Goal: Task Accomplishment & Management: Complete application form

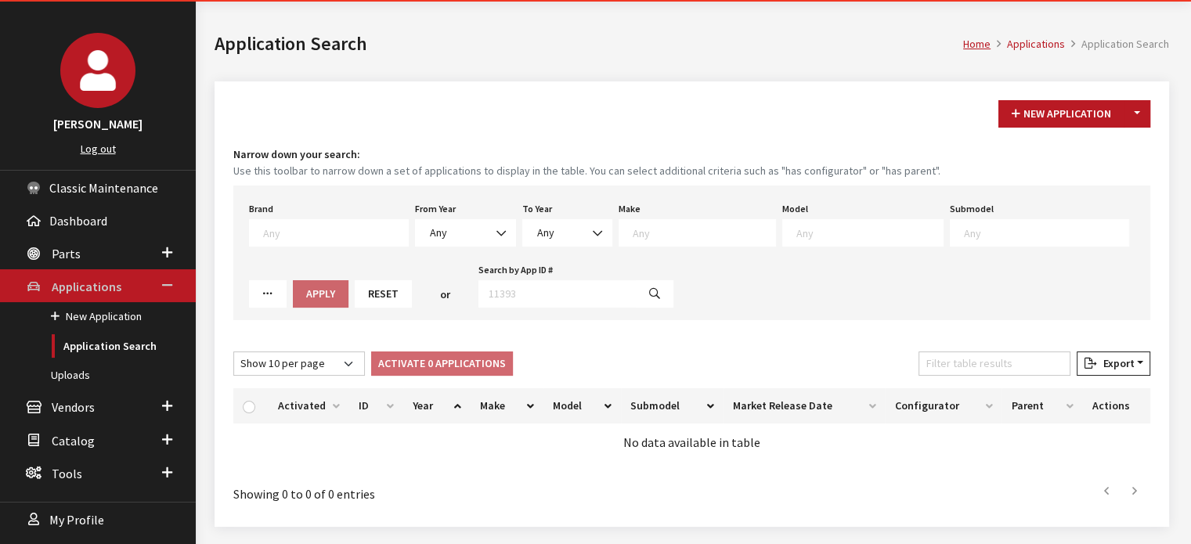
scroll to position [83, 0]
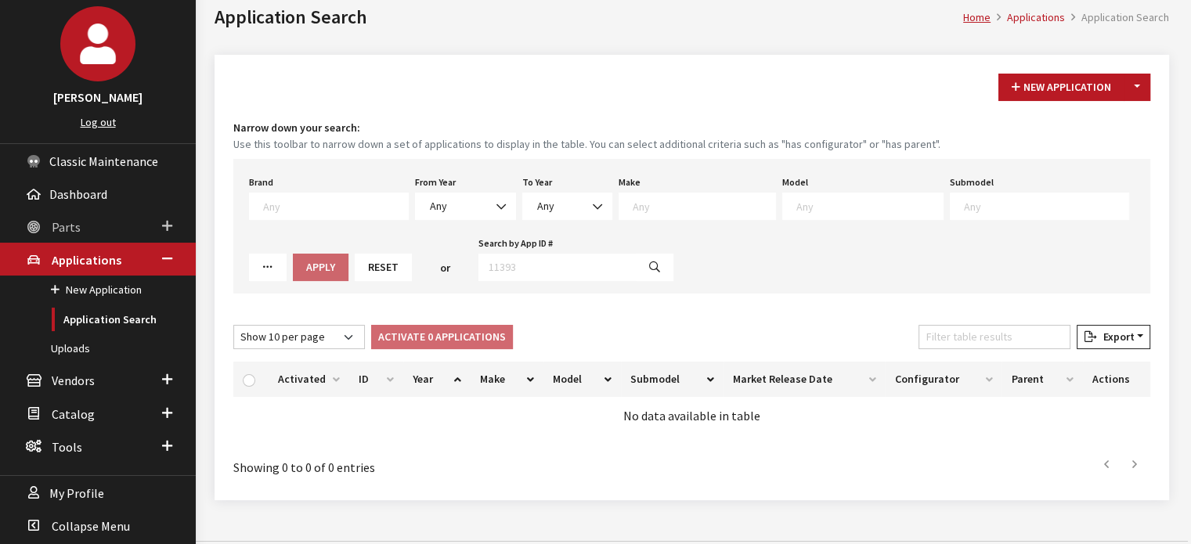
click at [91, 211] on link "Parts" at bounding box center [98, 226] width 196 height 33
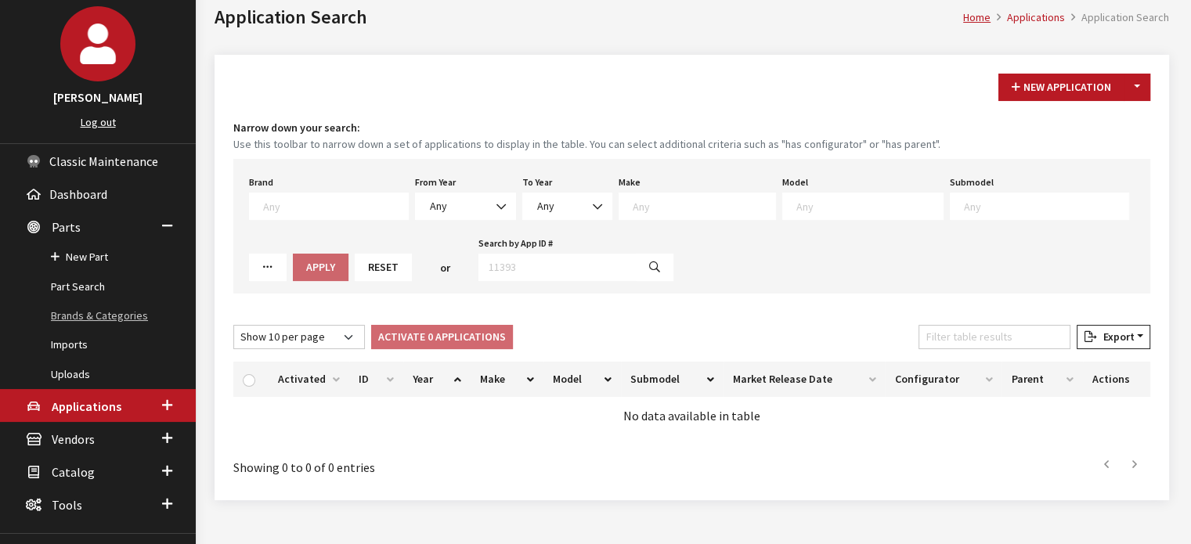
click at [97, 302] on link "Brands & Categories" at bounding box center [98, 316] width 196 height 29
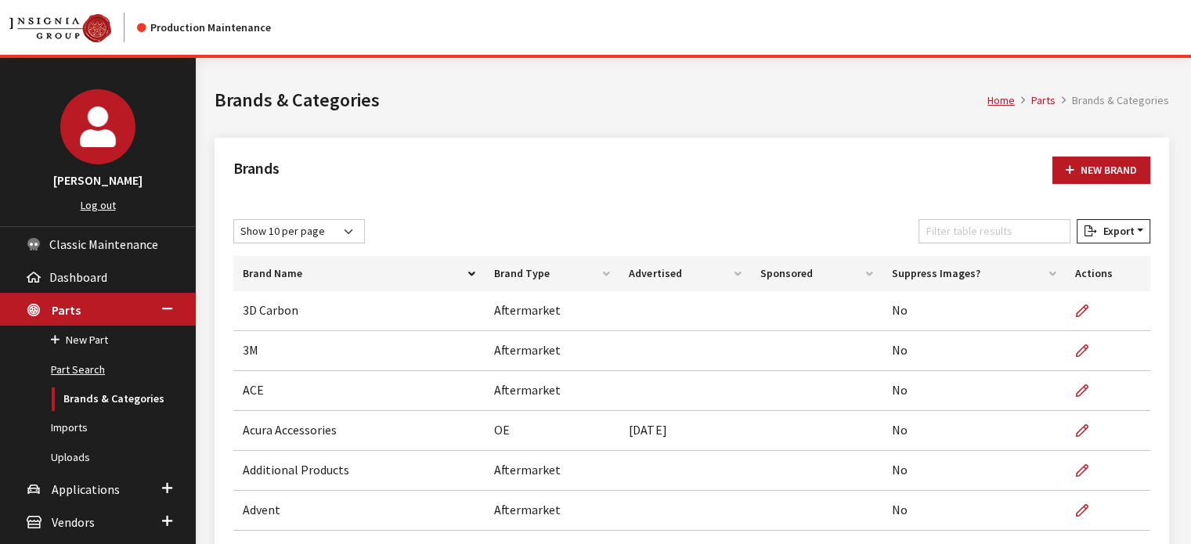
click at [91, 366] on link "Part Search" at bounding box center [98, 370] width 196 height 29
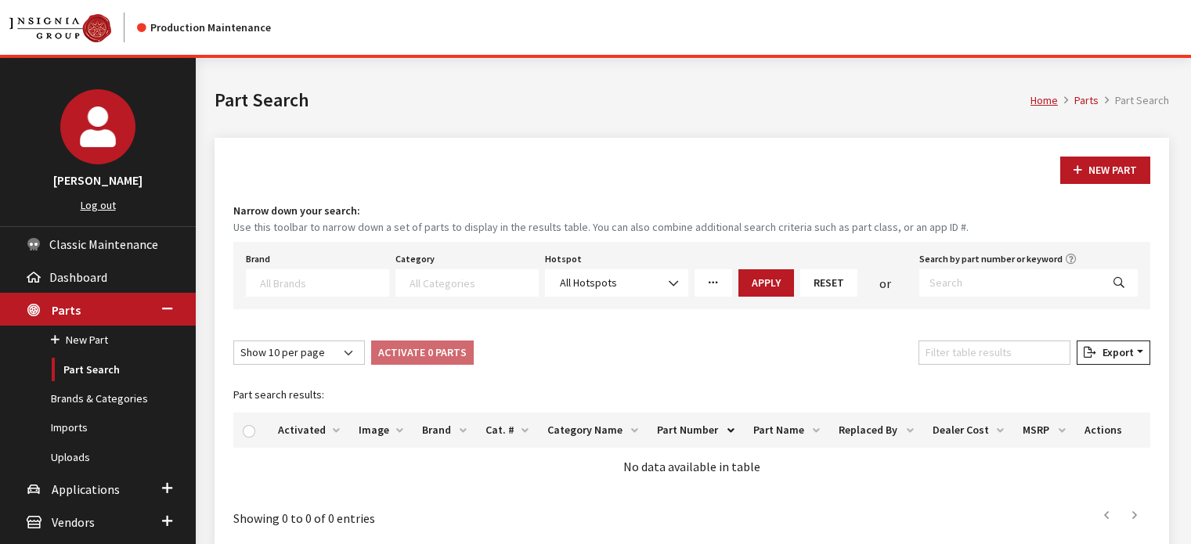
select select
drag, startPoint x: 926, startPoint y: 308, endPoint x: 933, endPoint y: 280, distance: 29.1
click at [924, 299] on div "New Part Narrow down your search: Use this toolbar to narrow down a set of part…" at bounding box center [692, 345] width 955 height 414
drag, startPoint x: 938, startPoint y: 275, endPoint x: 948, endPoint y: 280, distance: 10.9
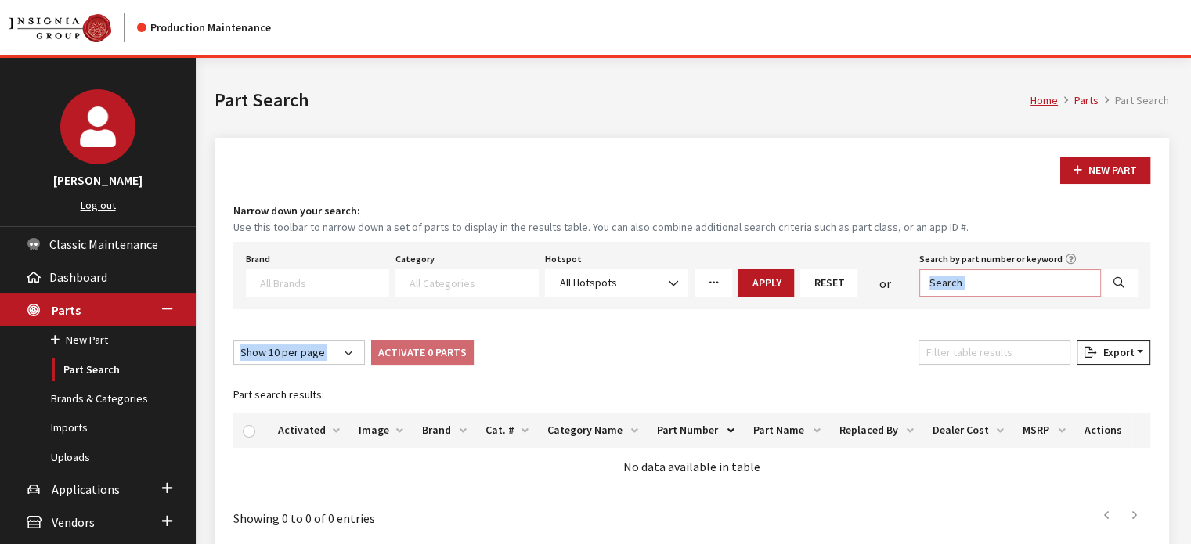
click at [939, 275] on input "Search by part number or keyword" at bounding box center [1010, 282] width 182 height 27
click at [957, 284] on input "Search by part number or keyword" at bounding box center [1010, 282] width 182 height 27
drag, startPoint x: 893, startPoint y: 341, endPoint x: 1045, endPoint y: 295, distance: 158.6
click at [898, 339] on div "New Part Narrow down your search: Use this toolbar to narrow down a set of part…" at bounding box center [692, 345] width 955 height 414
click at [1024, 287] on input "Search by part number or keyword" at bounding box center [1010, 282] width 182 height 27
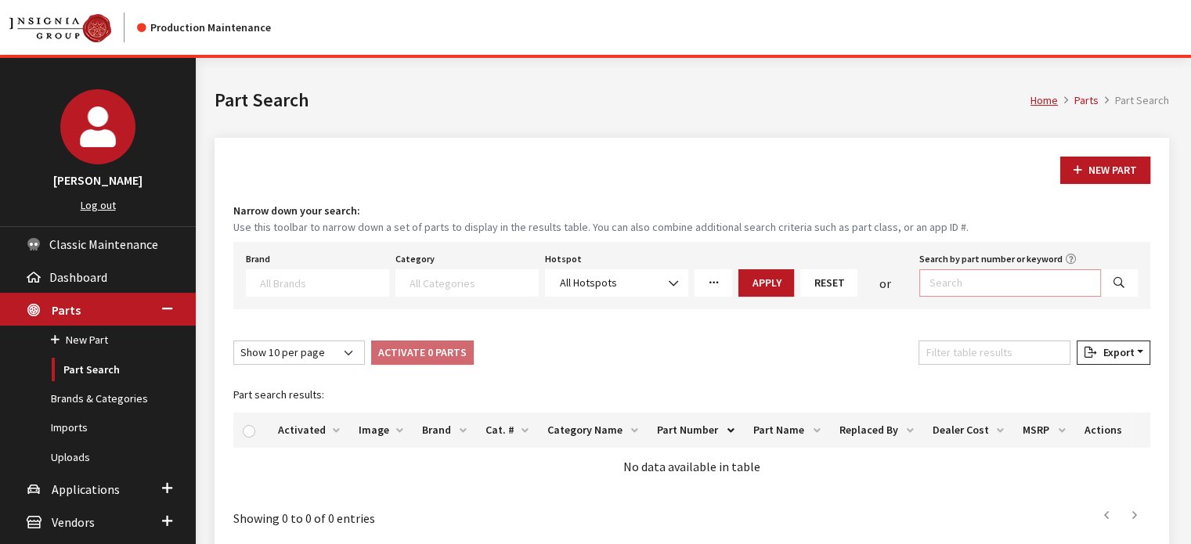
paste input "E771SFN000"
type input "E771SFN000"
select select
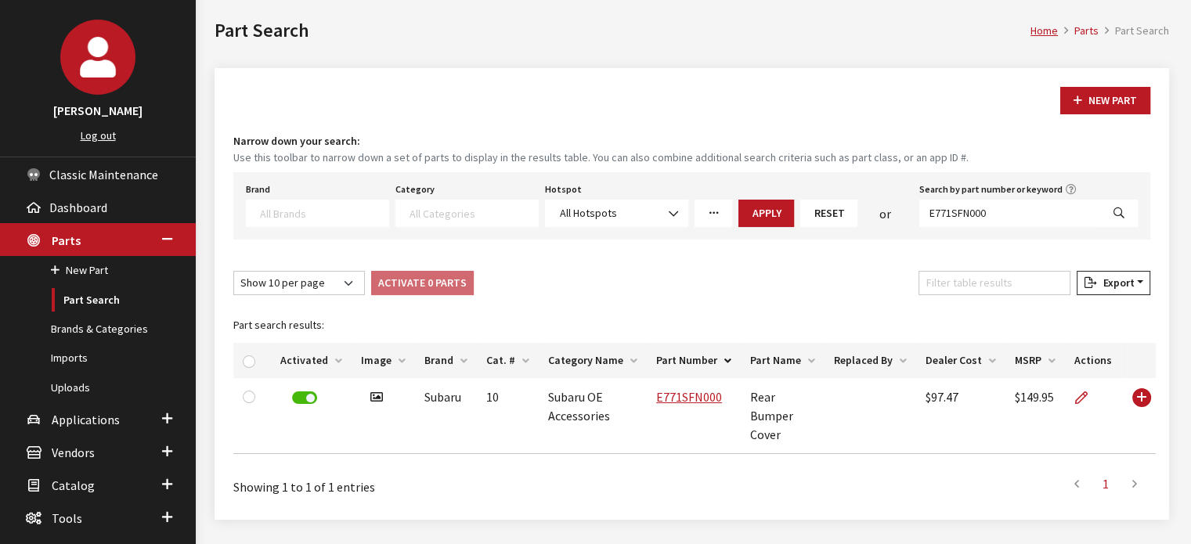
scroll to position [148, 0]
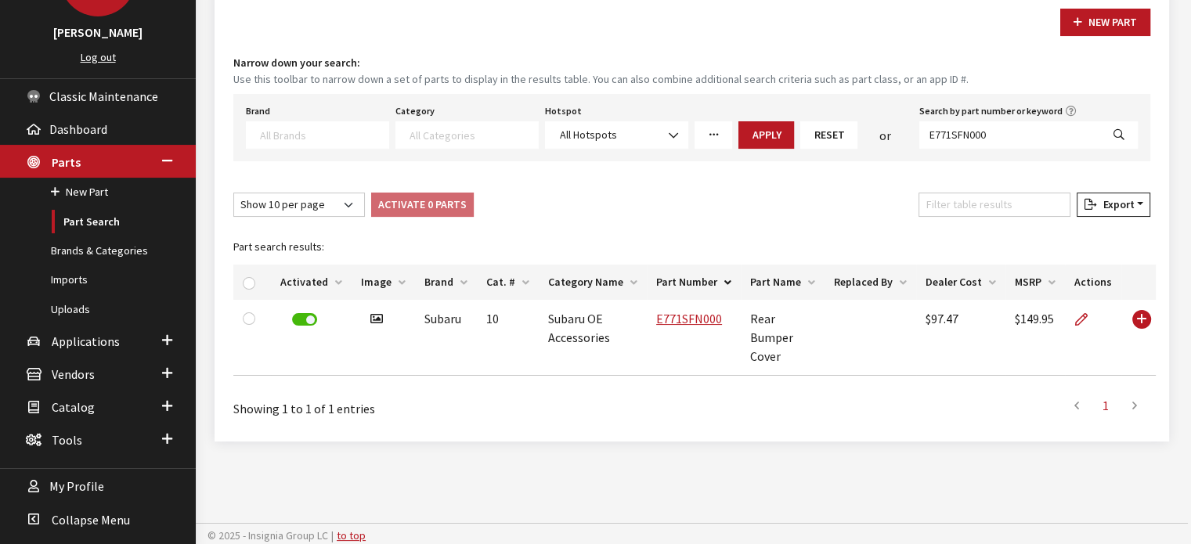
click at [966, 156] on div "Brand Acura Alfa Romeo Audi BMW DoubleTake Ford Ford Racing GM GST Honda Hyunda…" at bounding box center [691, 127] width 917 height 67
click at [966, 142] on input "E771SFN000" at bounding box center [1010, 134] width 182 height 27
paste input "J501SSL22"
type input "J501SSL220"
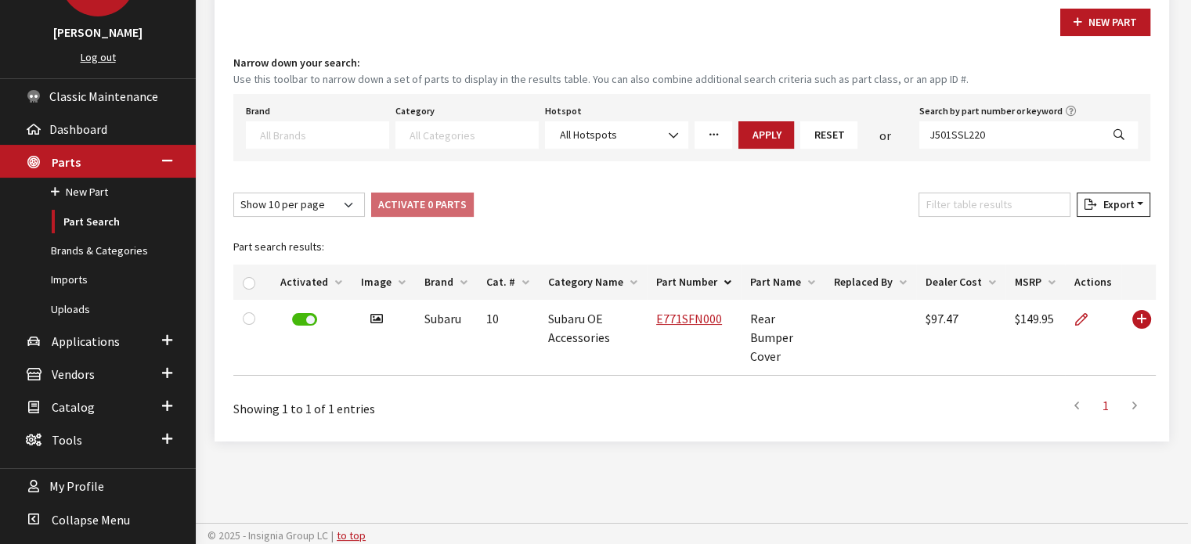
select select
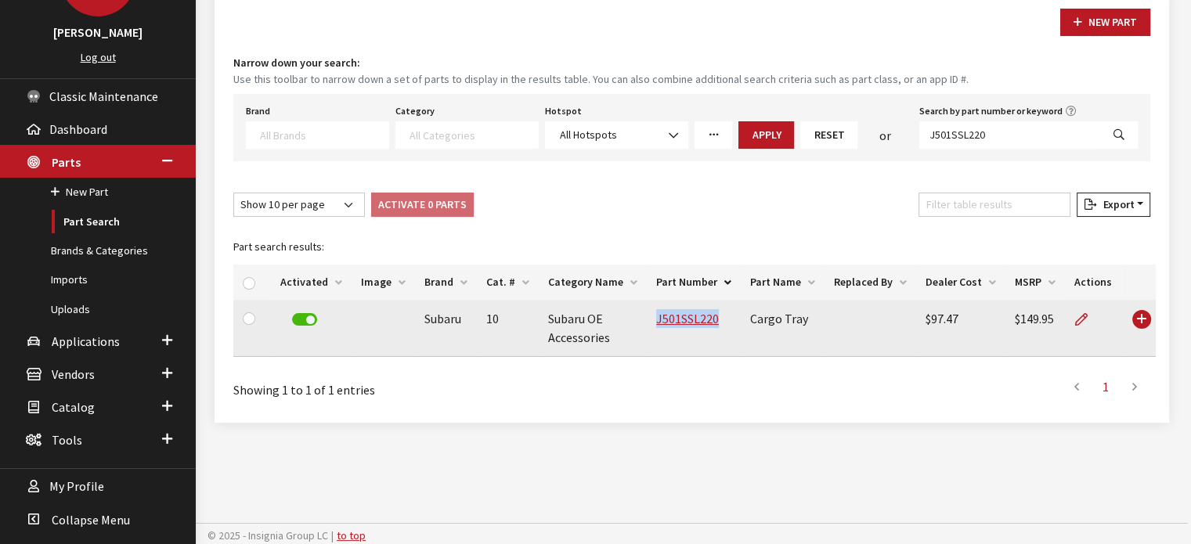
drag, startPoint x: 731, startPoint y: 334, endPoint x: 680, endPoint y: 344, distance: 52.5
click at [652, 338] on td "J501SSL220" at bounding box center [694, 328] width 94 height 57
copy link "J501SSL220"
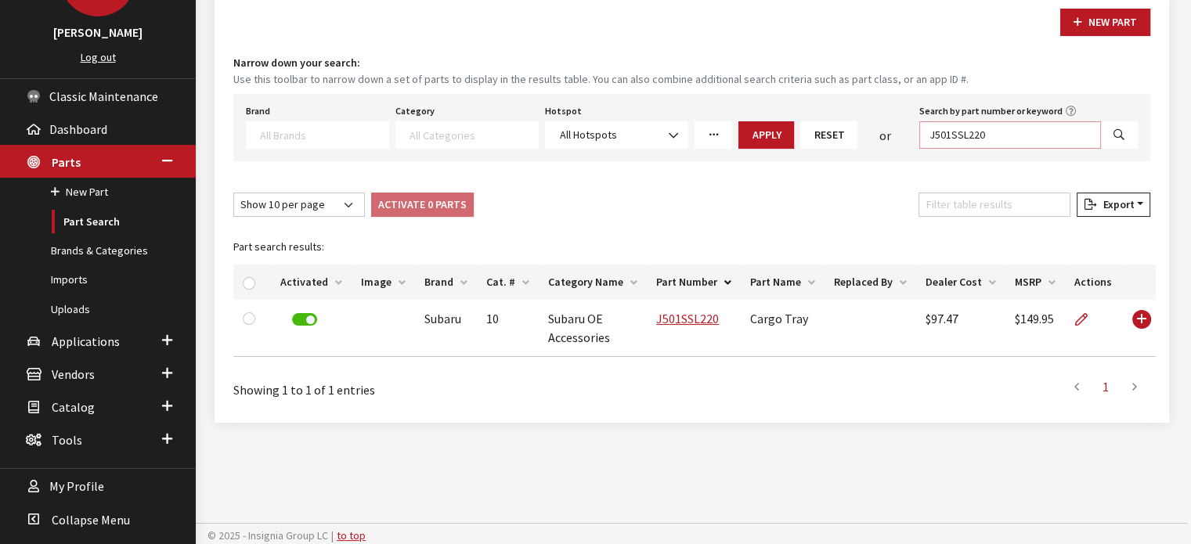
click at [977, 131] on input "J501SSL220" at bounding box center [1010, 134] width 182 height 27
click at [888, 139] on div "or" at bounding box center [886, 135] width 56 height 19
click at [966, 134] on input "J501SSL220" at bounding box center [1010, 134] width 182 height 27
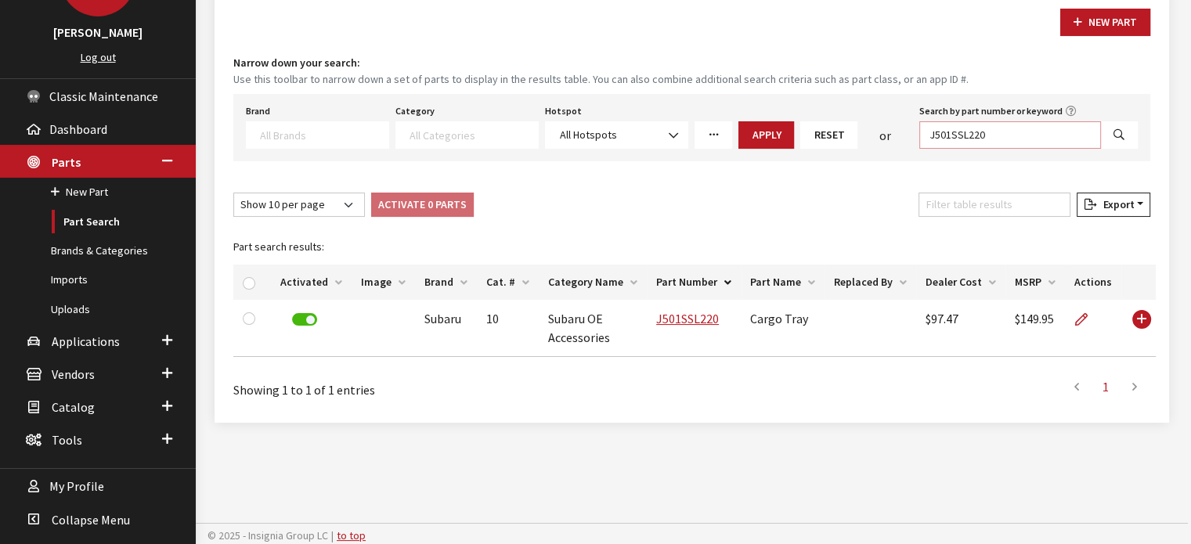
click at [966, 134] on input "J501SSL220" at bounding box center [1010, 134] width 182 height 27
paste input "FN210"
type input "J501SFN210"
select select
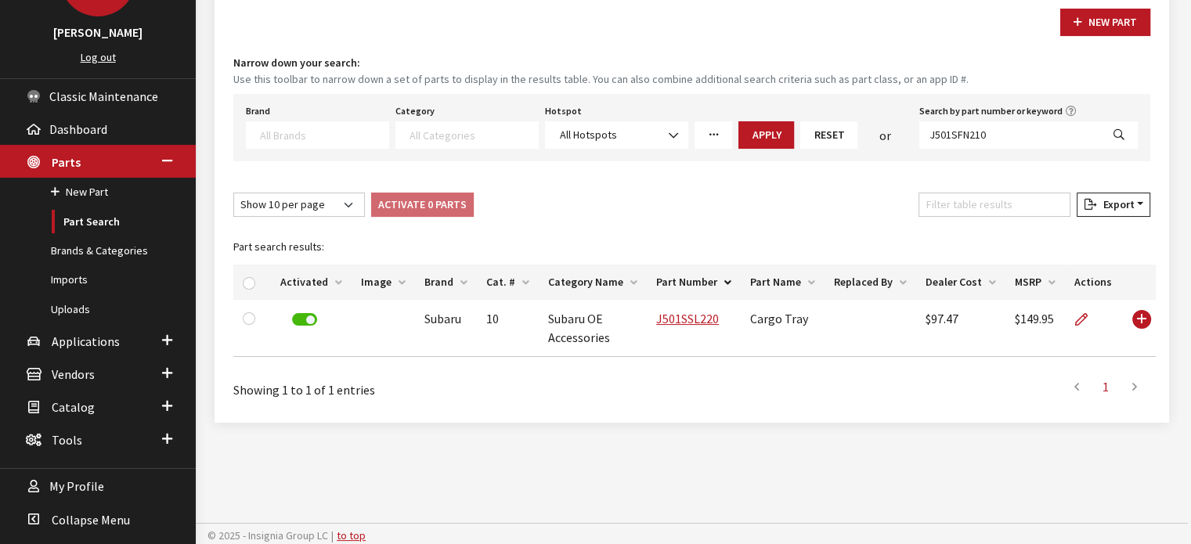
select select
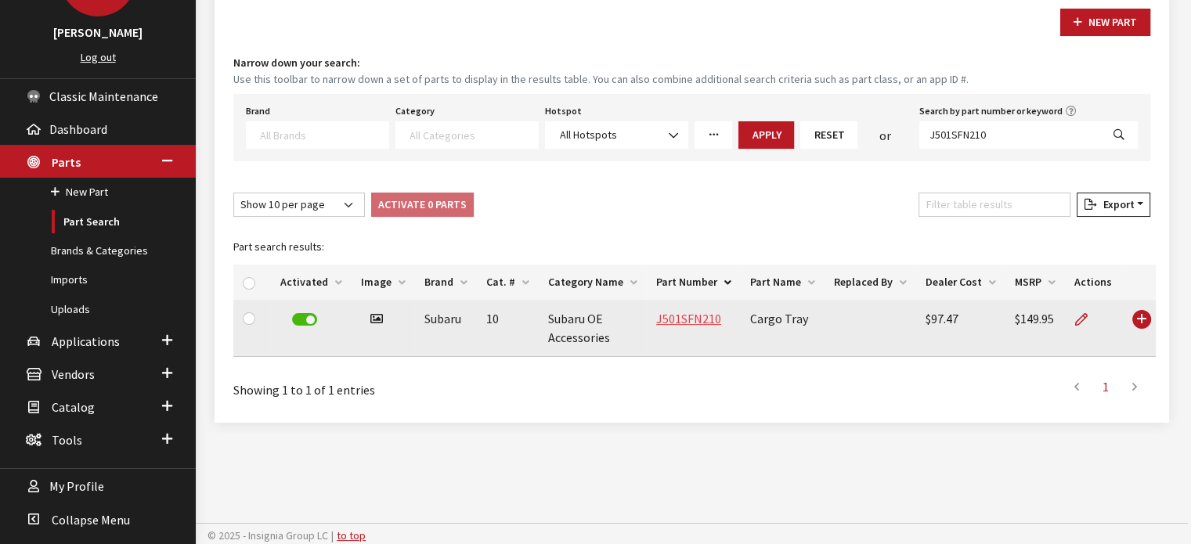
click at [688, 311] on link "J501SFN210" at bounding box center [688, 319] width 65 height 16
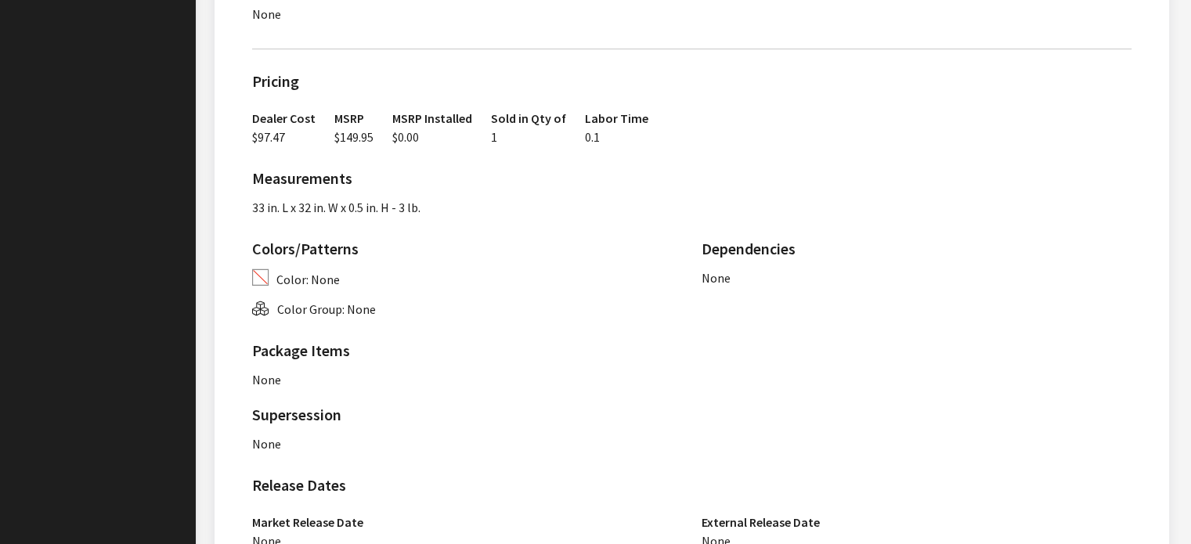
scroll to position [1056, 0]
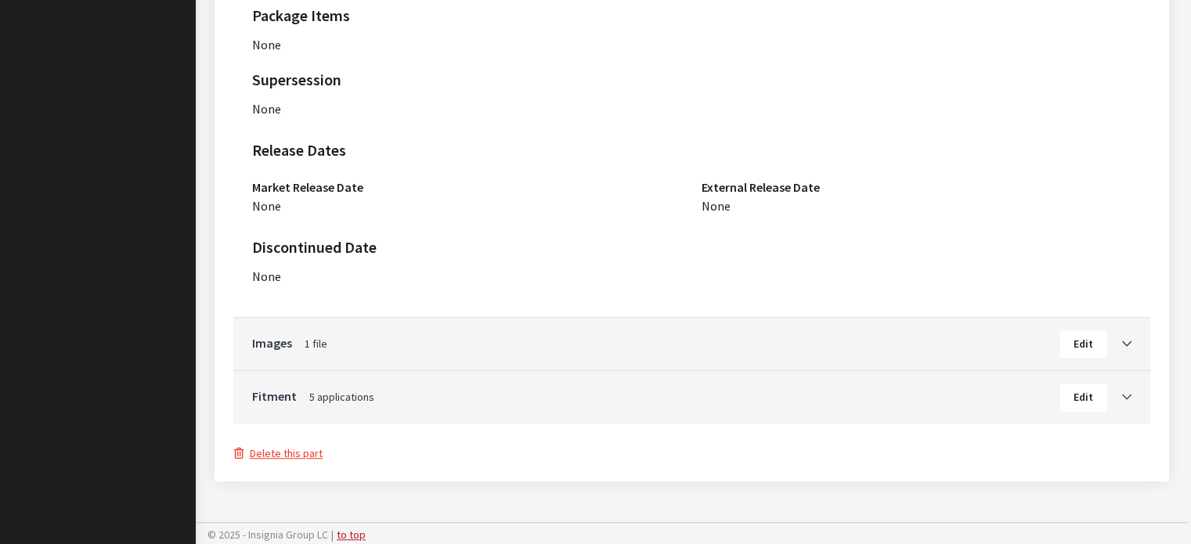
click at [1127, 395] on icon "Toggle Accordion" at bounding box center [1126, 397] width 9 height 11
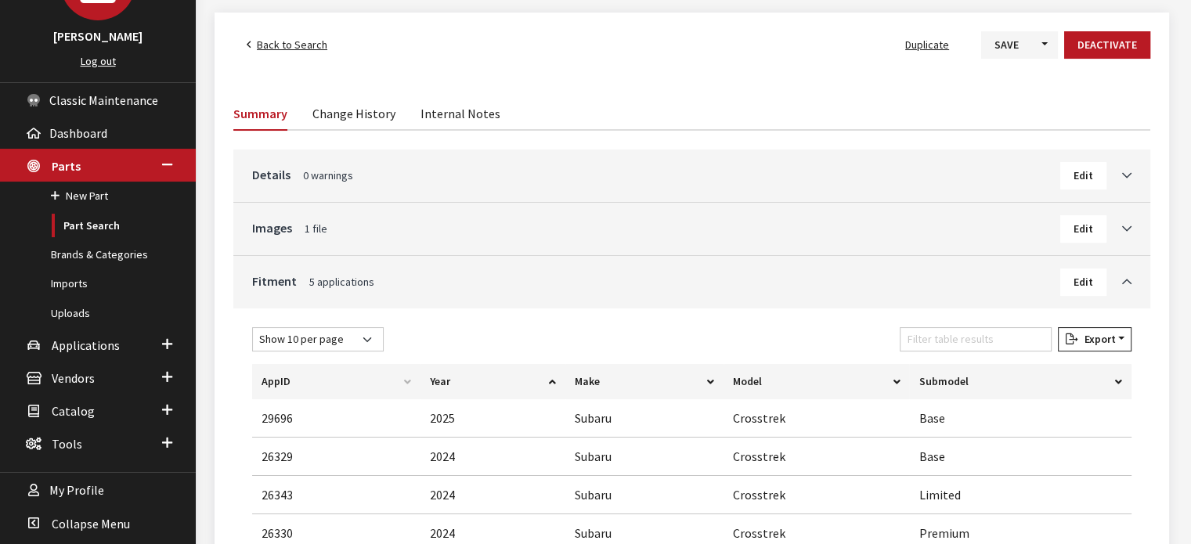
scroll to position [142, 0]
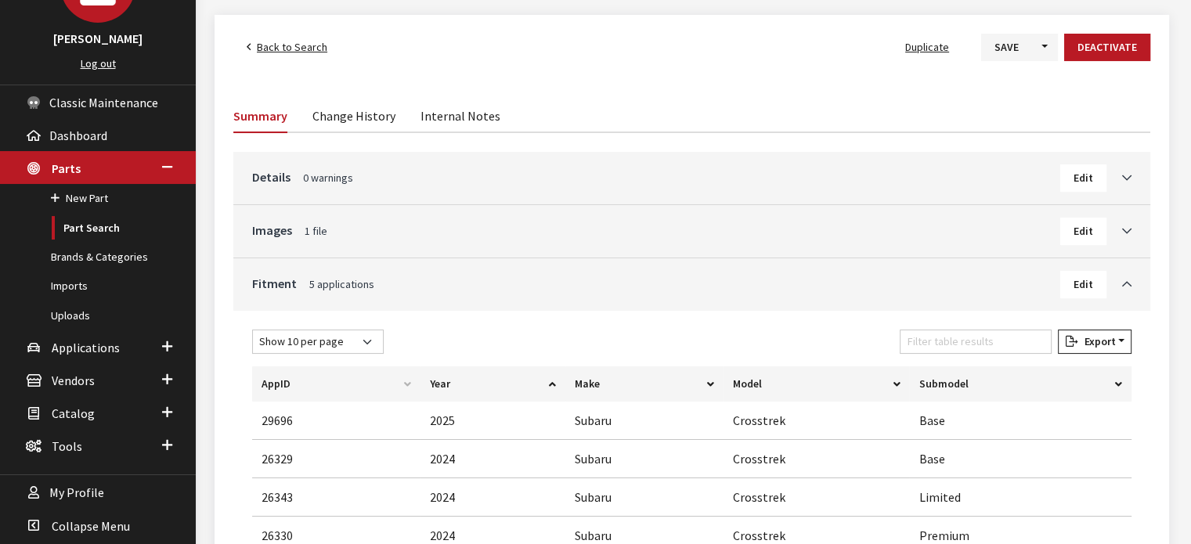
click at [1093, 287] on button "Edit" at bounding box center [1083, 284] width 46 height 27
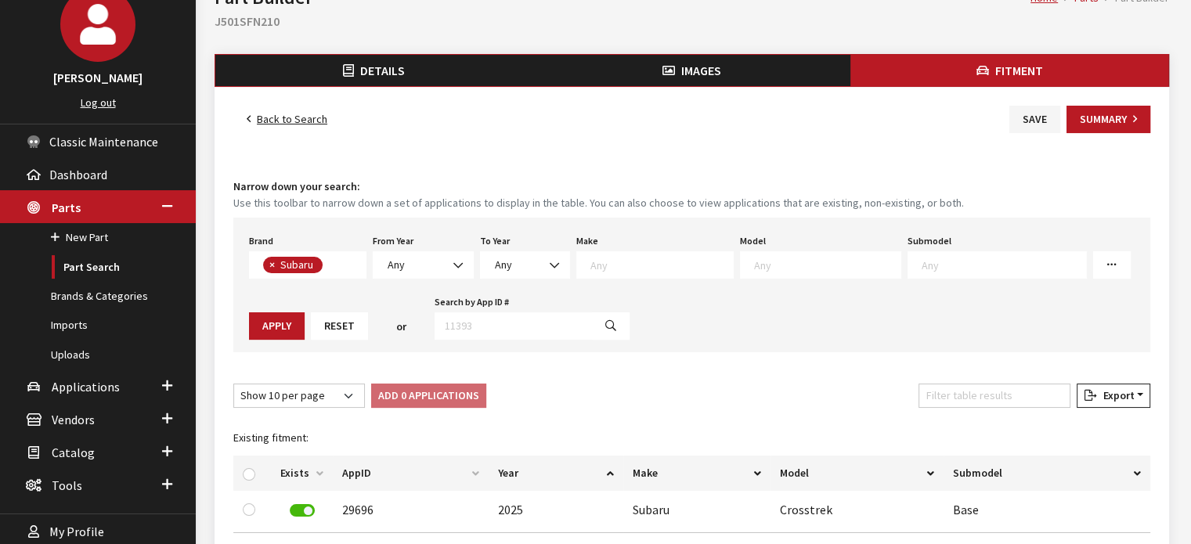
scroll to position [78, 0]
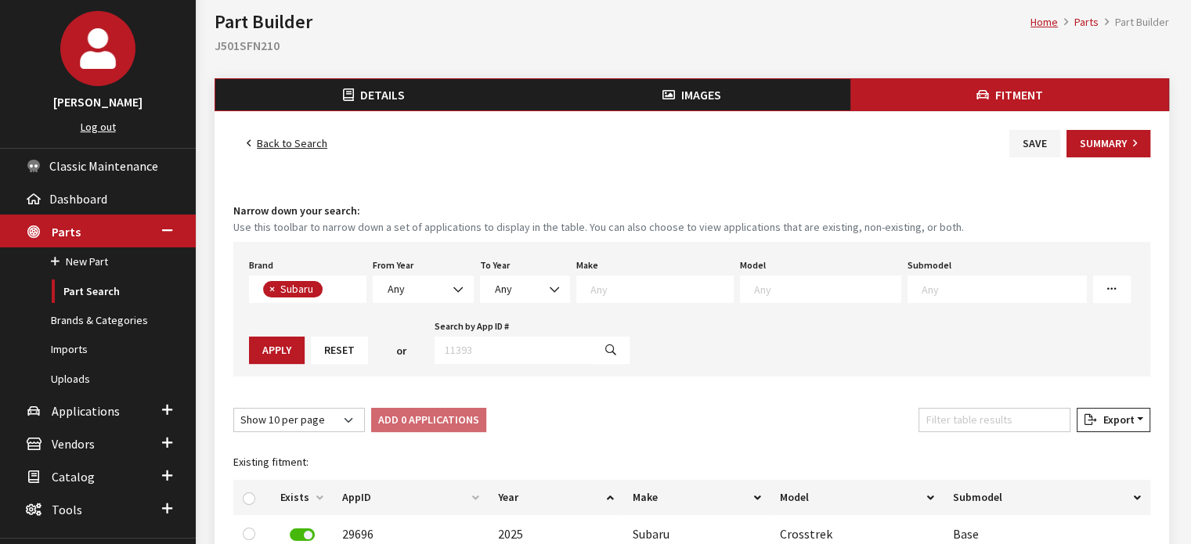
click at [278, 136] on link "Back to Search" at bounding box center [286, 143] width 107 height 27
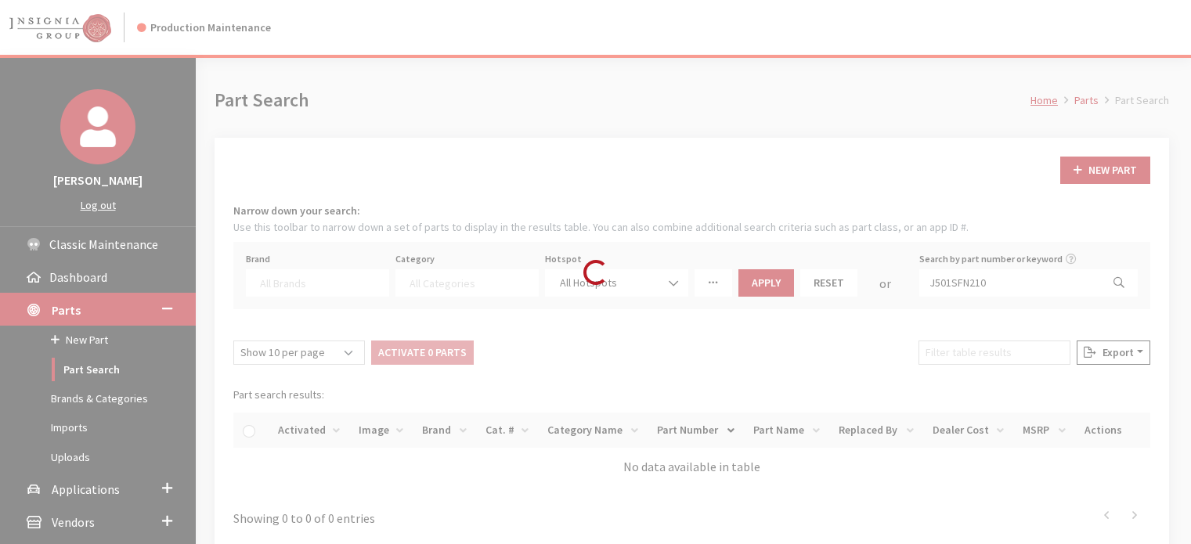
select select
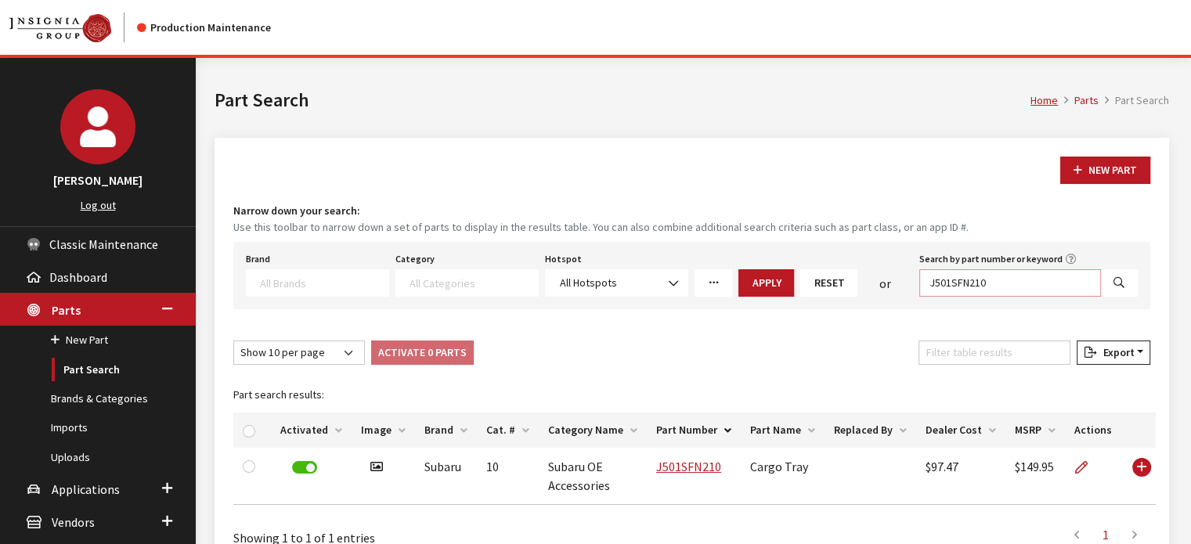
click at [993, 284] on input "J501SFN210" at bounding box center [1010, 282] width 182 height 27
paste input "E771SFN00"
type input "E771SFN000"
select select
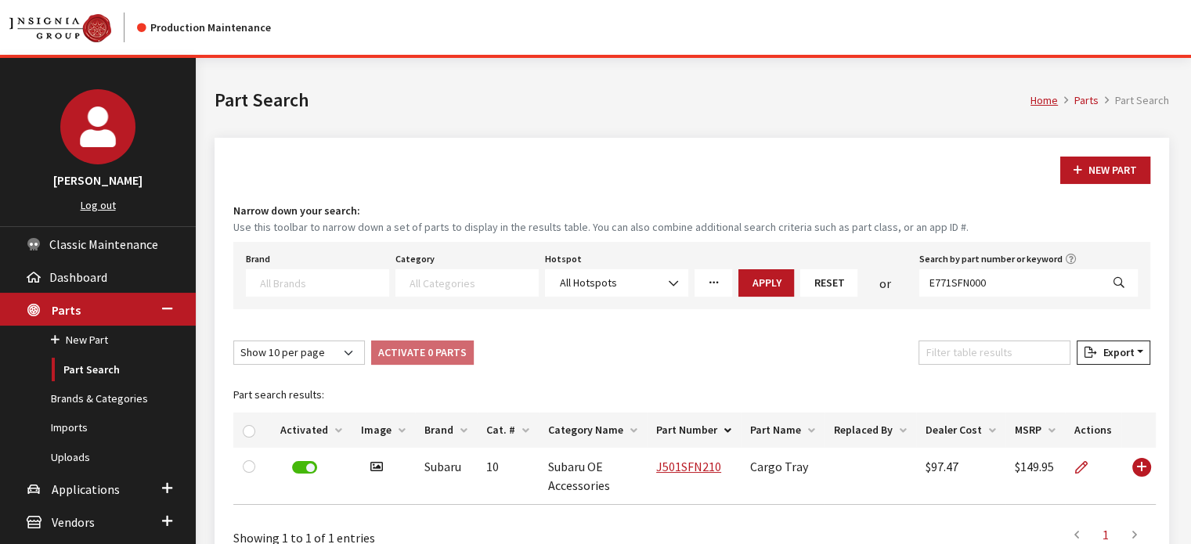
select select
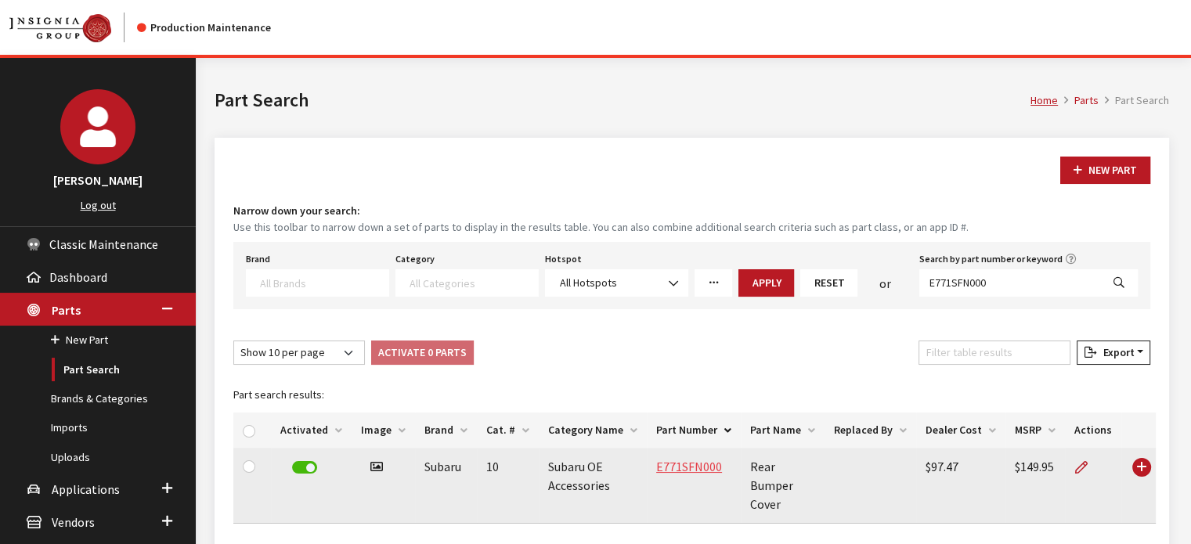
click at [692, 462] on link "E771SFN000" at bounding box center [689, 467] width 66 height 16
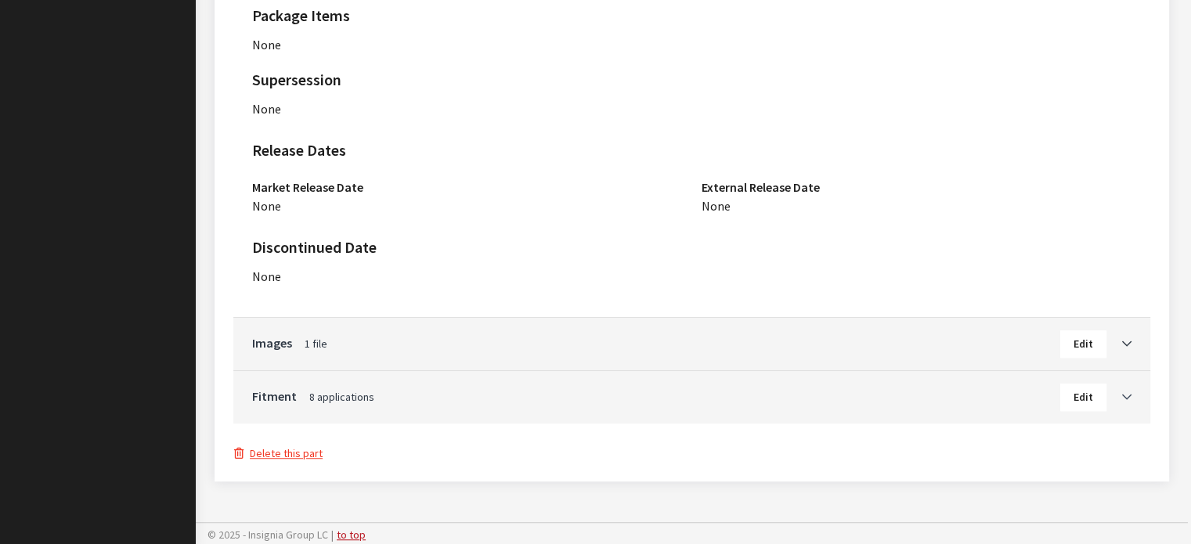
click at [1122, 403] on link "Toggle Accordion" at bounding box center [1119, 396] width 25 height 19
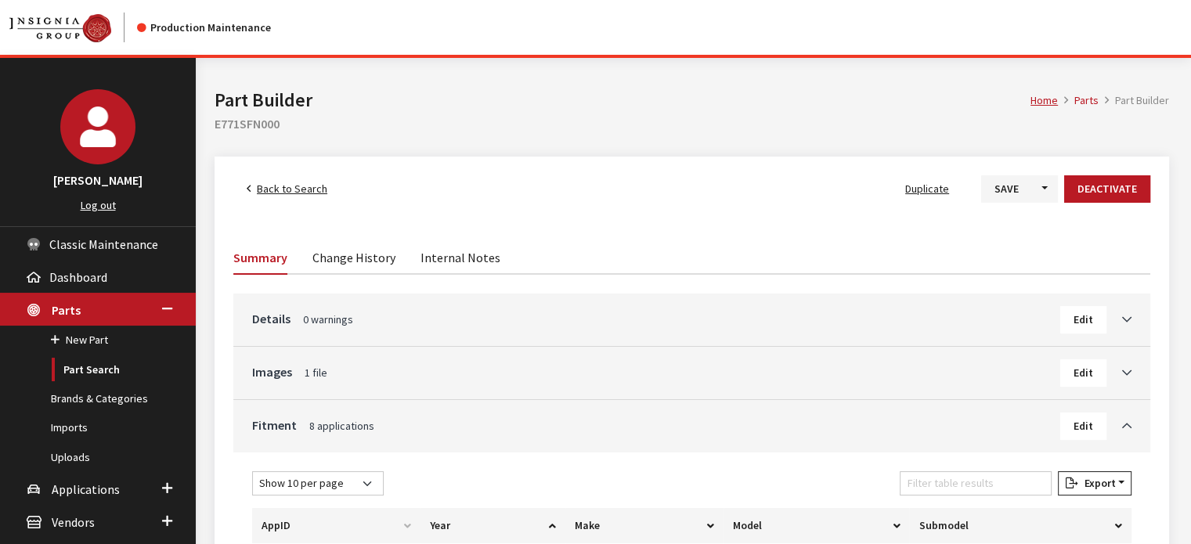
click at [294, 182] on span "Back to Search" at bounding box center [292, 189] width 70 height 14
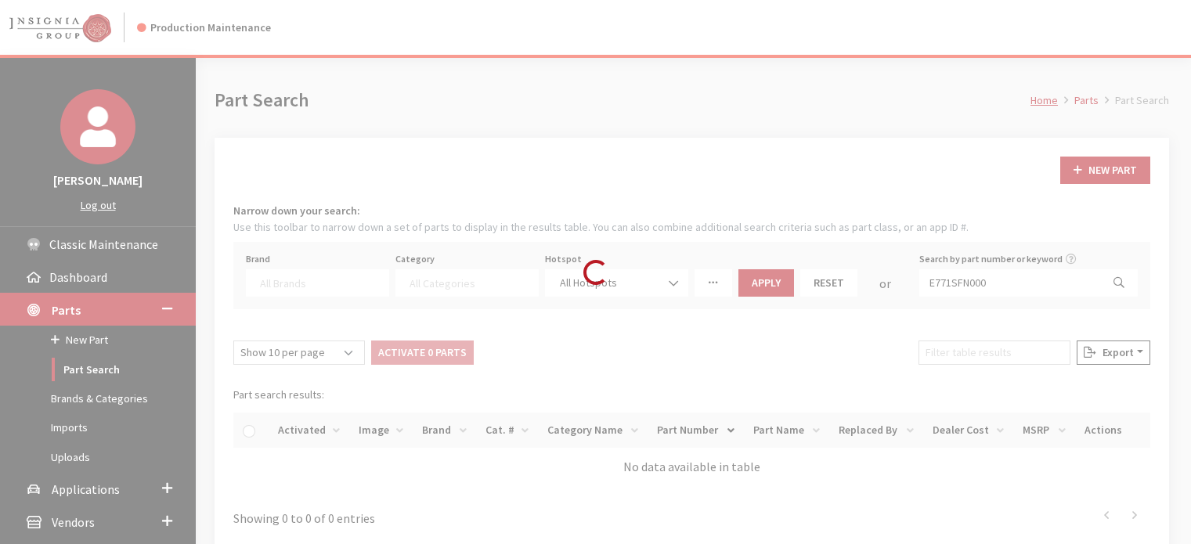
select select
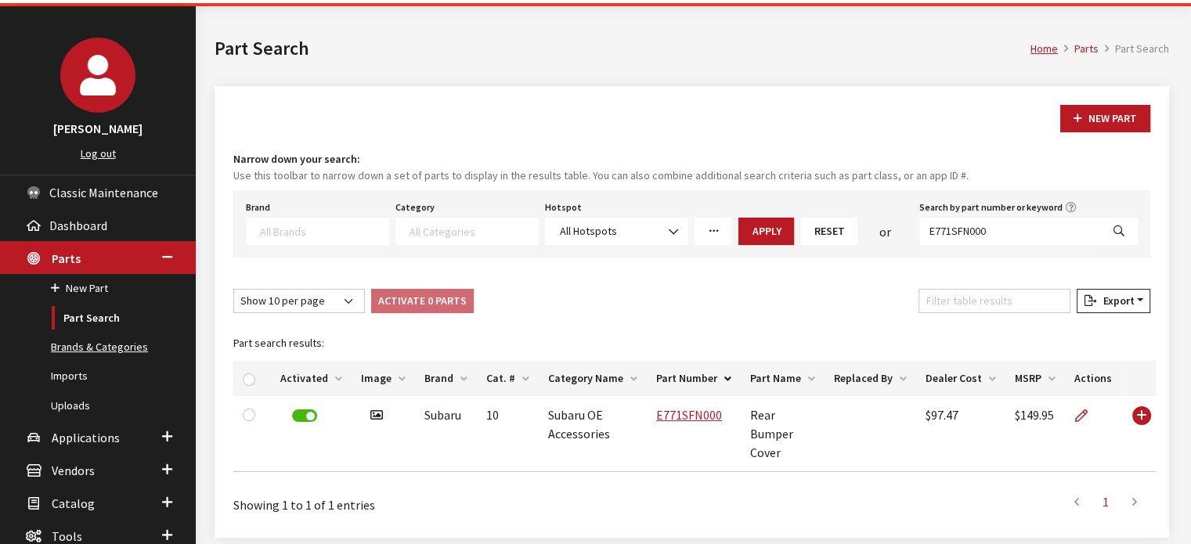
scroll to position [78, 0]
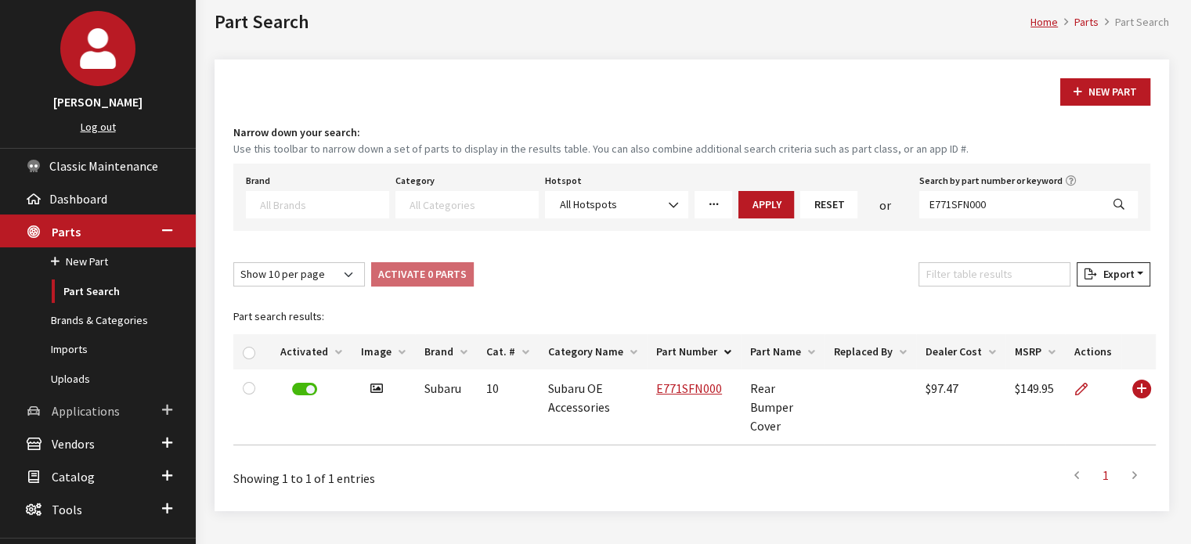
click at [50, 400] on link "Applications" at bounding box center [98, 410] width 196 height 33
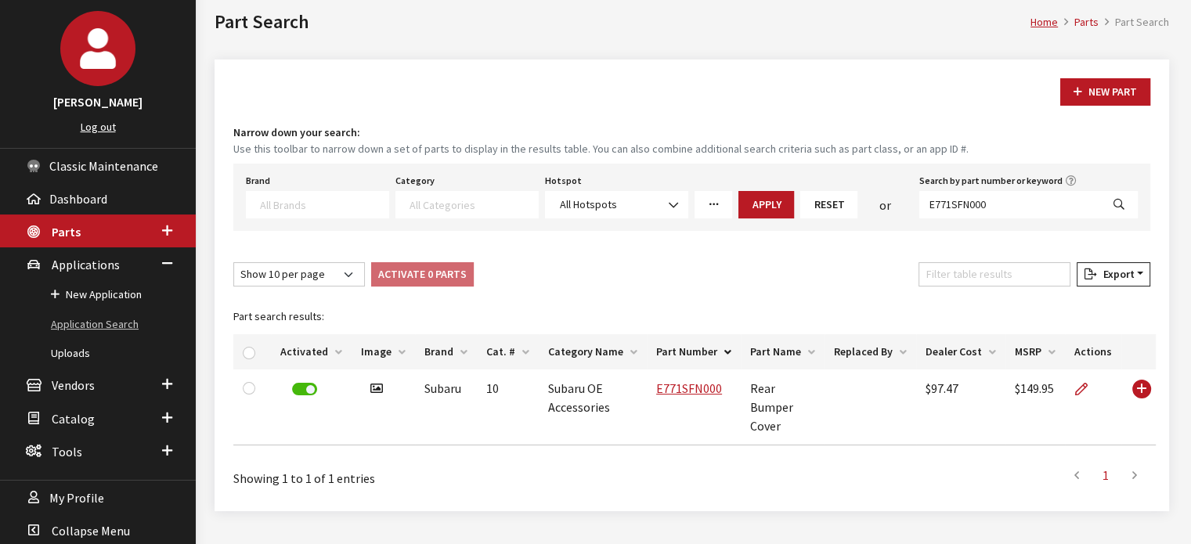
click at [99, 327] on link "Application Search" at bounding box center [98, 324] width 196 height 29
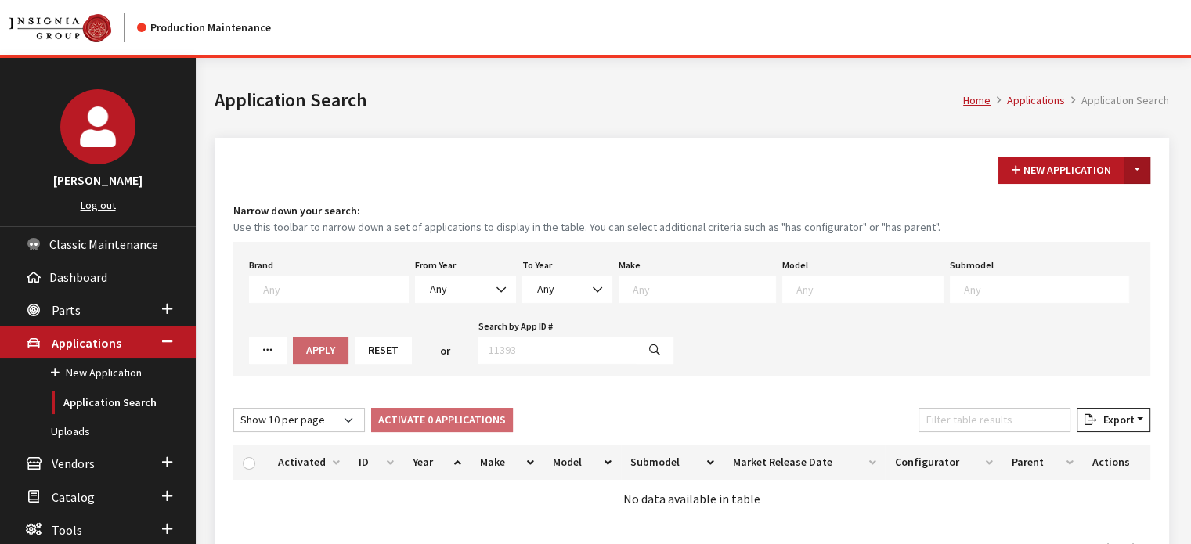
click at [1135, 168] on button "Toggle Dropdown" at bounding box center [1137, 170] width 27 height 27
click at [1103, 199] on button "New From Existing..." at bounding box center [1083, 203] width 135 height 27
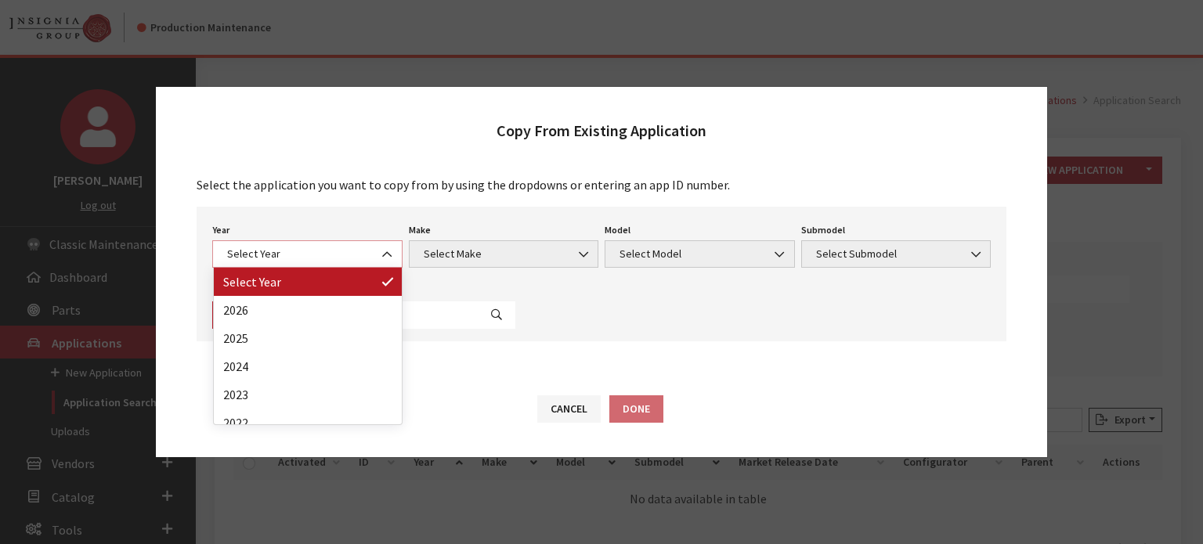
click at [291, 255] on span "Select Year" at bounding box center [307, 254] width 170 height 16
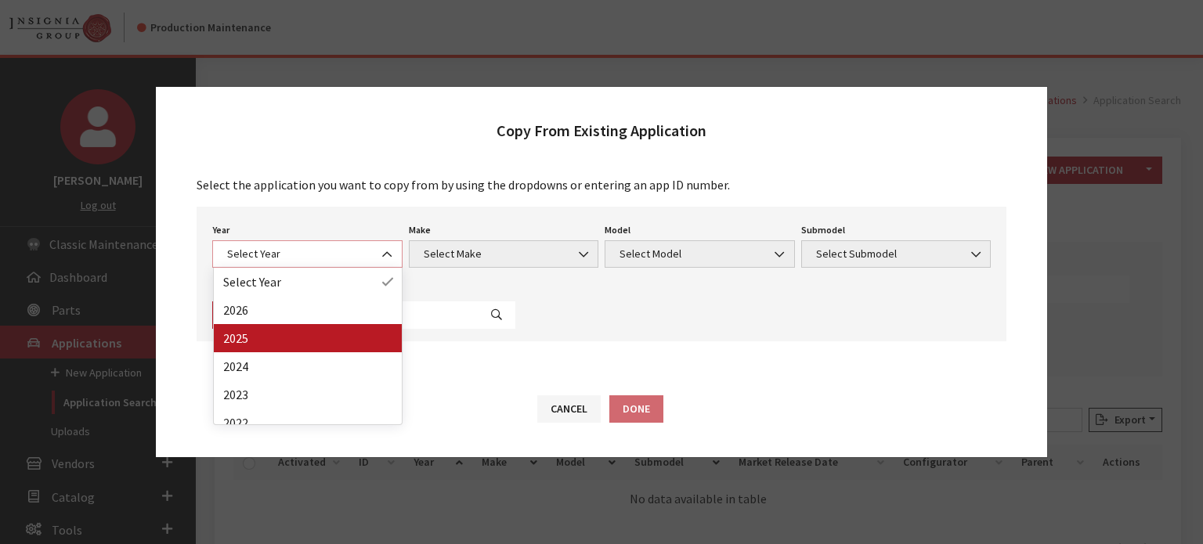
select select "43"
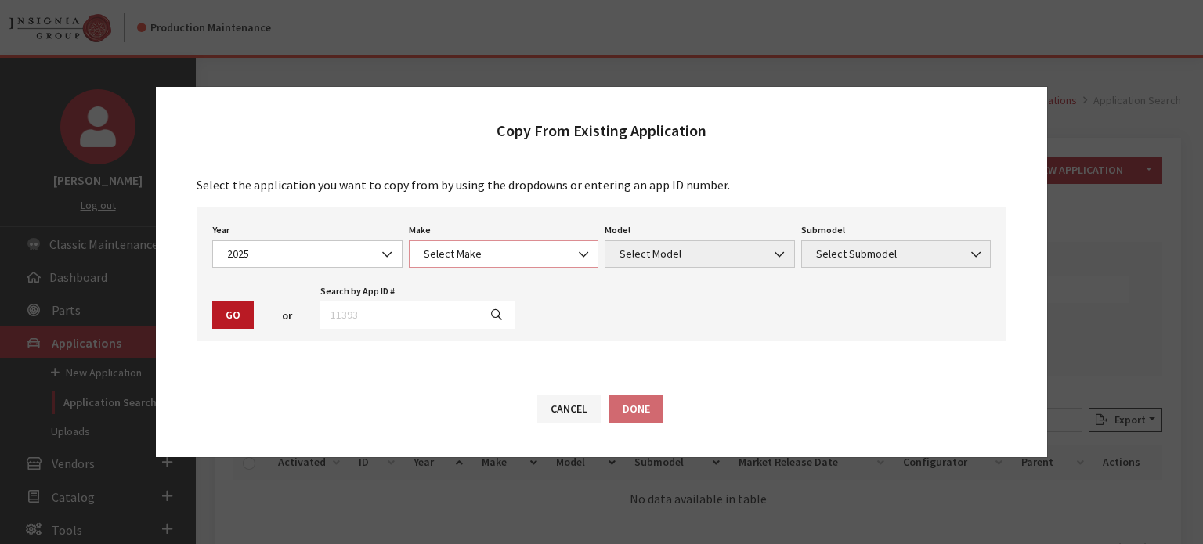
click at [470, 240] on span "Select Make" at bounding box center [504, 253] width 190 height 27
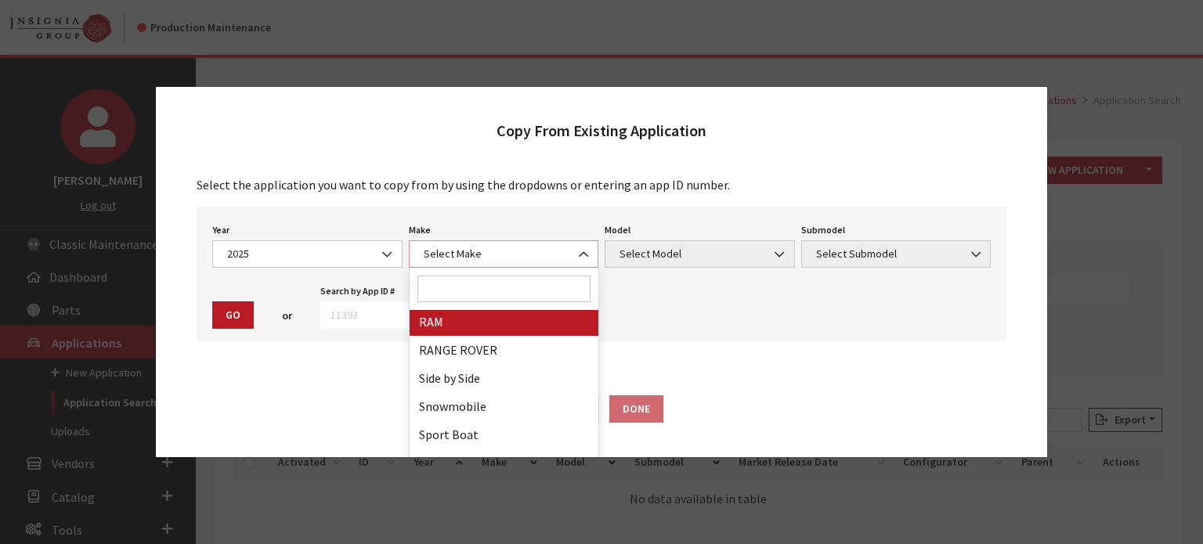
scroll to position [940, 0]
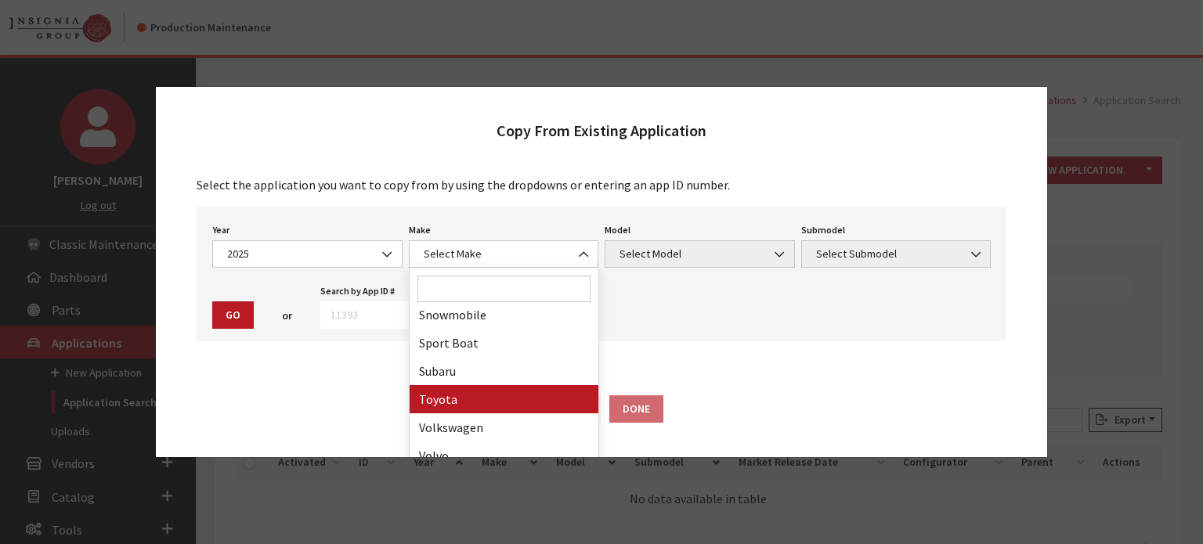
drag, startPoint x: 467, startPoint y: 402, endPoint x: 530, endPoint y: 344, distance: 85.9
select select "20"
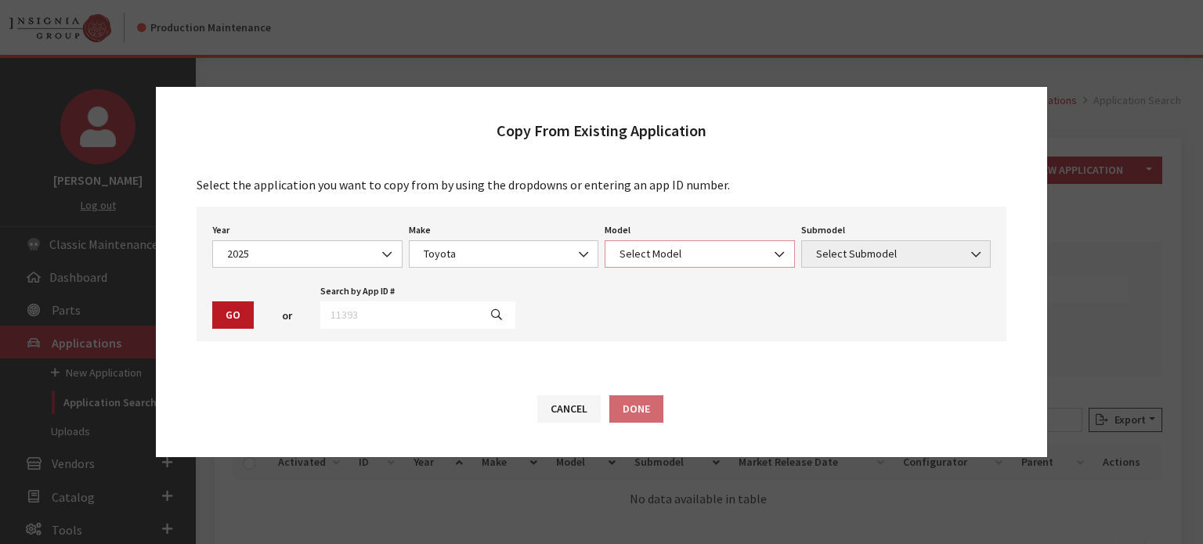
click at [675, 249] on span "Select Model" at bounding box center [700, 254] width 170 height 16
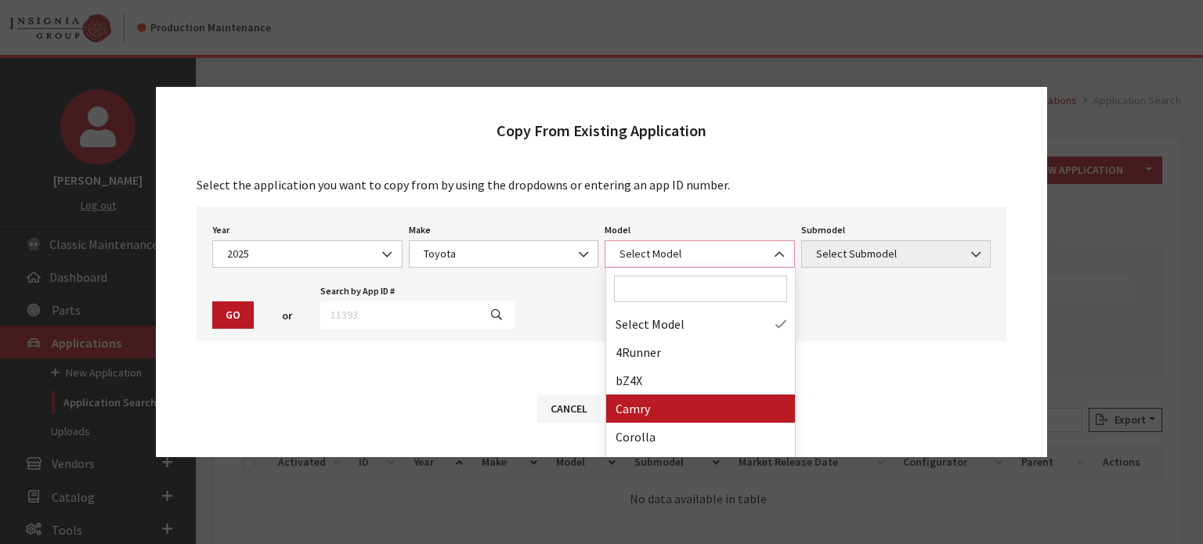
scroll to position [78, 0]
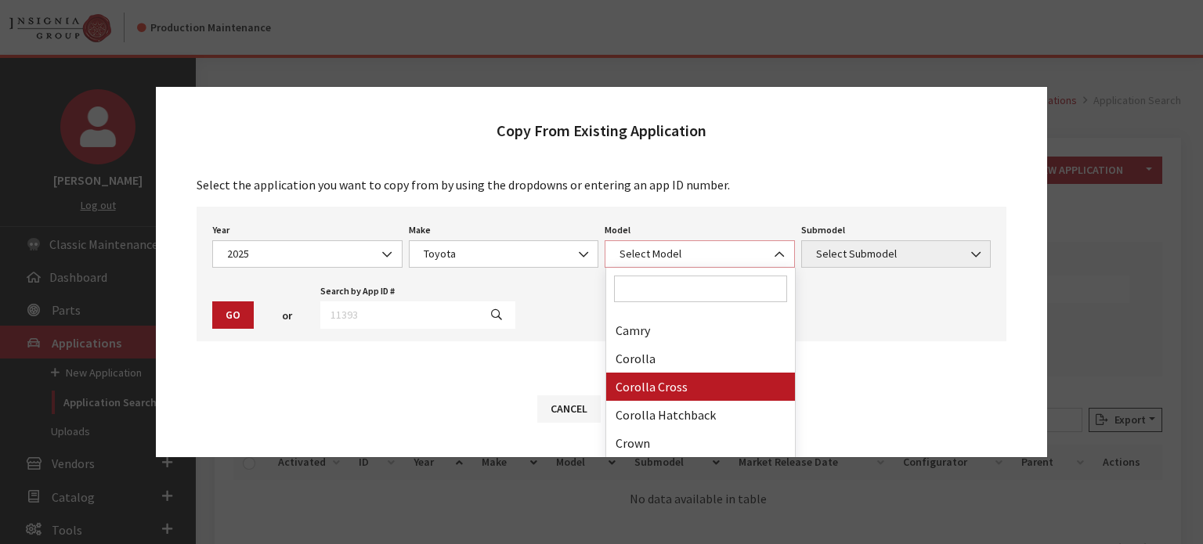
select select "1191"
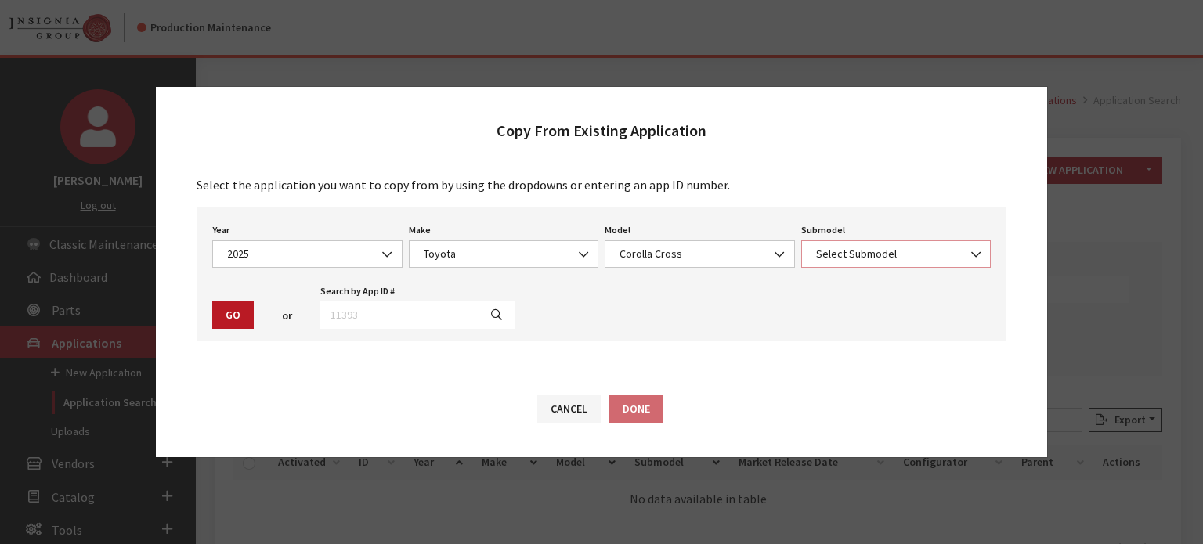
click at [912, 244] on span "Select Submodel" at bounding box center [896, 253] width 190 height 27
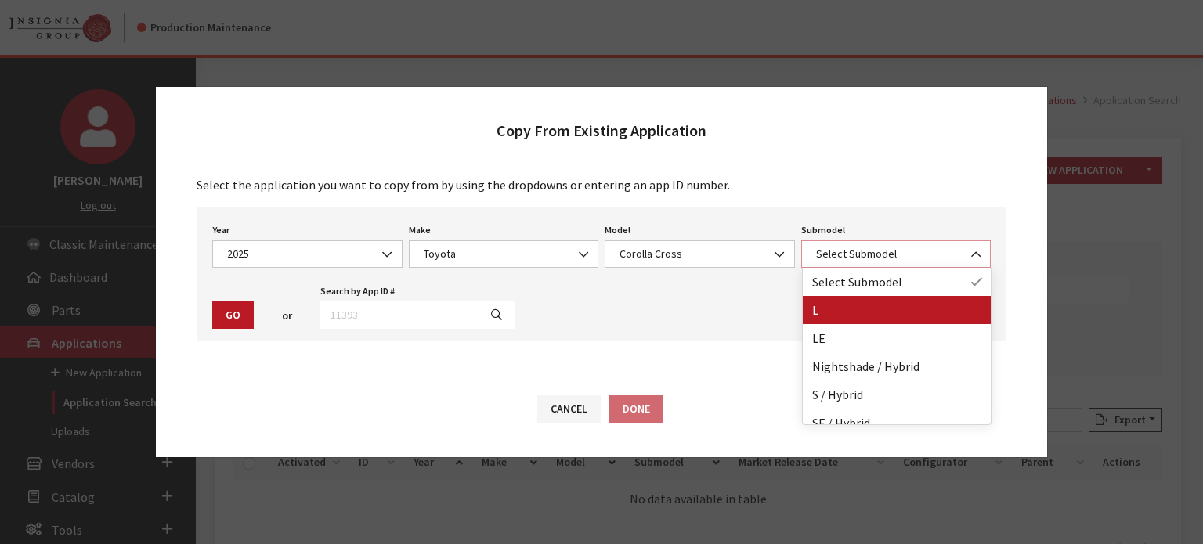
select select "861"
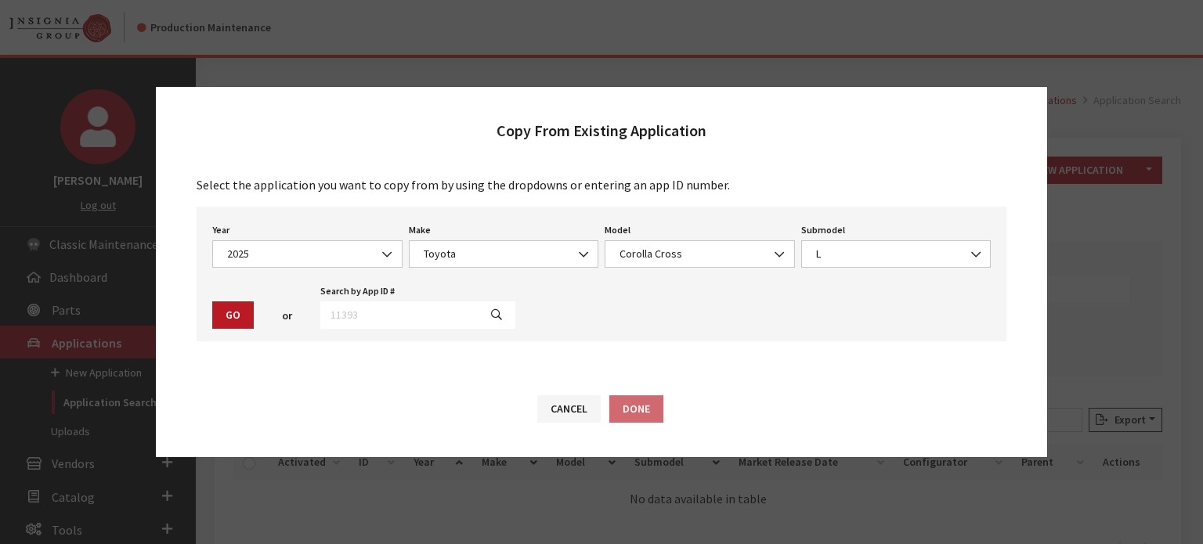
drag, startPoint x: 893, startPoint y: 316, endPoint x: 488, endPoint y: 331, distance: 405.2
click at [801, 312] on div "Year Select Year 2026 2025 2024 2023 2022 2021 2020 2019 2018 2017 2016 2015 20…" at bounding box center [602, 274] width 810 height 135
click at [232, 306] on button "Go" at bounding box center [233, 315] width 42 height 27
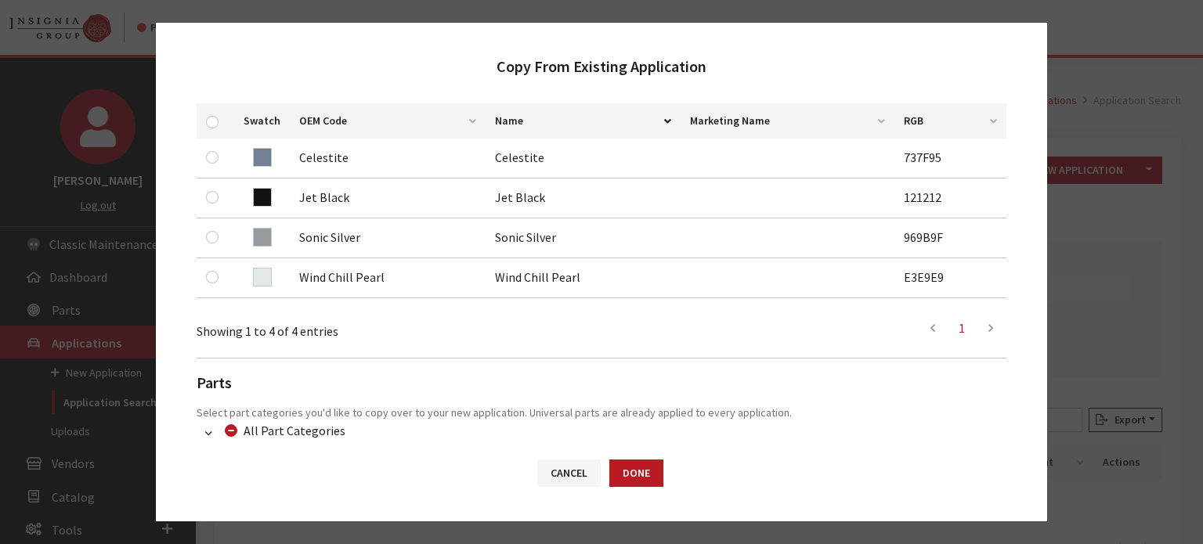
scroll to position [313, 0]
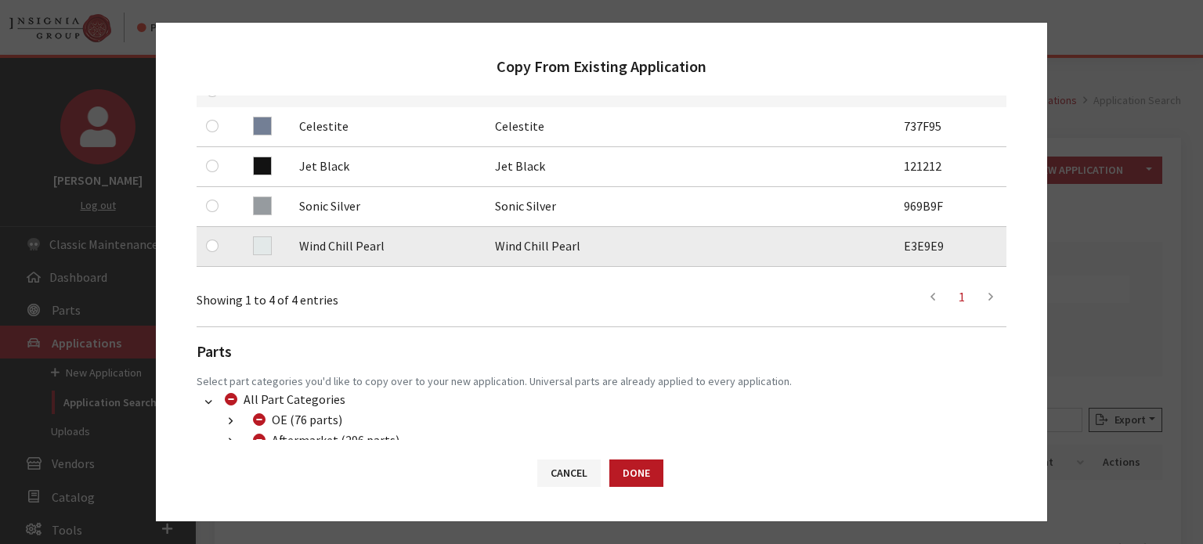
click at [211, 255] on td at bounding box center [216, 247] width 38 height 40
click at [216, 247] on input "checkbox" at bounding box center [212, 246] width 13 height 13
checkbox input "true"
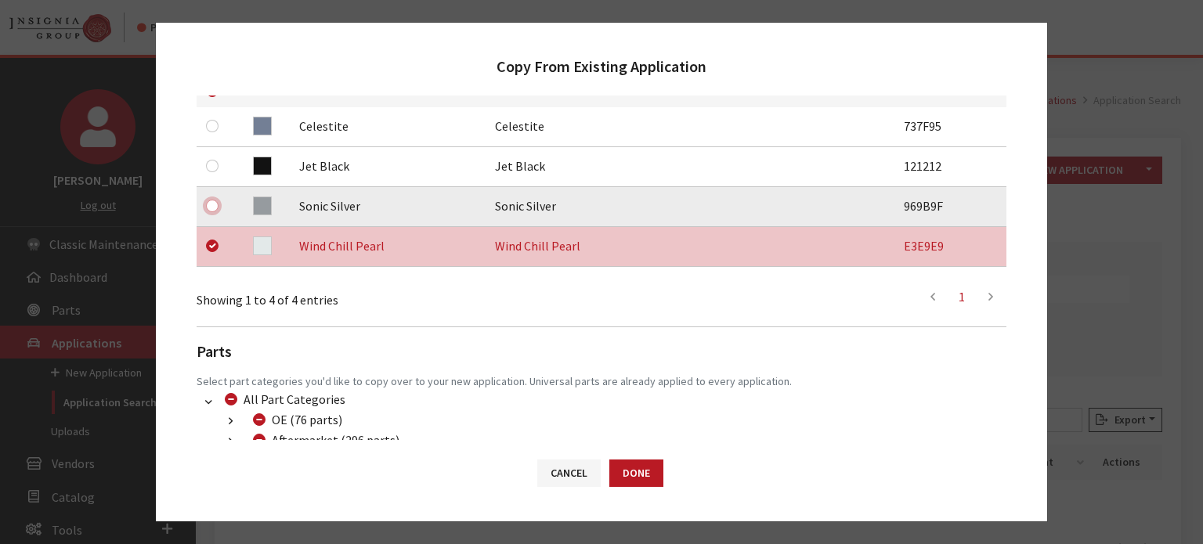
click at [213, 201] on input "checkbox" at bounding box center [212, 206] width 13 height 13
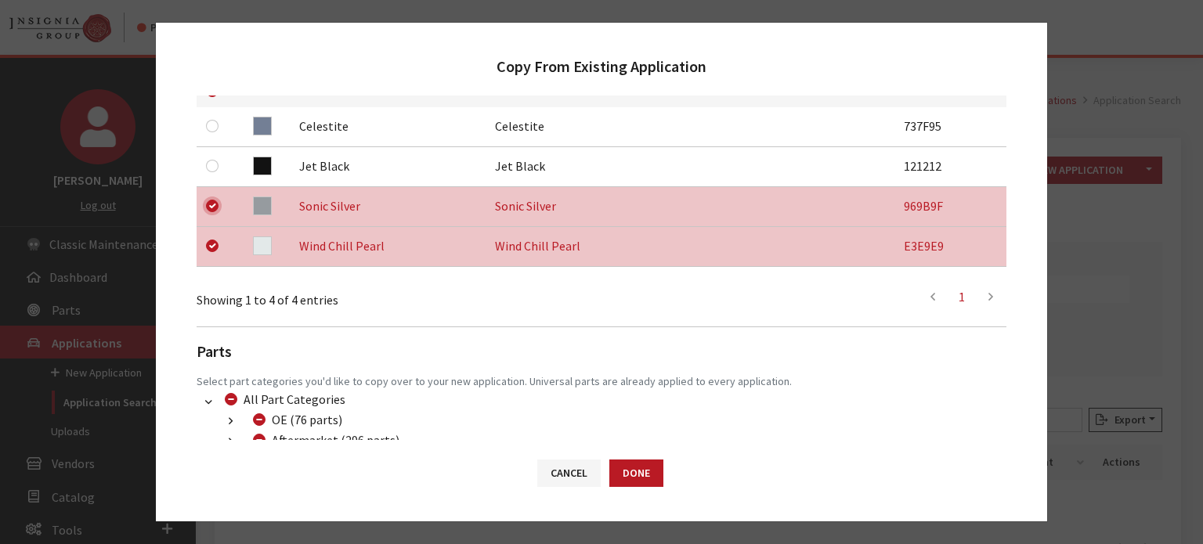
click at [213, 209] on input "checkbox" at bounding box center [212, 206] width 13 height 13
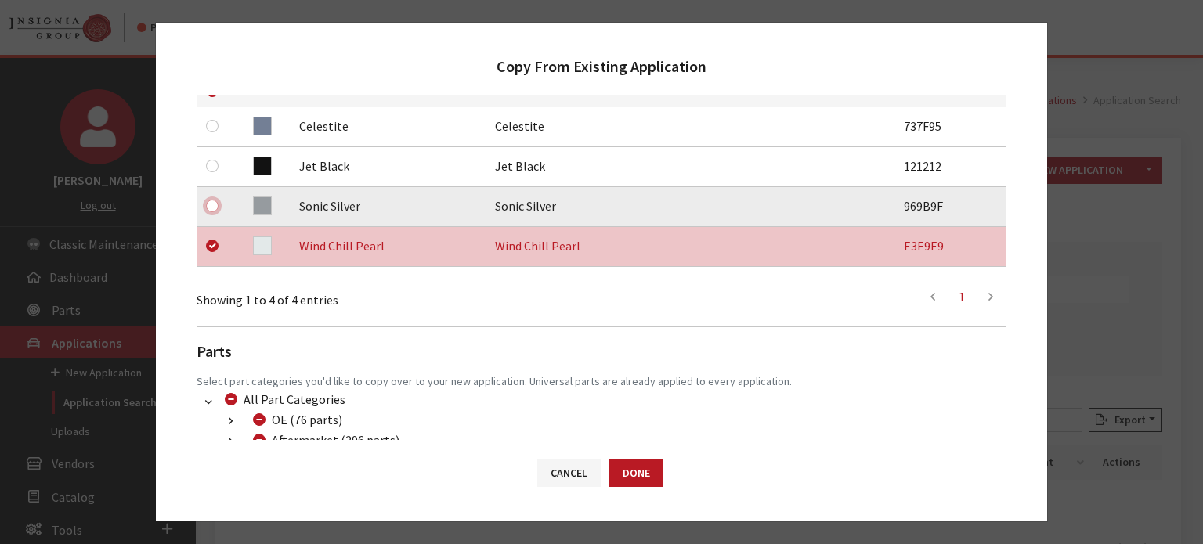
click at [216, 204] on input "checkbox" at bounding box center [212, 206] width 13 height 13
checkbox input "true"
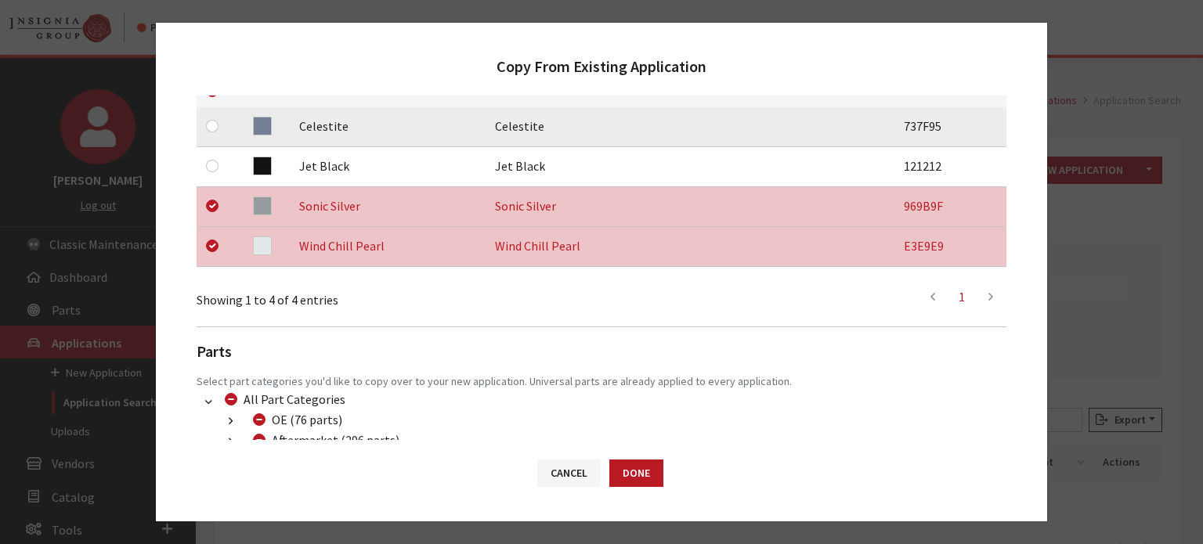
click at [204, 126] on td at bounding box center [216, 127] width 38 height 40
click at [213, 125] on input "checkbox" at bounding box center [212, 126] width 13 height 13
checkbox input "true"
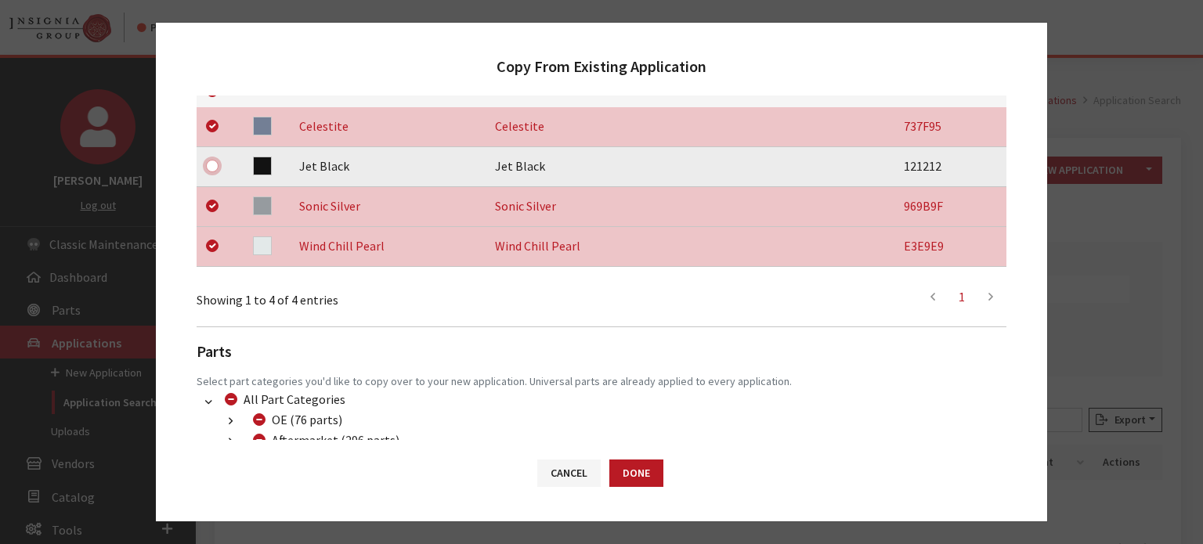
click at [216, 167] on input "checkbox" at bounding box center [212, 166] width 13 height 13
checkbox input "true"
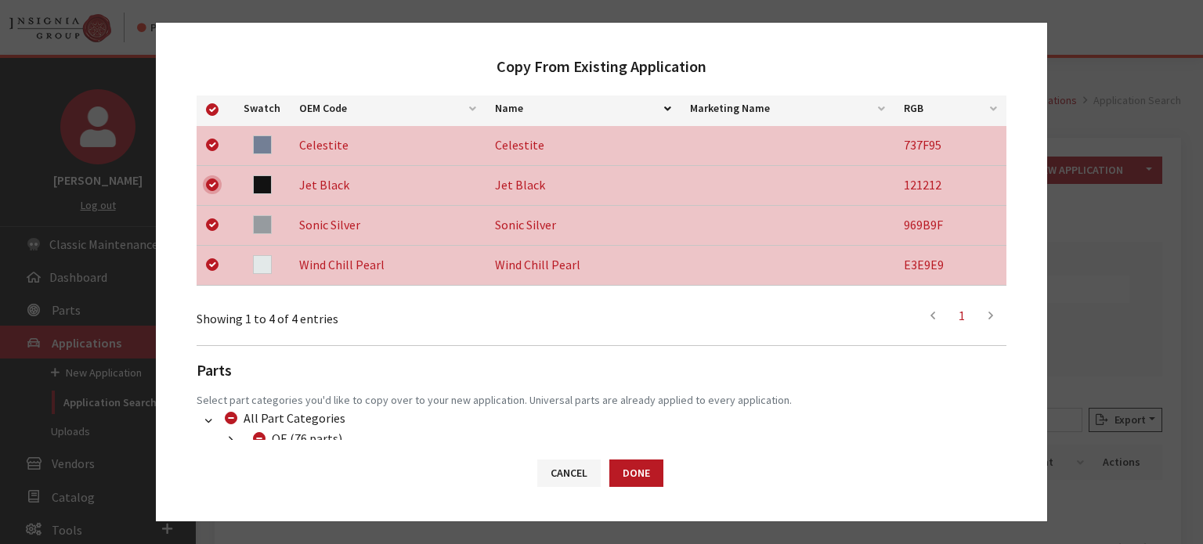
scroll to position [416, 0]
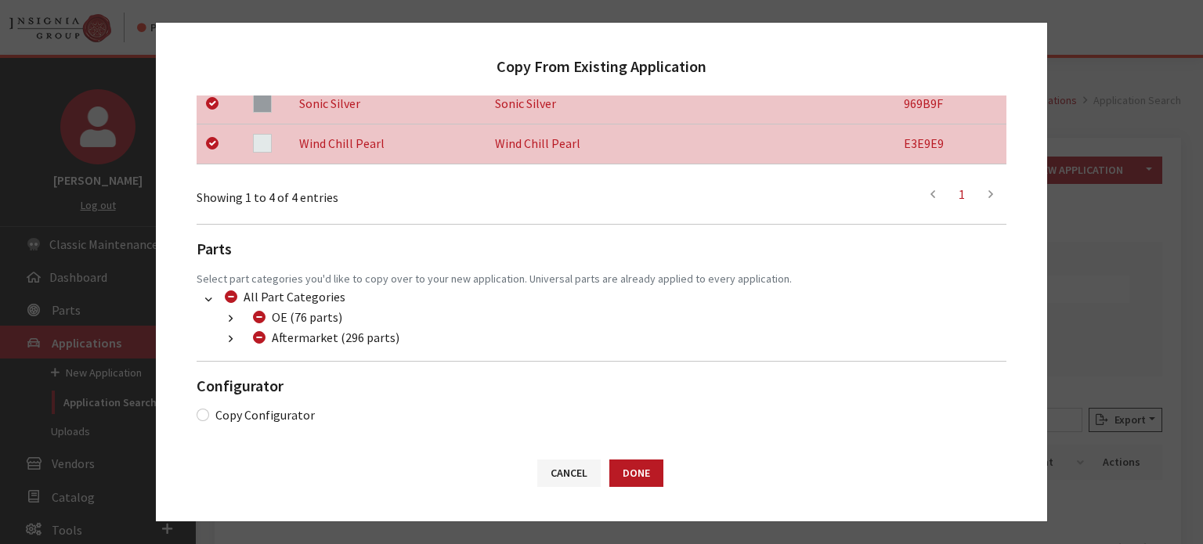
click at [251, 338] on div "Aftermarket (296 parts)" at bounding box center [323, 337] width 151 height 19
click at [258, 339] on input "Aftermarket (296 parts)" at bounding box center [259, 337] width 13 height 13
checkbox input "true"
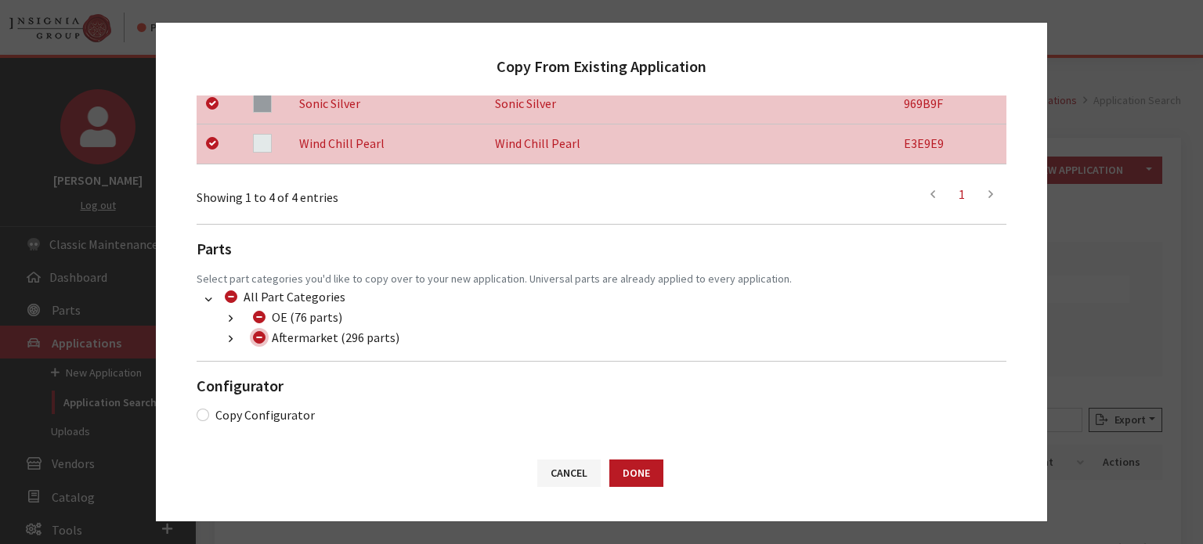
click at [258, 339] on input "Aftermarket (296 parts)" at bounding box center [259, 337] width 13 height 13
checkbox input "false"
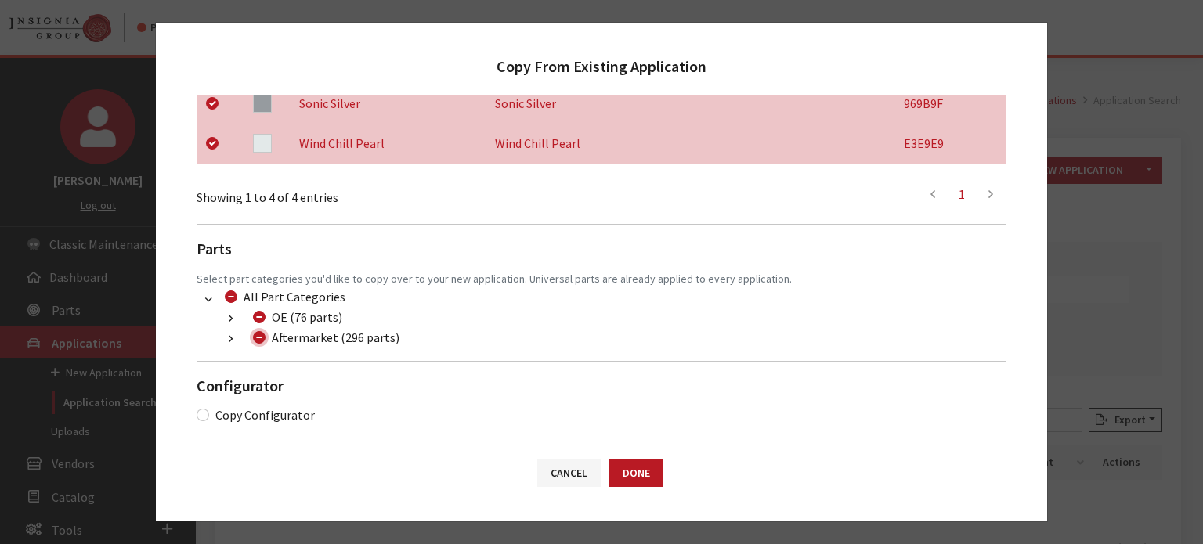
checkbox input "false"
click at [240, 341] on button "button" at bounding box center [230, 339] width 31 height 18
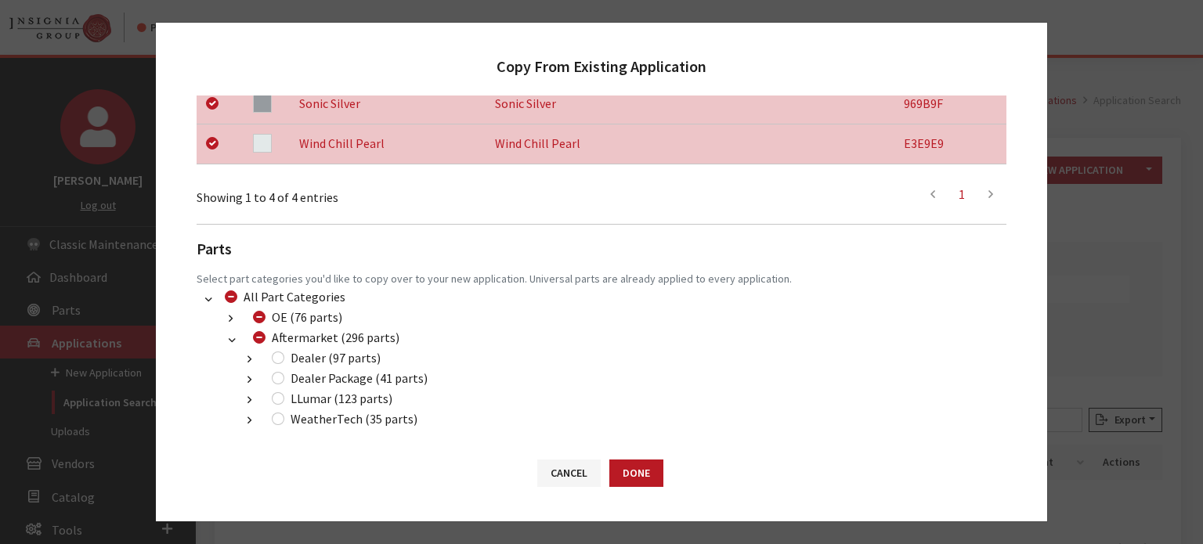
click at [281, 363] on div "Dealer (97 parts)" at bounding box center [324, 358] width 114 height 19
click at [279, 358] on input "Dealer (97 parts)" at bounding box center [278, 358] width 13 height 13
checkbox input "true"
click at [276, 378] on input "Dealer Package (41 parts)" at bounding box center [278, 378] width 13 height 13
checkbox input "true"
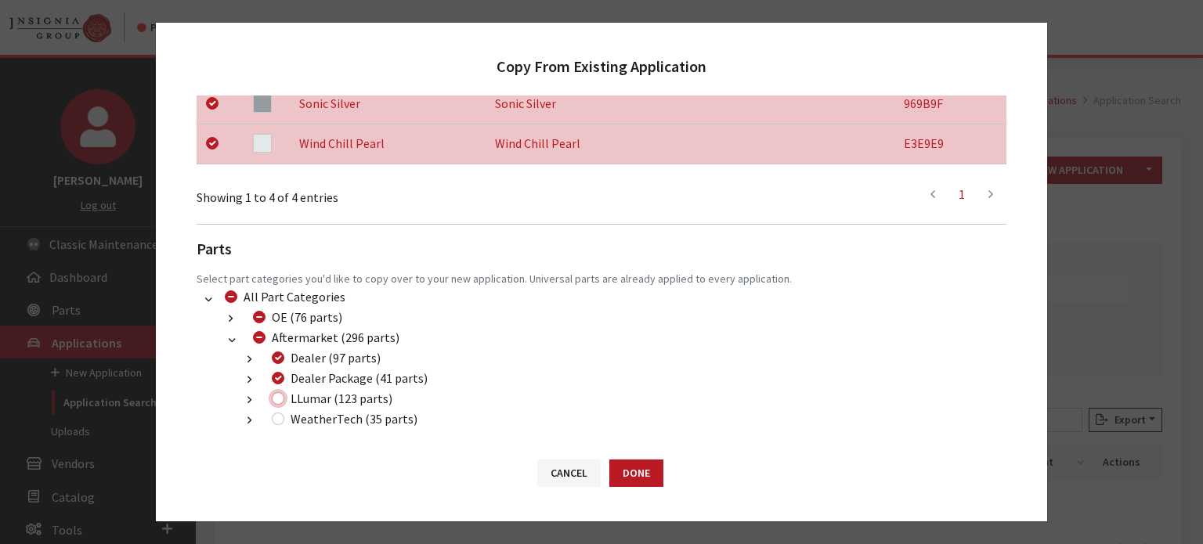
click at [280, 400] on input "LLumar (123 parts)" at bounding box center [278, 398] width 13 height 13
checkbox input "true"
click at [659, 463] on button "Done" at bounding box center [636, 473] width 54 height 27
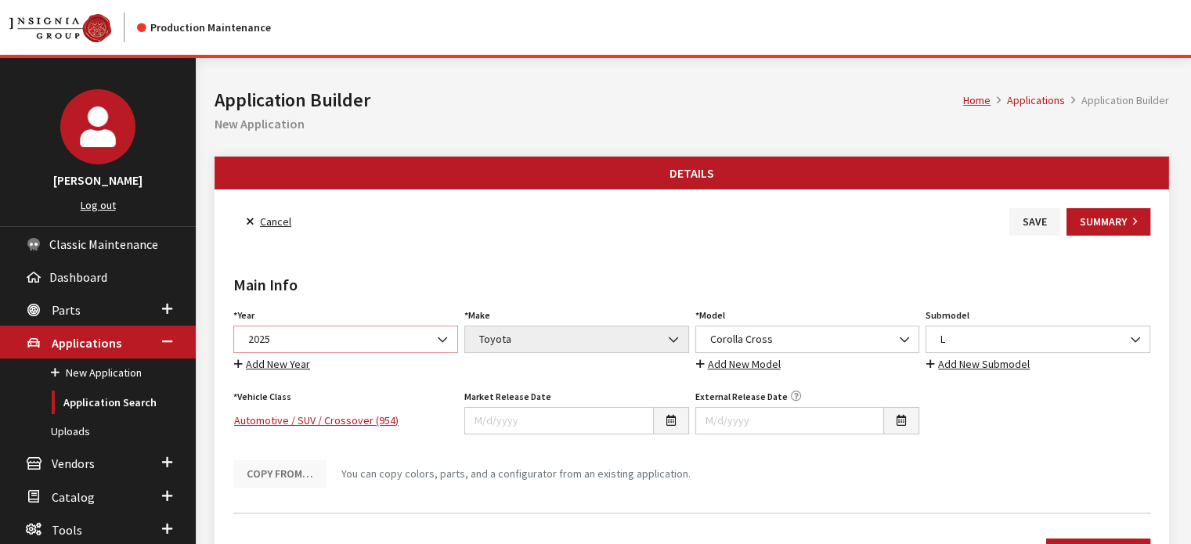
click at [321, 338] on span "2025" at bounding box center [346, 339] width 204 height 16
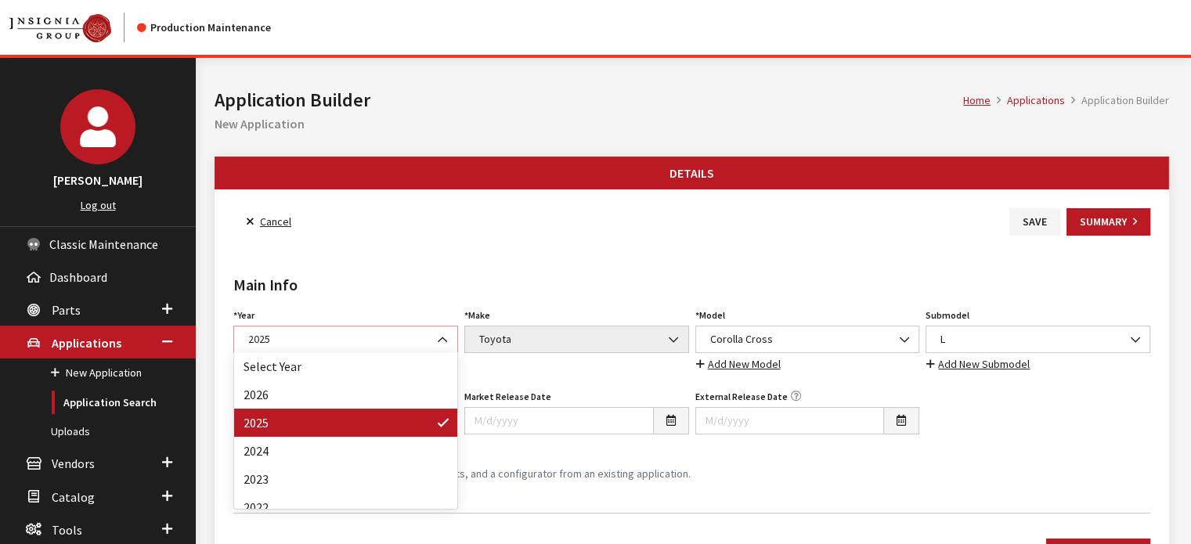
select select "44"
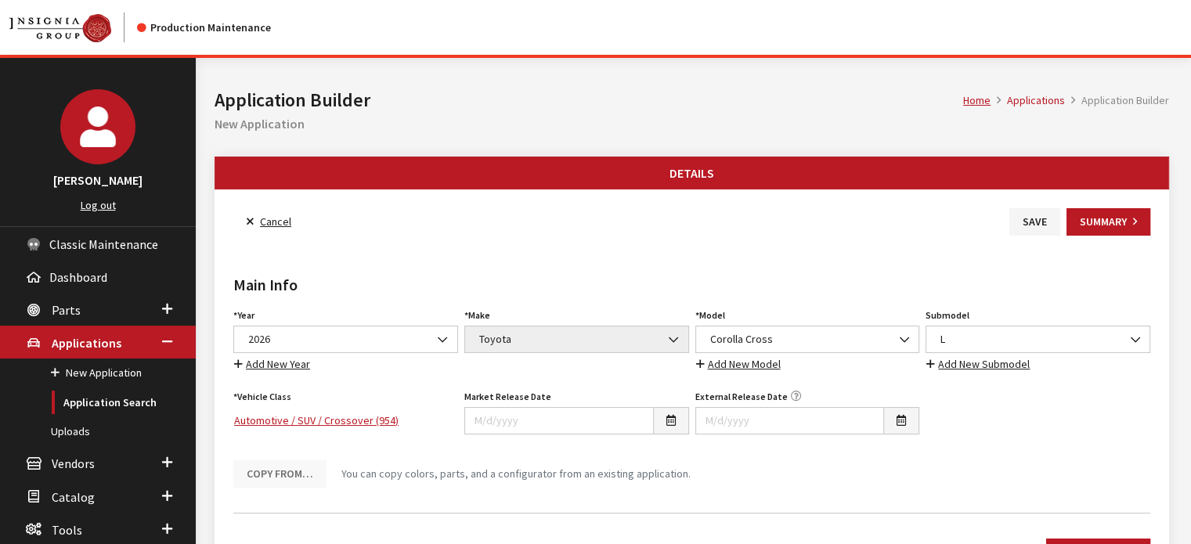
click at [484, 251] on div "Main Info Year Select Year 2026 2025 2024 2023 2022 2021 2020 2019 2018 2017 20…" at bounding box center [691, 368] width 923 height 265
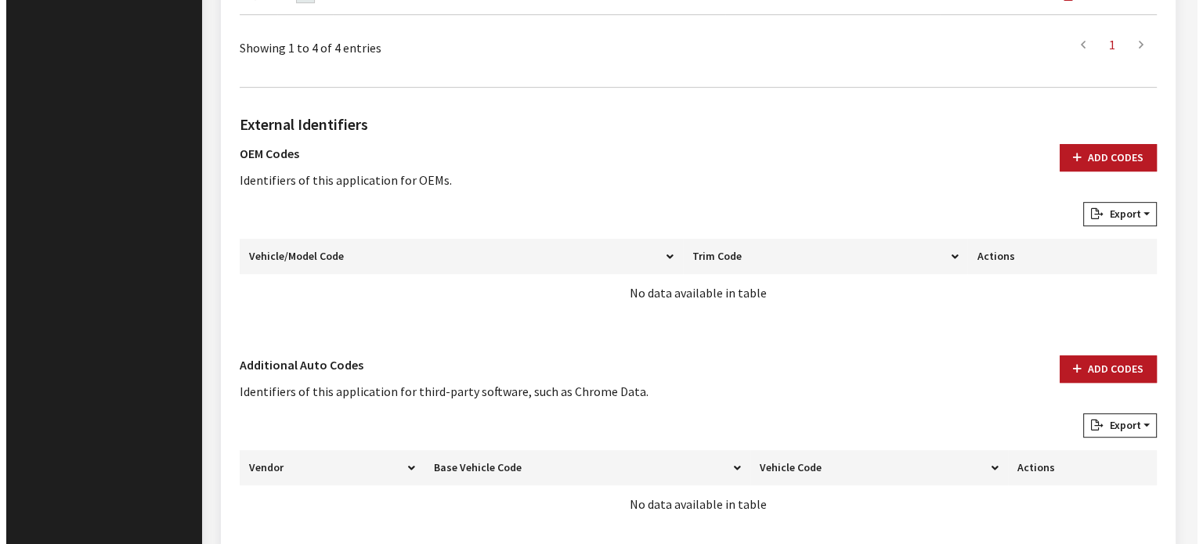
scroll to position [861, 0]
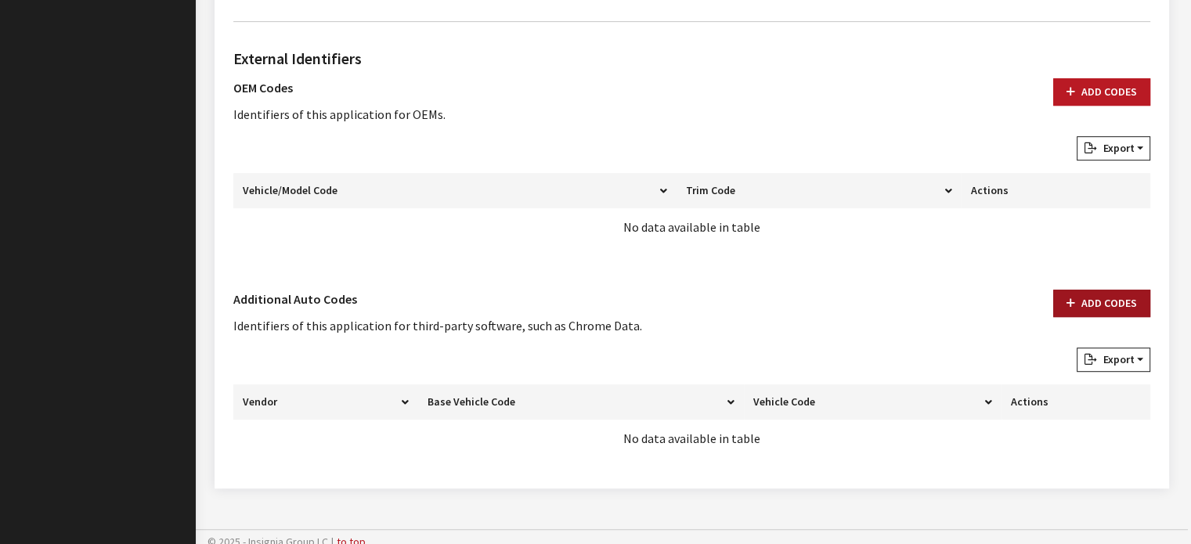
click at [1141, 297] on button "Add Codes" at bounding box center [1101, 303] width 97 height 27
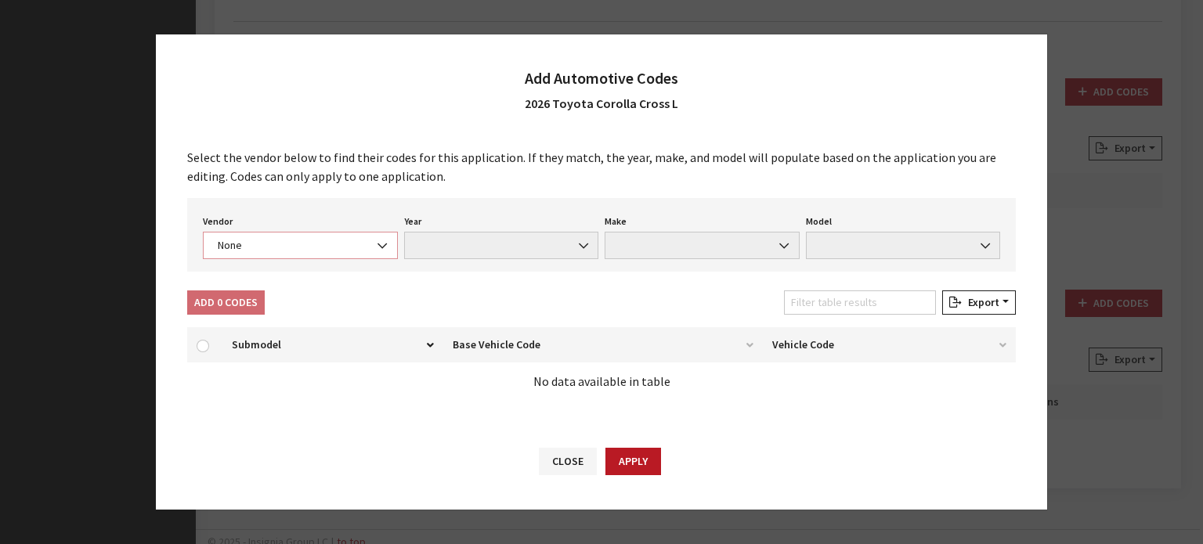
drag, startPoint x: 352, startPoint y: 250, endPoint x: 345, endPoint y: 258, distance: 10.5
click at [350, 250] on span "None" at bounding box center [300, 245] width 175 height 16
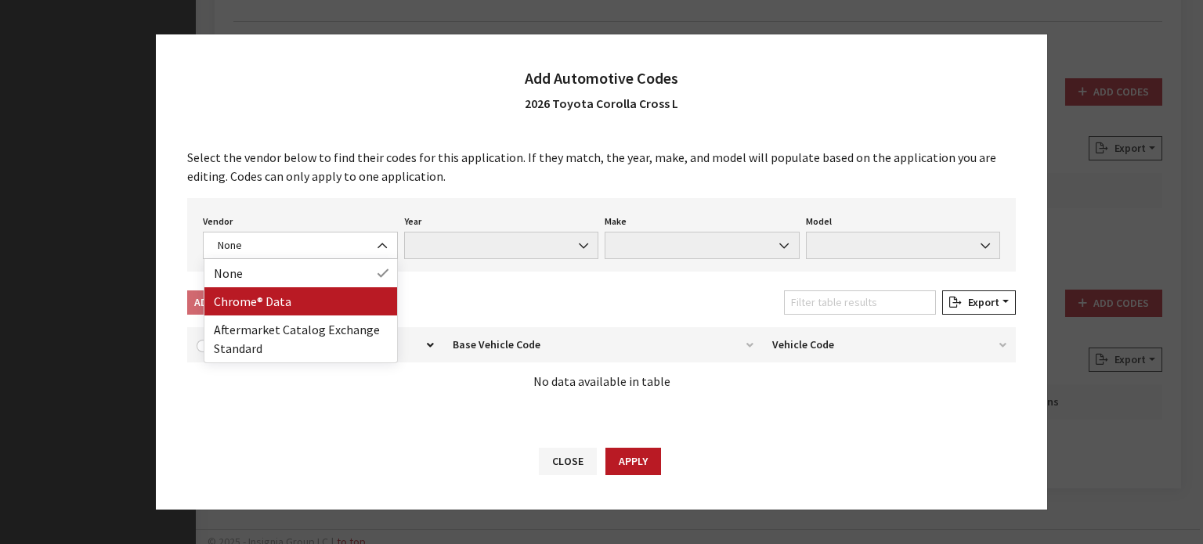
drag, startPoint x: 312, startPoint y: 320, endPoint x: 312, endPoint y: 312, distance: 8.6
select select "4"
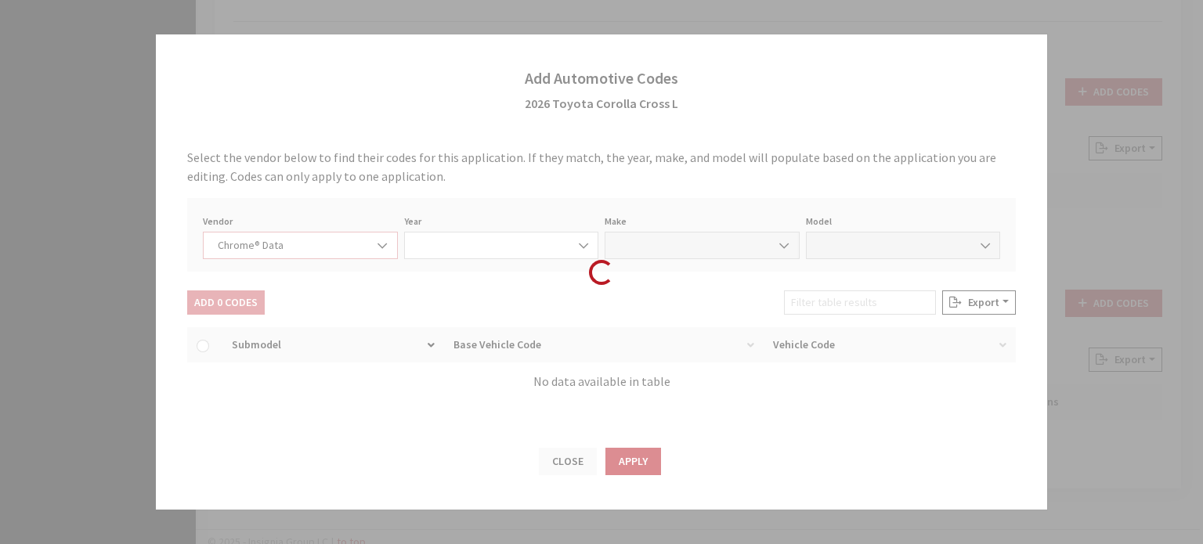
select select "2026"
select select "39"
select select "72000"
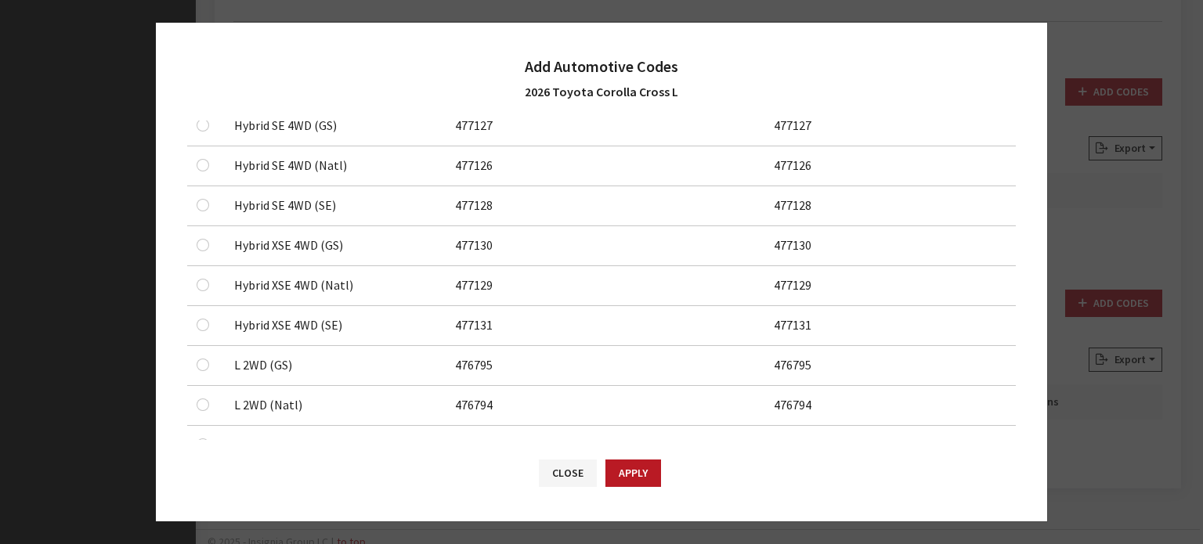
scroll to position [392, 0]
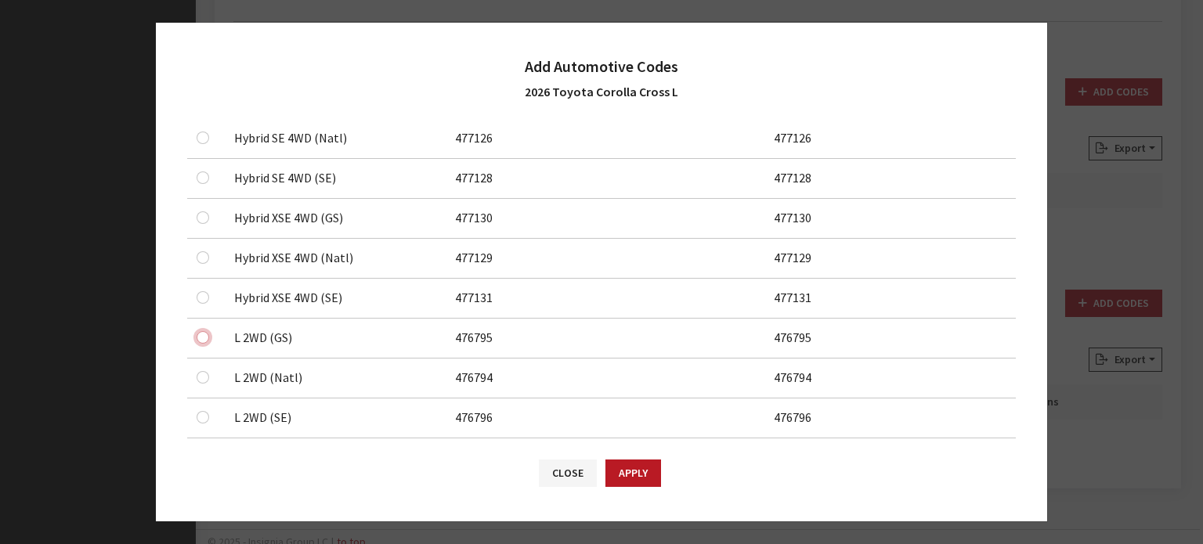
click at [204, 24] on input "checkbox" at bounding box center [203, 18] width 13 height 13
checkbox input "true"
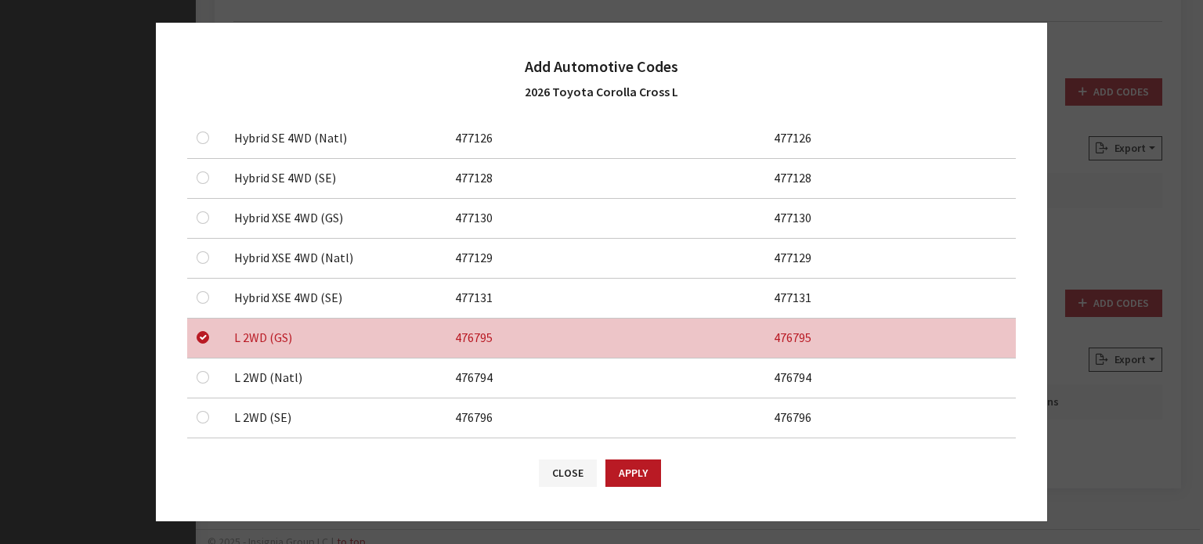
click at [204, 369] on div at bounding box center [206, 377] width 19 height 19
checkbox input "true"
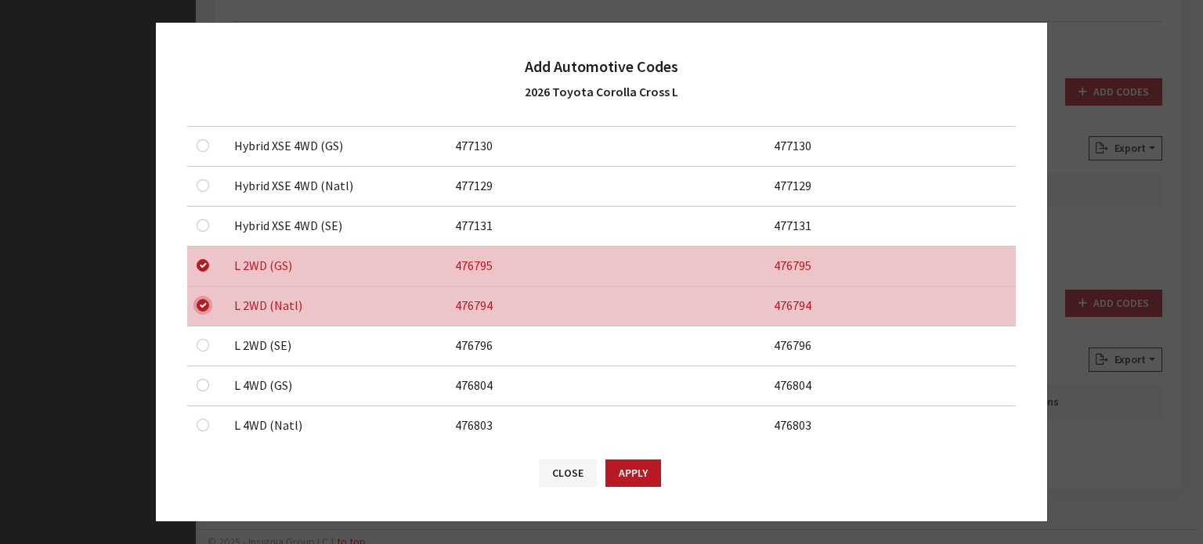
scroll to position [548, 0]
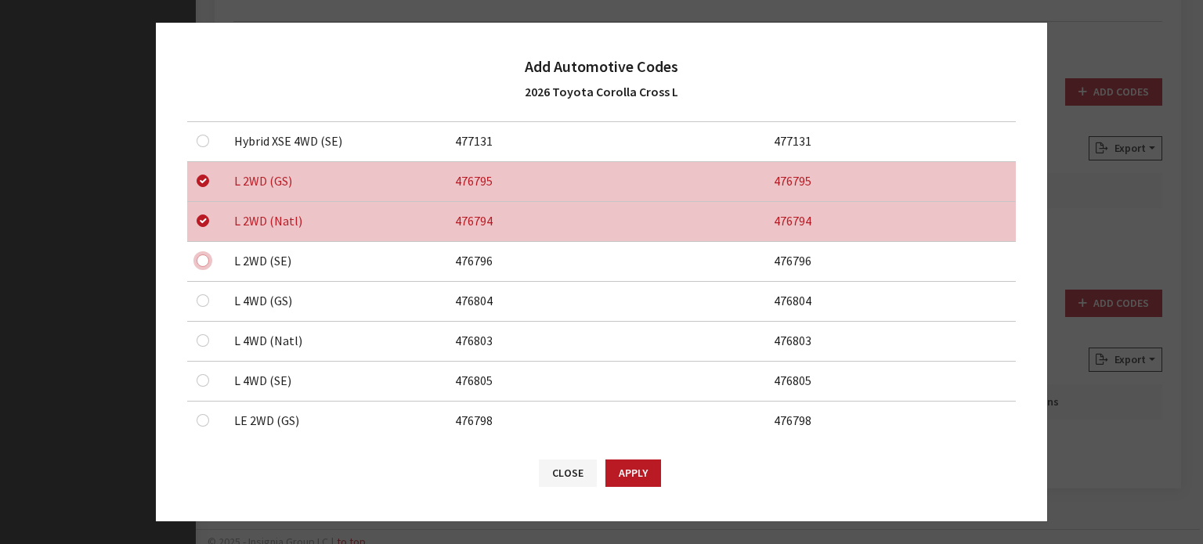
checkbox input "true"
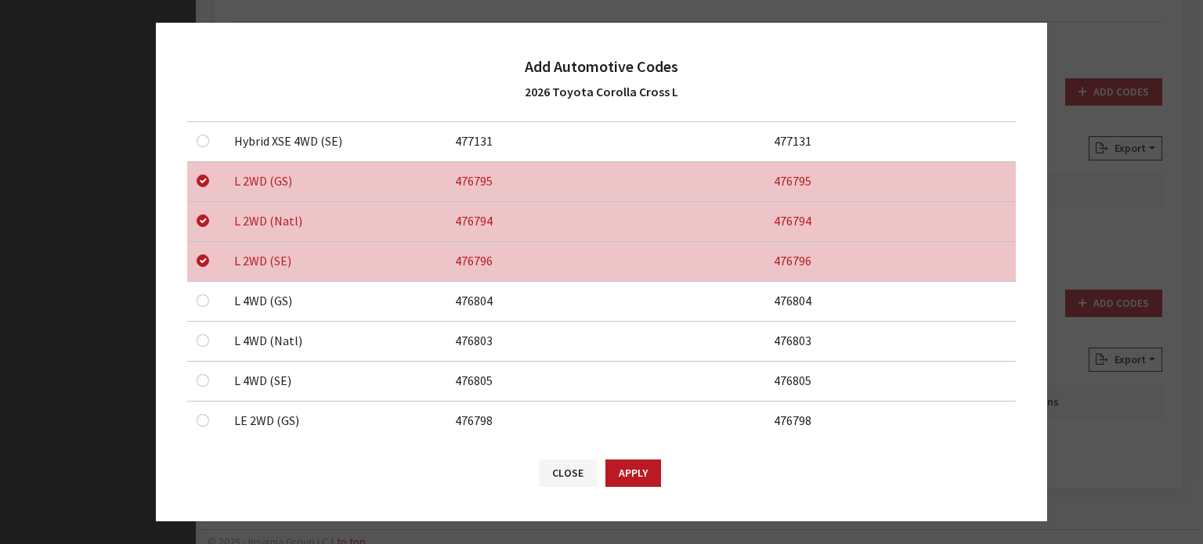
click at [209, 303] on div at bounding box center [206, 300] width 19 height 19
click at [210, 292] on div at bounding box center [206, 300] width 19 height 19
checkbox input "true"
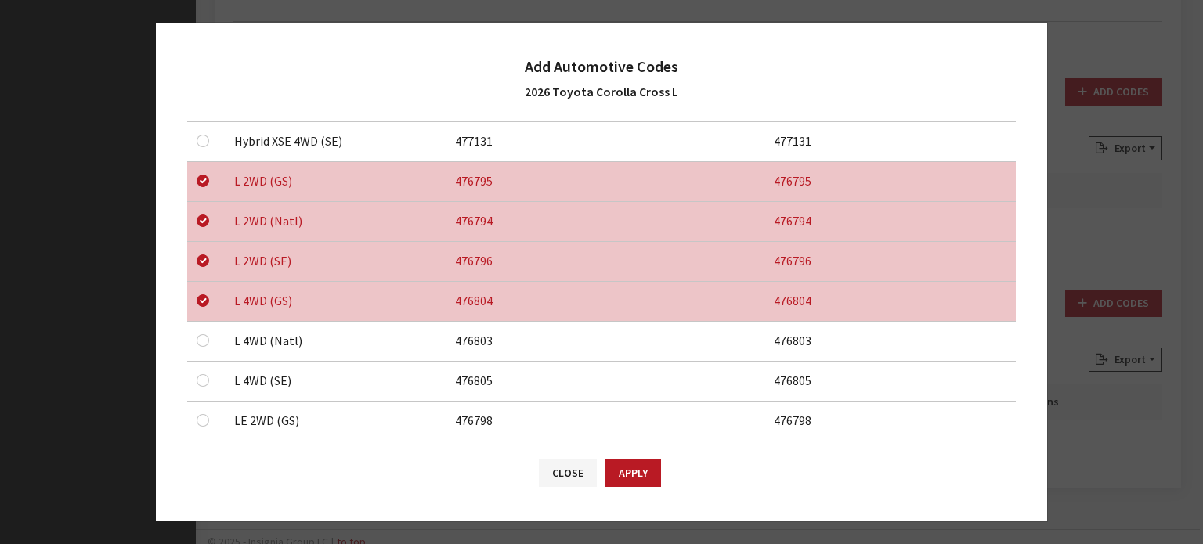
click at [210, 337] on div at bounding box center [206, 340] width 19 height 19
checkbox input "true"
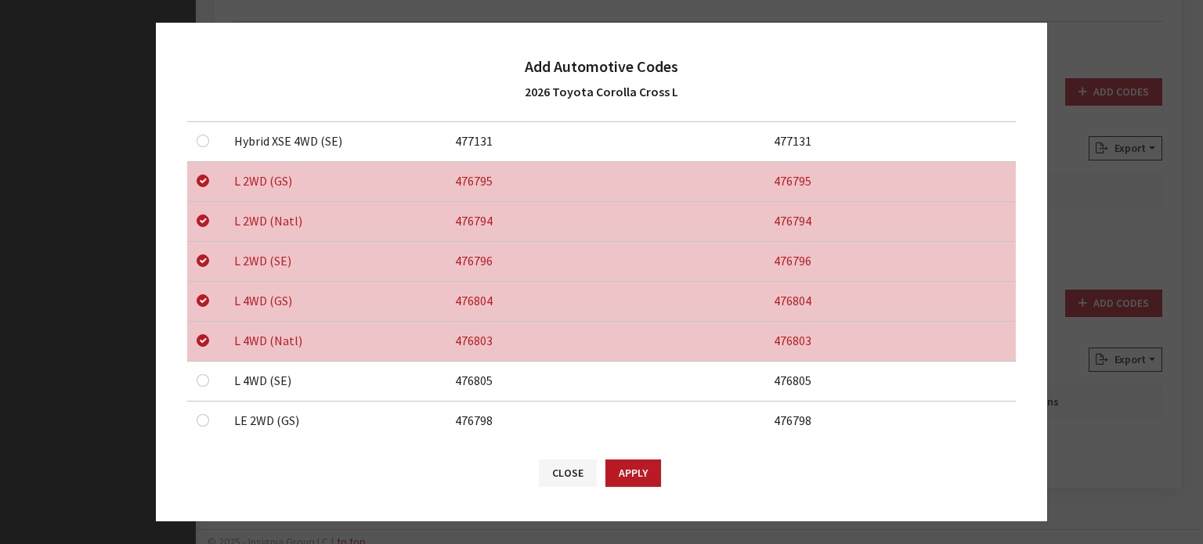
click at [191, 372] on td at bounding box center [206, 382] width 38 height 40
checkbox input "true"
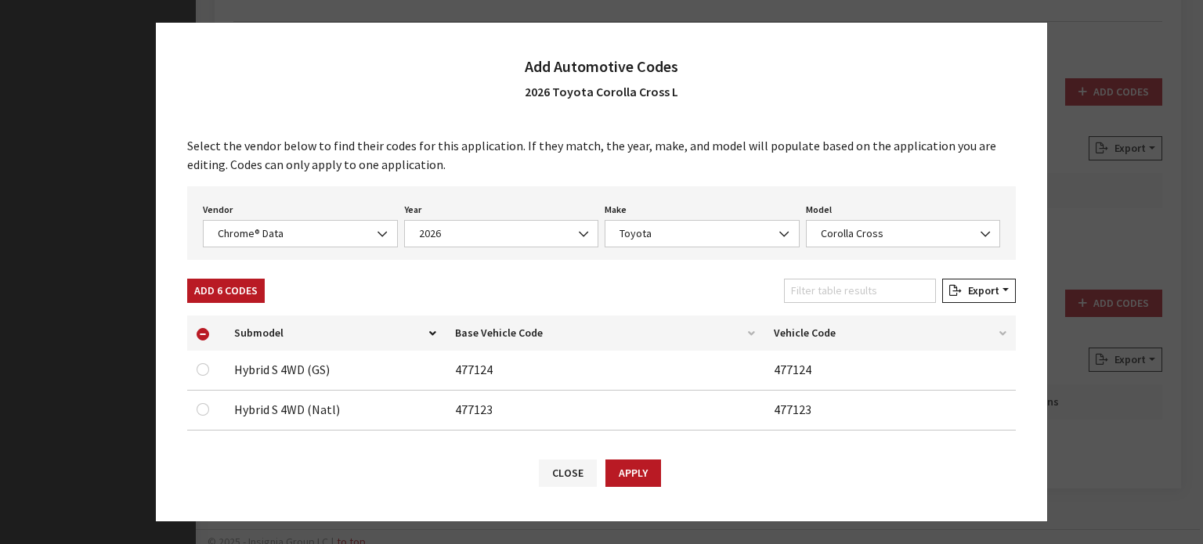
scroll to position [0, 0]
click at [226, 288] on button "Add 6 Codes" at bounding box center [226, 291] width 78 height 24
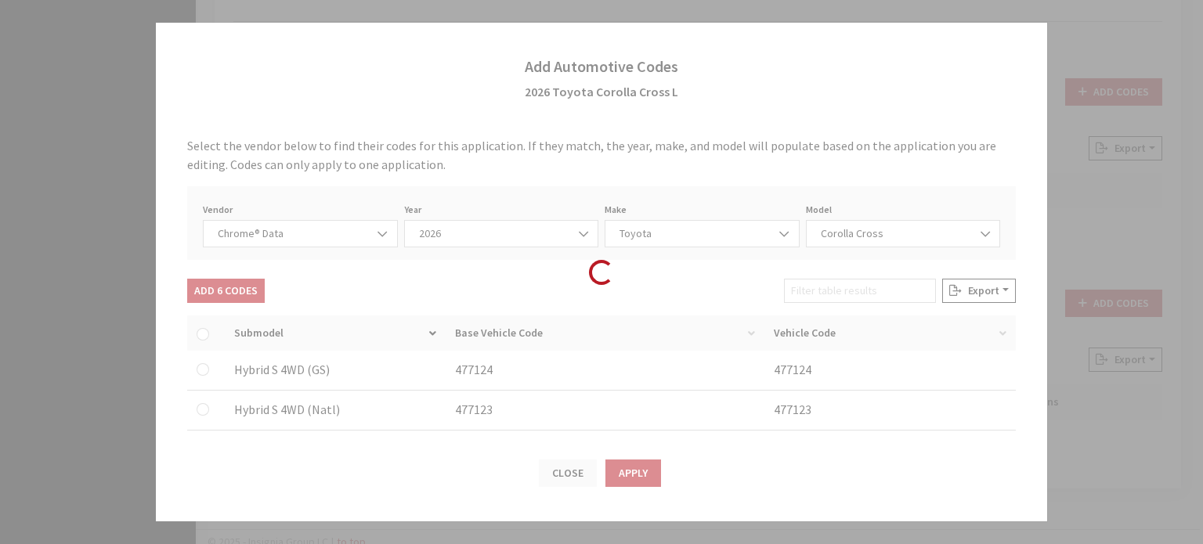
checkbox input "false"
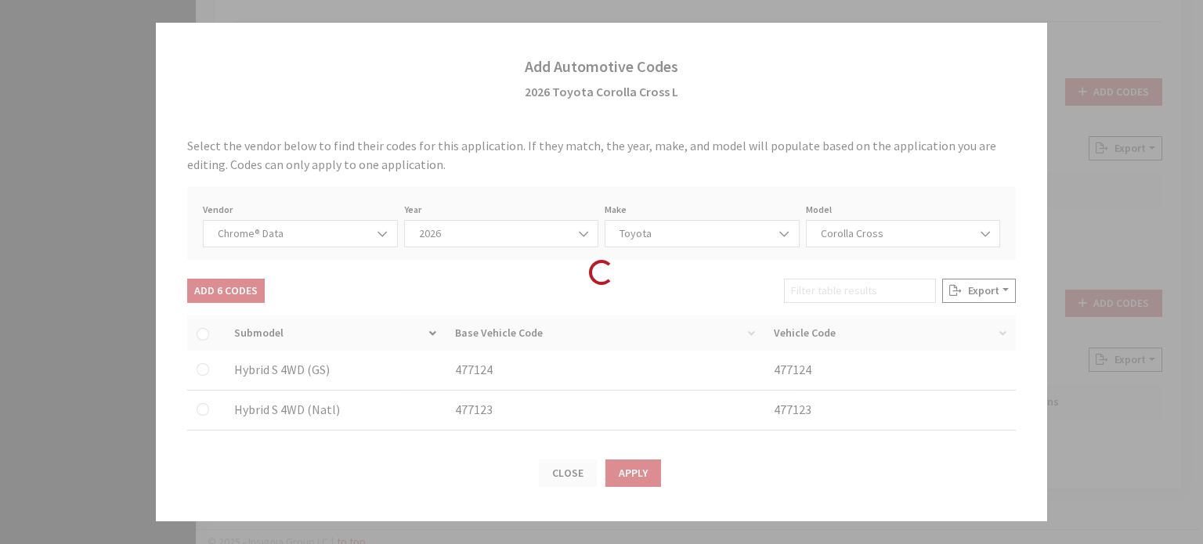
checkbox input "false"
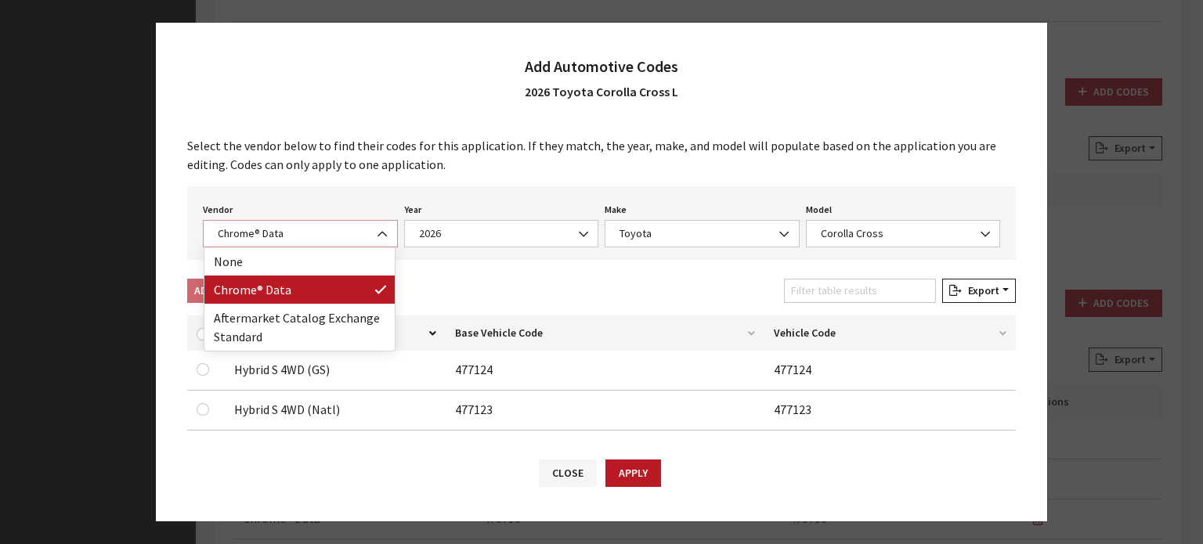
click at [341, 226] on span "Chrome® Data" at bounding box center [300, 234] width 175 height 16
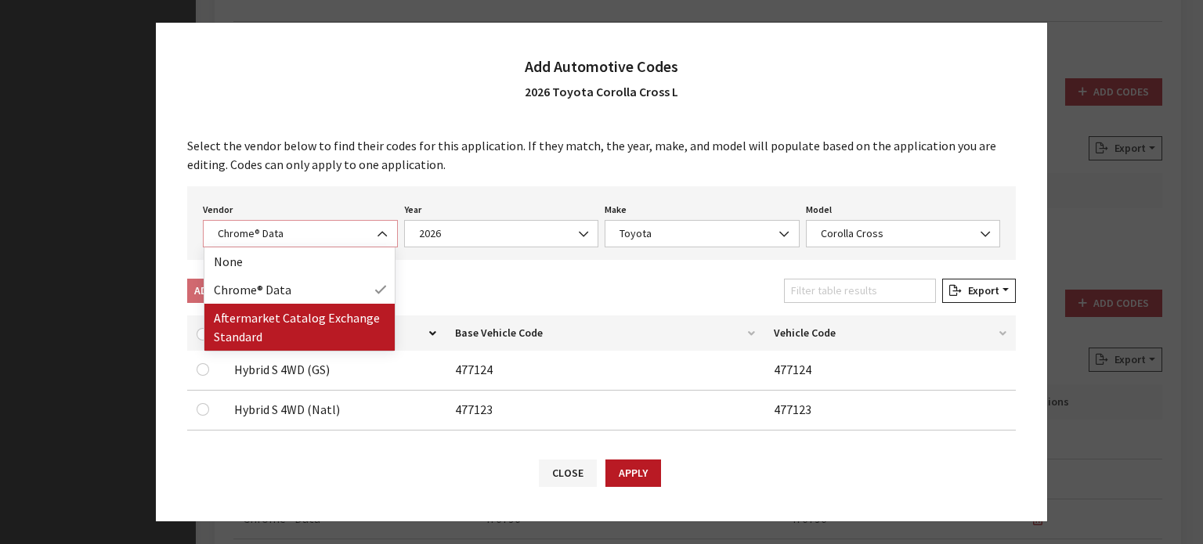
select select "2"
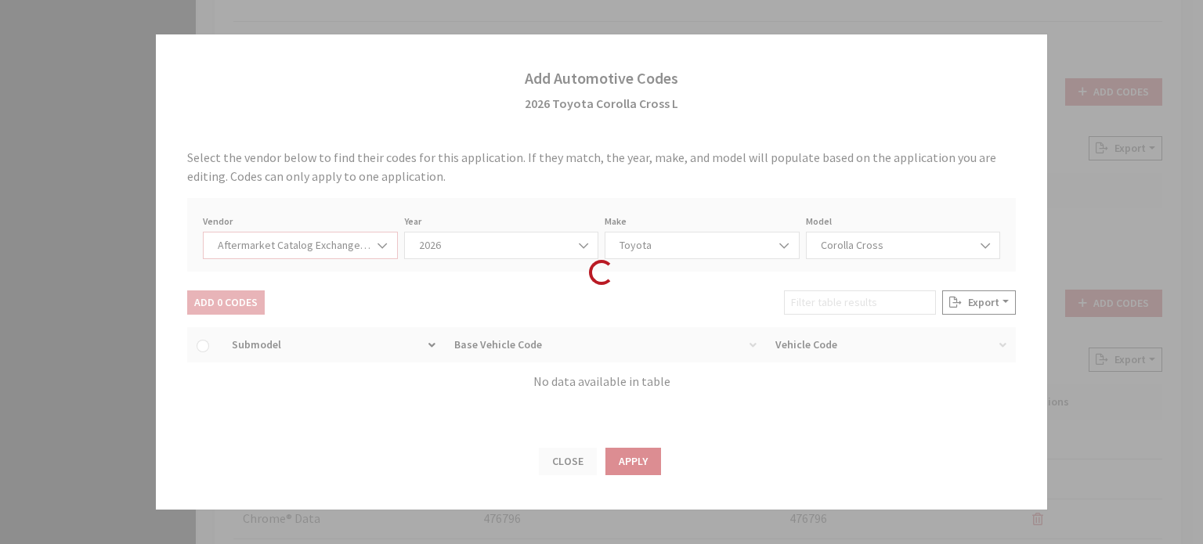
select select "2026"
select select "76"
select select "29374"
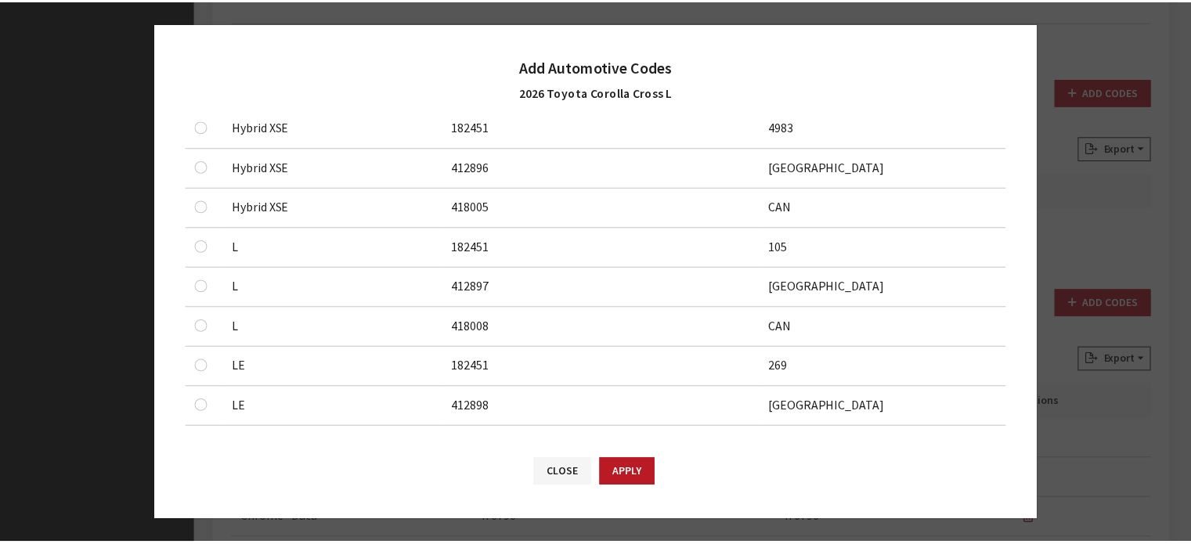
scroll to position [470, 0]
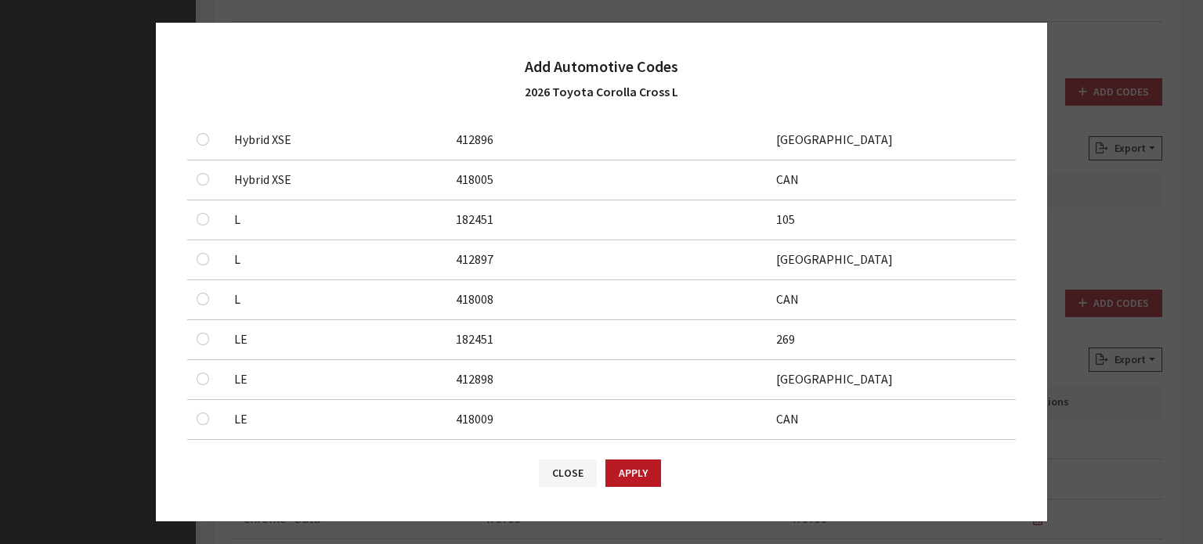
click at [201, 207] on td at bounding box center [206, 220] width 38 height 40
checkbox input "true"
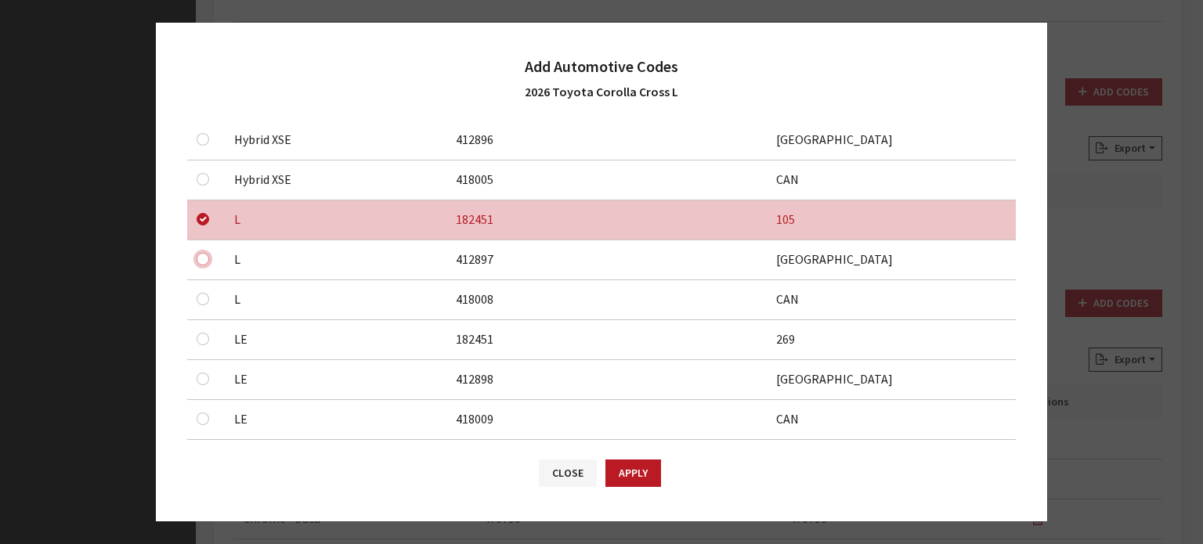
checkbox input "true"
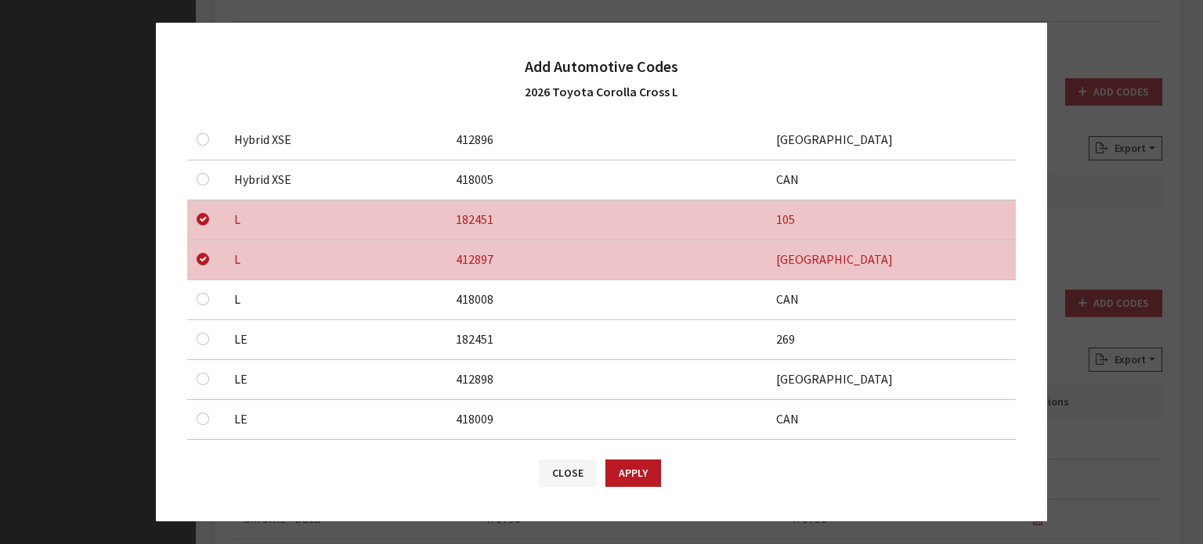
click at [209, 295] on div at bounding box center [206, 299] width 19 height 19
checkbox input "true"
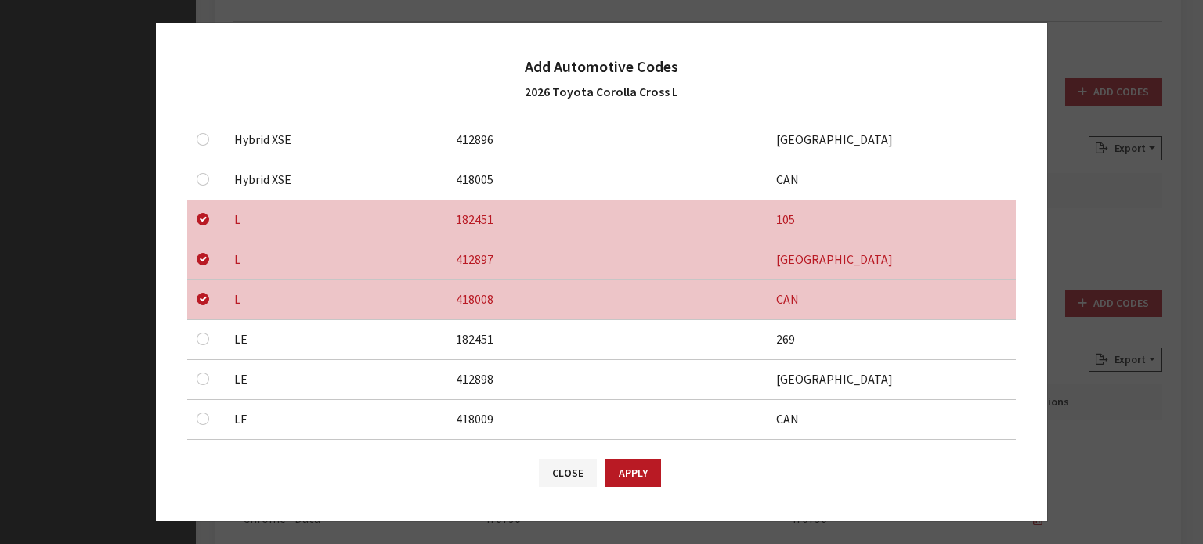
click at [639, 468] on button "Apply" at bounding box center [633, 473] width 56 height 27
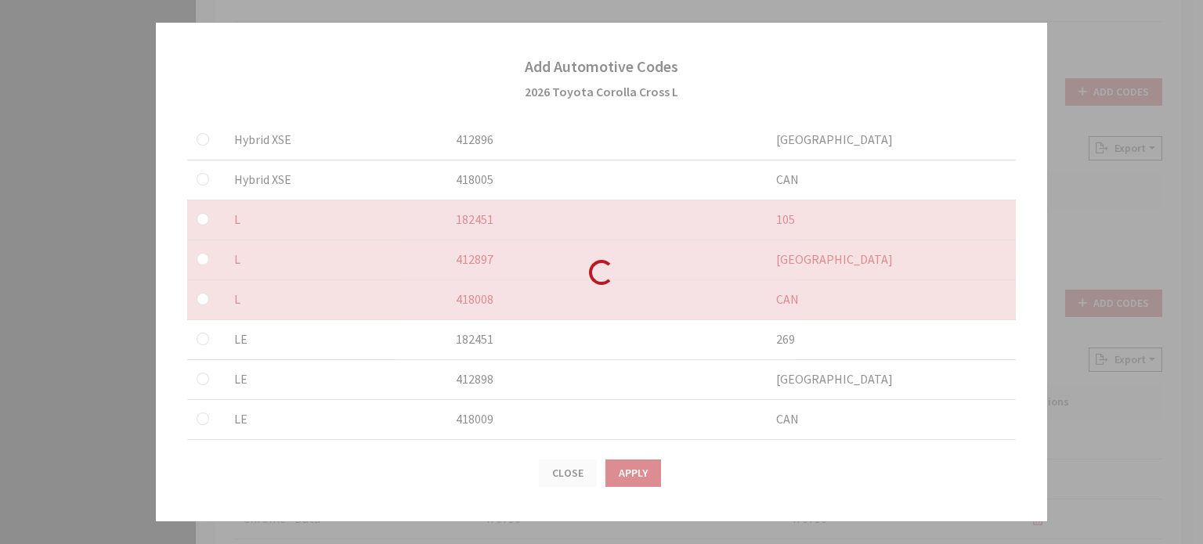
checkbox input "false"
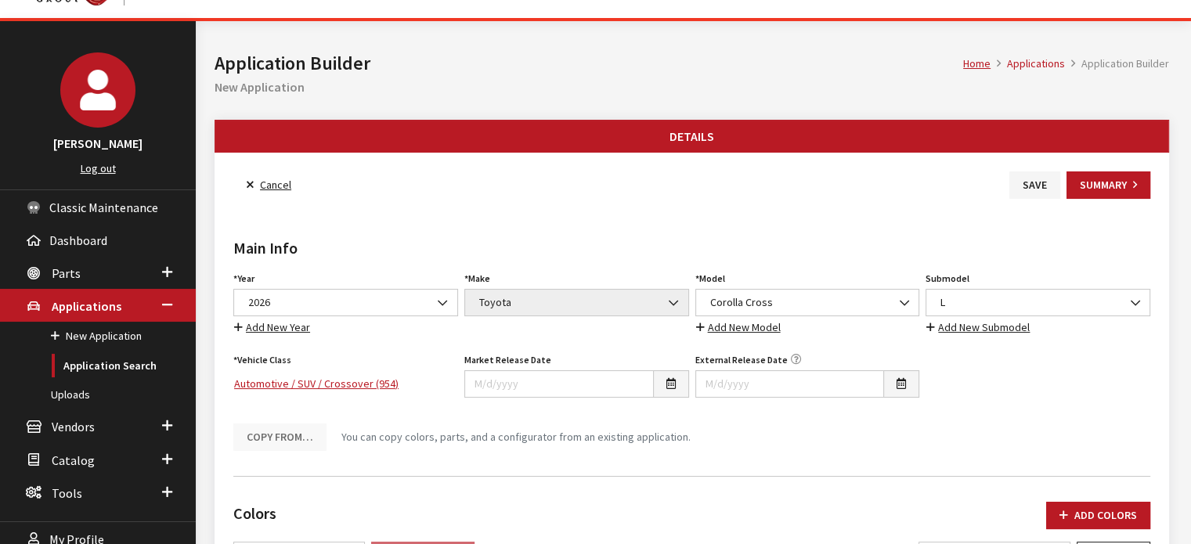
scroll to position [0, 0]
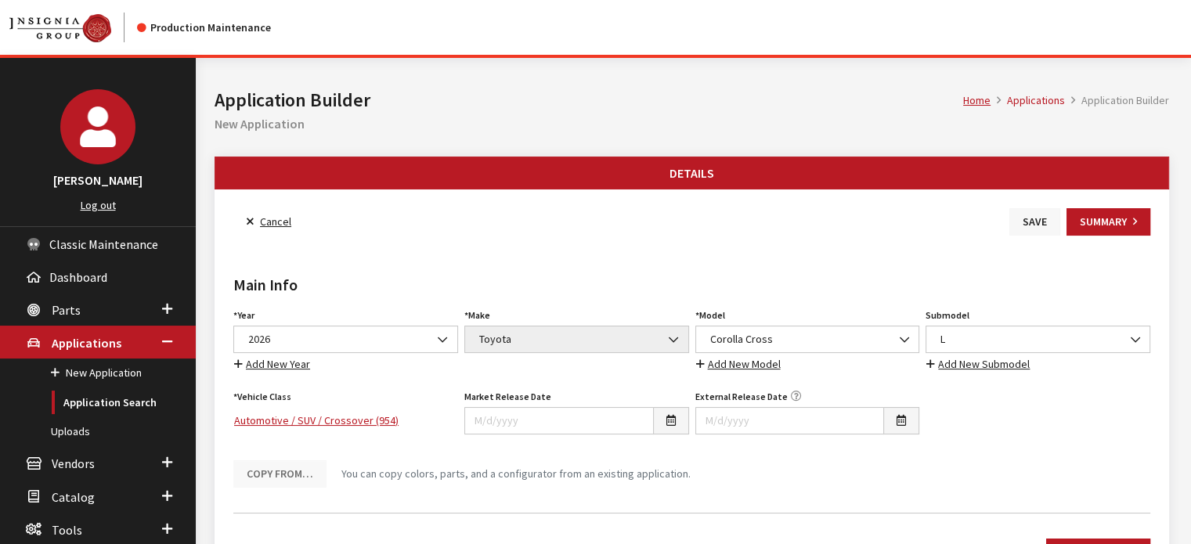
click at [1014, 215] on button "Save" at bounding box center [1035, 221] width 51 height 27
drag, startPoint x: 1006, startPoint y: 222, endPoint x: 981, endPoint y: 237, distance: 28.9
click at [988, 234] on div "Cancel Save Summary" at bounding box center [691, 221] width 923 height 27
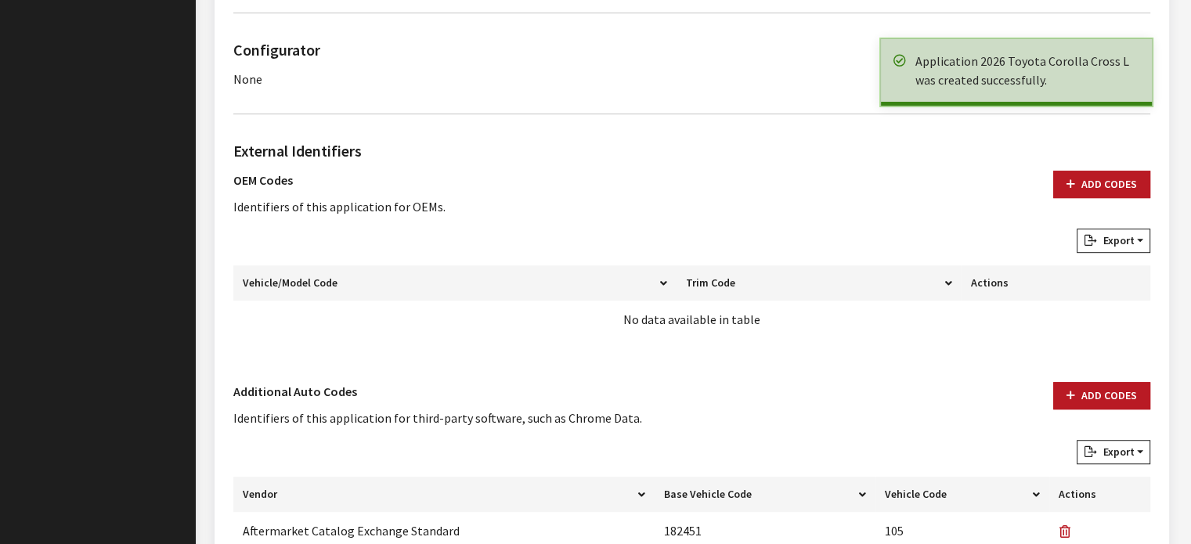
scroll to position [861, 0]
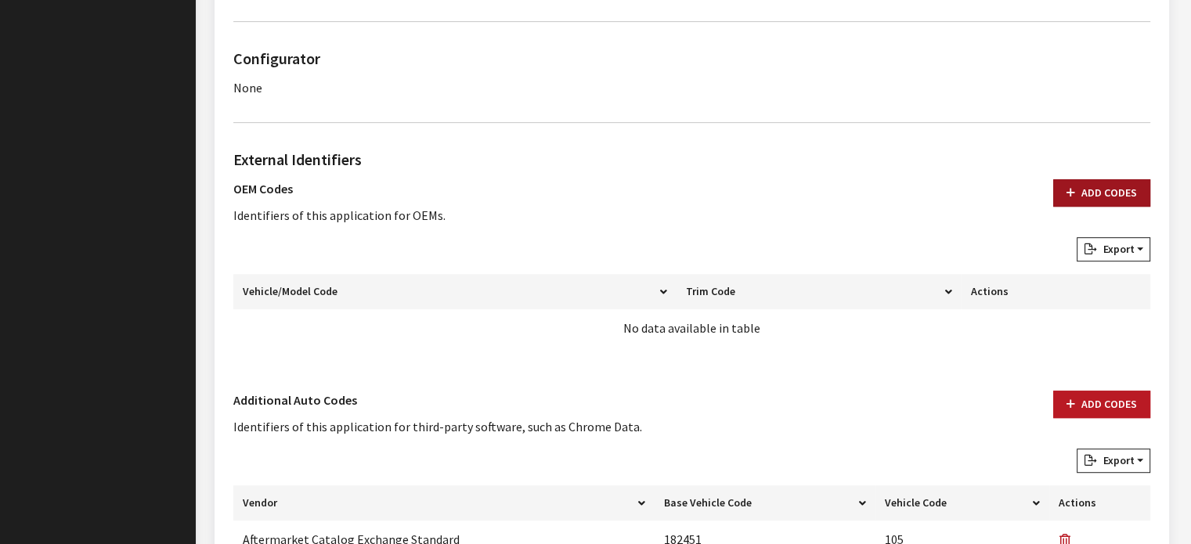
click at [1131, 179] on button "Add Codes" at bounding box center [1101, 192] width 97 height 27
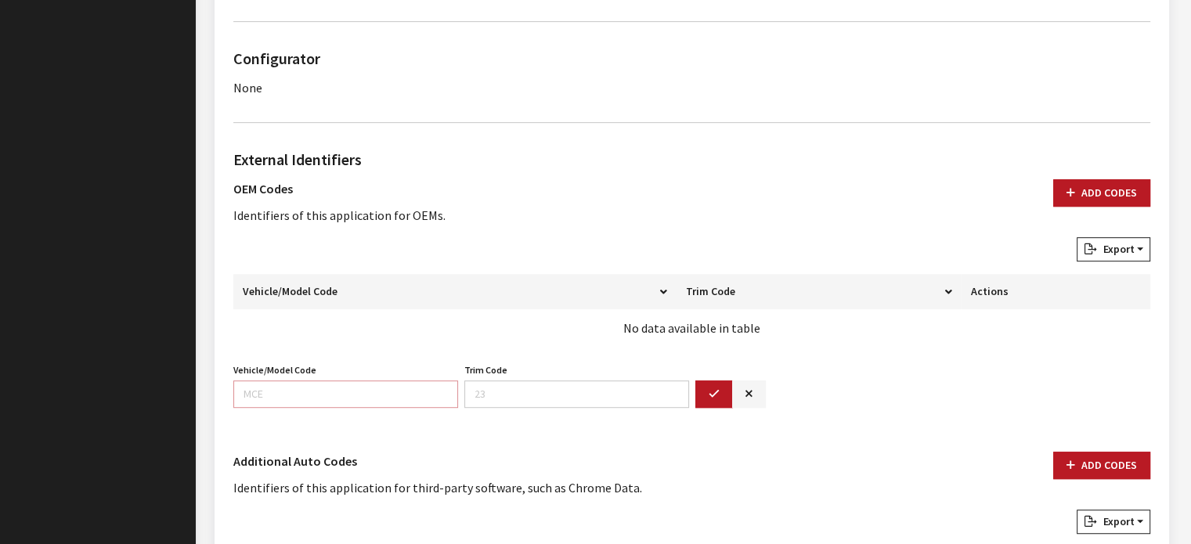
click at [368, 393] on input "Vehicle/Model Code" at bounding box center [345, 394] width 225 height 27
click at [720, 388] on button "button" at bounding box center [714, 394] width 38 height 27
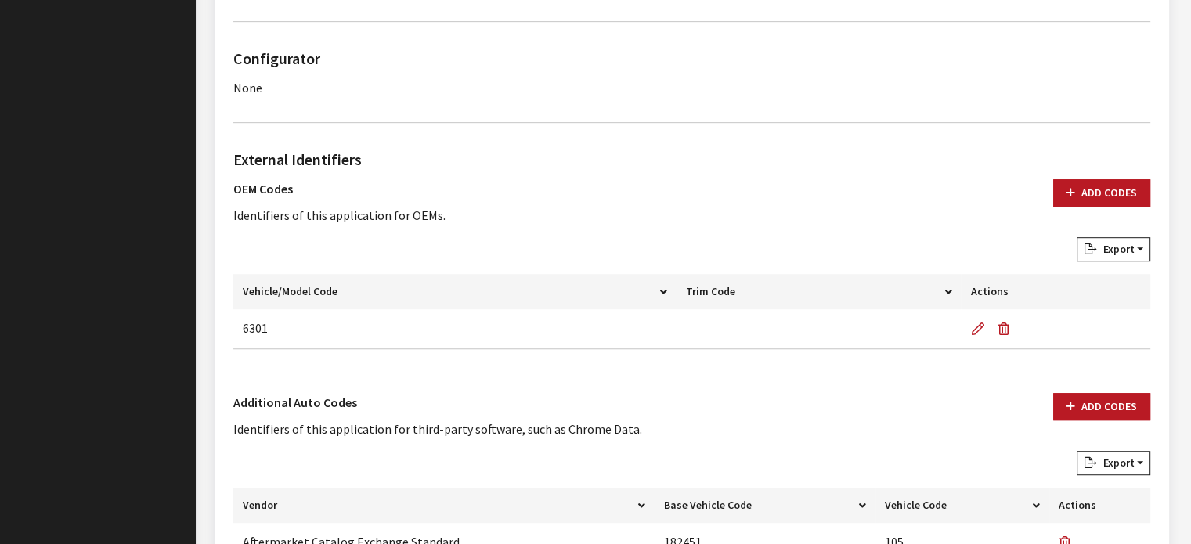
drag, startPoint x: 1064, startPoint y: 187, endPoint x: 1050, endPoint y: 203, distance: 21.1
click at [1063, 189] on button "Add Codes" at bounding box center [1101, 192] width 97 height 27
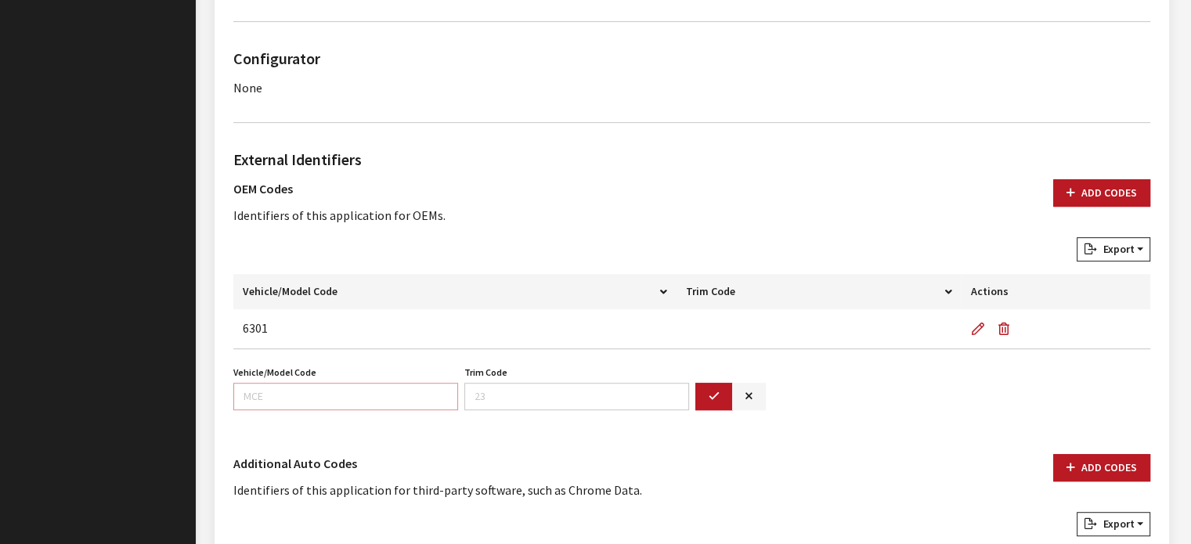
click at [385, 391] on input "Vehicle/Model Code" at bounding box center [345, 396] width 225 height 27
type input "6302"
click at [702, 388] on button "button" at bounding box center [714, 396] width 38 height 27
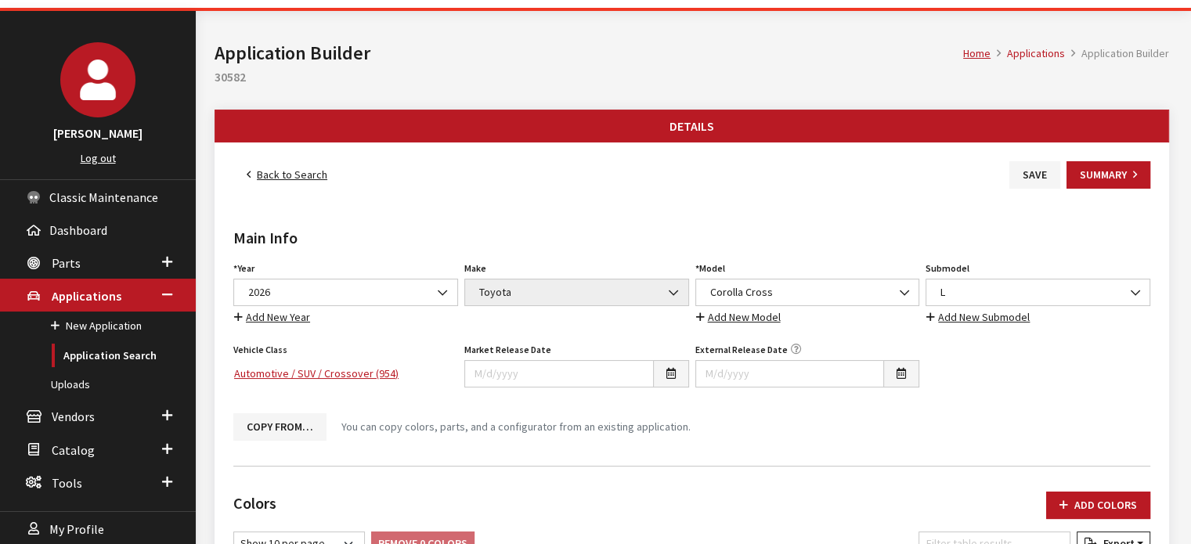
scroll to position [0, 0]
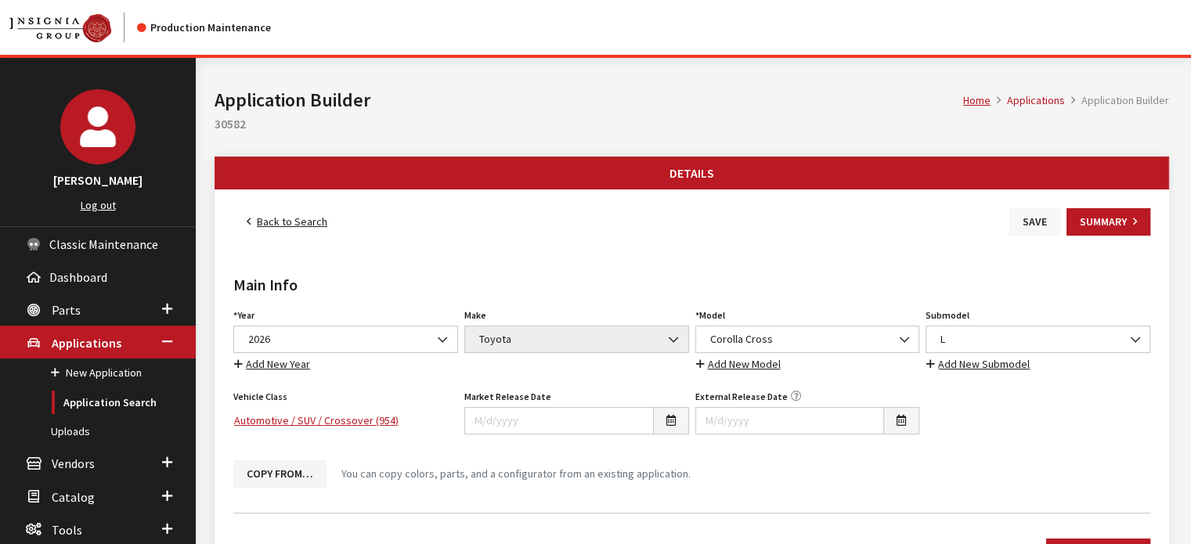
click at [1028, 223] on button "Save" at bounding box center [1035, 221] width 51 height 27
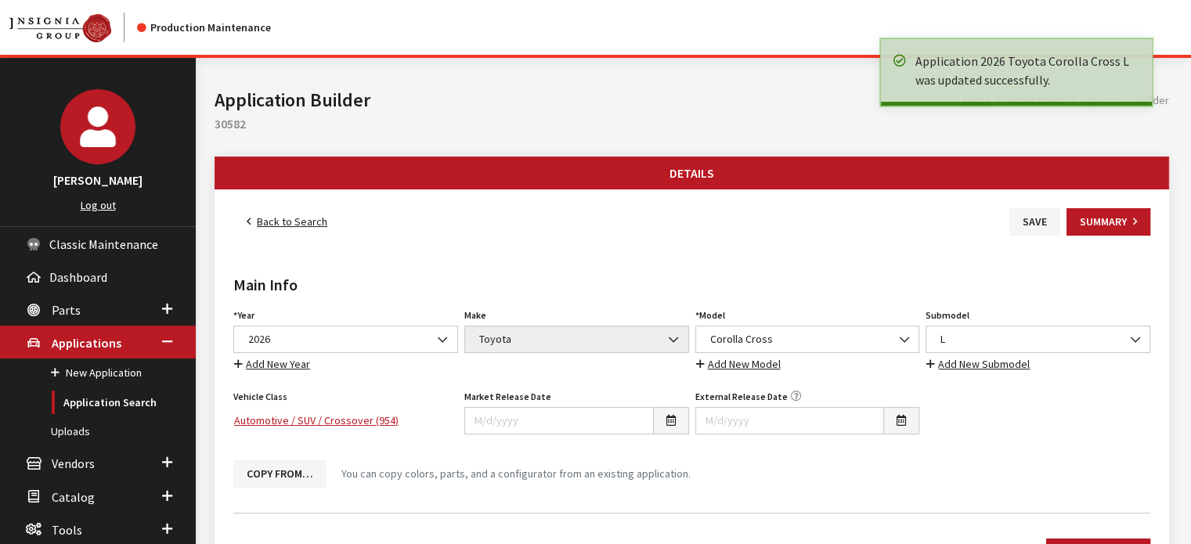
click at [294, 210] on link "Back to Search" at bounding box center [286, 221] width 107 height 27
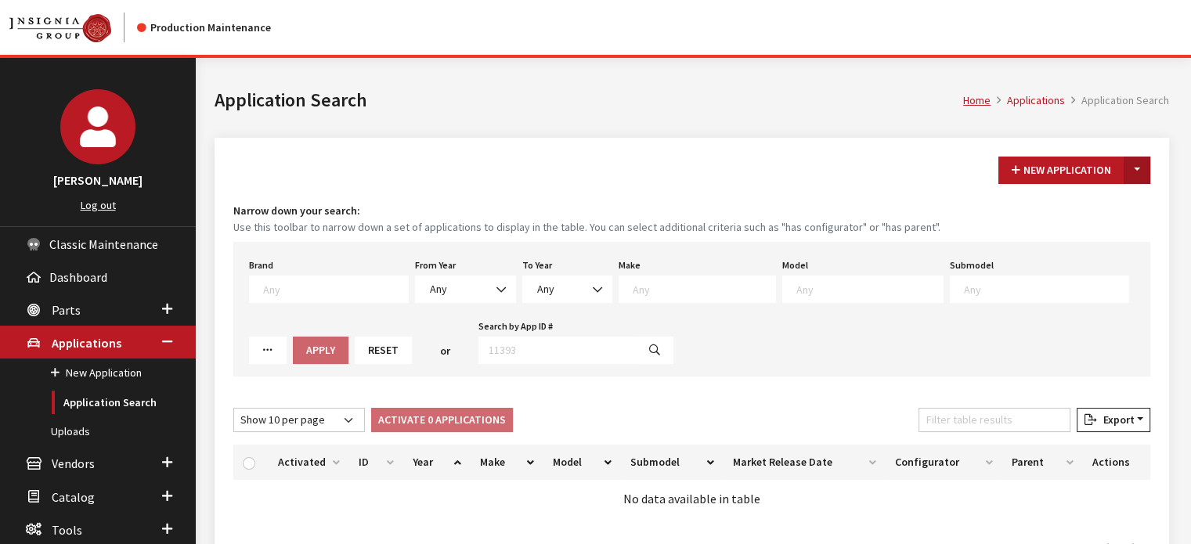
drag, startPoint x: 0, startPoint y: 0, endPoint x: 1133, endPoint y: 176, distance: 1146.9
click at [1140, 170] on button "Toggle Dropdown" at bounding box center [1137, 170] width 27 height 27
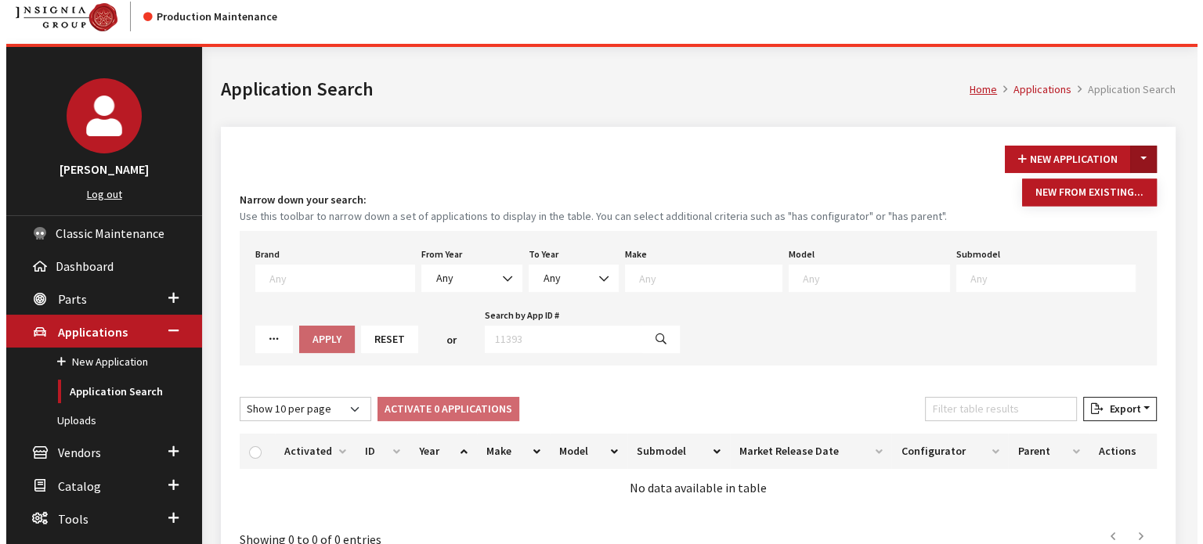
scroll to position [103, 0]
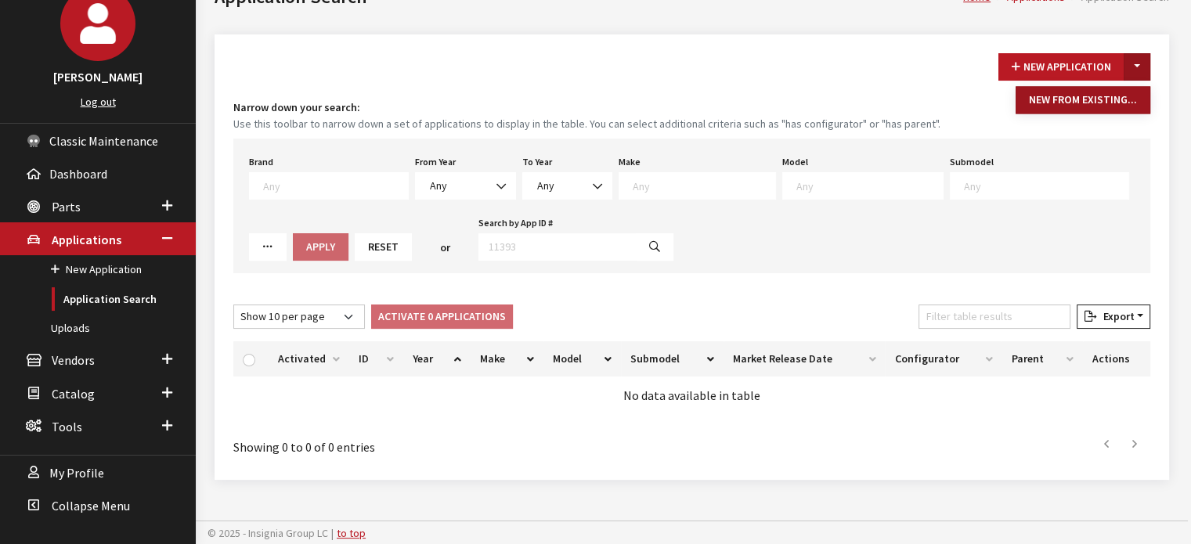
click at [1096, 96] on button "New From Existing..." at bounding box center [1083, 99] width 135 height 27
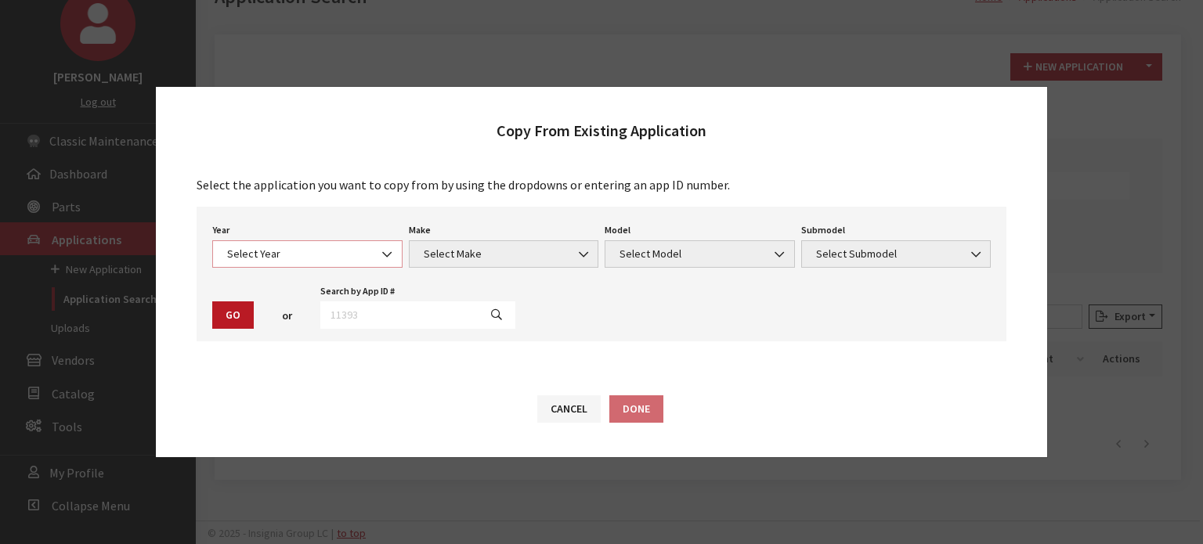
click at [302, 250] on span "Select Year" at bounding box center [307, 254] width 170 height 16
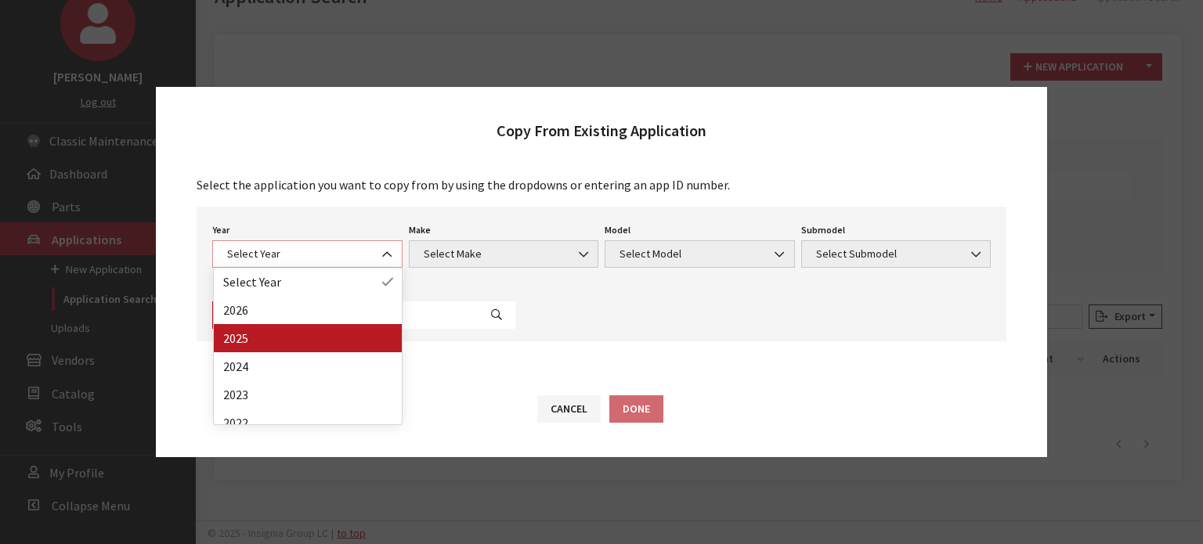
select select "43"
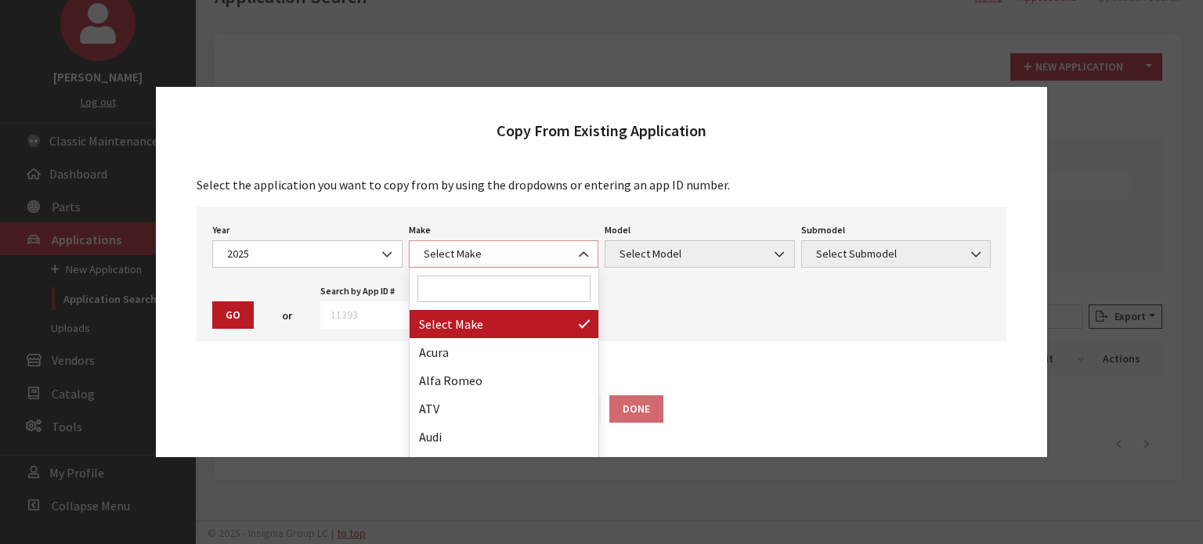
click at [489, 244] on span "Select Make" at bounding box center [504, 253] width 190 height 27
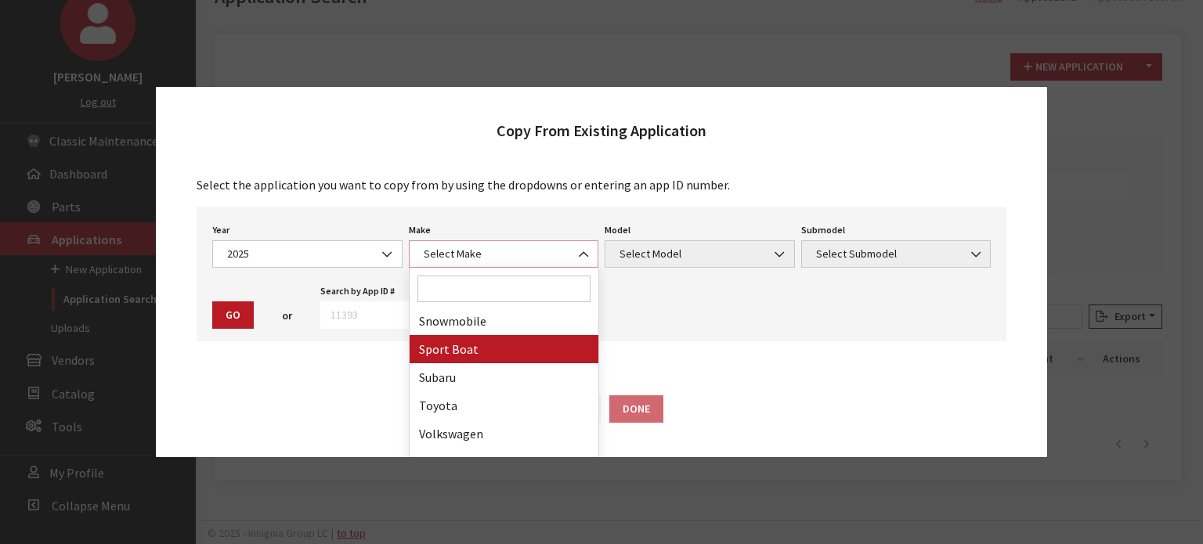
scroll to position [940, 0]
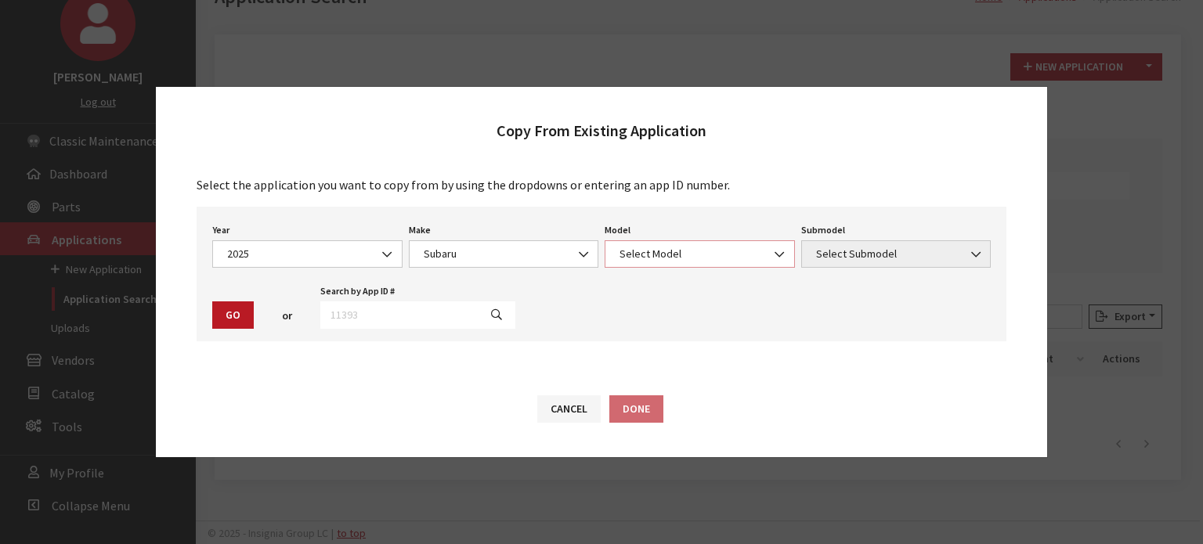
click at [649, 254] on span "Select Model" at bounding box center [700, 254] width 170 height 16
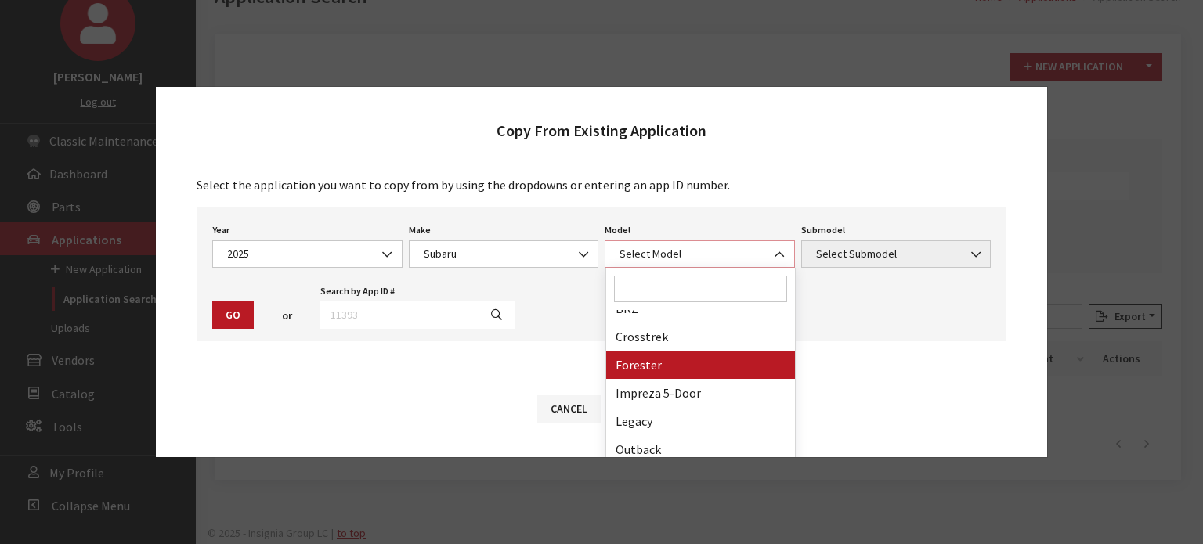
scroll to position [47, 0]
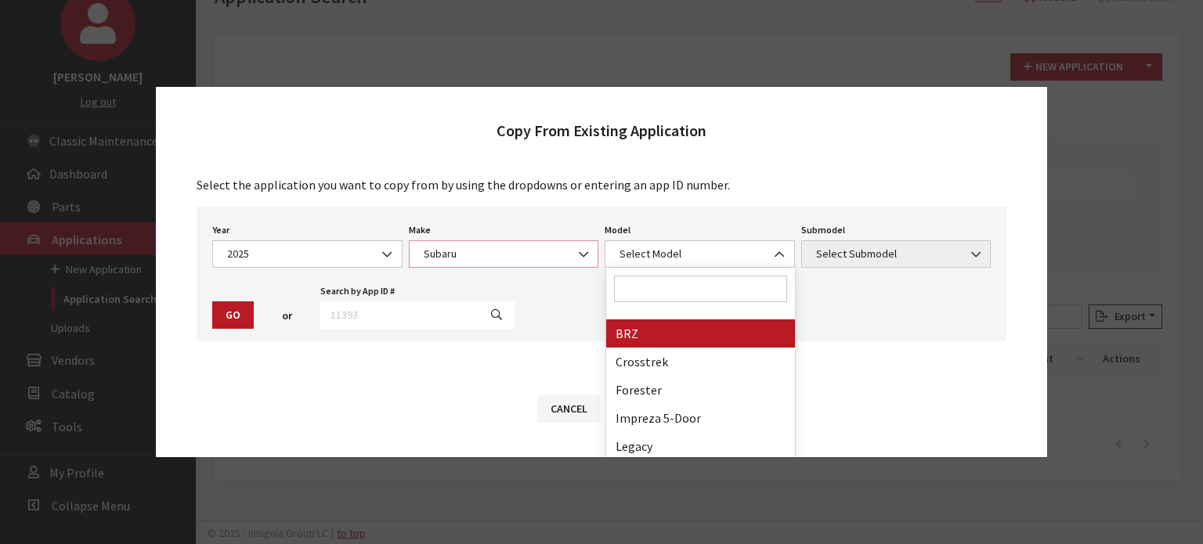
click at [513, 260] on span "Subaru" at bounding box center [504, 254] width 170 height 16
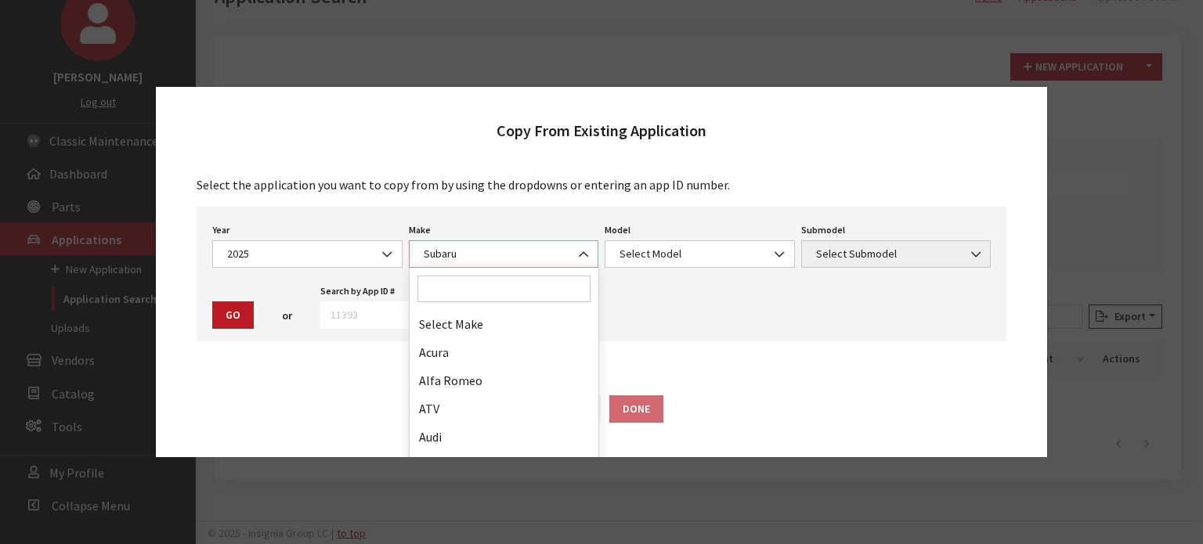
scroll to position [959, 0]
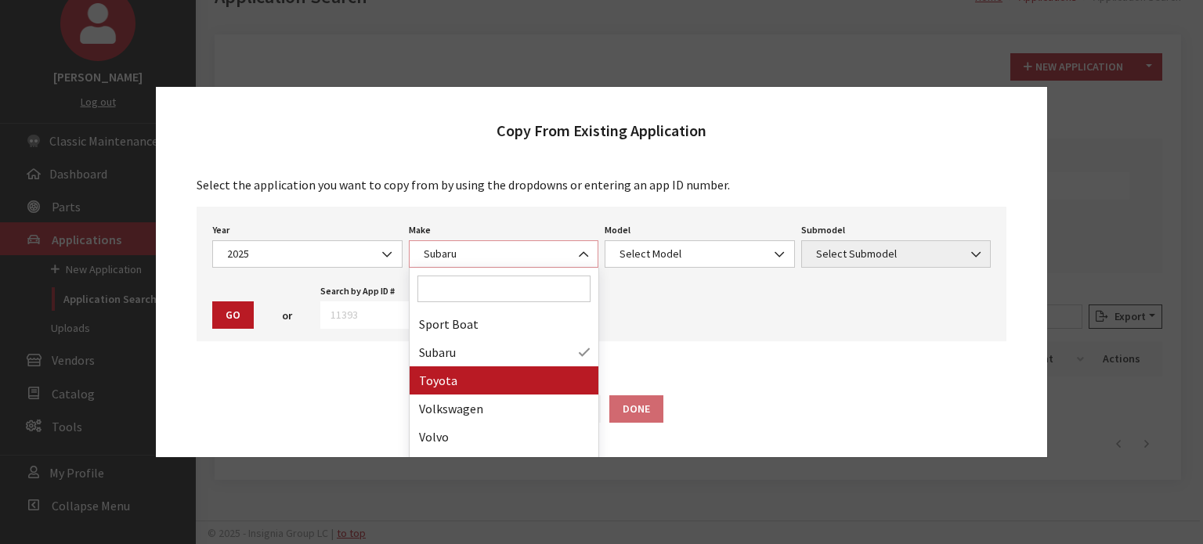
select select "20"
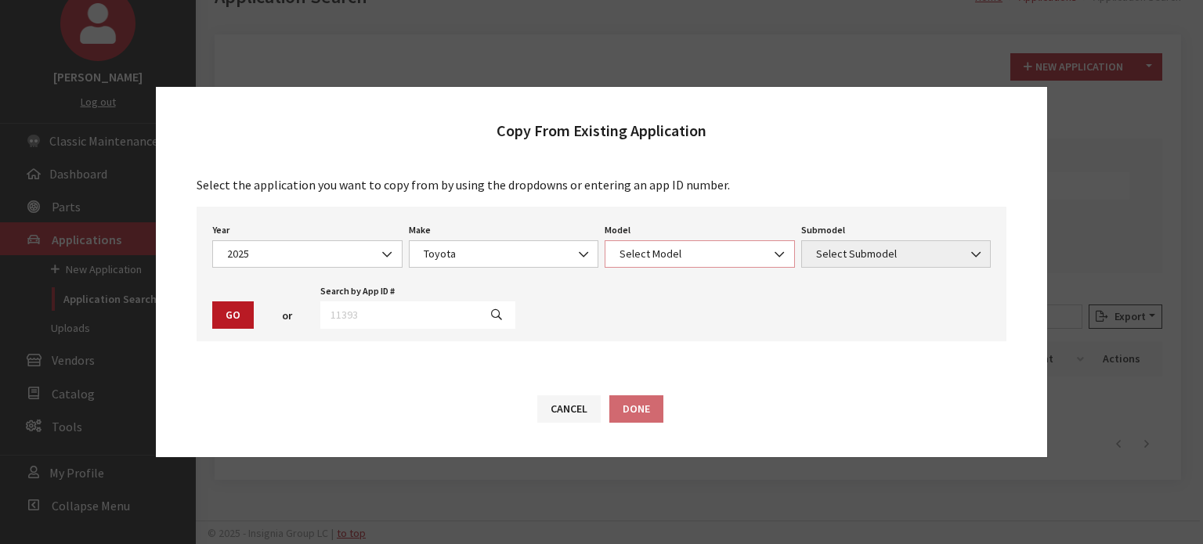
click at [711, 253] on span "Select Model" at bounding box center [700, 254] width 170 height 16
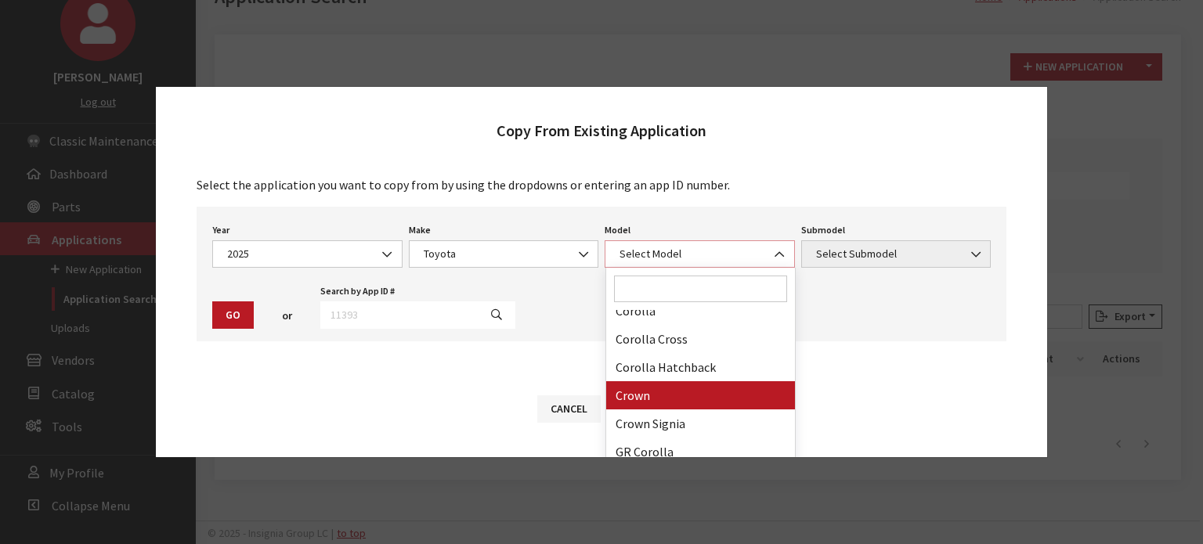
scroll to position [78, 0]
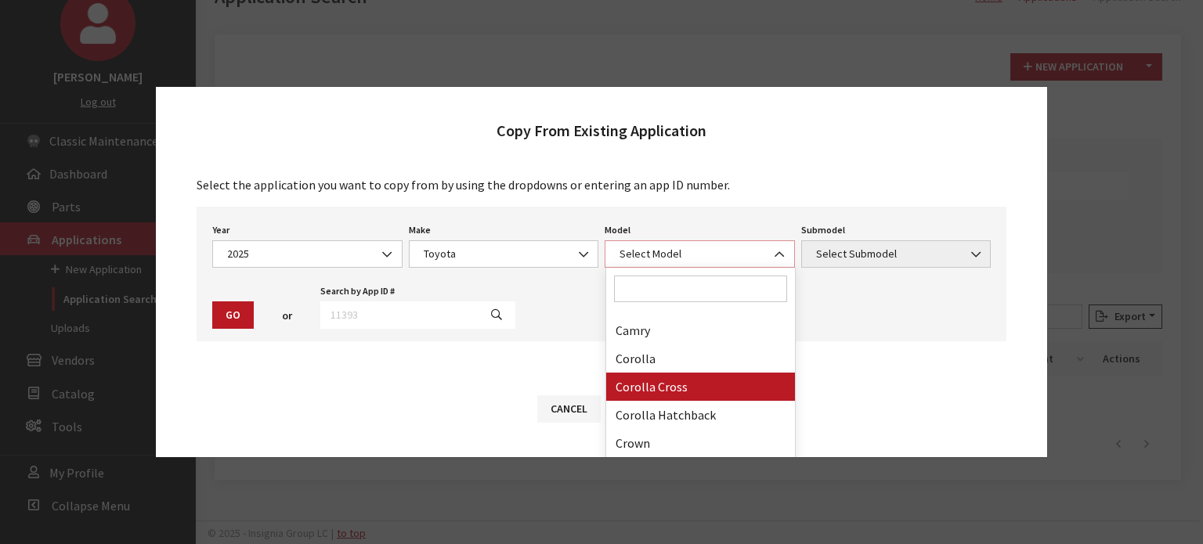
select select "1191"
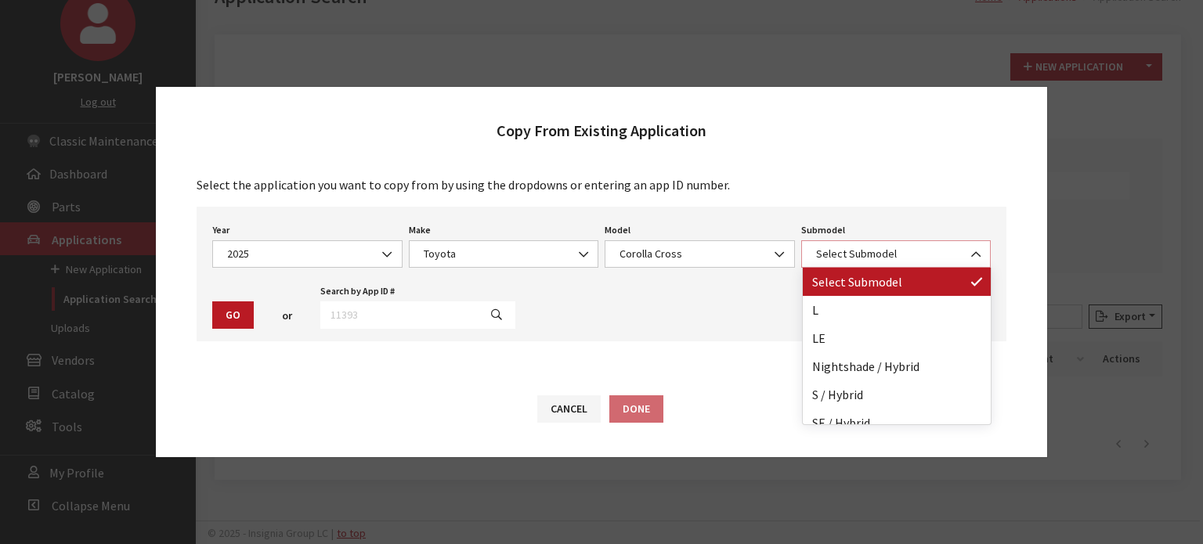
click at [836, 255] on span "Select Submodel" at bounding box center [896, 254] width 170 height 16
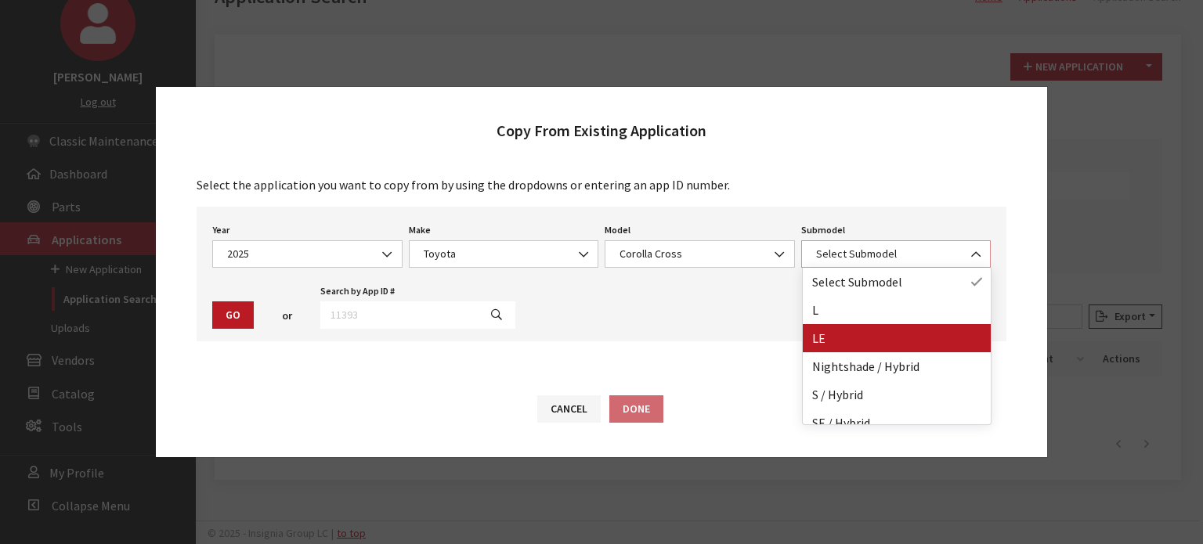
select select "354"
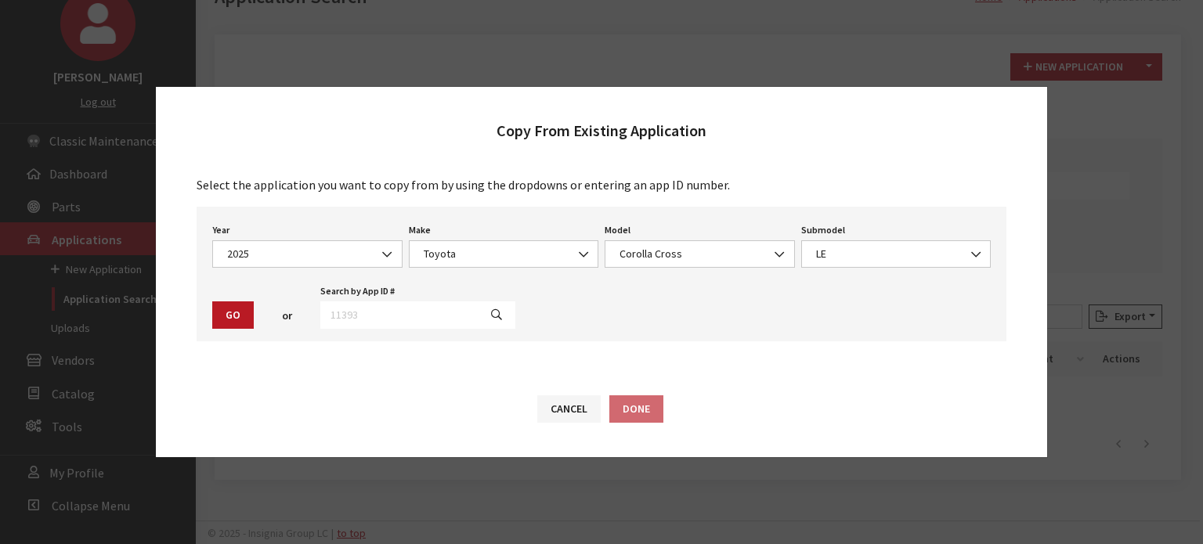
click at [240, 315] on button "Go" at bounding box center [233, 315] width 42 height 27
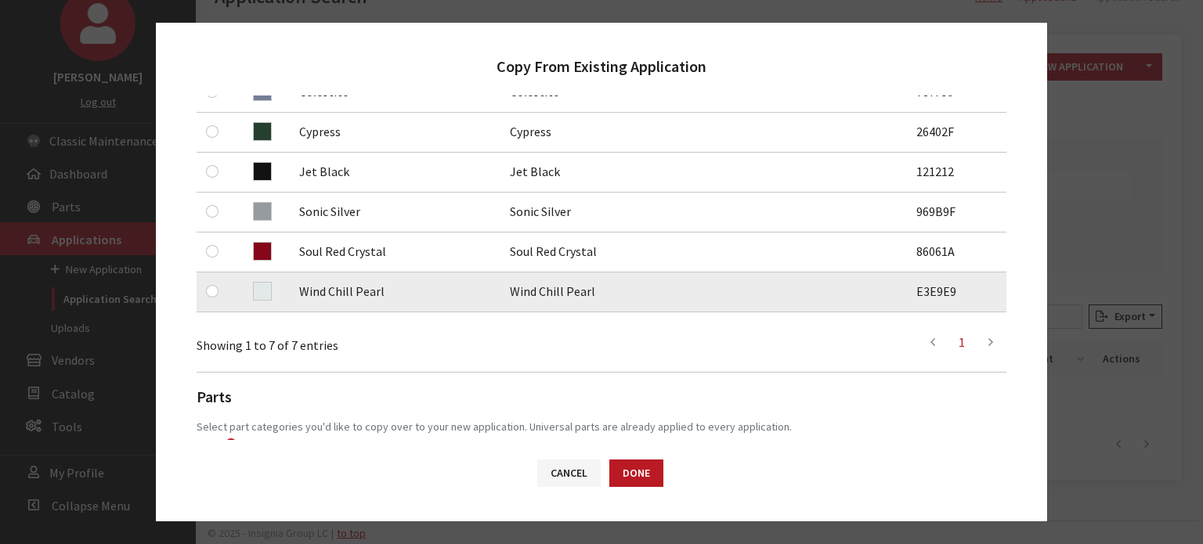
scroll to position [392, 0]
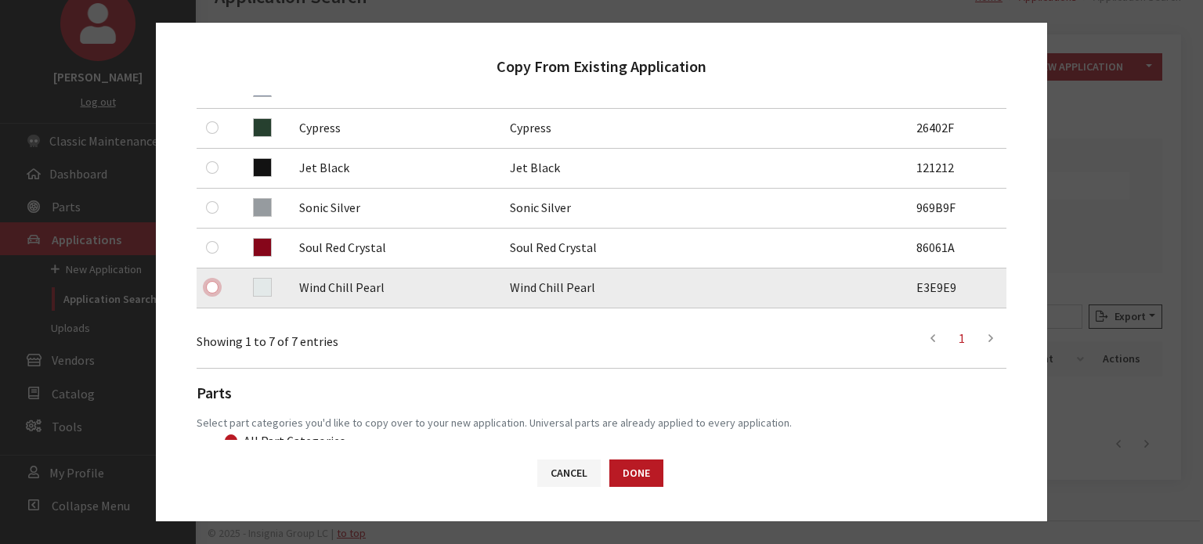
click at [213, 284] on input "checkbox" at bounding box center [212, 287] width 13 height 13
checkbox input "true"
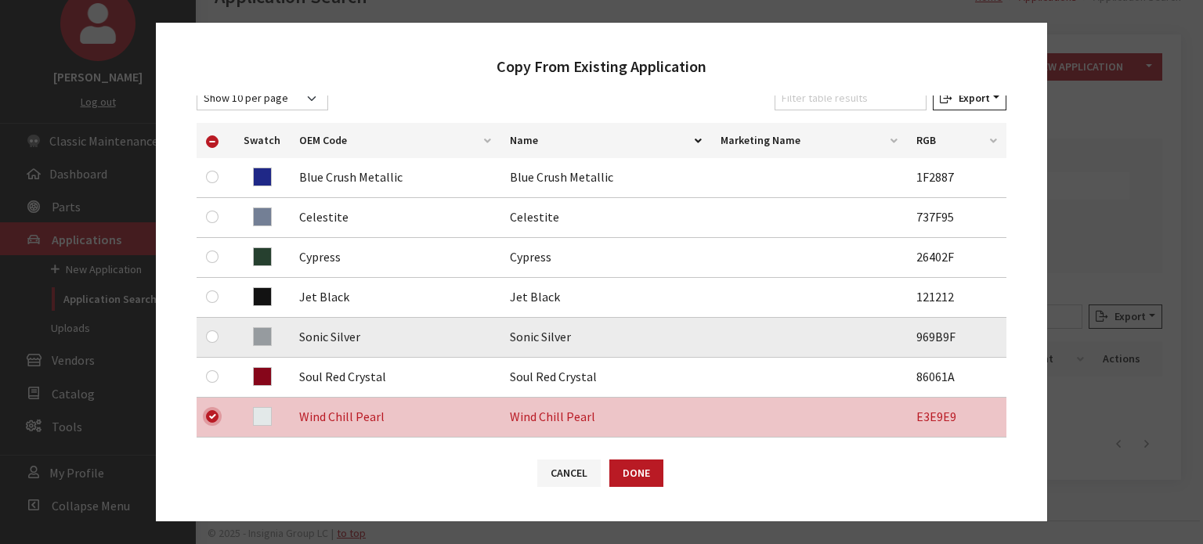
scroll to position [235, 0]
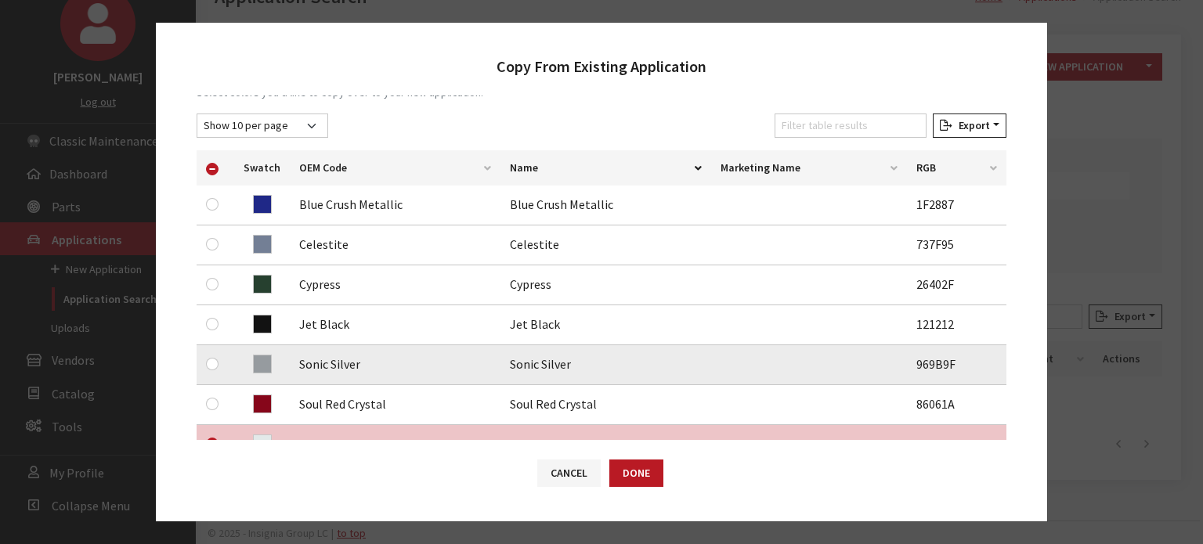
drag, startPoint x: 207, startPoint y: 356, endPoint x: 219, endPoint y: 363, distance: 14.0
click at [219, 362] on div at bounding box center [215, 364] width 19 height 19
click at [216, 367] on input "checkbox" at bounding box center [212, 364] width 13 height 13
checkbox input "true"
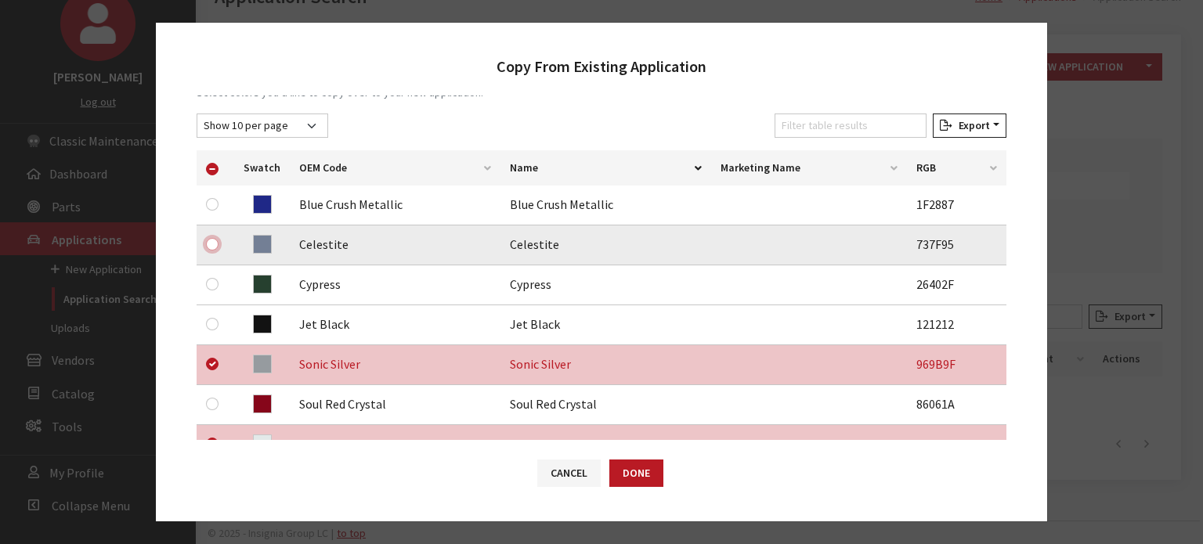
click at [213, 247] on input "checkbox" at bounding box center [212, 244] width 13 height 13
checkbox input "true"
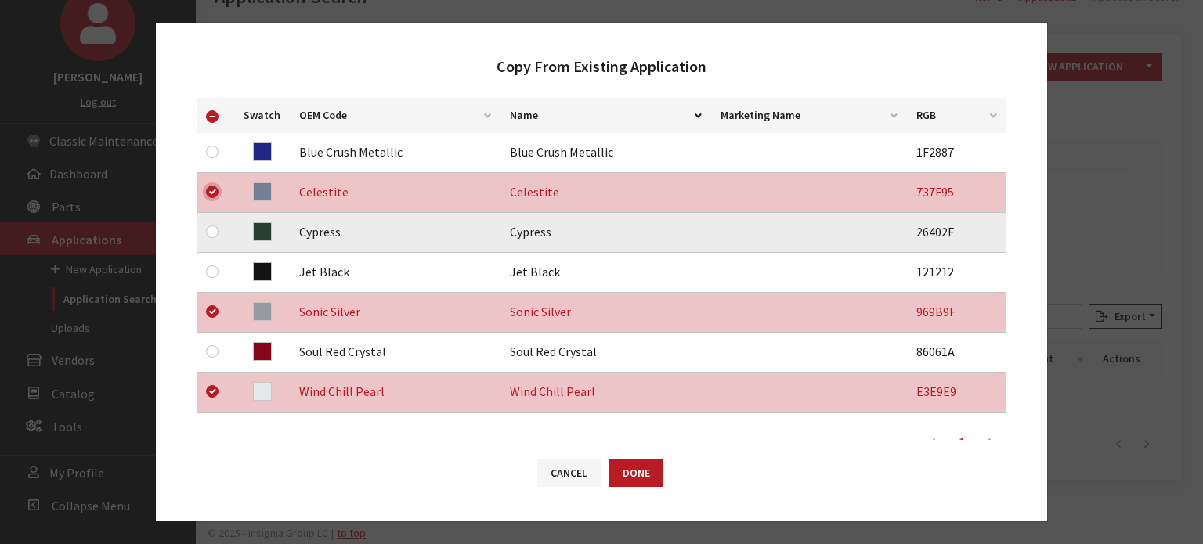
scroll to position [313, 0]
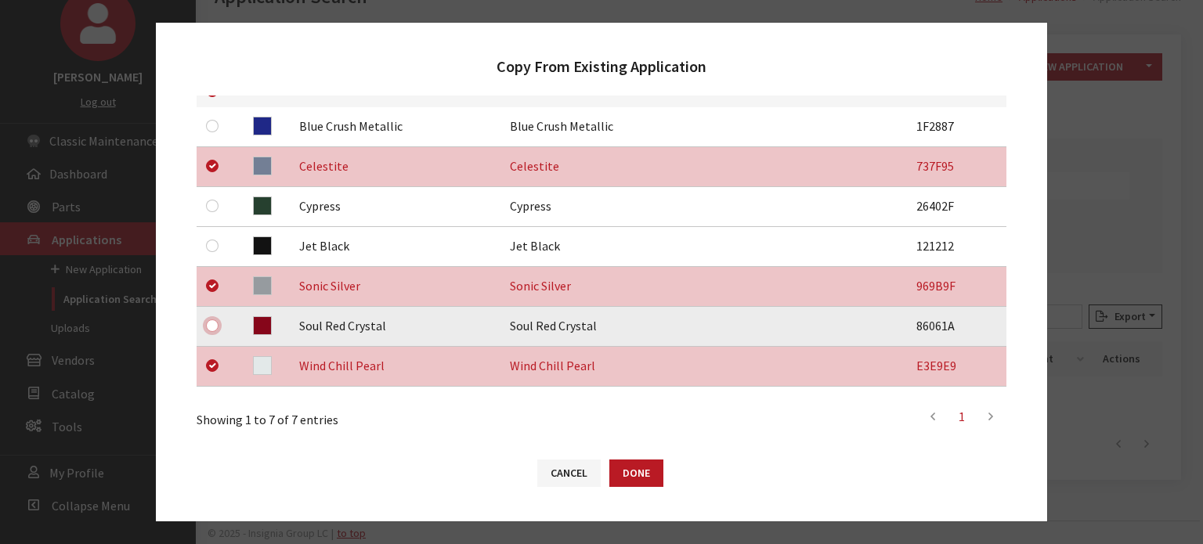
click at [214, 326] on input "checkbox" at bounding box center [212, 326] width 13 height 13
checkbox input "true"
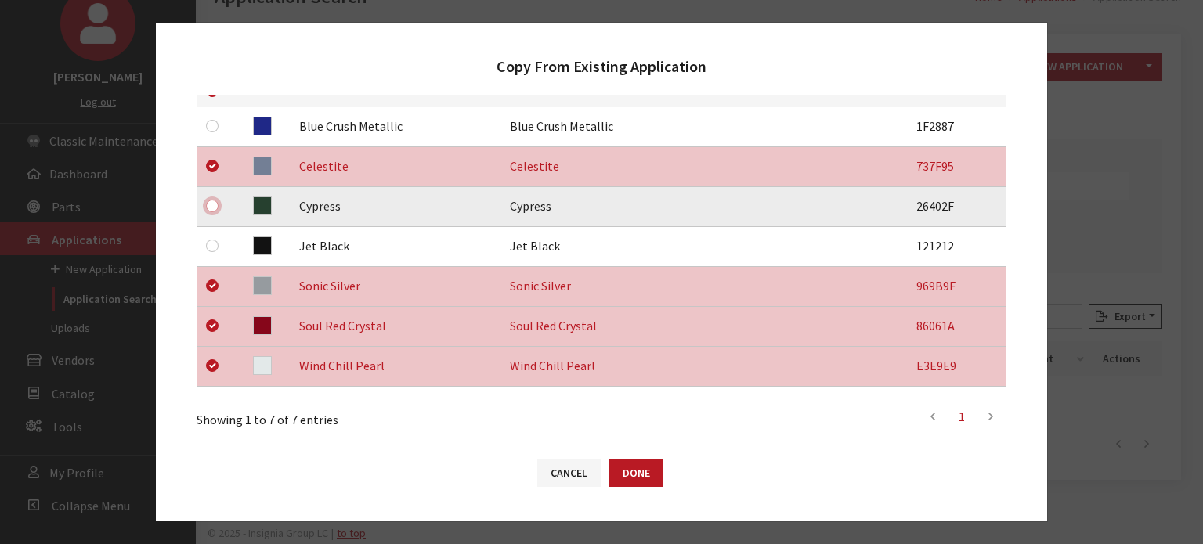
click at [213, 206] on input "checkbox" at bounding box center [212, 206] width 13 height 13
checkbox input "true"
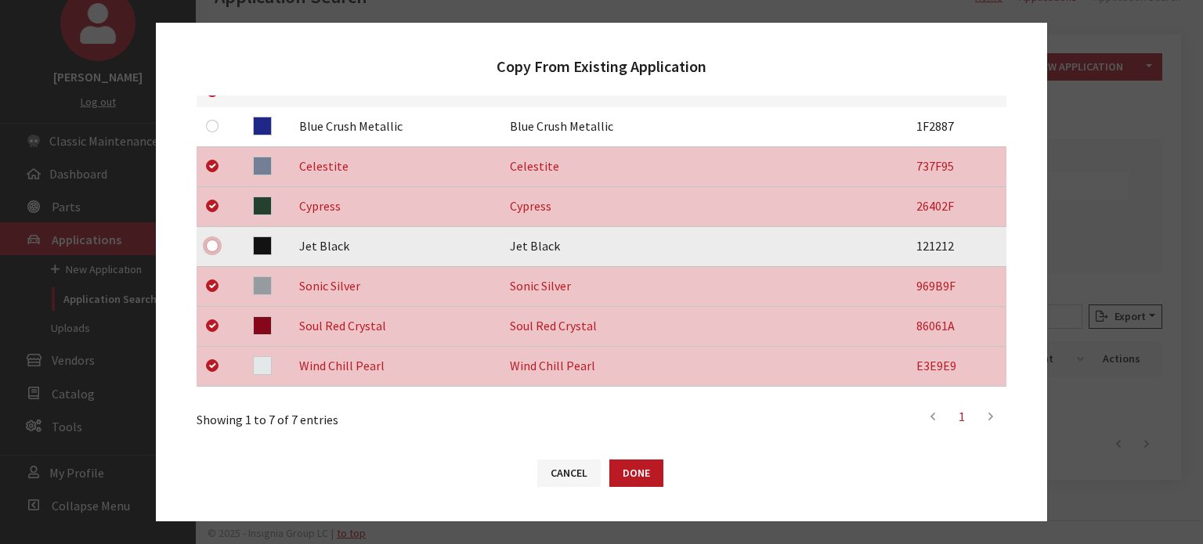
click at [213, 244] on input "checkbox" at bounding box center [212, 246] width 13 height 13
checkbox input "true"
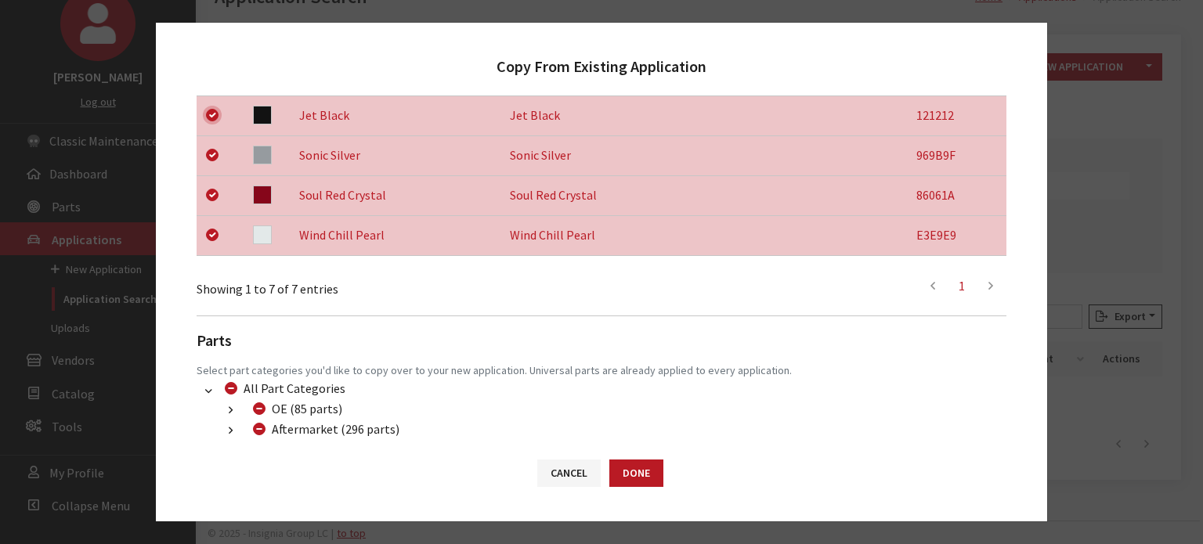
scroll to position [536, 0]
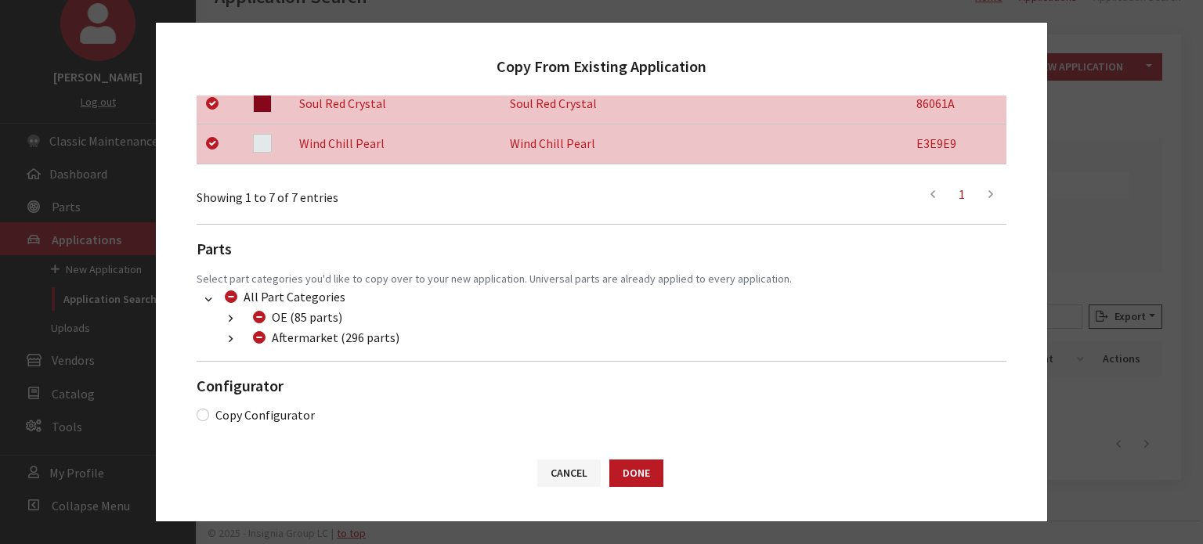
click at [265, 338] on div "Aftermarket (296 parts)" at bounding box center [323, 337] width 151 height 19
click at [264, 338] on input "Aftermarket (296 parts)" at bounding box center [259, 337] width 13 height 13
checkbox input "true"
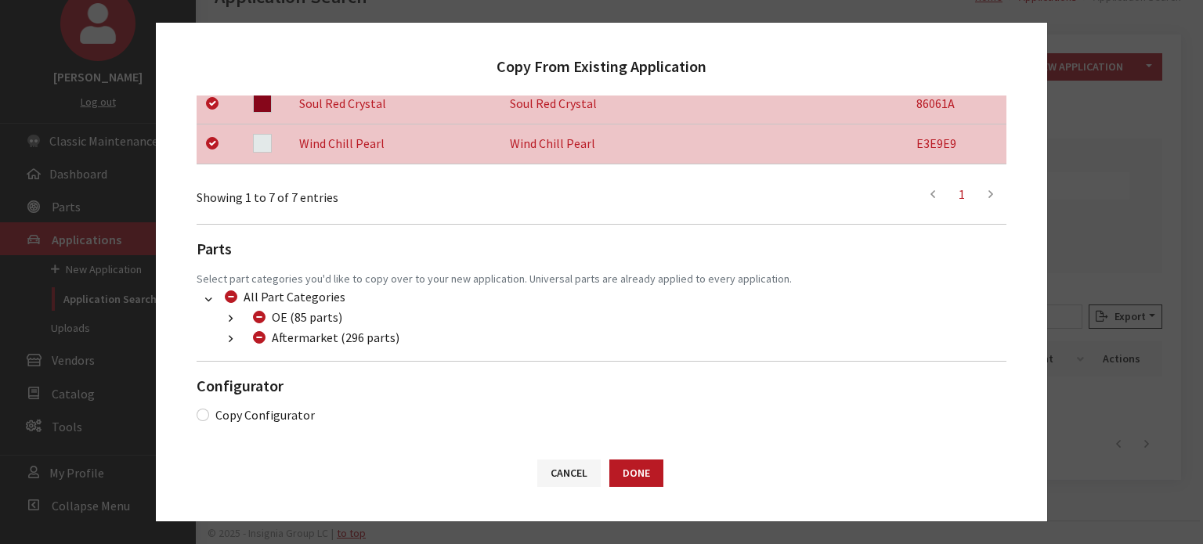
click at [264, 338] on input "Aftermarket (296 parts)" at bounding box center [259, 337] width 13 height 13
checkbox input "false"
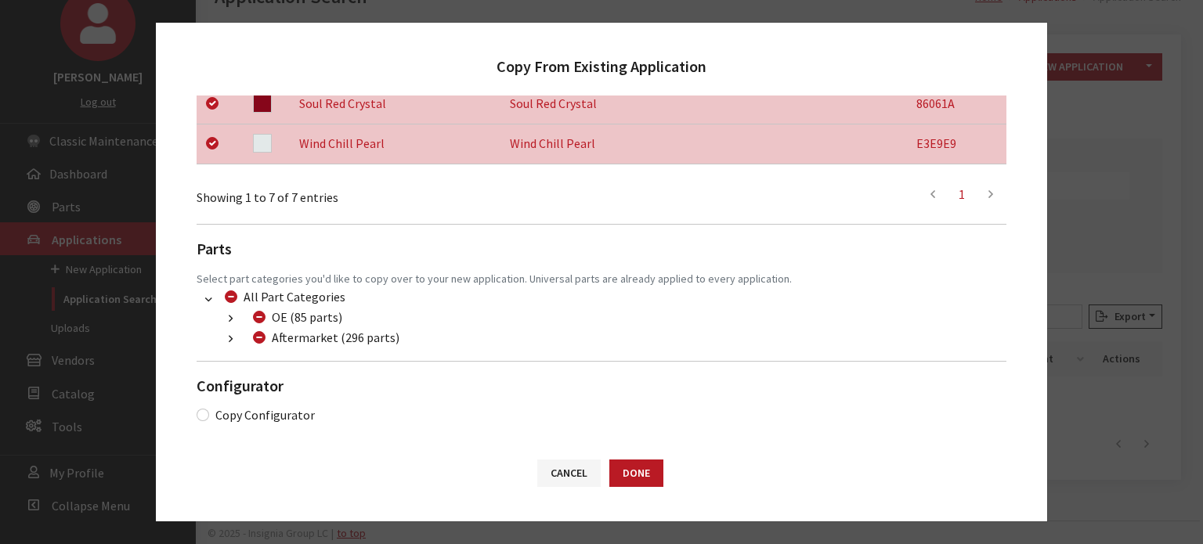
checkbox input "false"
click at [232, 341] on icon "button" at bounding box center [231, 339] width 4 height 11
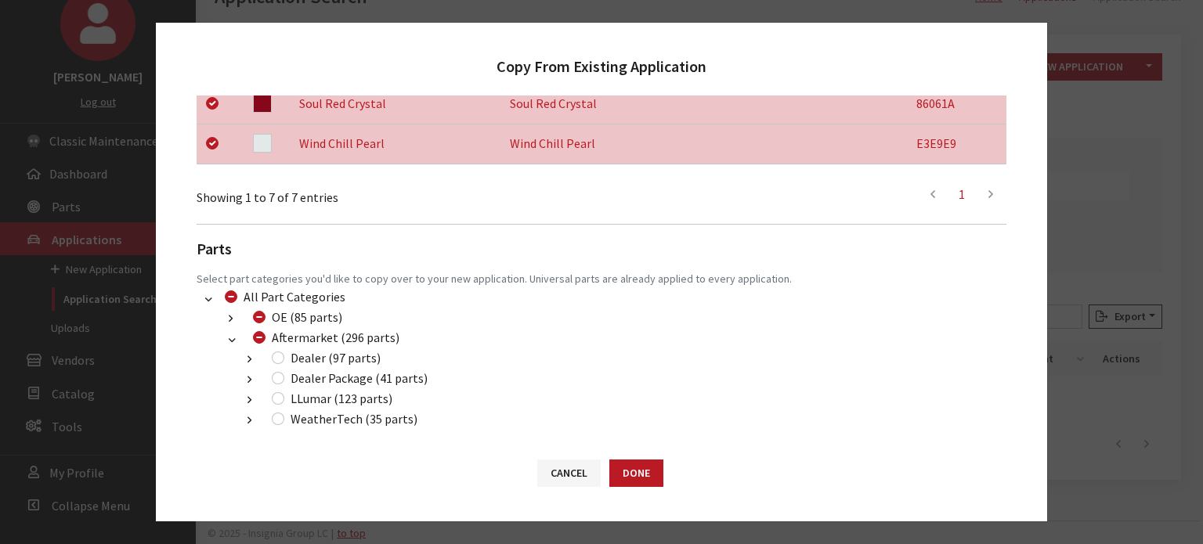
click at [279, 363] on div "Dealer (97 parts)" at bounding box center [324, 358] width 114 height 19
drag, startPoint x: 276, startPoint y: 357, endPoint x: 282, endPoint y: 387, distance: 30.4
click at [276, 357] on input "Dealer (97 parts)" at bounding box center [278, 358] width 13 height 13
checkbox input "true"
drag, startPoint x: 282, startPoint y: 386, endPoint x: 279, endPoint y: 397, distance: 11.4
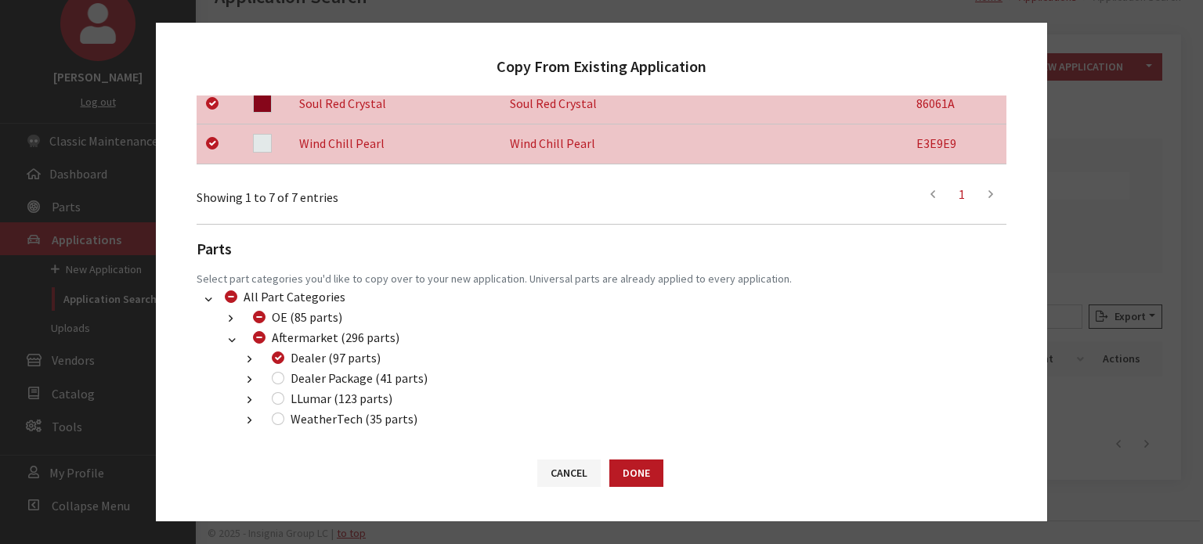
click at [282, 388] on li "Dealer Package (41 parts) (51) Dealer 990 Packages (9 parts) (200) Dealer 2019 …" at bounding box center [620, 379] width 772 height 20
click at [279, 381] on input "Dealer Package (41 parts)" at bounding box center [278, 378] width 13 height 13
checkbox input "true"
click at [278, 395] on input "LLumar (123 parts)" at bounding box center [278, 398] width 13 height 13
checkbox input "true"
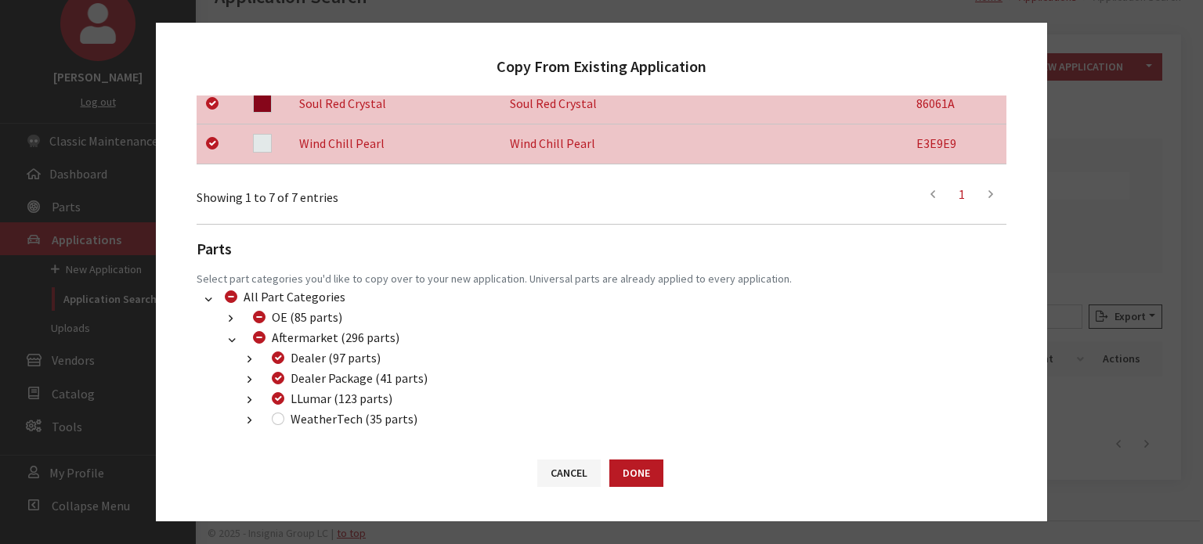
click at [502, 376] on li "Dealer Package (41 parts) (51) Dealer 990 Packages (9 parts) (200) Dealer 2019 …" at bounding box center [620, 379] width 772 height 20
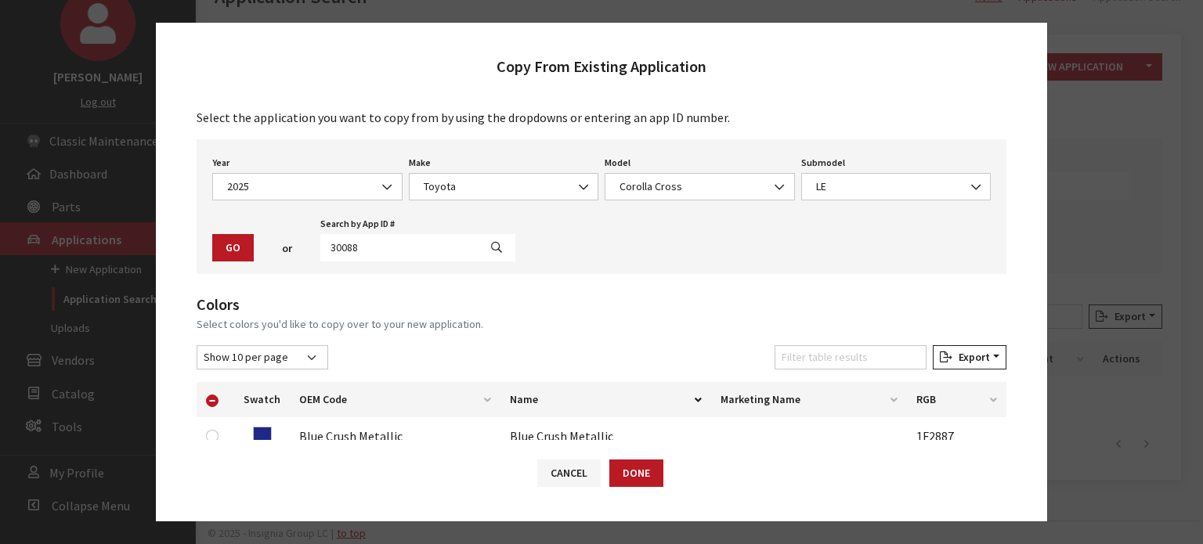
scroll to position [0, 0]
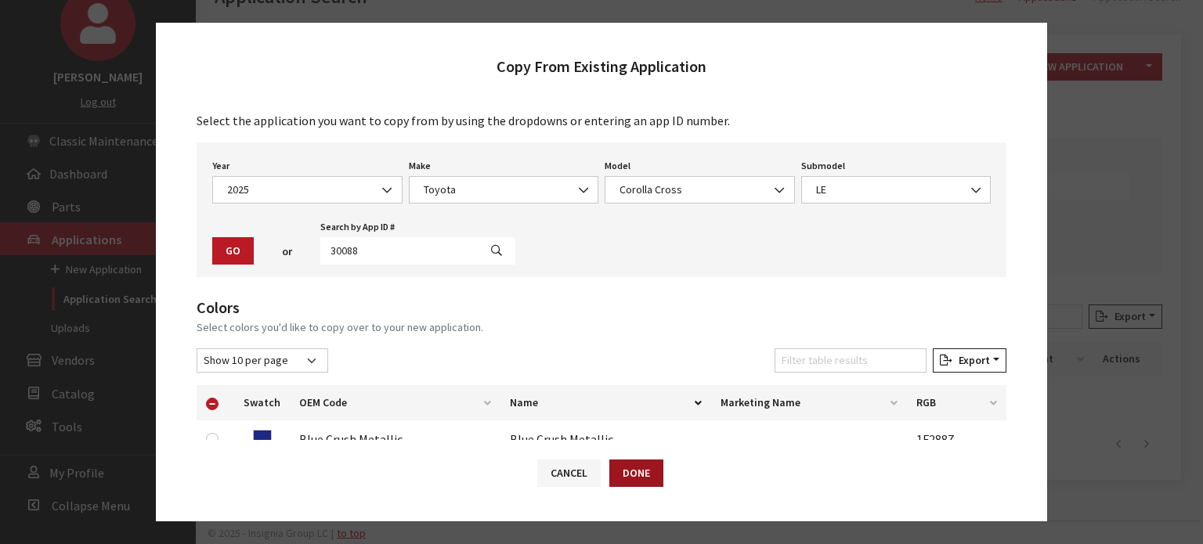
click at [652, 472] on button "Done" at bounding box center [636, 473] width 54 height 27
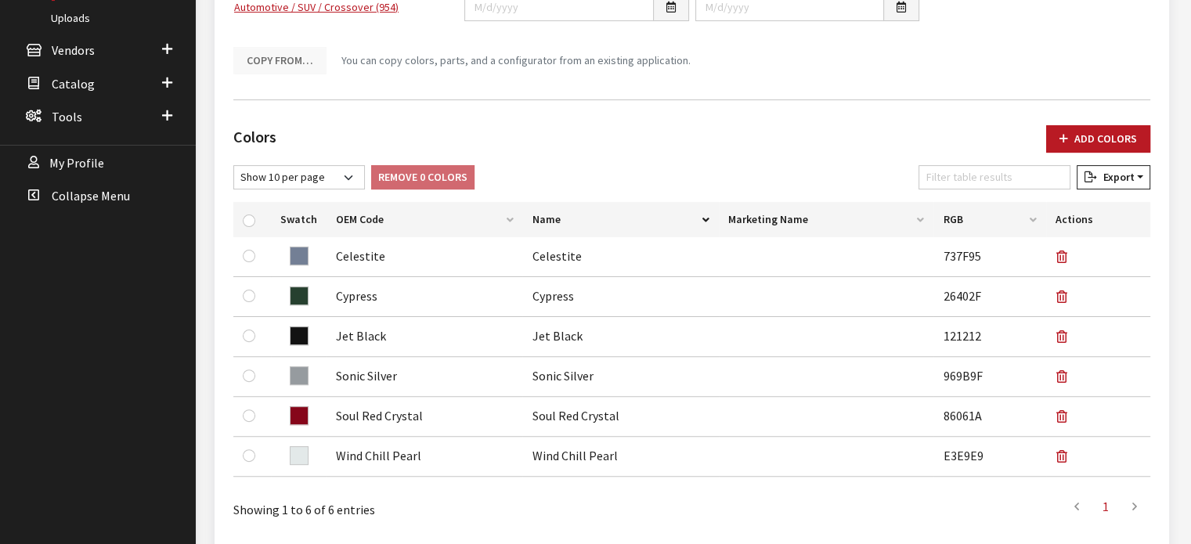
scroll to position [392, 0]
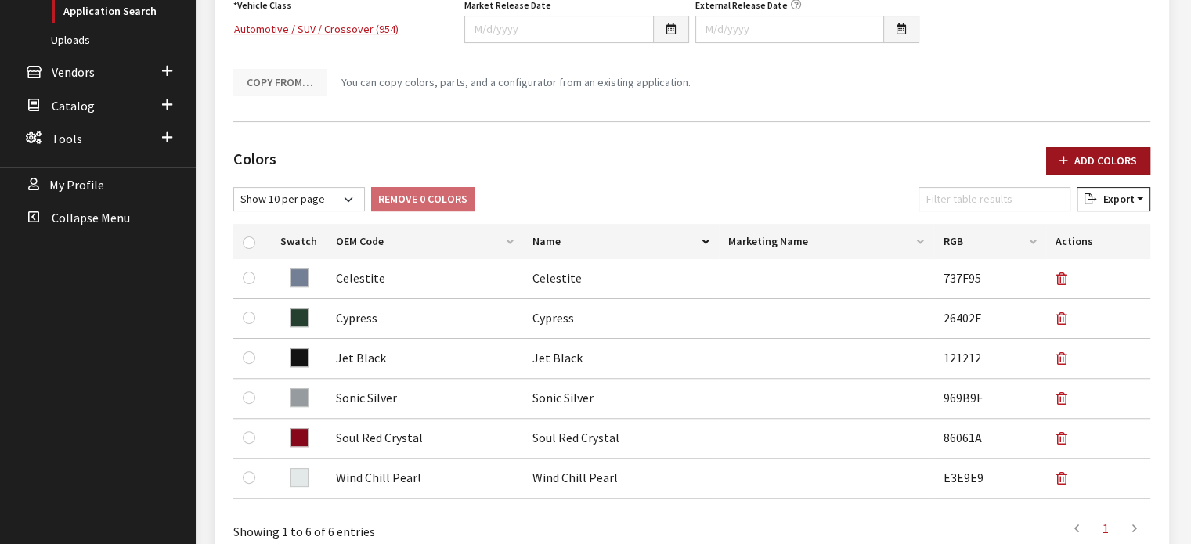
click at [1096, 159] on button "Add Colors" at bounding box center [1098, 160] width 104 height 27
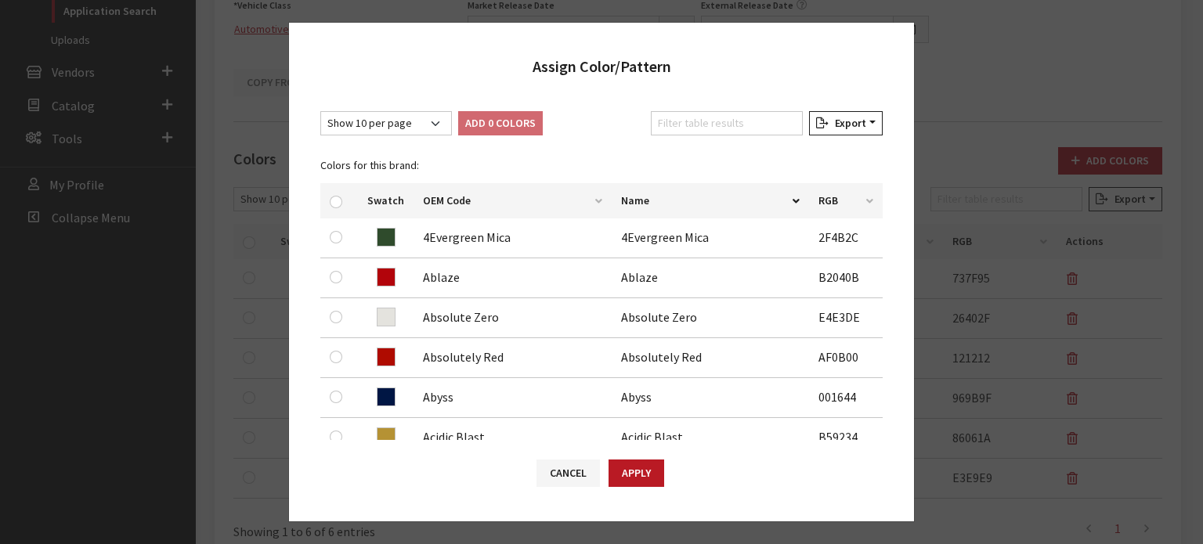
click at [721, 88] on div "Assign Color/Pattern" at bounding box center [601, 59] width 625 height 73
drag, startPoint x: 721, startPoint y: 118, endPoint x: 712, endPoint y: 120, distance: 9.5
click at [722, 118] on input "Filter table results" at bounding box center [727, 123] width 152 height 24
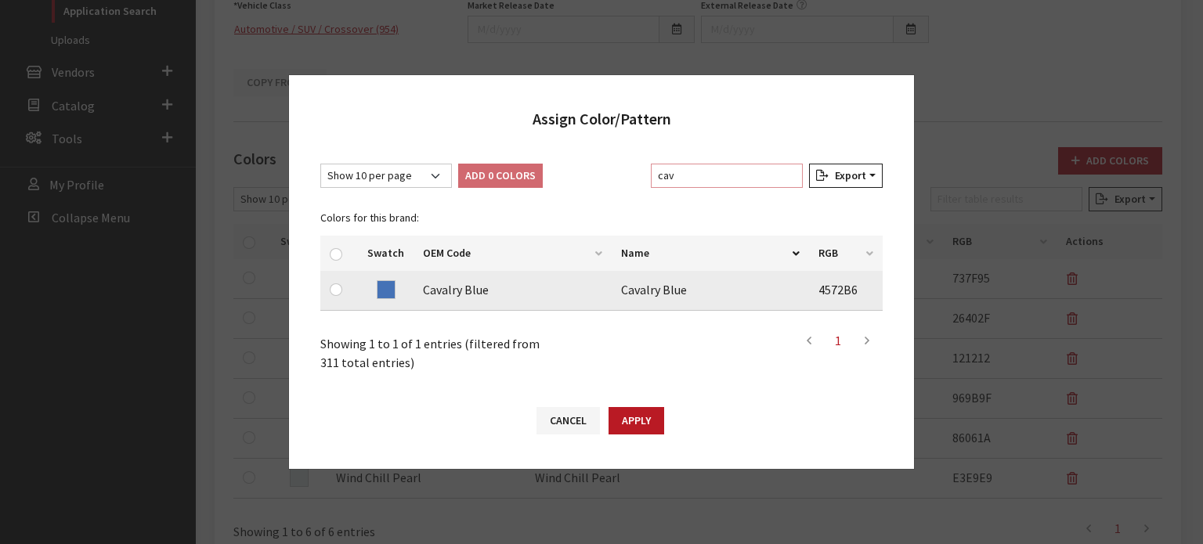
type input "cav"
click at [341, 294] on div at bounding box center [339, 289] width 19 height 19
click at [340, 294] on input "checkbox" at bounding box center [336, 290] width 13 height 13
checkbox input "true"
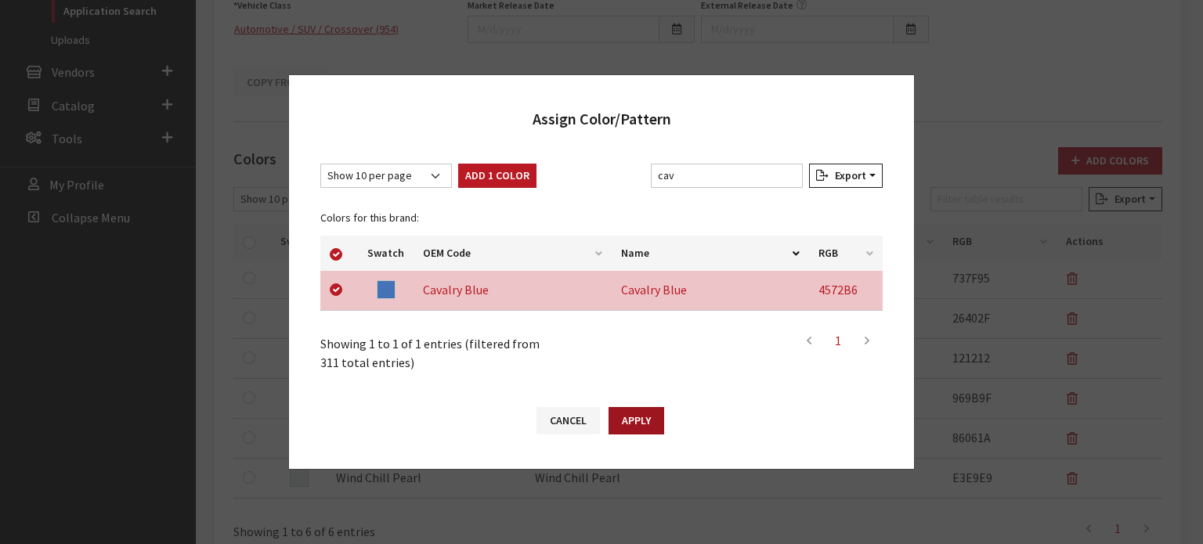
click at [634, 428] on button "Apply" at bounding box center [637, 420] width 56 height 27
checkbox input "false"
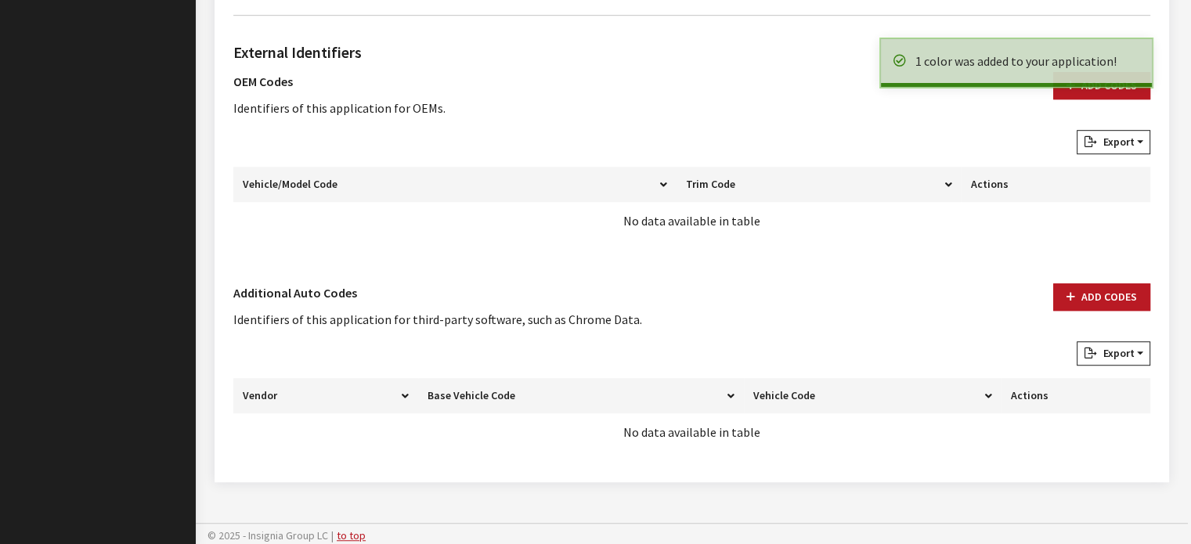
scroll to position [990, 0]
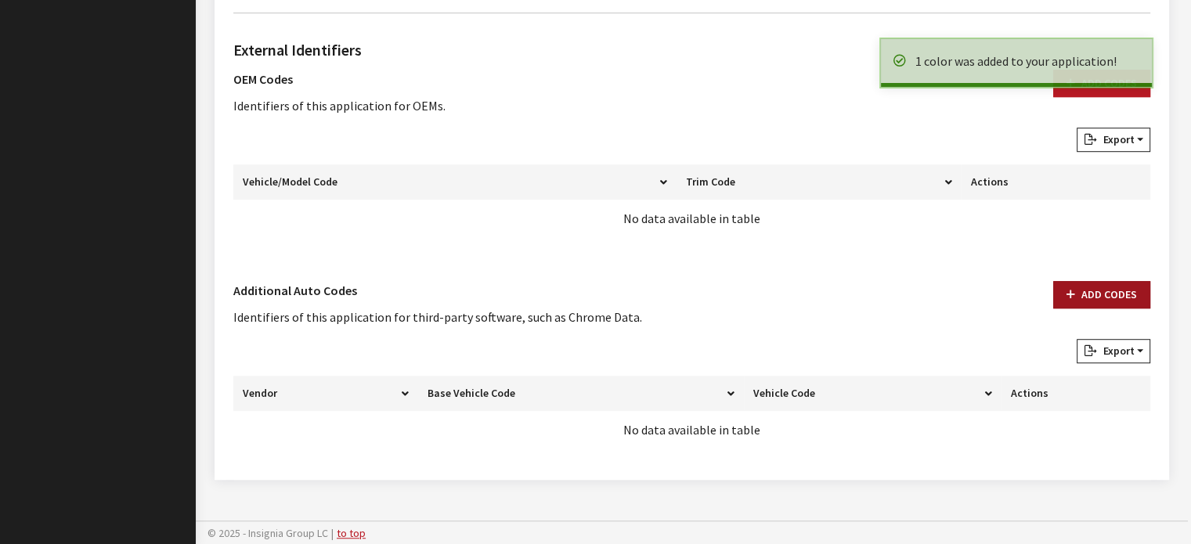
click at [1115, 297] on button "Add Codes" at bounding box center [1101, 294] width 97 height 27
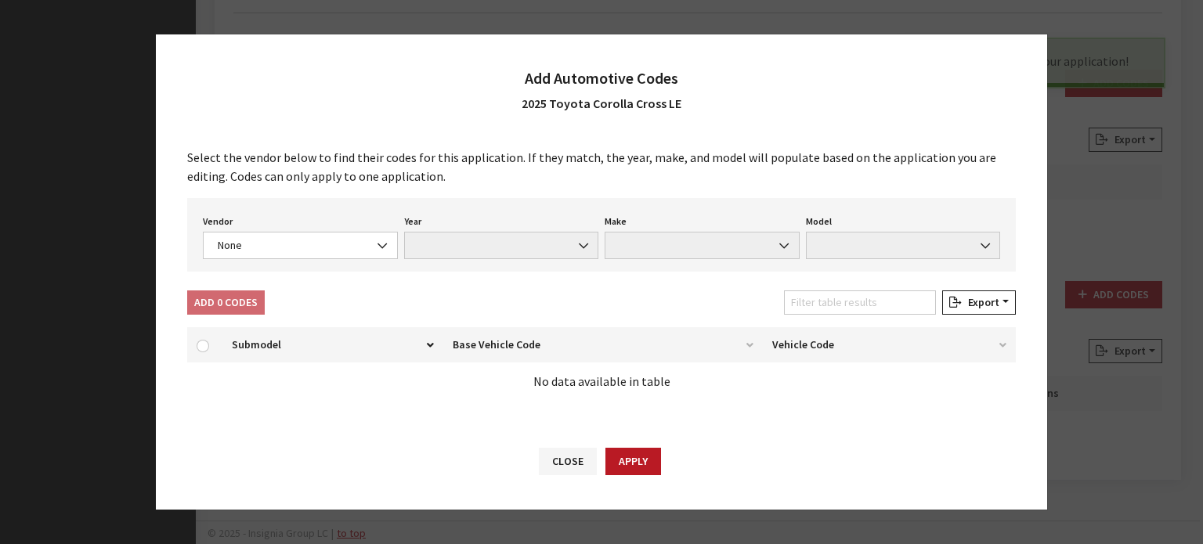
click at [313, 287] on div "Select the vendor below to find their codes for this application. If they match…" at bounding box center [601, 280] width 891 height 296
click at [316, 238] on span "None" at bounding box center [300, 245] width 175 height 16
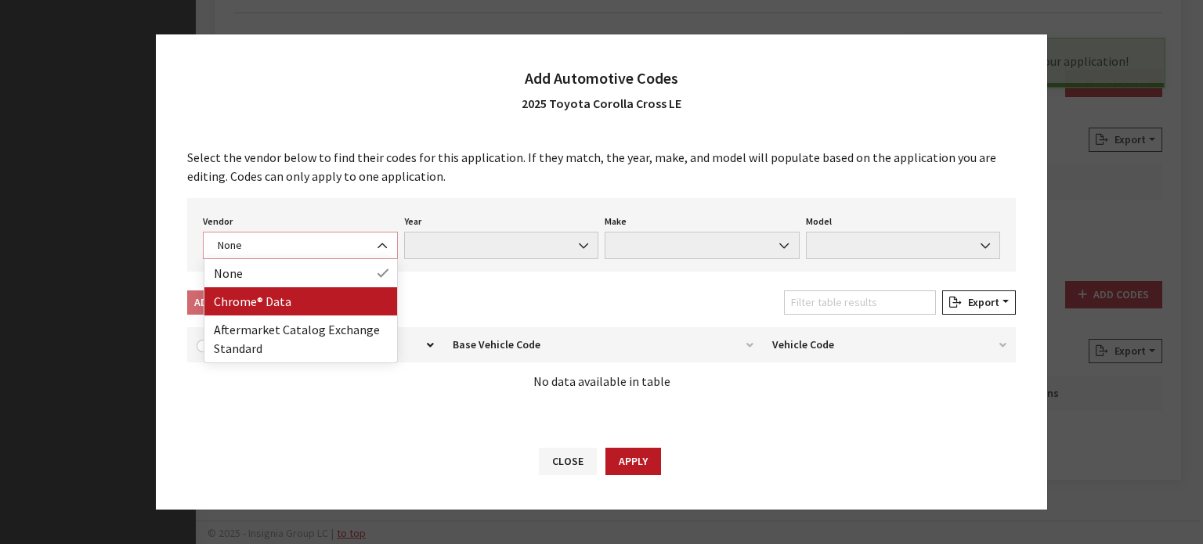
select select "4"
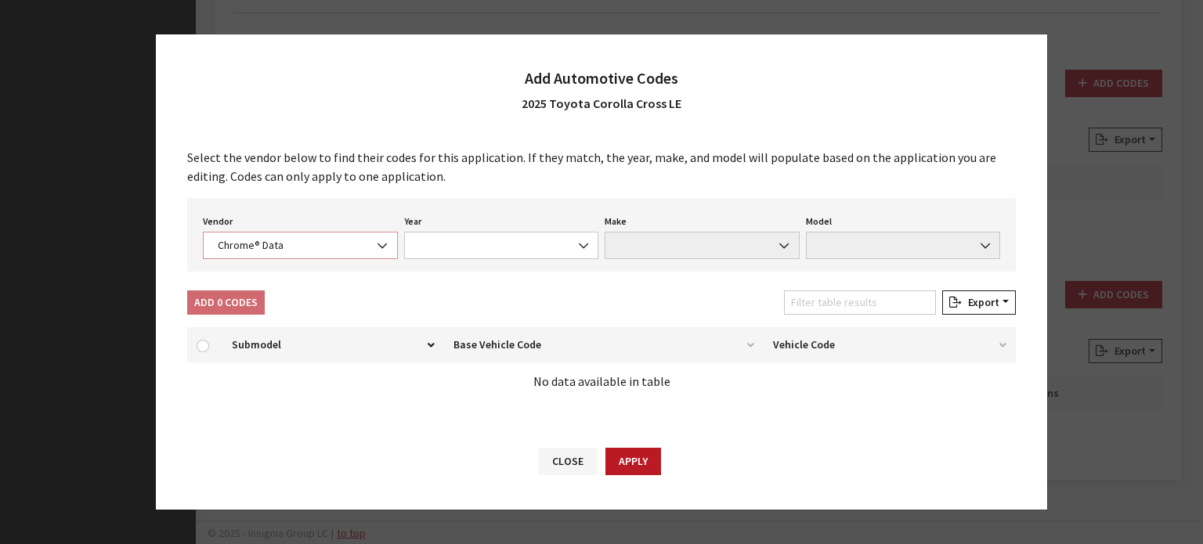
select select "2025"
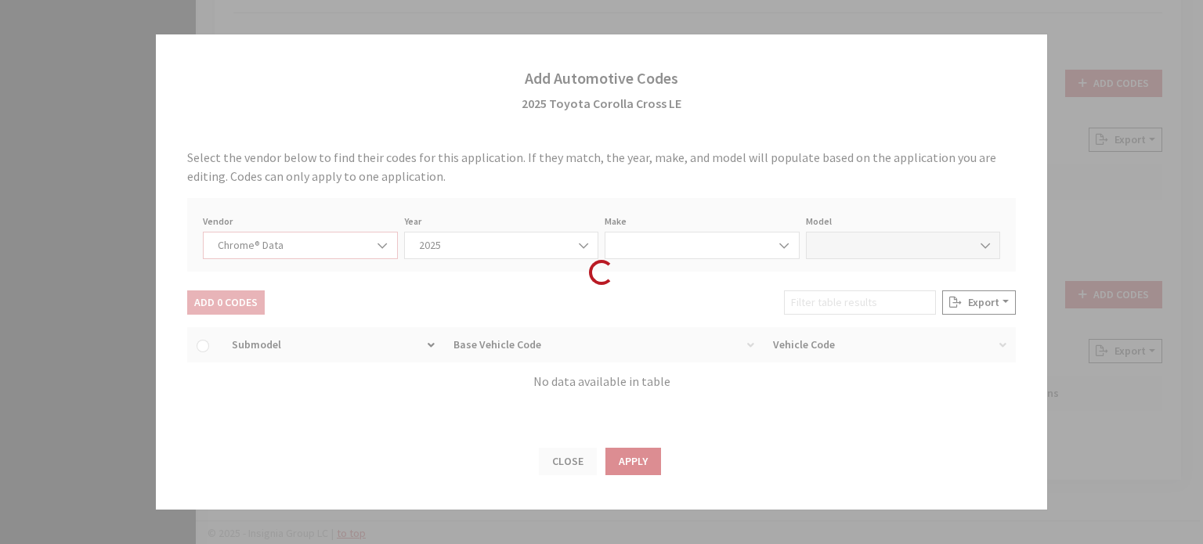
select select "39"
select select "61698"
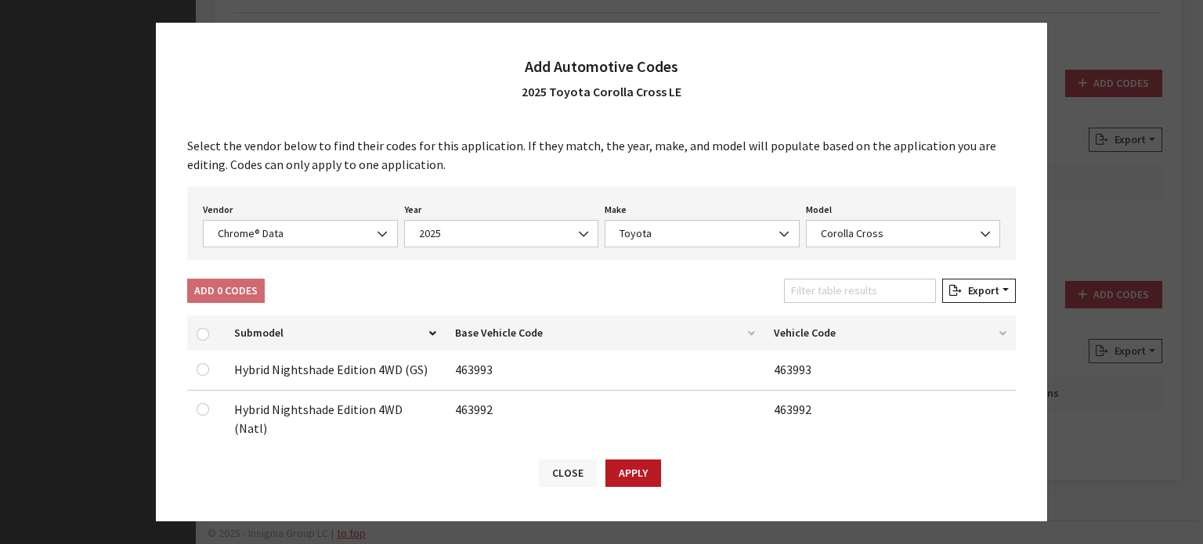
click at [583, 479] on button "Close" at bounding box center [568, 473] width 58 height 27
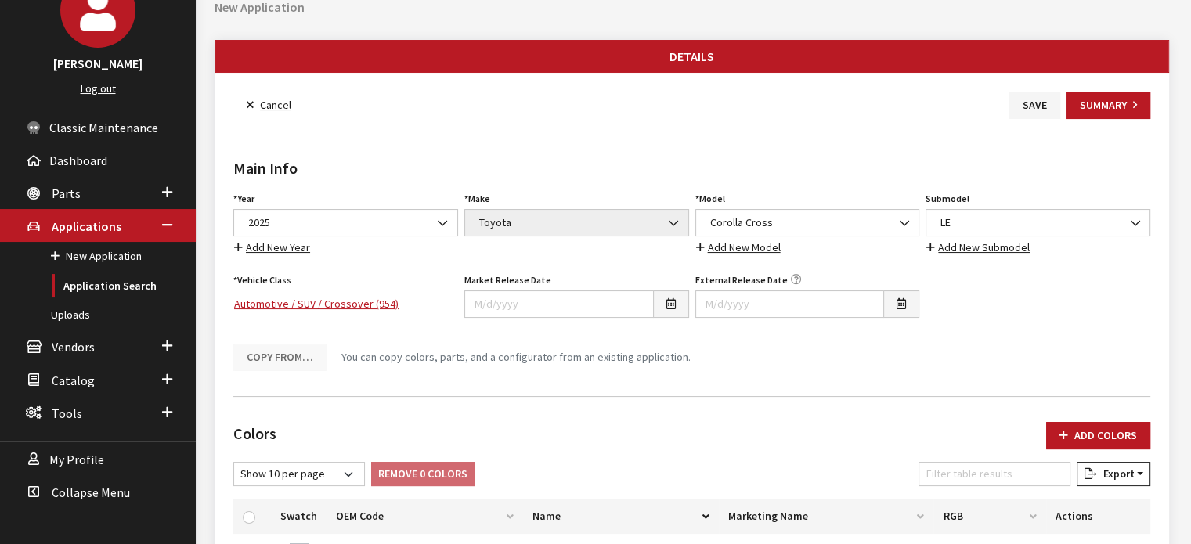
scroll to position [0, 0]
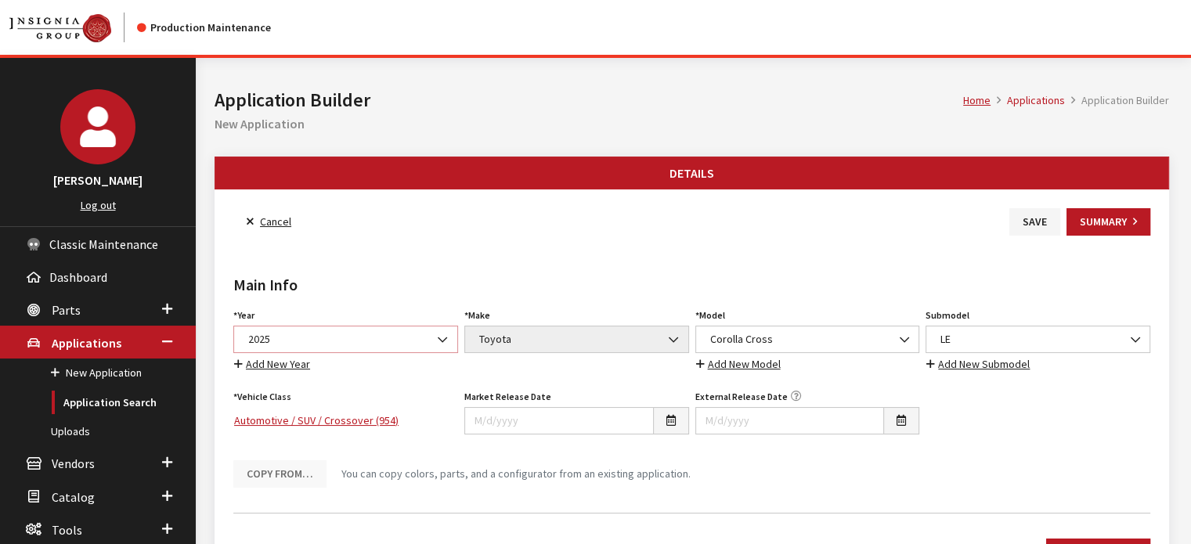
click at [374, 341] on span "2025" at bounding box center [346, 339] width 204 height 16
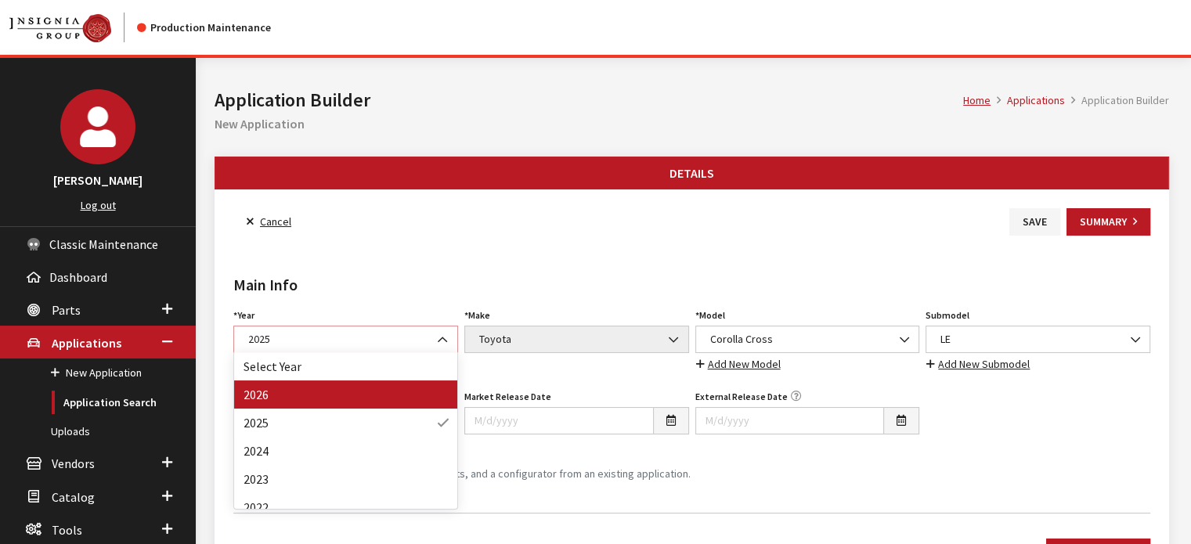
select select "44"
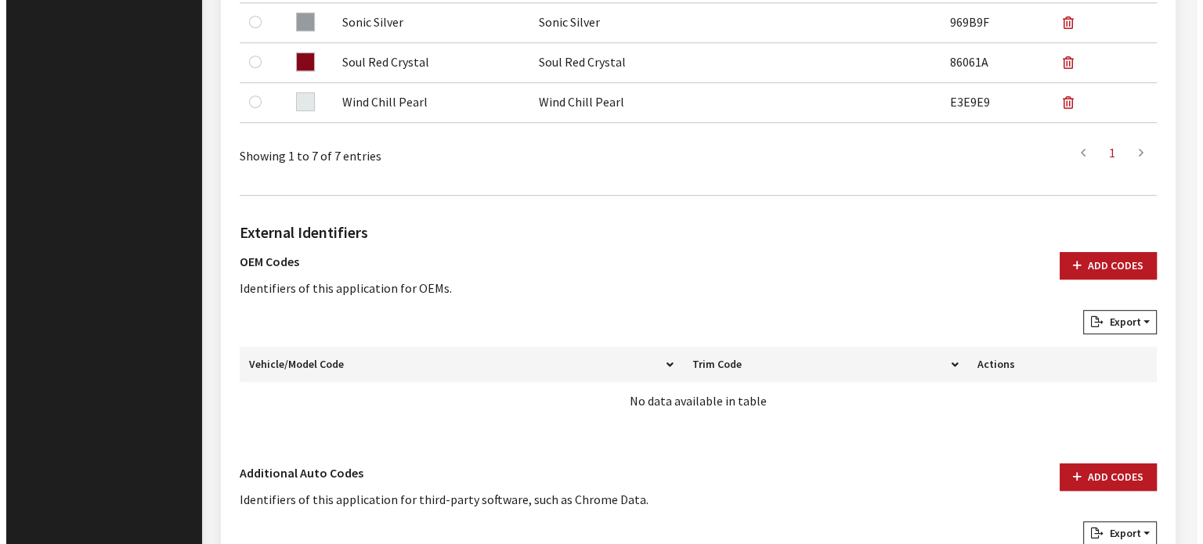
scroll to position [990, 0]
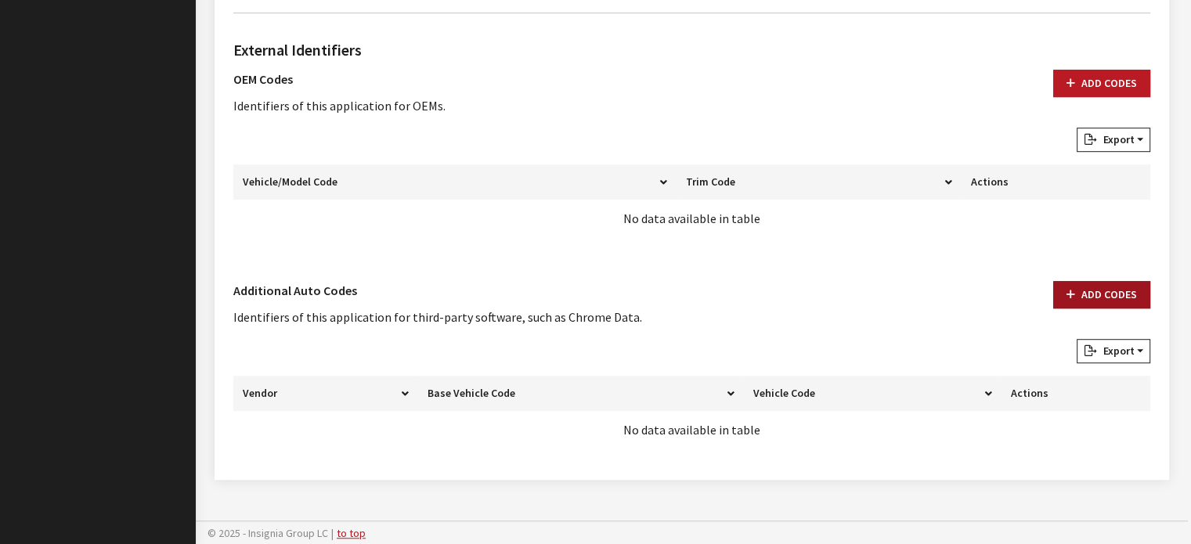
click at [1106, 284] on button "Add Codes" at bounding box center [1101, 294] width 97 height 27
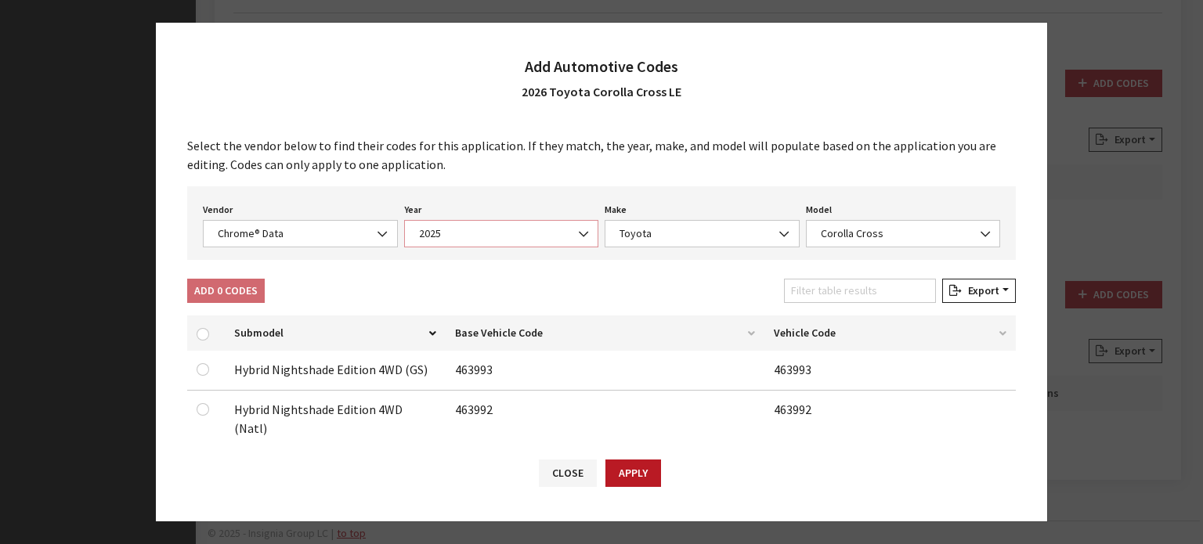
click at [496, 234] on span "2025" at bounding box center [501, 234] width 175 height 16
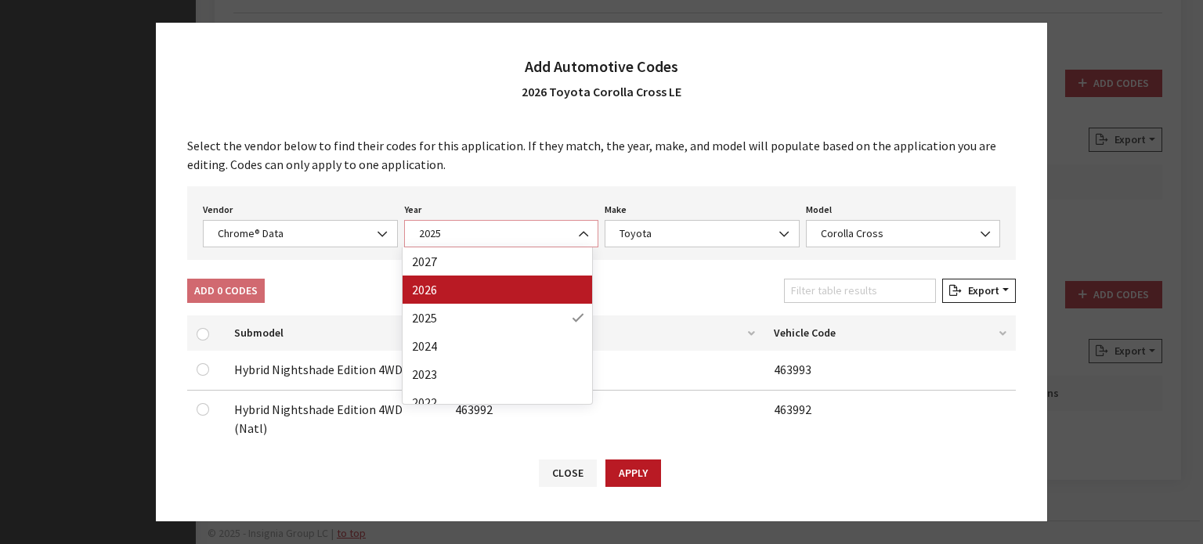
select select "2026"
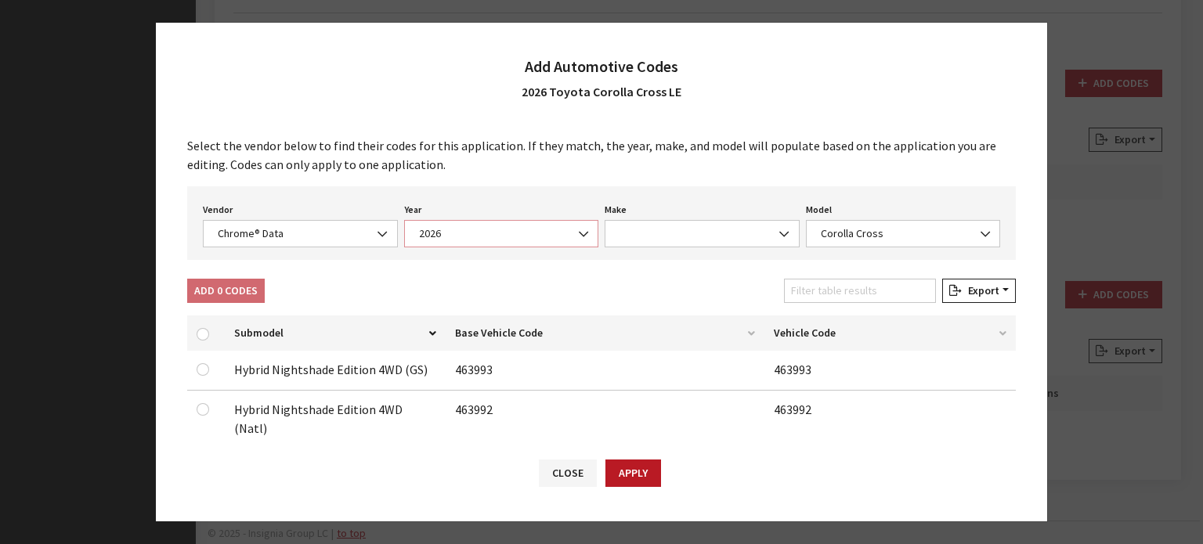
select select "39"
select select "72000"
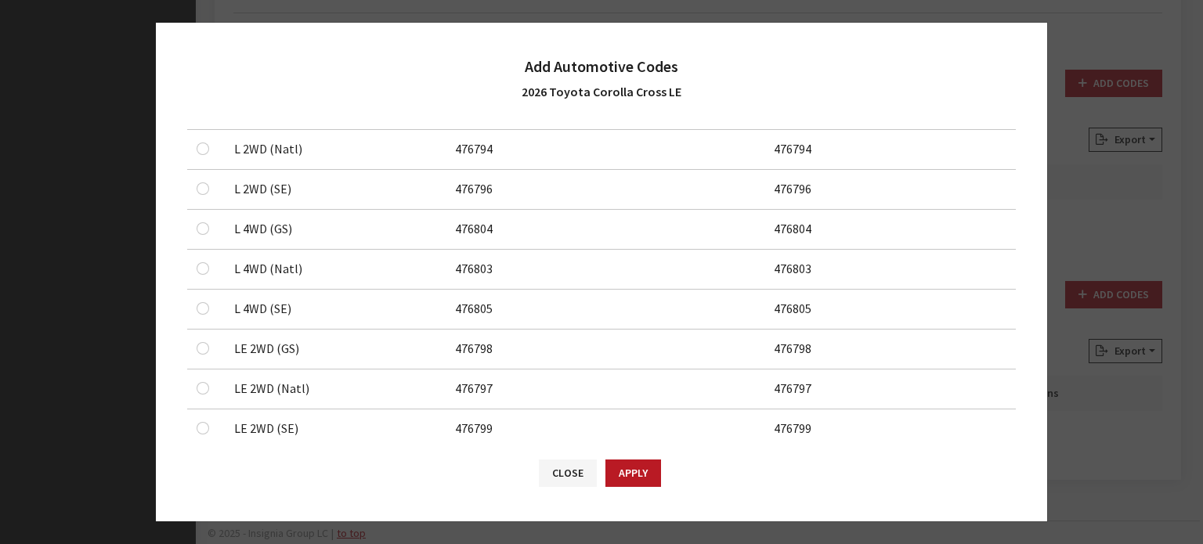
scroll to position [705, 0]
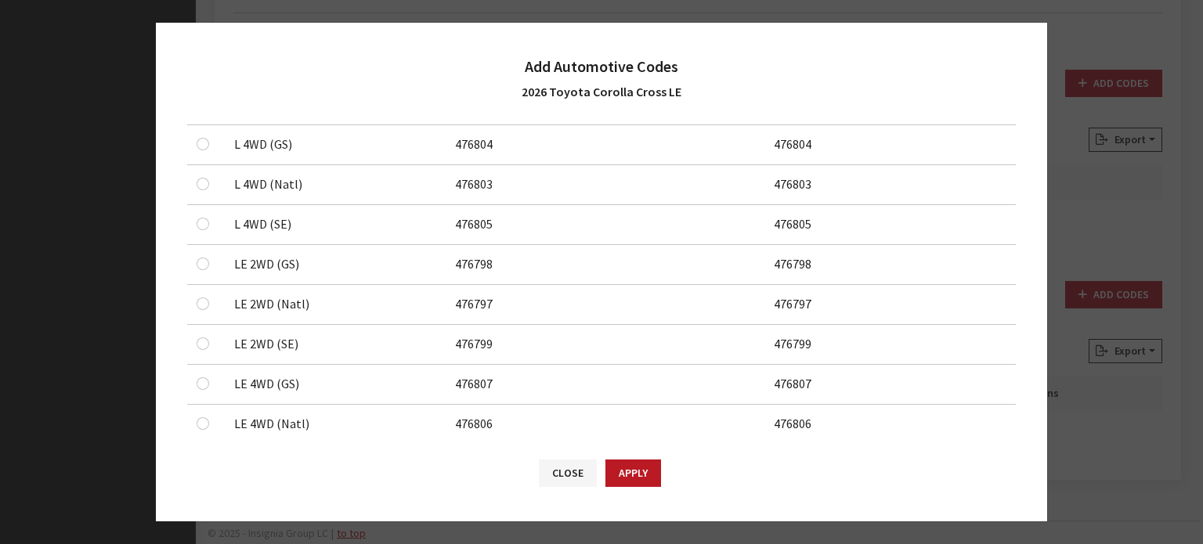
click at [199, 267] on div at bounding box center [206, 264] width 19 height 19
checkbox input "true"
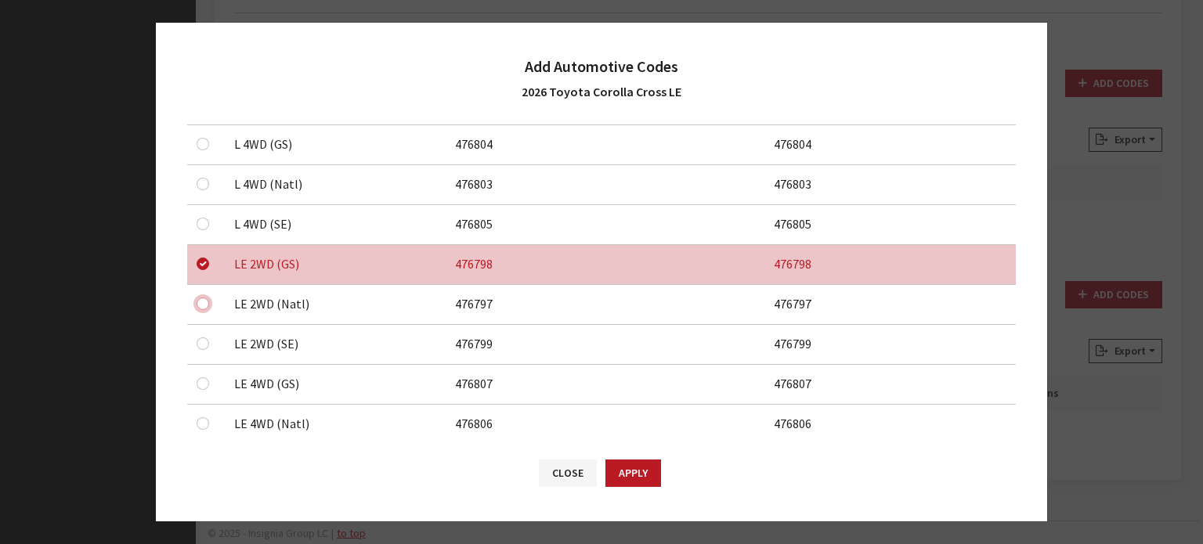
checkbox input "true"
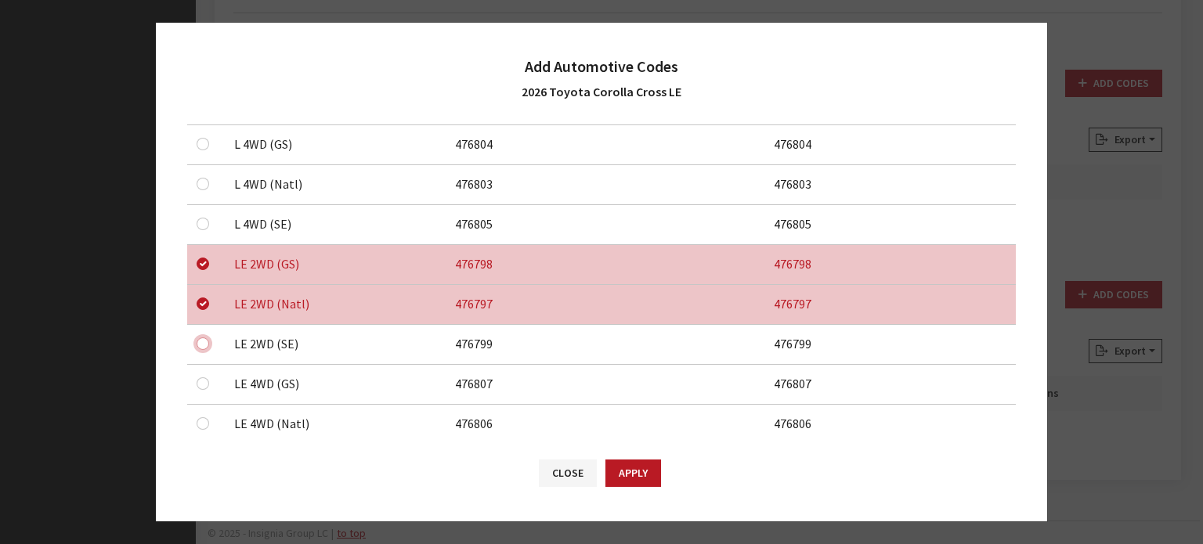
checkbox input "true"
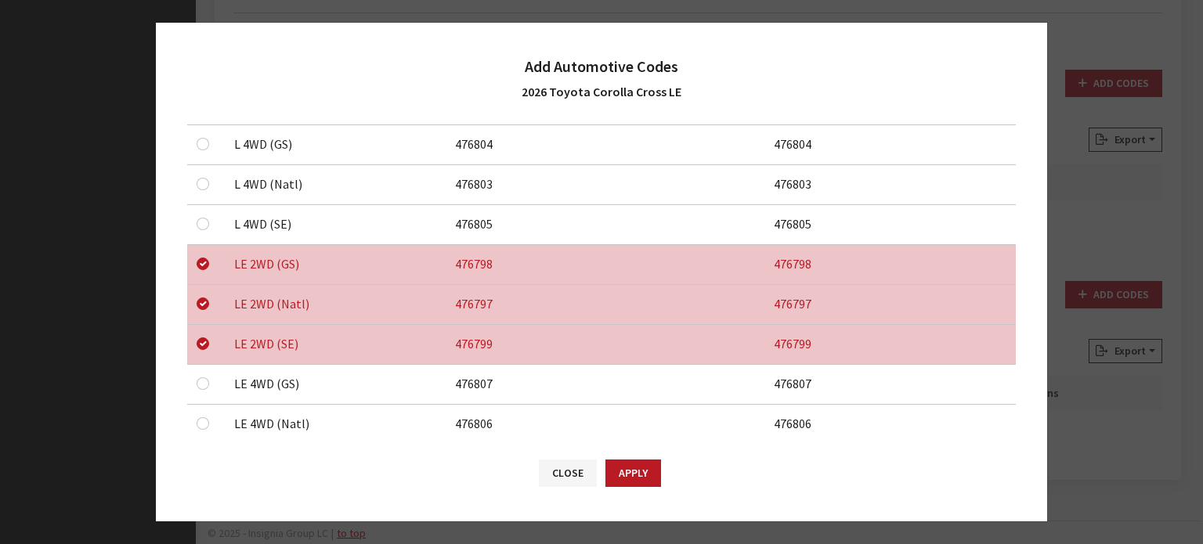
click at [202, 387] on div at bounding box center [206, 383] width 19 height 19
checkbox input "true"
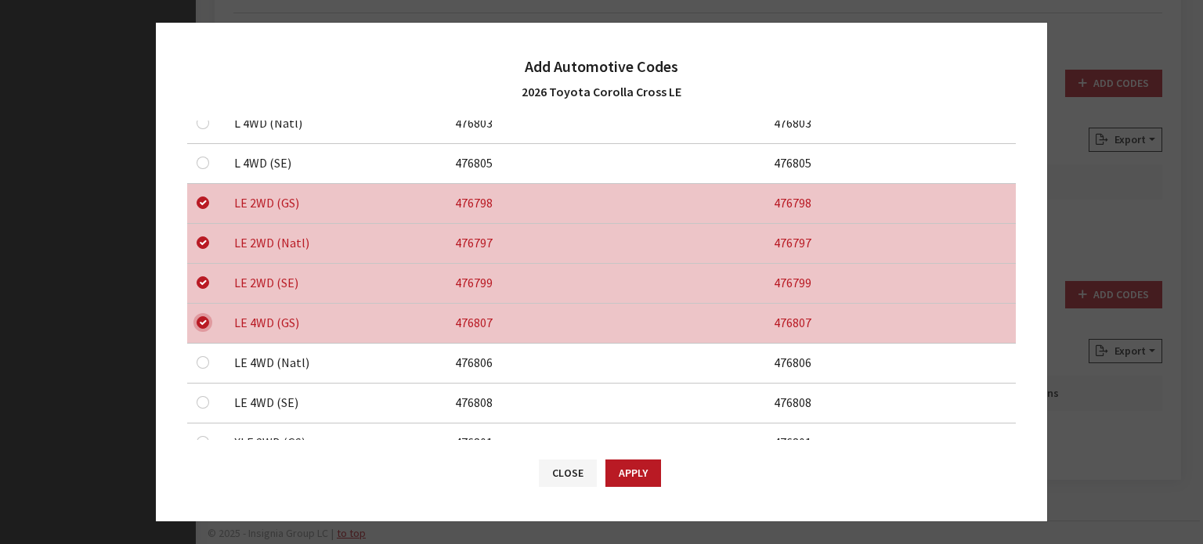
scroll to position [783, 0]
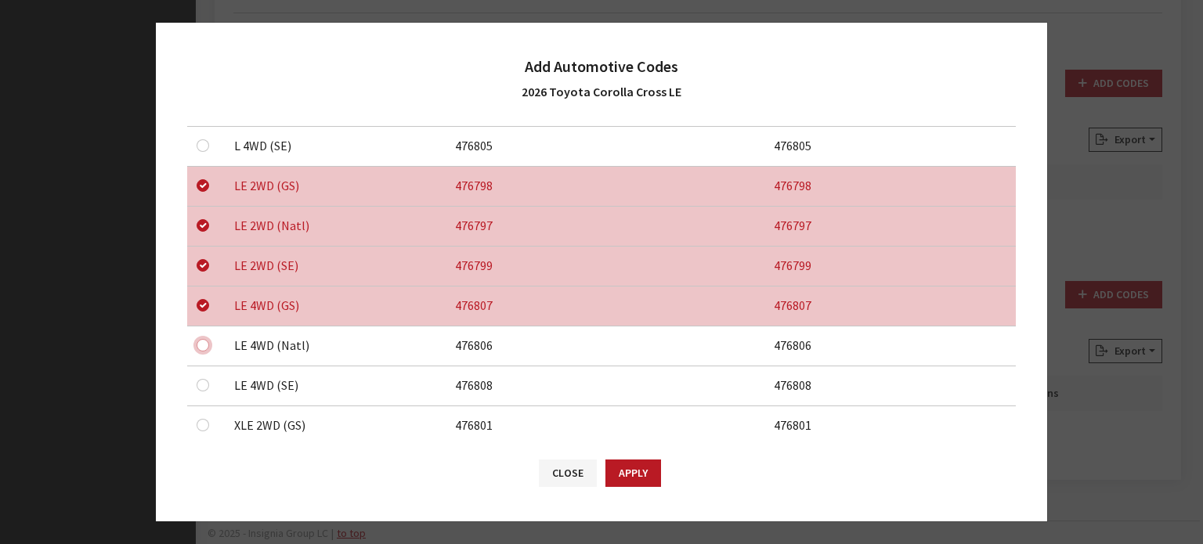
checkbox input "true"
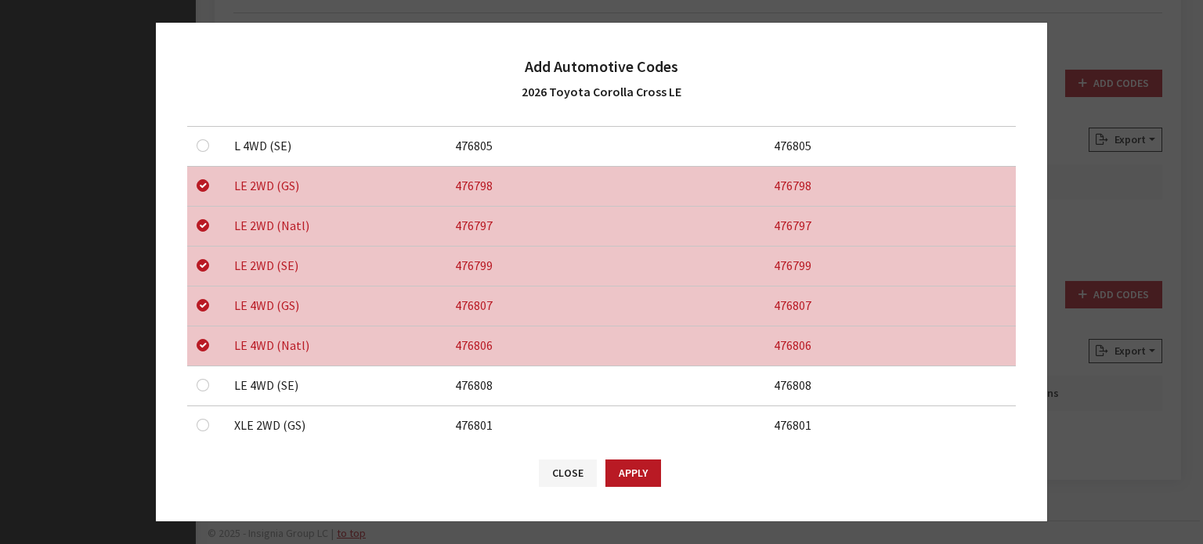
click at [205, 389] on div at bounding box center [206, 385] width 19 height 19
checkbox input "true"
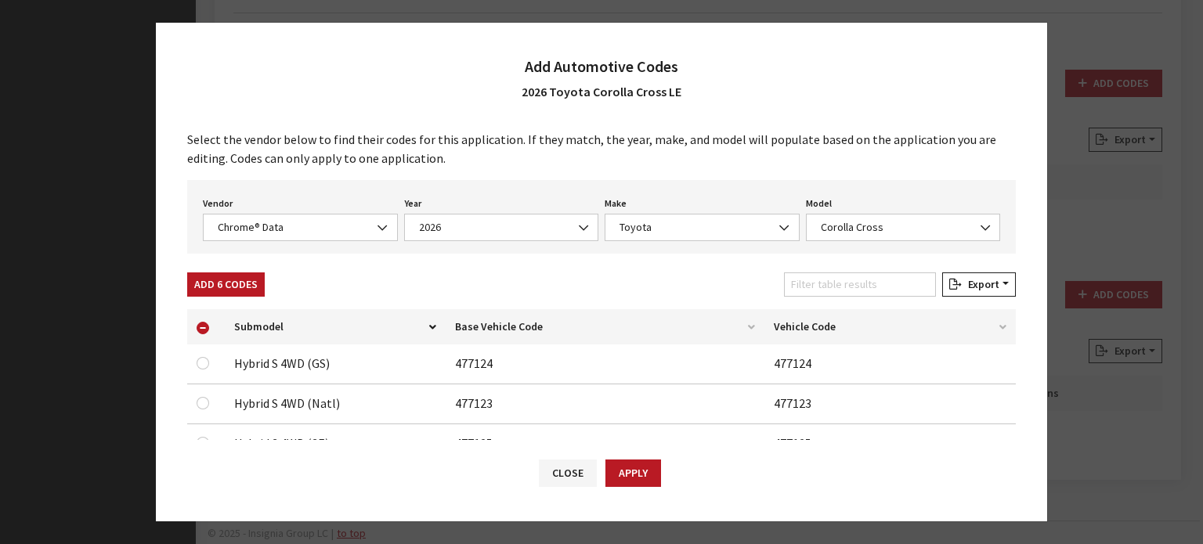
scroll to position [0, 0]
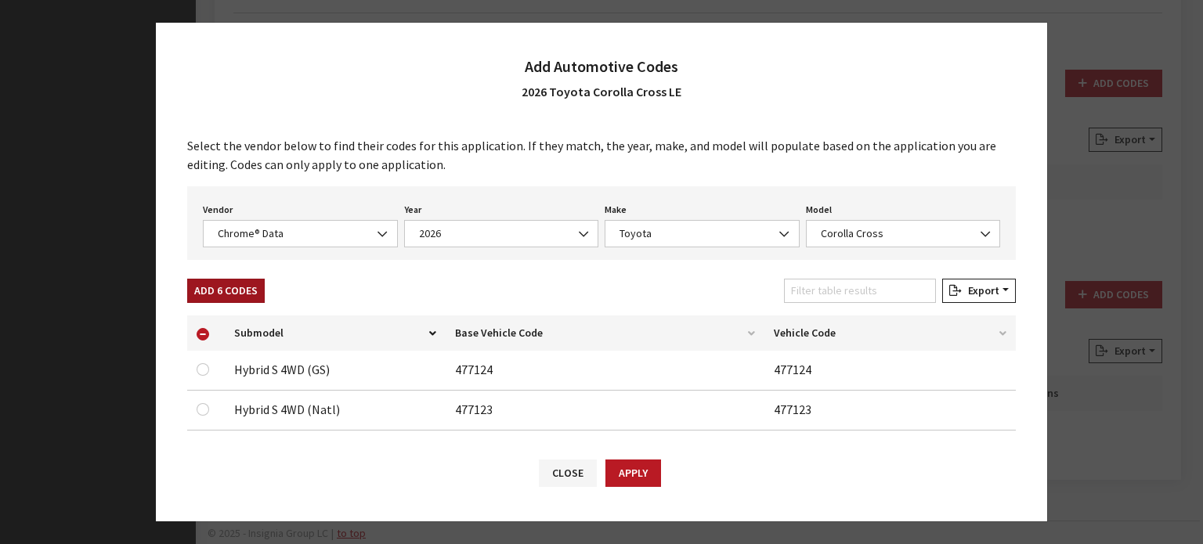
click at [253, 292] on button "Add 6 Codes" at bounding box center [226, 291] width 78 height 24
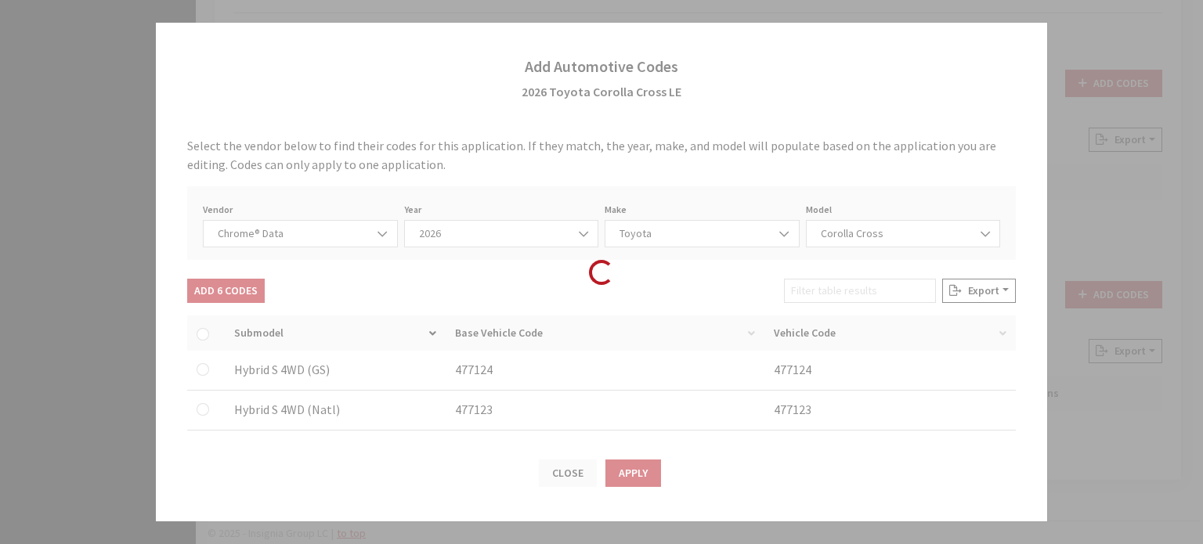
checkbox input "false"
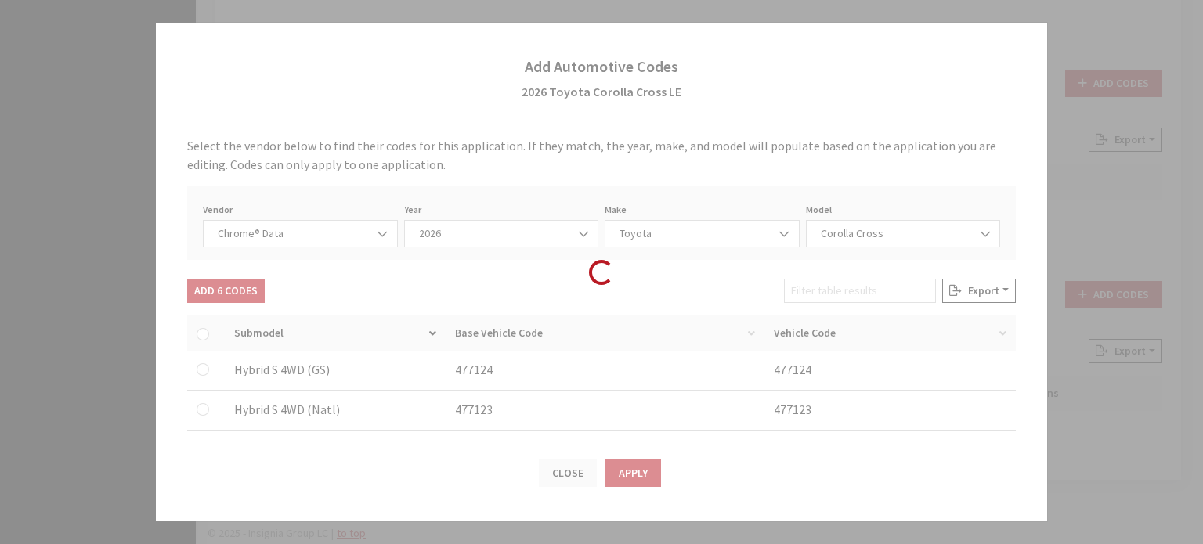
checkbox input "false"
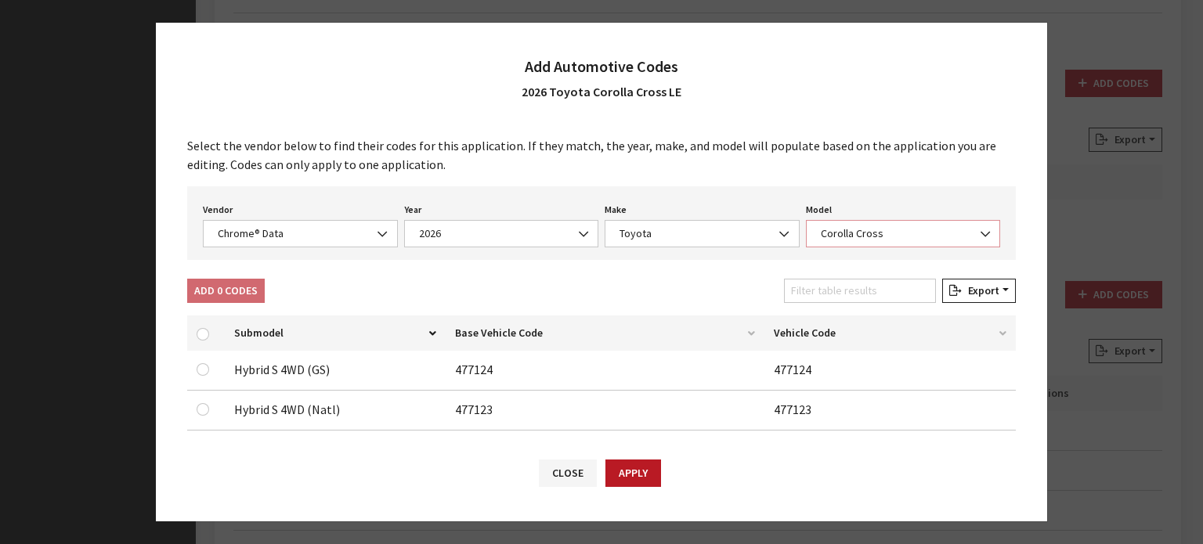
click at [883, 238] on span "Corolla Cross" at bounding box center [903, 234] width 175 height 16
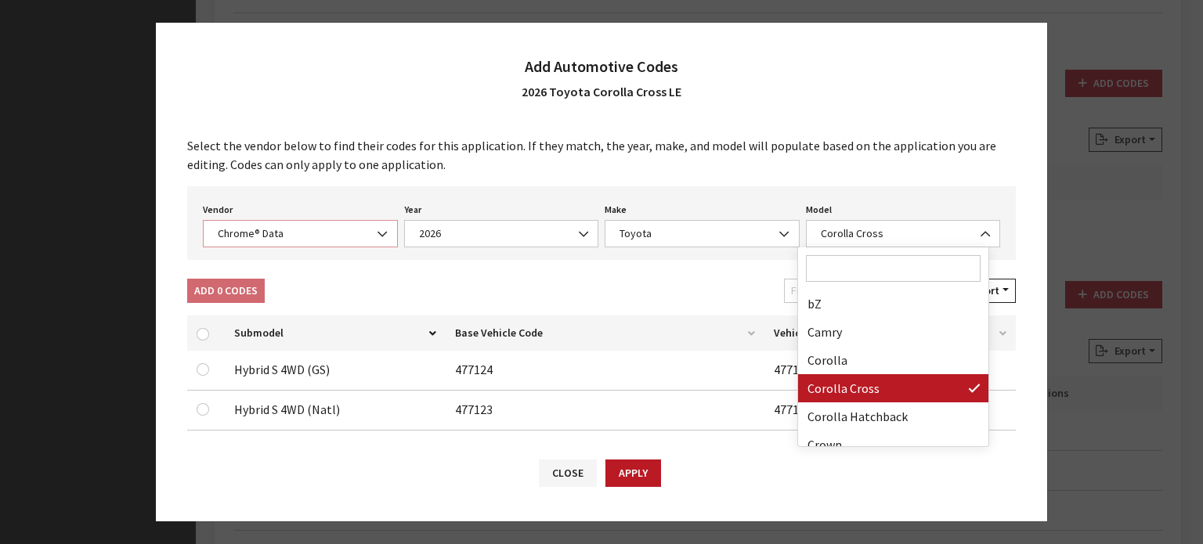
click at [377, 226] on b at bounding box center [377, 226] width 0 height 0
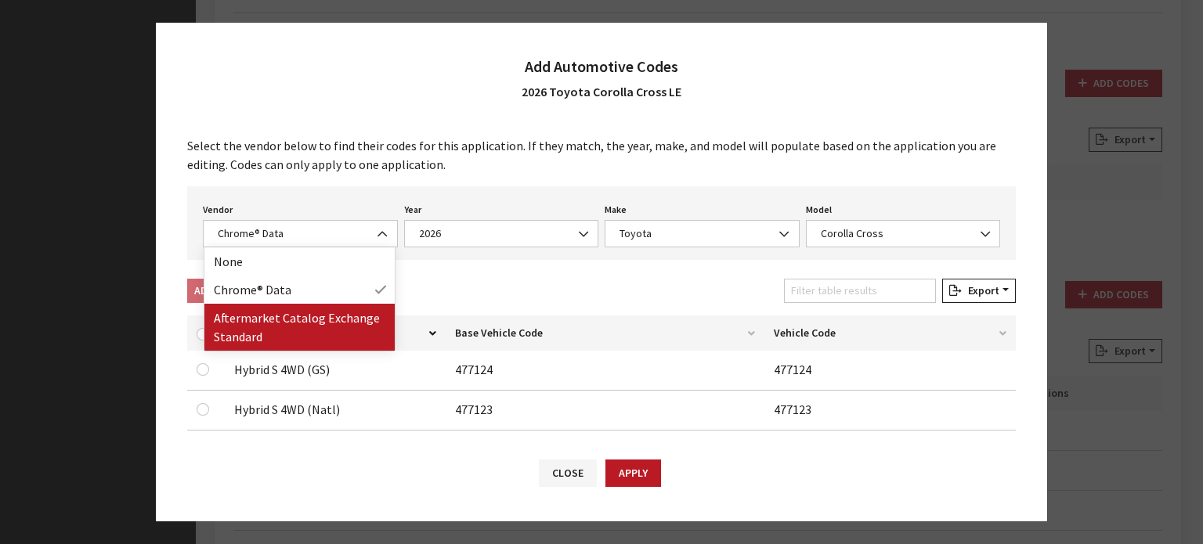
drag, startPoint x: 347, startPoint y: 302, endPoint x: 350, endPoint y: 324, distance: 22.2
select select "2"
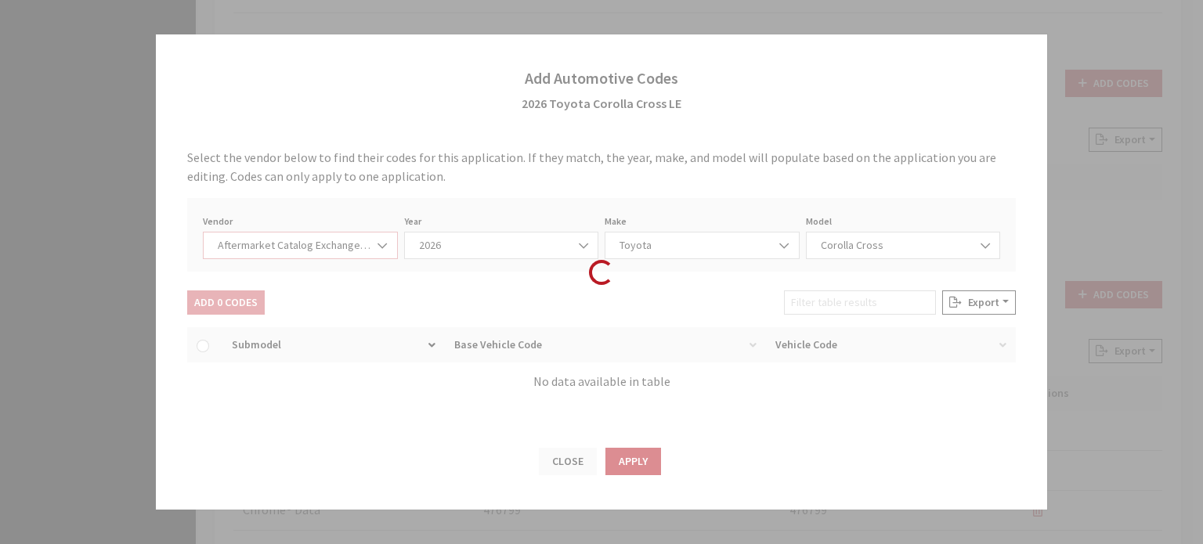
select select "2026"
select select "76"
select select "29374"
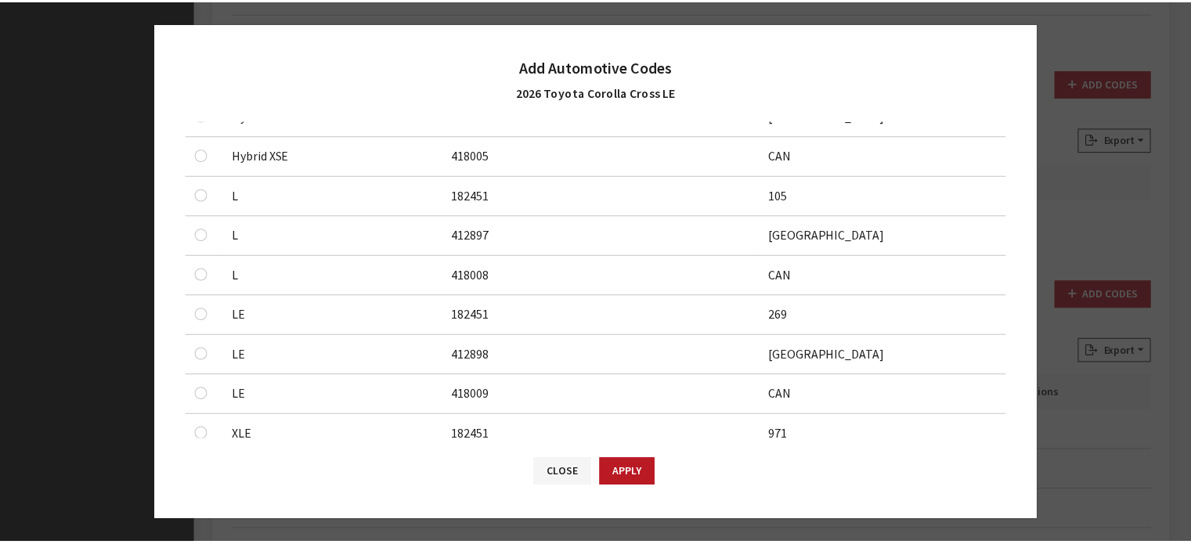
scroll to position [614, 0]
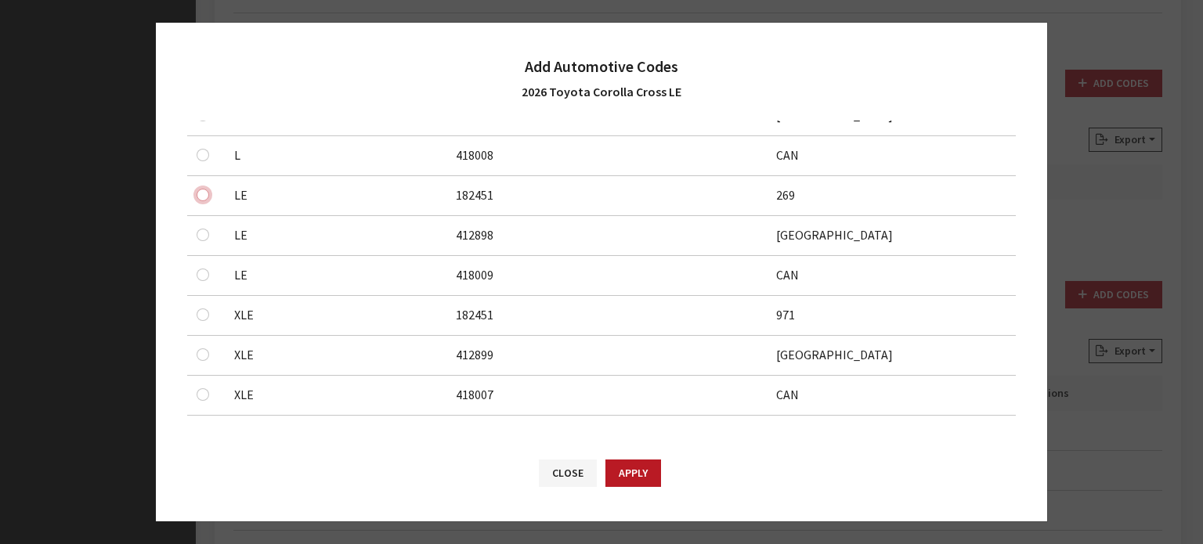
checkbox input "true"
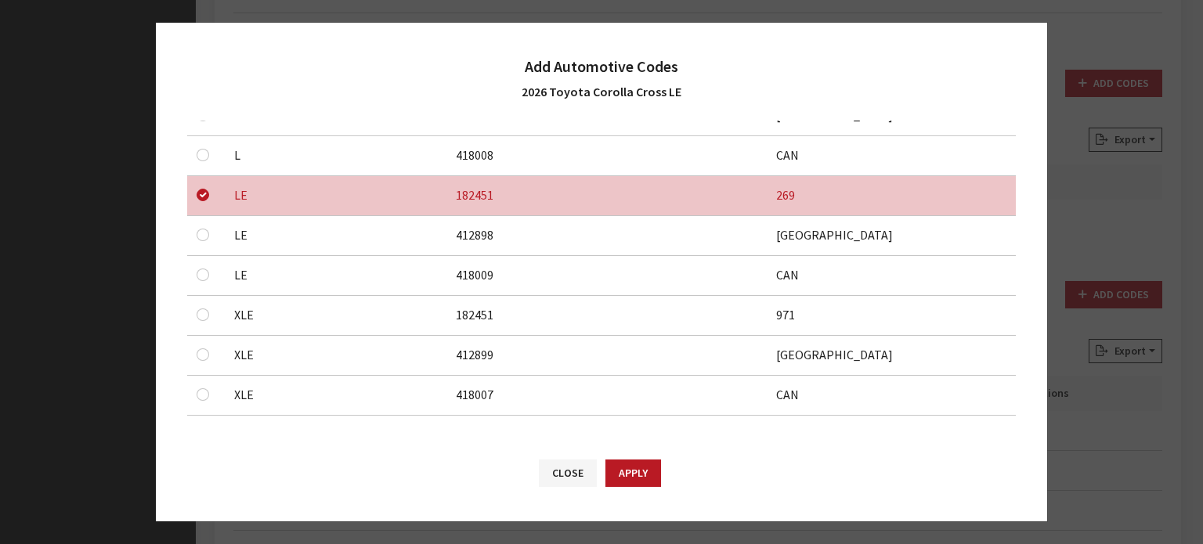
drag, startPoint x: 208, startPoint y: 223, endPoint x: 205, endPoint y: 234, distance: 11.2
click at [207, 226] on div at bounding box center [206, 235] width 19 height 19
checkbox input "true"
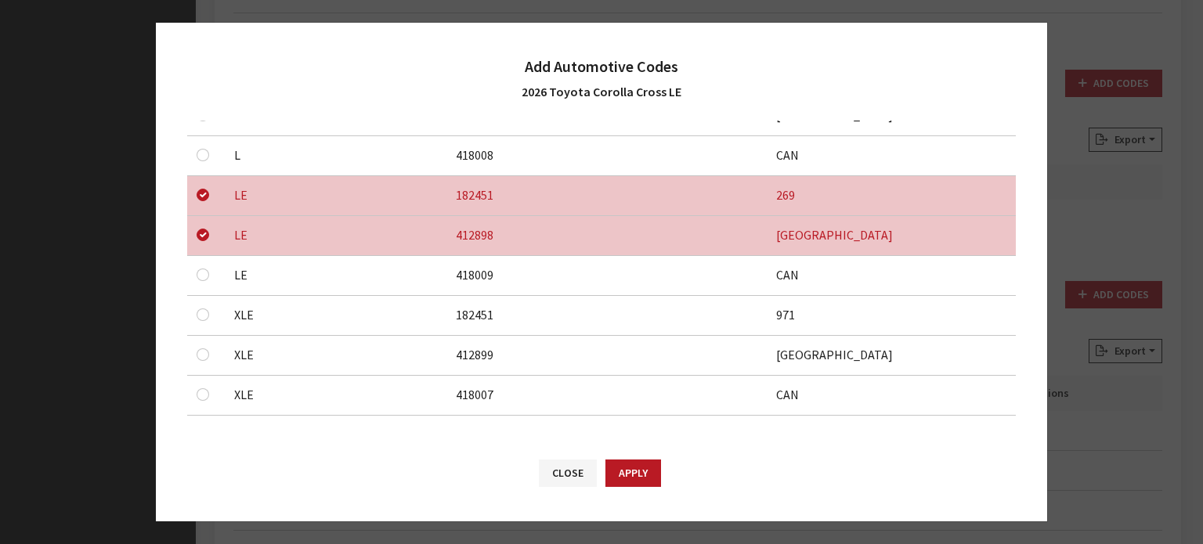
click at [197, 271] on div at bounding box center [206, 274] width 19 height 19
checkbox input "true"
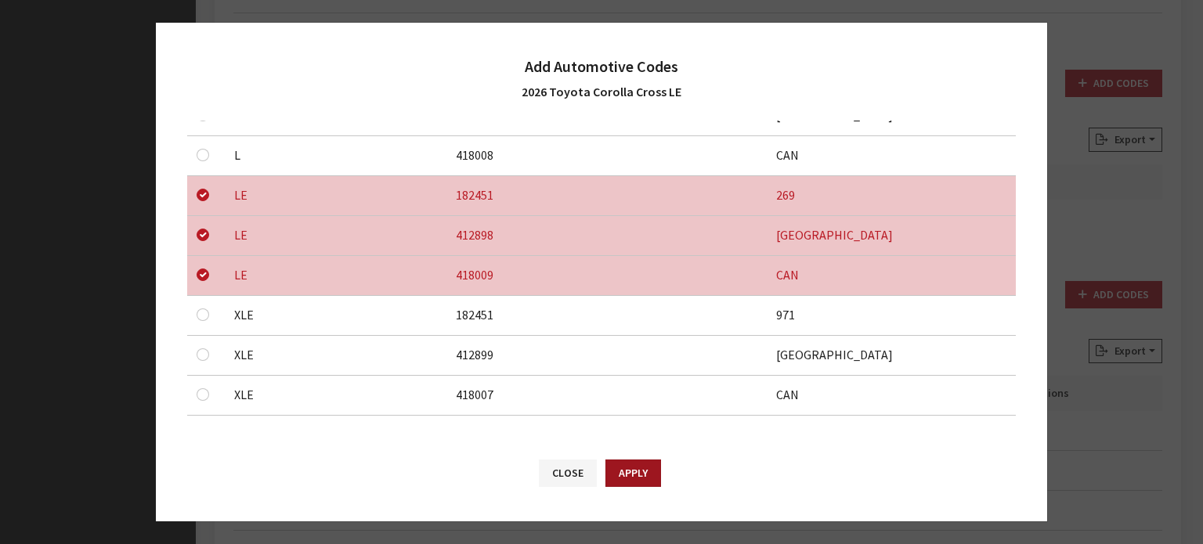
click at [660, 485] on div "Close Apply" at bounding box center [601, 480] width 891 height 81
click at [645, 479] on button "Apply" at bounding box center [633, 473] width 56 height 27
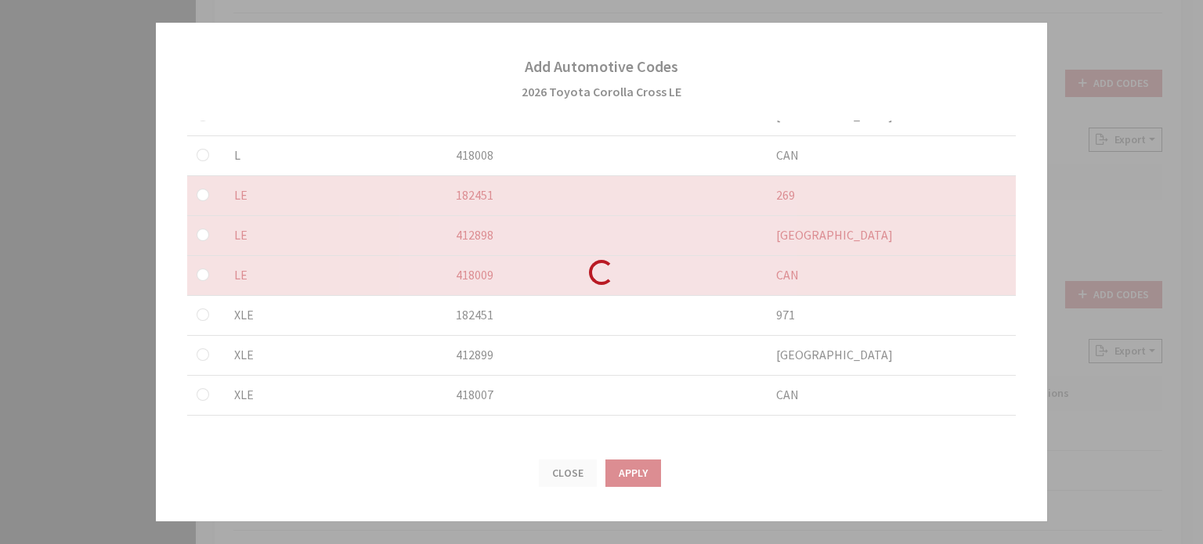
checkbox input "false"
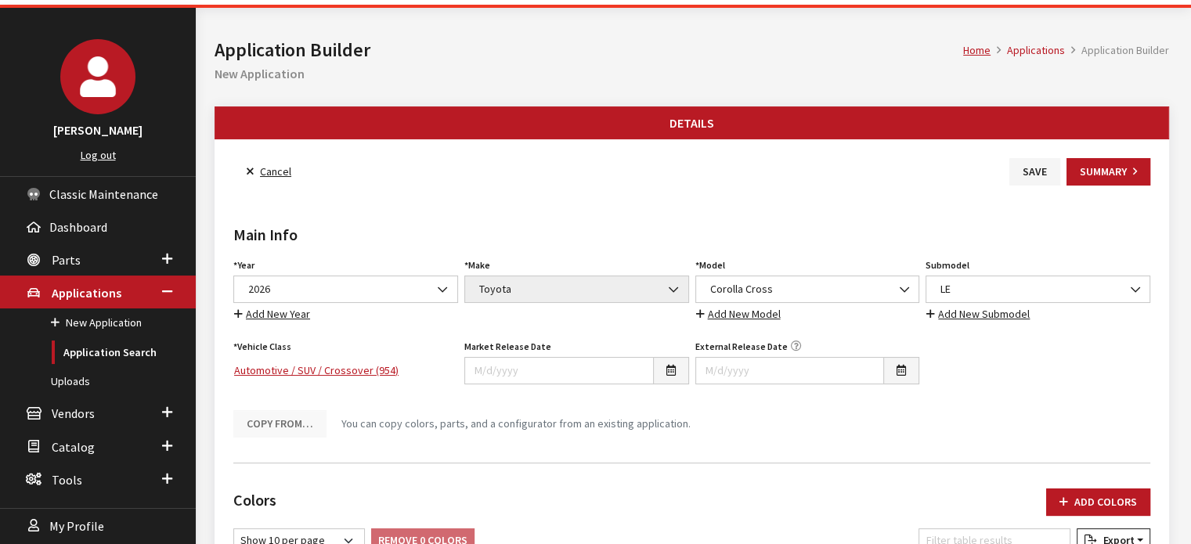
scroll to position [0, 0]
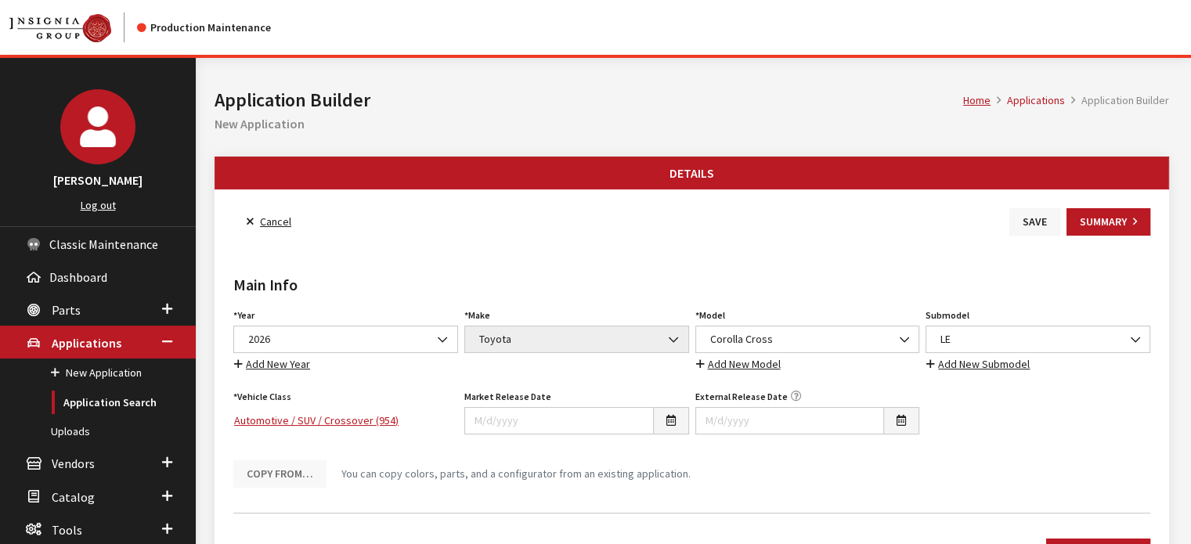
click at [1028, 218] on button "Save" at bounding box center [1035, 221] width 51 height 27
click at [1039, 225] on button "Save" at bounding box center [1035, 221] width 51 height 27
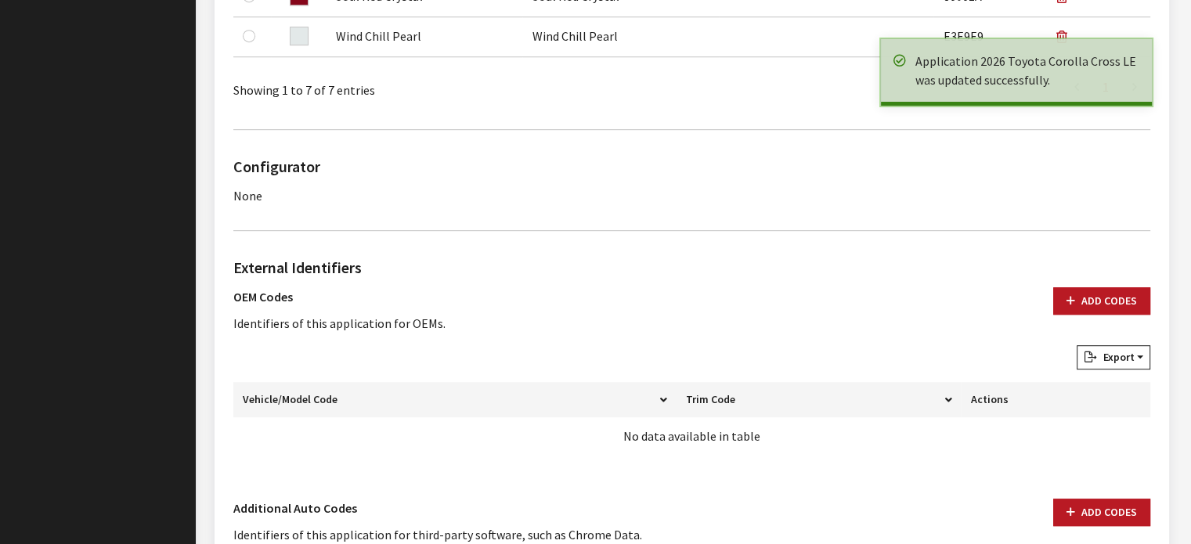
scroll to position [940, 0]
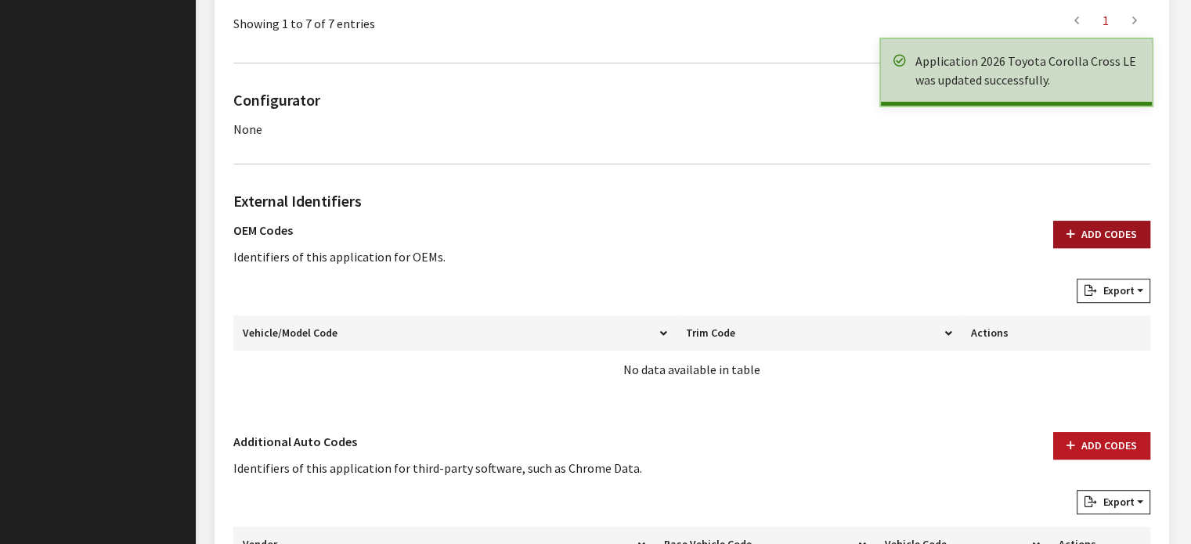
click at [1115, 231] on button "Add Codes" at bounding box center [1101, 234] width 97 height 27
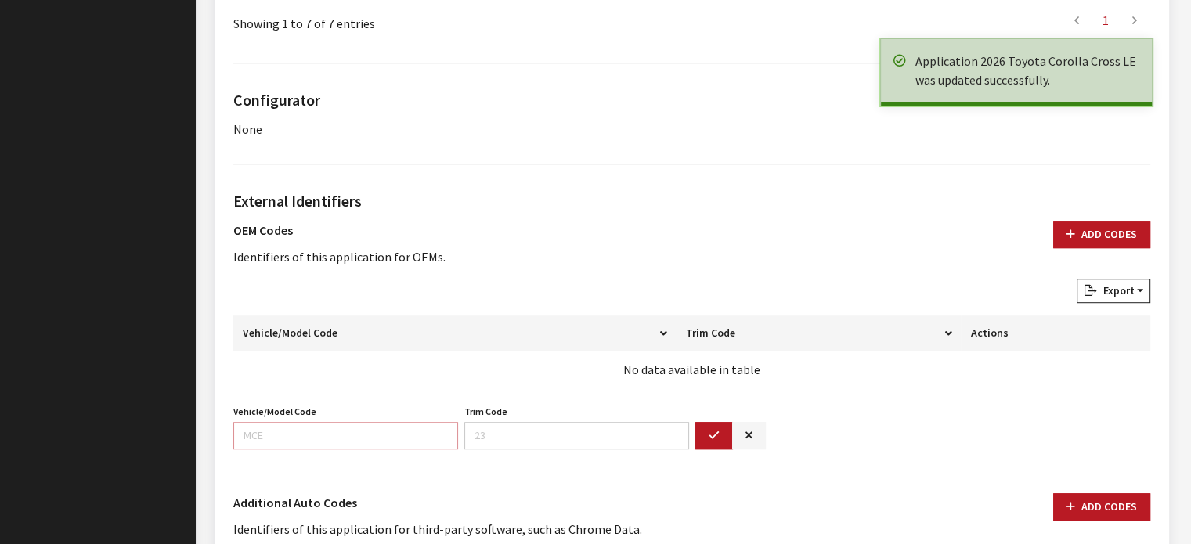
click at [291, 426] on input "Vehicle/Model Code" at bounding box center [345, 435] width 225 height 27
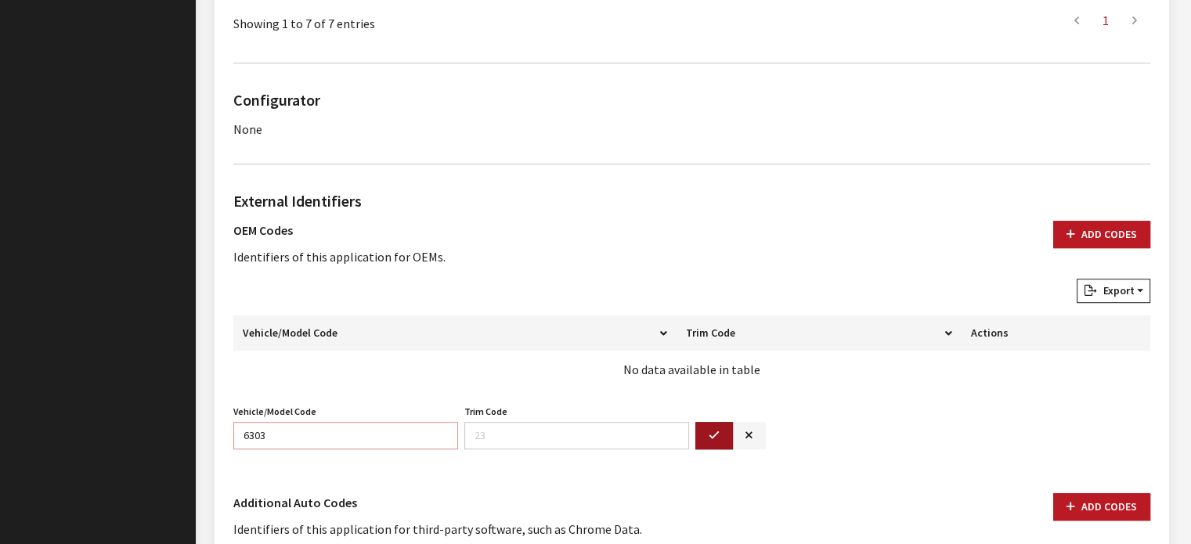
type input "6303"
click at [705, 432] on button "button" at bounding box center [714, 435] width 38 height 27
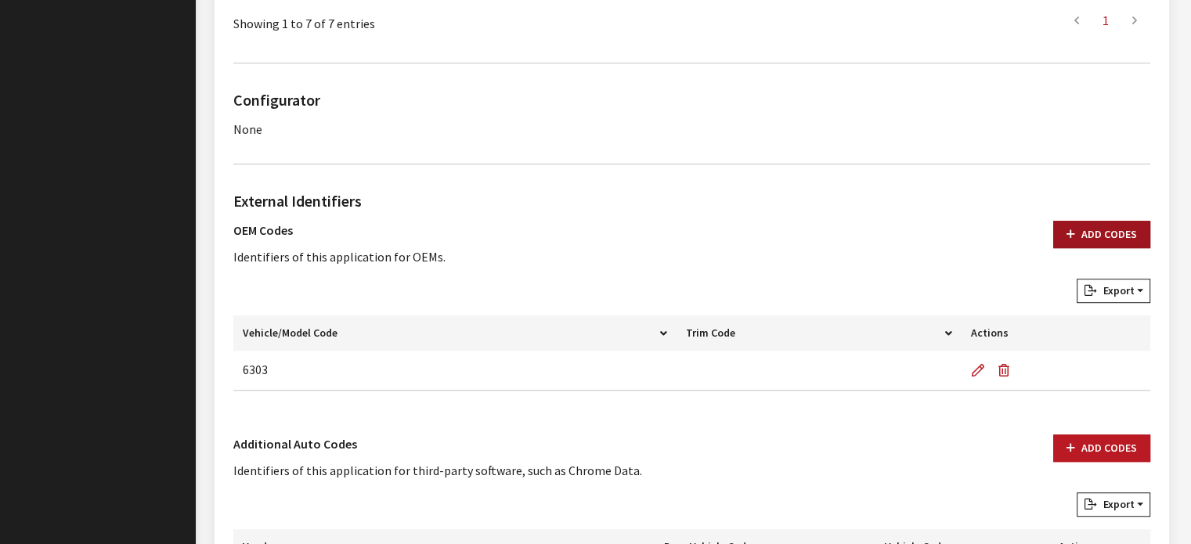
click at [1100, 235] on button "Add Codes" at bounding box center [1101, 234] width 97 height 27
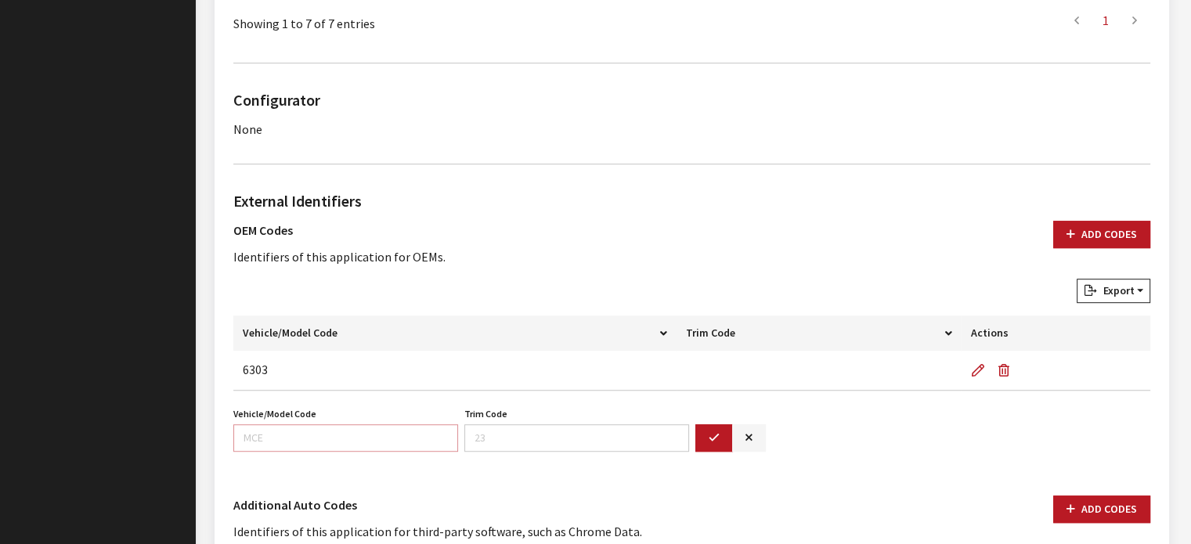
click at [332, 428] on input "Vehicle/Model Code" at bounding box center [345, 437] width 225 height 27
type input "6304"
click at [714, 446] on button "button" at bounding box center [714, 437] width 38 height 27
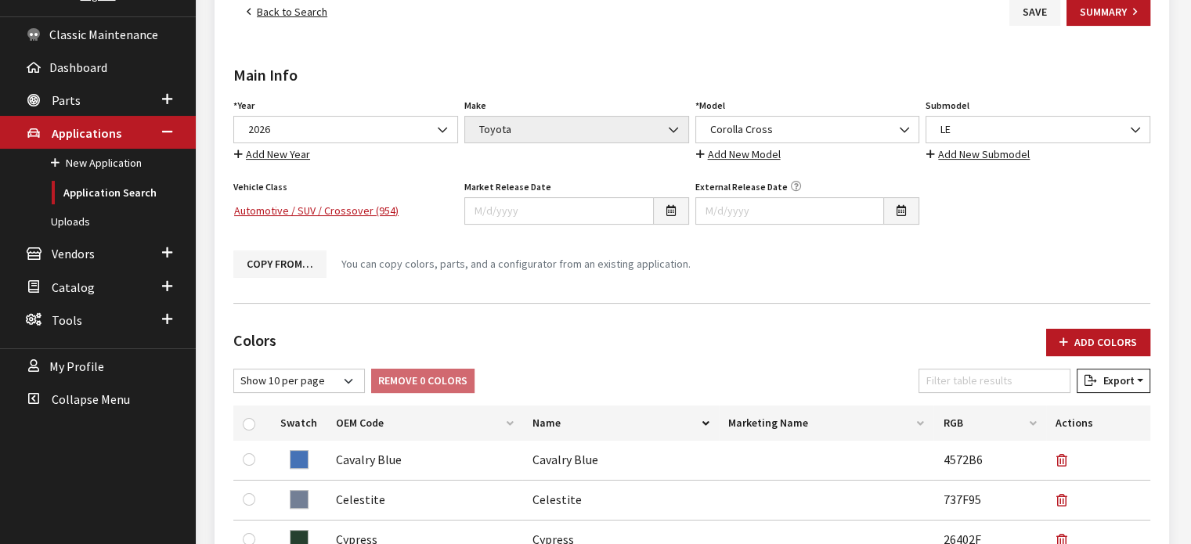
scroll to position [78, 0]
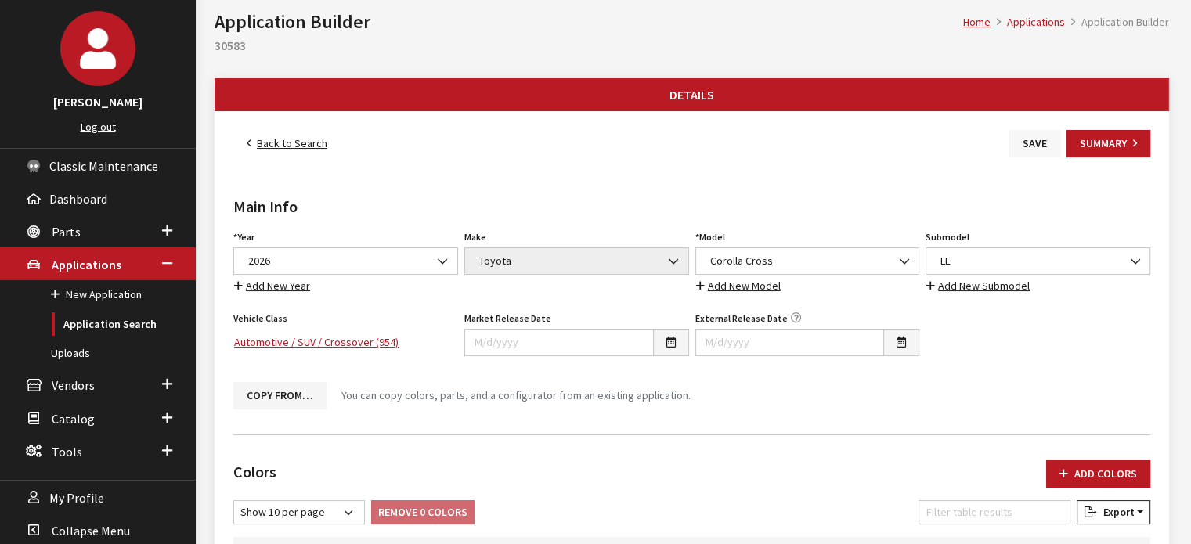
click at [1020, 143] on button "Save" at bounding box center [1035, 143] width 51 height 27
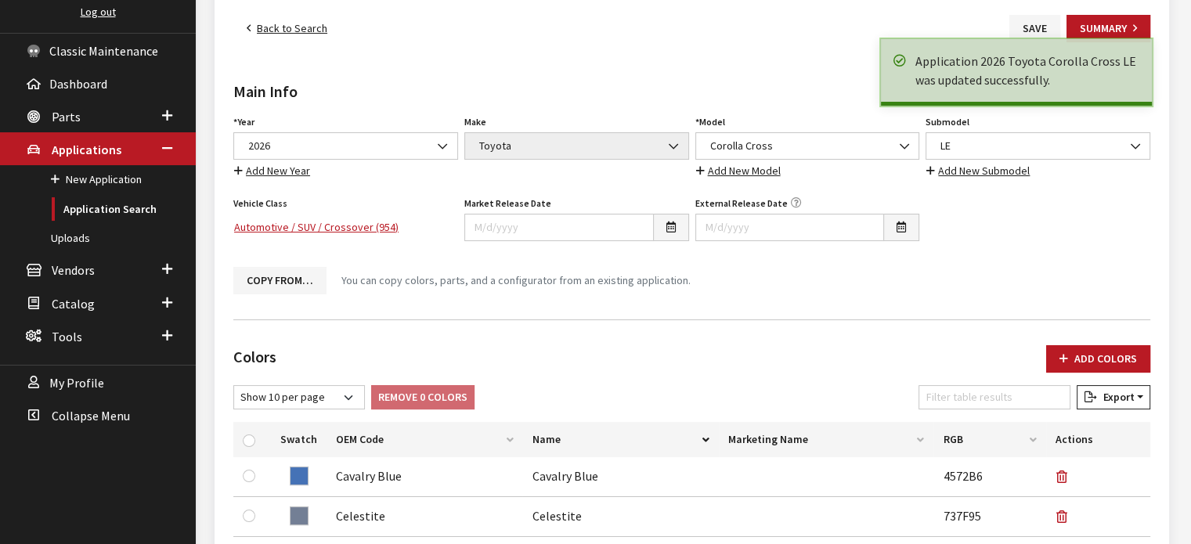
scroll to position [40, 0]
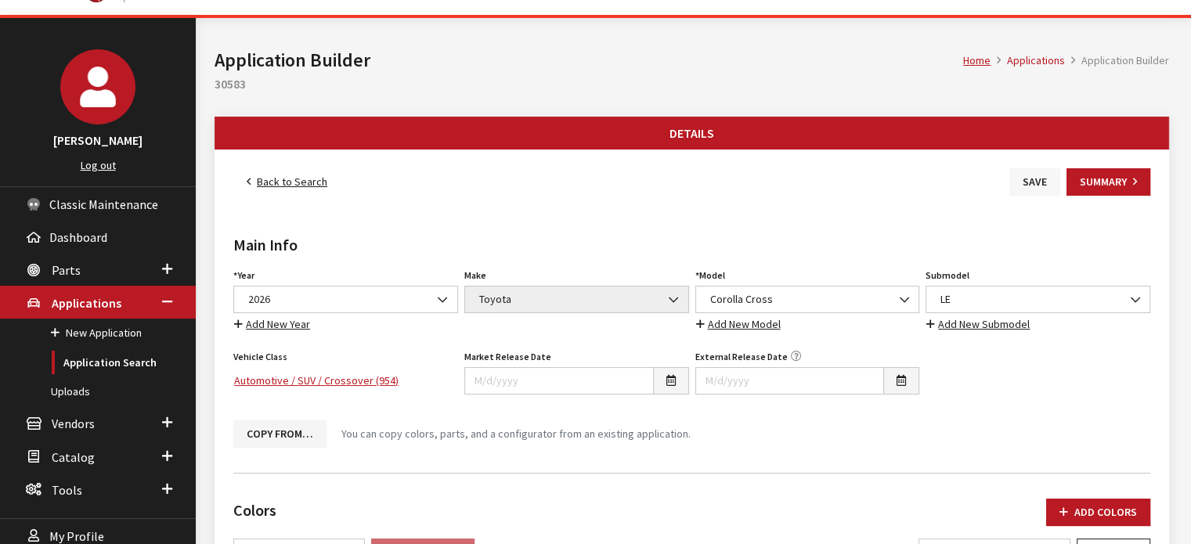
click at [1035, 190] on button "Save" at bounding box center [1035, 181] width 51 height 27
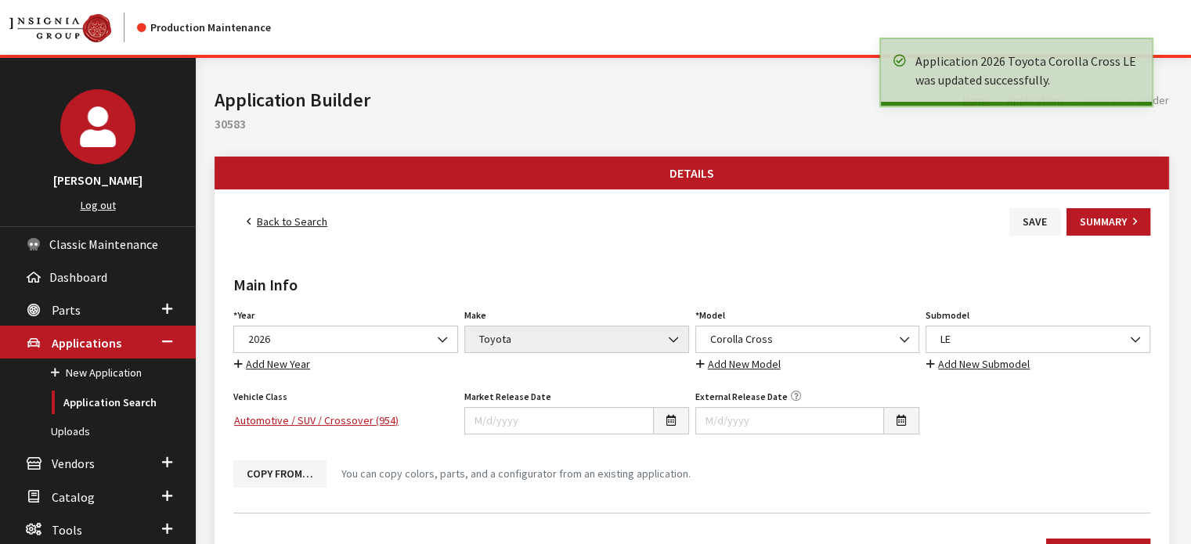
click at [276, 219] on link "Back to Search" at bounding box center [286, 221] width 107 height 27
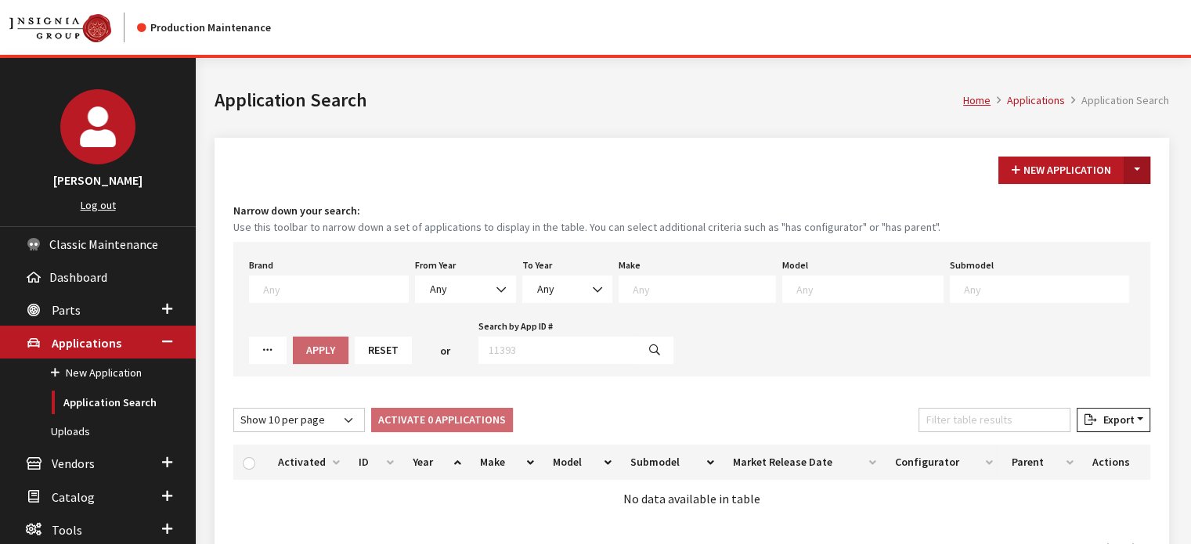
click at [1142, 163] on button "Toggle Dropdown" at bounding box center [1137, 170] width 27 height 27
click at [1120, 197] on button "New From Existing..." at bounding box center [1083, 203] width 135 height 27
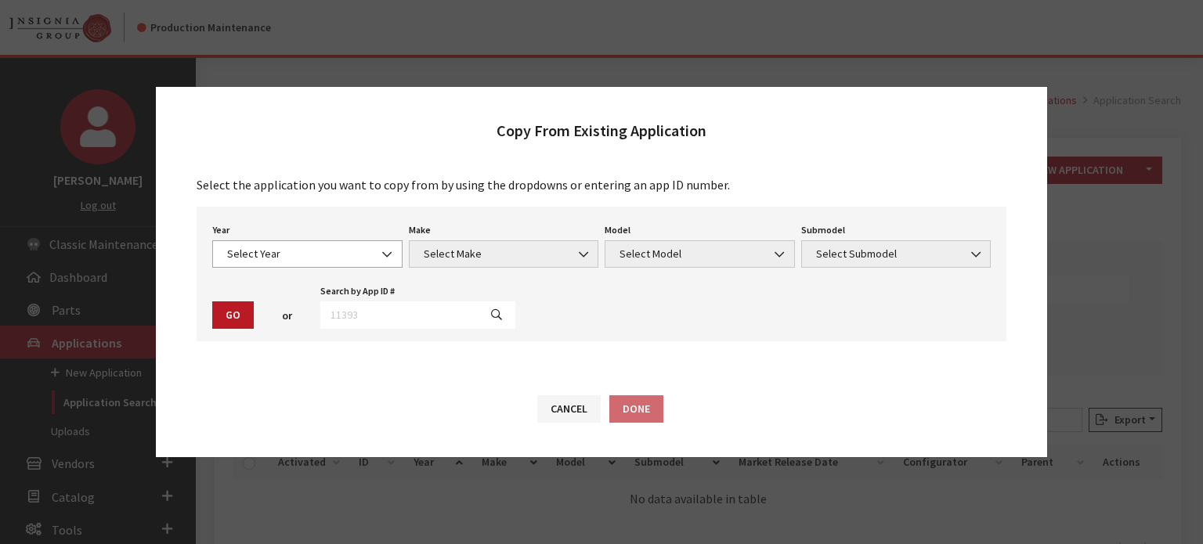
click at [338, 259] on span "Select Year" at bounding box center [307, 254] width 170 height 16
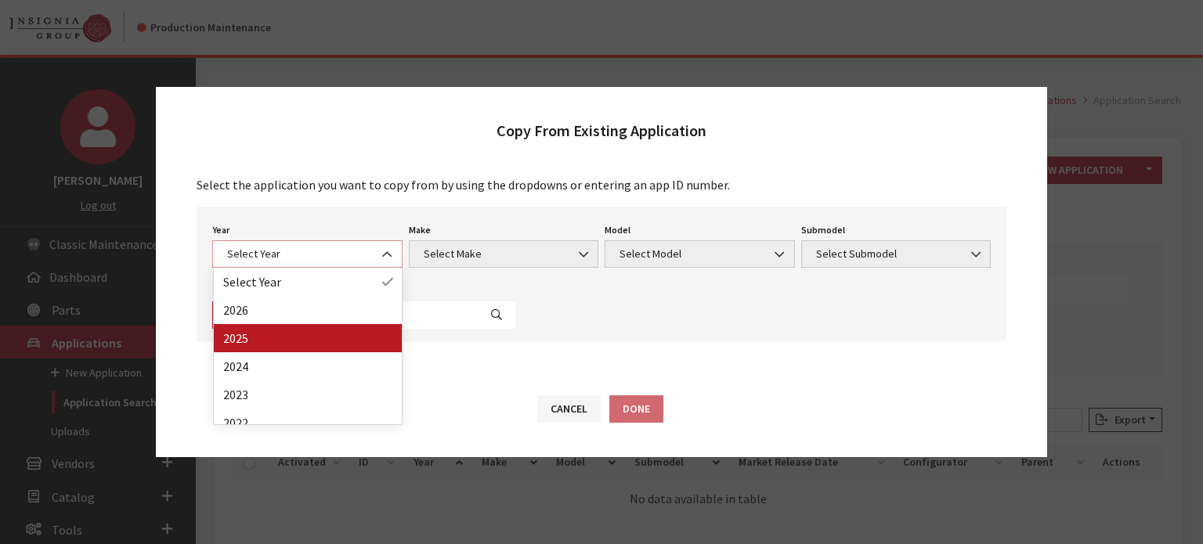
select select "43"
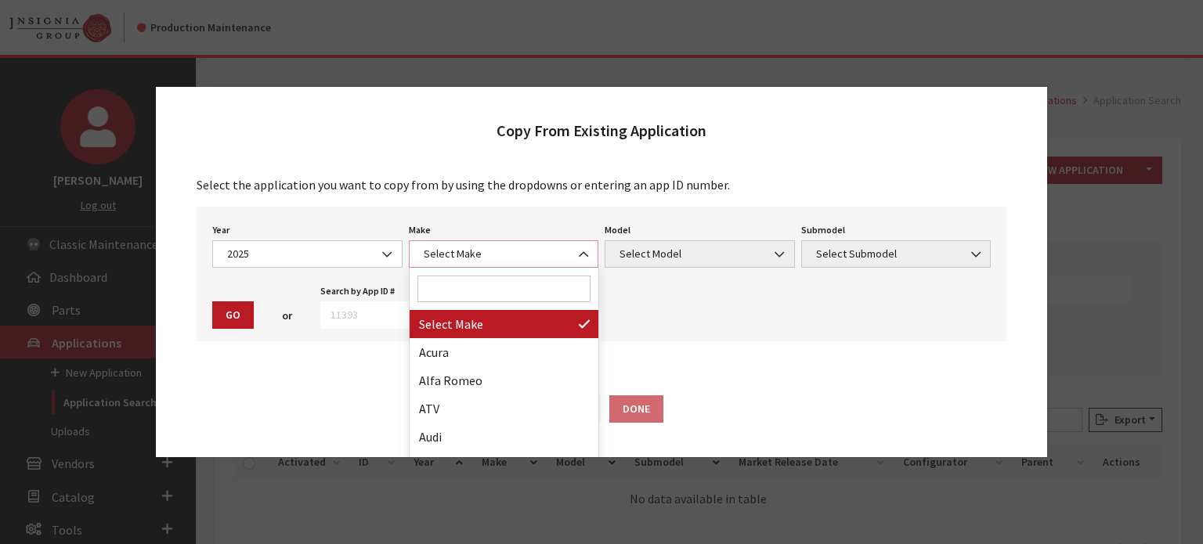
click at [523, 253] on span "Select Make" at bounding box center [504, 254] width 170 height 16
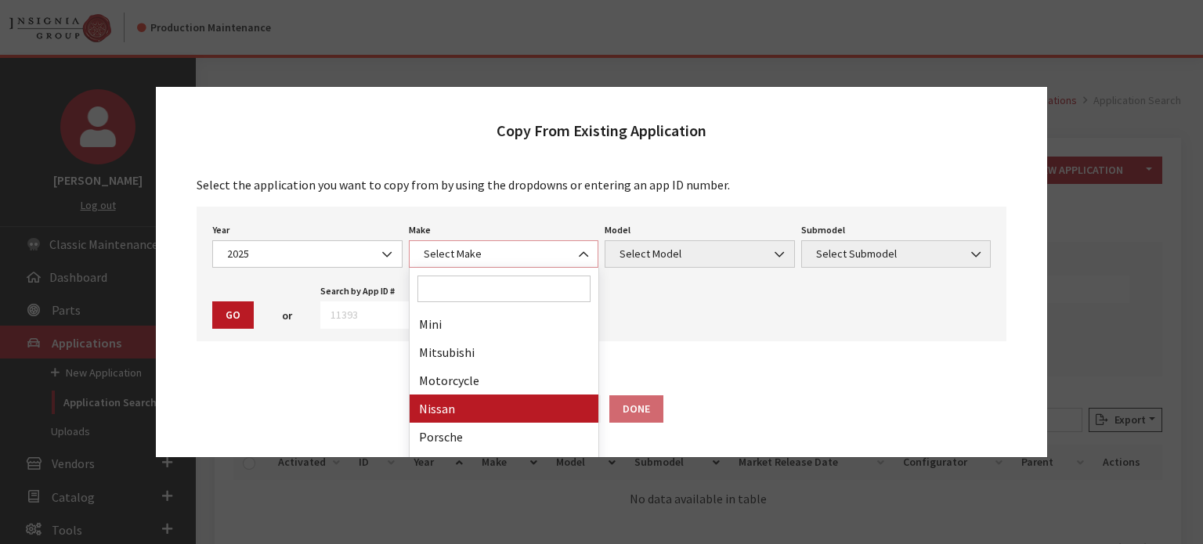
scroll to position [940, 0]
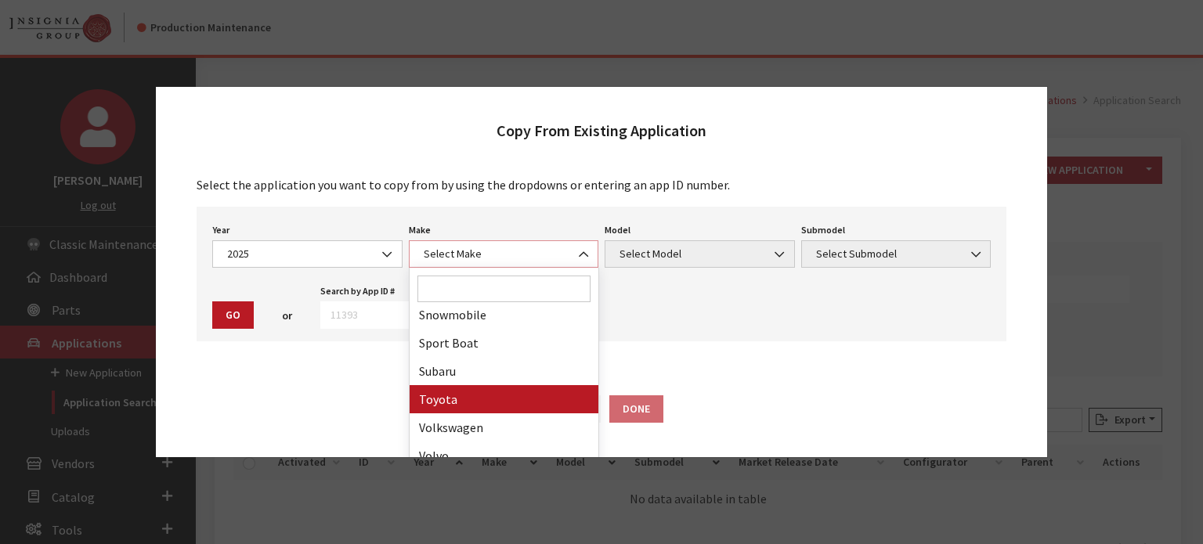
select select "20"
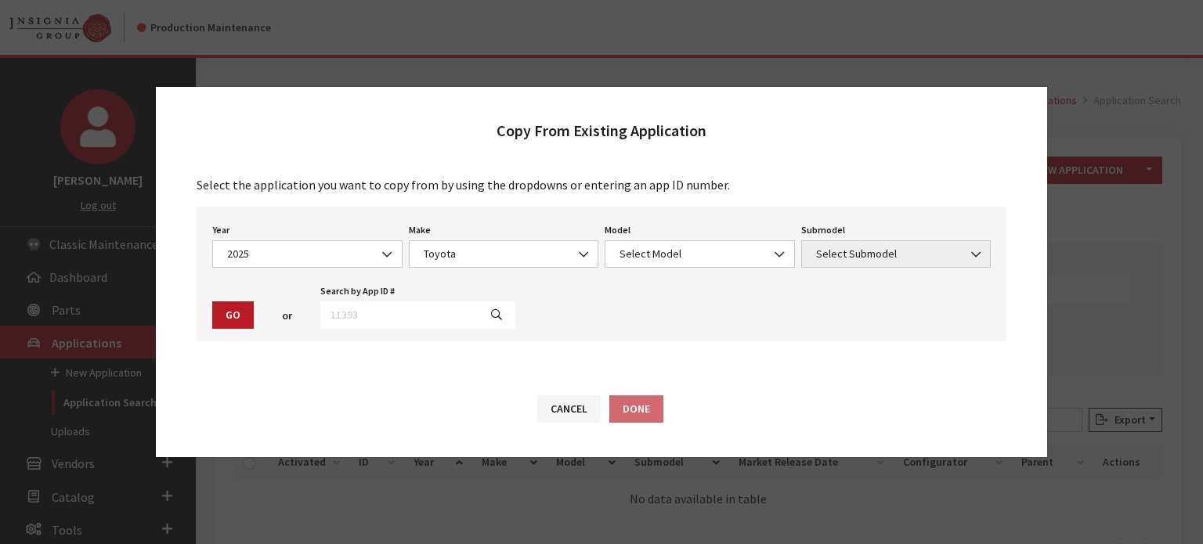
click at [623, 237] on label "Model" at bounding box center [618, 230] width 26 height 14
click at [605, 240] on select "Select Model 4Runner bZ4X Camry Corolla Corolla Cross Corolla Hatchback Crown C…" at bounding box center [605, 240] width 1 height 1
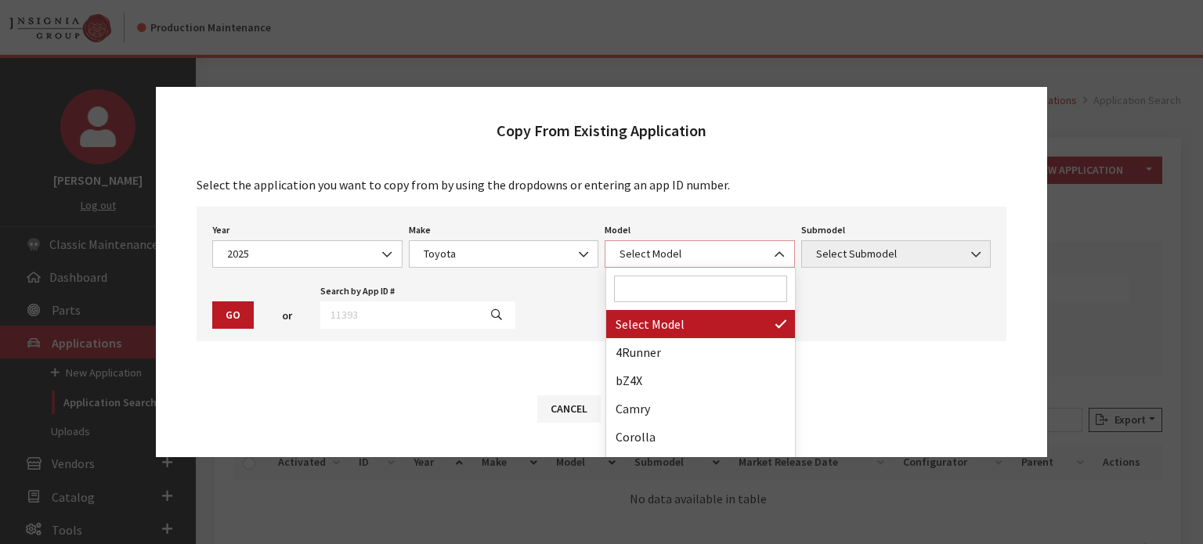
click at [625, 240] on span "Select Model" at bounding box center [700, 253] width 190 height 27
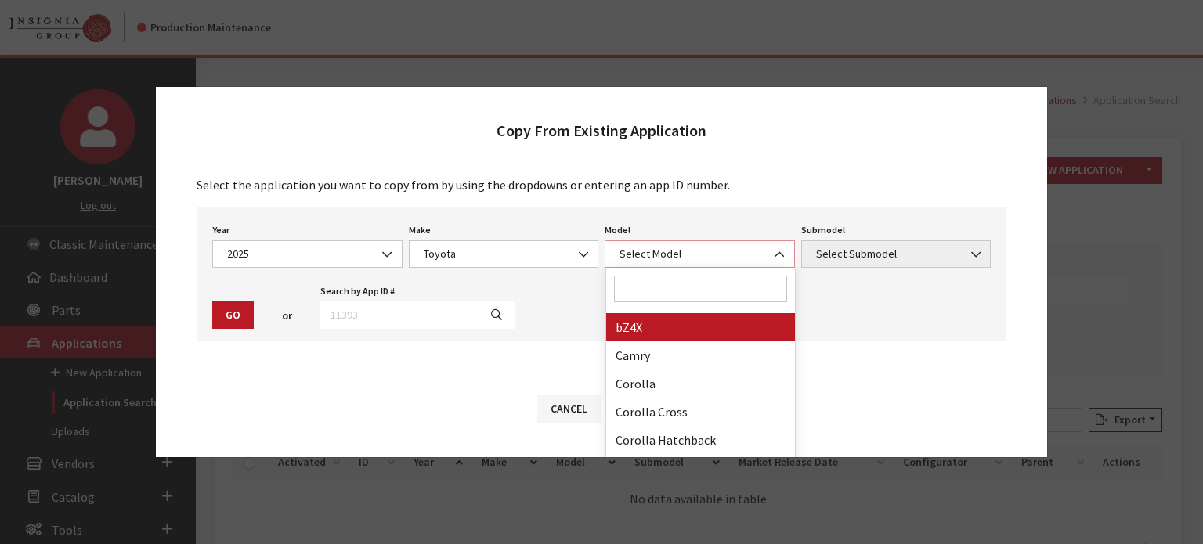
scroll to position [78, 0]
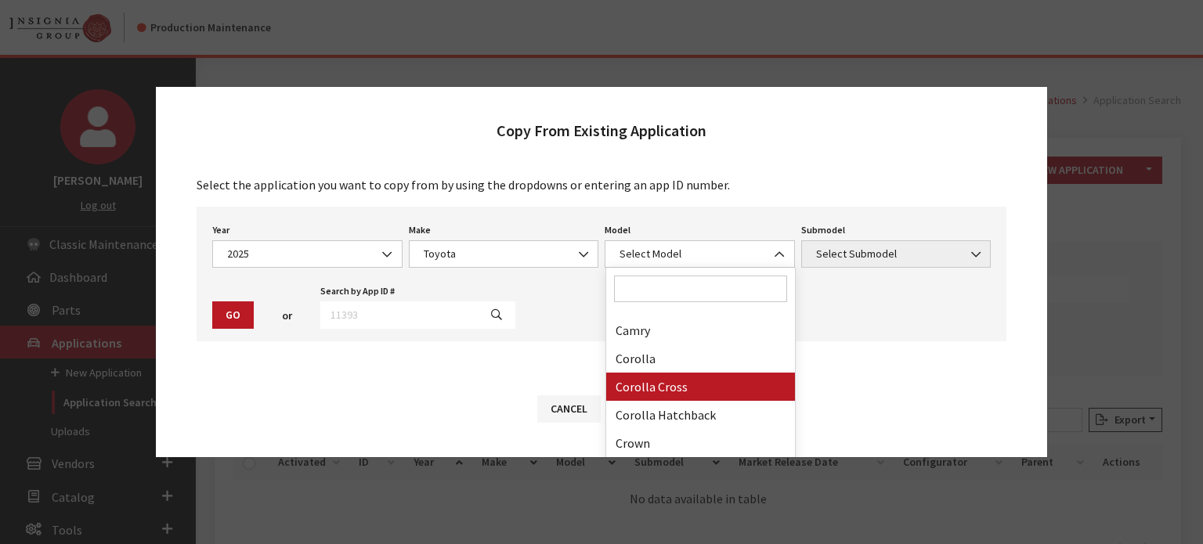
drag, startPoint x: 705, startPoint y: 385, endPoint x: 755, endPoint y: 370, distance: 52.3
select select "1191"
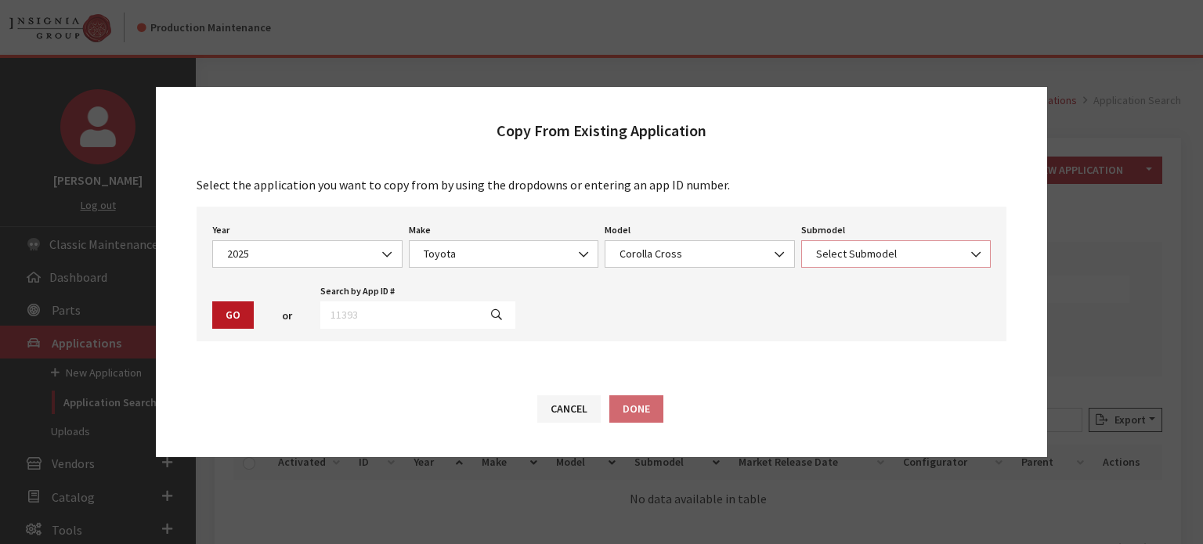
click at [852, 254] on span "Select Submodel" at bounding box center [896, 254] width 170 height 16
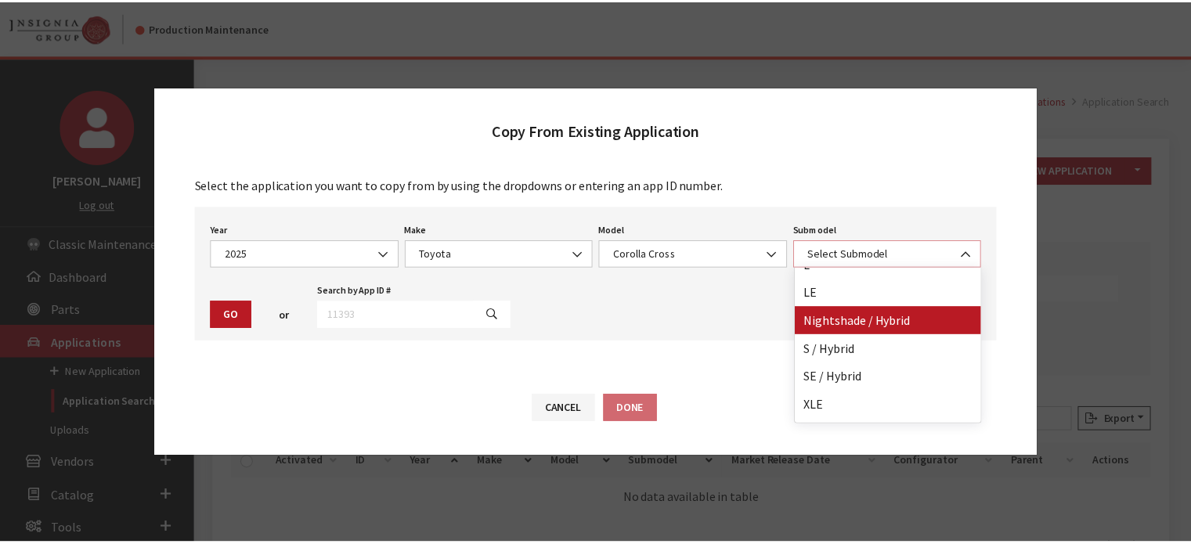
scroll to position [69, 0]
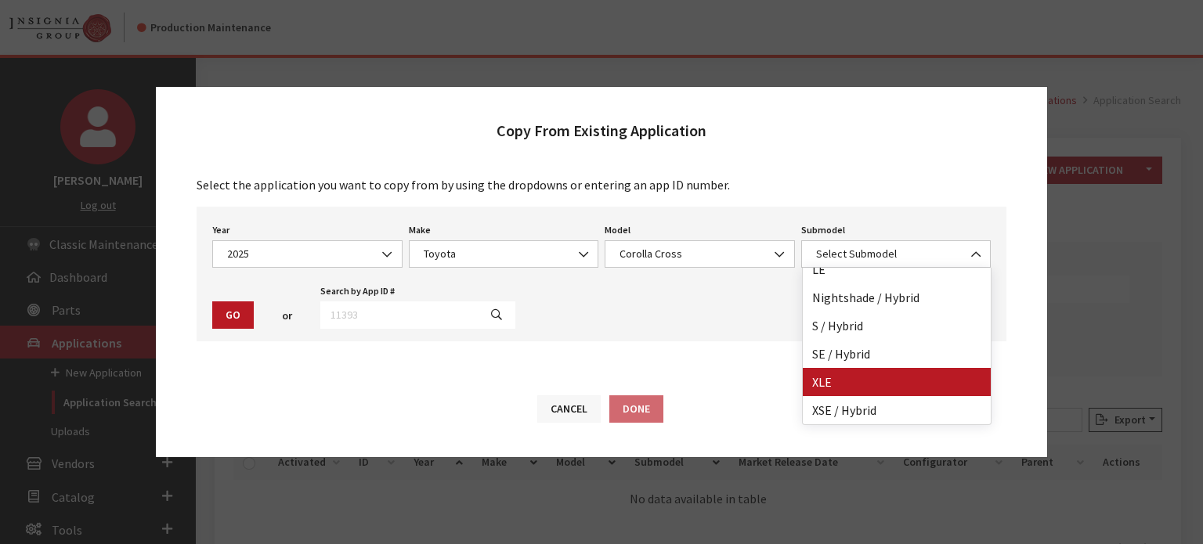
click at [561, 416] on button "Cancel" at bounding box center [568, 408] width 63 height 27
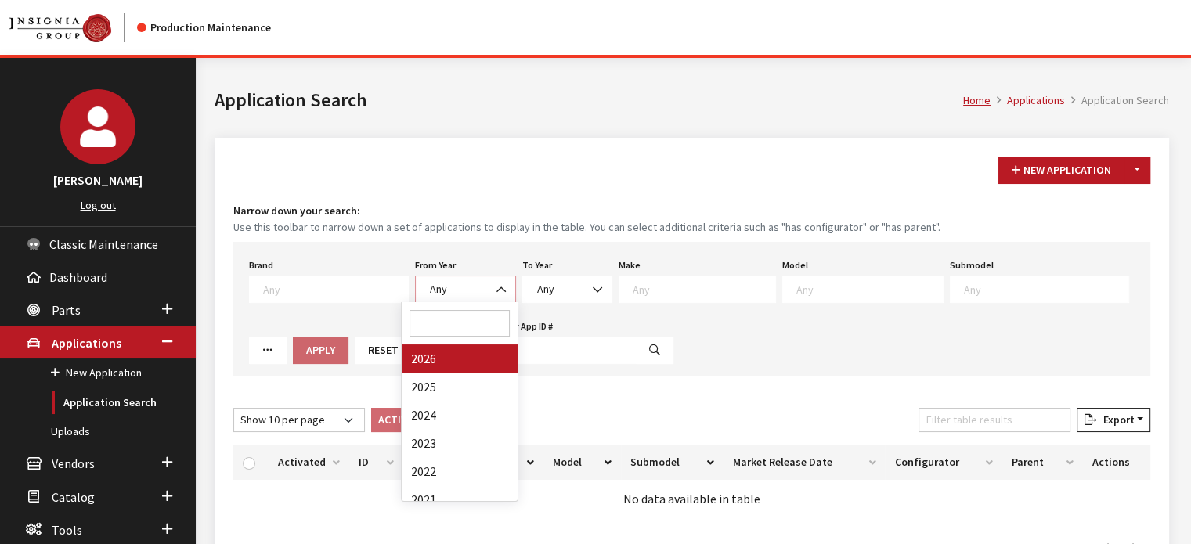
click at [454, 287] on span "Any" at bounding box center [465, 289] width 81 height 16
click at [667, 359] on div "Brand Any Acura Alfa Romeo Audi Bentley BMW DoubleTake Ford GM Honda Hyundai In…" at bounding box center [691, 309] width 917 height 135
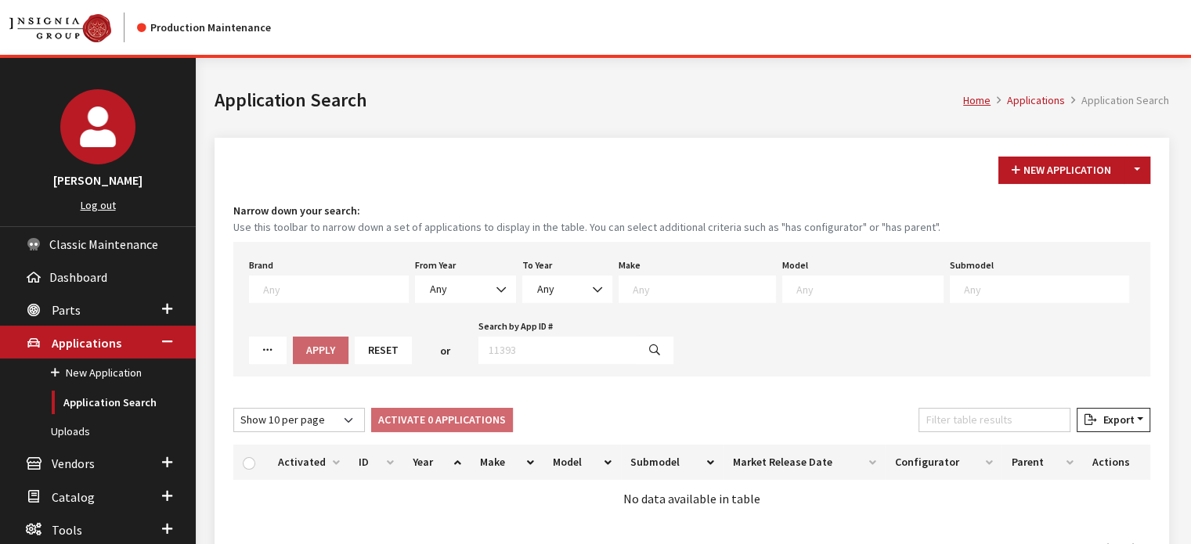
click at [352, 339] on div "Reset" at bounding box center [383, 350] width 63 height 27
click at [355, 351] on button "Reset" at bounding box center [383, 350] width 57 height 27
click at [442, 300] on span "Any" at bounding box center [465, 289] width 101 height 27
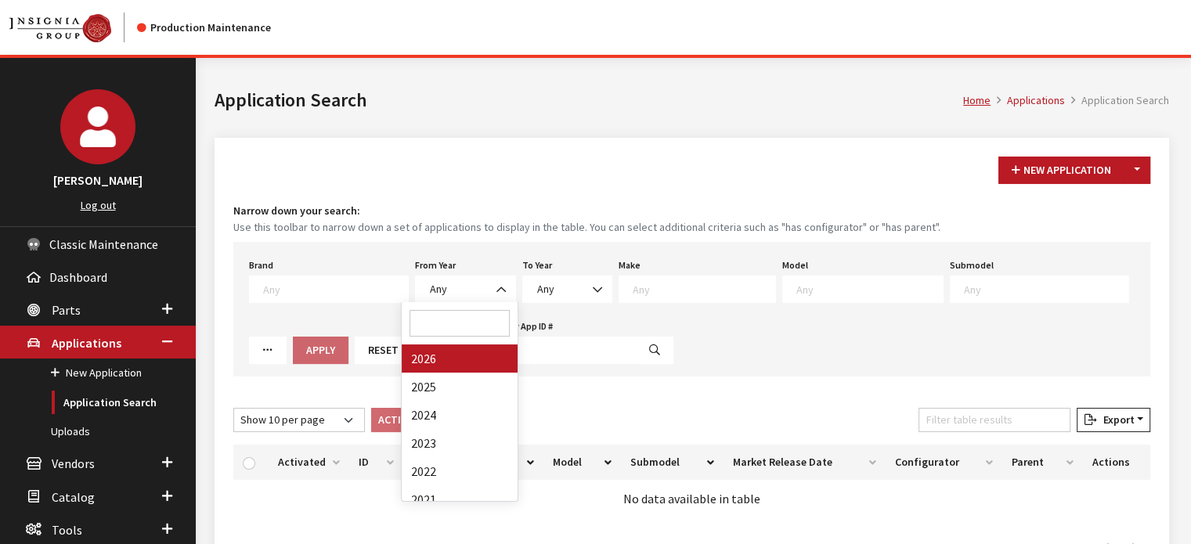
drag, startPoint x: 464, startPoint y: 350, endPoint x: 619, endPoint y: 339, distance: 154.7
select select "2026"
select select
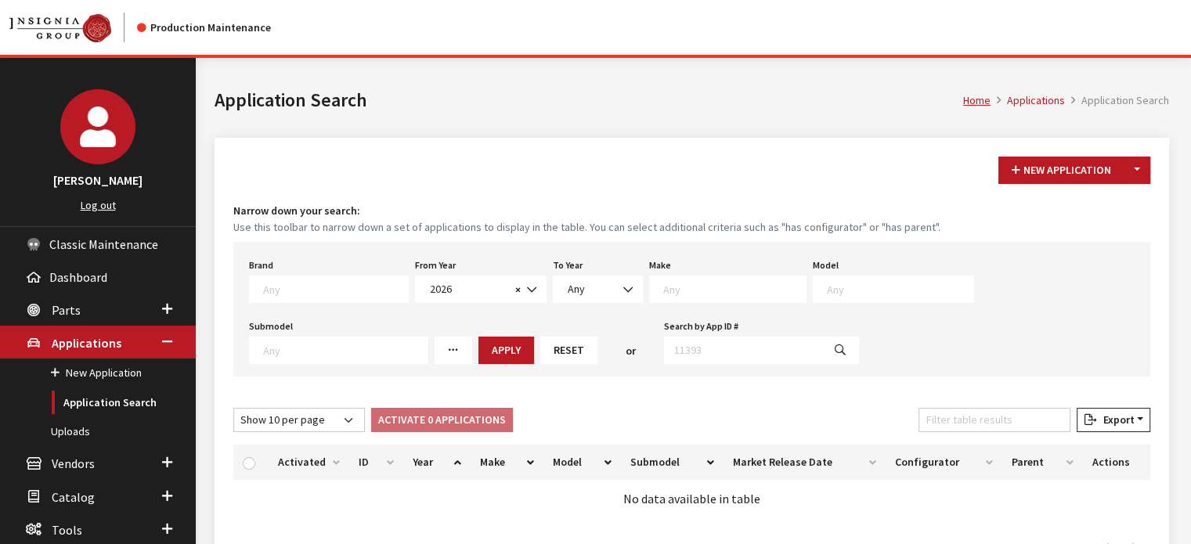
click at [663, 294] on textarea "Search" at bounding box center [734, 289] width 143 height 14
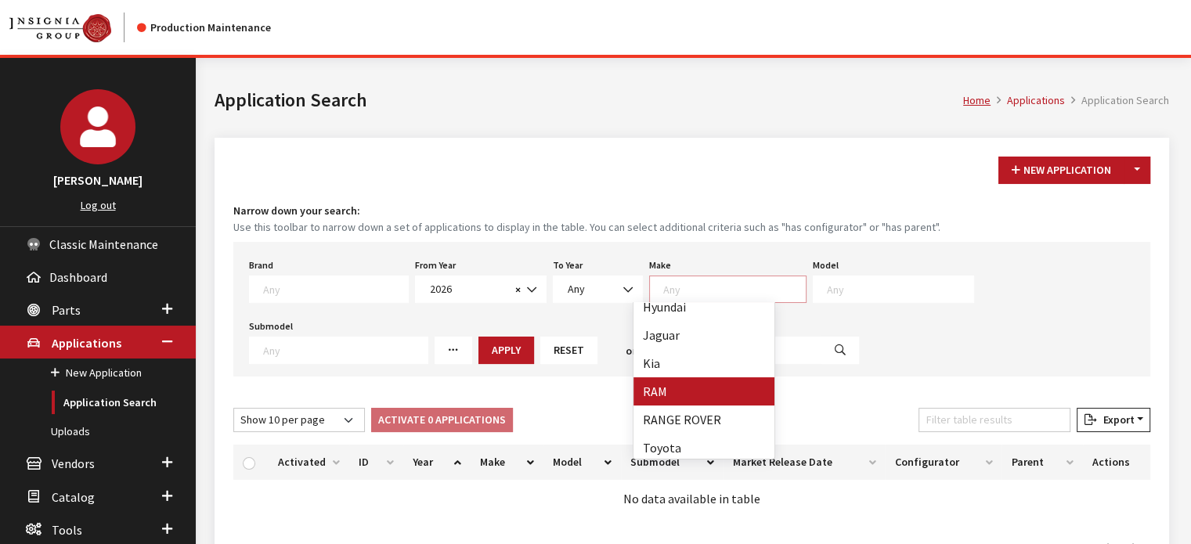
scroll to position [238, 0]
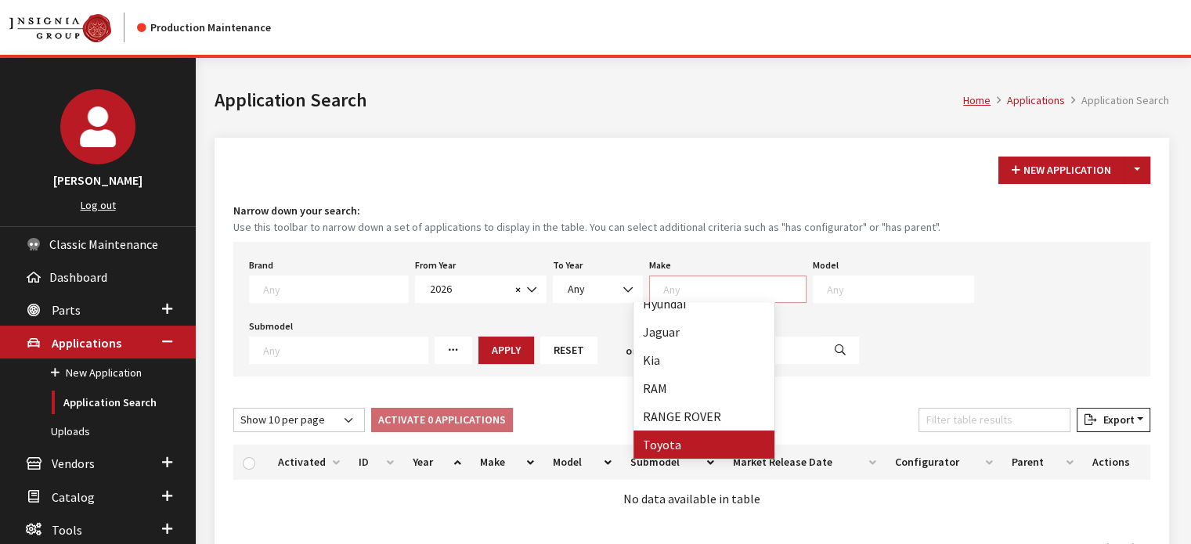
select select "20"
select select
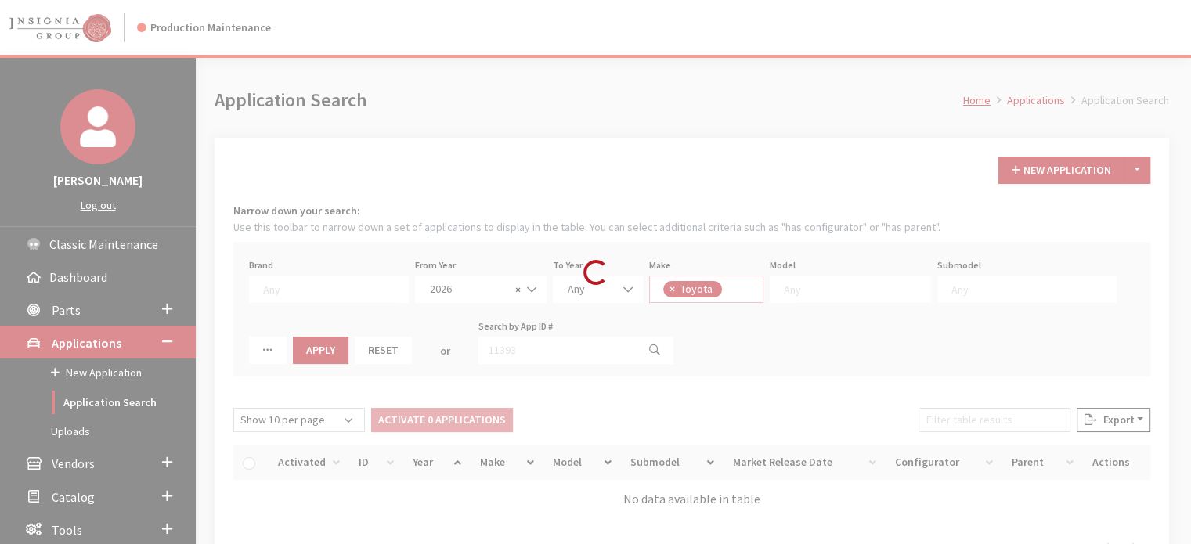
scroll to position [160, 0]
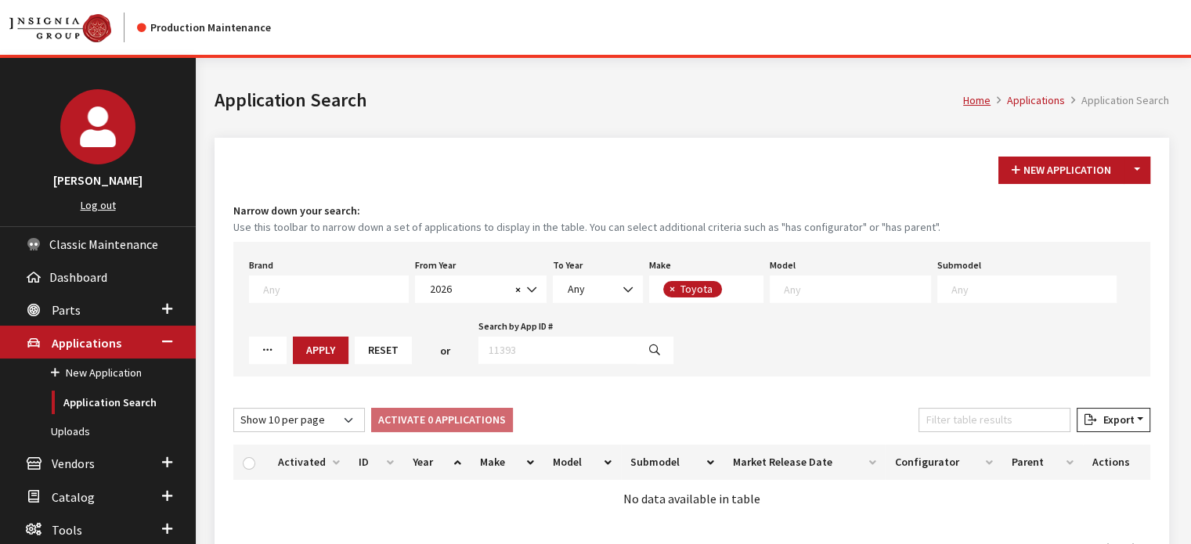
click at [825, 276] on div "Model Any" at bounding box center [851, 279] width 168 height 49
click at [822, 291] on textarea "Search" at bounding box center [857, 289] width 146 height 14
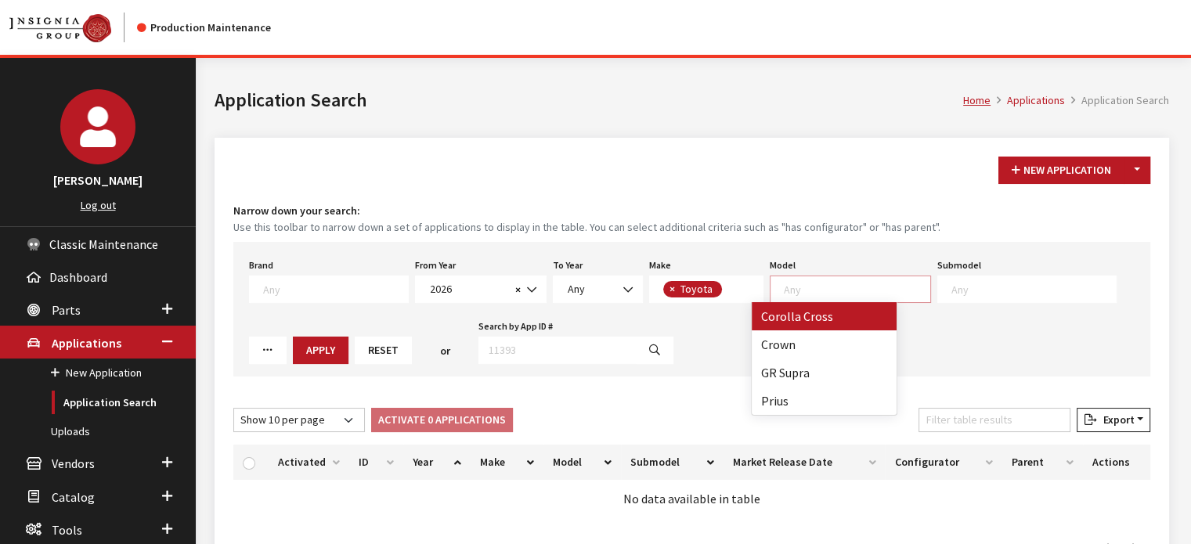
select select "1191"
select select
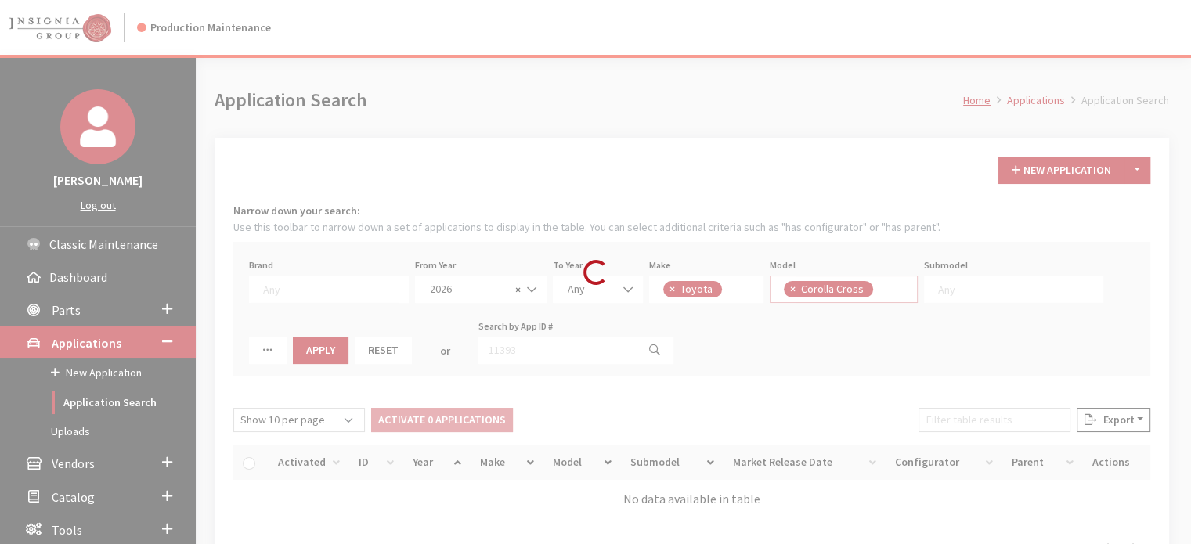
scroll to position [14, 0]
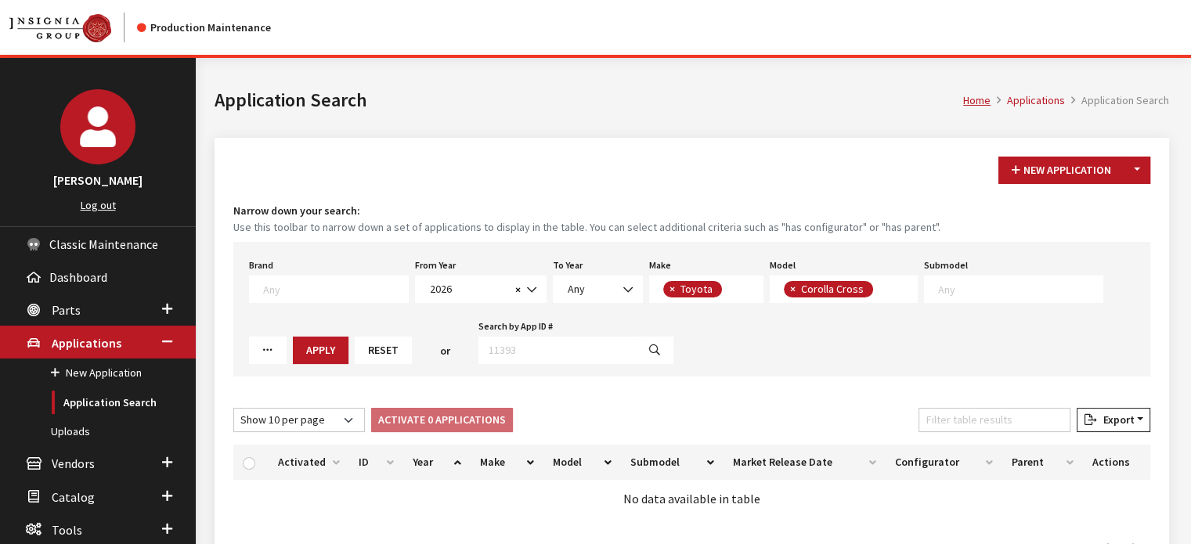
click at [355, 346] on button "Reset" at bounding box center [383, 350] width 57 height 27
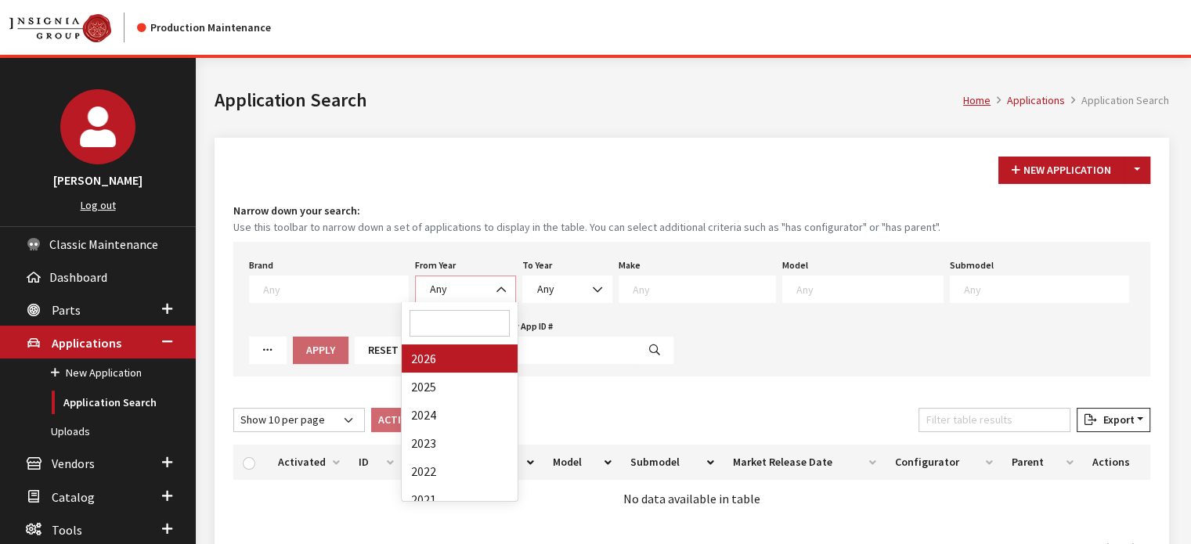
click at [464, 291] on span "Any" at bounding box center [465, 289] width 81 height 16
drag, startPoint x: 475, startPoint y: 372, endPoint x: 460, endPoint y: 388, distance: 21.6
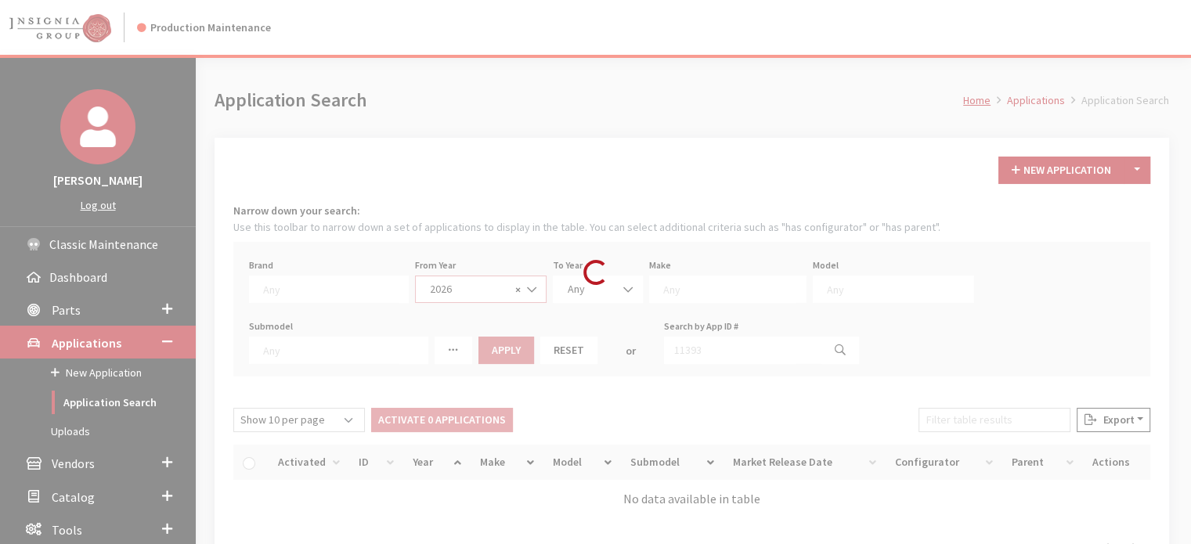
select select "2026"
select select
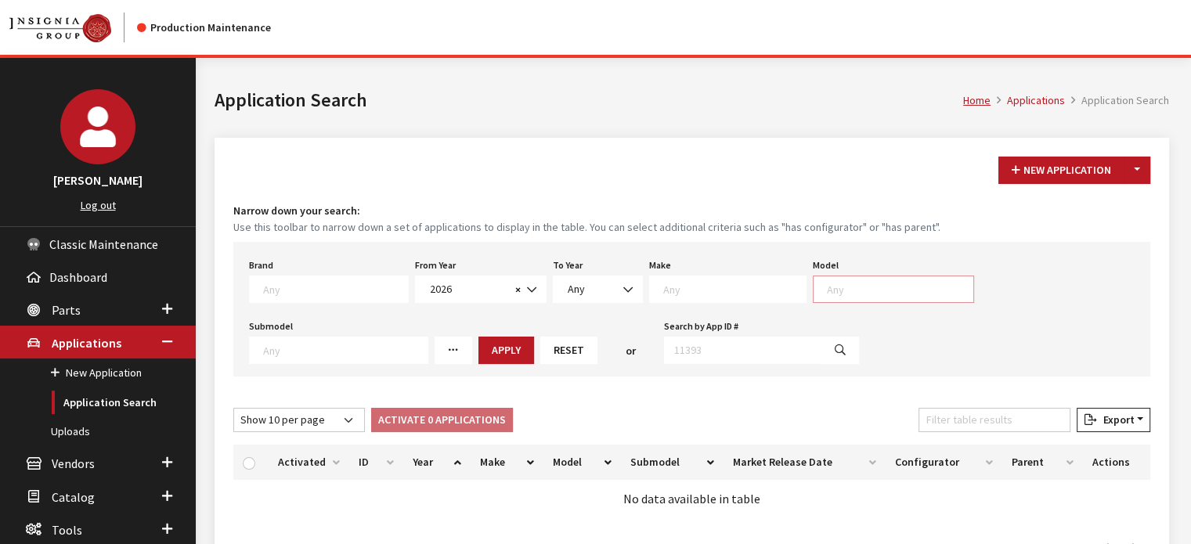
scroll to position [1, 0]
click at [813, 297] on span at bounding box center [893, 289] width 161 height 27
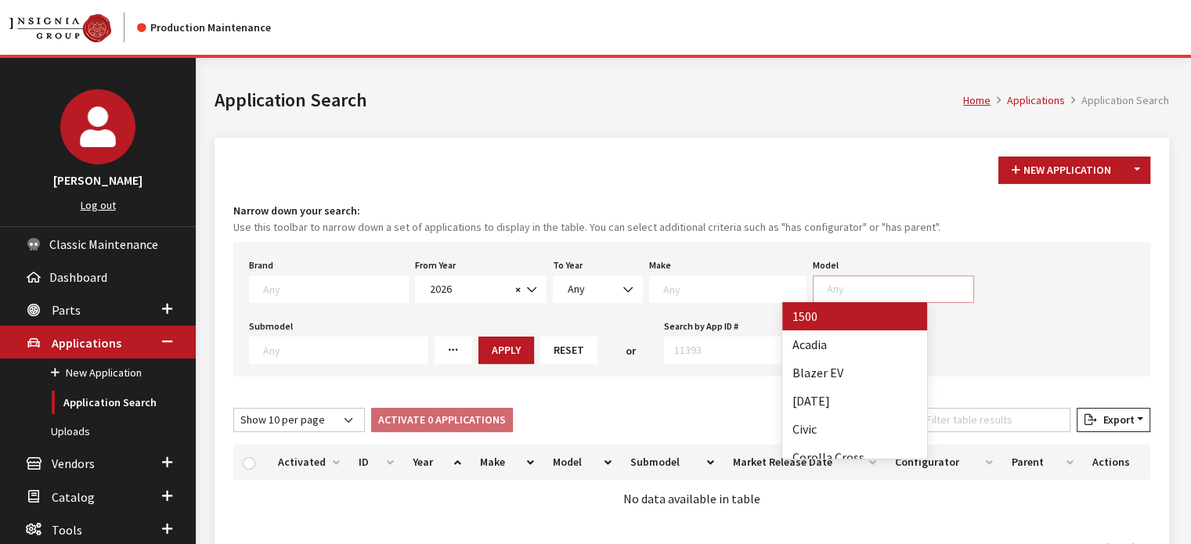
click at [727, 298] on span at bounding box center [727, 289] width 157 height 27
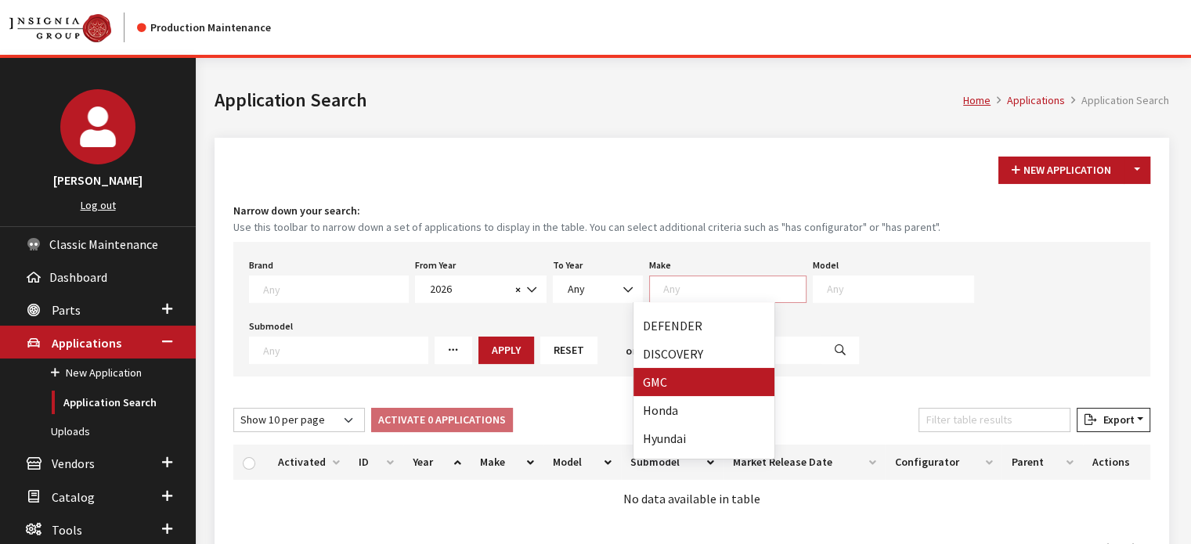
scroll to position [238, 0]
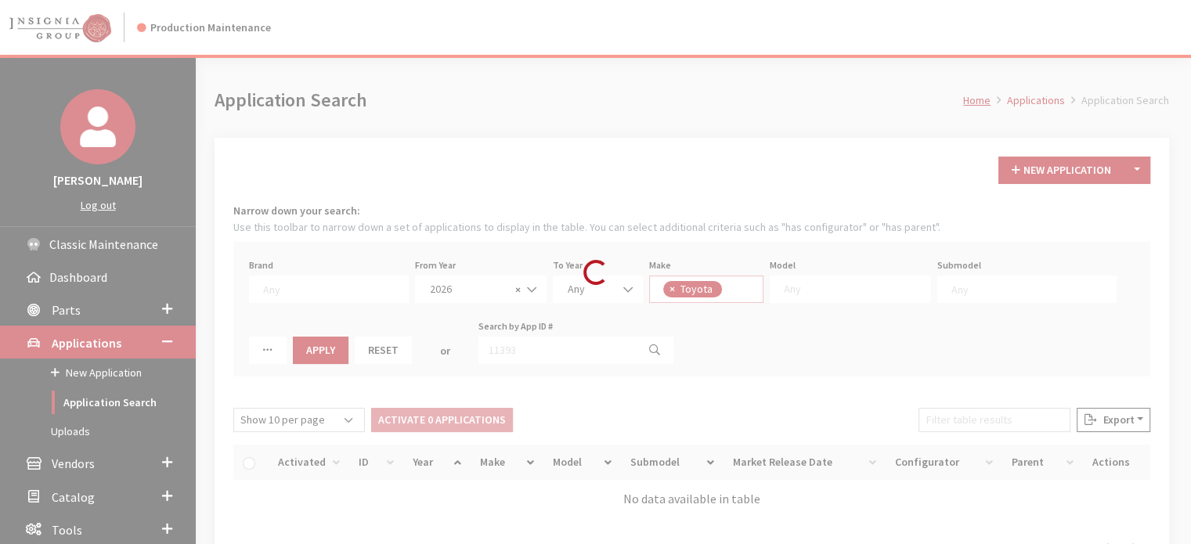
select select "20"
select select
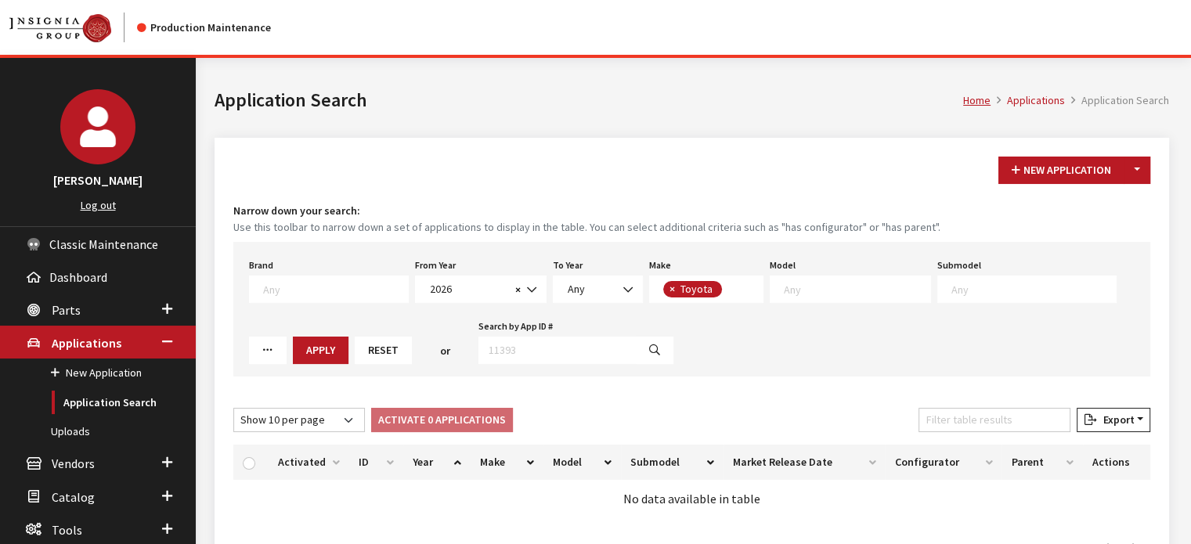
scroll to position [160, 0]
click at [818, 310] on div "Brand Any Acura Alfa Romeo Audi Bentley BMW DoubleTake Ford GM Honda Hyundai In…" at bounding box center [691, 309] width 917 height 135
click at [821, 305] on div "Brand Any Acura Alfa Romeo Audi Bentley BMW DoubleTake Ford GM Honda Hyundai In…" at bounding box center [691, 309] width 917 height 135
click at [812, 291] on textarea "Search" at bounding box center [857, 289] width 146 height 14
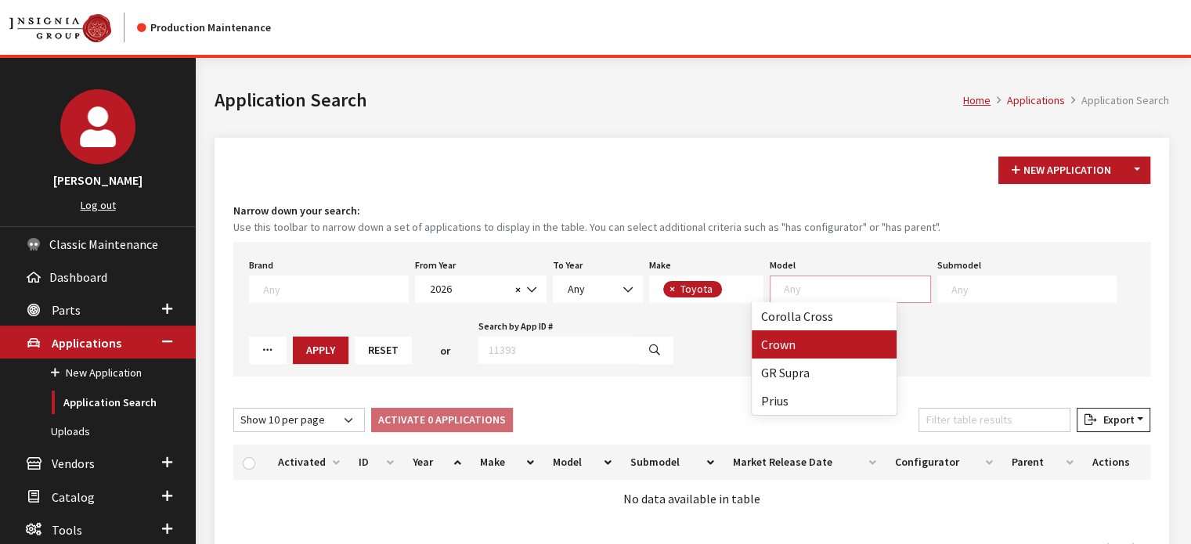
select select "1191"
select select
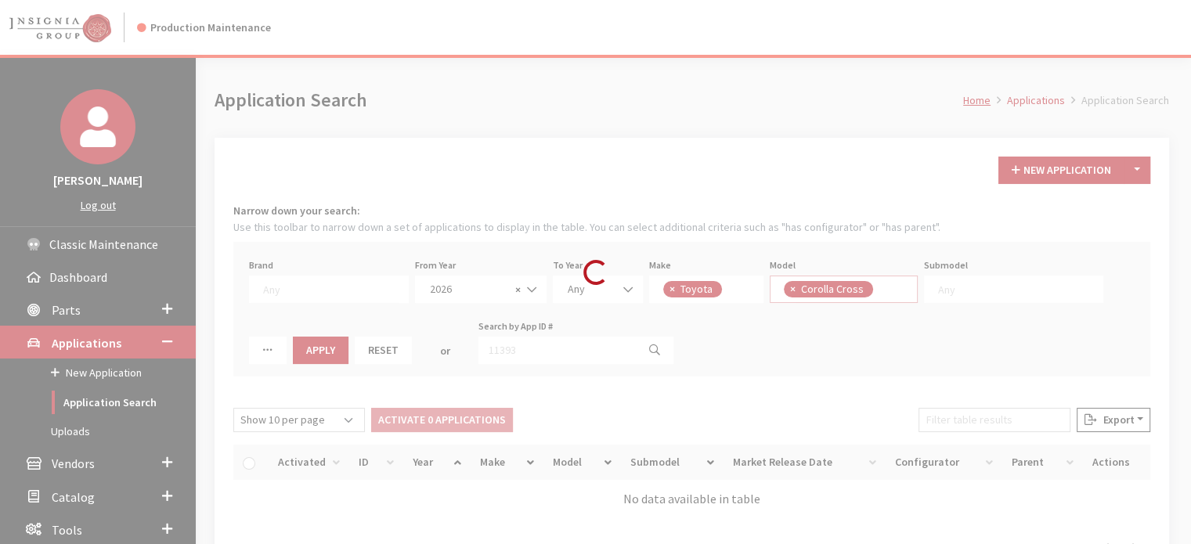
scroll to position [14, 0]
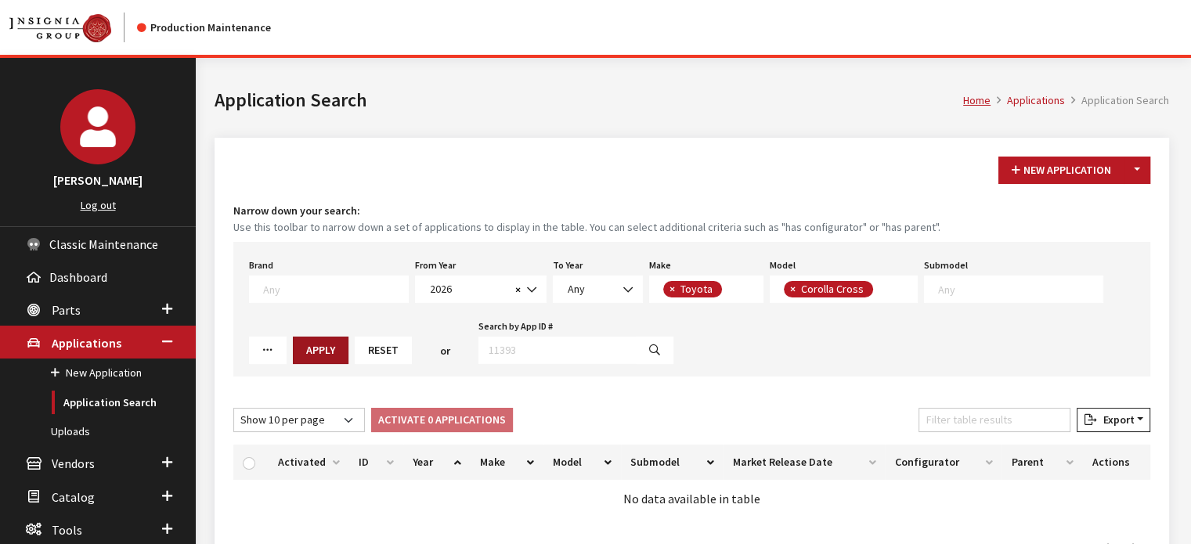
click at [293, 353] on button "Apply" at bounding box center [321, 350] width 56 height 27
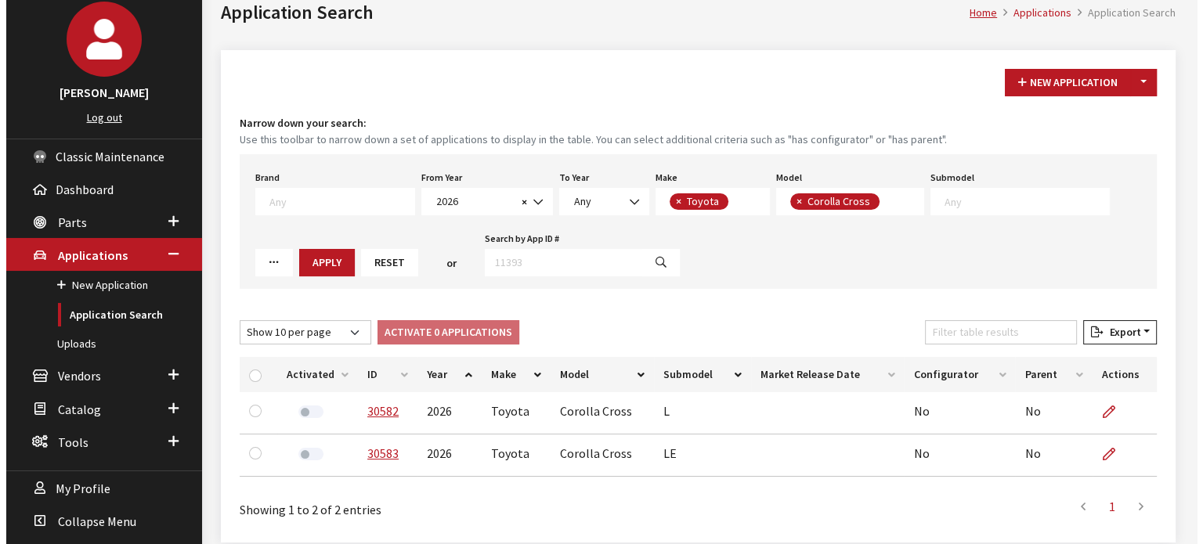
scroll to position [0, 0]
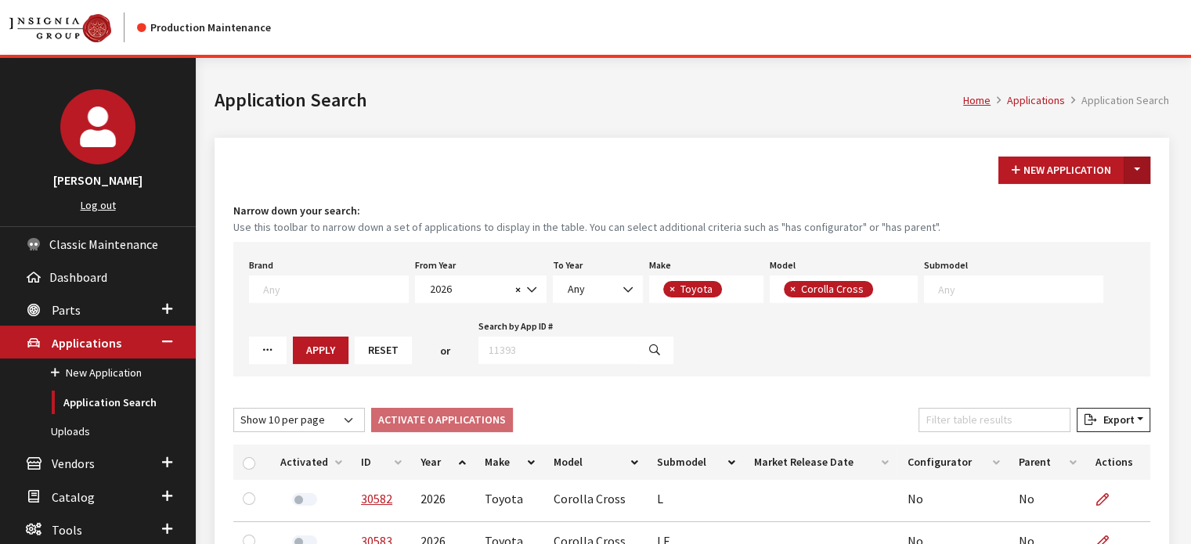
click at [1134, 171] on button "Toggle Dropdown" at bounding box center [1137, 170] width 27 height 27
click at [1078, 206] on button "New From Existing..." at bounding box center [1083, 203] width 135 height 27
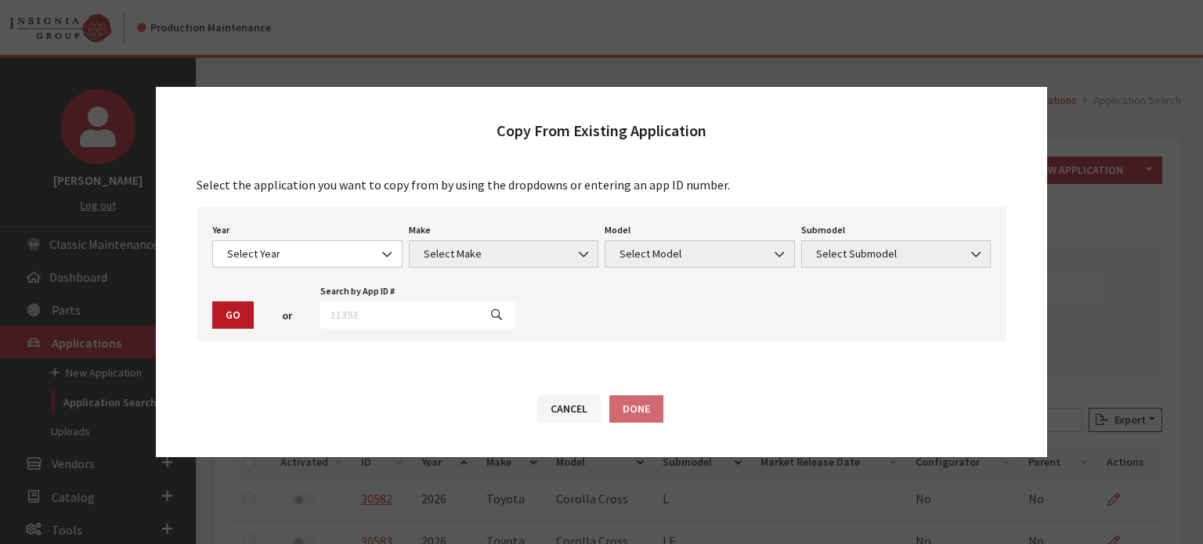
click at [307, 246] on div "Year Select Year 2026 2025 2024 2023 2022 2021 2020 2019 2018 2017 2016 2015 20…" at bounding box center [307, 243] width 197 height 49
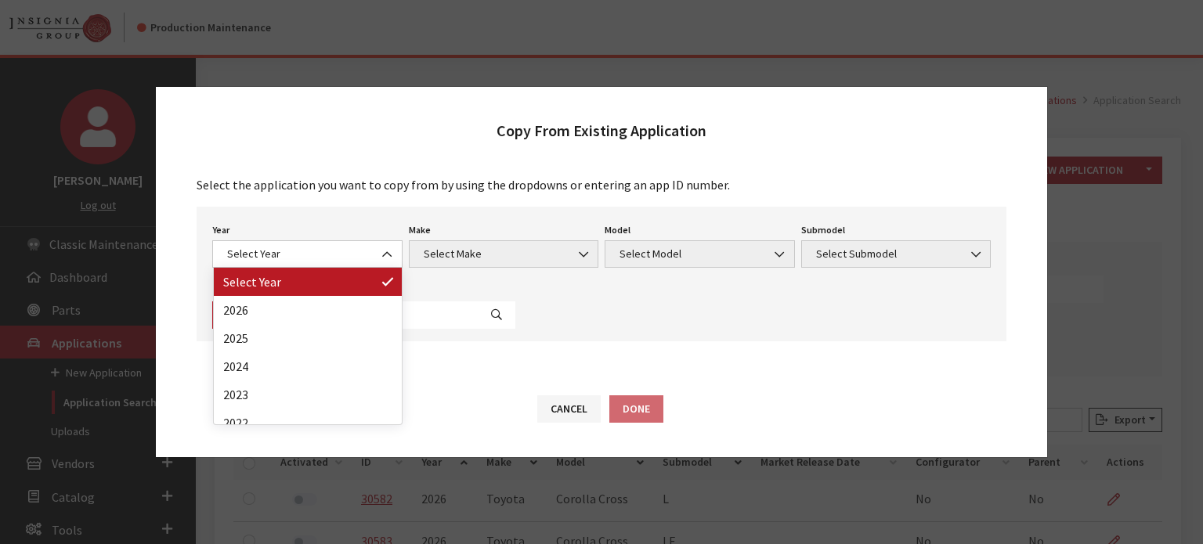
click at [302, 252] on span "Select Year" at bounding box center [307, 254] width 170 height 16
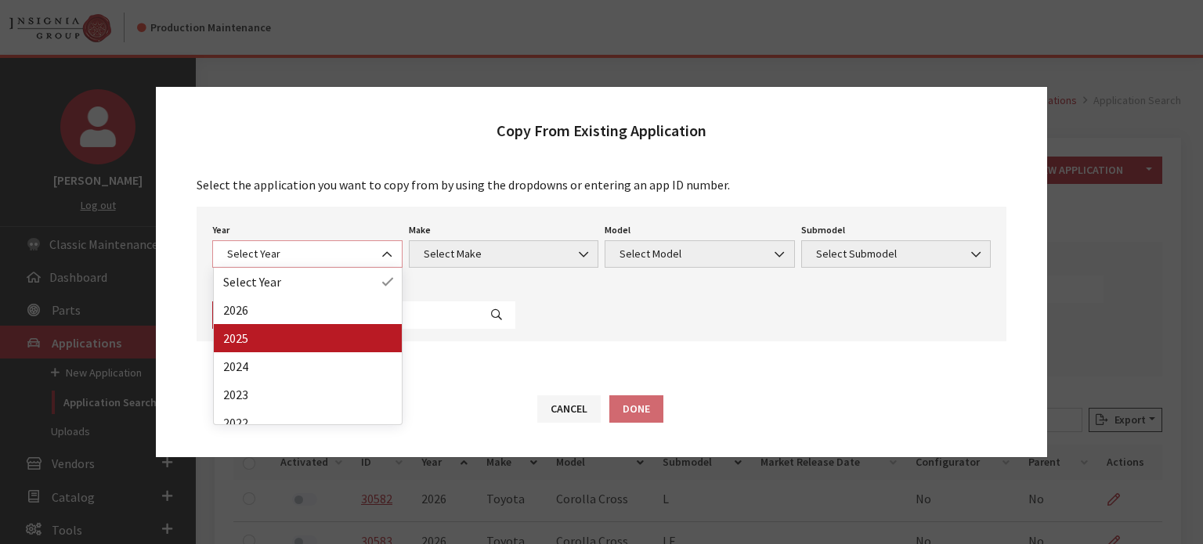
select select "43"
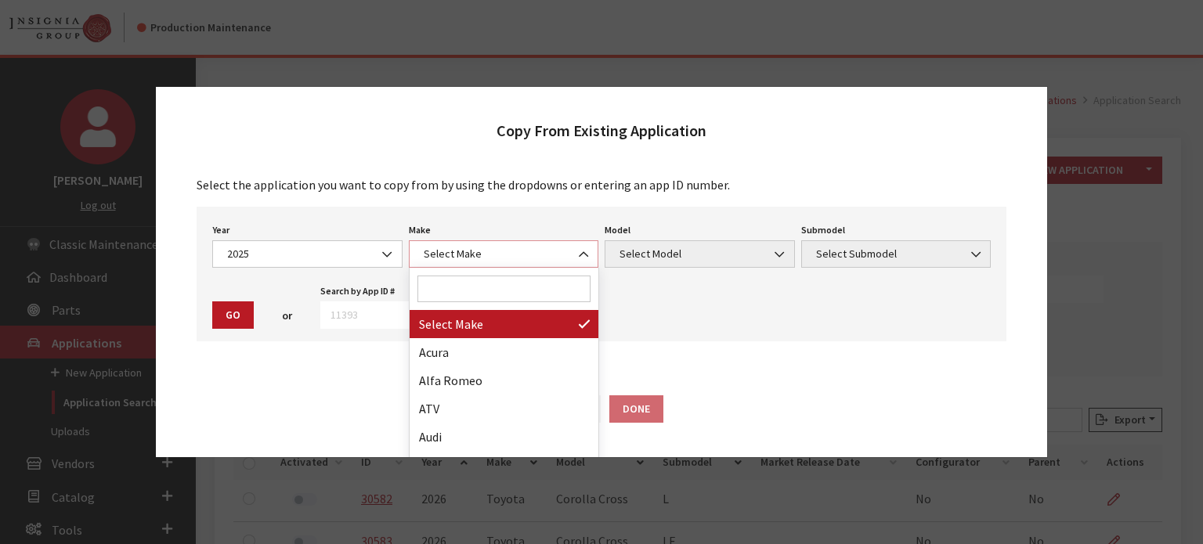
click at [579, 247] on b at bounding box center [579, 247] width 0 height 0
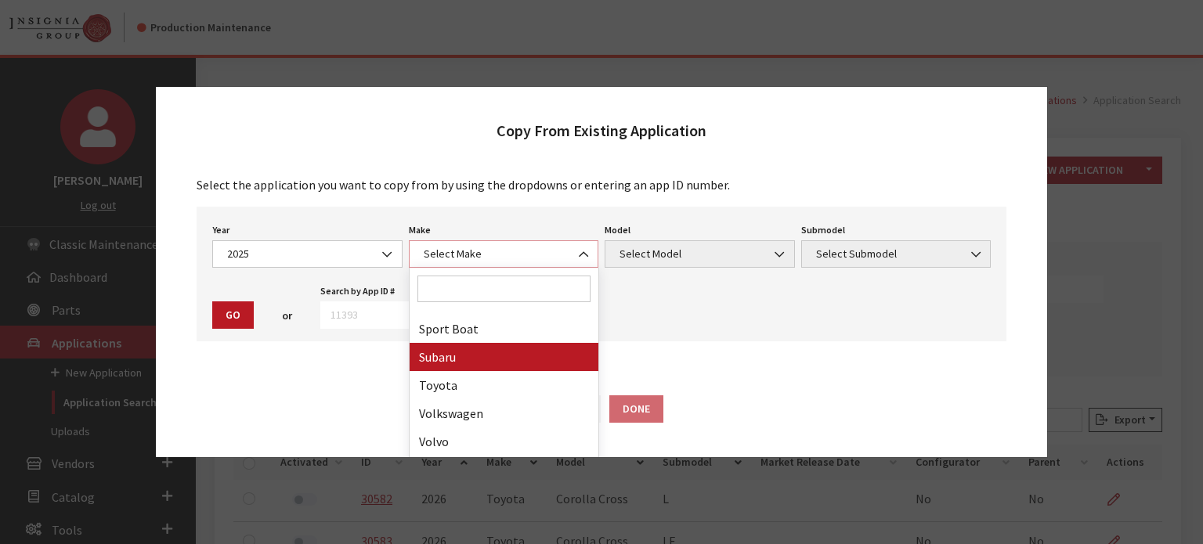
scroll to position [971, 0]
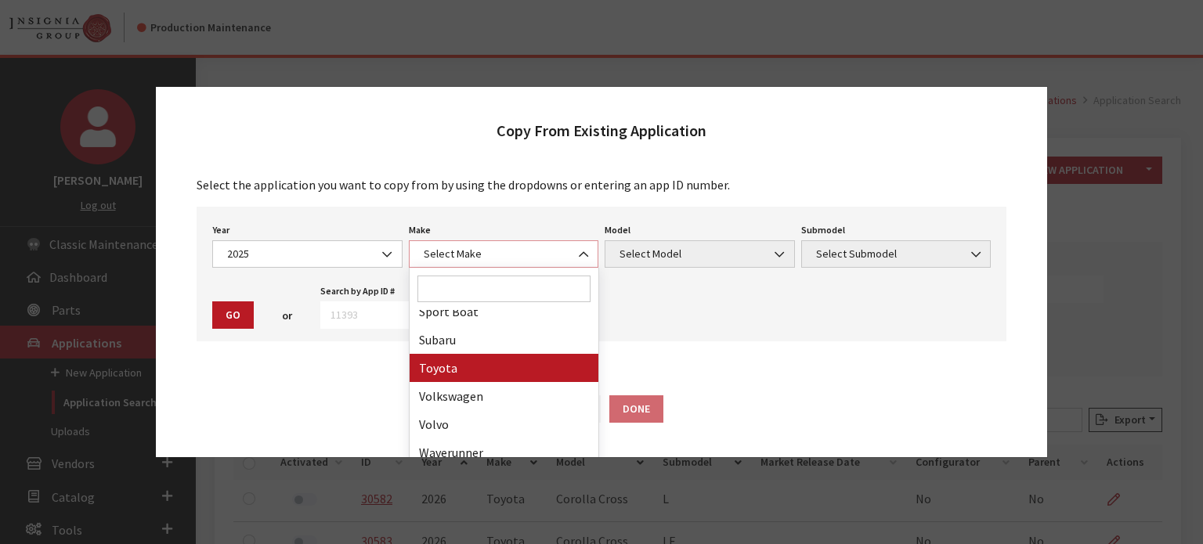
select select "20"
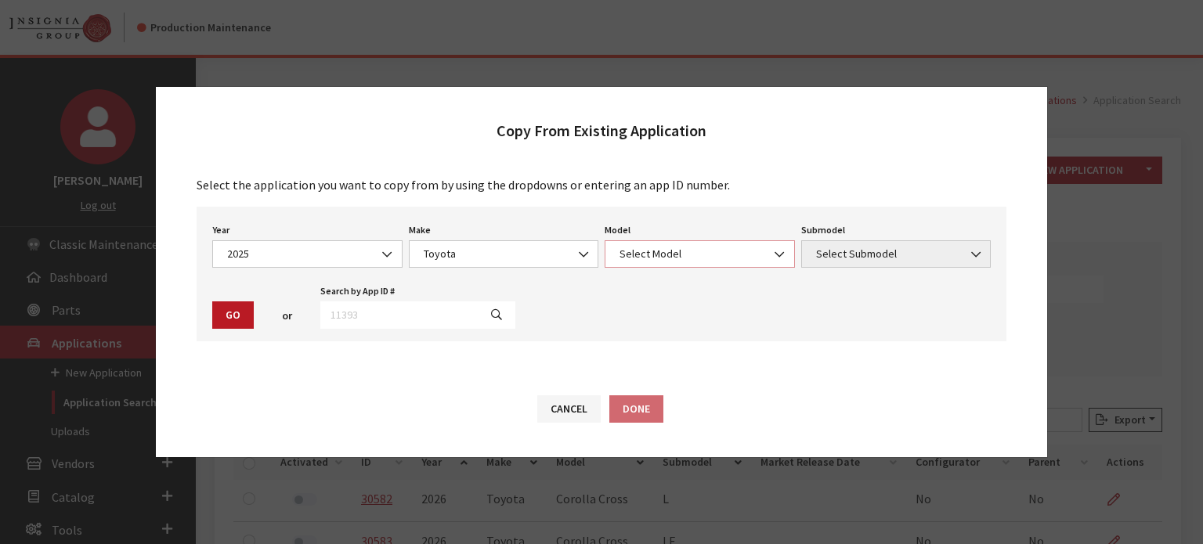
click at [670, 254] on span "Select Model" at bounding box center [700, 254] width 170 height 16
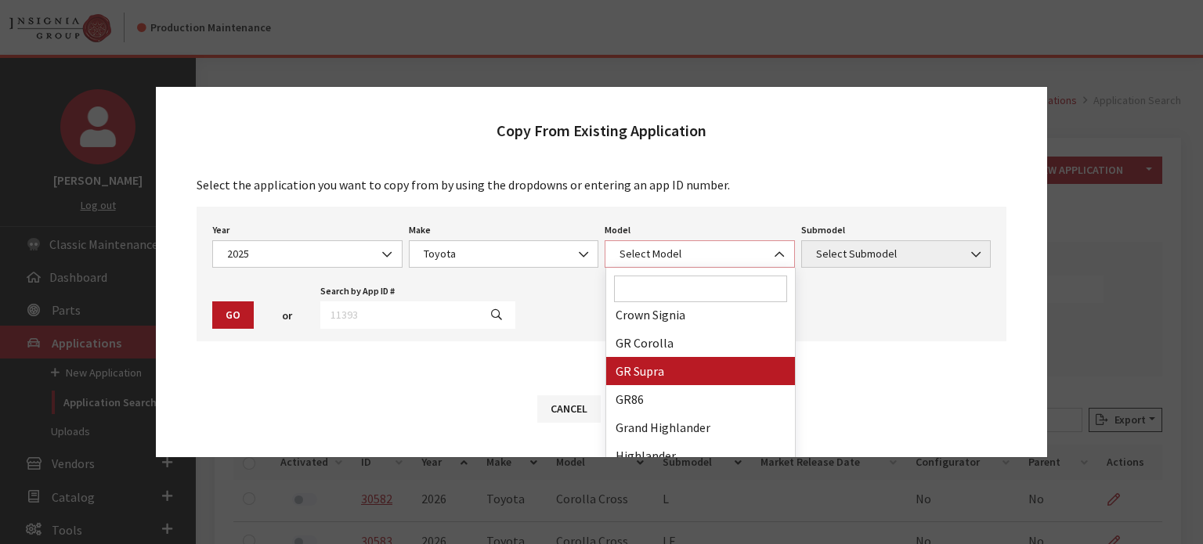
scroll to position [157, 0]
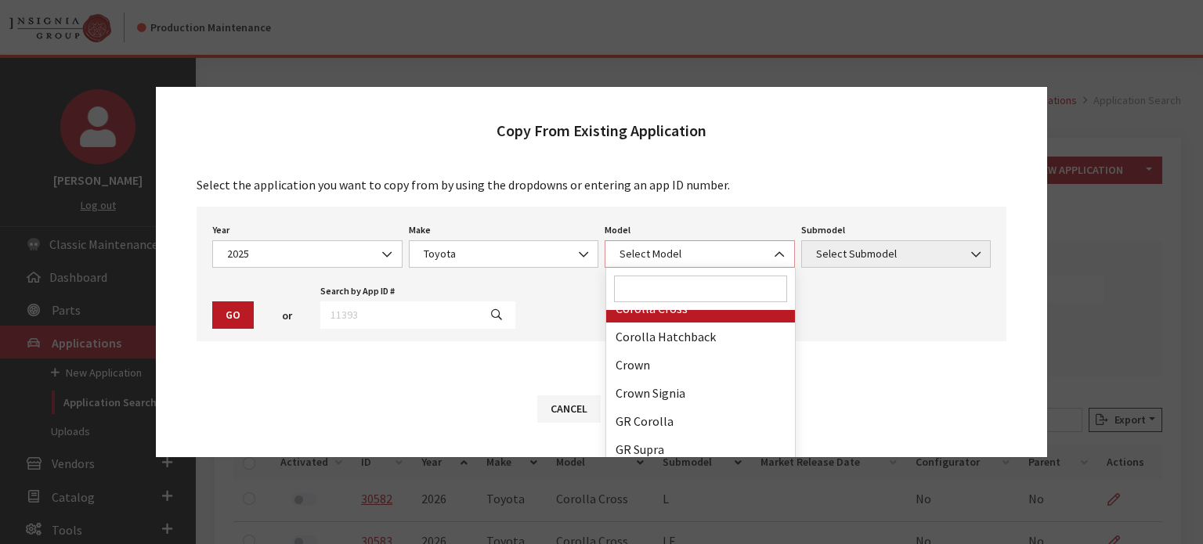
select select "1191"
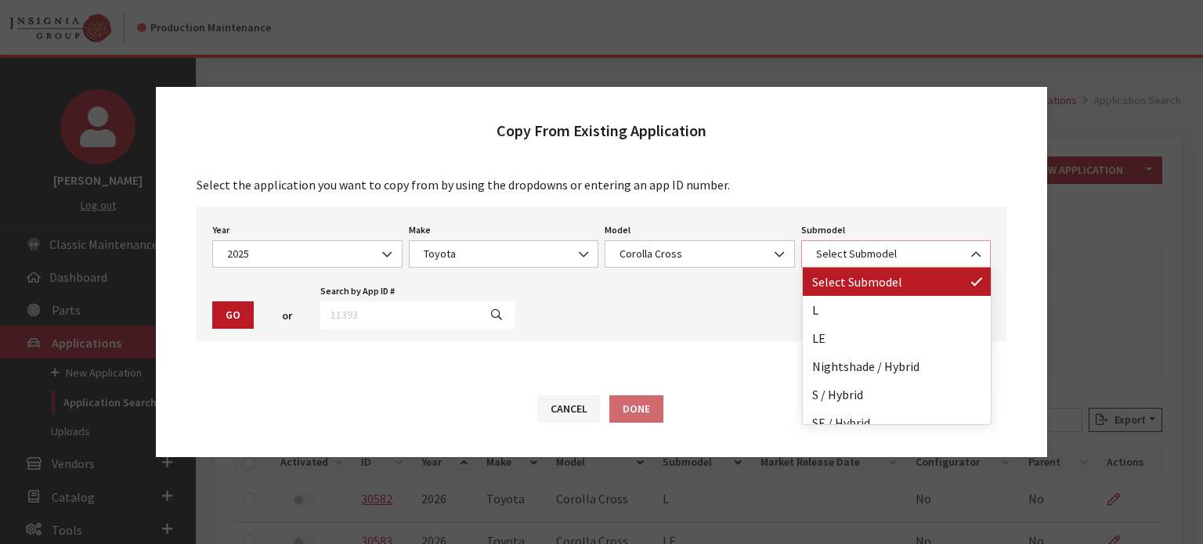
drag, startPoint x: 840, startPoint y: 259, endPoint x: 812, endPoint y: 323, distance: 70.1
click at [840, 261] on span "Select Submodel" at bounding box center [896, 254] width 170 height 16
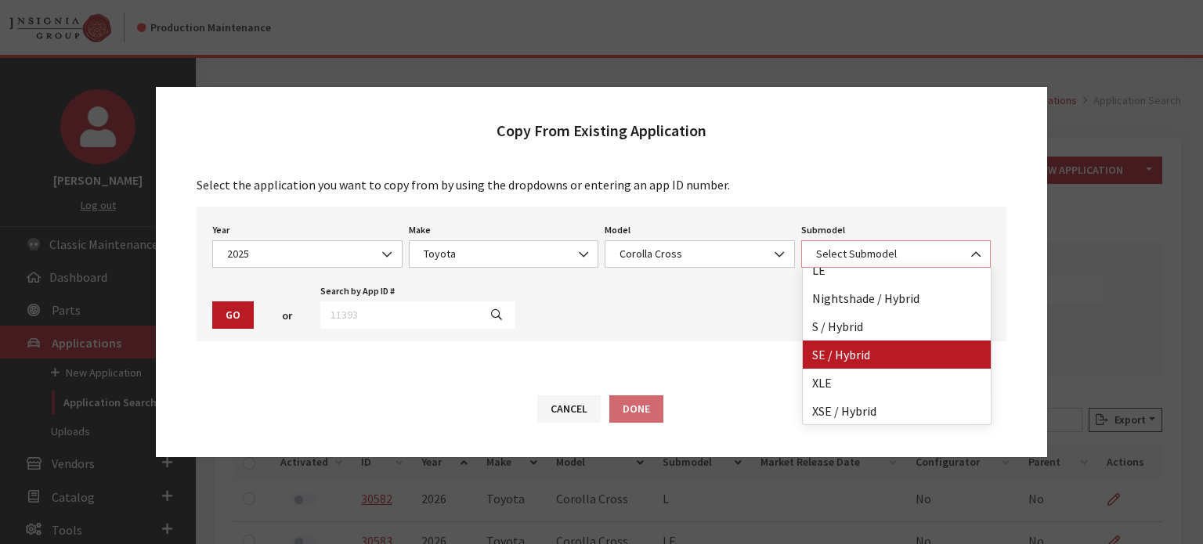
scroll to position [69, 0]
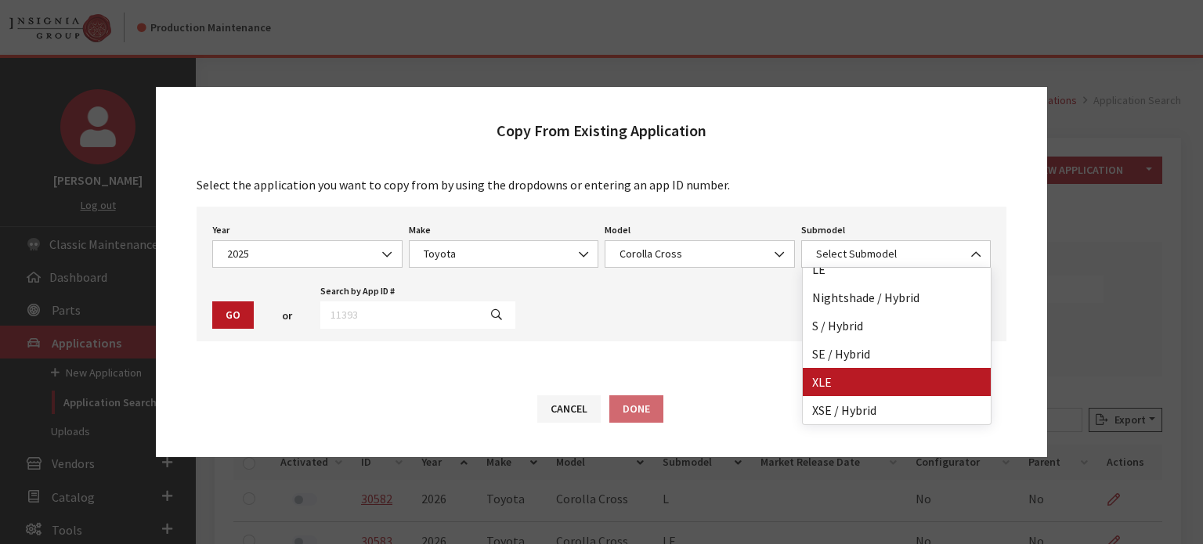
drag, startPoint x: 865, startPoint y: 385, endPoint x: 530, endPoint y: 374, distance: 335.3
select select "369"
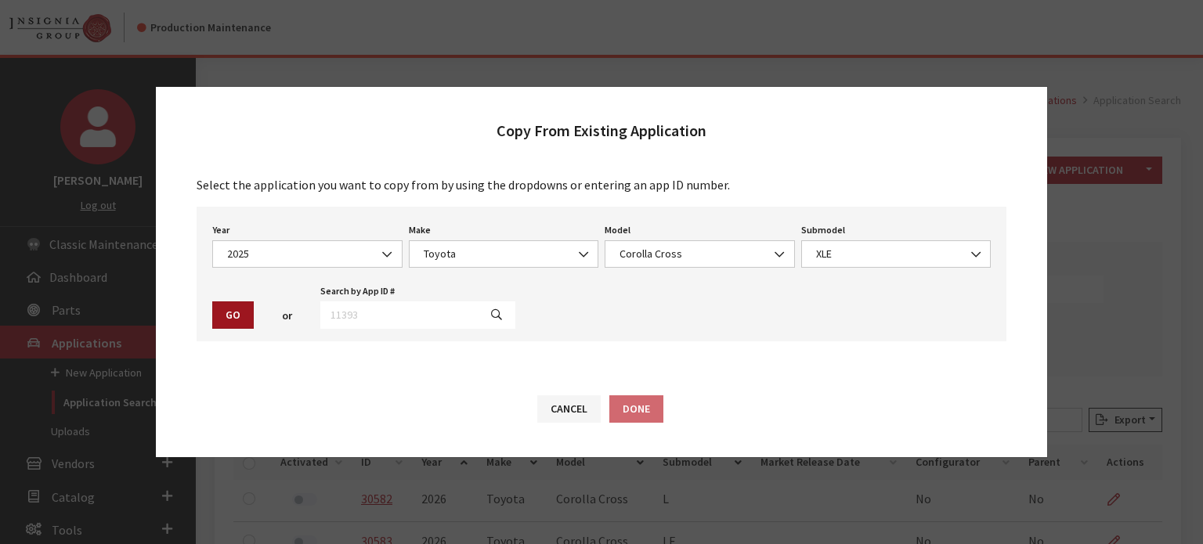
click at [227, 315] on button "Go" at bounding box center [233, 315] width 42 height 27
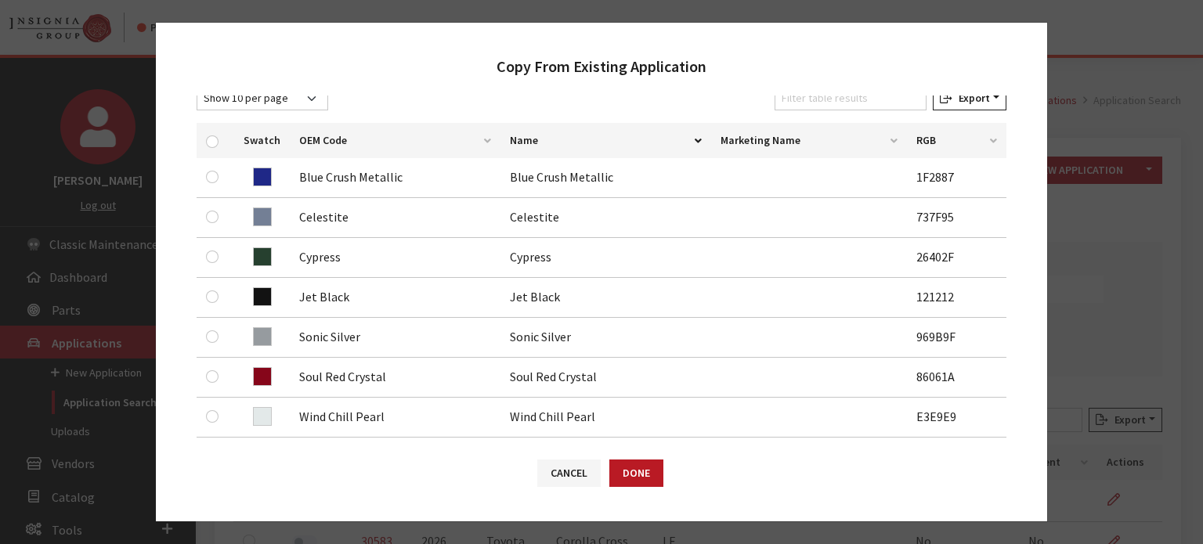
scroll to position [392, 0]
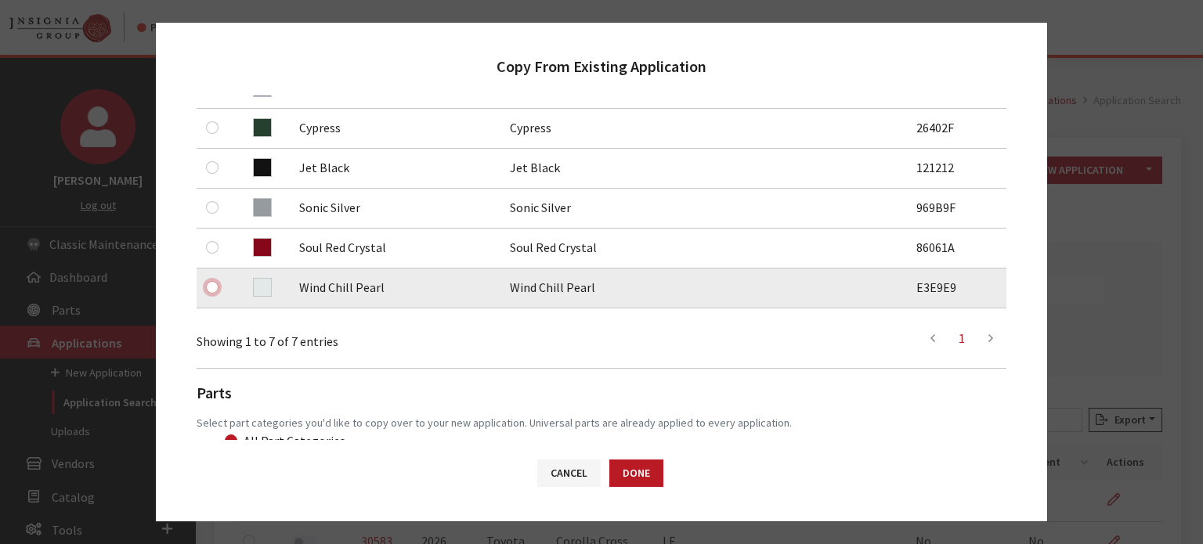
click at [210, 291] on input "checkbox" at bounding box center [212, 287] width 13 height 13
checkbox input "true"
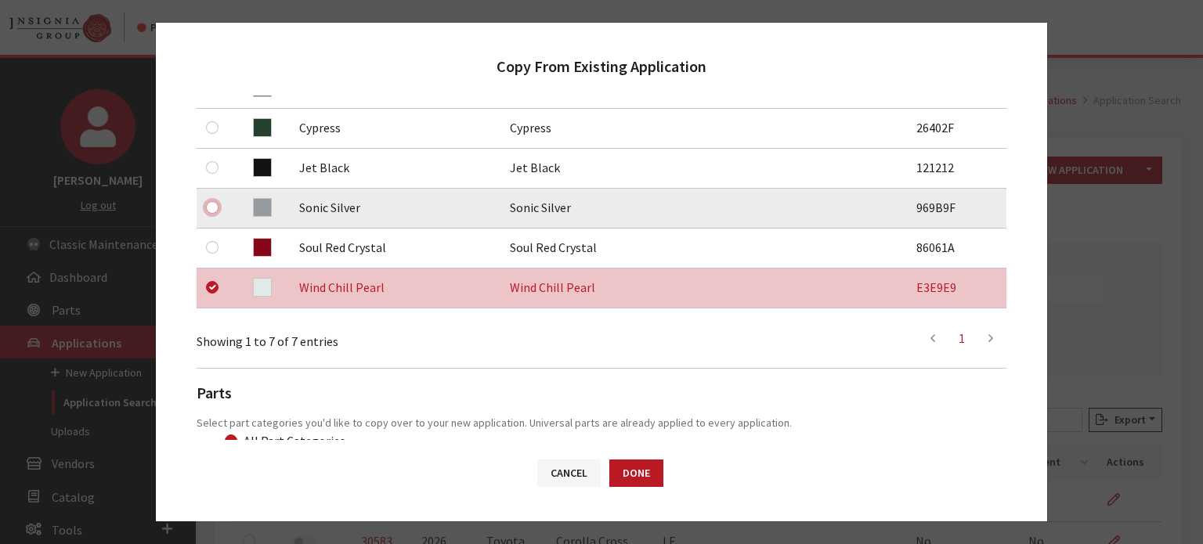
click at [216, 207] on input "checkbox" at bounding box center [212, 207] width 13 height 13
checkbox input "true"
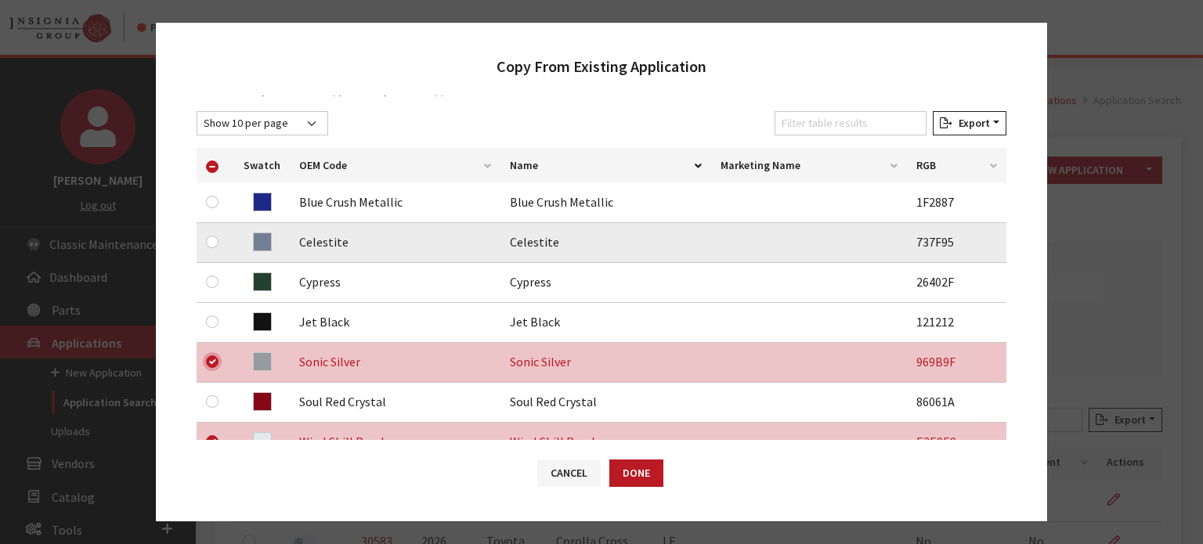
scroll to position [235, 0]
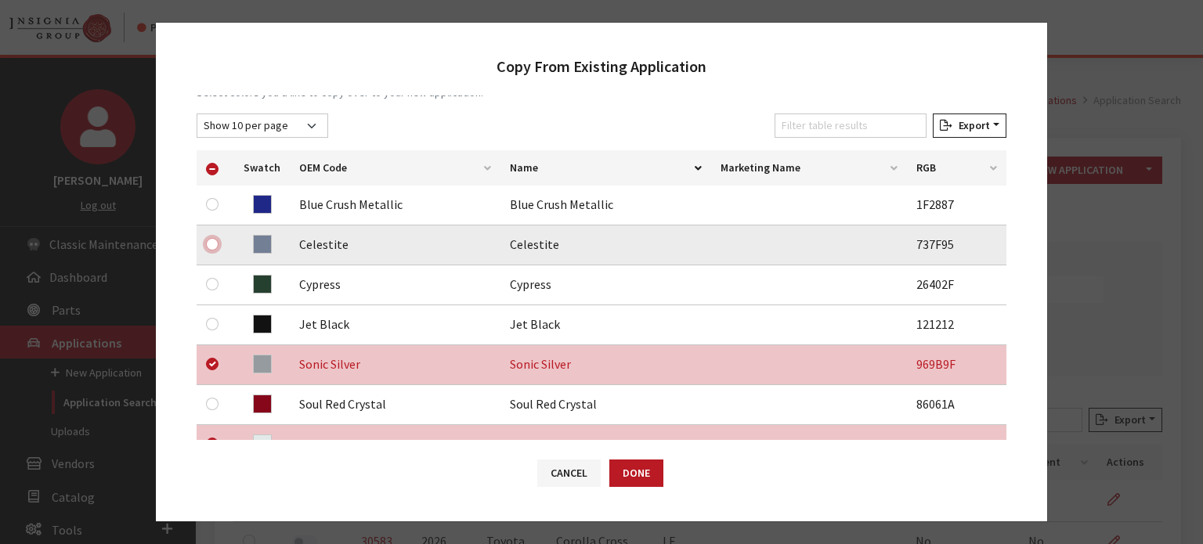
click at [215, 239] on input "checkbox" at bounding box center [212, 244] width 13 height 13
checkbox input "true"
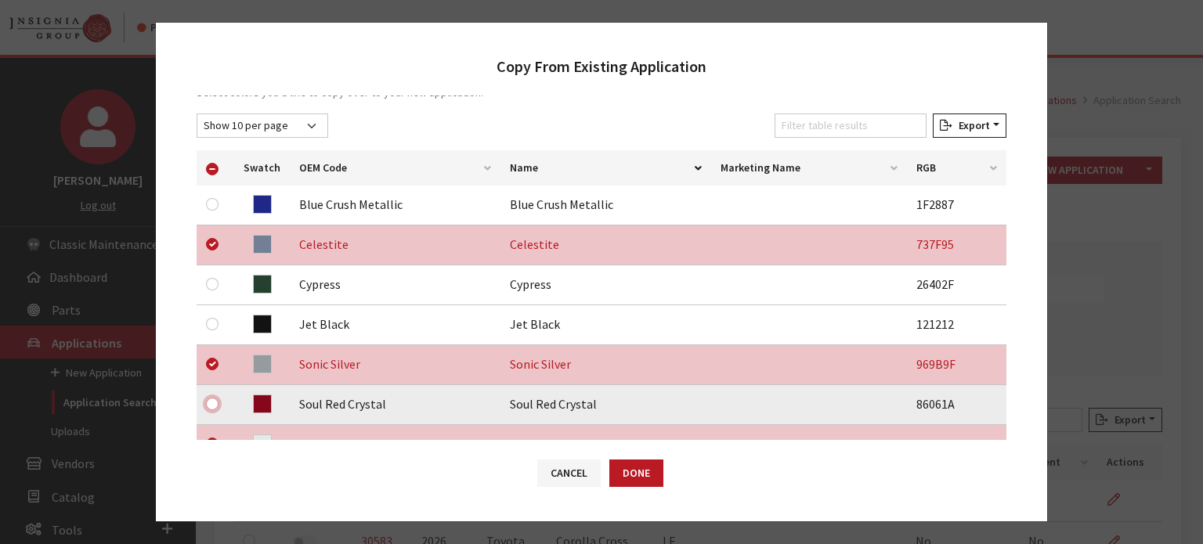
click at [213, 404] on input "checkbox" at bounding box center [212, 404] width 13 height 13
checkbox input "true"
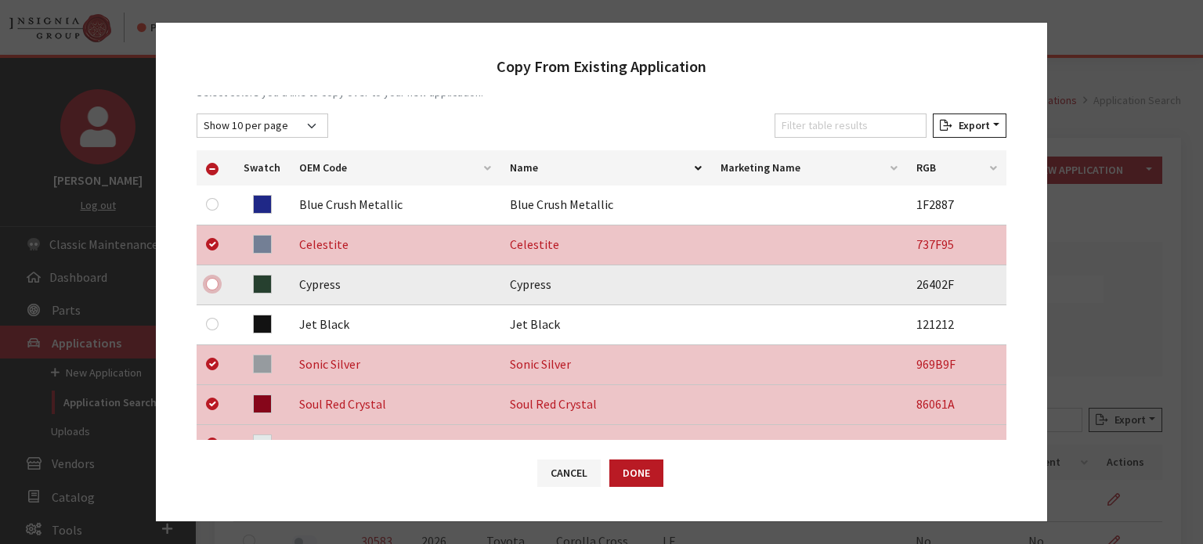
click at [208, 281] on input "checkbox" at bounding box center [212, 284] width 13 height 13
checkbox input "true"
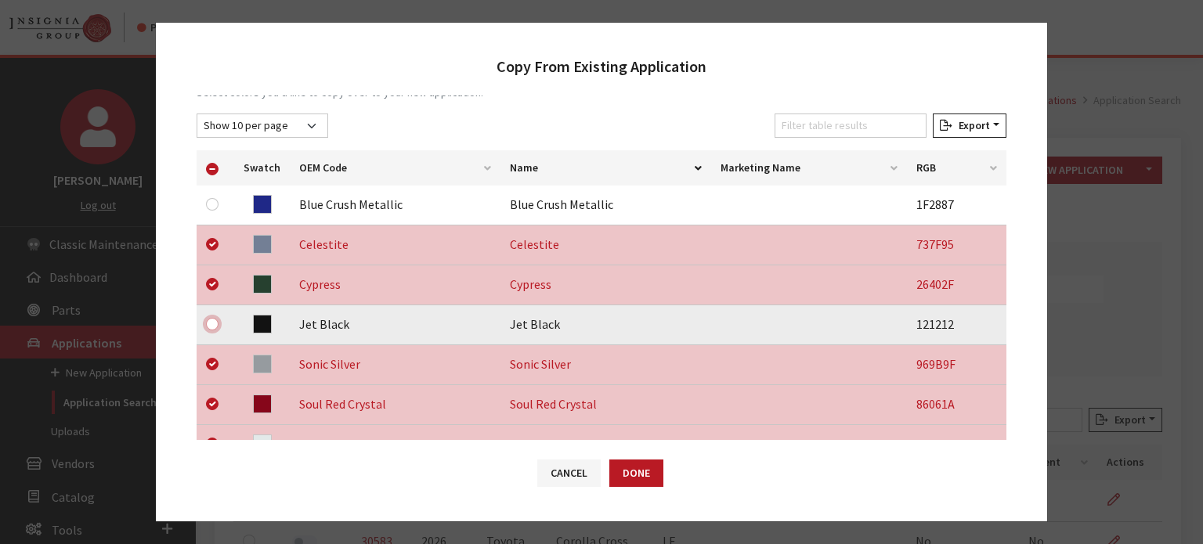
click at [211, 326] on input "checkbox" at bounding box center [212, 324] width 13 height 13
checkbox input "true"
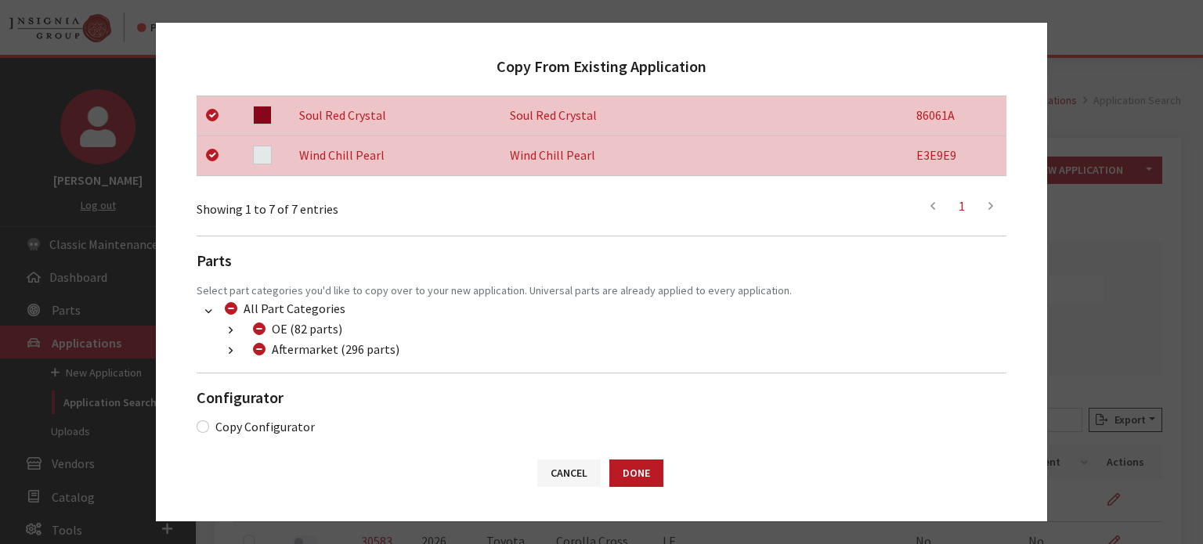
scroll to position [536, 0]
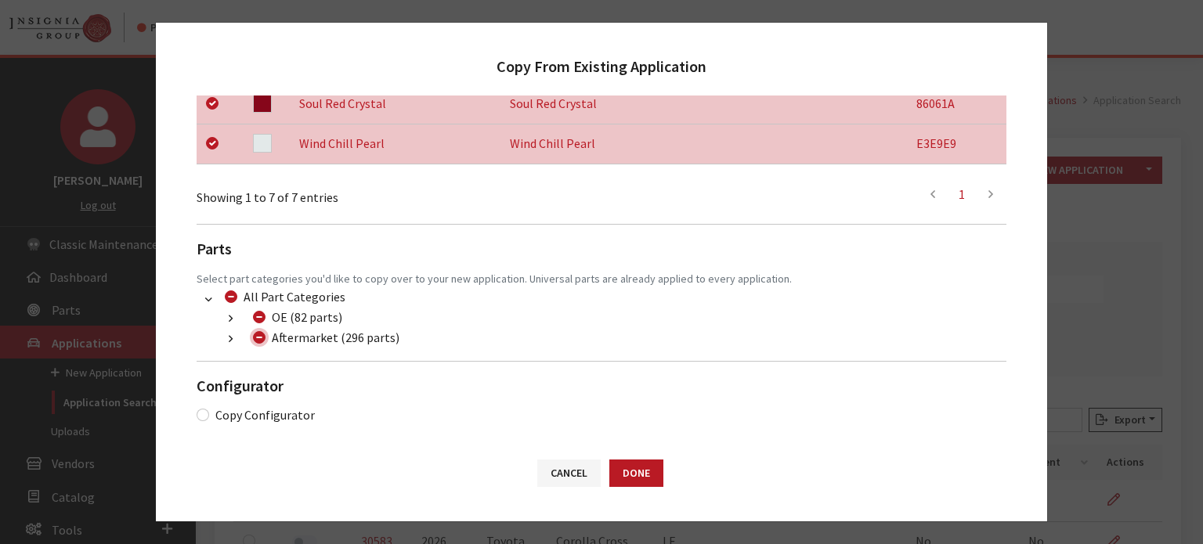
click at [263, 338] on input "Aftermarket (296 parts)" at bounding box center [259, 337] width 13 height 13
checkbox input "true"
click at [262, 338] on input "Aftermarket (296 parts)" at bounding box center [259, 337] width 13 height 13
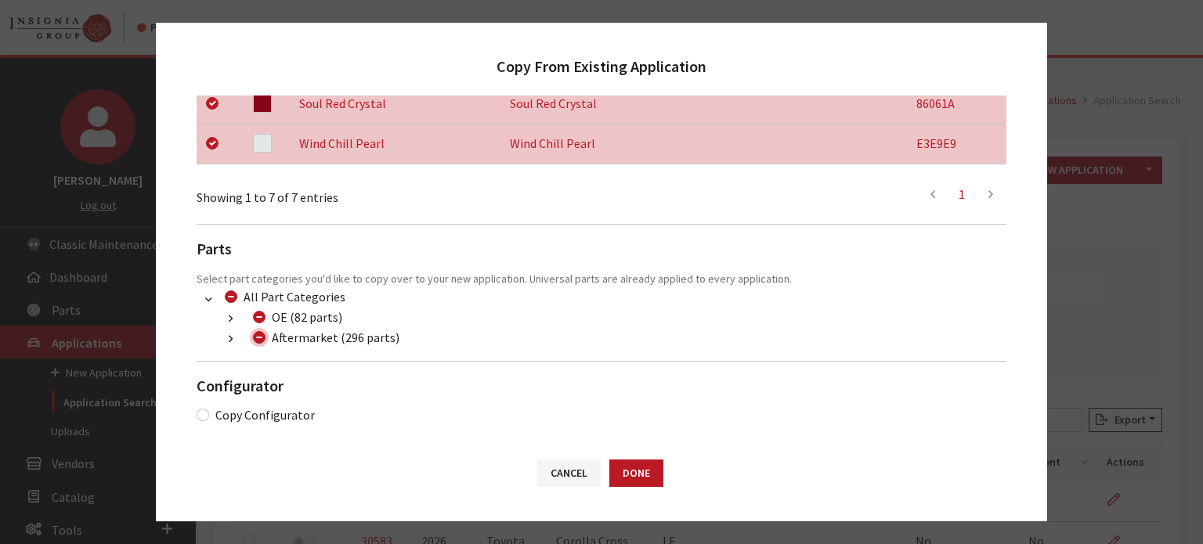
checkbox input "false"
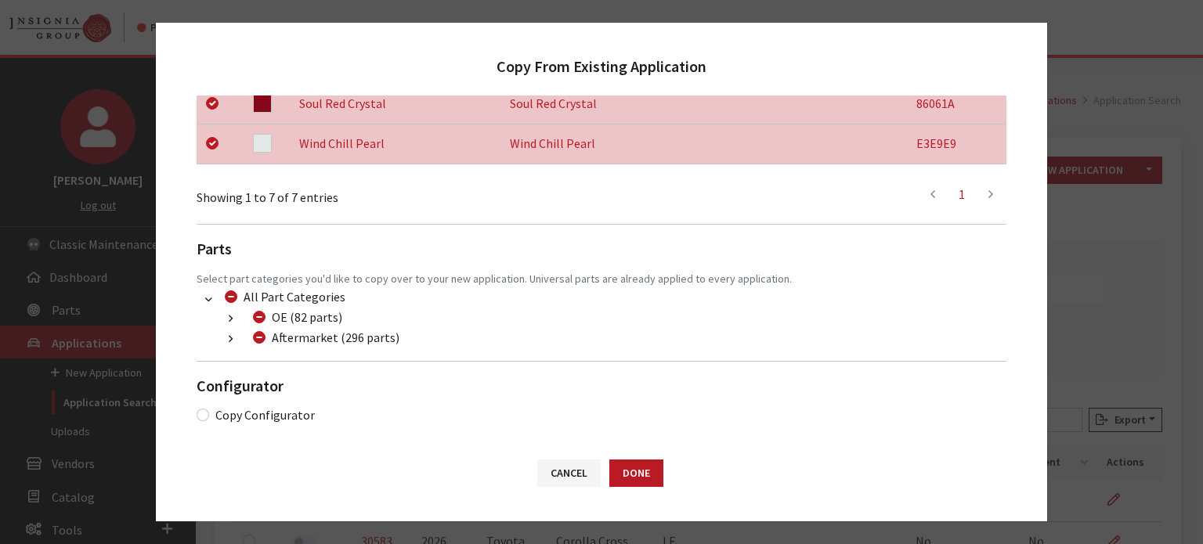
click at [230, 339] on icon "button" at bounding box center [231, 339] width 4 height 11
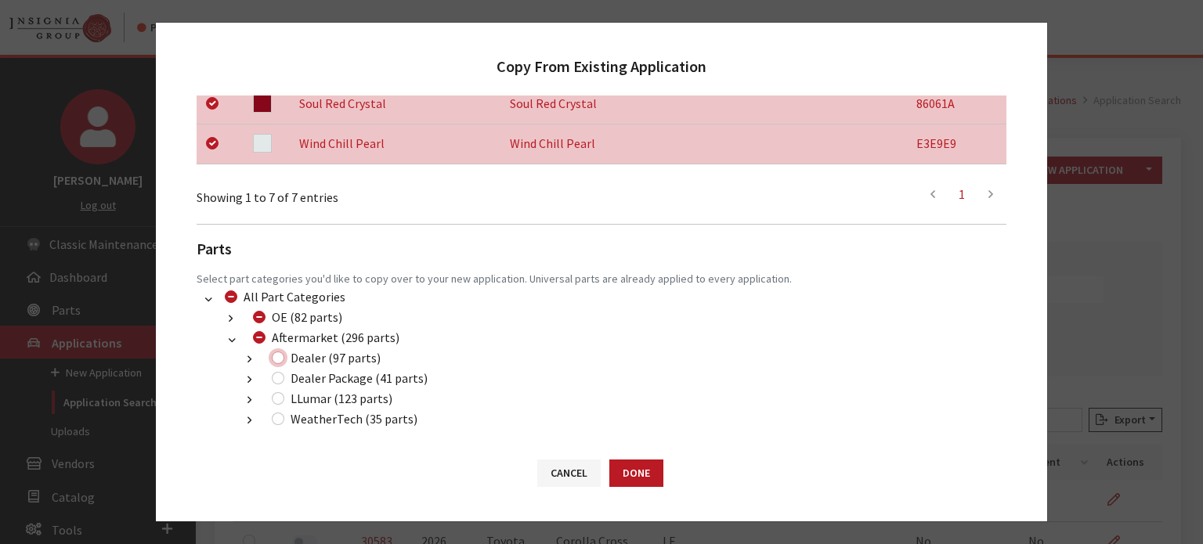
click at [273, 354] on input "Dealer (97 parts)" at bounding box center [278, 358] width 13 height 13
checkbox input "true"
click at [276, 374] on input "Dealer Package (41 parts)" at bounding box center [278, 378] width 13 height 13
checkbox input "true"
click at [281, 406] on div "LLumar (123 parts)" at bounding box center [329, 398] width 125 height 19
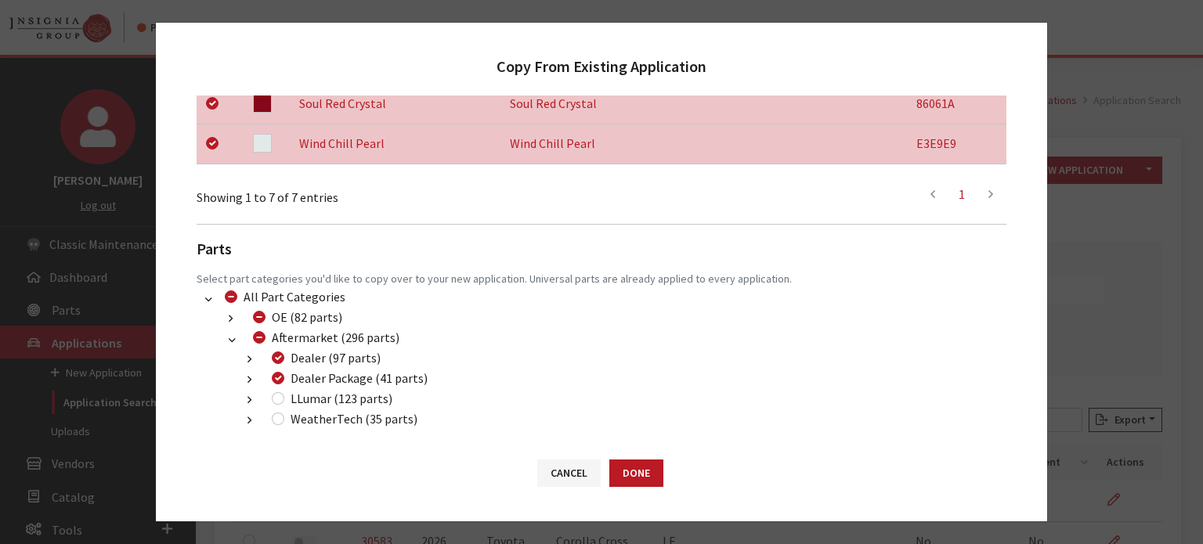
click at [277, 392] on div "LLumar (123 parts)" at bounding box center [329, 398] width 125 height 19
click at [278, 394] on input "LLumar (123 parts)" at bounding box center [278, 398] width 13 height 13
checkbox input "true"
click at [648, 466] on button "Done" at bounding box center [636, 473] width 54 height 27
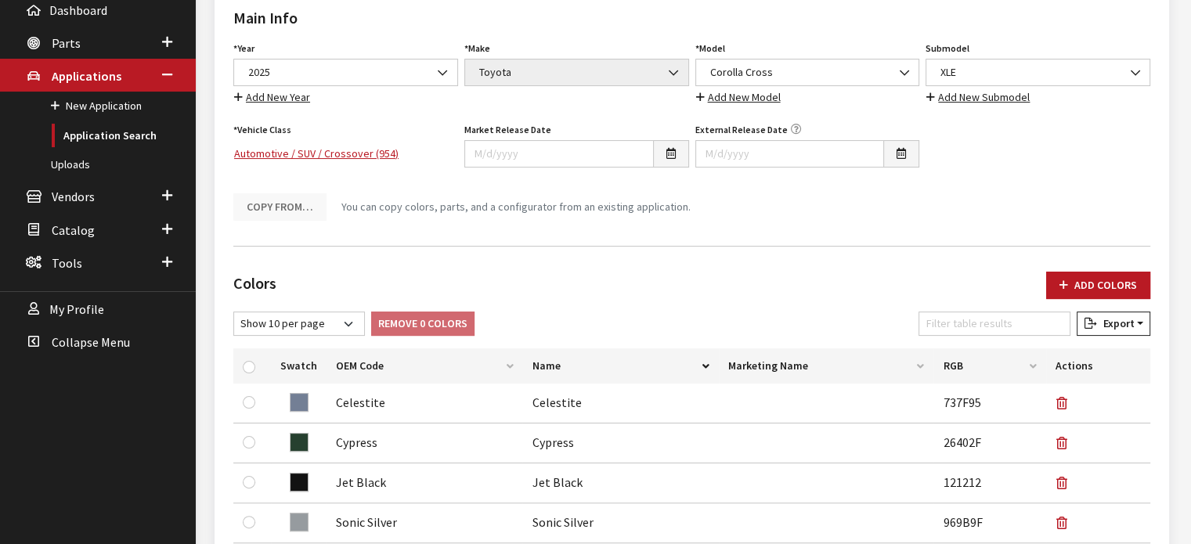
scroll to position [235, 0]
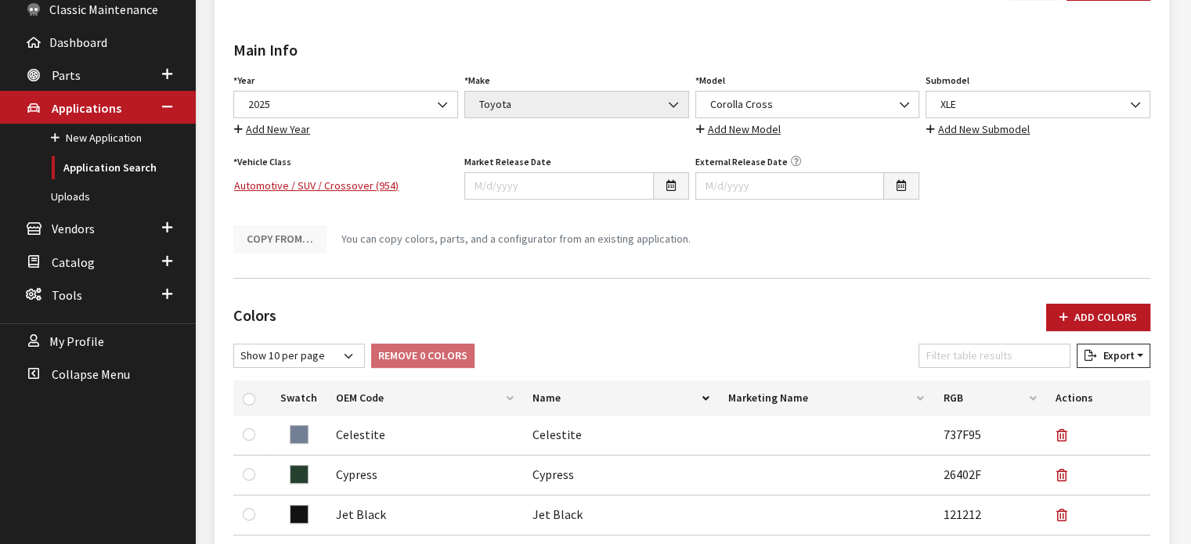
click at [305, 84] on div "Year Select Year [DATE] 2025 2024 2023 2022 2021 2020 2019 2018 2017 2016 2015 …" at bounding box center [345, 104] width 231 height 69
click at [304, 103] on span "2025" at bounding box center [346, 104] width 204 height 16
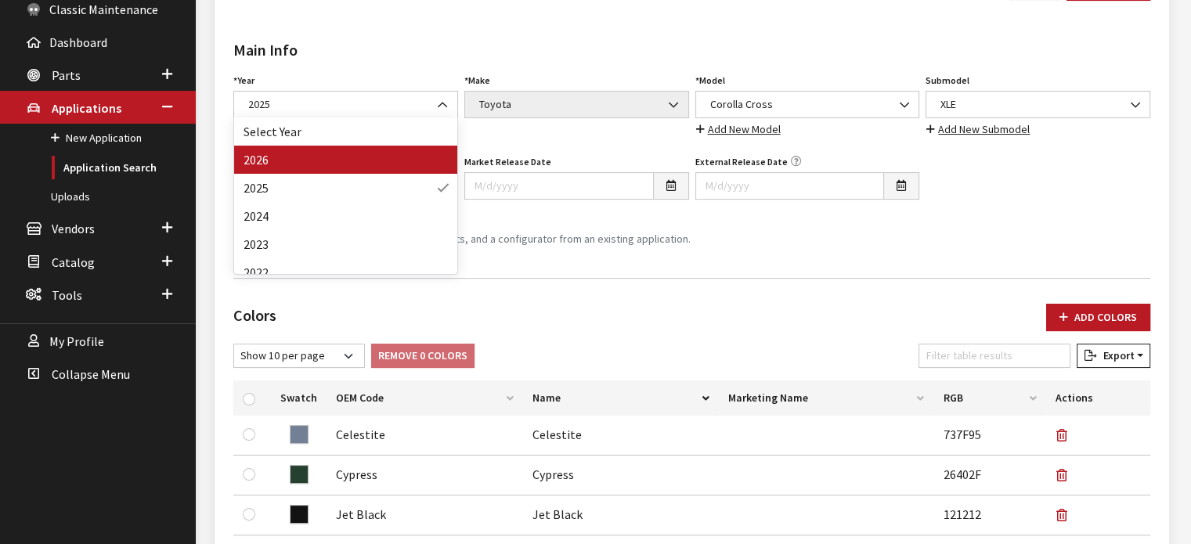
drag, startPoint x: 337, startPoint y: 161, endPoint x: 407, endPoint y: 197, distance: 79.2
select select "44"
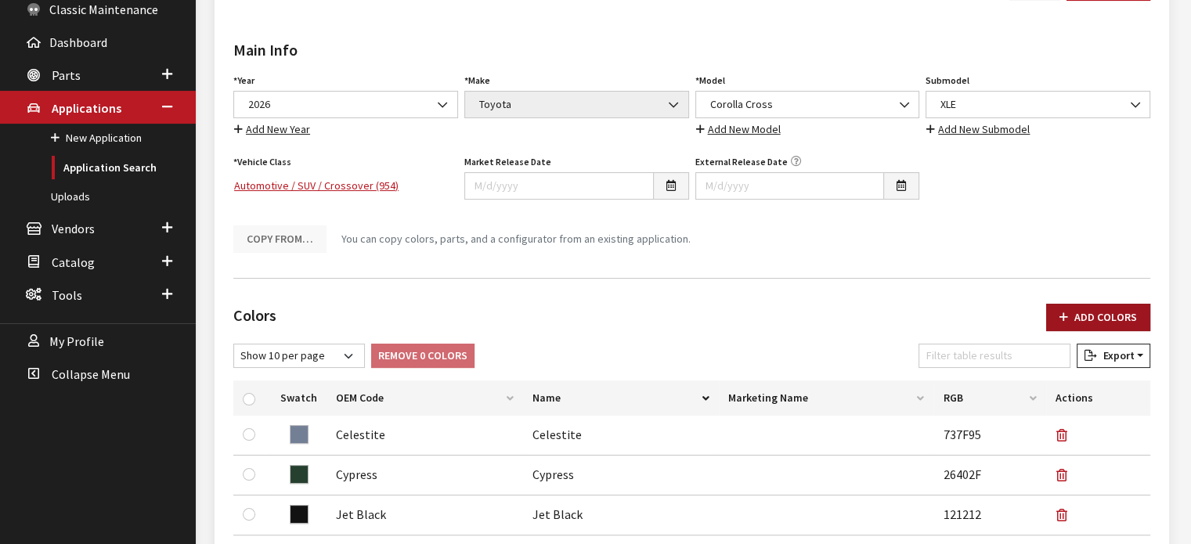
drag, startPoint x: 1090, startPoint y: 316, endPoint x: 1084, endPoint y: 322, distance: 8.3
click at [1089, 316] on button "Add Colors" at bounding box center [1098, 317] width 104 height 27
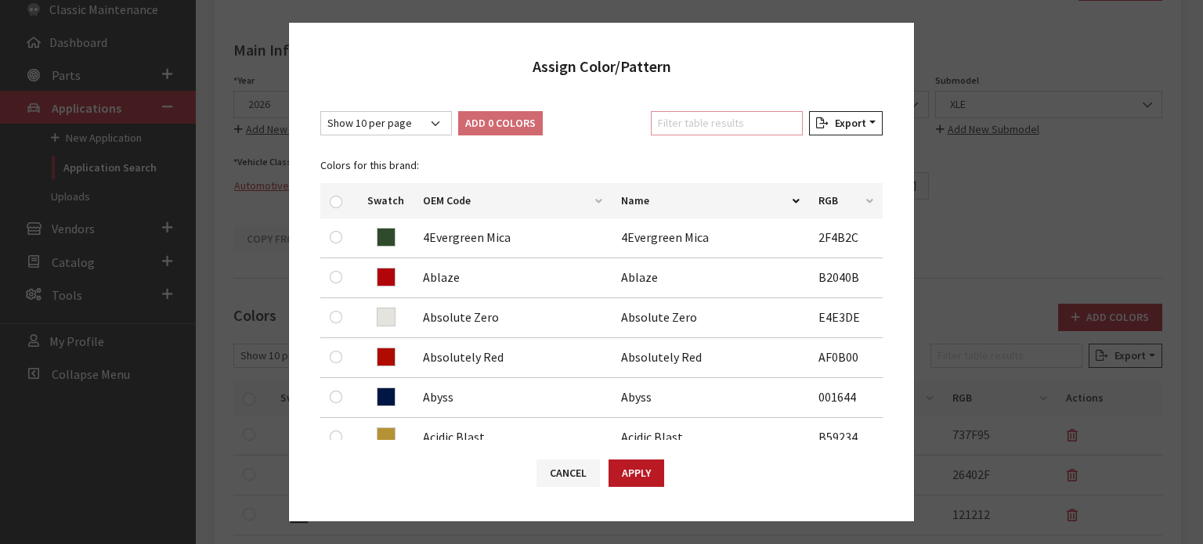
click at [686, 125] on input "Filter table results" at bounding box center [727, 123] width 152 height 24
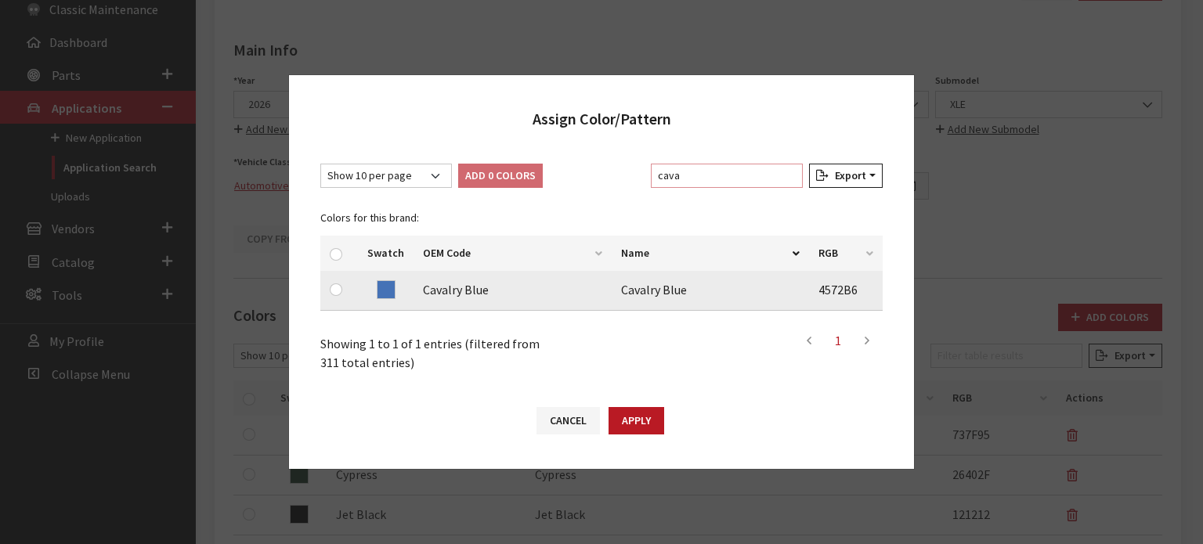
type input "cava"
click at [342, 287] on div at bounding box center [339, 289] width 19 height 19
click at [341, 287] on div at bounding box center [339, 289] width 19 height 19
drag, startPoint x: 337, startPoint y: 290, endPoint x: 406, endPoint y: 265, distance: 73.3
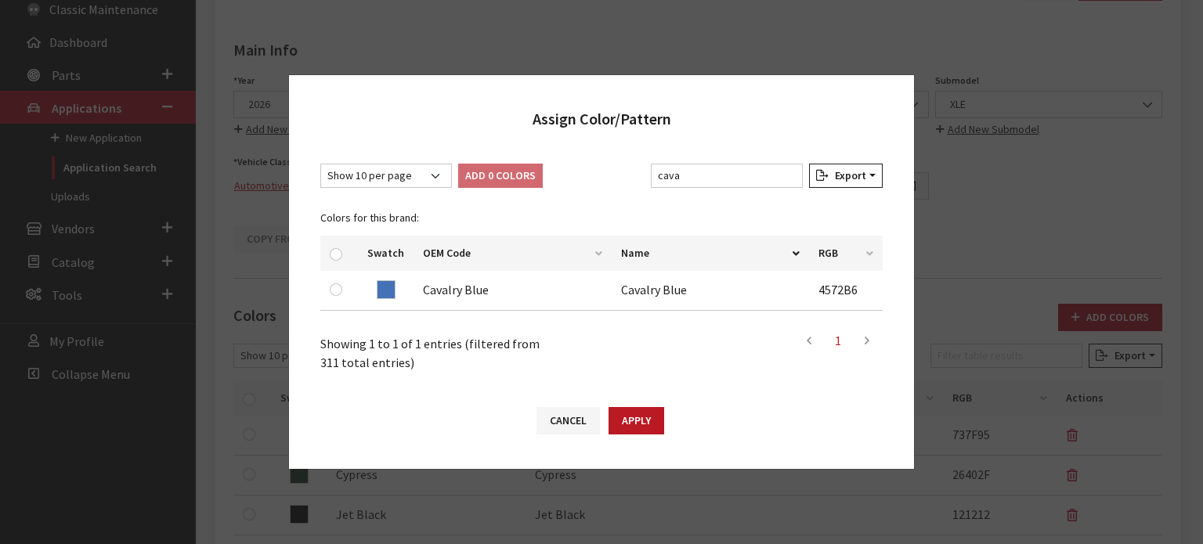
click at [337, 291] on input "checkbox" at bounding box center [336, 290] width 13 height 13
checkbox input "true"
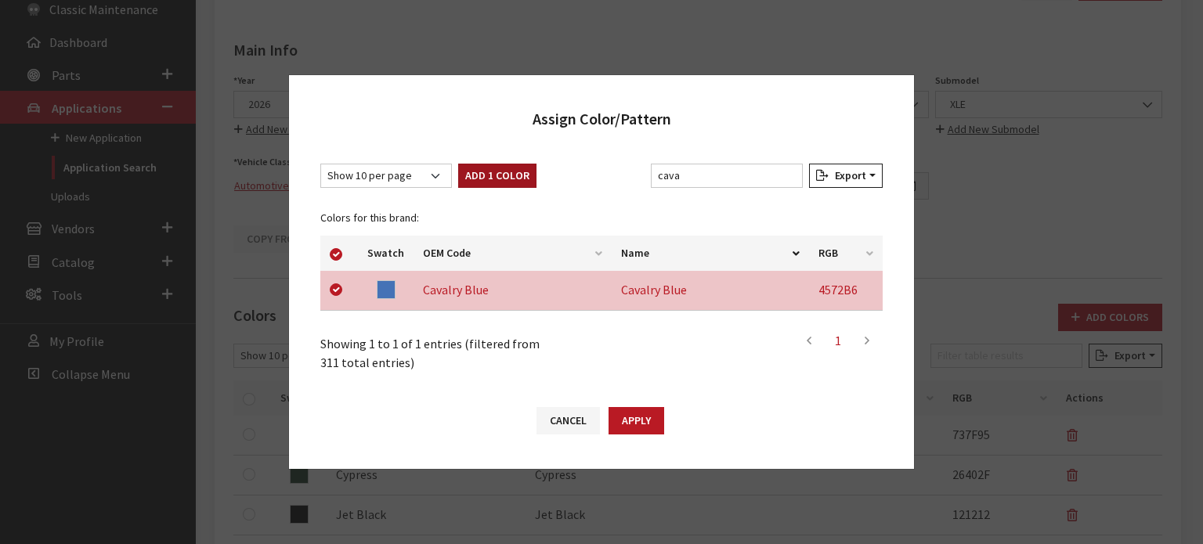
click at [489, 175] on button "Add 1 Color" at bounding box center [497, 176] width 78 height 24
checkbox input "false"
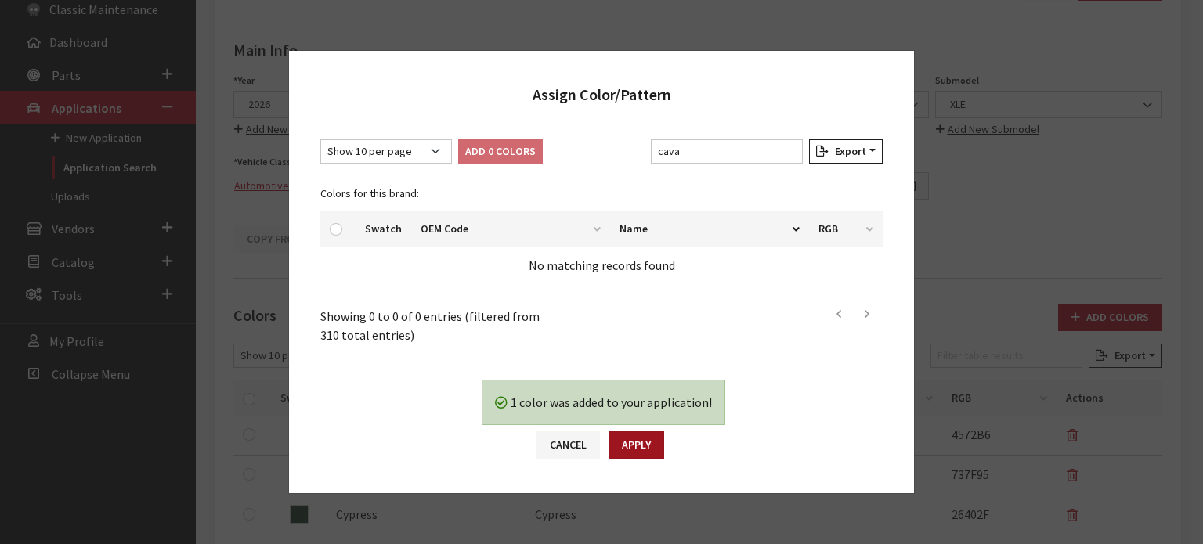
click at [642, 451] on button "Apply" at bounding box center [637, 445] width 56 height 27
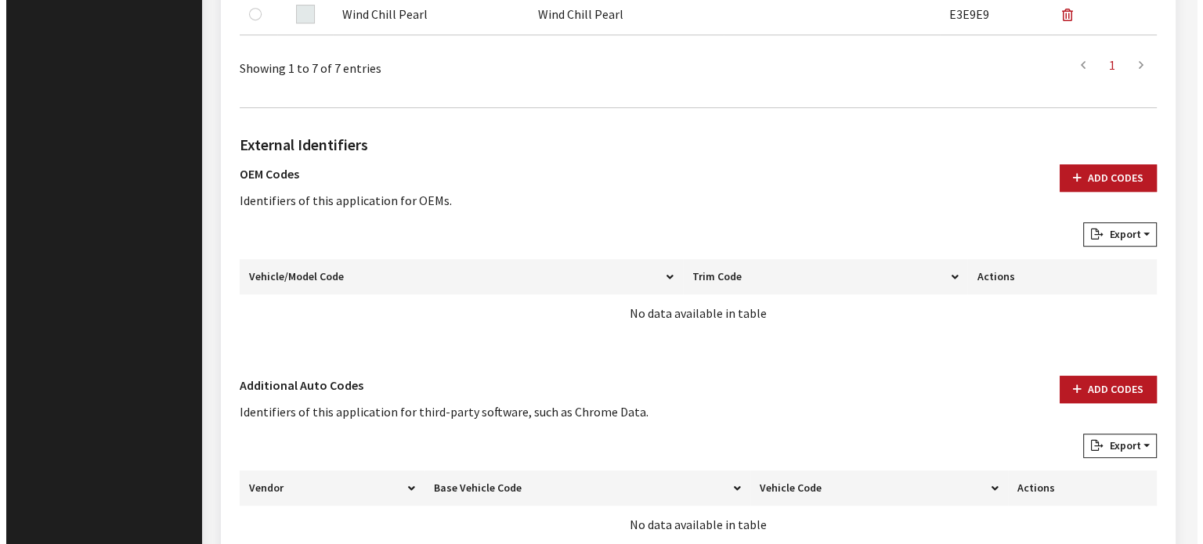
scroll to position [990, 0]
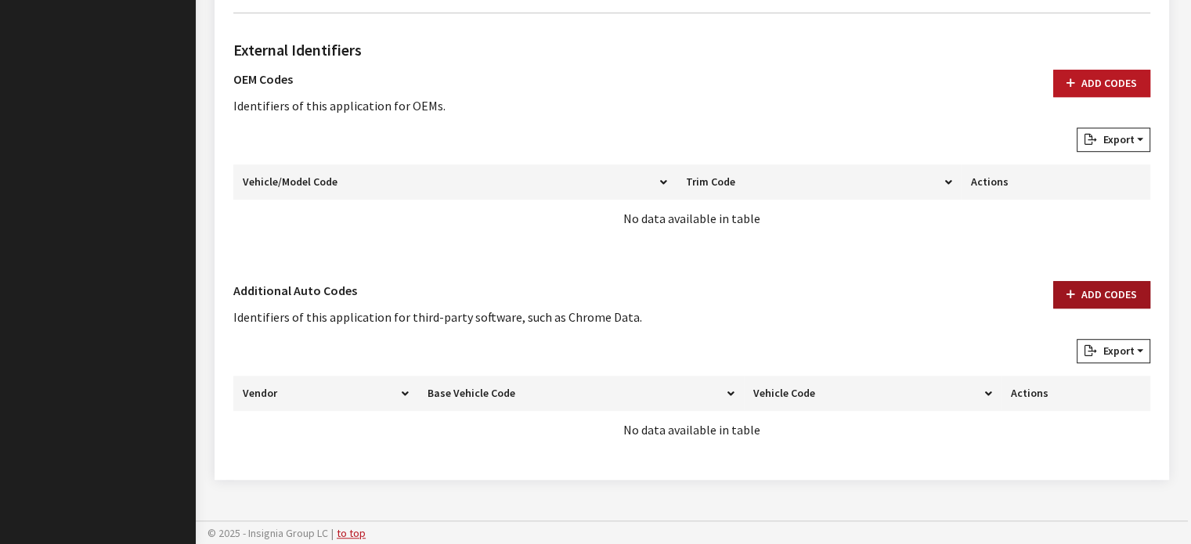
click at [1101, 298] on button "Add Codes" at bounding box center [1101, 294] width 97 height 27
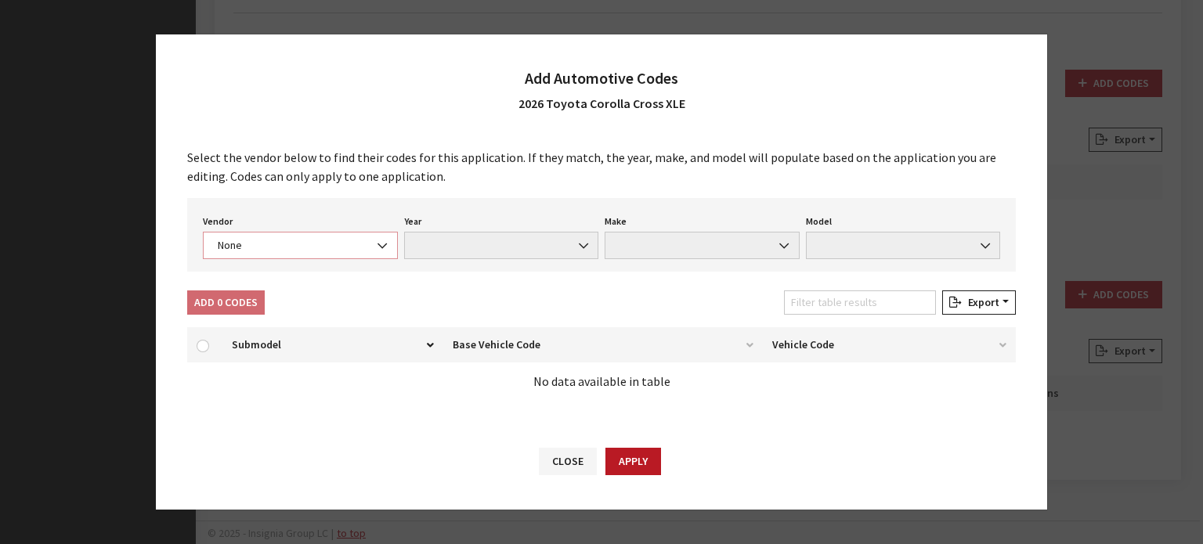
click at [312, 244] on span "None" at bounding box center [300, 245] width 175 height 16
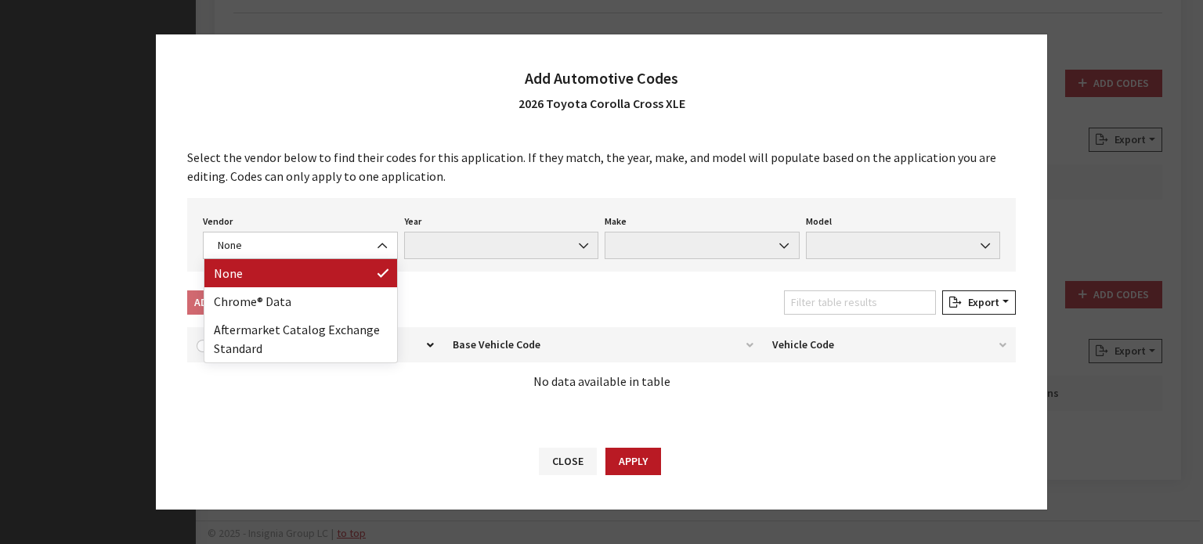
click at [314, 290] on div "Select the vendor below to find their codes for this application. If they match…" at bounding box center [601, 280] width 891 height 296
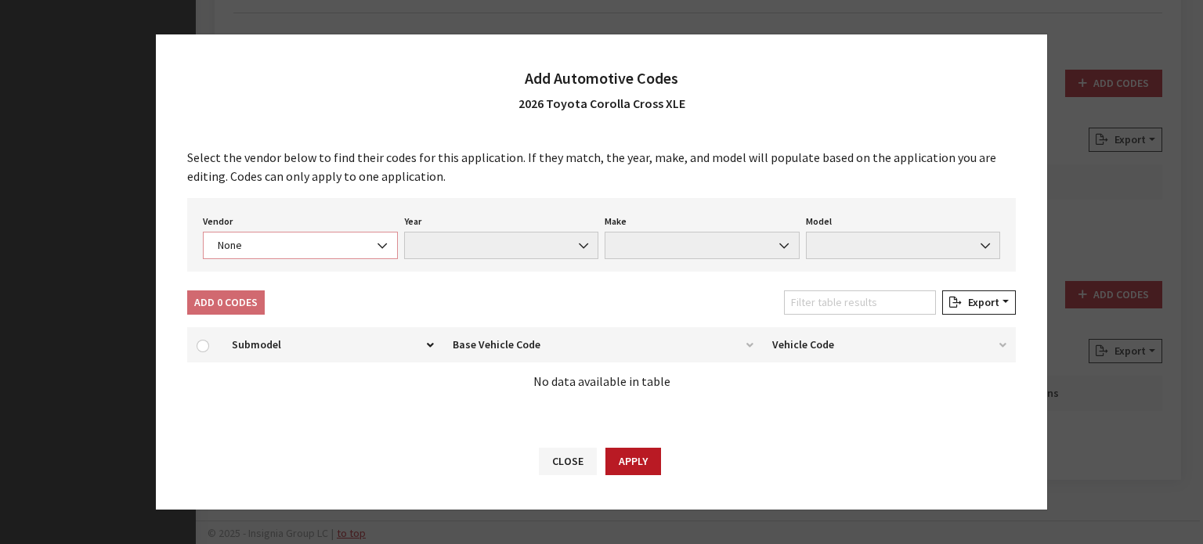
click at [314, 247] on span "None" at bounding box center [300, 245] width 175 height 16
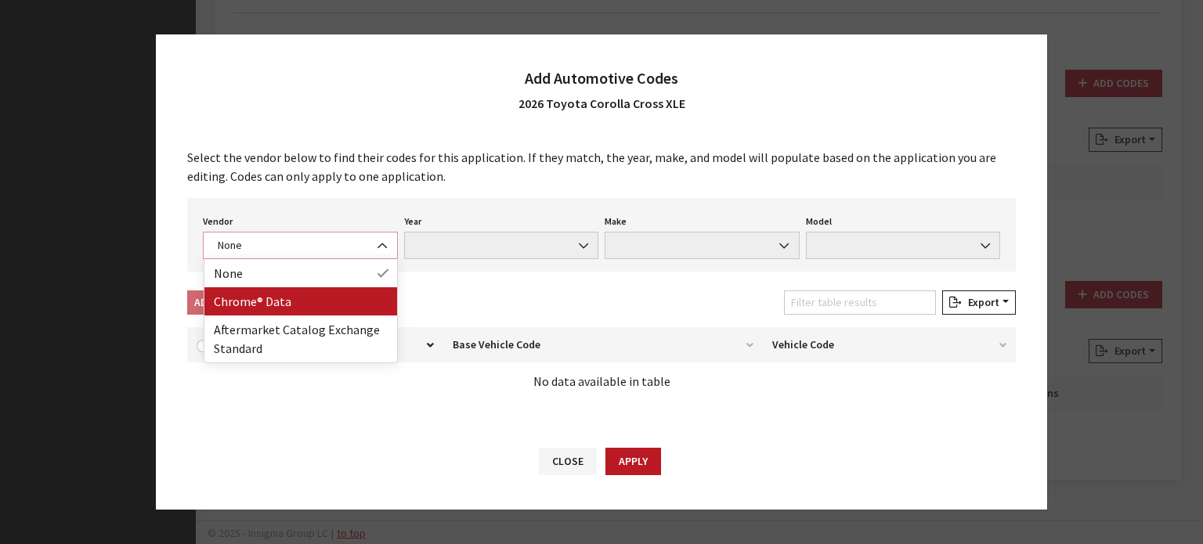
select select "4"
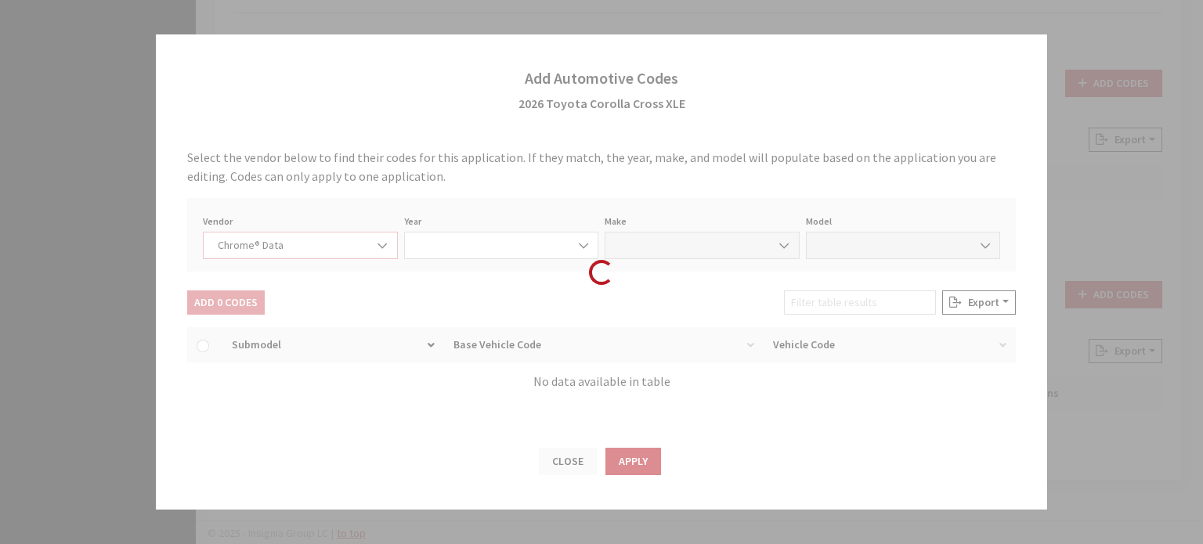
select select "2026"
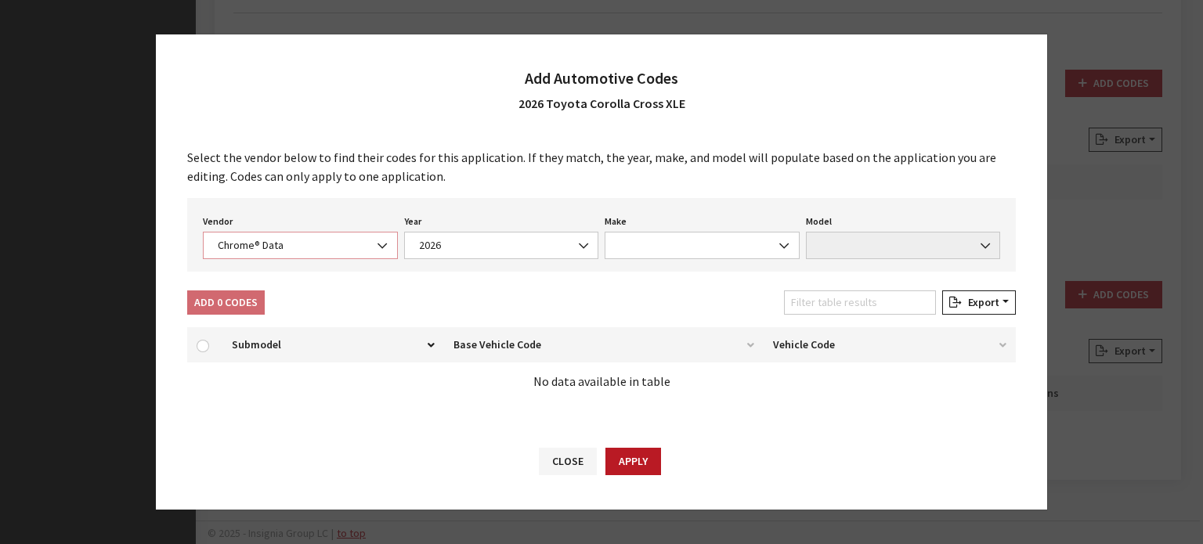
select select "39"
select select "72000"
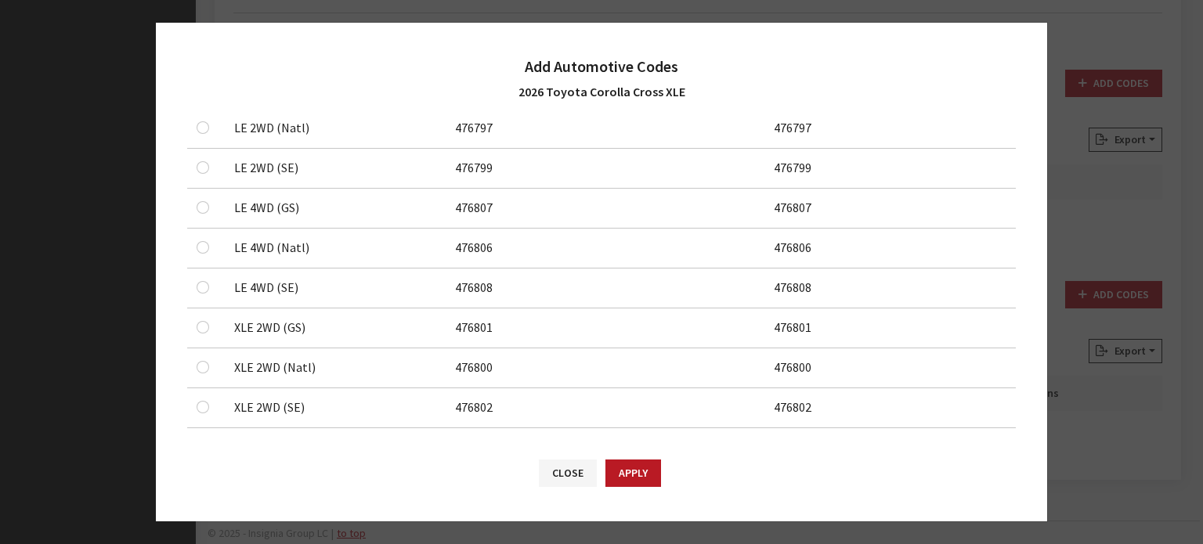
scroll to position [855, 0]
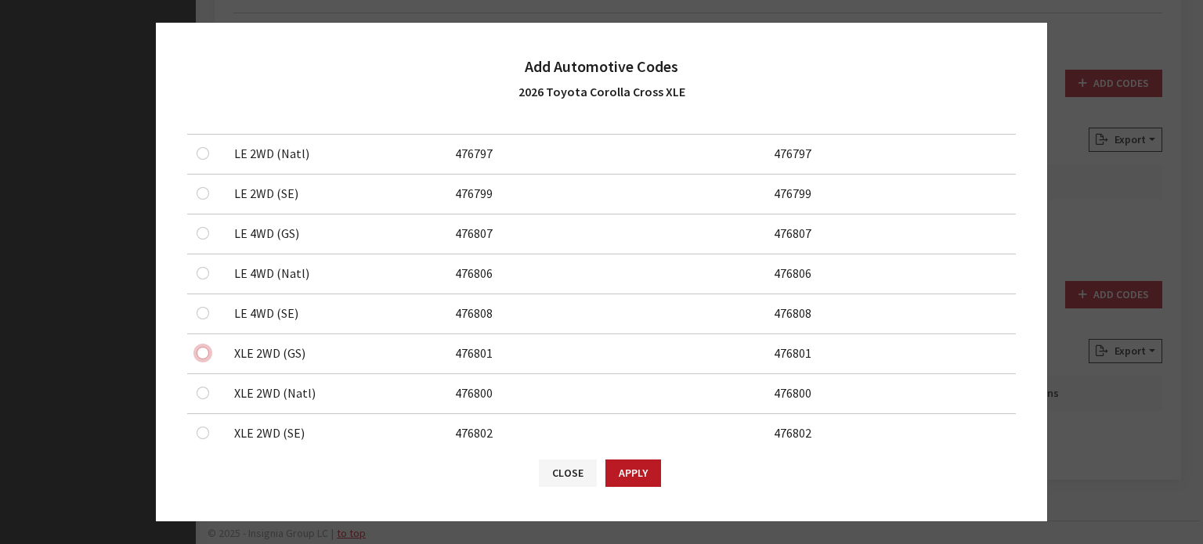
drag, startPoint x: 200, startPoint y: 349, endPoint x: 201, endPoint y: 386, distance: 37.6
checkbox input "true"
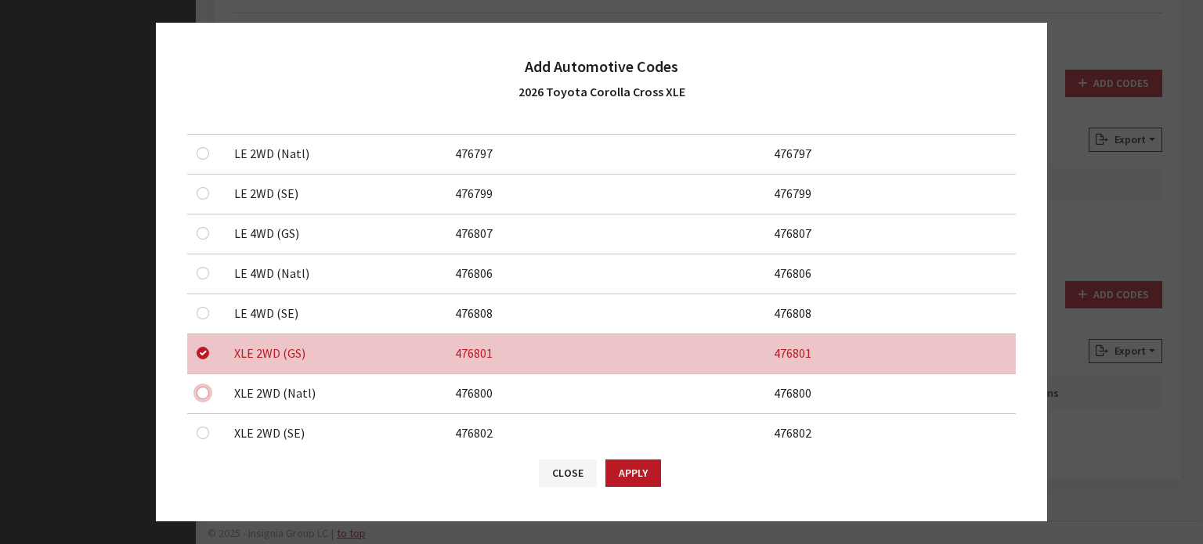
checkbox input "true"
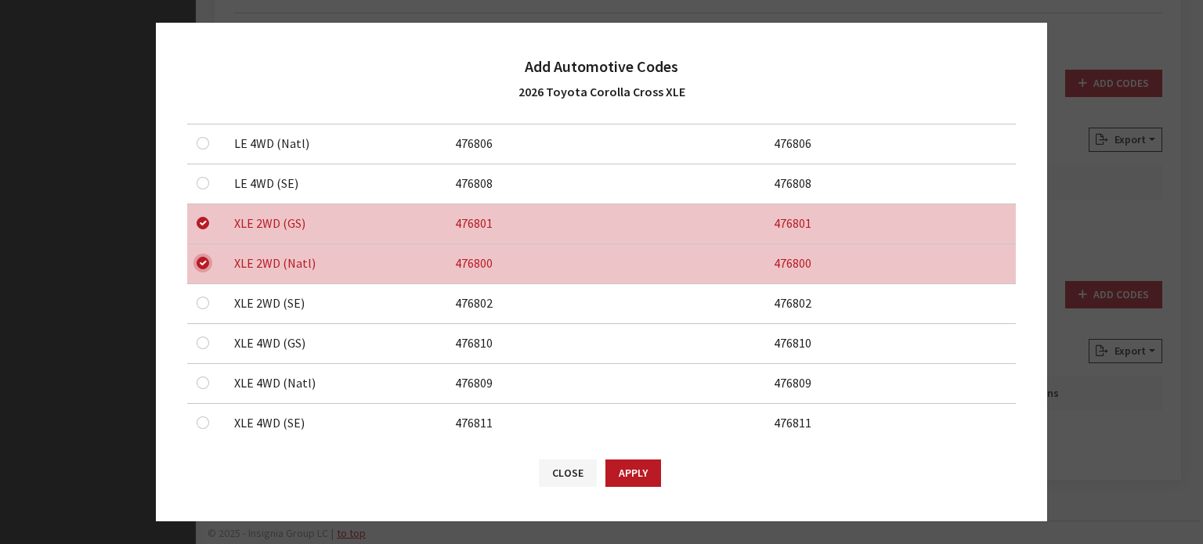
scroll to position [1012, 0]
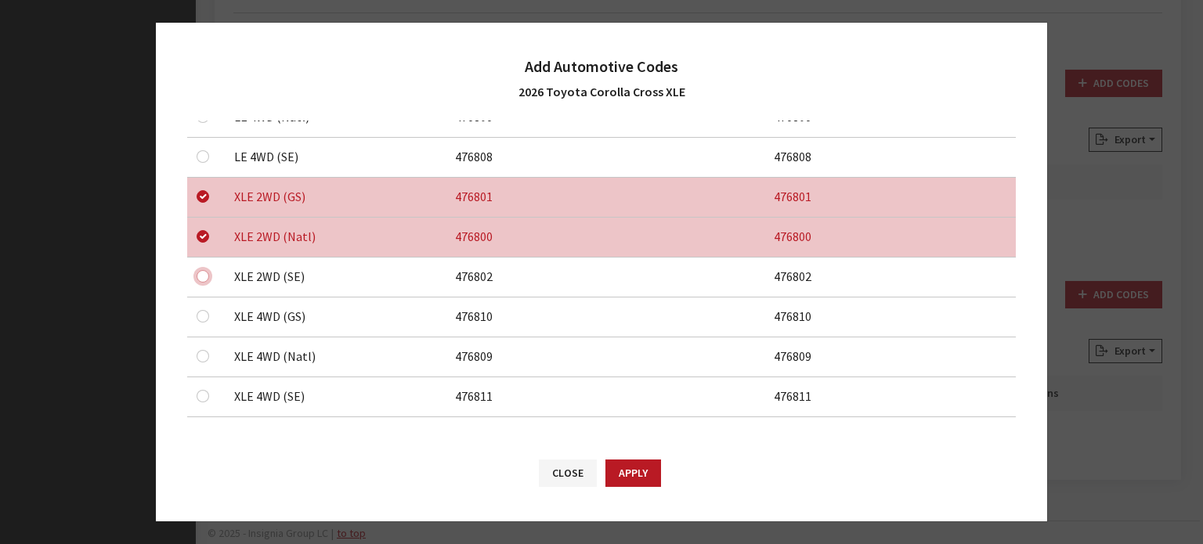
checkbox input "true"
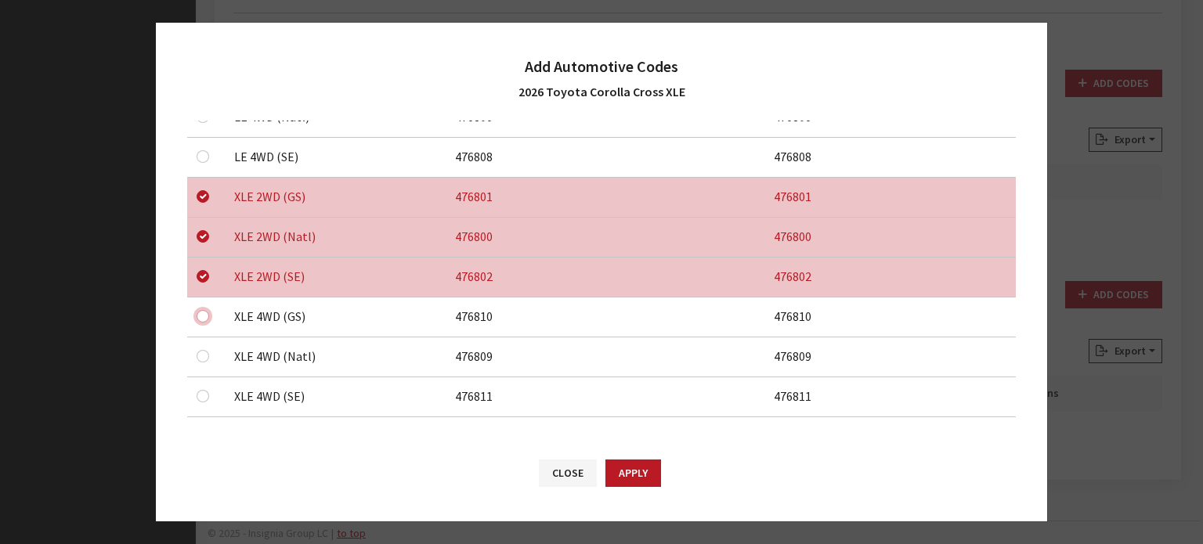
checkbox input "true"
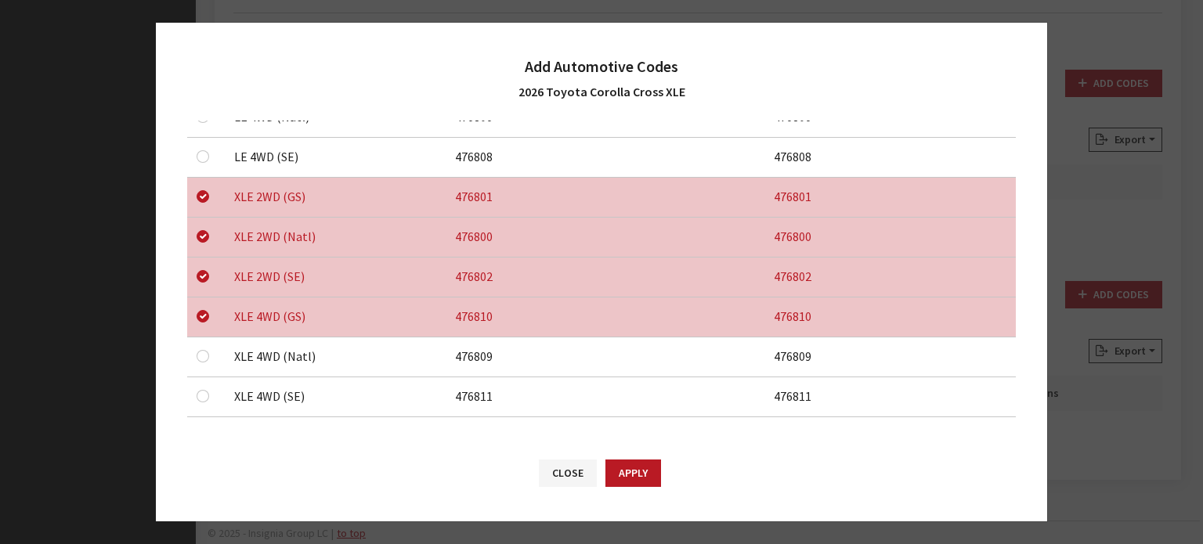
drag, startPoint x: 197, startPoint y: 356, endPoint x: 200, endPoint y: 347, distance: 9.2
click at [199, 350] on div at bounding box center [206, 356] width 19 height 19
checkbox input "true"
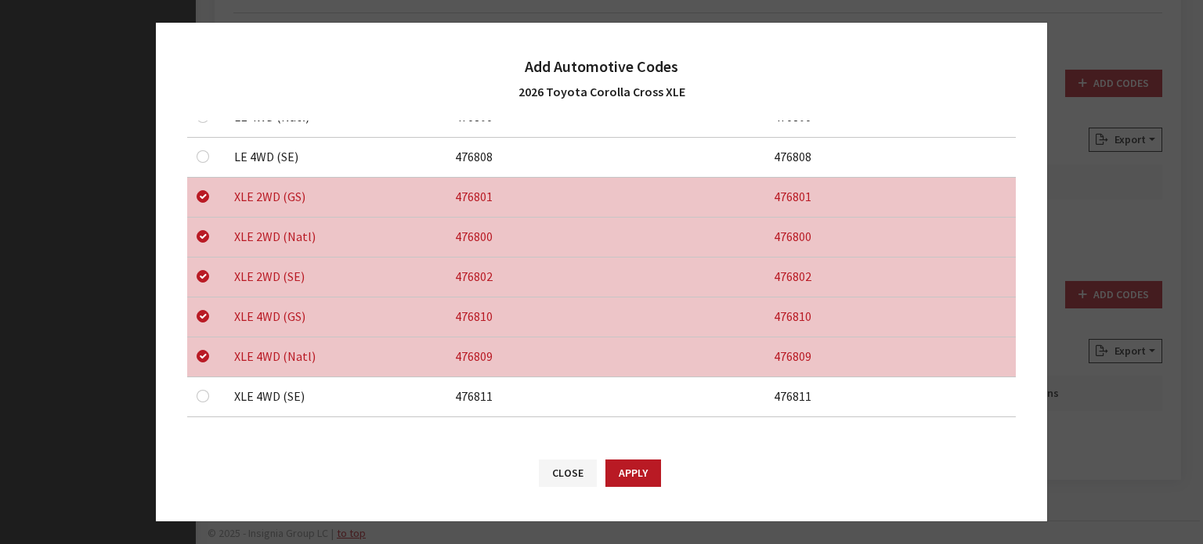
click at [213, 381] on td at bounding box center [206, 397] width 38 height 40
checkbox input "true"
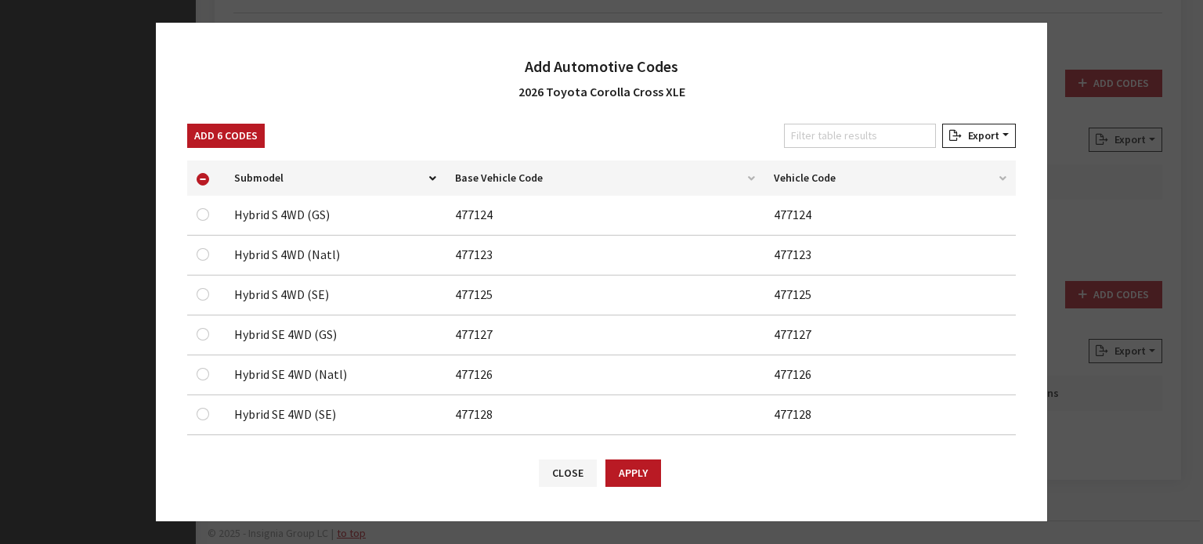
scroll to position [150, 0]
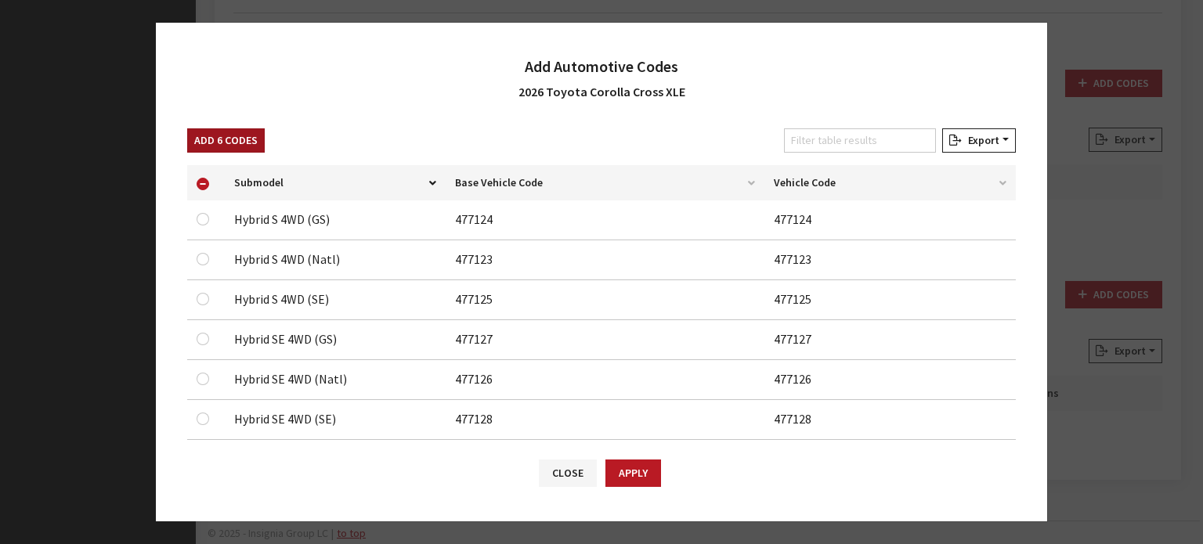
click at [232, 134] on button "Add 6 Codes" at bounding box center [226, 140] width 78 height 24
checkbox input "false"
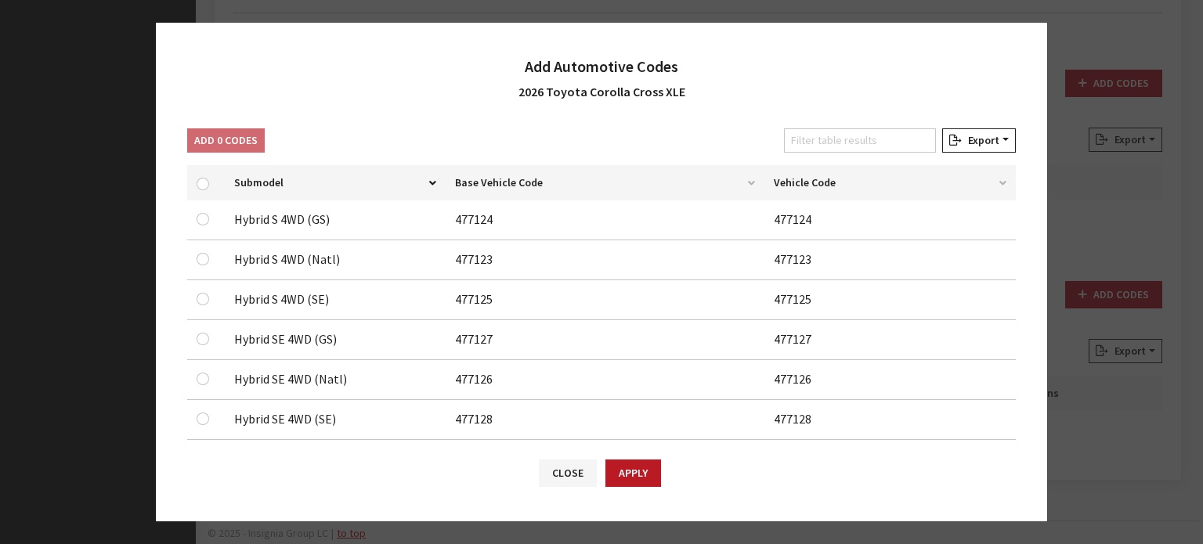
checkbox input "false"
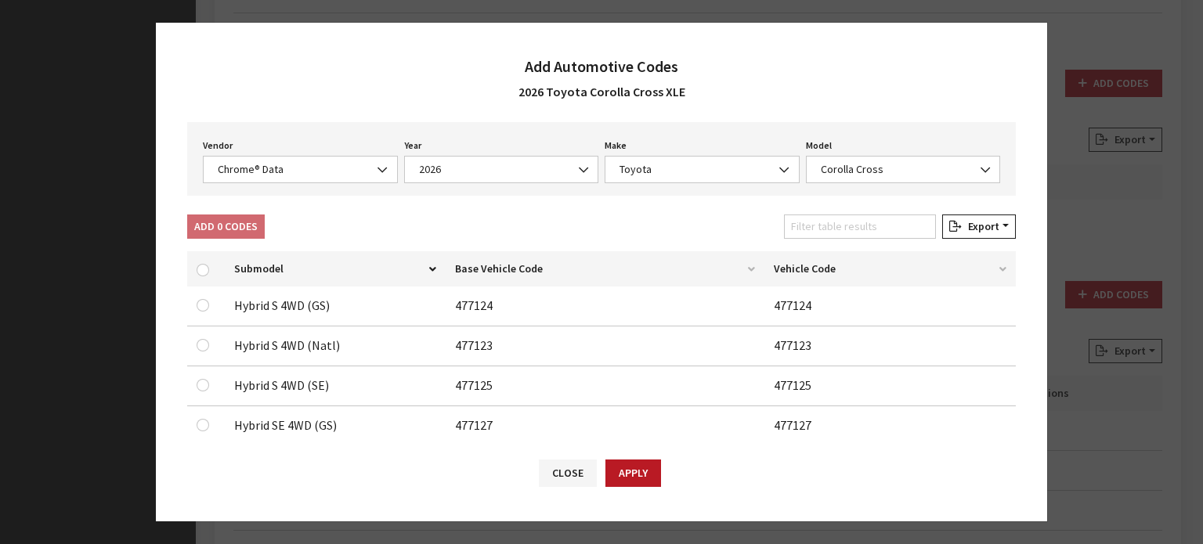
scroll to position [0, 0]
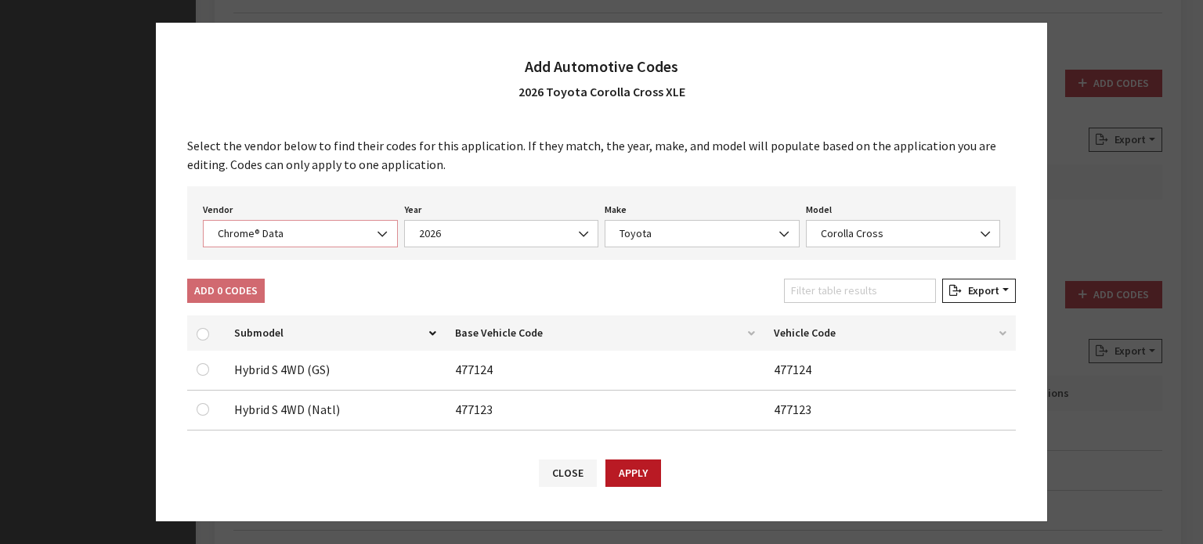
click at [329, 221] on span "Chrome® Data" at bounding box center [300, 233] width 195 height 27
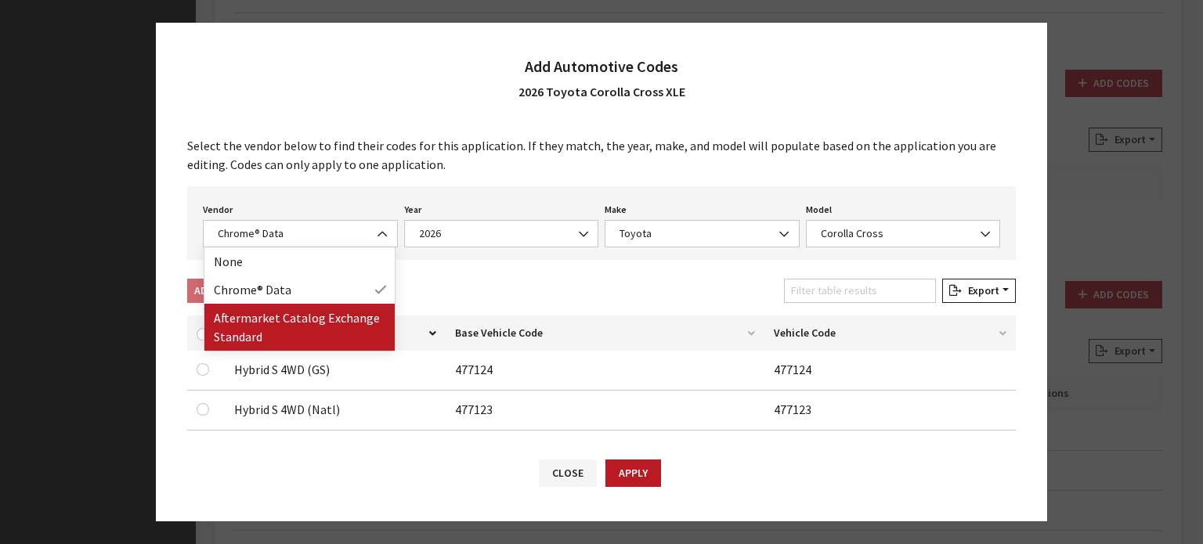
drag, startPoint x: 332, startPoint y: 290, endPoint x: 330, endPoint y: 330, distance: 40.0
select select "2"
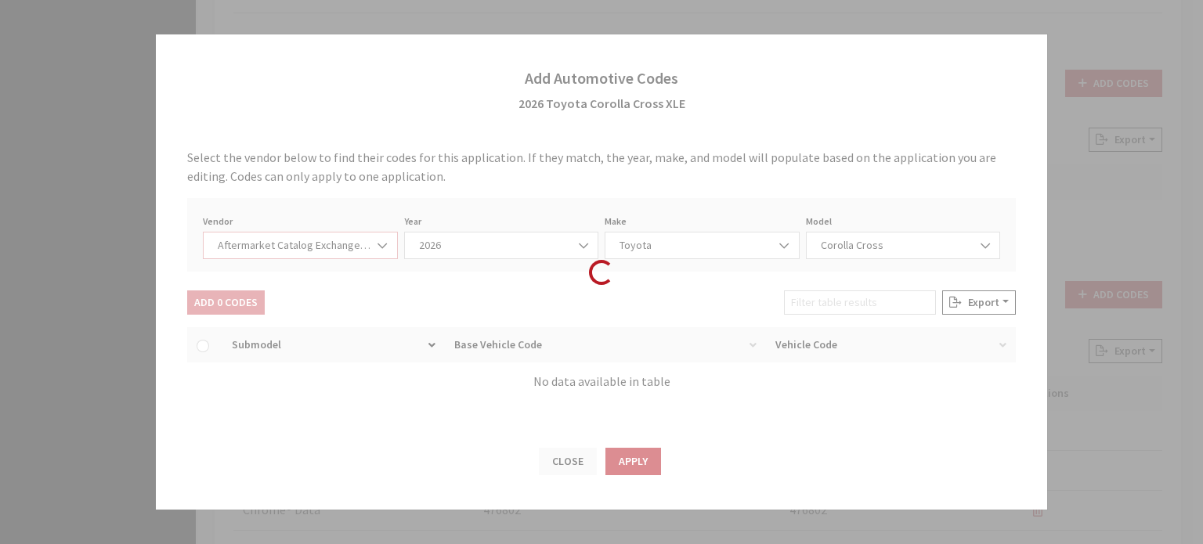
select select "2026"
select select "76"
select select "29374"
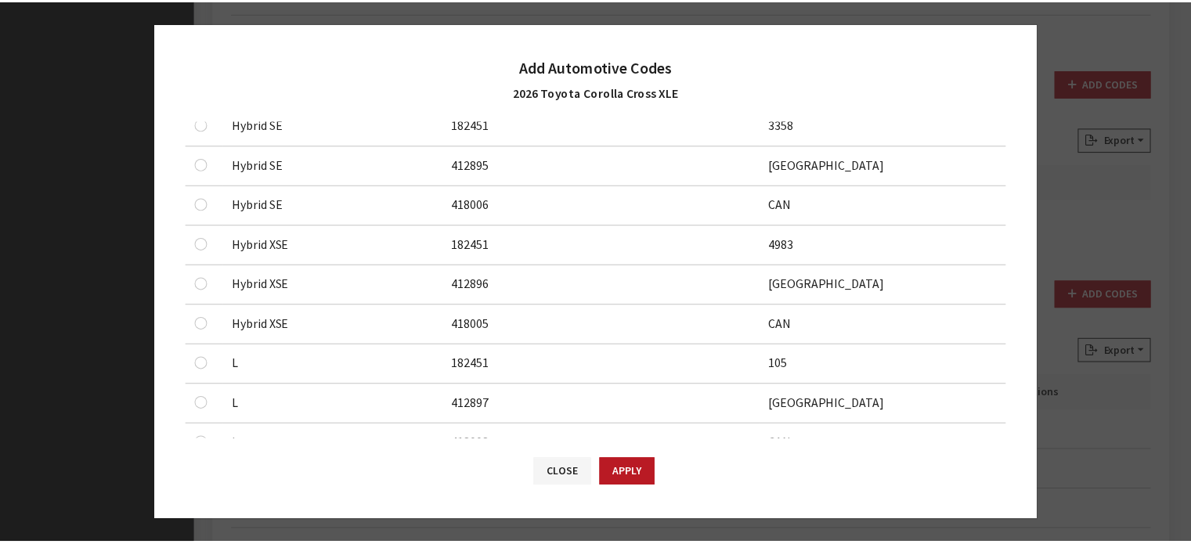
scroll to position [614, 0]
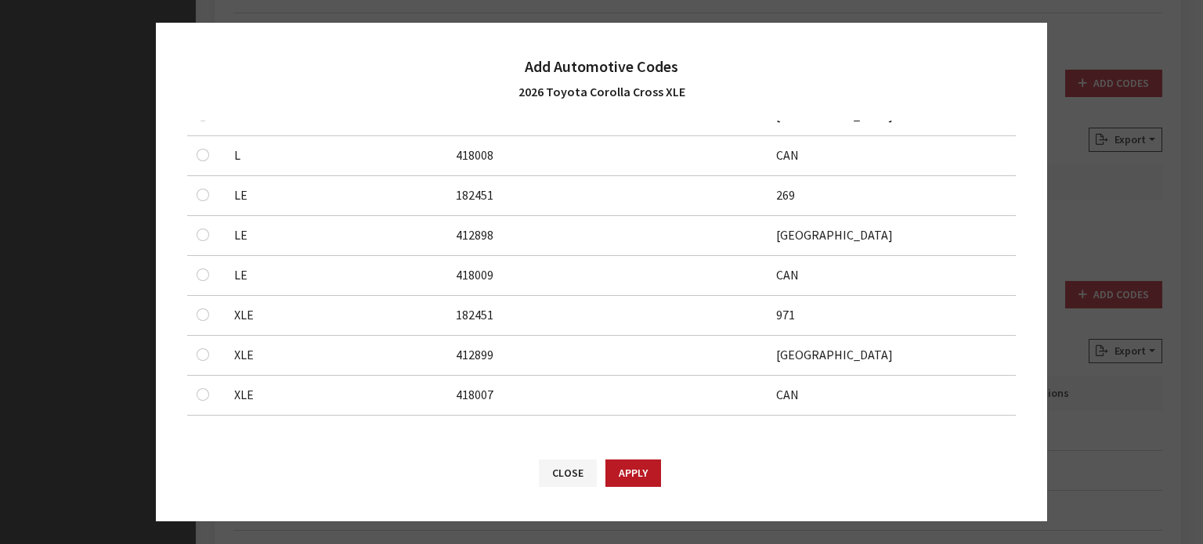
click at [209, 305] on div at bounding box center [206, 314] width 19 height 19
checkbox input "true"
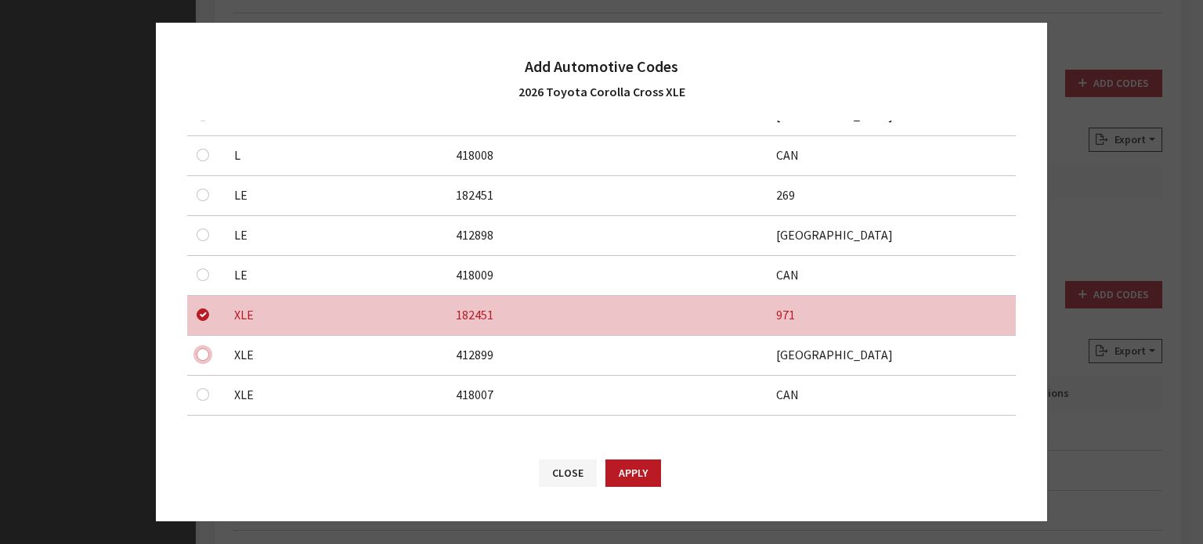
checkbox input "true"
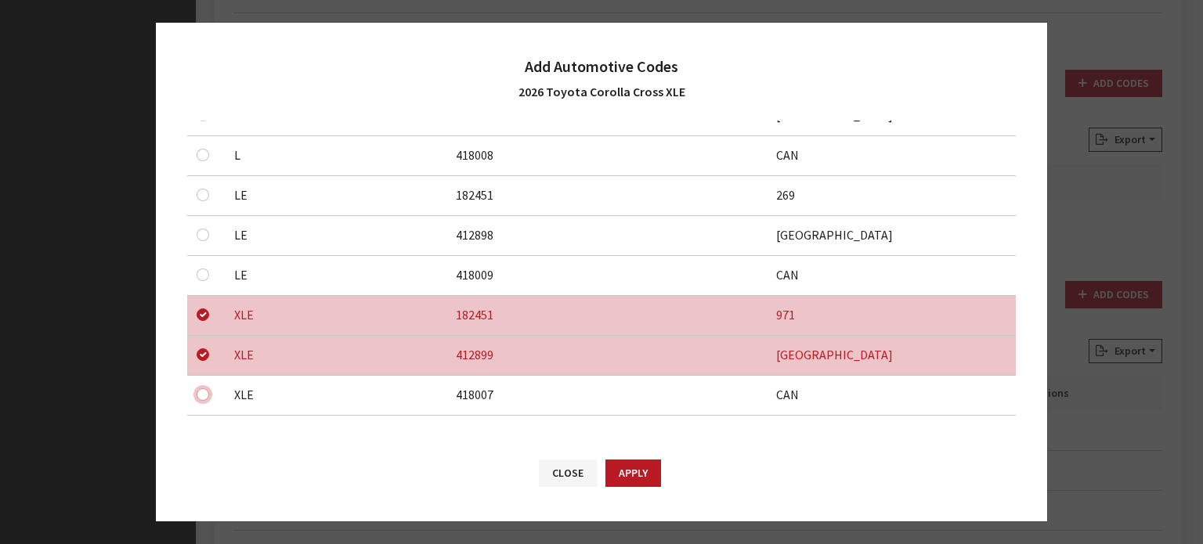
checkbox input "true"
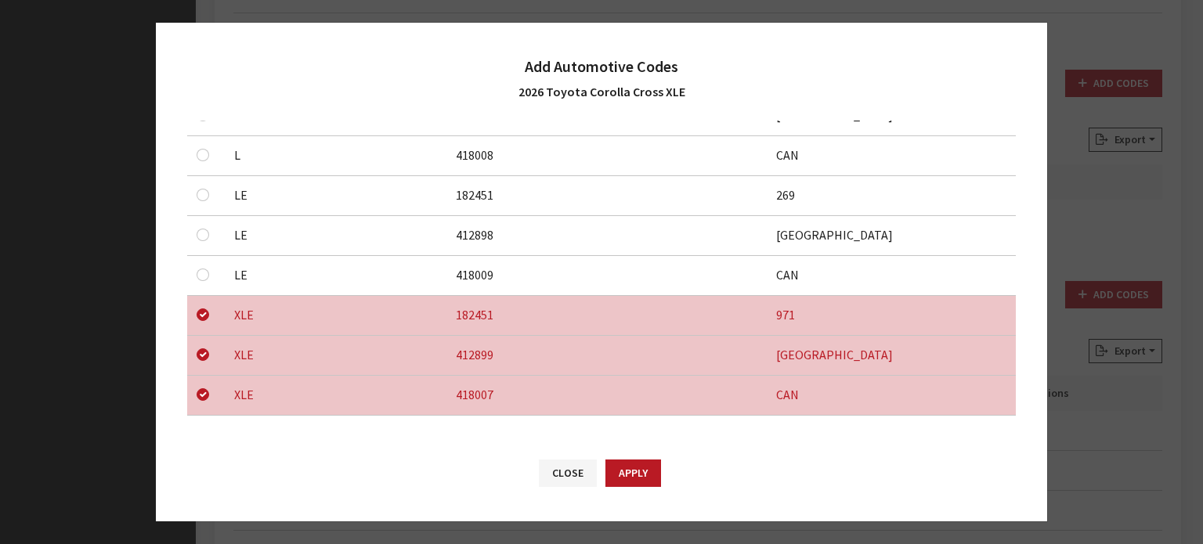
click at [650, 490] on div "Close Apply" at bounding box center [601, 480] width 891 height 81
click at [643, 450] on div "Close Apply" at bounding box center [601, 480] width 891 height 81
click at [644, 468] on button "Apply" at bounding box center [633, 473] width 56 height 27
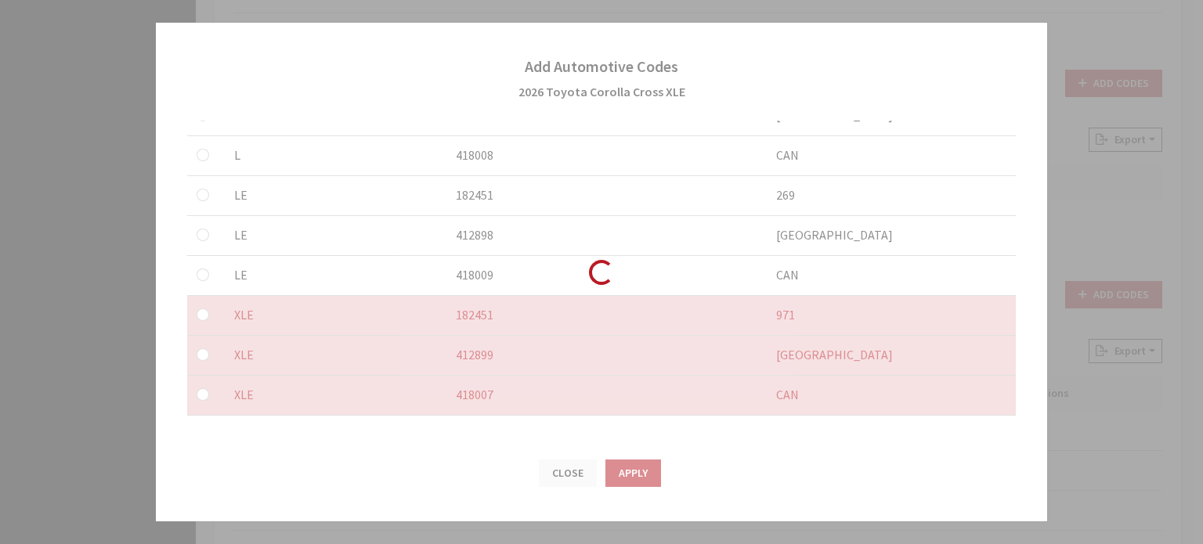
checkbox input "false"
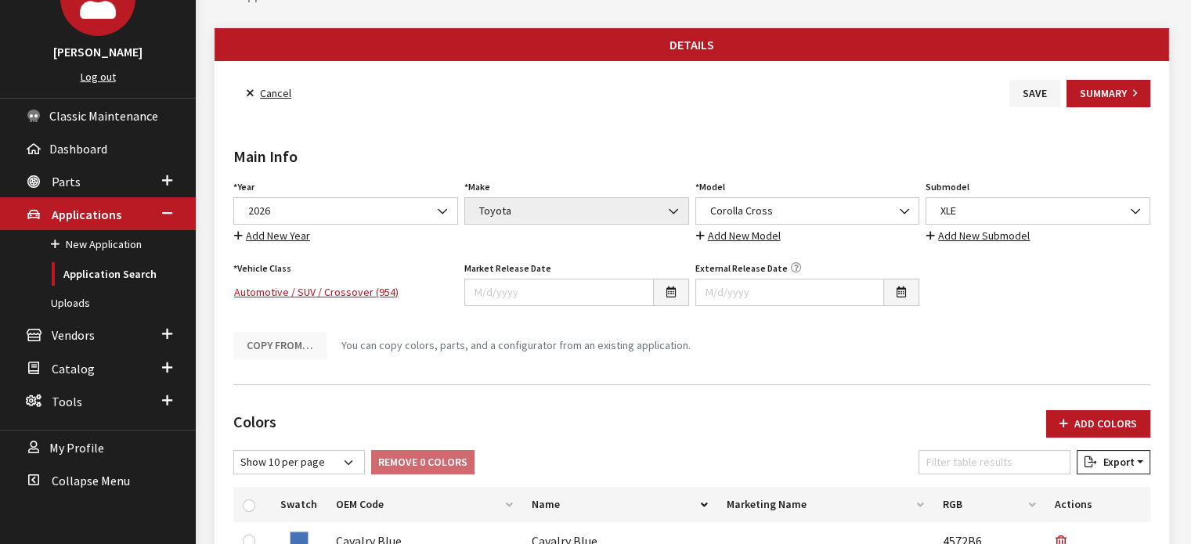
scroll to position [0, 0]
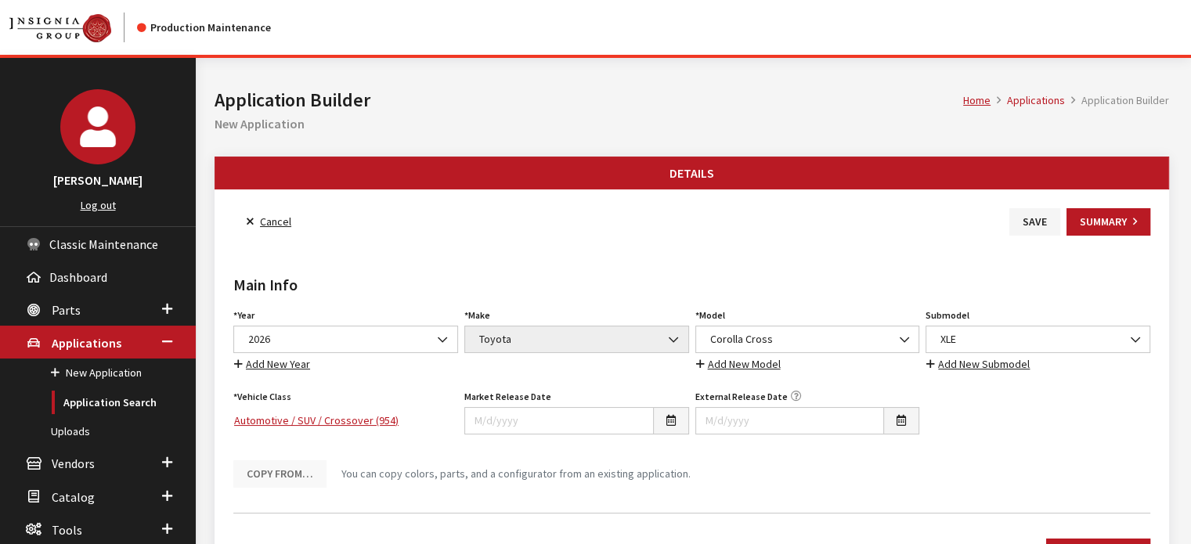
click at [1030, 238] on div "Main Info Year Select Year 2026 2025 2024 2023 2022 2021 2020 2019 2018 2017 20…" at bounding box center [691, 368] width 923 height 265
click at [1029, 229] on button "Save" at bounding box center [1035, 221] width 51 height 27
click at [269, 212] on link "Back to Search" at bounding box center [286, 221] width 107 height 27
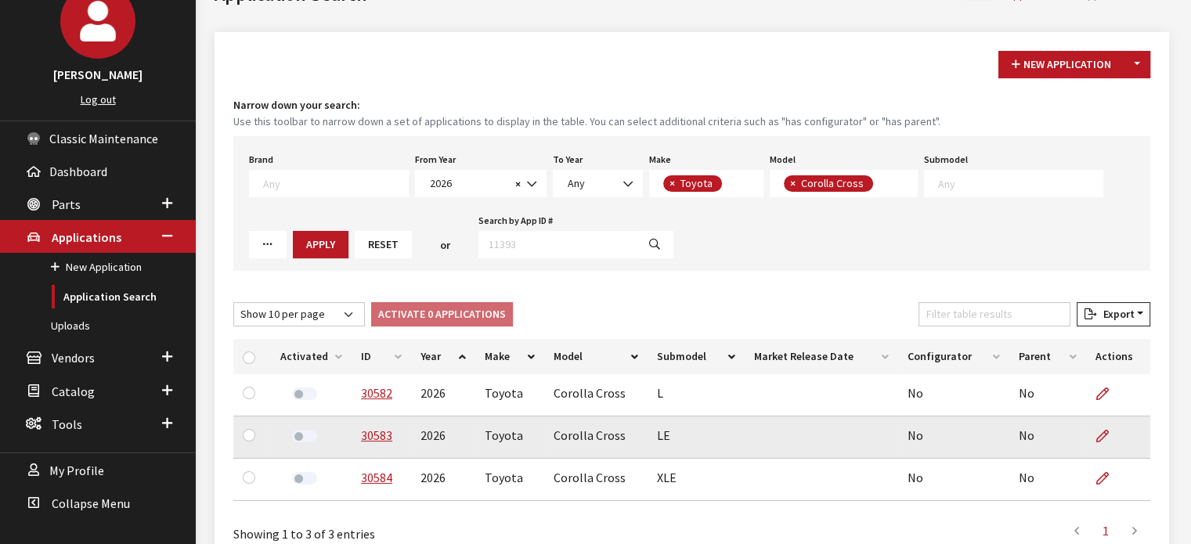
scroll to position [193, 0]
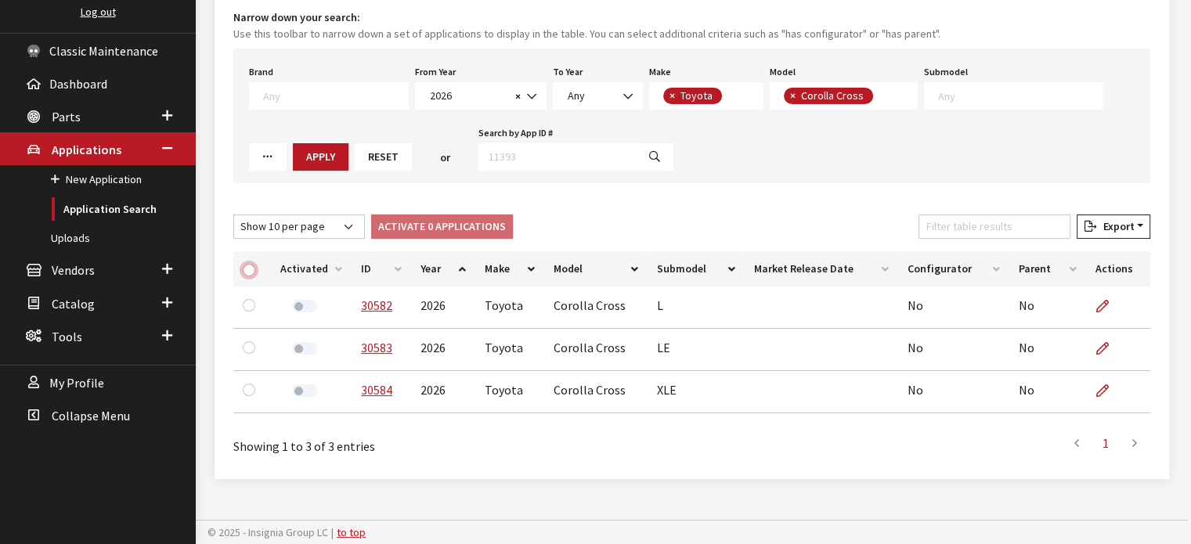
click at [251, 270] on input "checkbox" at bounding box center [249, 270] width 13 height 13
checkbox input "true"
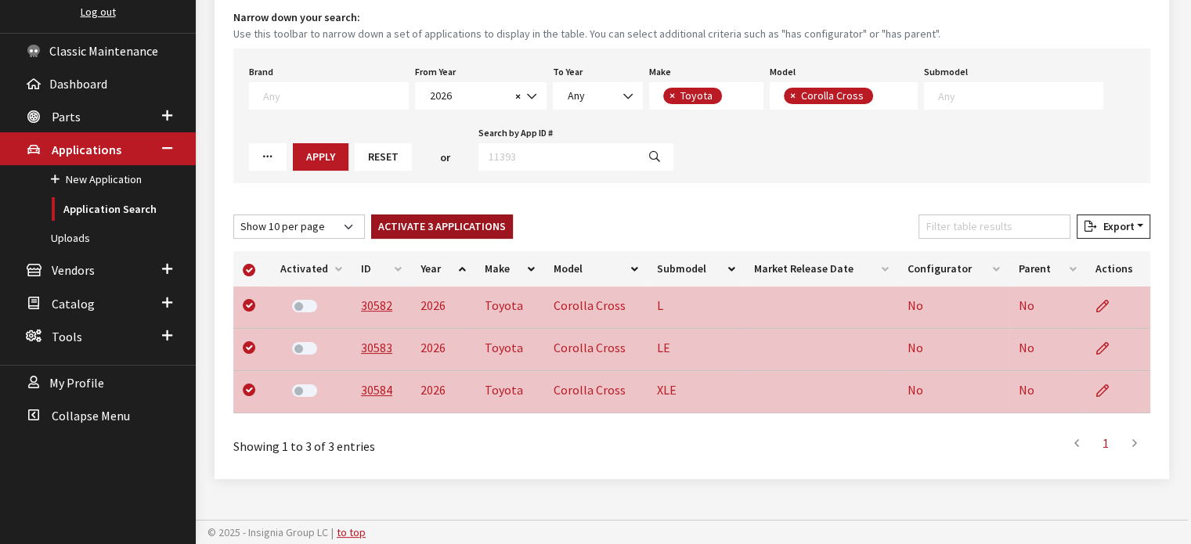
click at [429, 222] on button "Activate 3 Applications" at bounding box center [442, 227] width 142 height 24
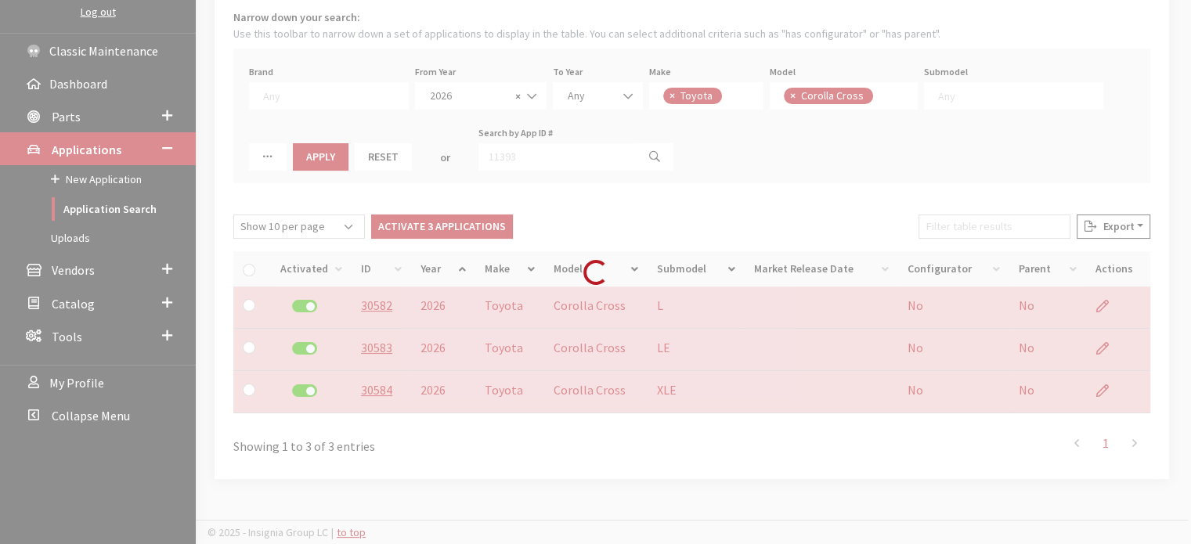
checkbox input "false"
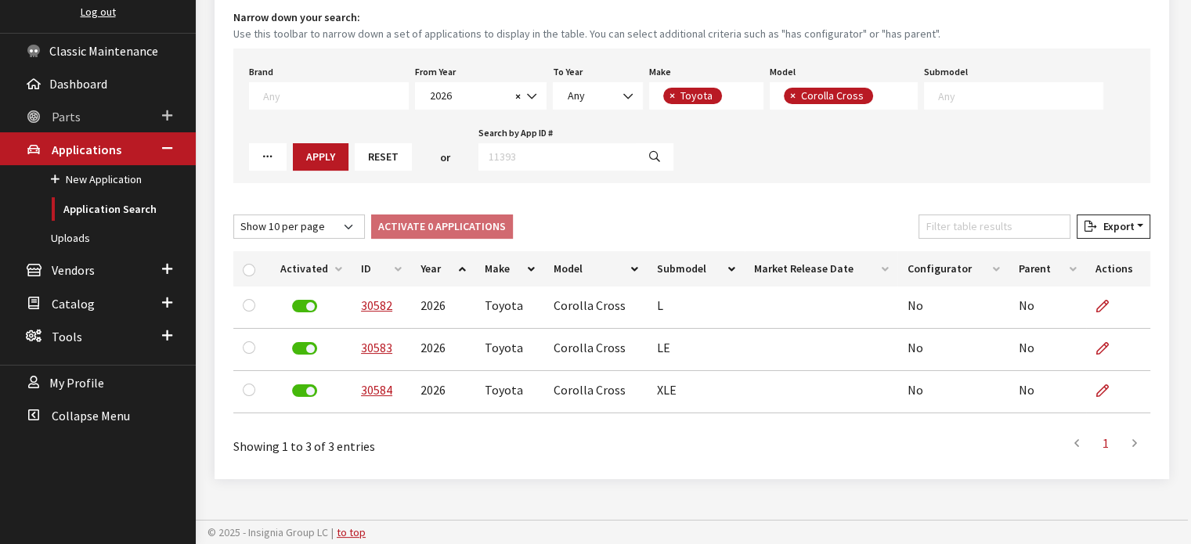
click at [100, 103] on link "Parts" at bounding box center [98, 115] width 196 height 33
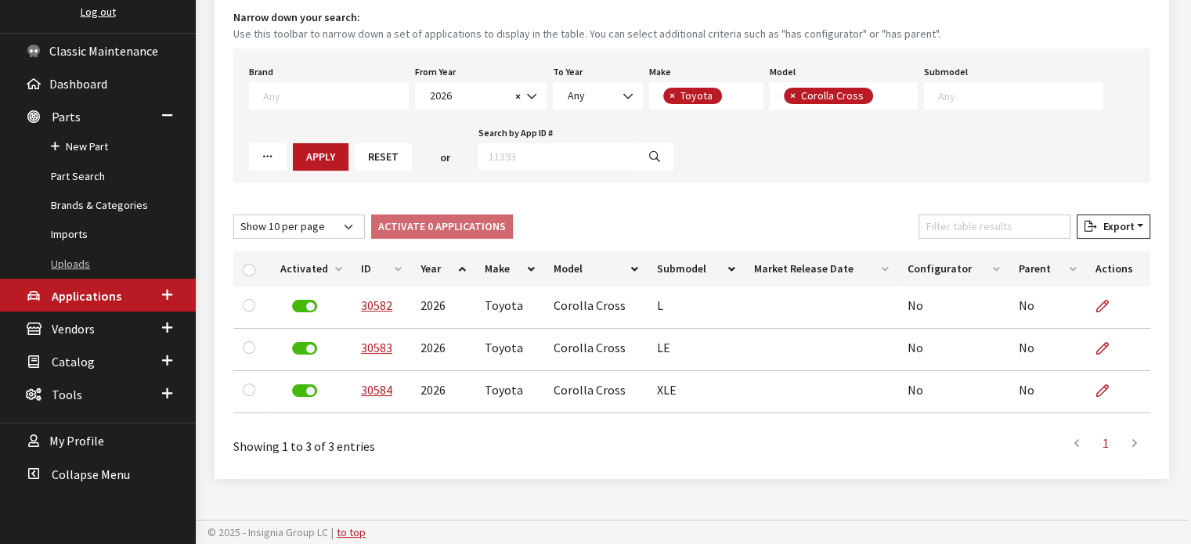
click at [78, 258] on link "Uploads" at bounding box center [98, 264] width 196 height 29
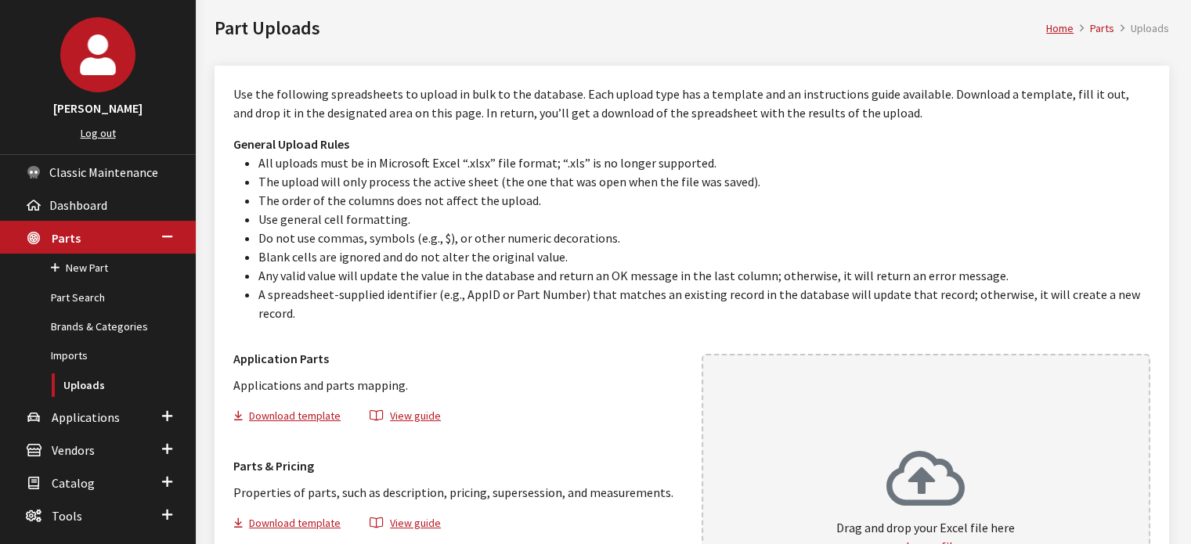
scroll to position [157, 0]
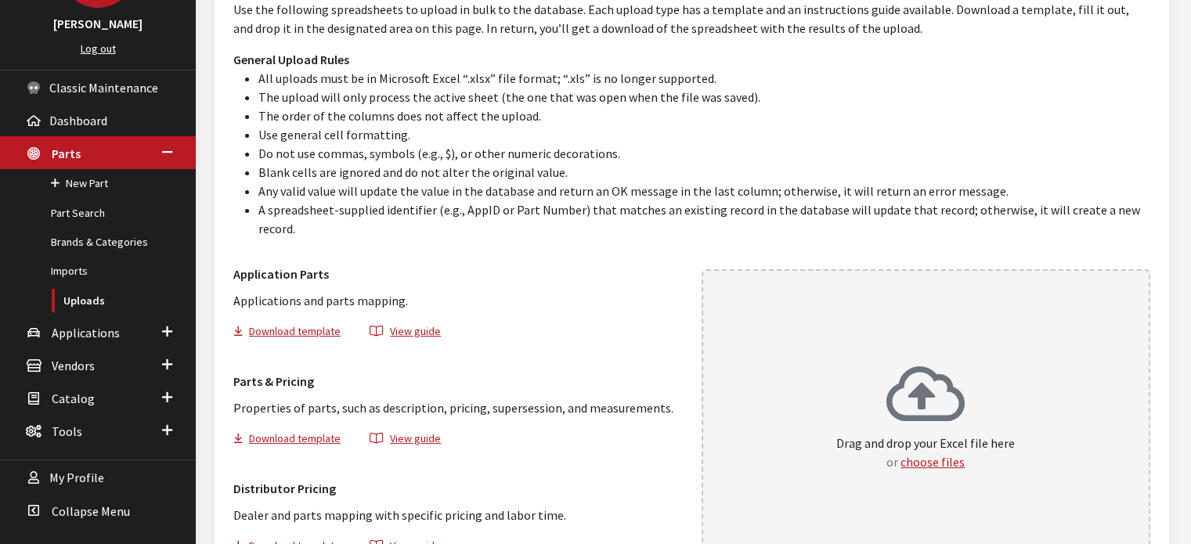
click at [768, 362] on div "Drag and drop your Excel file here or choose files" at bounding box center [927, 423] width 450 height 309
click at [83, 320] on link "Applications" at bounding box center [98, 332] width 196 height 33
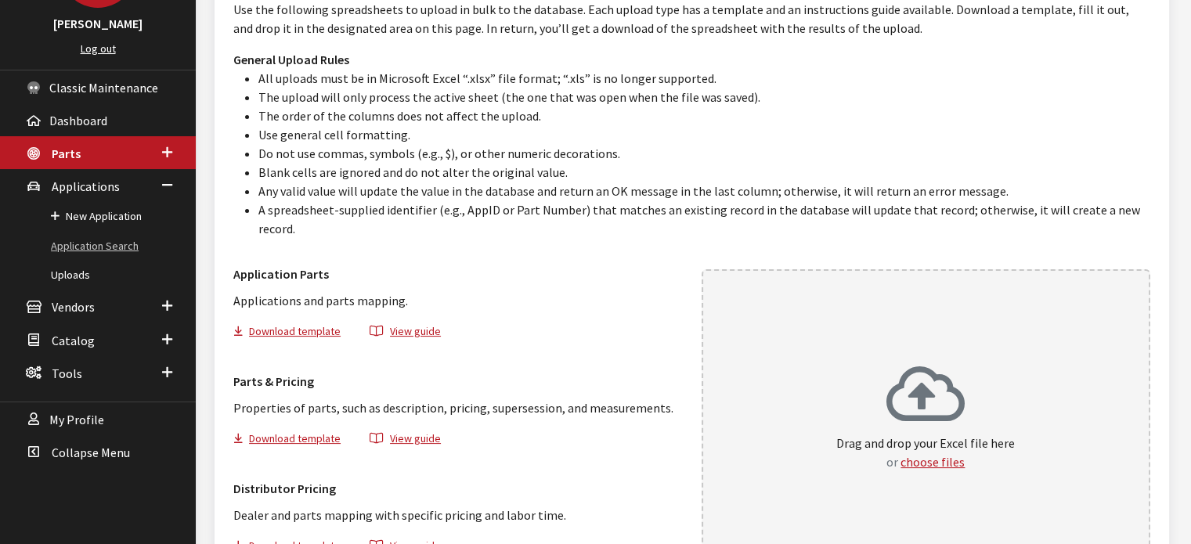
click at [125, 255] on link "Application Search" at bounding box center [98, 246] width 196 height 29
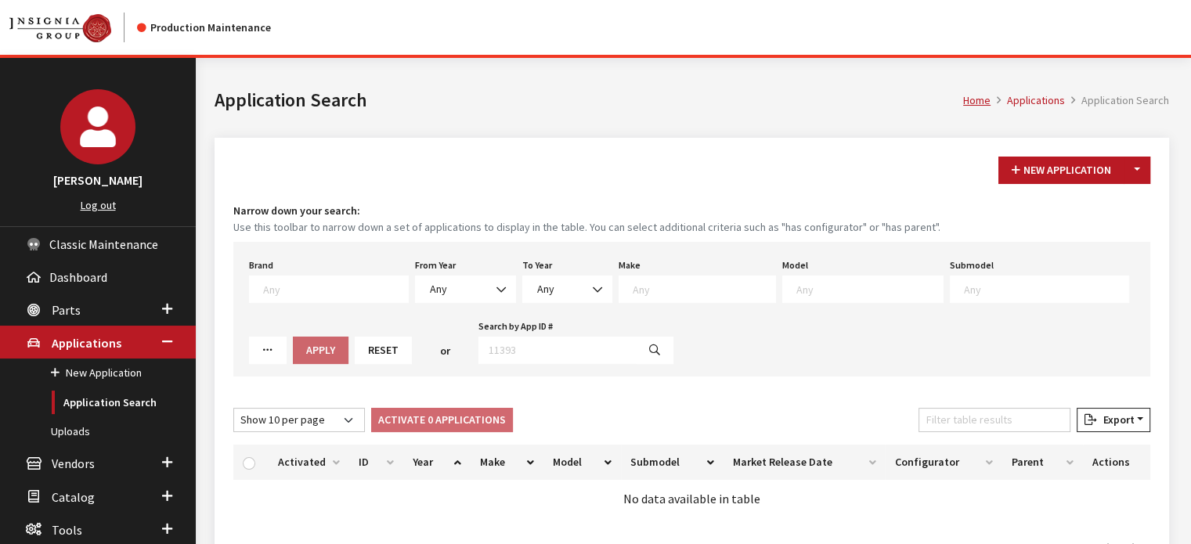
click at [457, 274] on div "From Year Any 2026 2025 2024 2023 2022 2021 2020 2019 2018 2017 2016 2015 2014 …" at bounding box center [465, 279] width 107 height 49
click at [457, 305] on div "Brand Any Acura Alfa Romeo Audi Bentley BMW DoubleTake [PERSON_NAME] Honda Hyun…" at bounding box center [691, 309] width 917 height 135
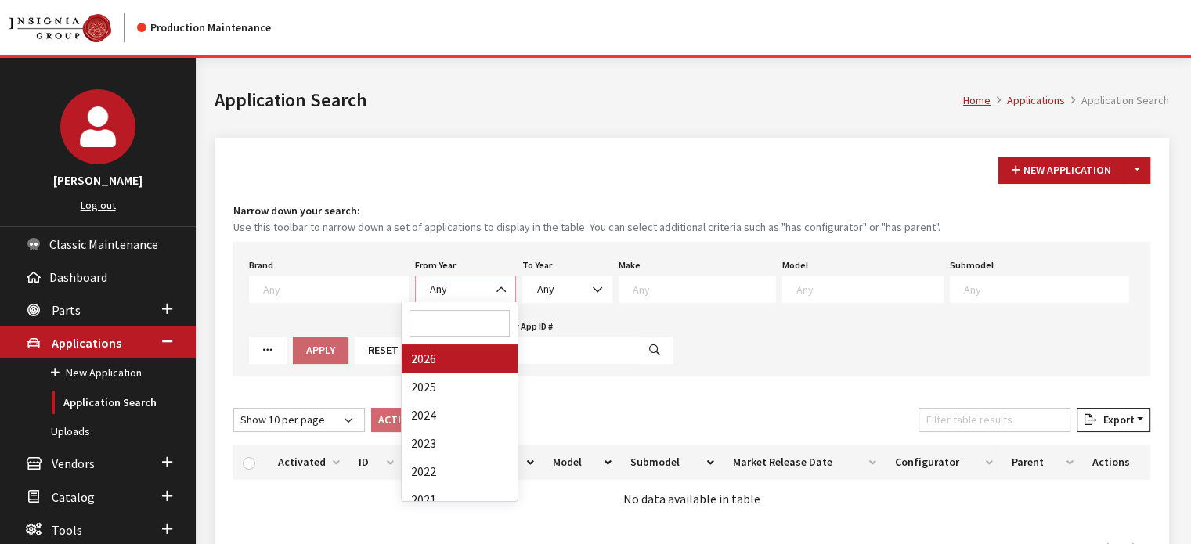
click at [448, 284] on span "Any" at bounding box center [465, 289] width 81 height 16
drag, startPoint x: 478, startPoint y: 345, endPoint x: 488, endPoint y: 370, distance: 26.3
select select "2026"
select select
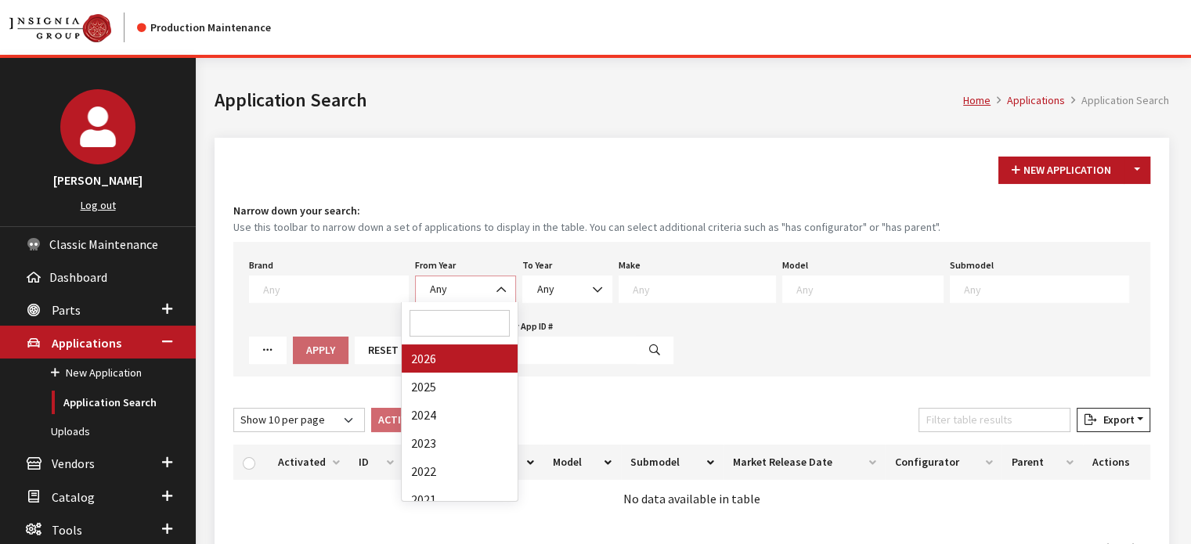
select select
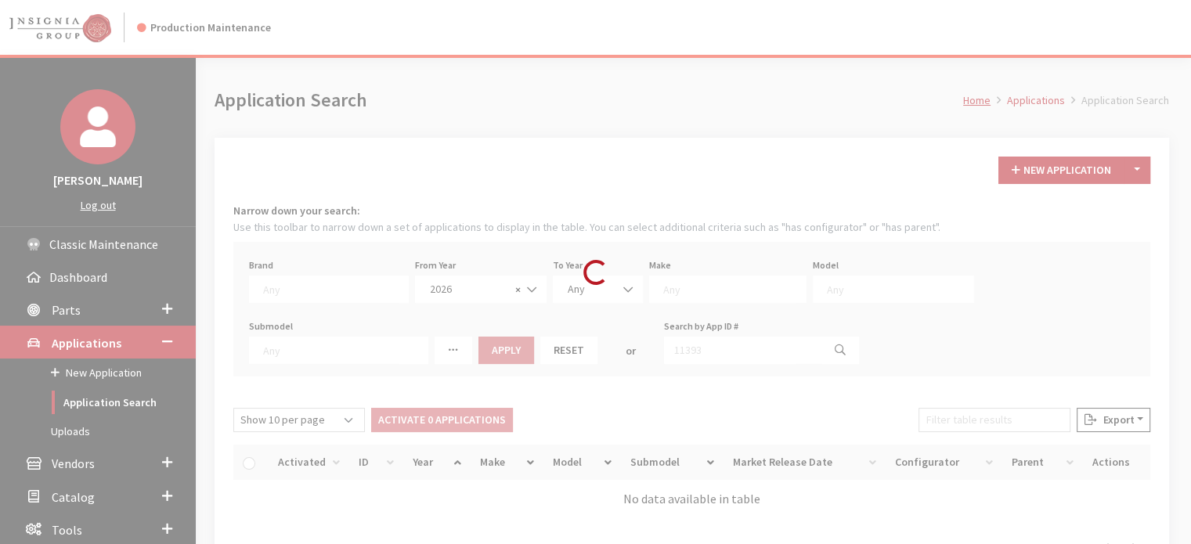
click at [483, 363] on div "Modal title Cancel Yes OK Modal title OK Modal title Cancel Apply Copy From Exi…" at bounding box center [692, 353] width 992 height 591
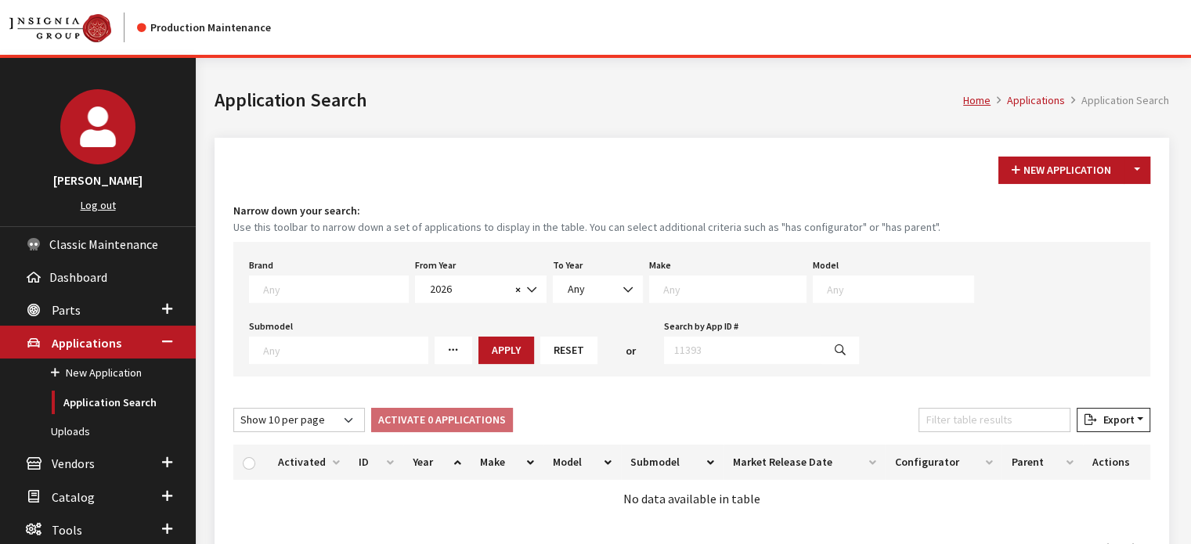
click at [663, 287] on textarea "Search" at bounding box center [734, 289] width 143 height 14
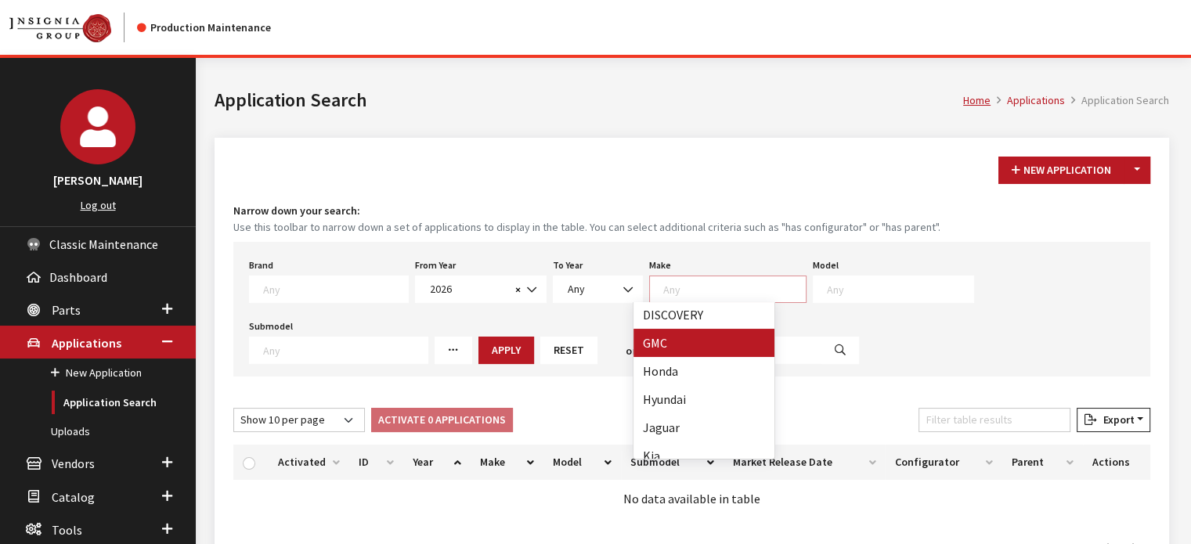
scroll to position [238, 0]
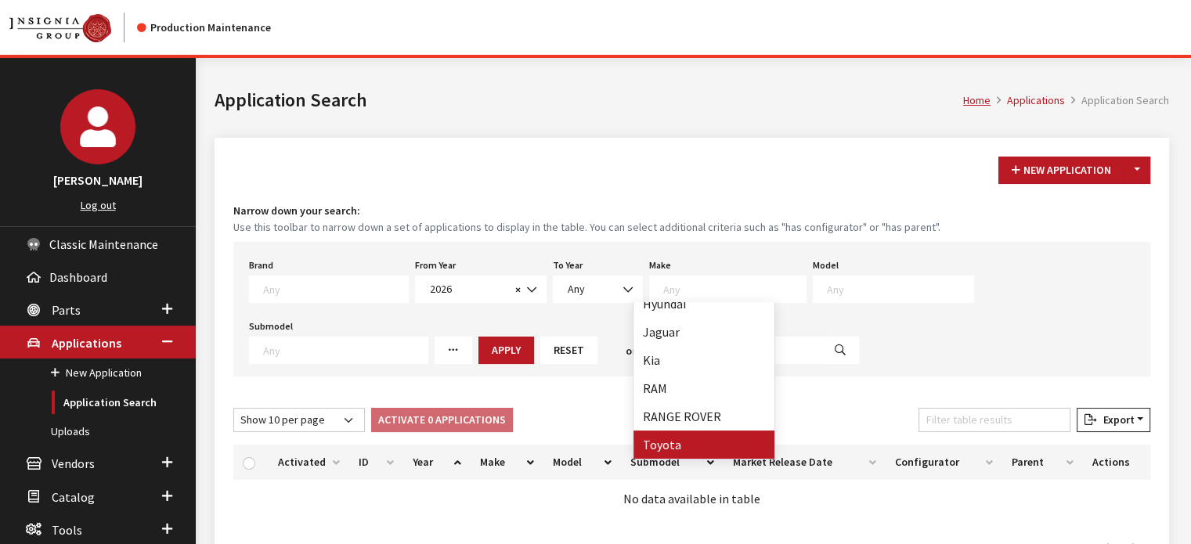
select select "20"
select select
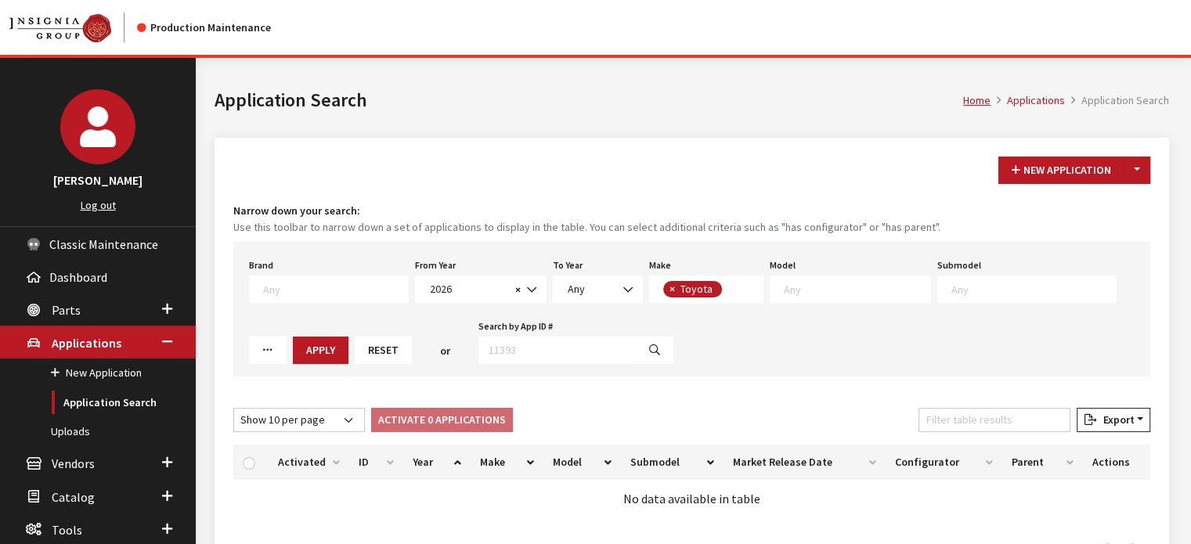
scroll to position [160, 0]
drag, startPoint x: 851, startPoint y: 291, endPoint x: 847, endPoint y: 298, distance: 9.1
click at [851, 291] on textarea "Search" at bounding box center [857, 289] width 146 height 14
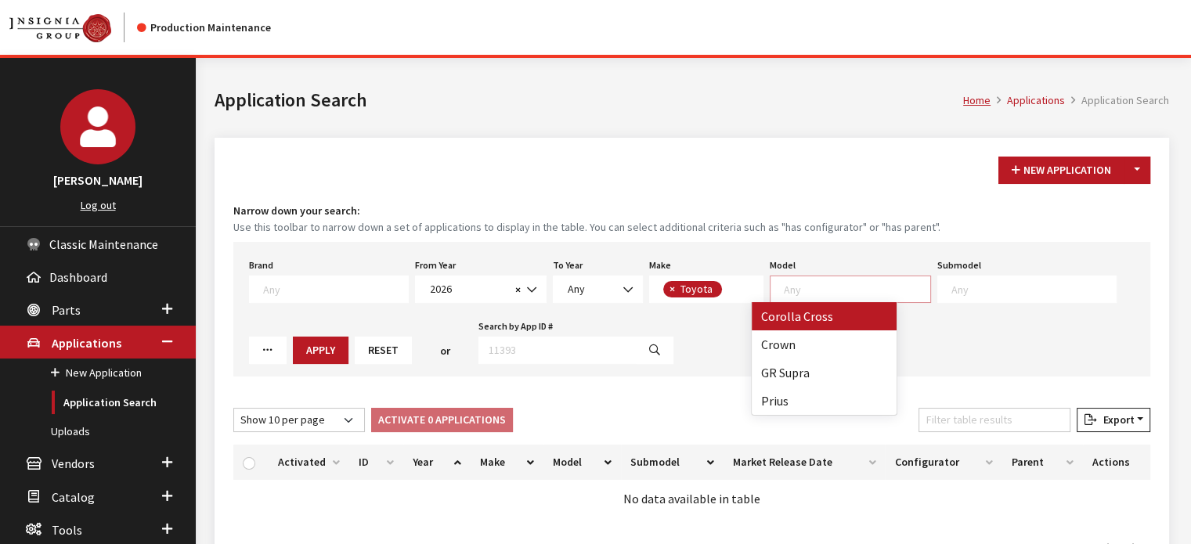
select select "1191"
select select
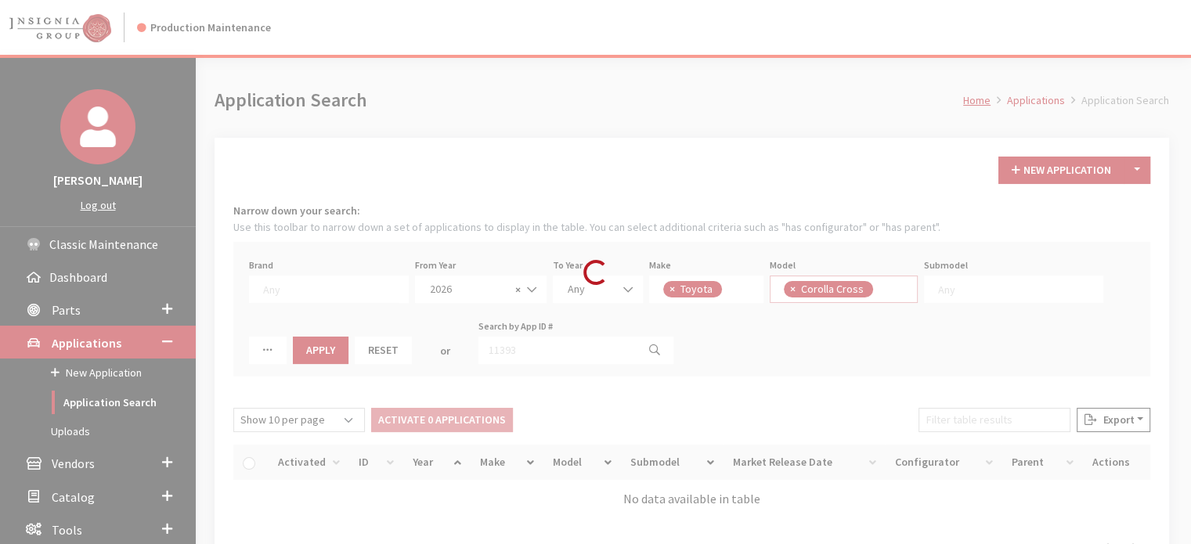
scroll to position [14, 0]
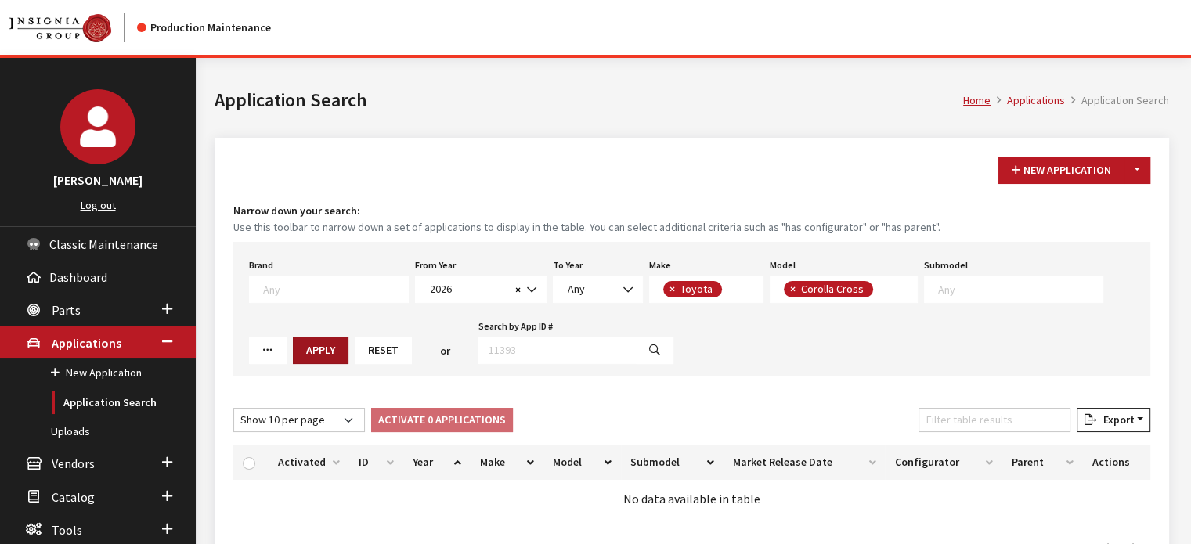
click at [293, 350] on button "Apply" at bounding box center [321, 350] width 56 height 27
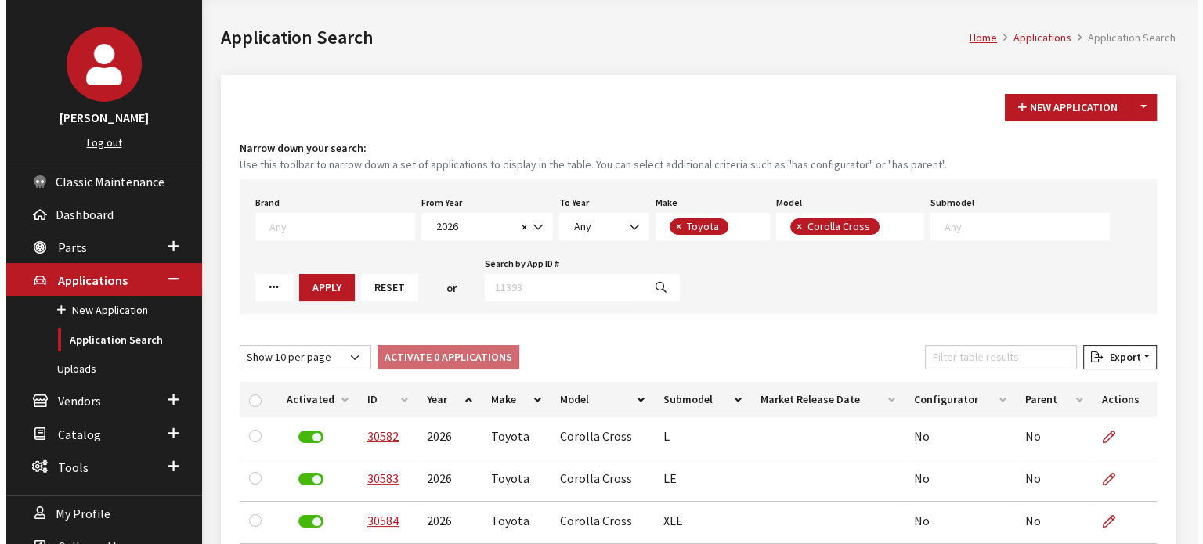
scroll to position [0, 0]
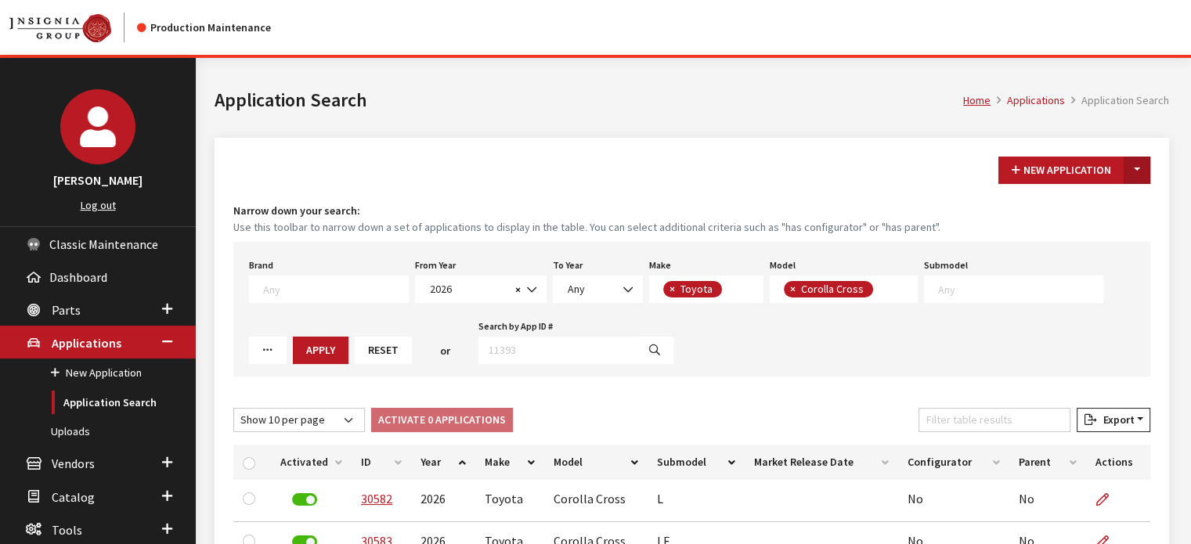
click at [1133, 167] on button "Toggle Dropdown" at bounding box center [1137, 170] width 27 height 27
click at [1095, 200] on button "New From Existing..." at bounding box center [1083, 203] width 135 height 27
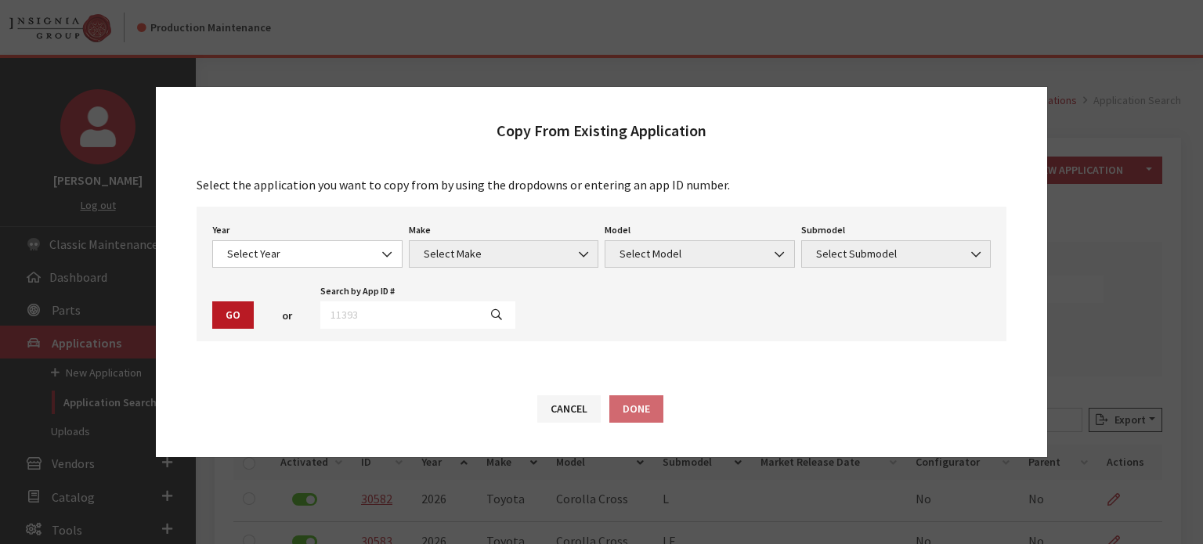
click at [313, 271] on div "Year Select Year 2026 2025 2024 2023 2022 2021 2020 2019 2018 2017 2016 2015 20…" at bounding box center [602, 274] width 810 height 135
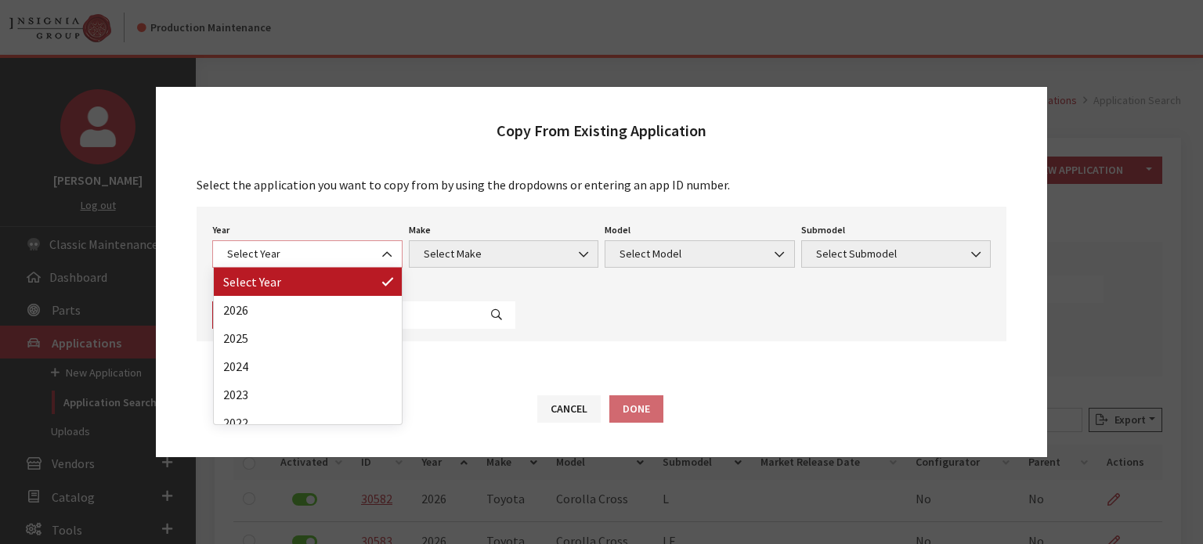
drag, startPoint x: 320, startPoint y: 253, endPoint x: 332, endPoint y: 263, distance: 15.5
click at [323, 253] on span "Select Year" at bounding box center [307, 254] width 170 height 16
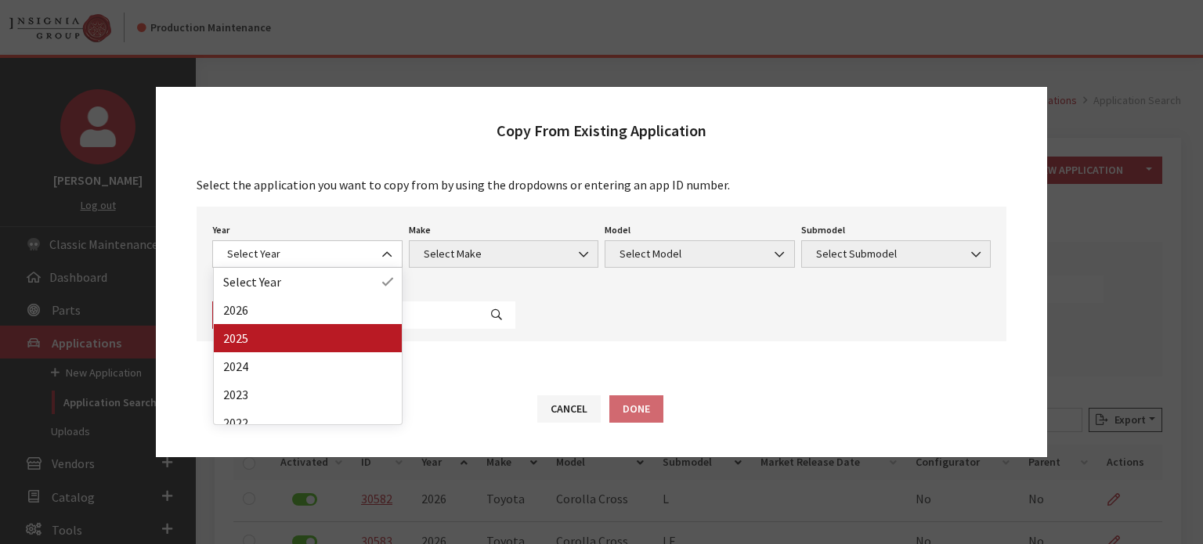
drag, startPoint x: 316, startPoint y: 340, endPoint x: 501, endPoint y: 259, distance: 202.4
select select "43"
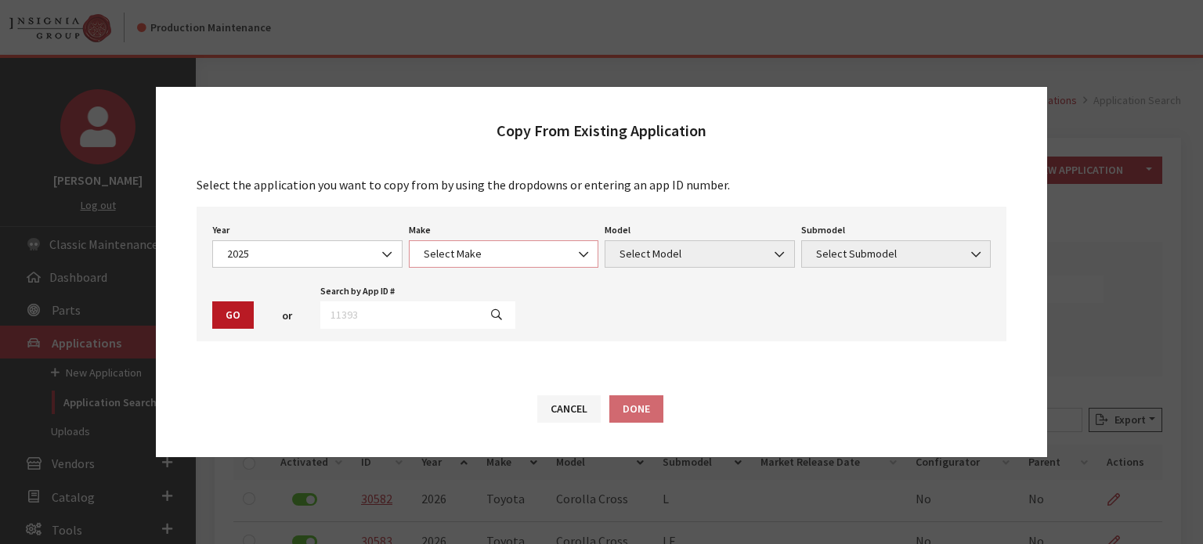
drag, startPoint x: 498, startPoint y: 253, endPoint x: 498, endPoint y: 264, distance: 11.0
click at [498, 253] on span "Select Make" at bounding box center [504, 254] width 170 height 16
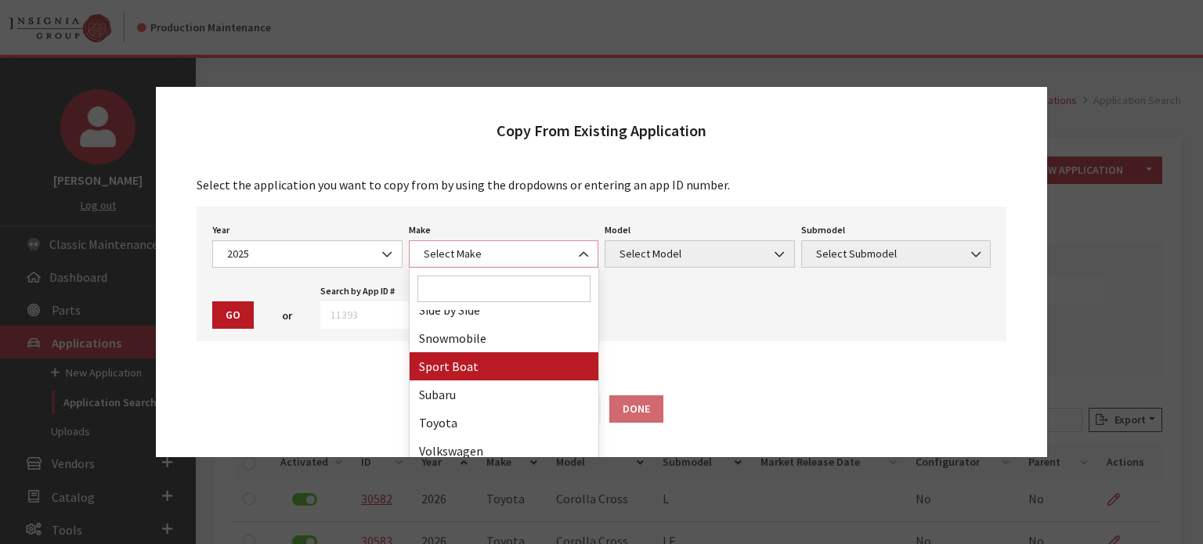
scroll to position [971, 0]
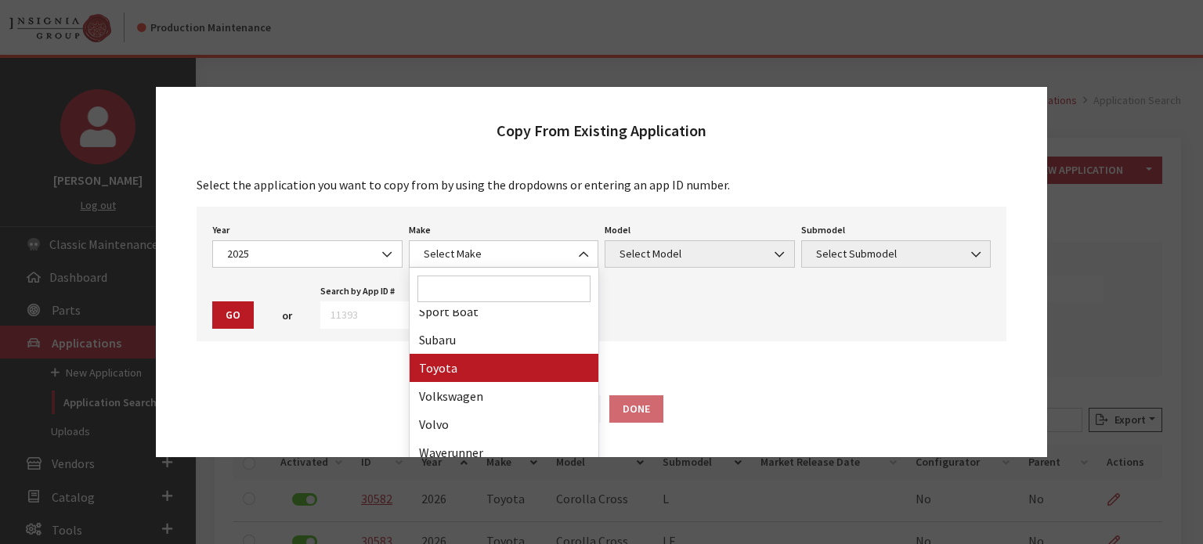
drag, startPoint x: 488, startPoint y: 370, endPoint x: 495, endPoint y: 365, distance: 8.9
select select "20"
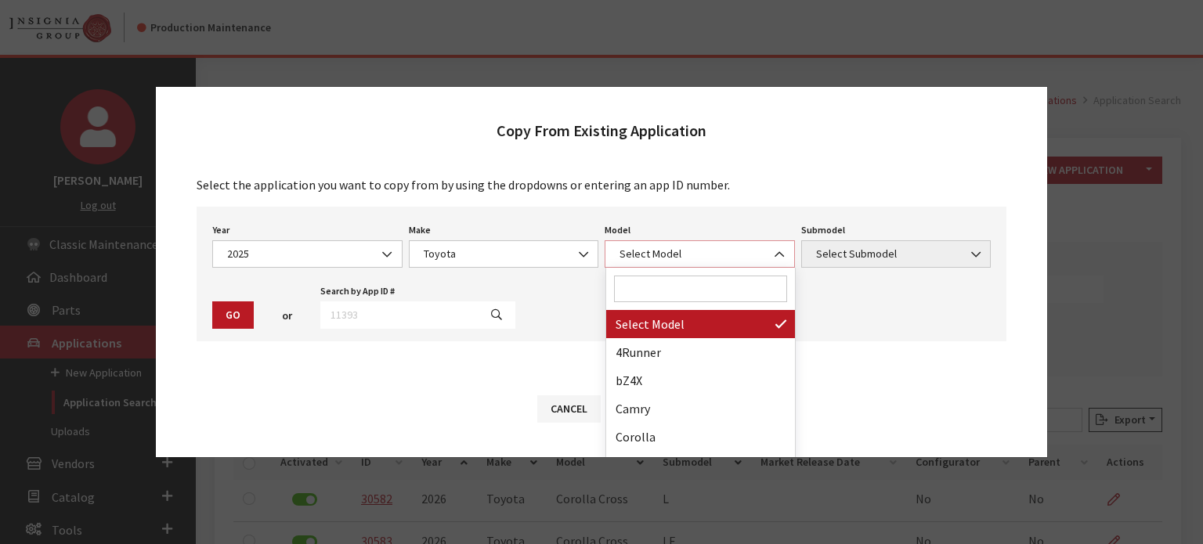
click at [642, 247] on span "Select Model" at bounding box center [700, 254] width 170 height 16
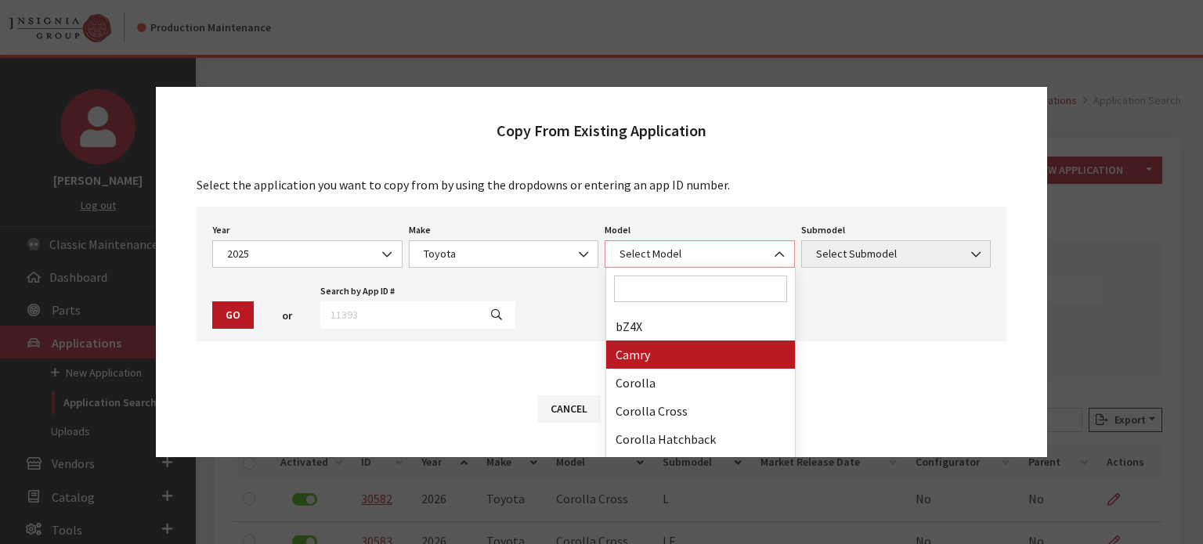
scroll to position [78, 0]
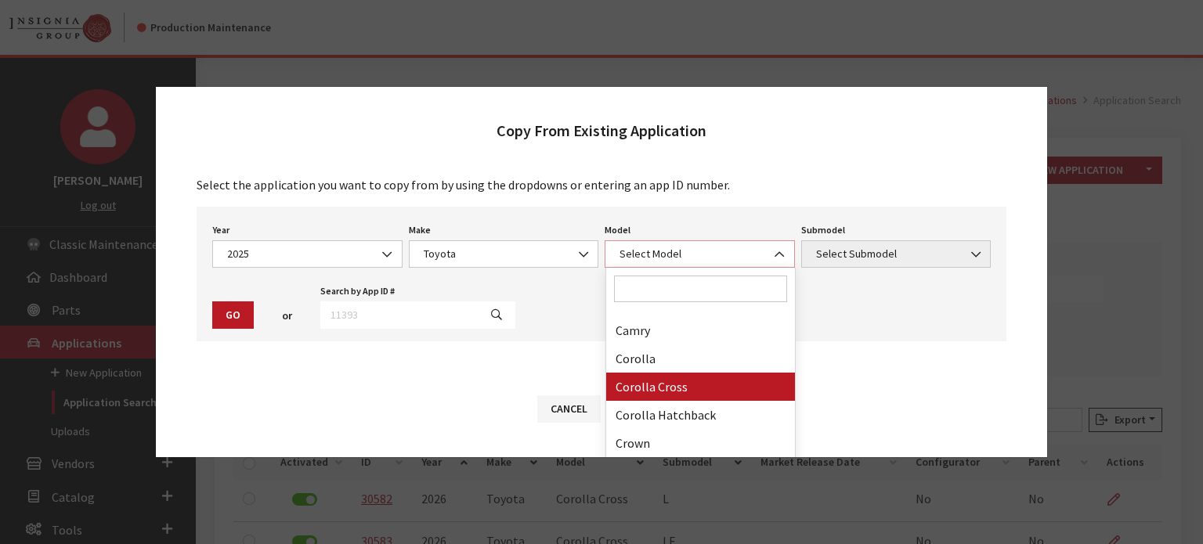
select select "1191"
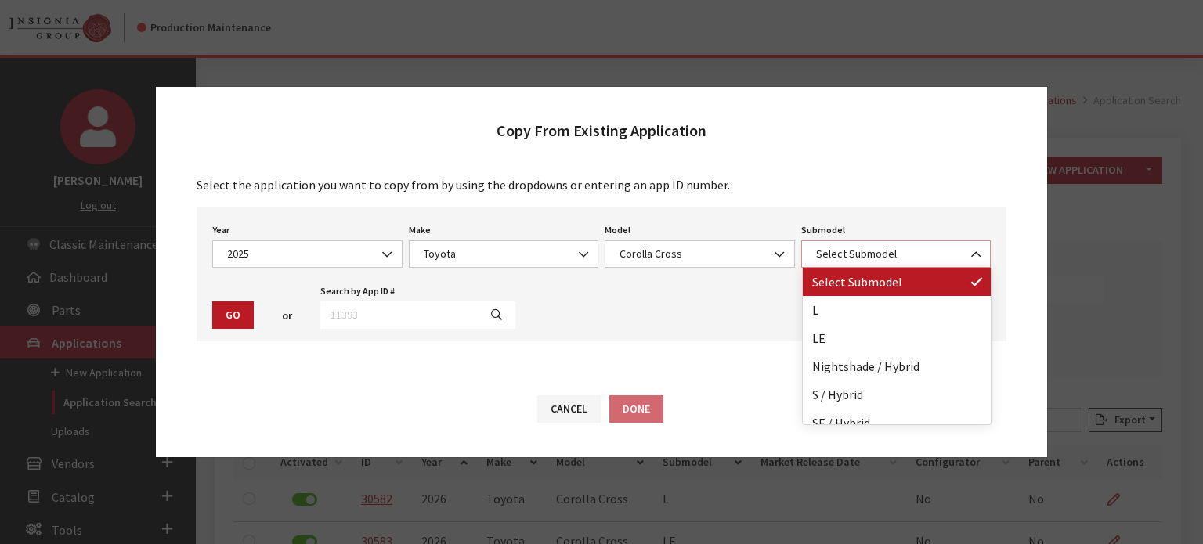
drag, startPoint x: 890, startPoint y: 240, endPoint x: 879, endPoint y: 256, distance: 18.7
click at [890, 241] on span "Select Submodel" at bounding box center [896, 253] width 190 height 27
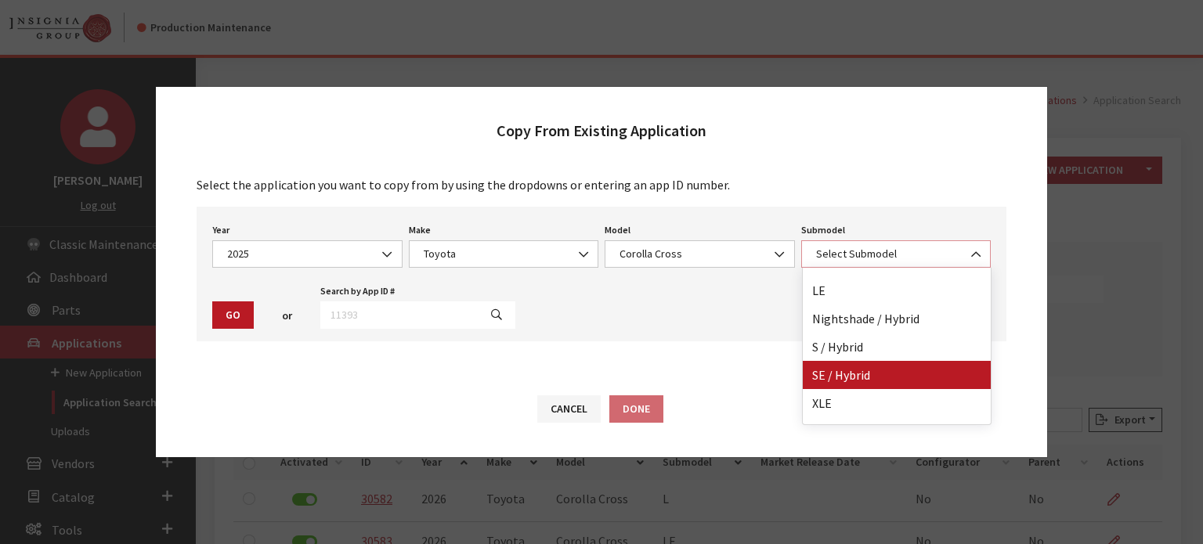
scroll to position [69, 0]
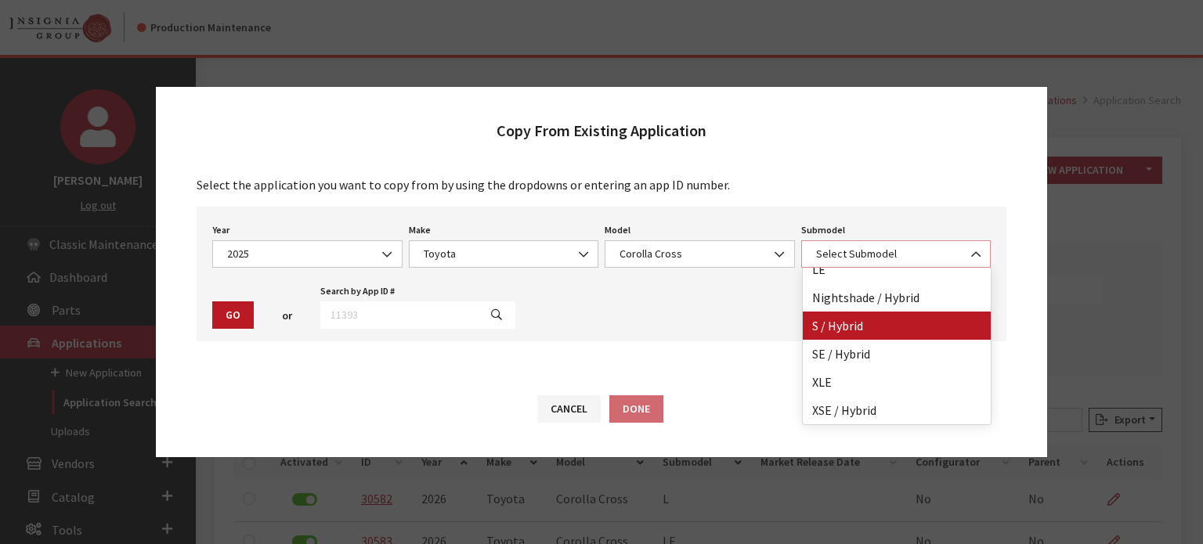
select select "3810"
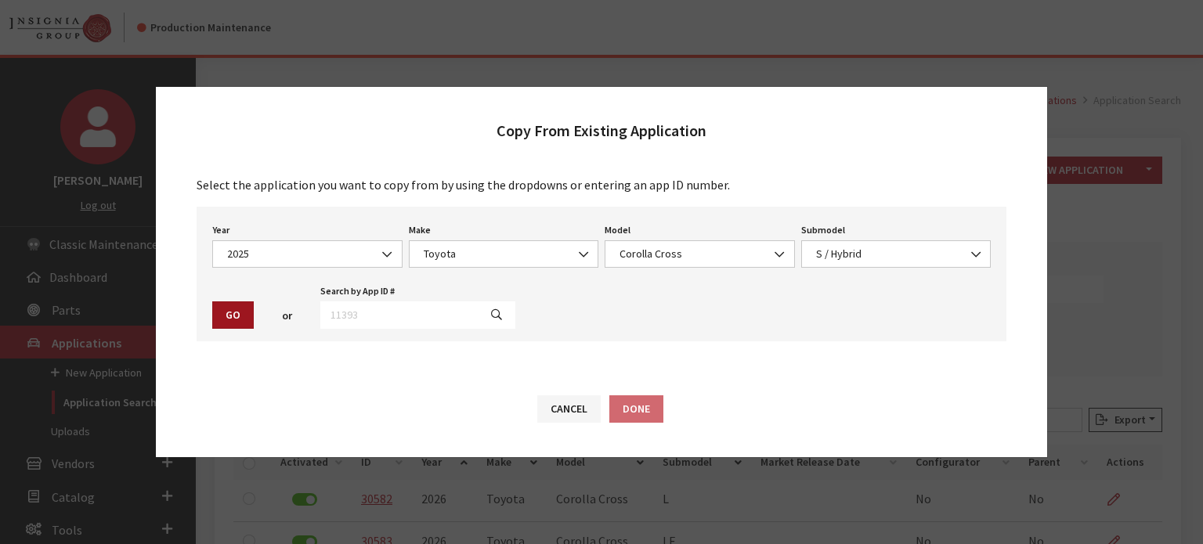
click at [234, 308] on button "Go" at bounding box center [233, 315] width 42 height 27
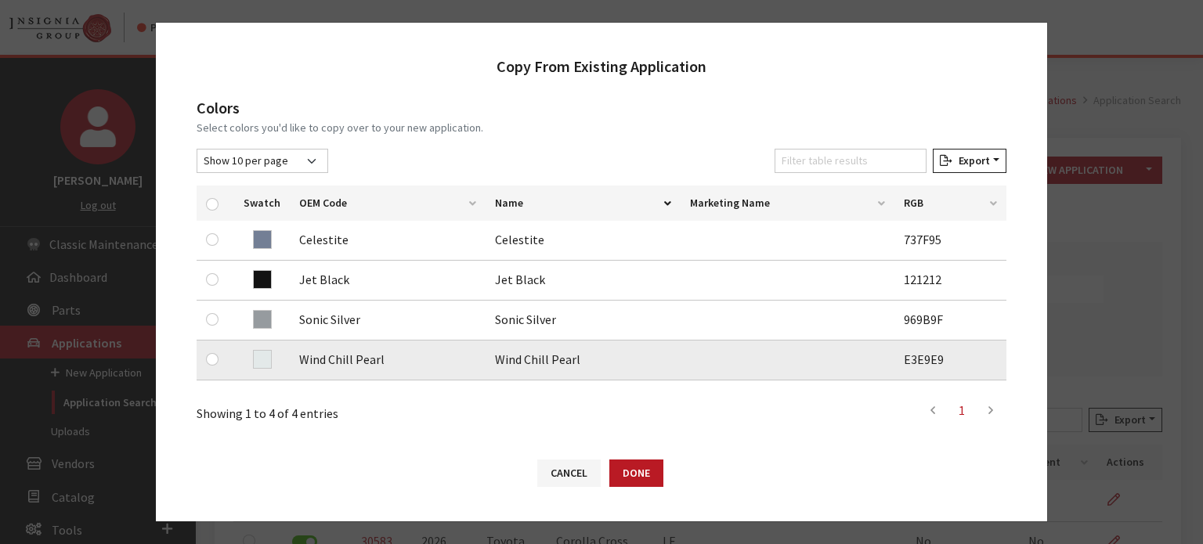
scroll to position [235, 0]
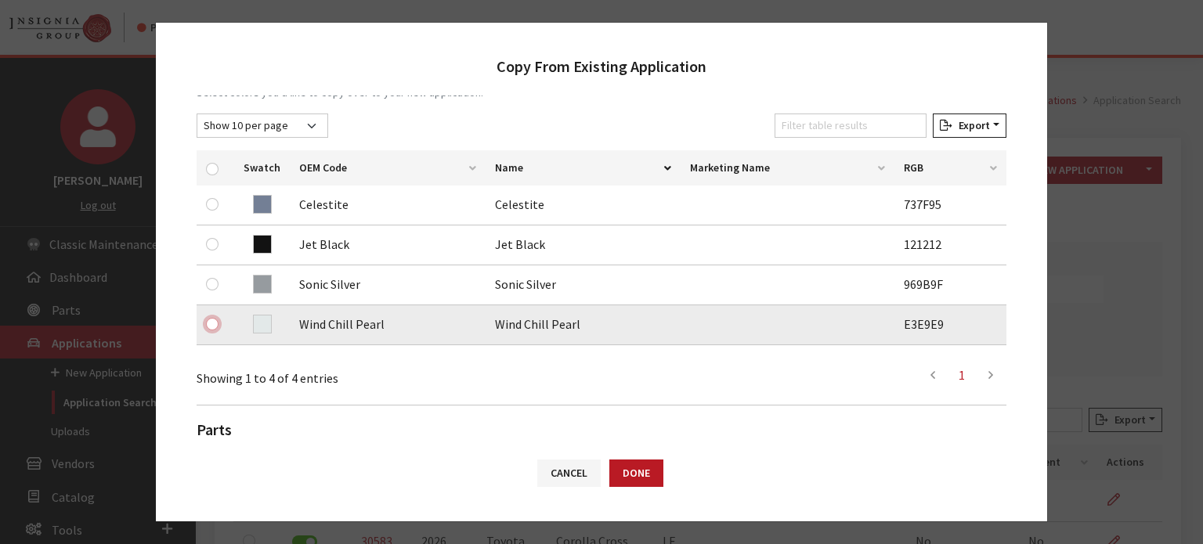
click at [213, 326] on input "checkbox" at bounding box center [212, 324] width 13 height 13
checkbox input "true"
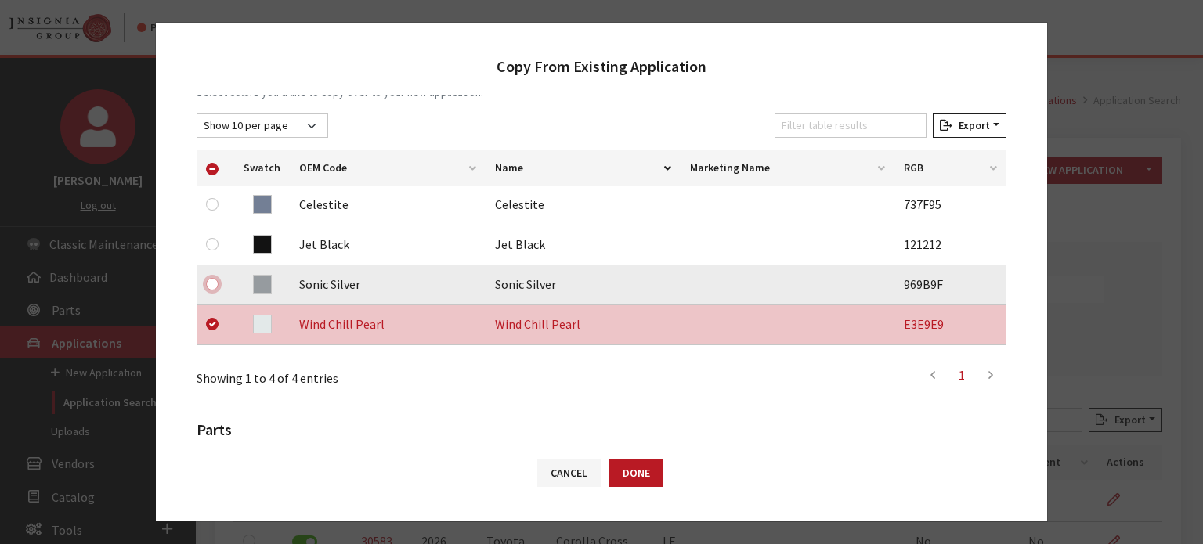
click at [210, 286] on input "checkbox" at bounding box center [212, 284] width 13 height 13
checkbox input "true"
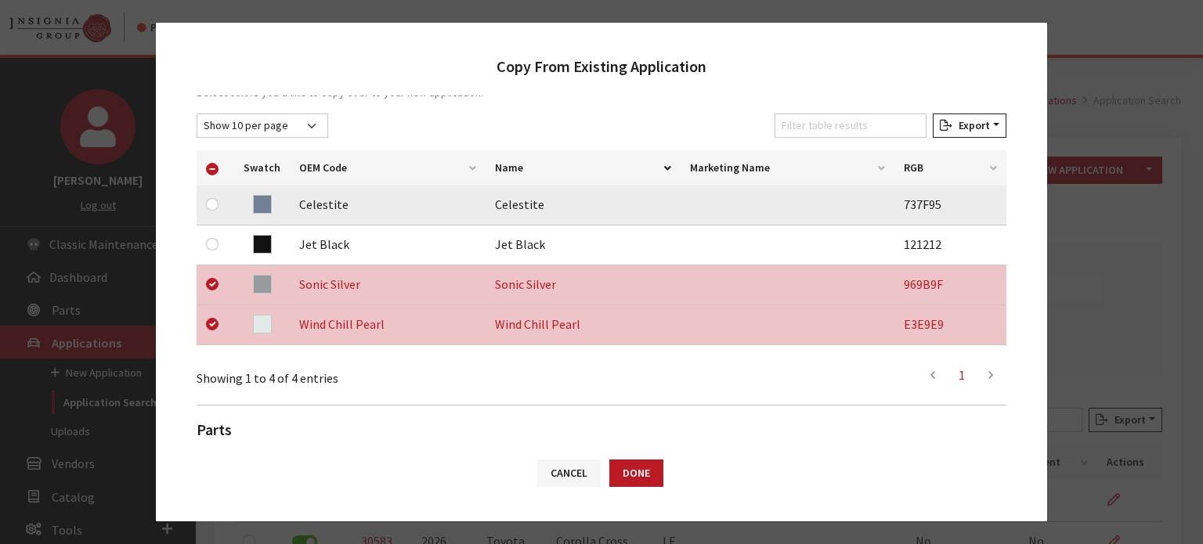
click at [204, 200] on td at bounding box center [216, 206] width 38 height 40
click at [210, 200] on input "checkbox" at bounding box center [212, 204] width 13 height 13
checkbox input "true"
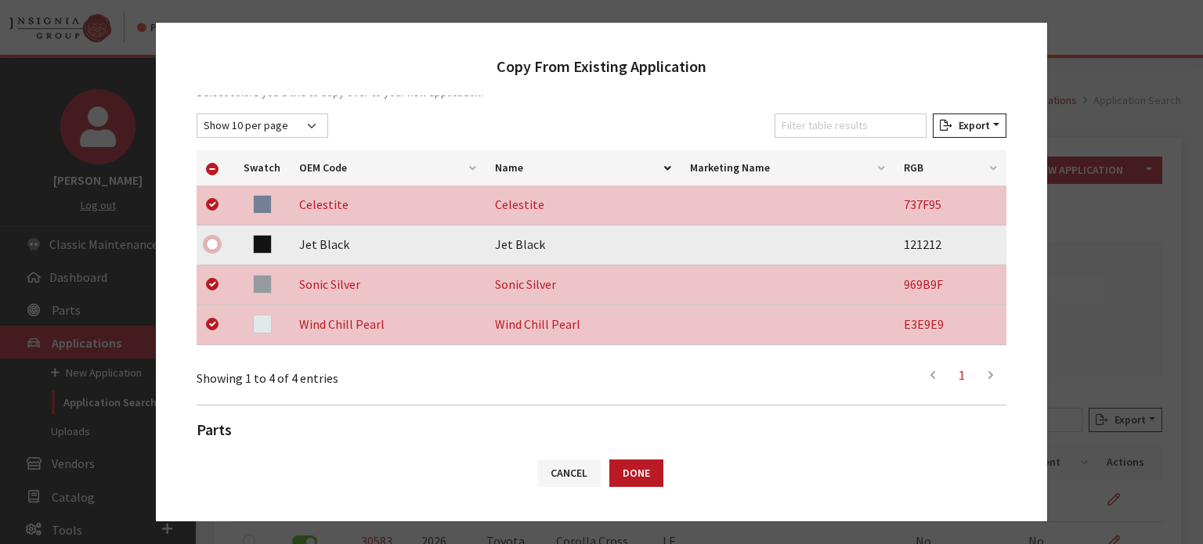
click at [214, 243] on input "checkbox" at bounding box center [212, 244] width 13 height 13
checkbox input "true"
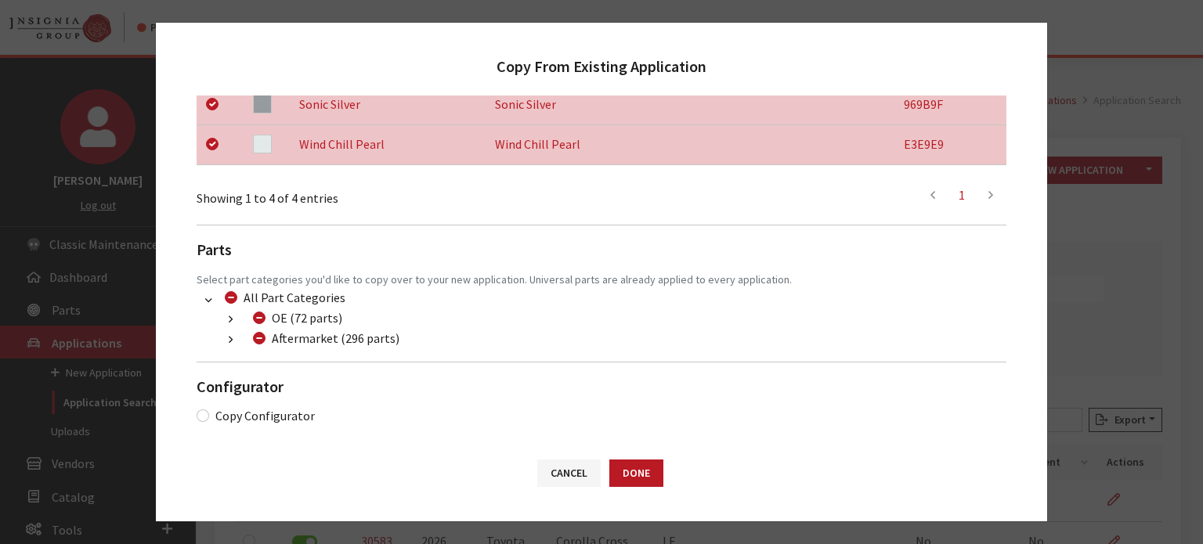
scroll to position [416, 0]
click at [259, 334] on input "Aftermarket (296 parts)" at bounding box center [259, 337] width 13 height 13
checkbox input "true"
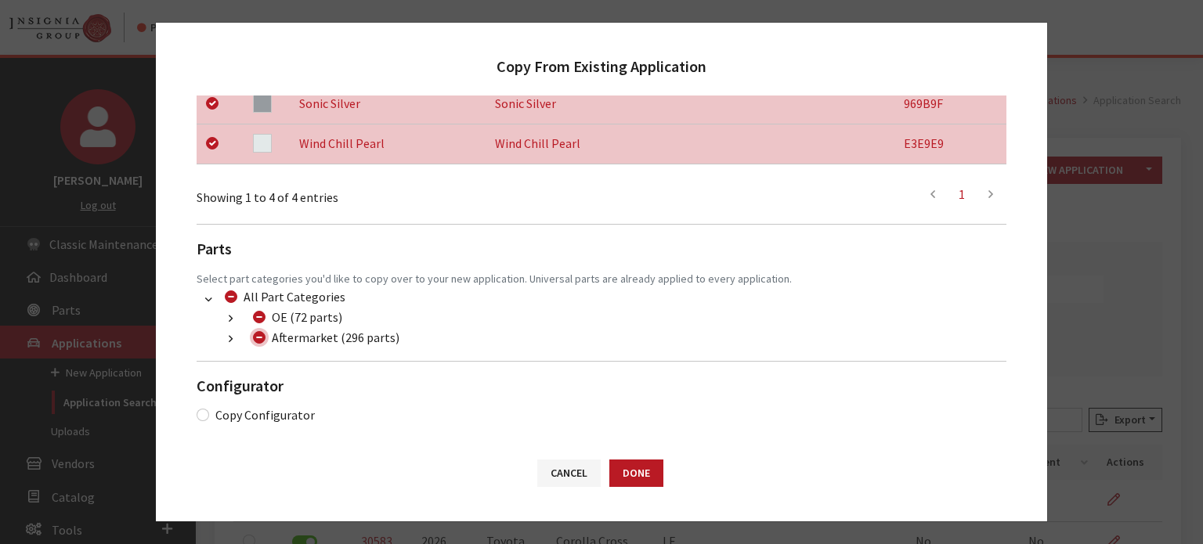
click at [259, 334] on input "Aftermarket (296 parts)" at bounding box center [259, 337] width 13 height 13
checkbox input "false"
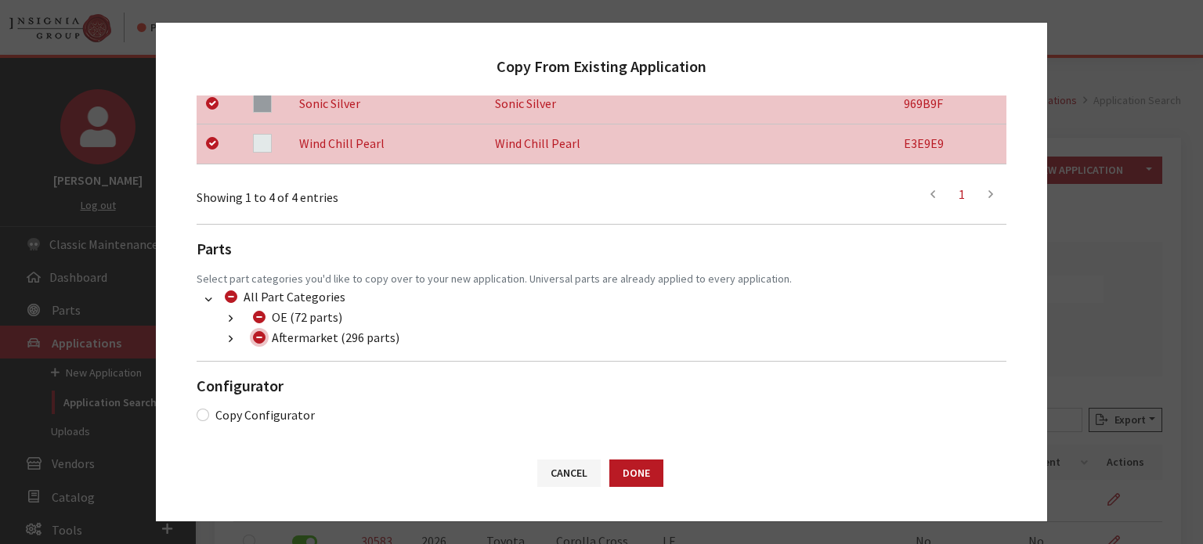
checkbox input "false"
click at [232, 339] on icon "button" at bounding box center [231, 339] width 4 height 11
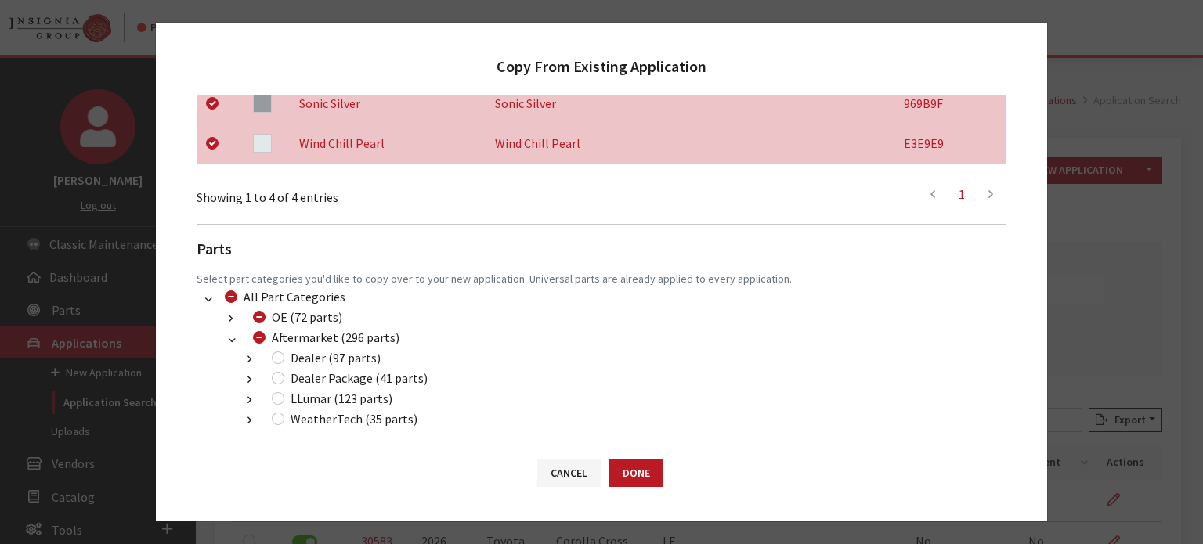
click at [283, 362] on div "Dealer (97 parts)" at bounding box center [324, 358] width 114 height 19
click at [278, 354] on input "Dealer (97 parts)" at bounding box center [278, 358] width 13 height 13
checkbox input "true"
click at [288, 382] on div "Dealer Package (41 parts)" at bounding box center [347, 378] width 161 height 19
click at [276, 374] on input "Dealer Package (41 parts)" at bounding box center [278, 378] width 13 height 13
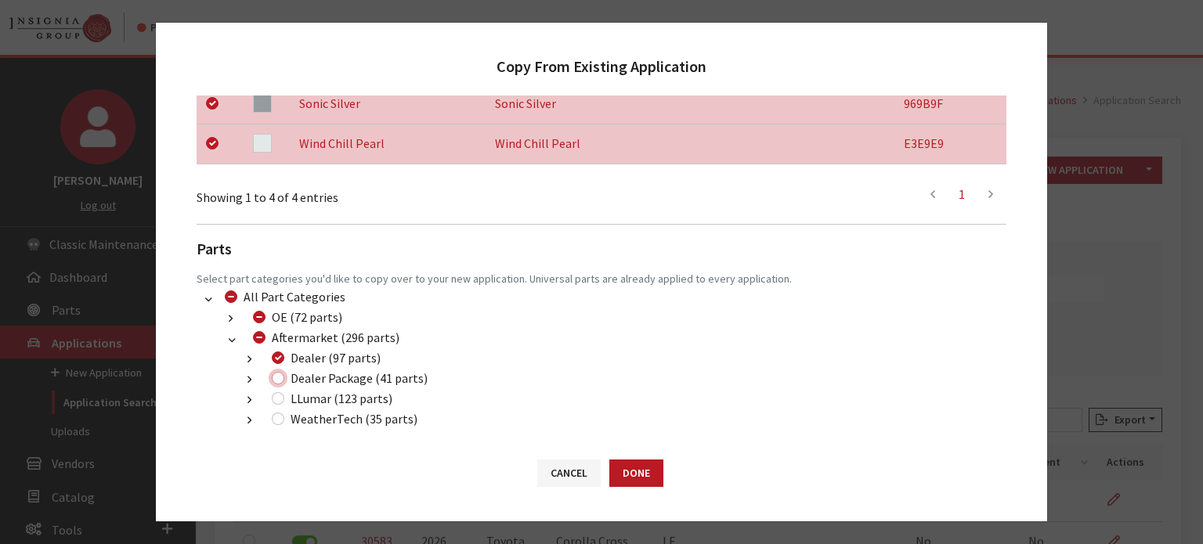
checkbox input "true"
click at [276, 396] on input "LLumar (123 parts)" at bounding box center [278, 398] width 13 height 13
checkbox input "true"
click at [648, 461] on button "Done" at bounding box center [636, 473] width 54 height 27
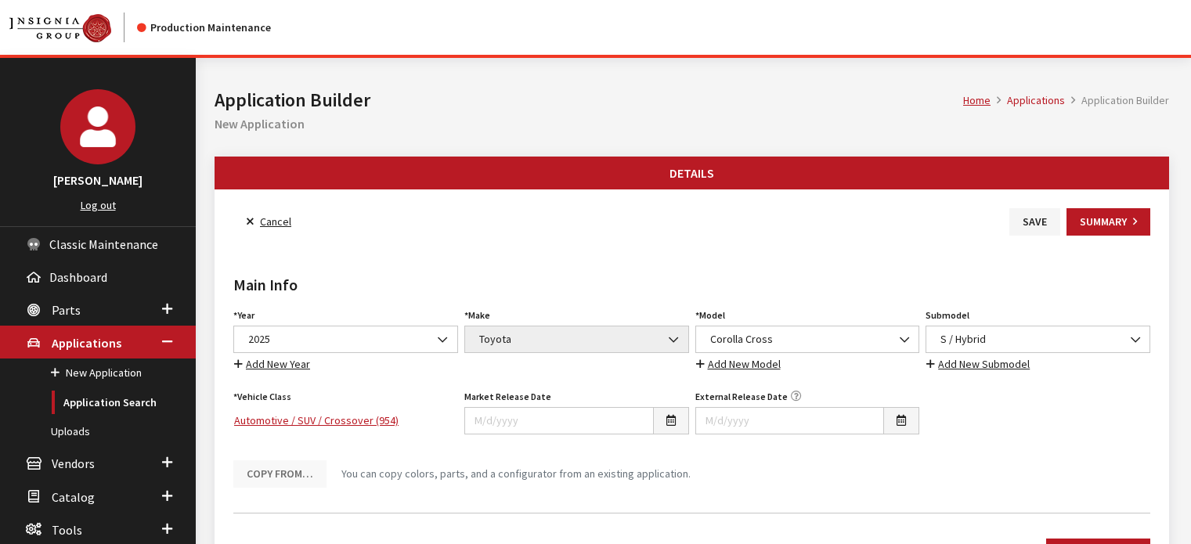
scroll to position [157, 0]
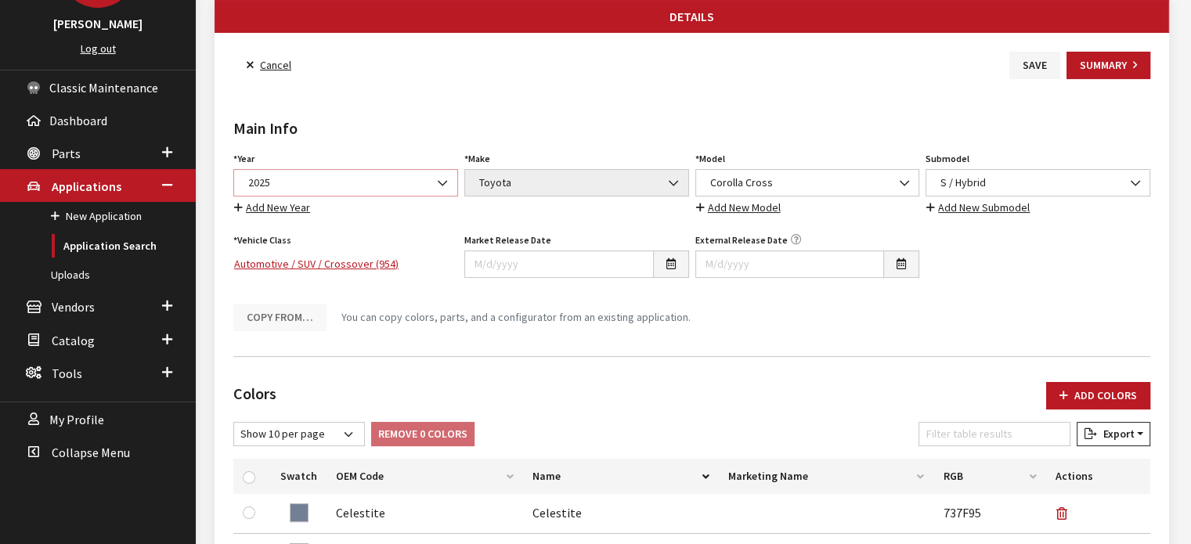
click at [361, 190] on span "2025" at bounding box center [345, 182] width 225 height 27
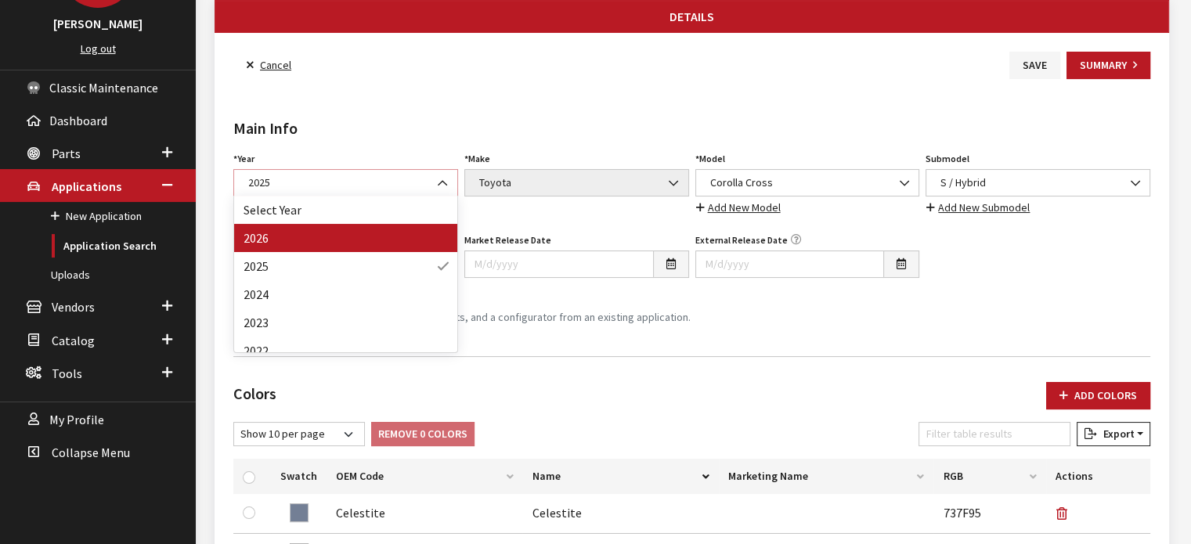
select select "44"
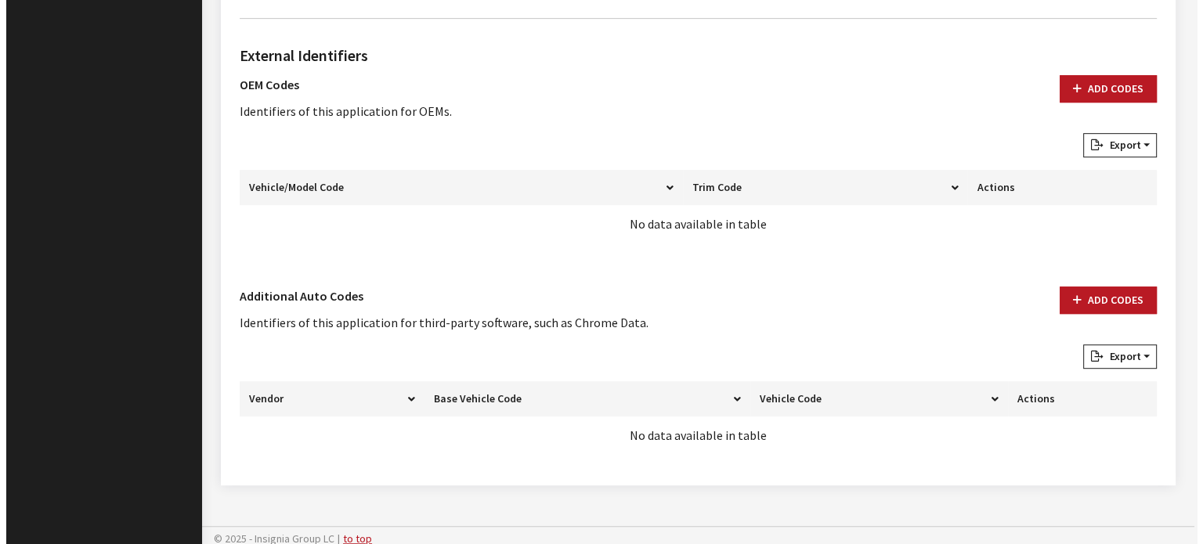
scroll to position [869, 0]
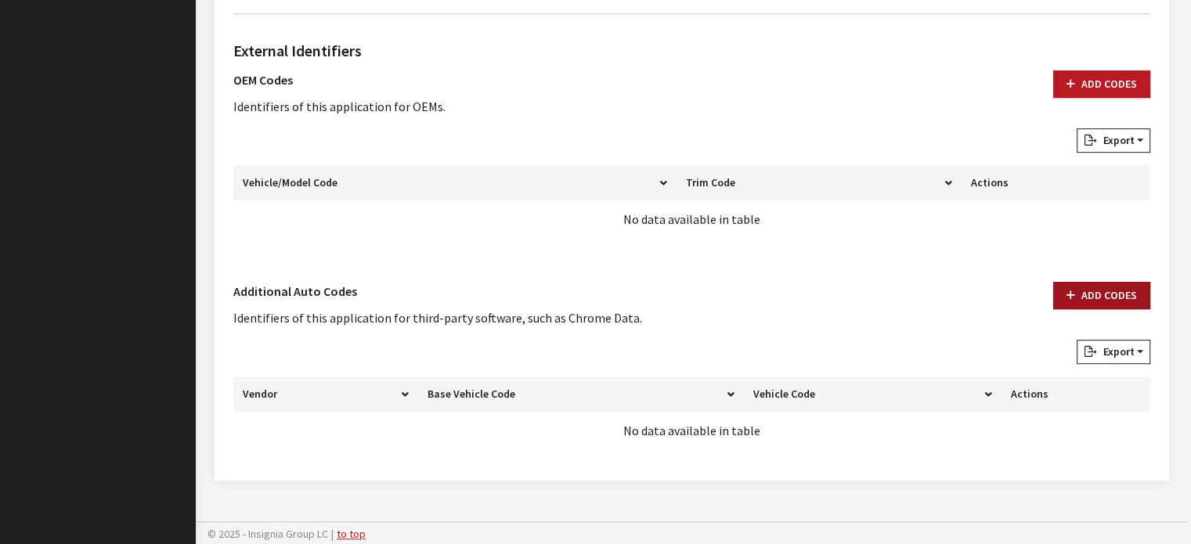
click at [1078, 294] on button "Add Codes" at bounding box center [1101, 295] width 97 height 27
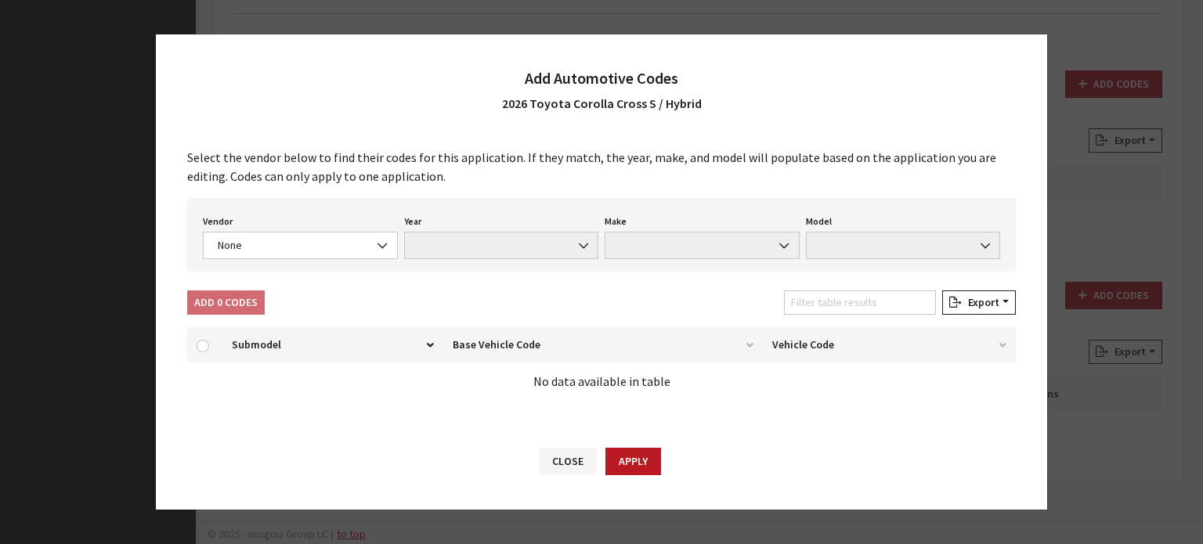
click at [247, 281] on div "Select the vendor below to find their codes for this application. If they match…" at bounding box center [601, 280] width 891 height 296
click at [257, 261] on div "Vendor None Chrome® Data Aftermarket Catalog Exchange Standard None Year None M…" at bounding box center [601, 235] width 829 height 74
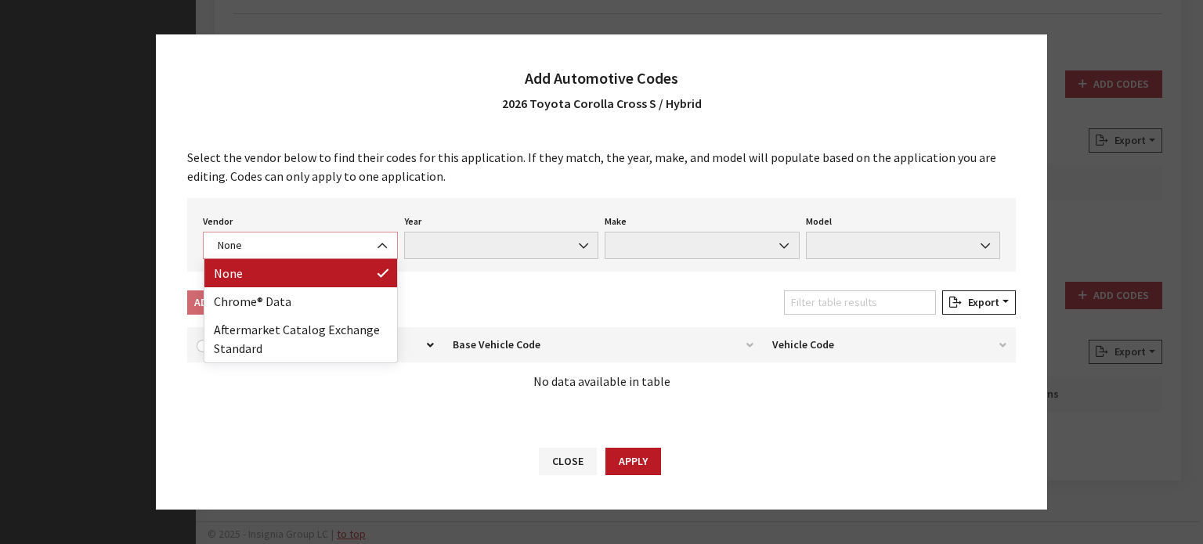
drag, startPoint x: 287, startPoint y: 237, endPoint x: 282, endPoint y: 247, distance: 10.5
click at [285, 240] on span "None" at bounding box center [300, 245] width 175 height 16
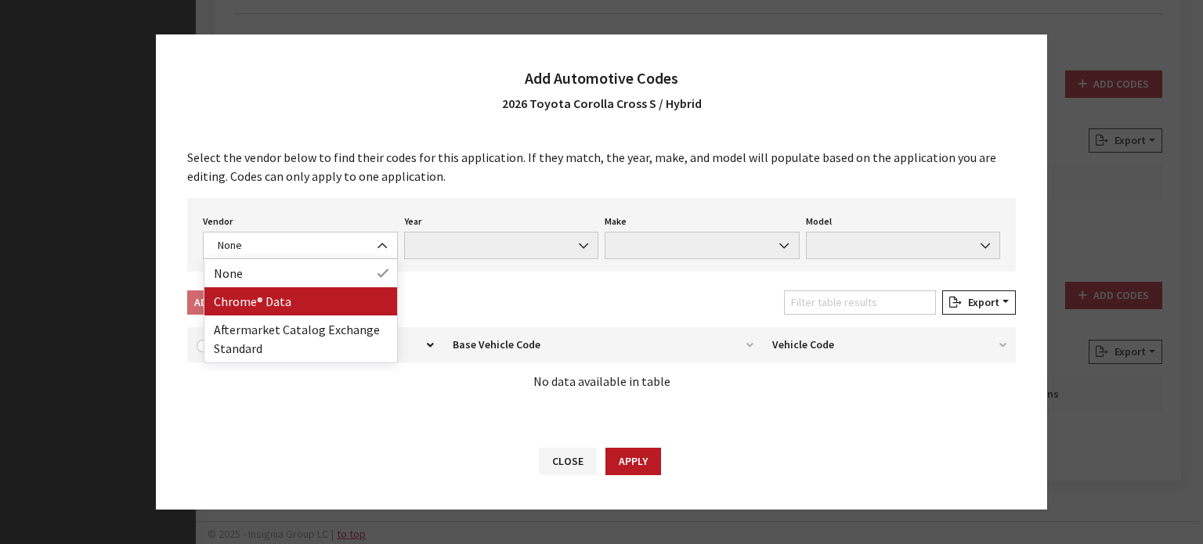
drag, startPoint x: 298, startPoint y: 303, endPoint x: 298, endPoint y: 315, distance: 11.7
select select "4"
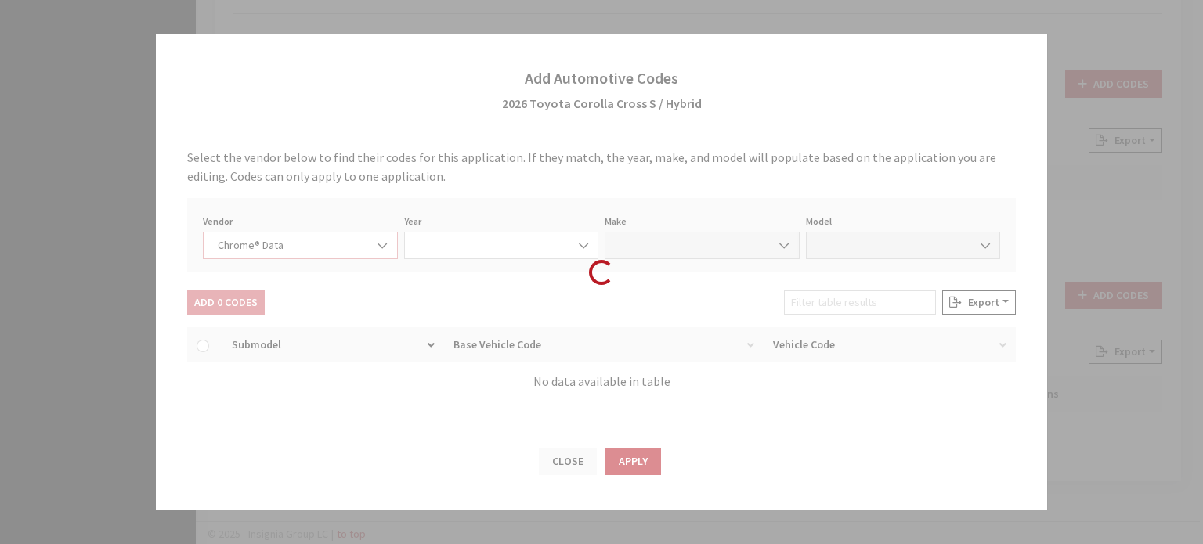
select select "2026"
select select "39"
select select "72000"
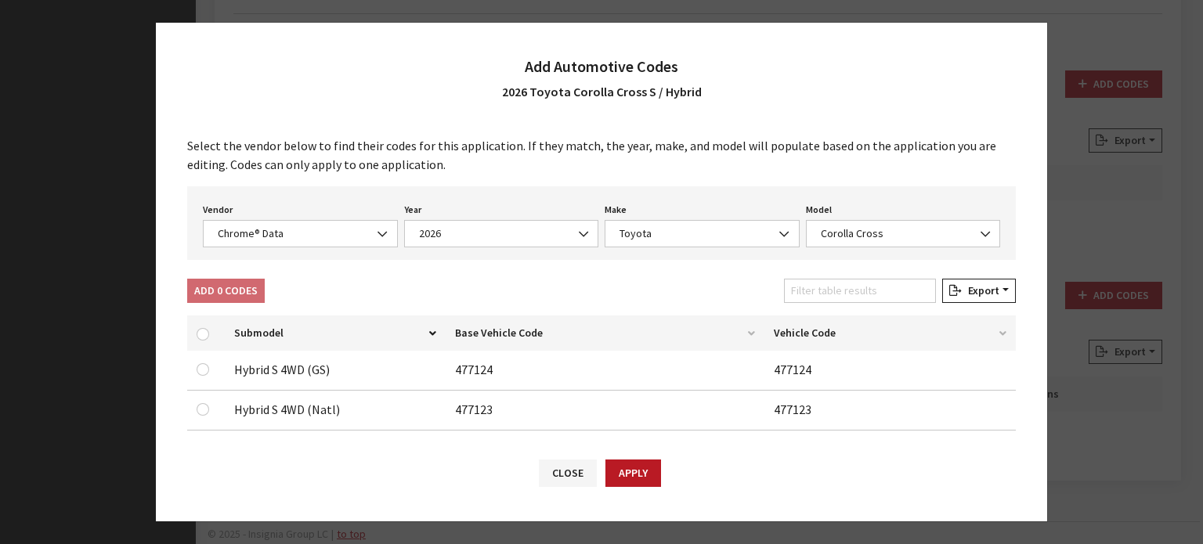
click at [197, 374] on div at bounding box center [206, 369] width 19 height 19
click at [198, 369] on input "checkbox" at bounding box center [203, 369] width 13 height 13
checkbox input "true"
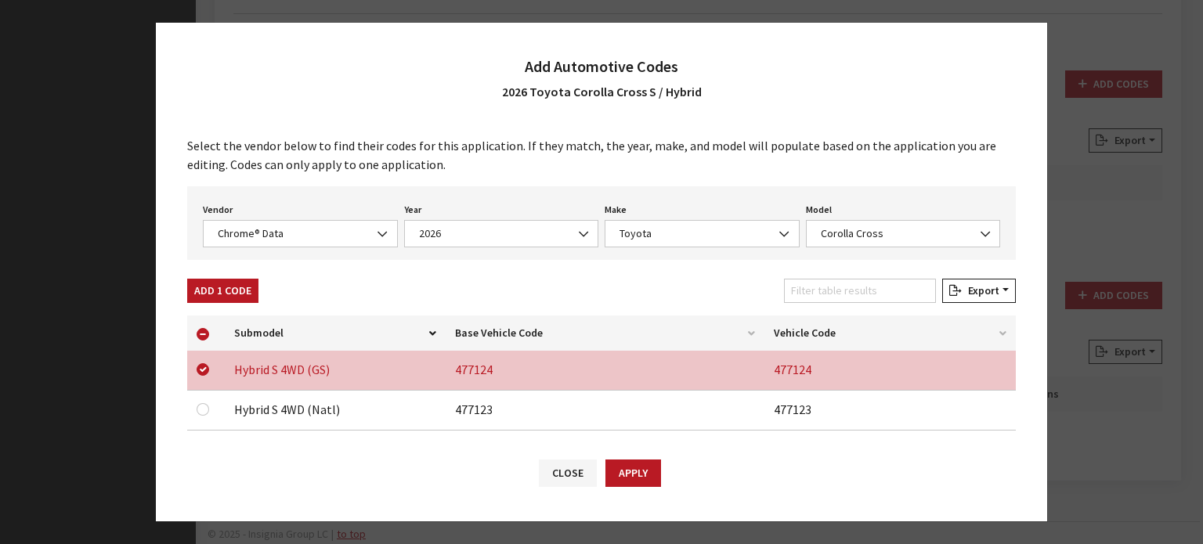
drag, startPoint x: 204, startPoint y: 425, endPoint x: 200, endPoint y: 413, distance: 13.1
click at [201, 419] on td at bounding box center [206, 411] width 38 height 40
click at [202, 406] on input "checkbox" at bounding box center [203, 409] width 13 height 13
checkbox input "true"
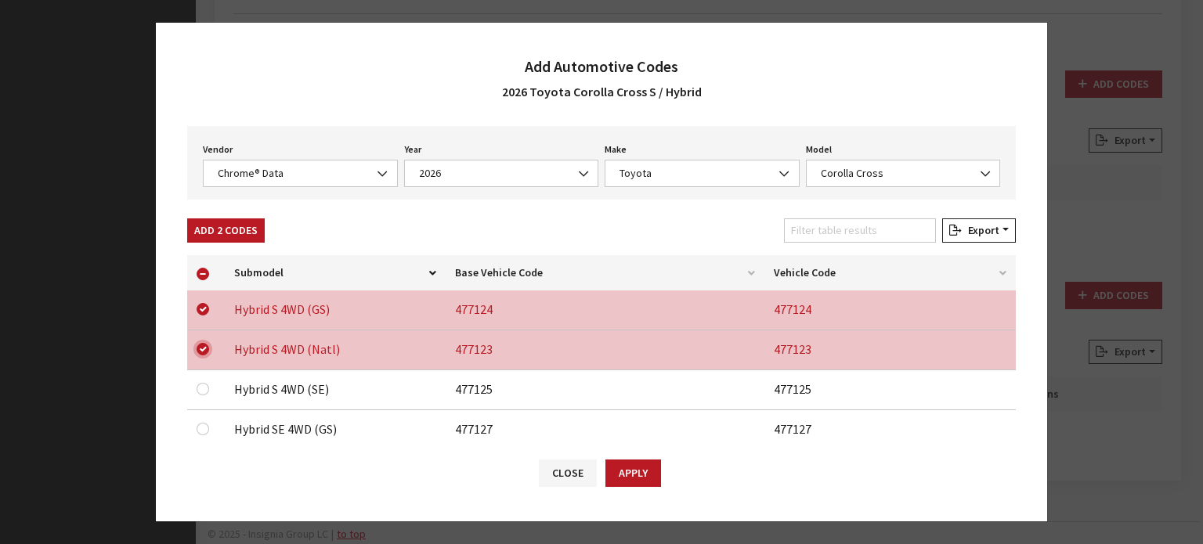
scroll to position [157, 0]
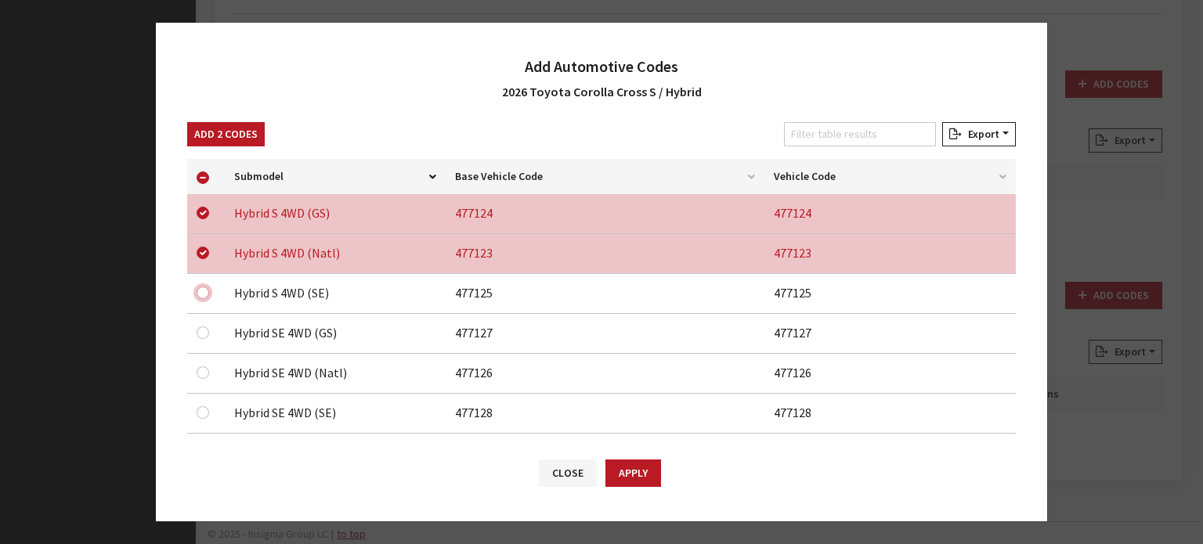
click at [200, 219] on input "checkbox" at bounding box center [203, 213] width 13 height 13
checkbox input "true"
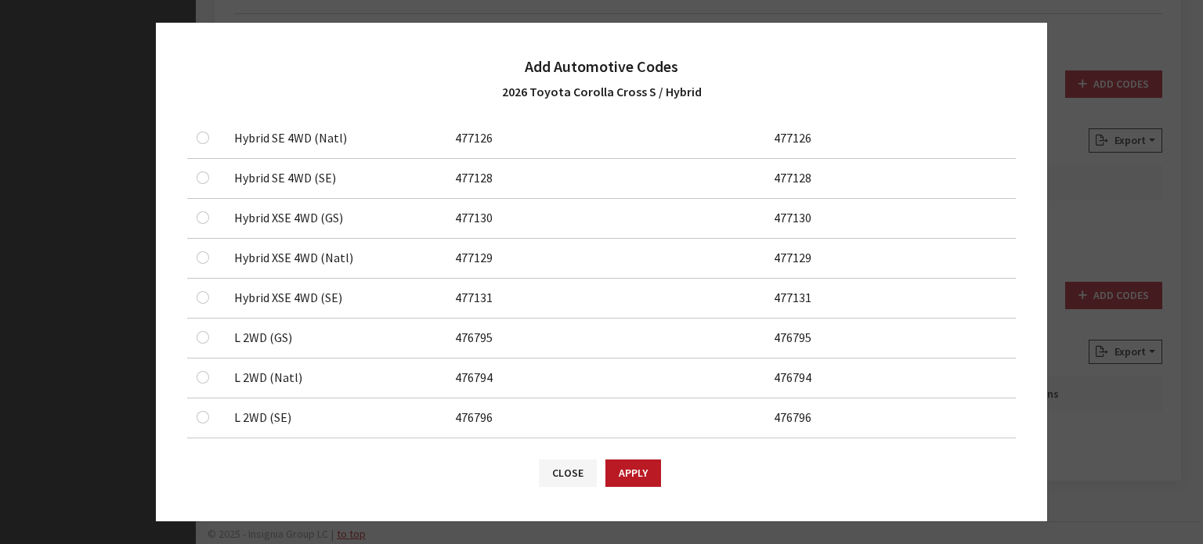
scroll to position [0, 0]
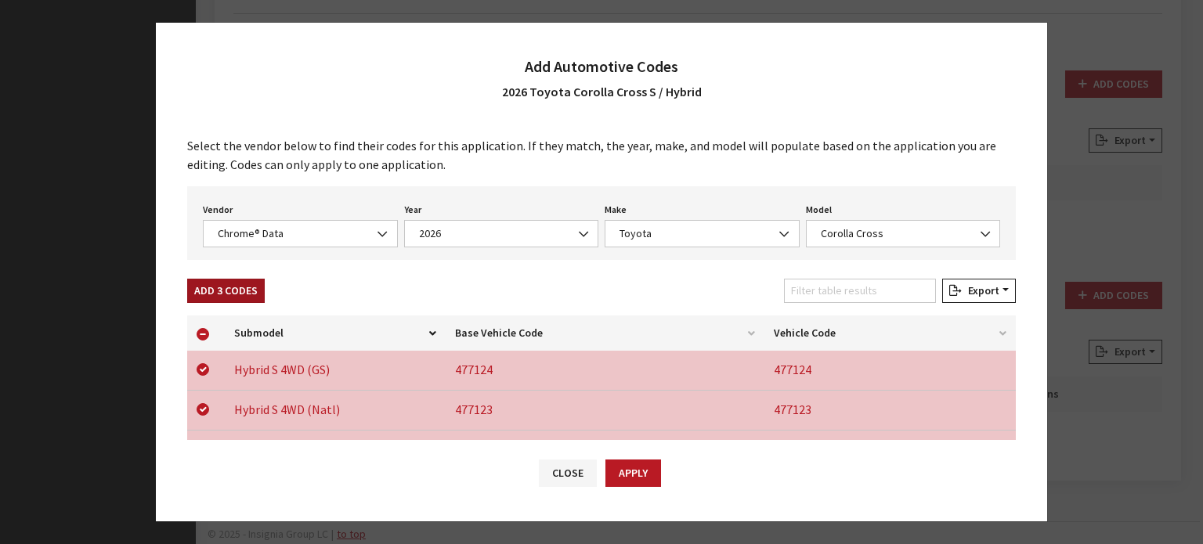
click at [241, 291] on button "Add 3 Codes" at bounding box center [226, 291] width 78 height 24
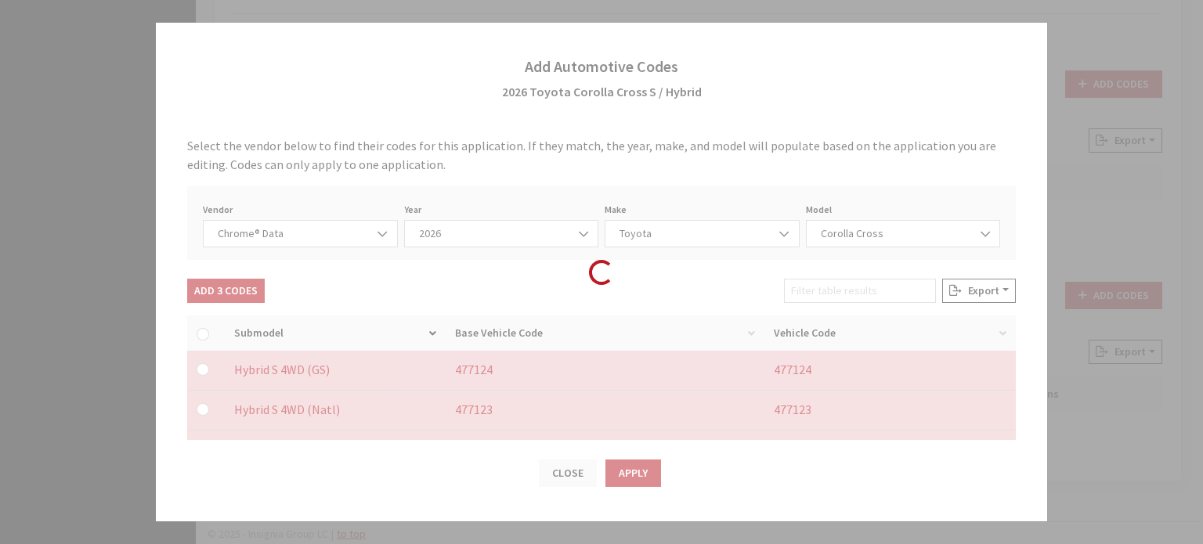
checkbox input "false"
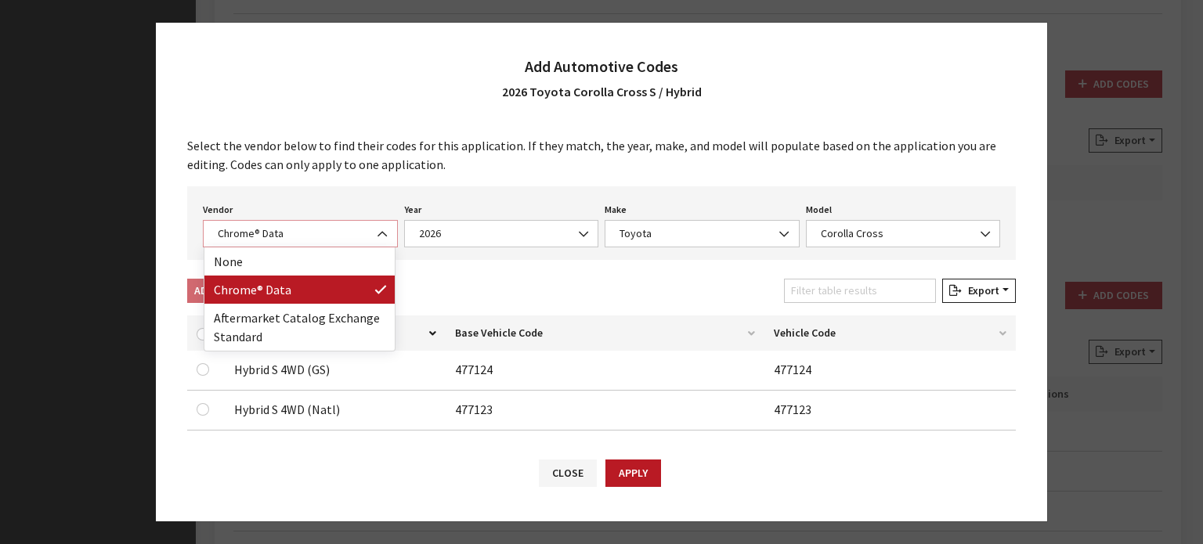
click at [327, 229] on span "Chrome® Data" at bounding box center [300, 234] width 175 height 16
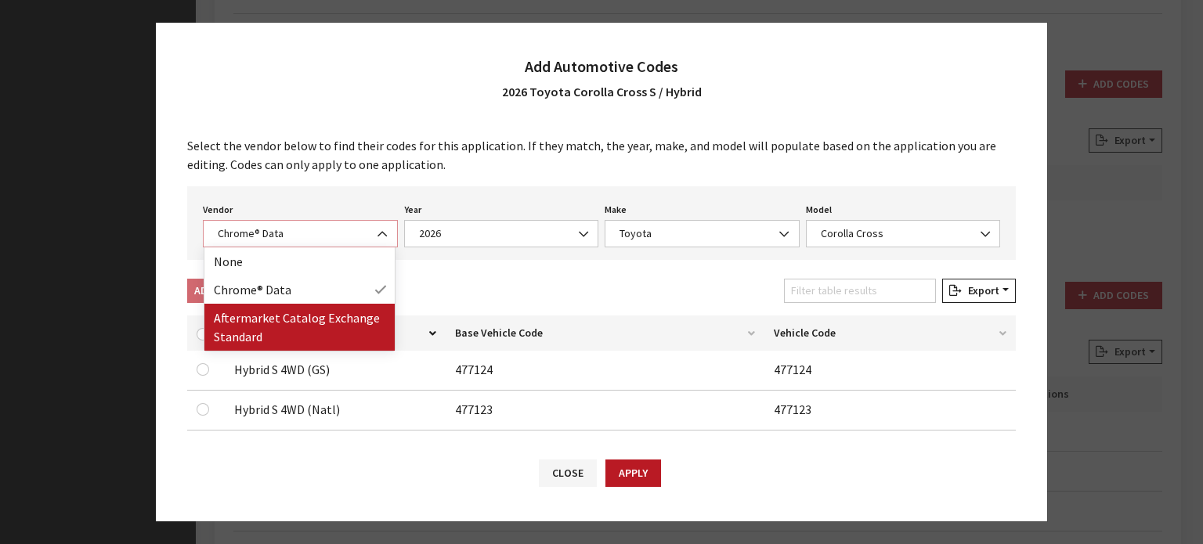
select select "2"
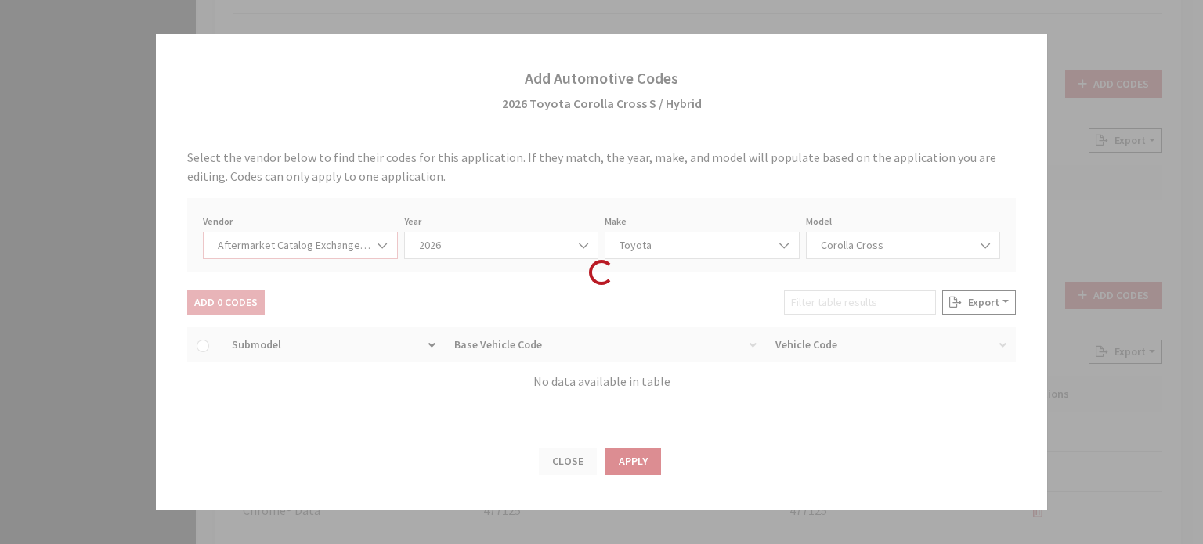
select select "2026"
select select "76"
select select "29374"
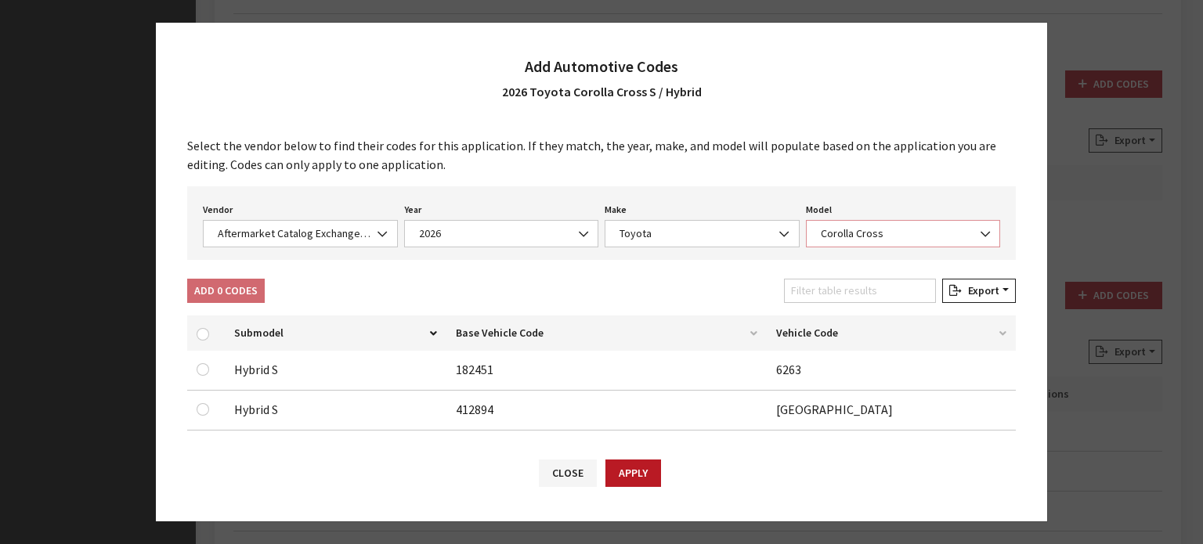
click at [849, 222] on span "Corolla Cross" at bounding box center [903, 233] width 195 height 27
drag, startPoint x: 686, startPoint y: 284, endPoint x: 670, endPoint y: 288, distance: 16.1
click at [684, 284] on div "Add 0 Codes Filter table results Export Excel CSV Print" at bounding box center [601, 294] width 835 height 31
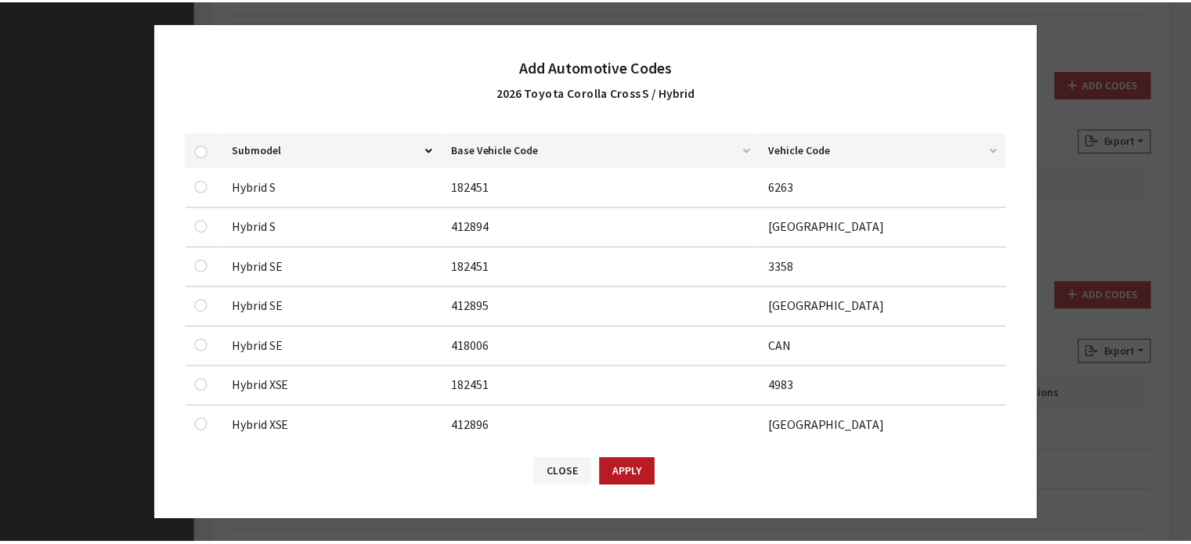
scroll to position [157, 0]
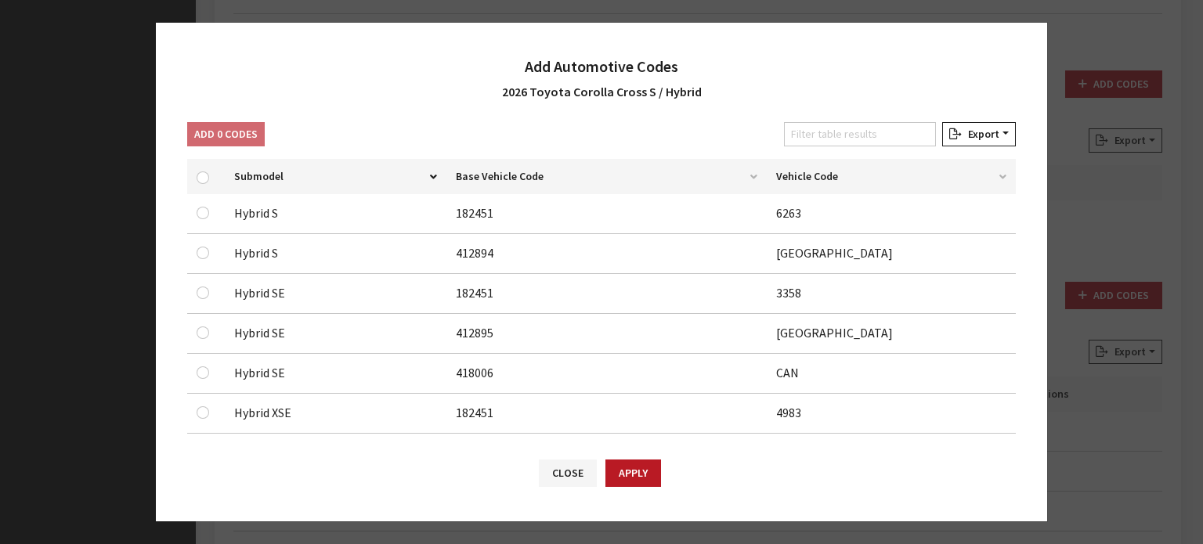
click at [208, 211] on div at bounding box center [206, 213] width 19 height 19
click at [206, 211] on input "checkbox" at bounding box center [203, 213] width 13 height 13
checkbox input "true"
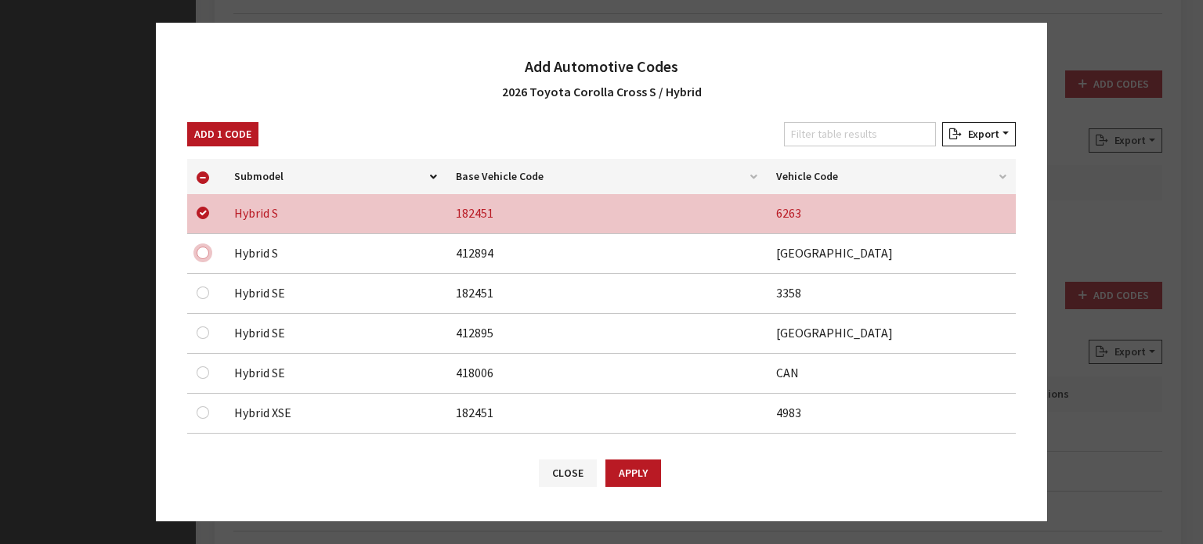
click at [200, 252] on input "checkbox" at bounding box center [203, 253] width 13 height 13
checkbox input "true"
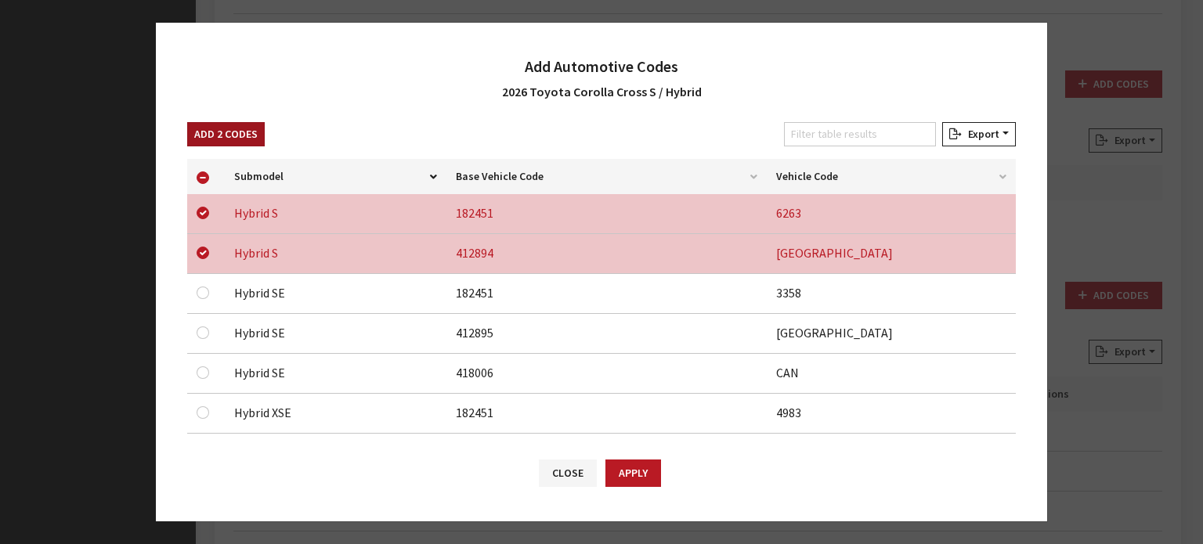
click at [226, 134] on button "Add 2 Codes" at bounding box center [226, 134] width 78 height 24
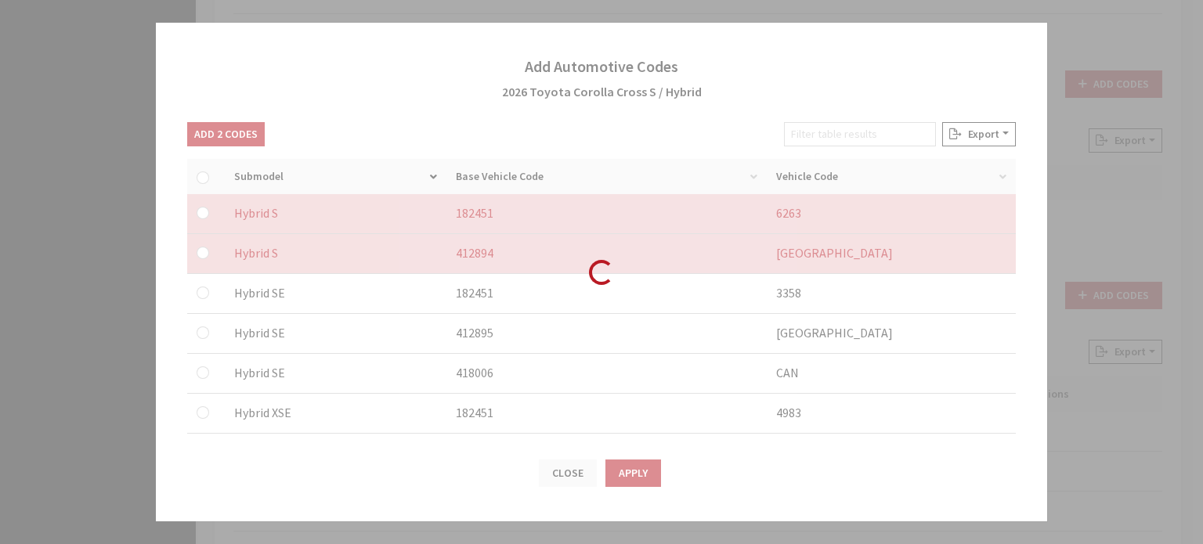
checkbox input "false"
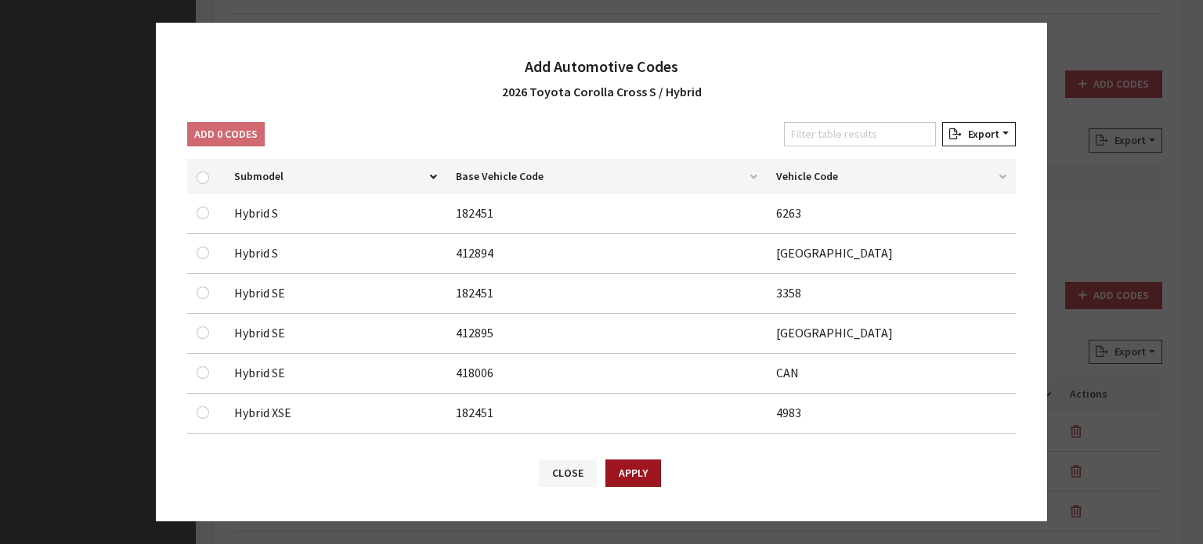
click at [639, 480] on button "Apply" at bounding box center [633, 473] width 56 height 27
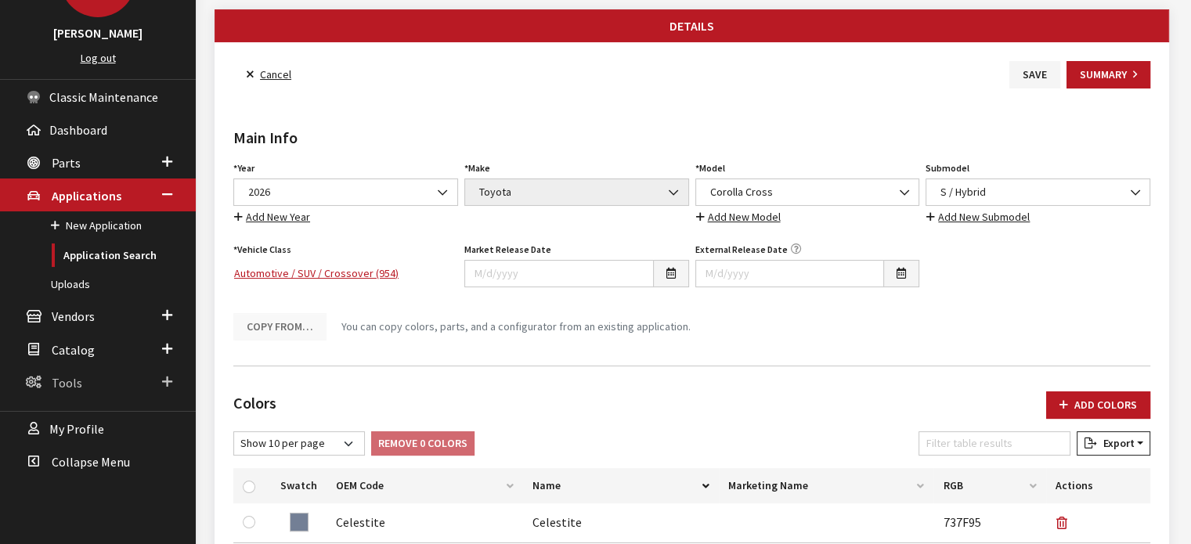
scroll to position [89, 0]
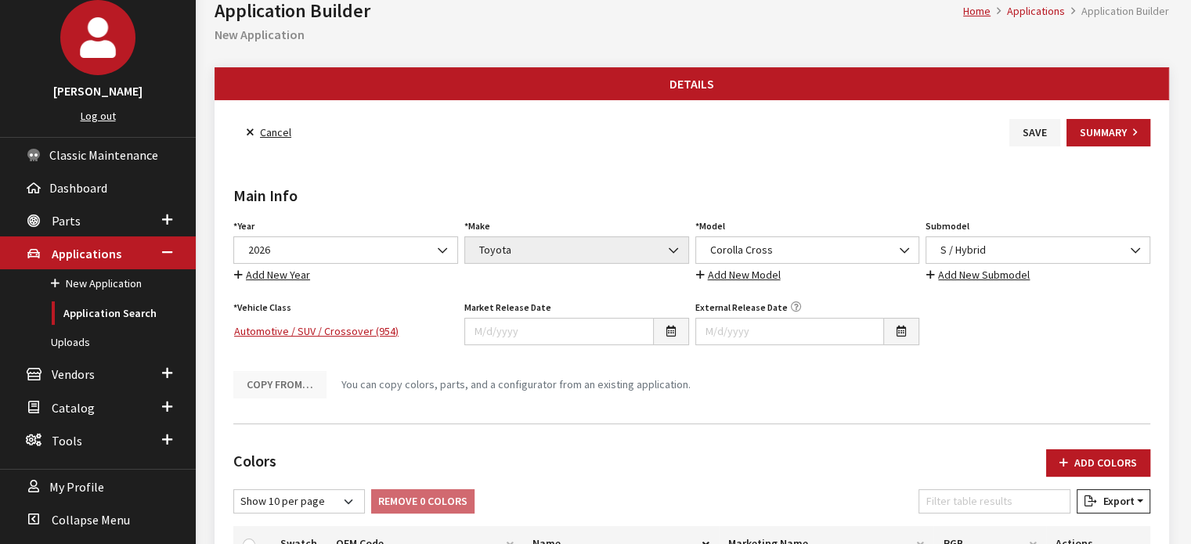
drag, startPoint x: 1041, startPoint y: 134, endPoint x: 931, endPoint y: 156, distance: 111.8
click at [1041, 134] on button "Save" at bounding box center [1035, 132] width 51 height 27
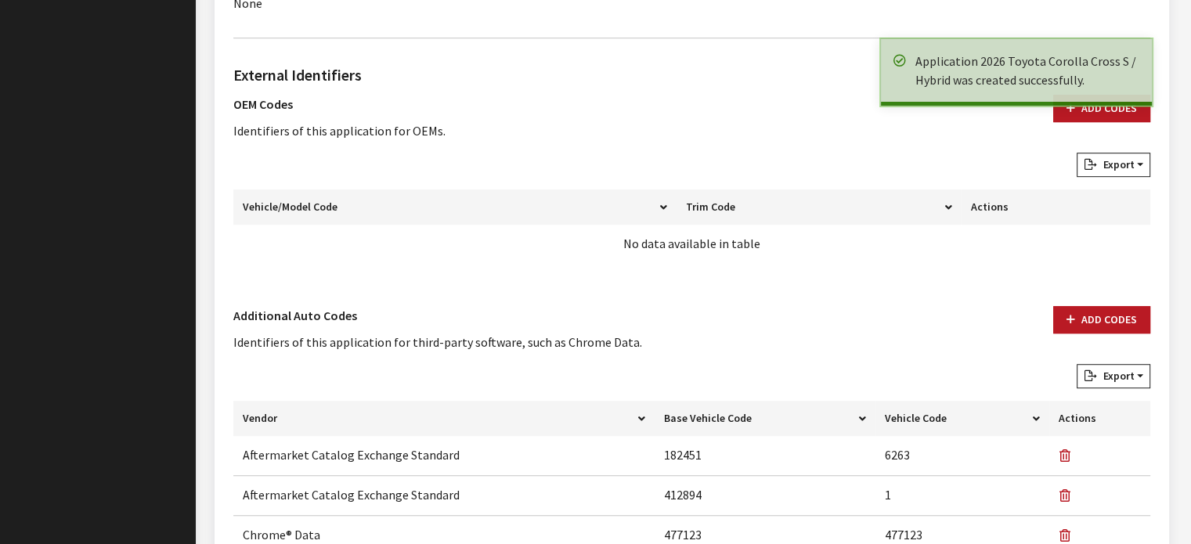
scroll to position [861, 0]
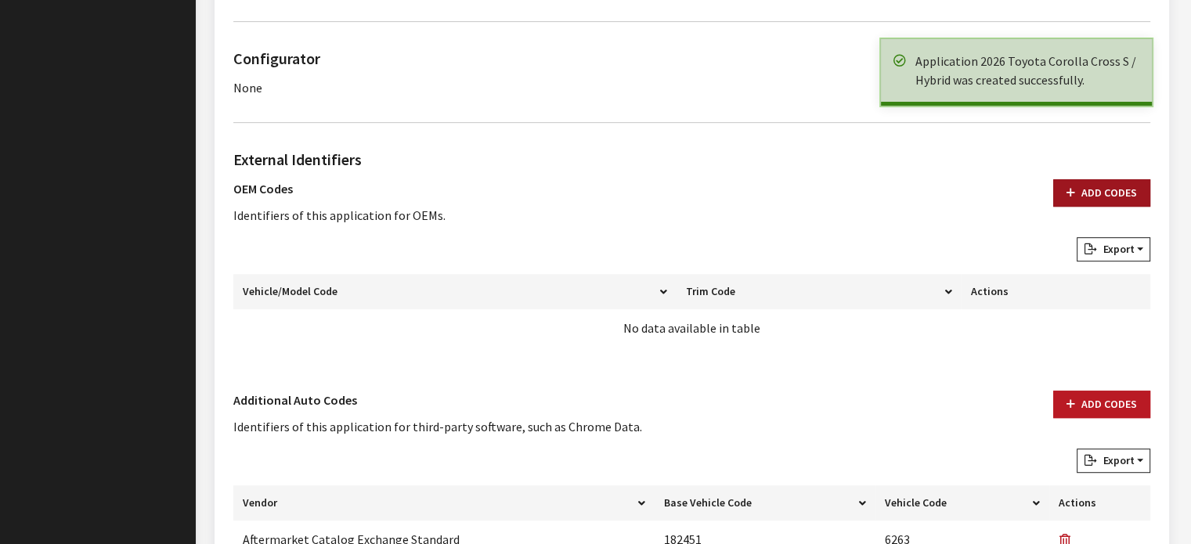
click at [1096, 206] on div "Add Codes" at bounding box center [1102, 208] width 116 height 58
click at [1093, 197] on button "Add Codes" at bounding box center [1101, 192] width 97 height 27
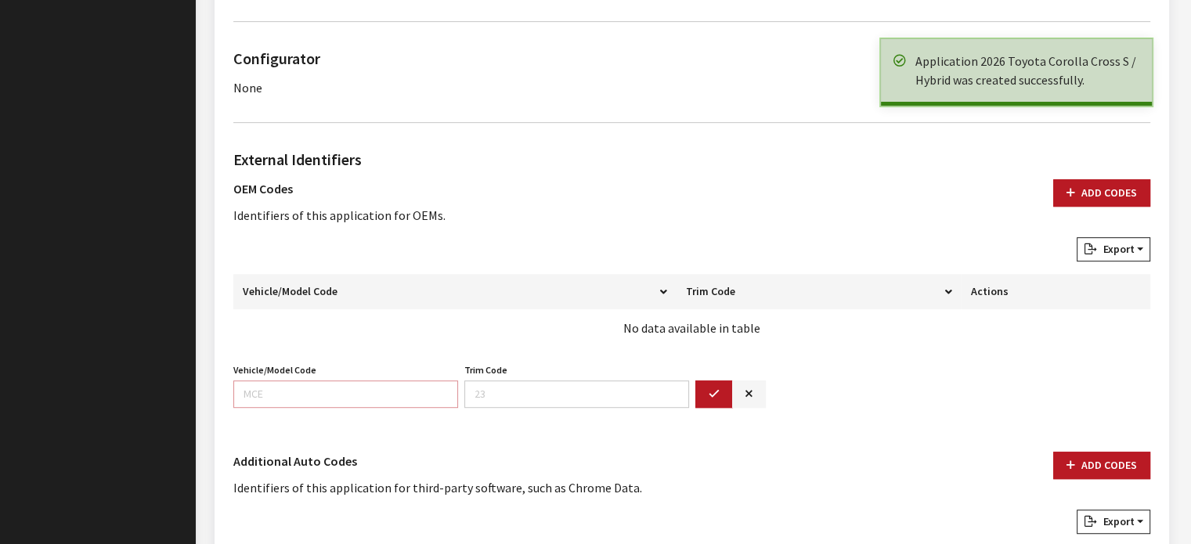
click at [293, 381] on input "Vehicle/Model Code" at bounding box center [345, 394] width 225 height 27
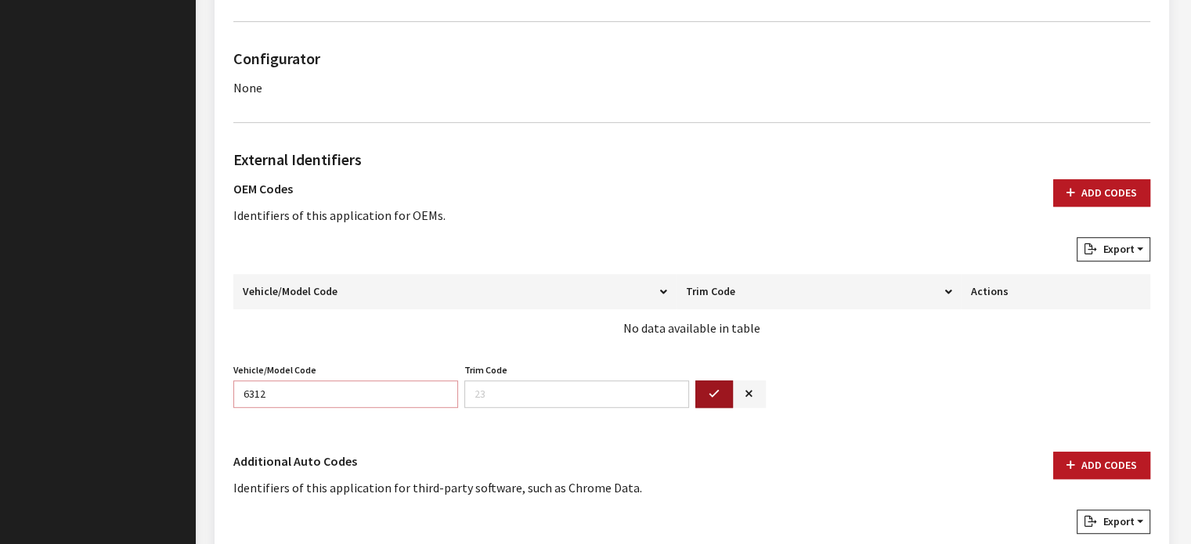
type input "6312"
click at [714, 394] on icon "button" at bounding box center [714, 394] width 11 height 11
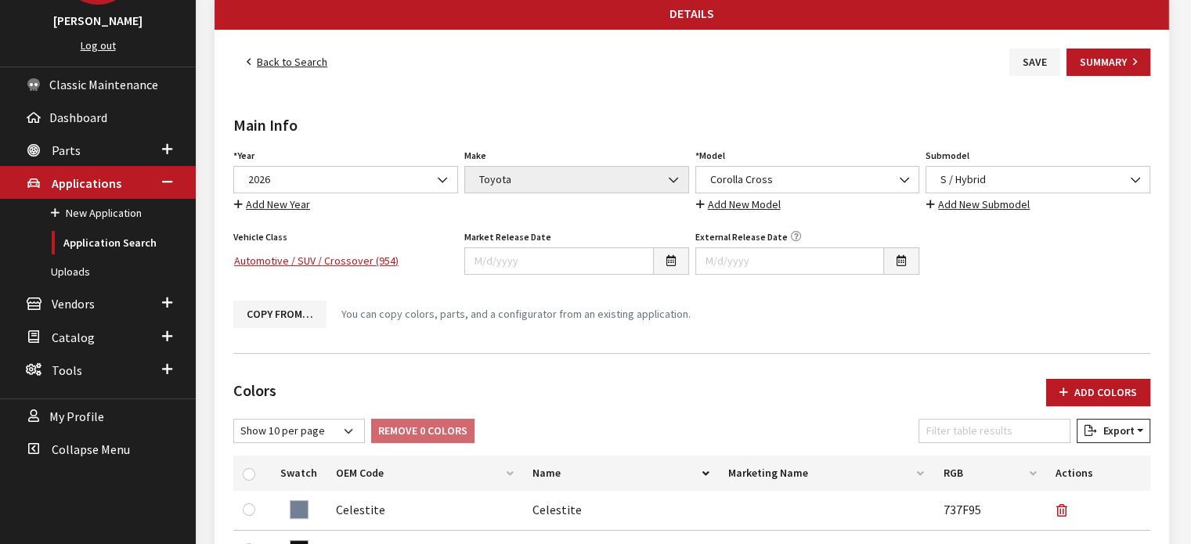
scroll to position [0, 0]
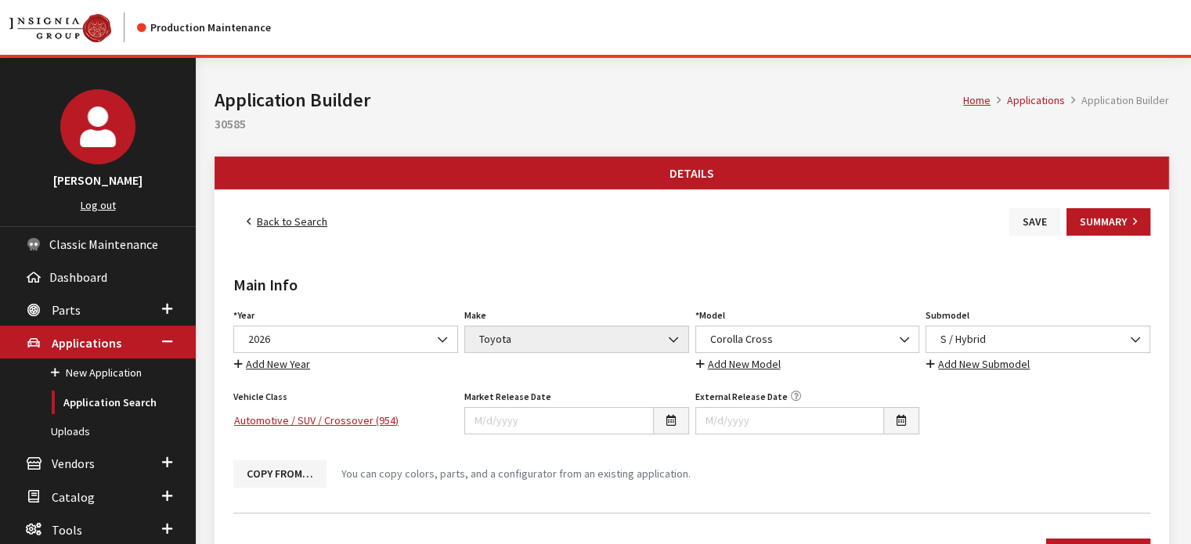
click at [1037, 233] on button "Save" at bounding box center [1035, 221] width 51 height 27
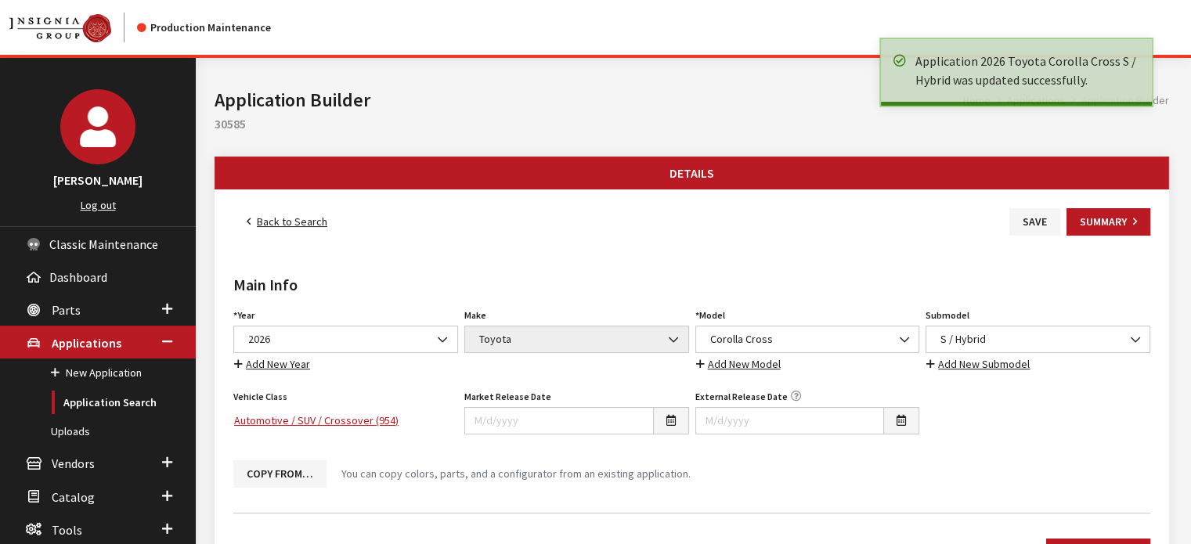
click at [268, 222] on link "Back to Search" at bounding box center [286, 221] width 107 height 27
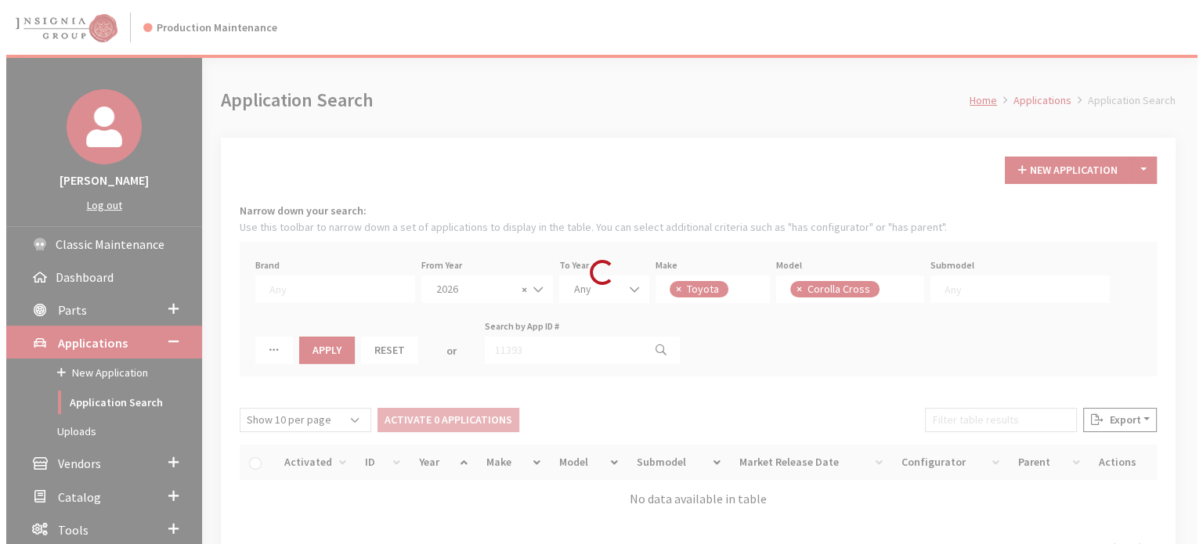
scroll to position [155, 0]
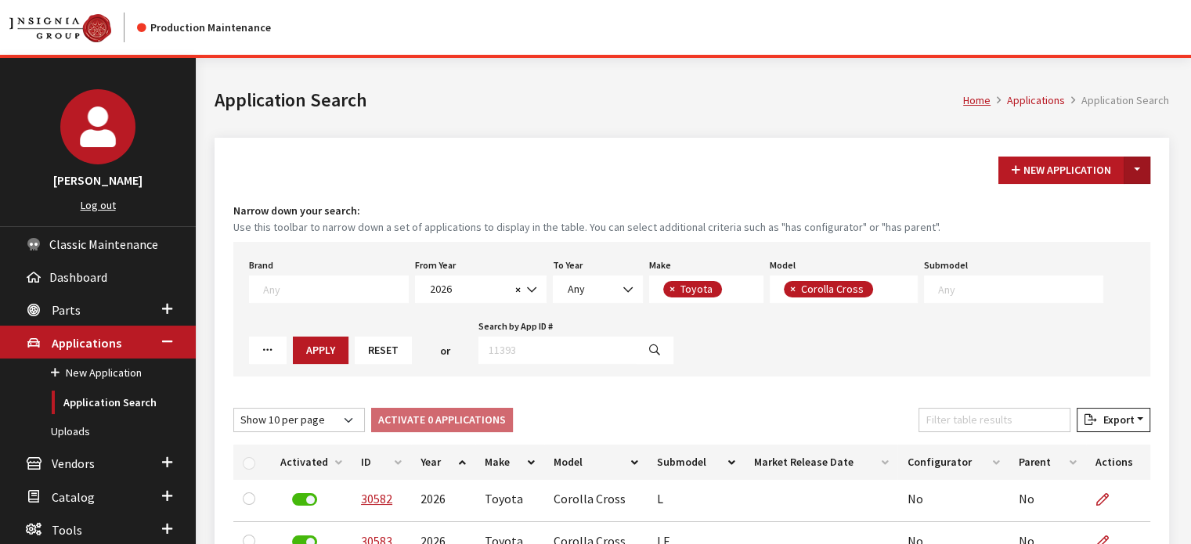
drag, startPoint x: 1136, startPoint y: 171, endPoint x: 1109, endPoint y: 197, distance: 37.7
click at [1136, 171] on button "Toggle Dropdown" at bounding box center [1137, 170] width 27 height 27
click at [1094, 213] on button "New From Existing..." at bounding box center [1083, 203] width 135 height 27
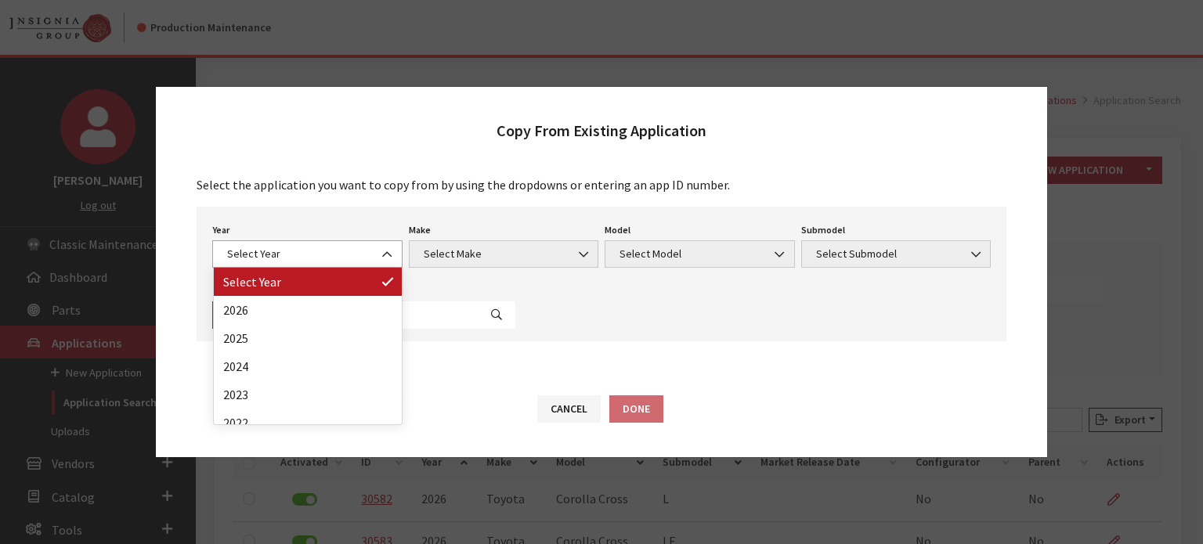
click at [273, 244] on span "Select Year" at bounding box center [307, 253] width 190 height 27
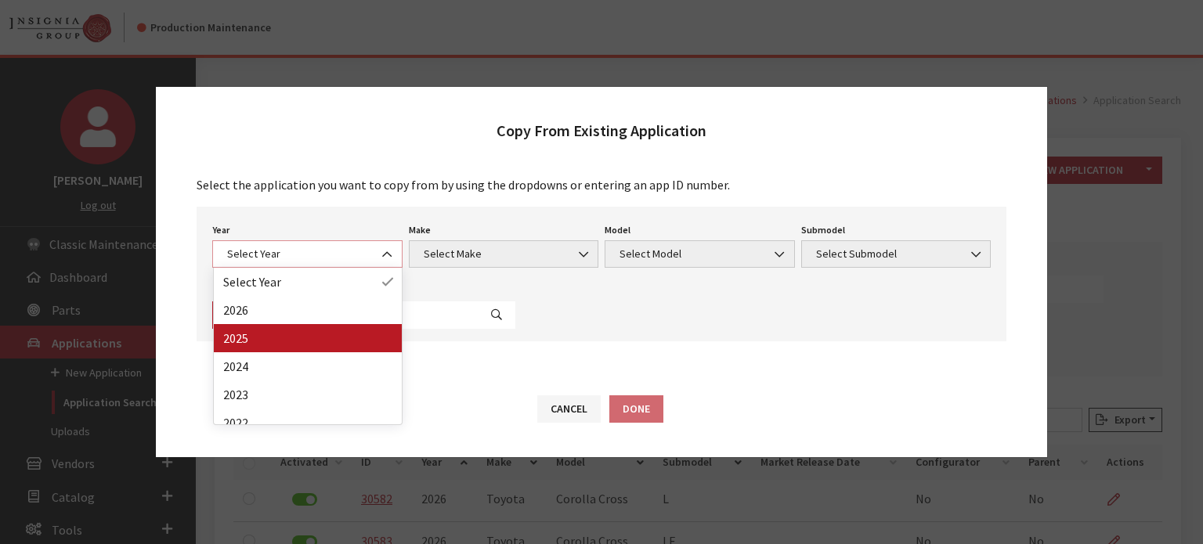
select select "43"
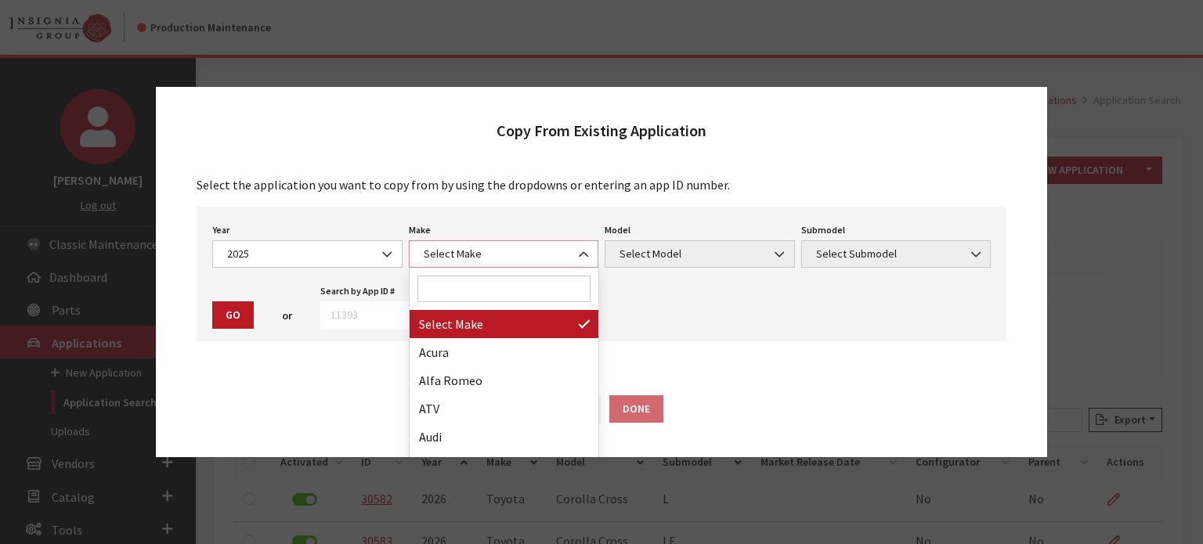
click at [503, 253] on span "Select Make" at bounding box center [504, 254] width 170 height 16
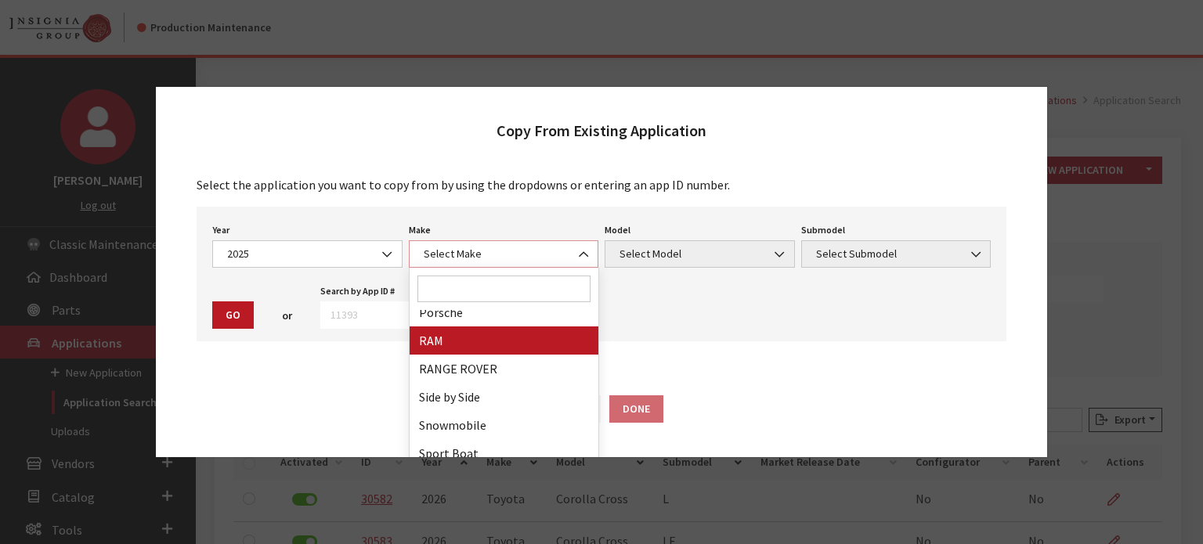
scroll to position [940, 0]
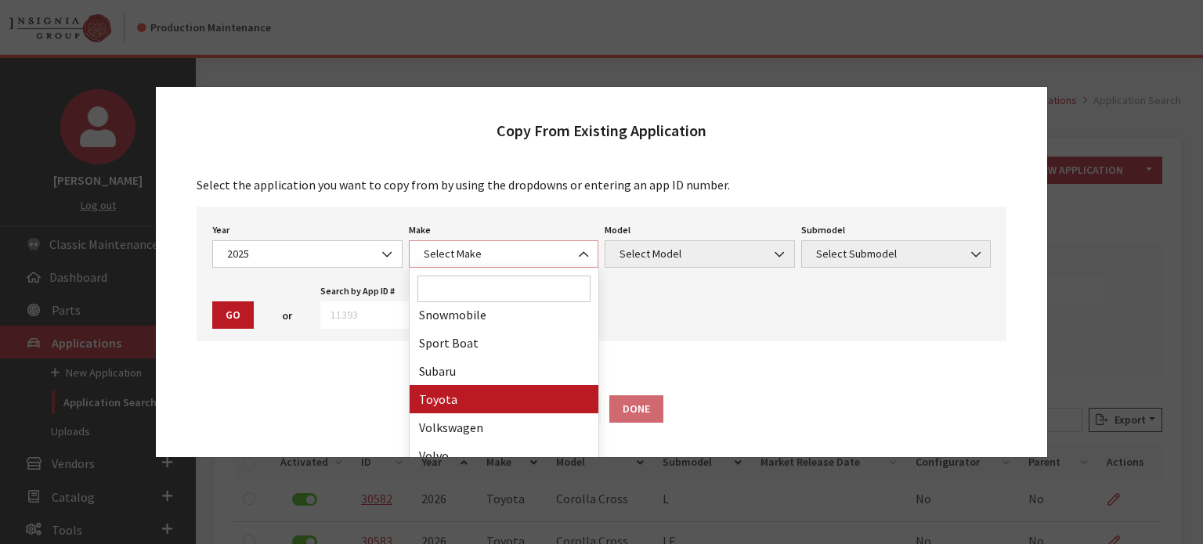
select select "20"
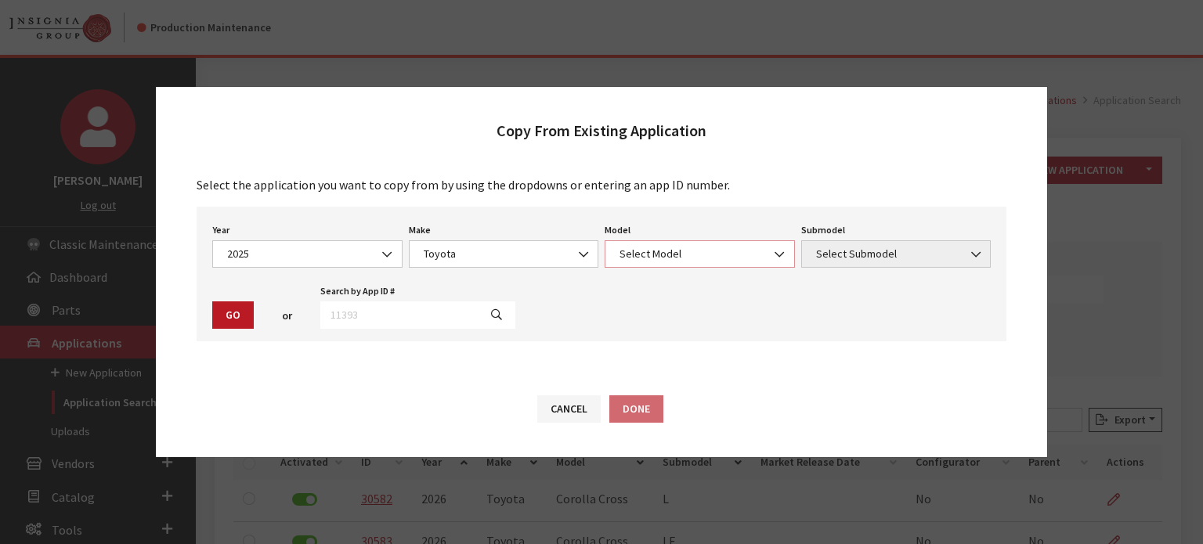
click at [691, 263] on span "Select Model" at bounding box center [700, 253] width 190 height 27
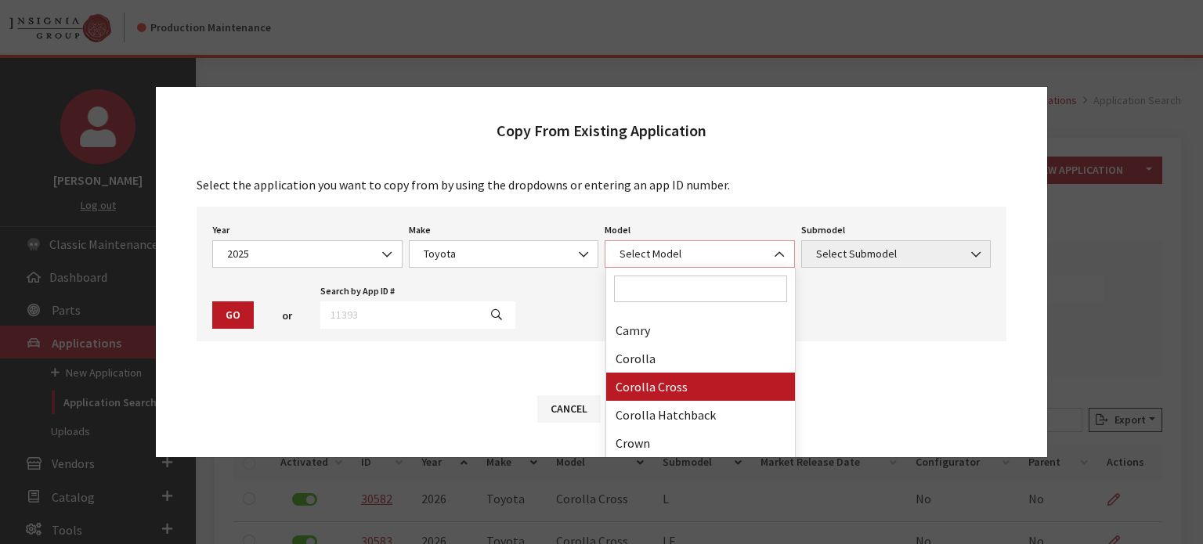
select select "1191"
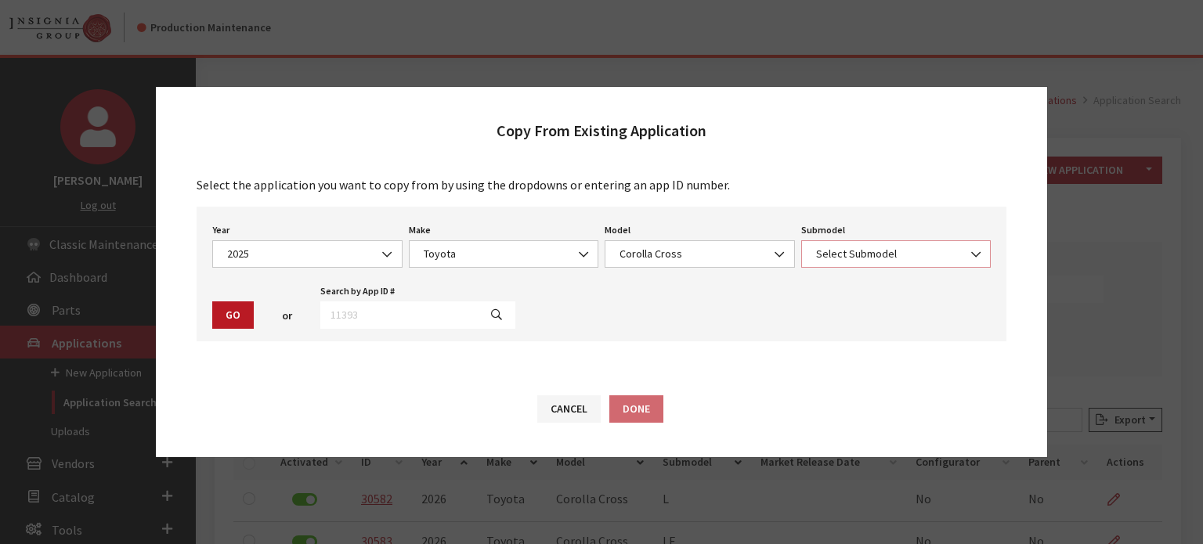
click at [844, 253] on span "Select Submodel" at bounding box center [896, 254] width 170 height 16
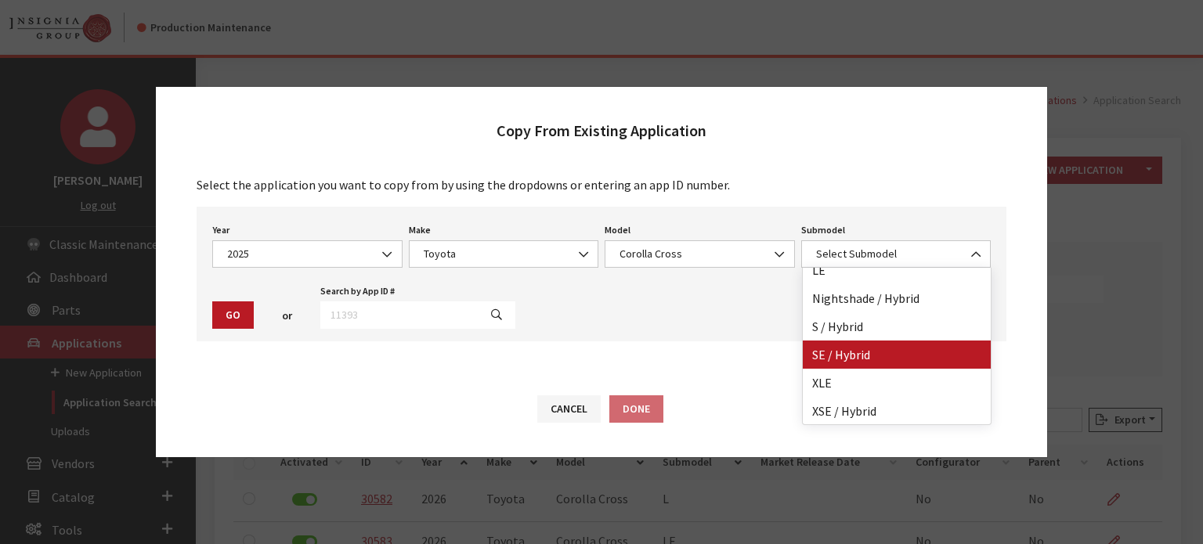
scroll to position [69, 0]
select select "2226"
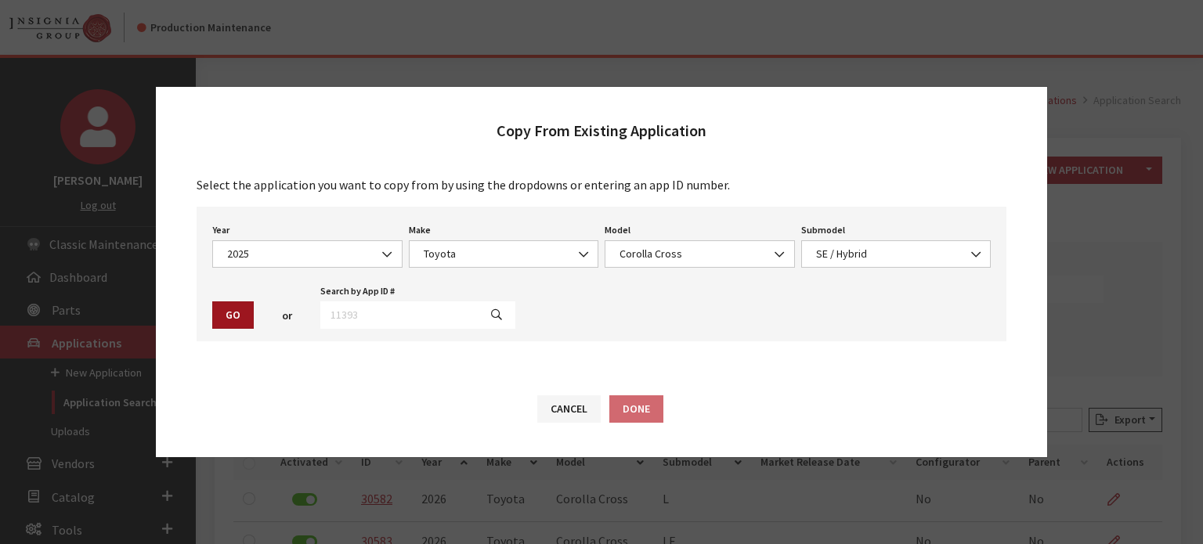
click at [235, 317] on button "Go" at bounding box center [233, 315] width 42 height 27
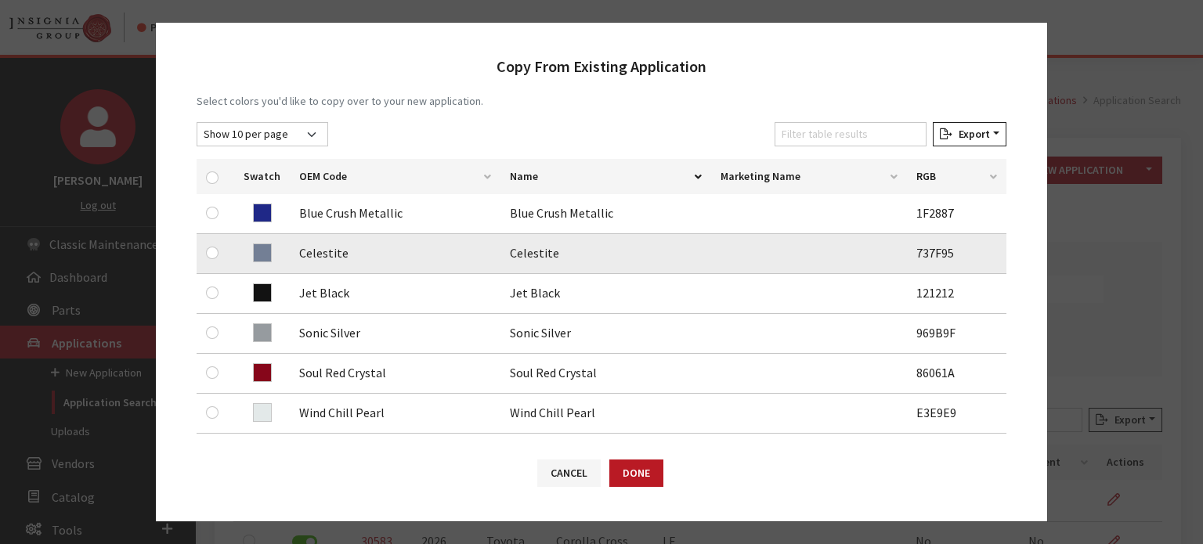
scroll to position [235, 0]
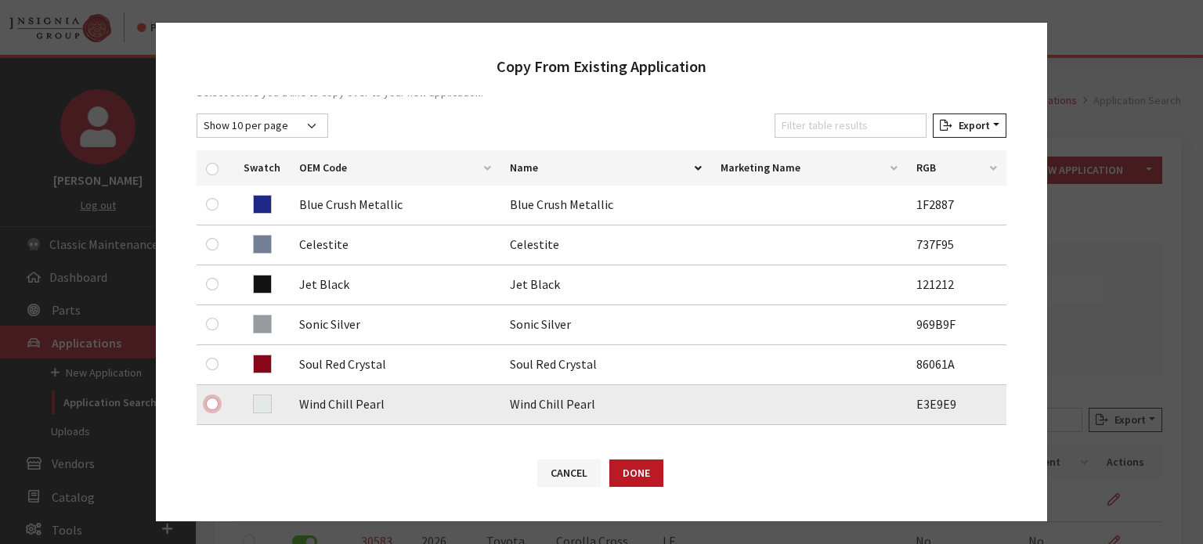
click at [210, 400] on input "checkbox" at bounding box center [212, 404] width 13 height 13
checkbox input "true"
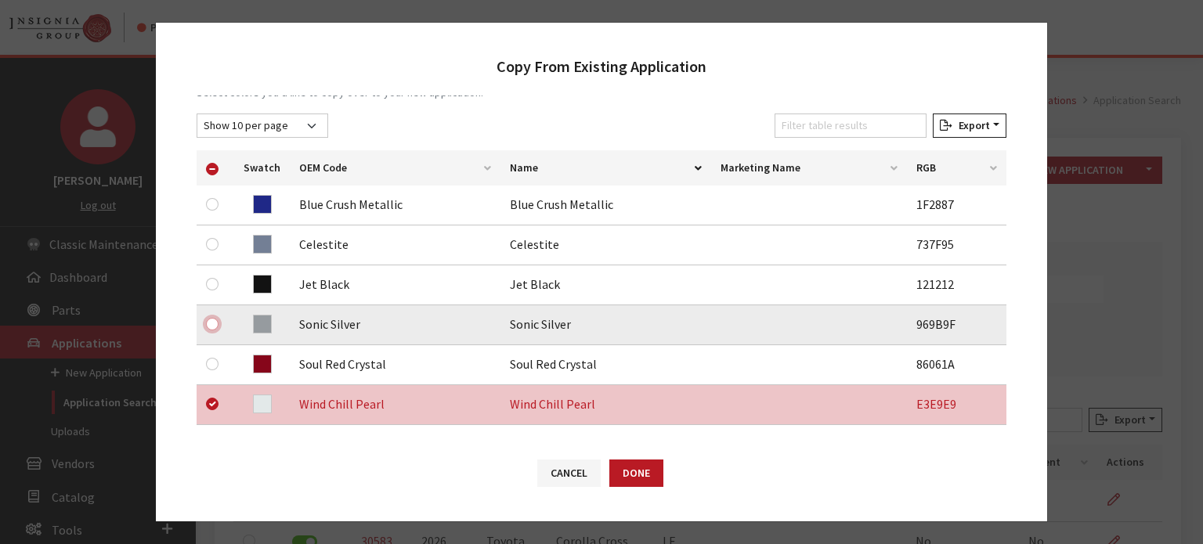
click at [210, 320] on input "checkbox" at bounding box center [212, 324] width 13 height 13
checkbox input "true"
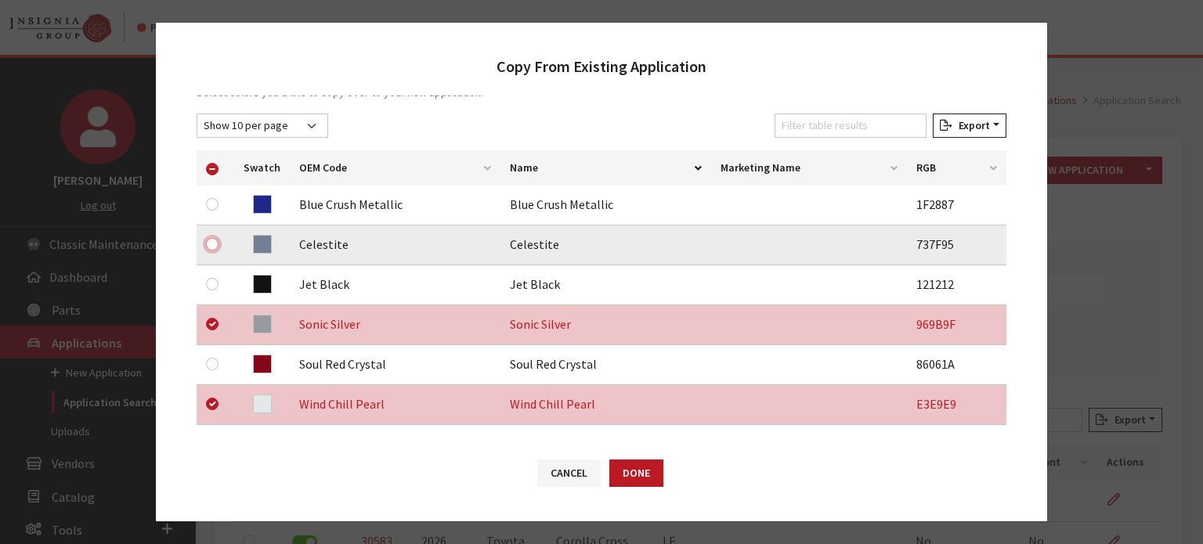
click at [208, 246] on input "checkbox" at bounding box center [212, 244] width 13 height 13
checkbox input "true"
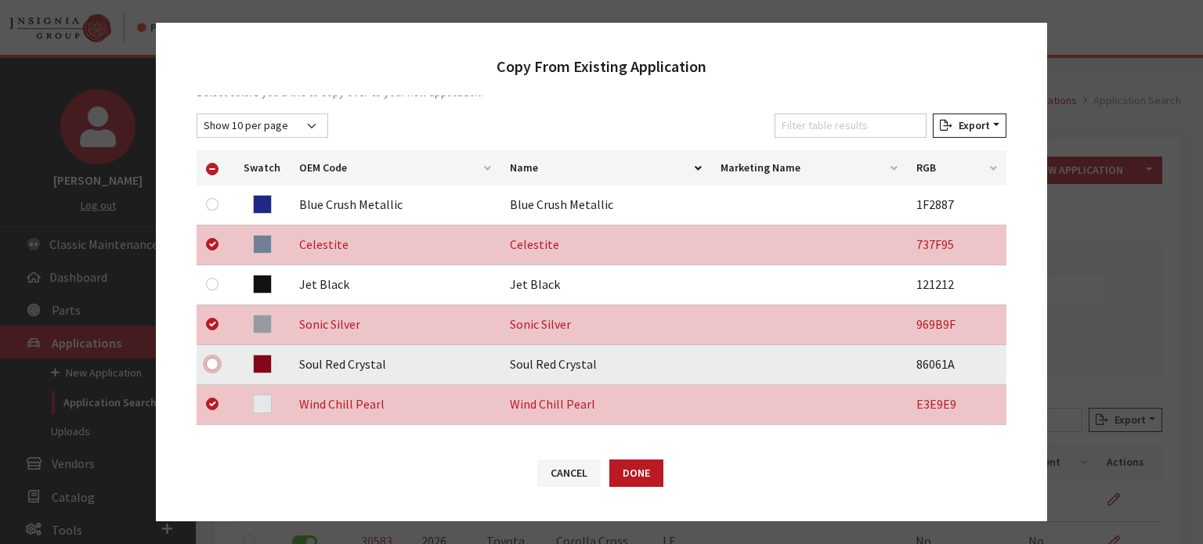
click at [208, 362] on input "checkbox" at bounding box center [212, 364] width 13 height 13
checkbox input "true"
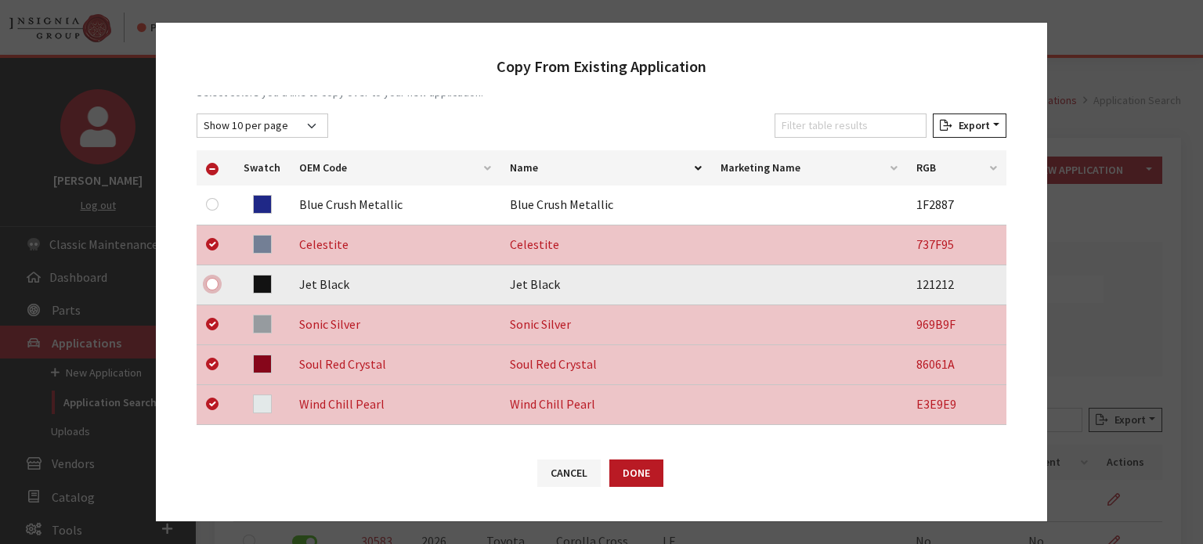
click at [211, 285] on input "checkbox" at bounding box center [212, 284] width 13 height 13
checkbox input "true"
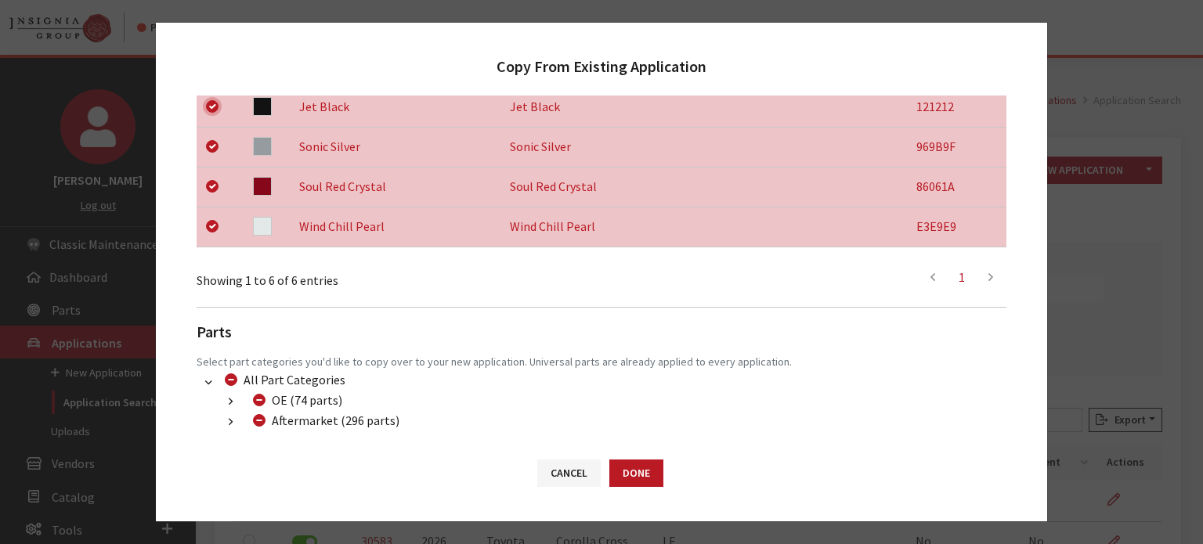
scroll to position [496, 0]
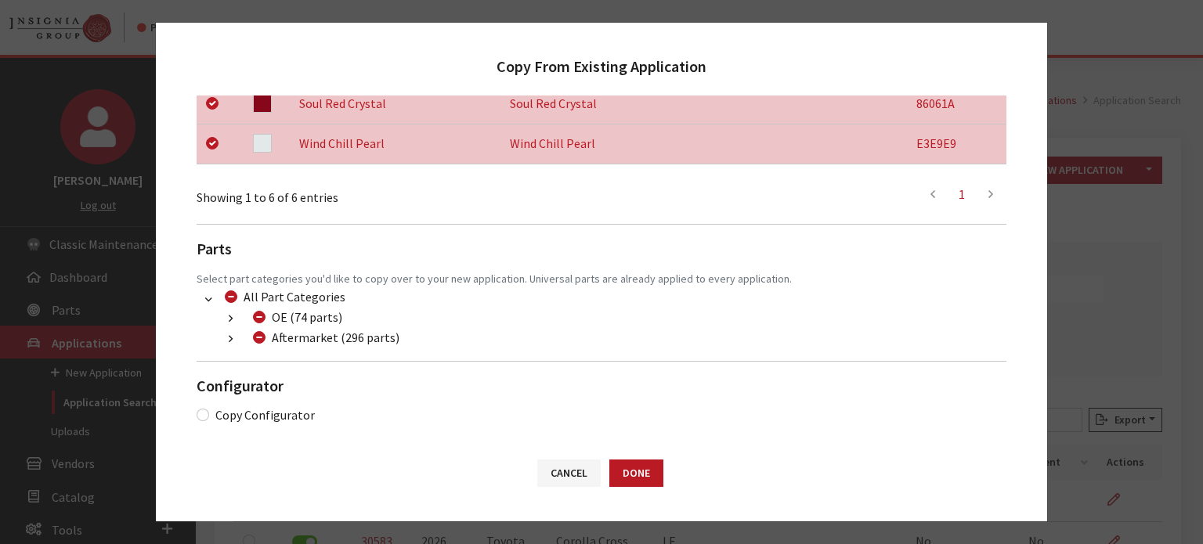
click at [263, 343] on div "Aftermarket (296 parts)" at bounding box center [323, 337] width 151 height 19
click at [262, 341] on input "Aftermarket (296 parts)" at bounding box center [259, 337] width 13 height 13
checkbox input "true"
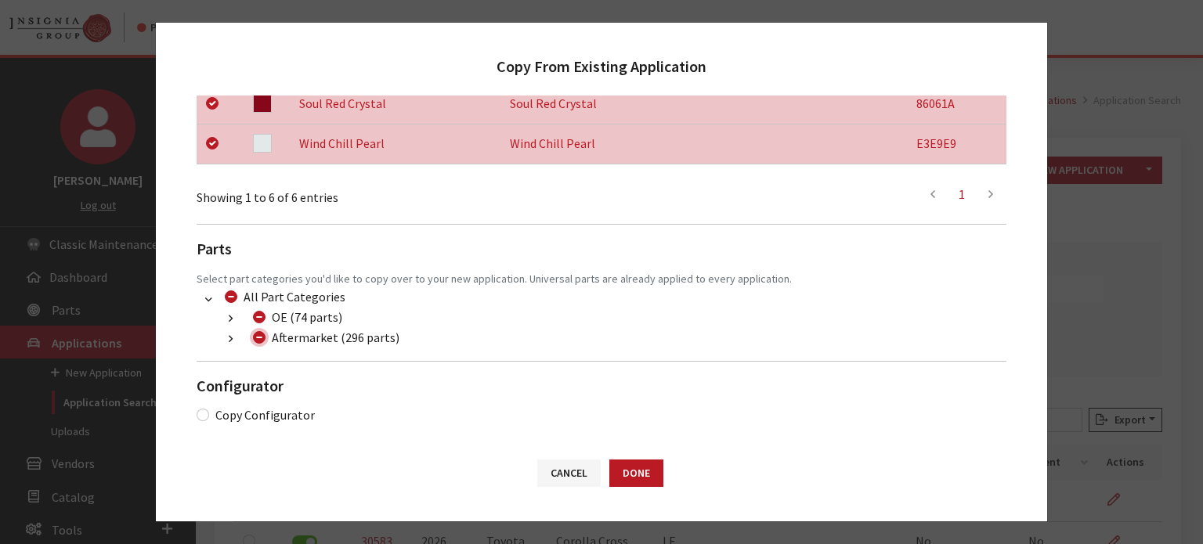
click at [262, 341] on input "Aftermarket (296 parts)" at bounding box center [259, 337] width 13 height 13
checkbox input "false"
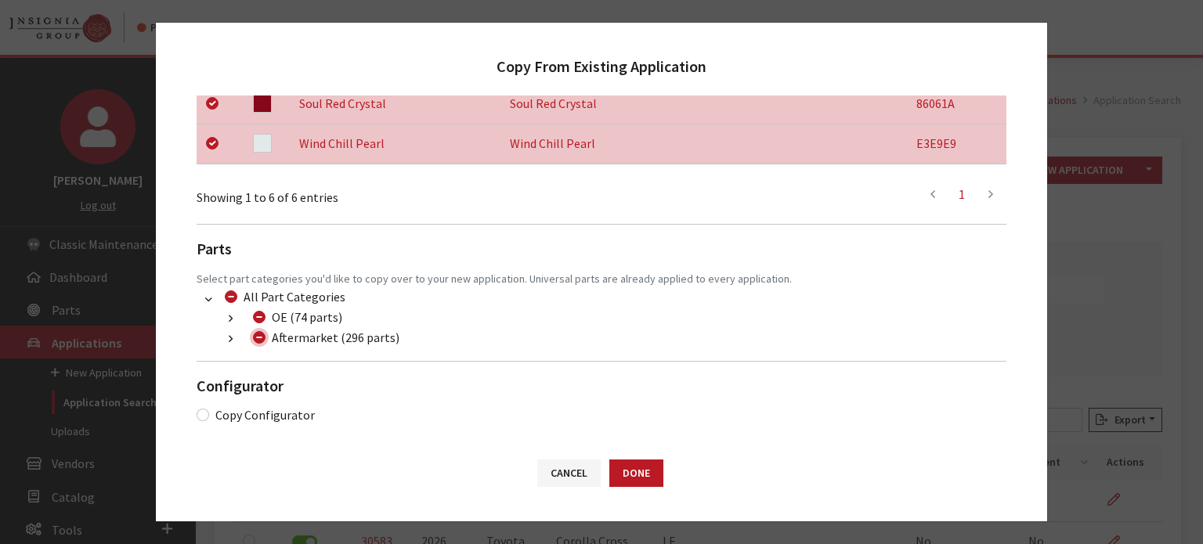
checkbox input "false"
click at [227, 338] on button "button" at bounding box center [230, 339] width 31 height 18
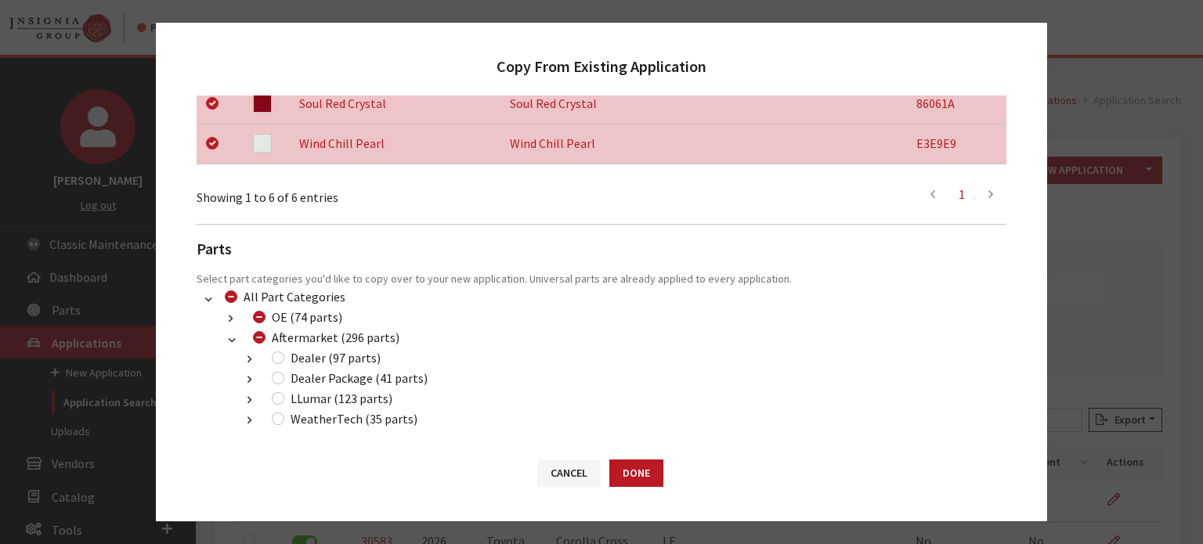
click at [284, 356] on div "Dealer (97 parts)" at bounding box center [324, 358] width 114 height 19
click at [275, 354] on input "Dealer (97 parts)" at bounding box center [278, 358] width 13 height 13
checkbox input "true"
click at [276, 377] on input "Dealer Package (41 parts)" at bounding box center [278, 378] width 13 height 13
checkbox input "true"
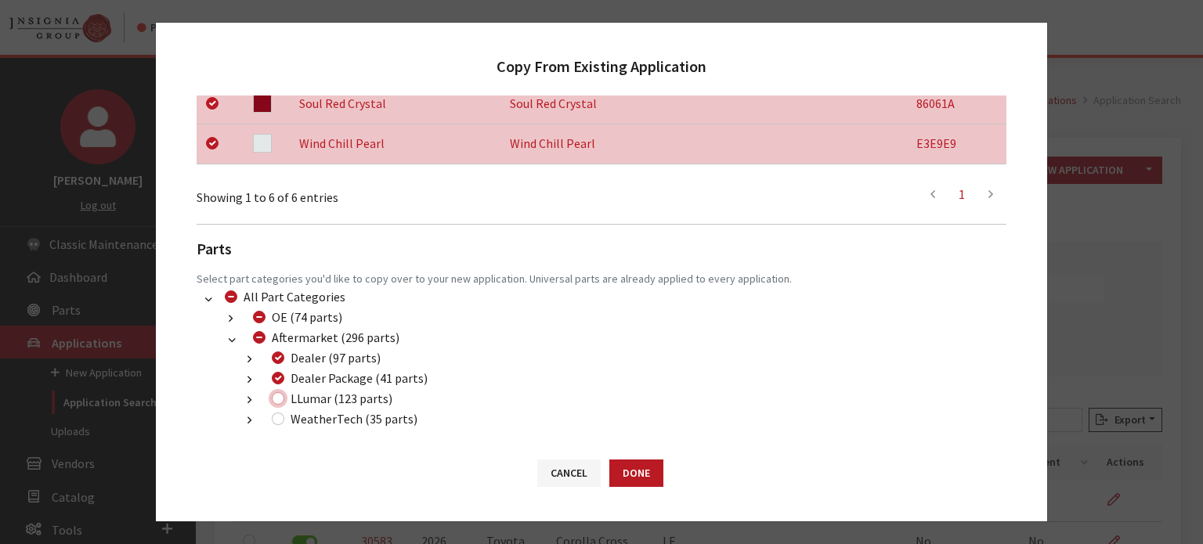
click at [280, 400] on input "LLumar (123 parts)" at bounding box center [278, 398] width 13 height 13
checkbox input "true"
click at [634, 471] on button "Done" at bounding box center [636, 473] width 54 height 27
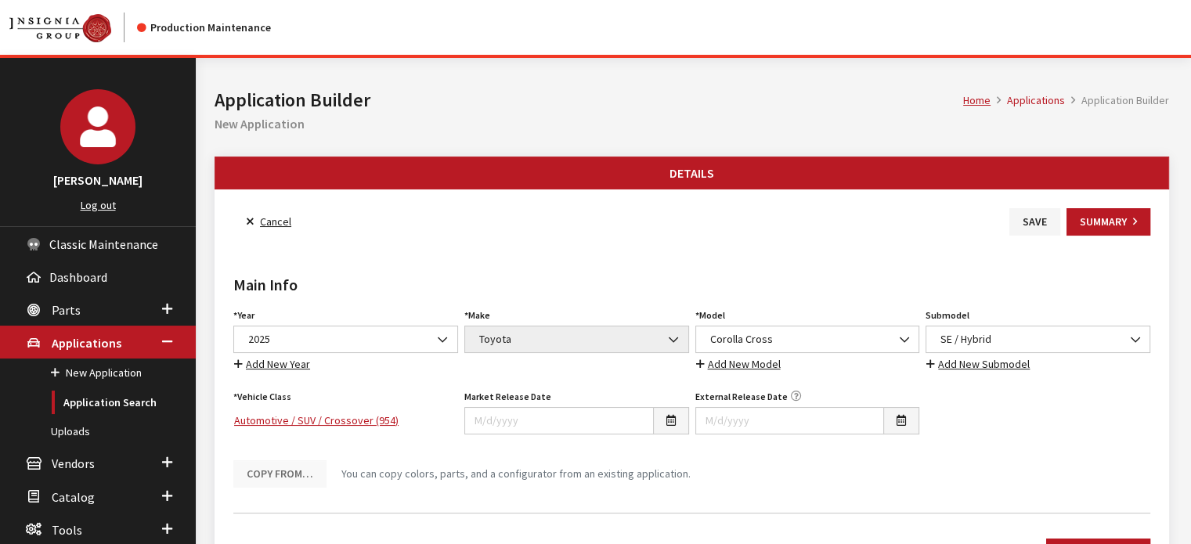
click at [389, 352] on div "Year Select Year [DATE] 2025 2024 2023 2022 2021 2020 2019 2018 2017 2016 2015 …" at bounding box center [345, 339] width 231 height 69
click at [399, 327] on span "2025" at bounding box center [345, 339] width 225 height 27
select select "44"
click at [600, 258] on div "Main Info Year Select Year 2026 2025 2024 2023 2022 2021 2020 2019 2018 2017 20…" at bounding box center [691, 368] width 923 height 265
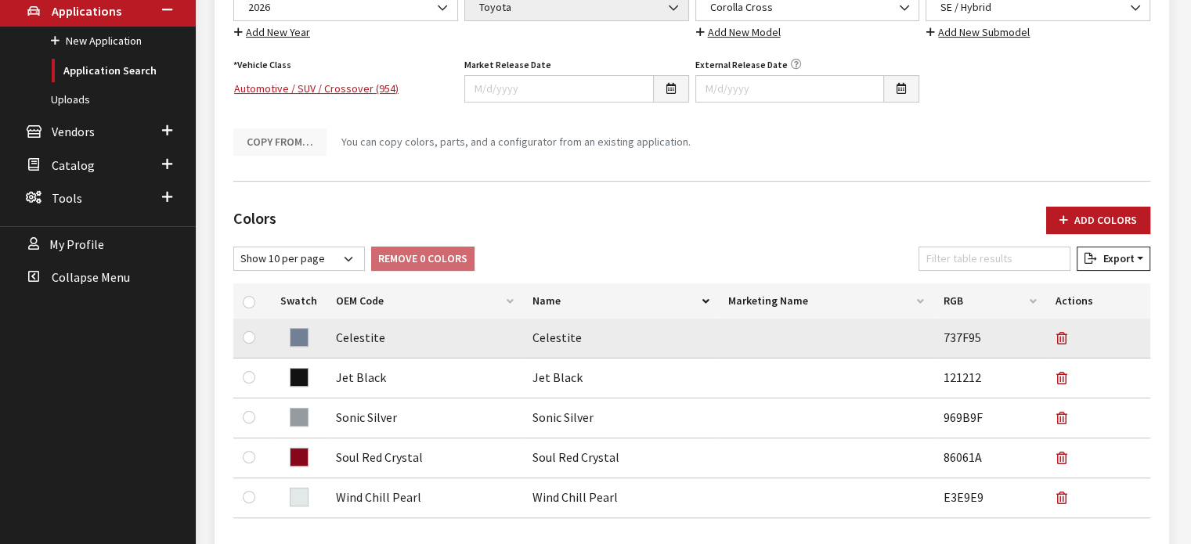
scroll to position [392, 0]
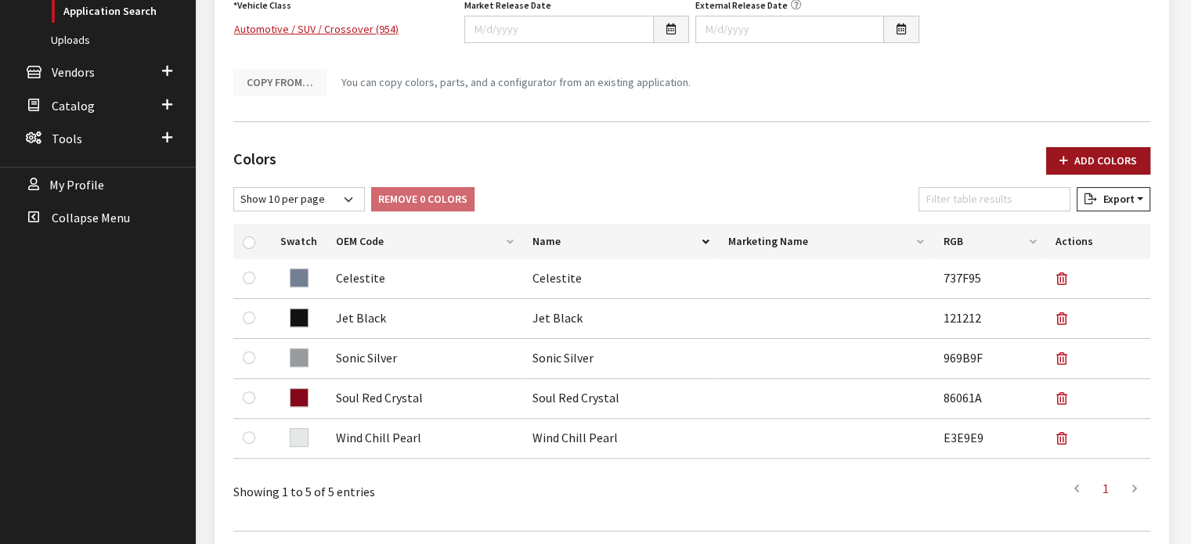
click at [1083, 159] on button "Add Colors" at bounding box center [1098, 160] width 104 height 27
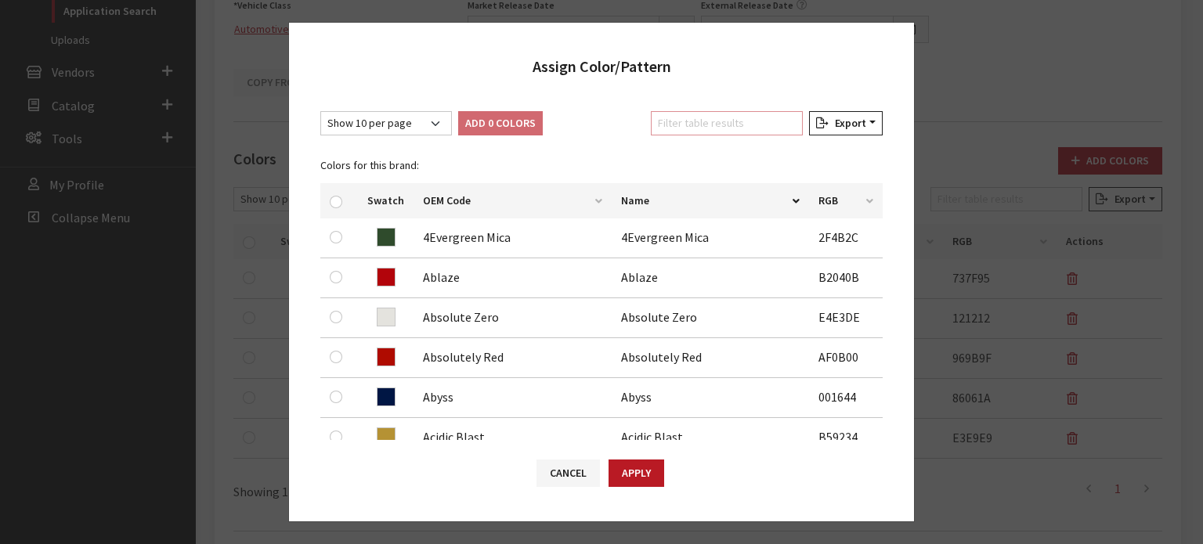
click at [712, 128] on input "Filter table results" at bounding box center [727, 123] width 152 height 24
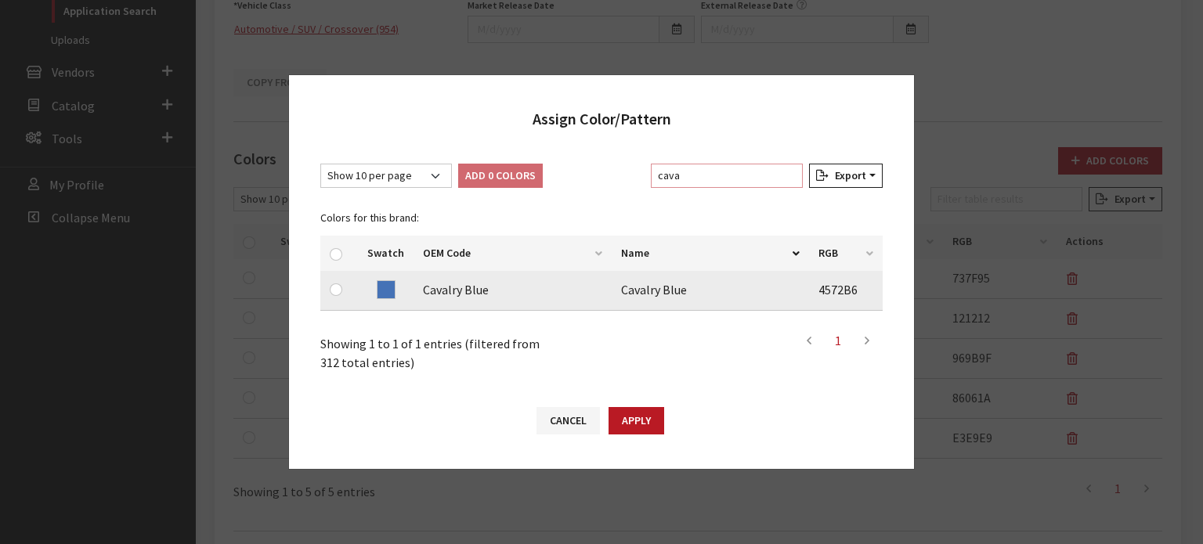
type input "cava"
click at [333, 286] on input "checkbox" at bounding box center [336, 290] width 13 height 13
checkbox input "true"
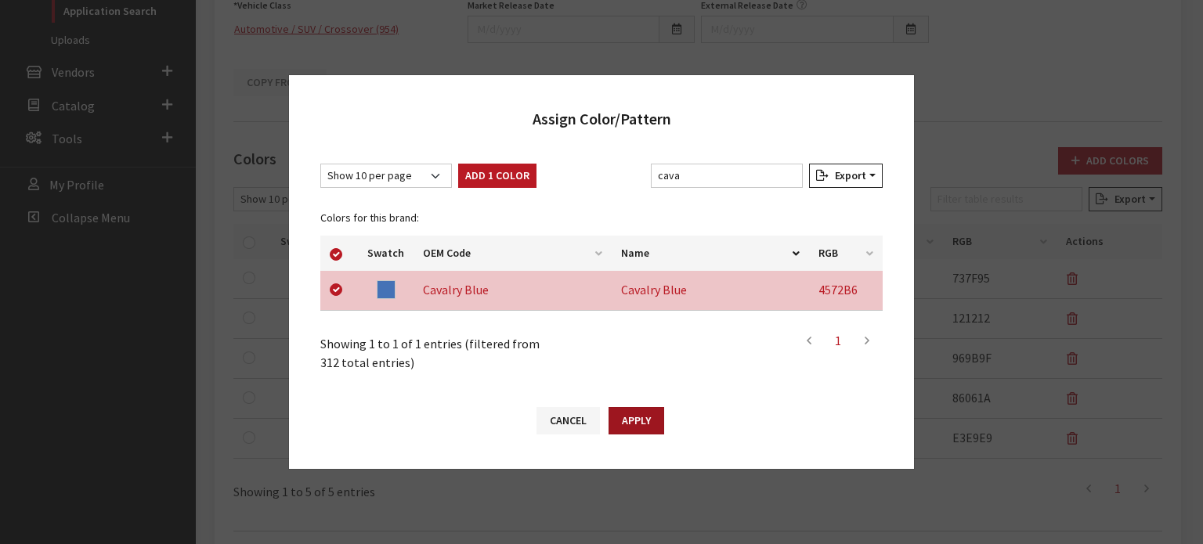
click at [613, 420] on button "Apply" at bounding box center [637, 420] width 56 height 27
checkbox input "false"
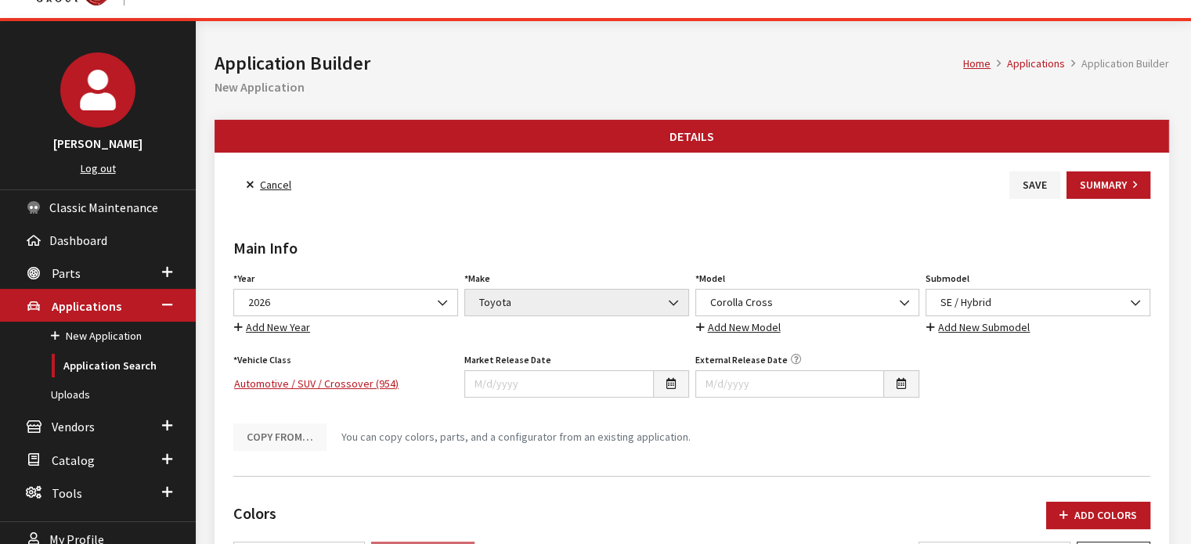
scroll to position [9, 0]
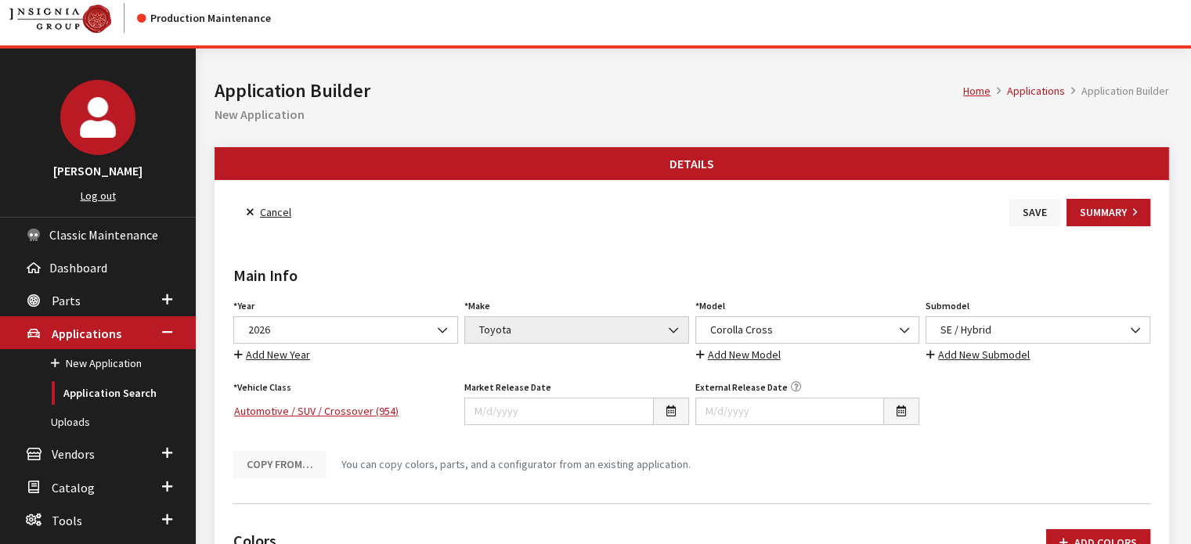
click at [1038, 200] on button "Save" at bounding box center [1035, 212] width 51 height 27
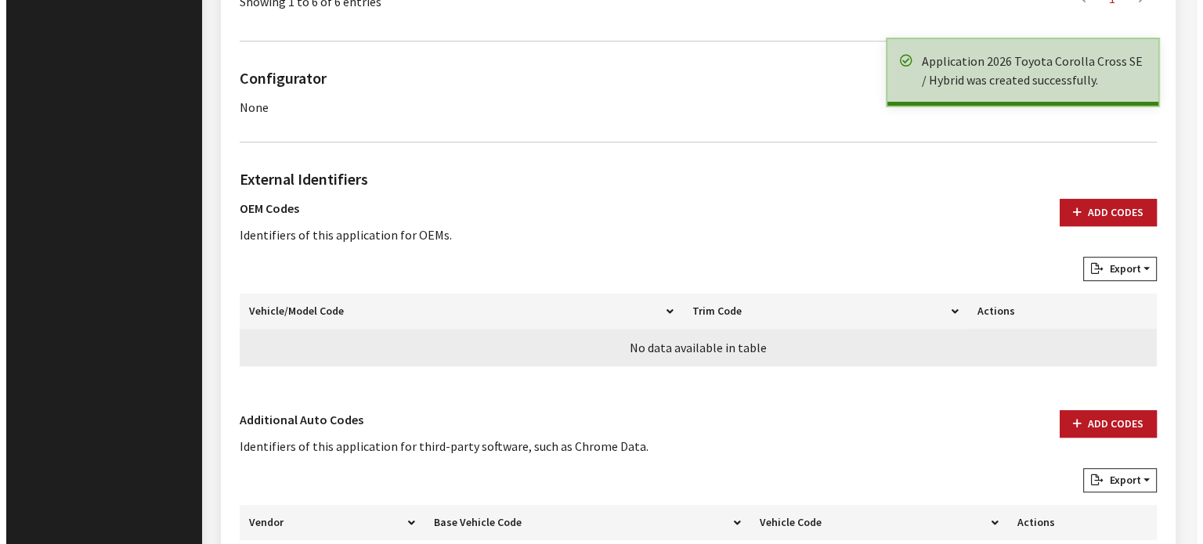
scroll to position [1018, 0]
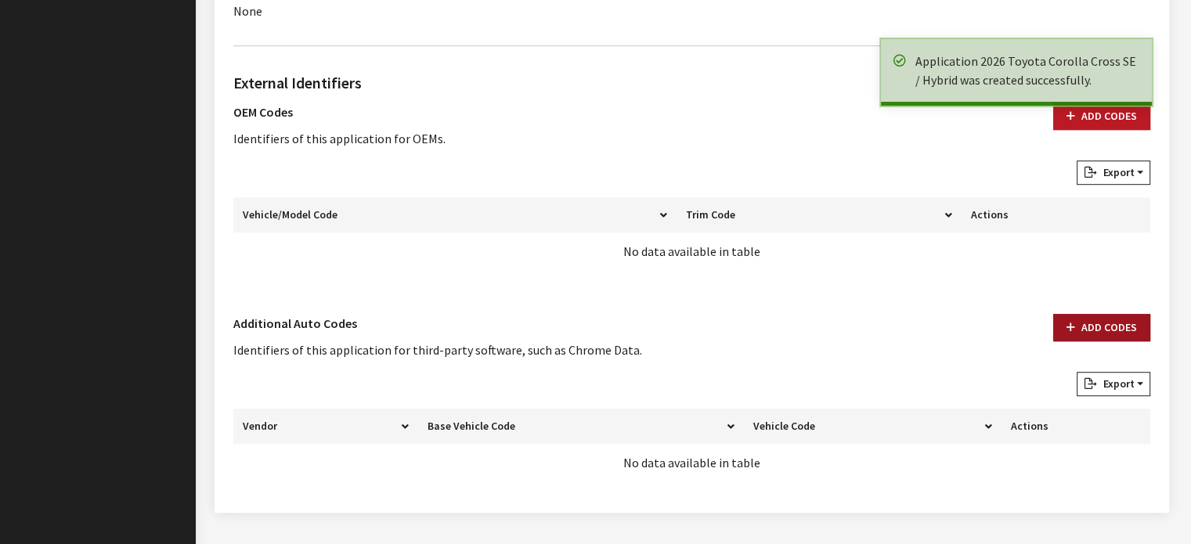
click at [1090, 325] on button "Add Codes" at bounding box center [1101, 327] width 97 height 27
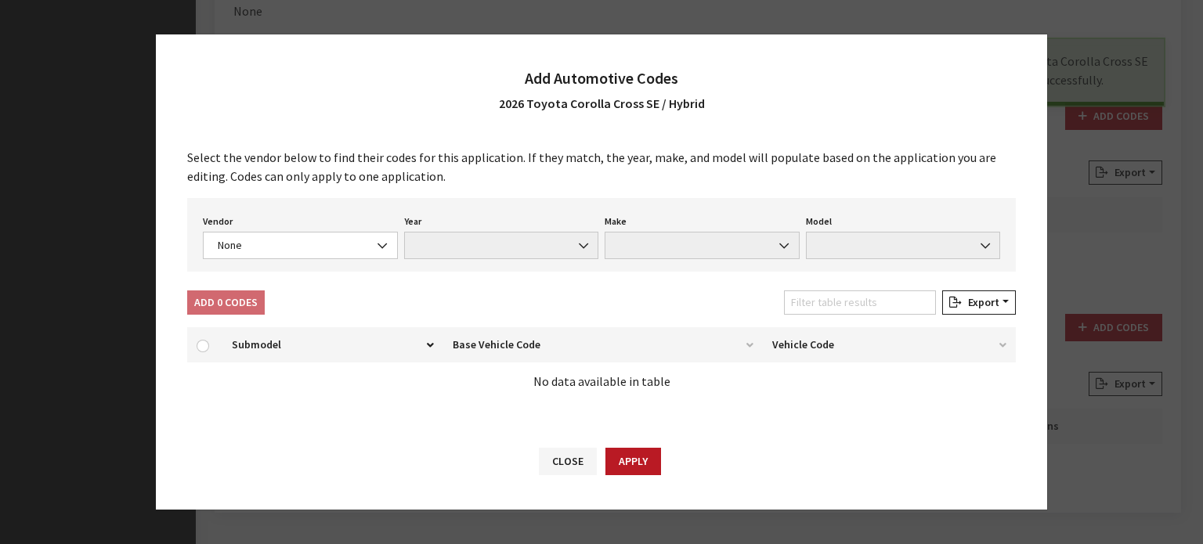
click at [304, 268] on div "Vendor None Chrome® Data Aftermarket Catalog Exchange Standard None Year None M…" at bounding box center [601, 235] width 829 height 74
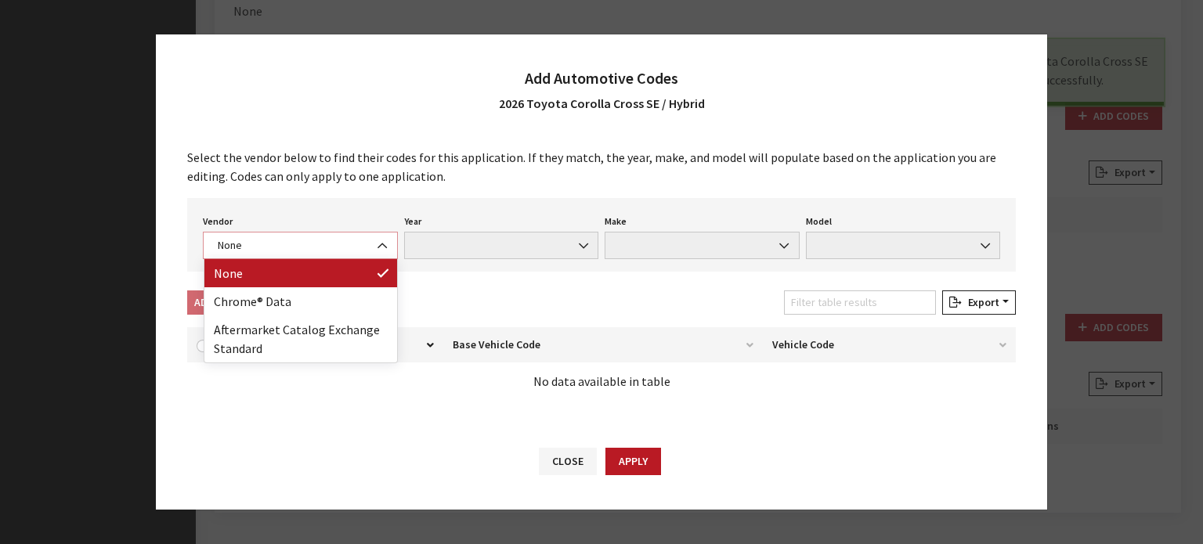
click at [295, 250] on span "None" at bounding box center [300, 245] width 175 height 16
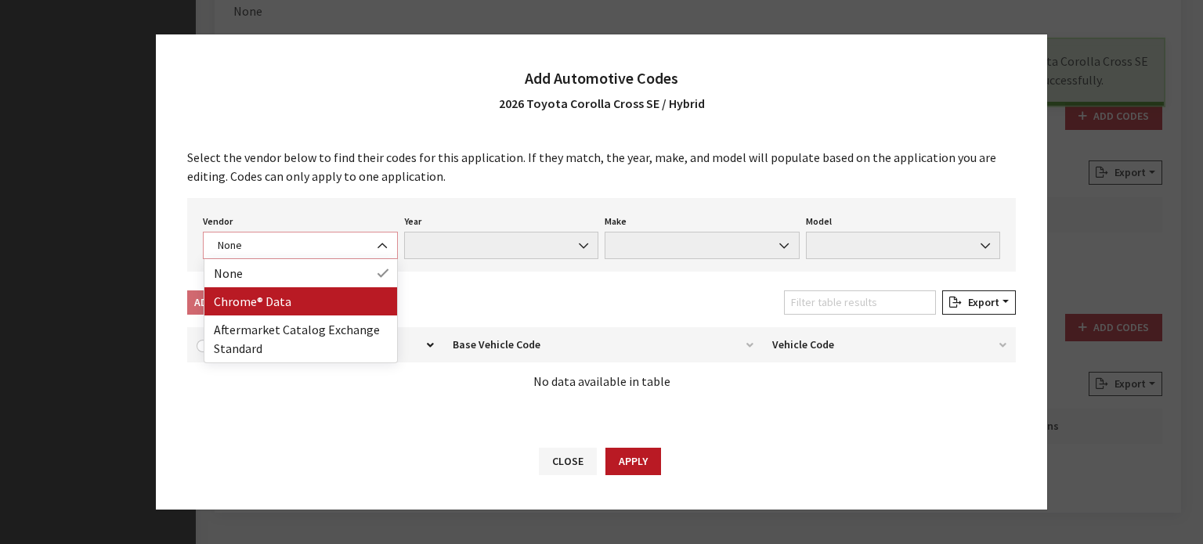
select select "4"
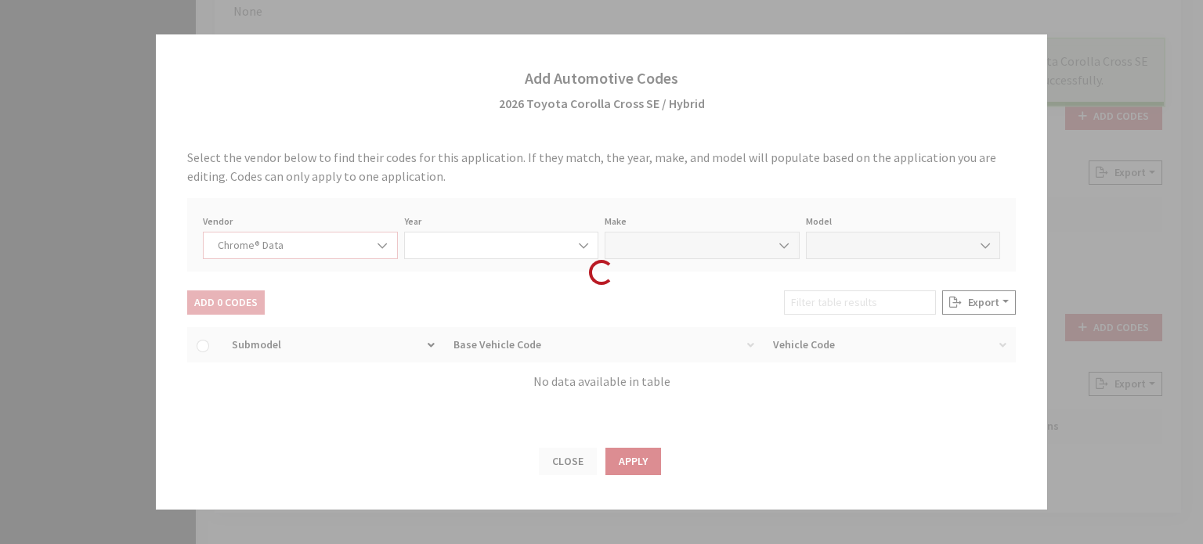
select select "2026"
select select "39"
select select "72000"
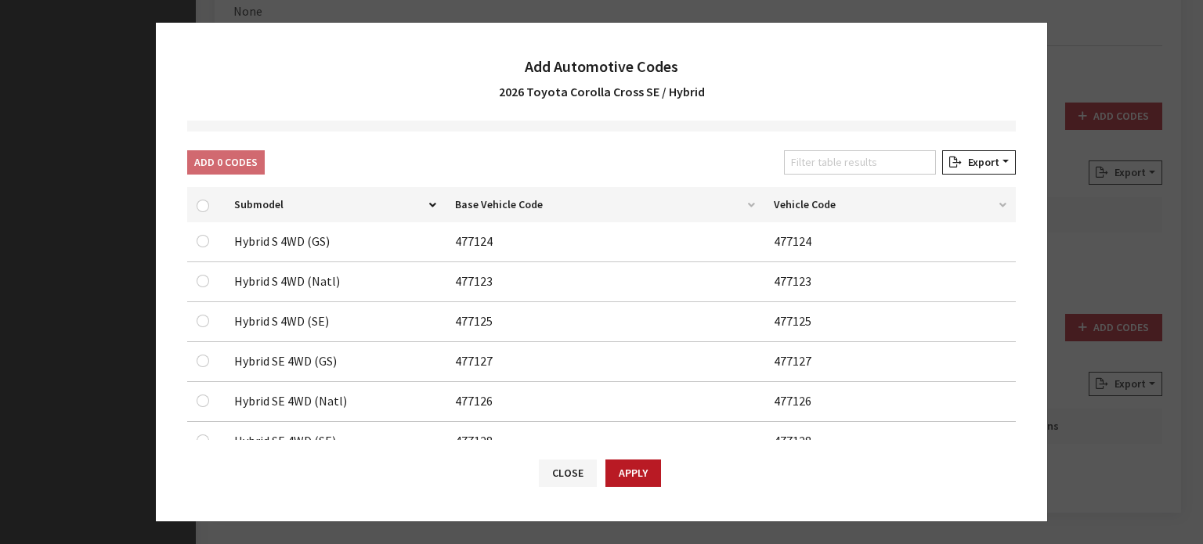
scroll to position [235, 0]
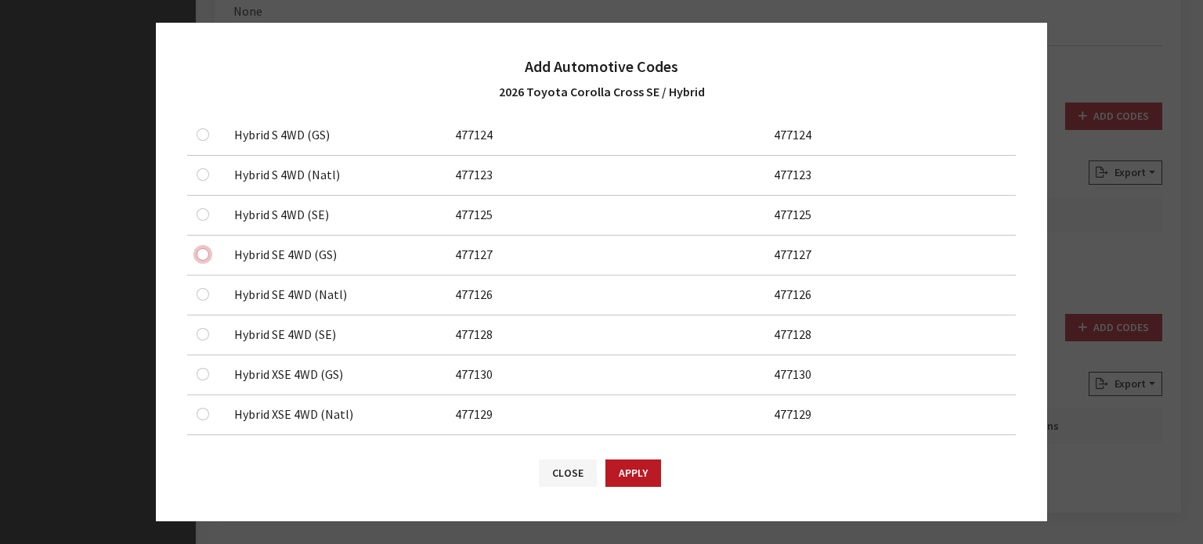
click at [204, 181] on input "checkbox" at bounding box center [203, 174] width 13 height 13
checkbox input "true"
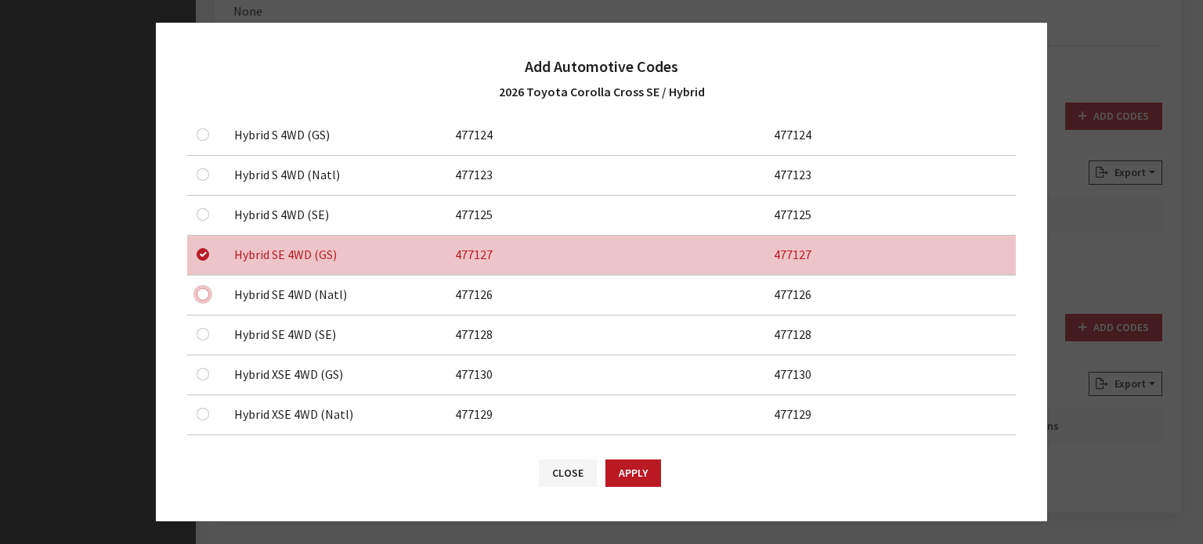
click at [200, 141] on input "checkbox" at bounding box center [203, 134] width 13 height 13
checkbox input "true"
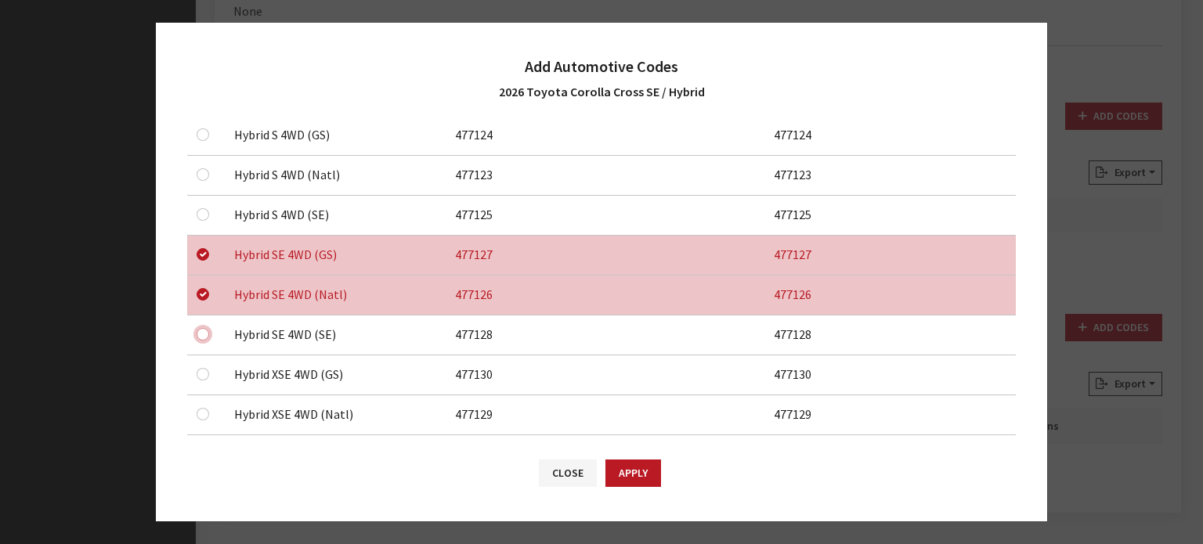
click at [203, 181] on input "checkbox" at bounding box center [203, 174] width 13 height 13
checkbox input "true"
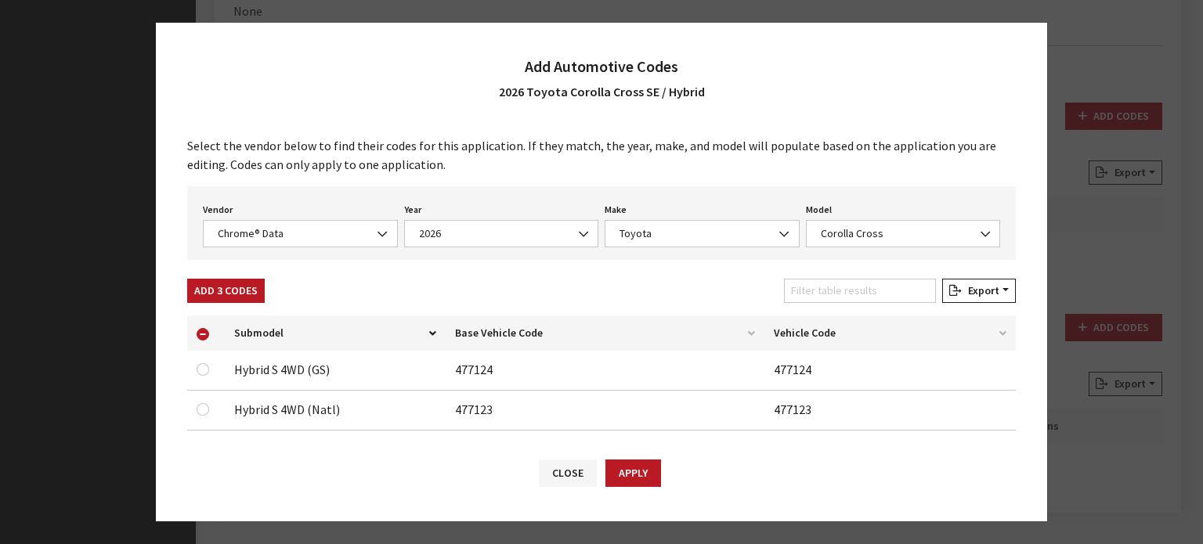
scroll to position [0, 0]
click at [222, 288] on button "Add 3 Codes" at bounding box center [226, 291] width 78 height 24
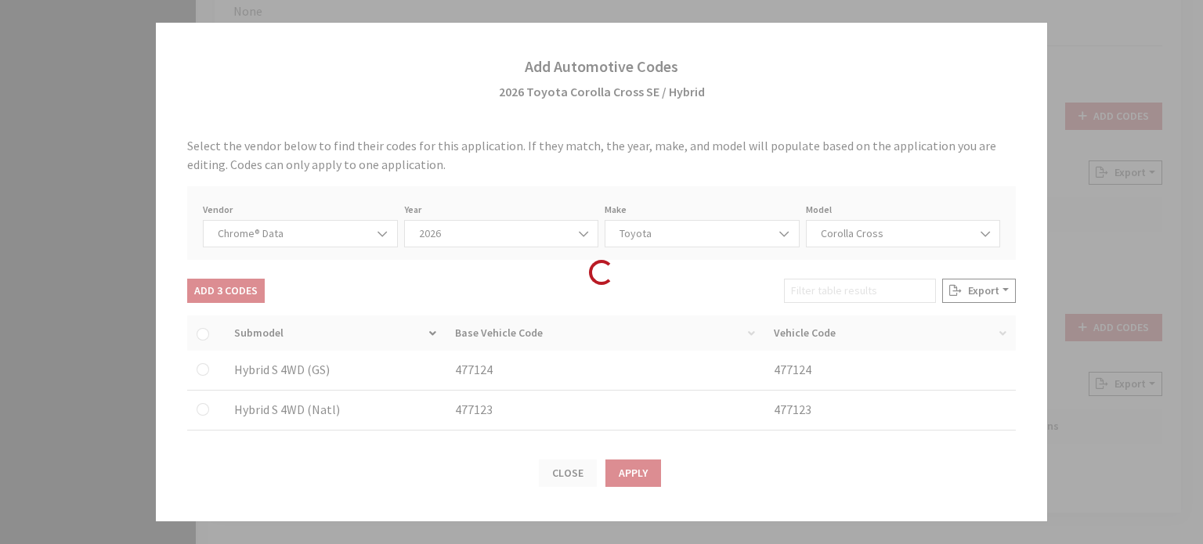
checkbox input "false"
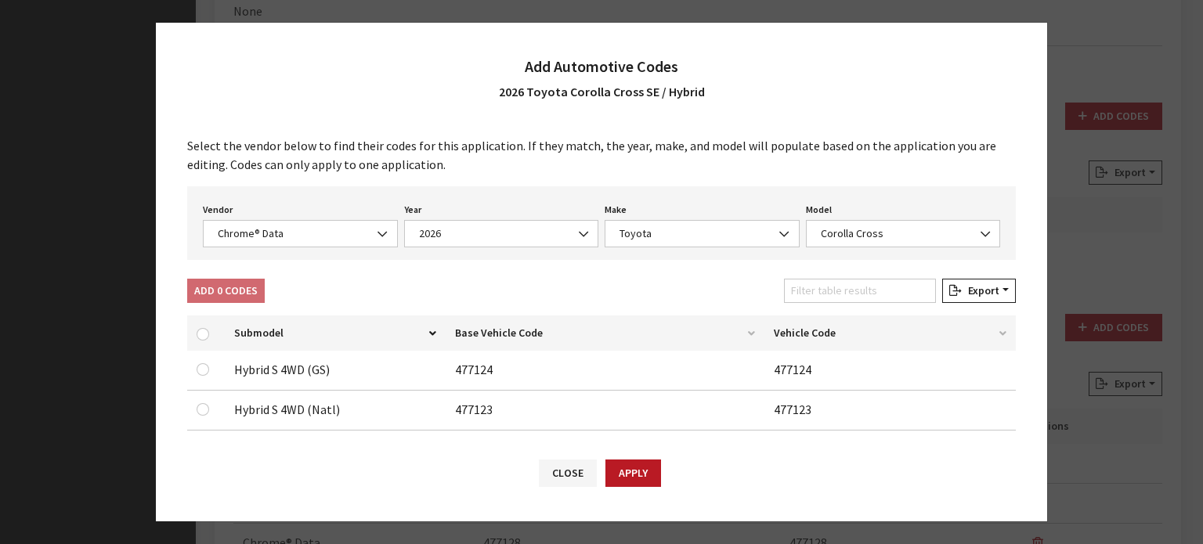
click at [278, 251] on div "Vendor None Chrome® Data Aftermarket Catalog Exchange Standard Chrome® Data Yea…" at bounding box center [601, 223] width 829 height 74
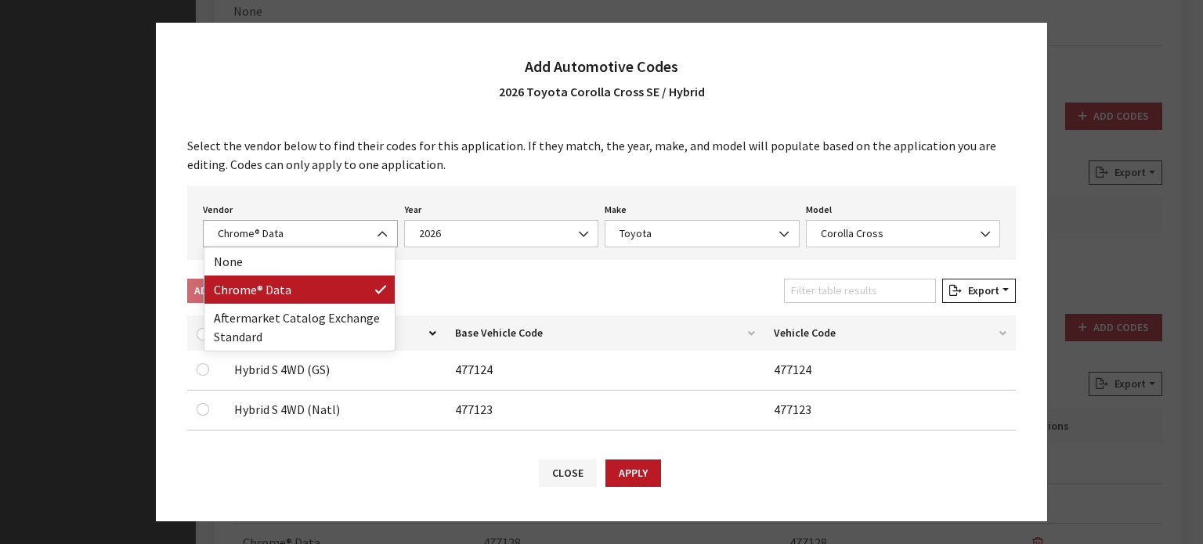
drag, startPoint x: 295, startPoint y: 229, endPoint x: 298, endPoint y: 240, distance: 11.2
click at [295, 229] on span "Chrome® Data" at bounding box center [300, 234] width 175 height 16
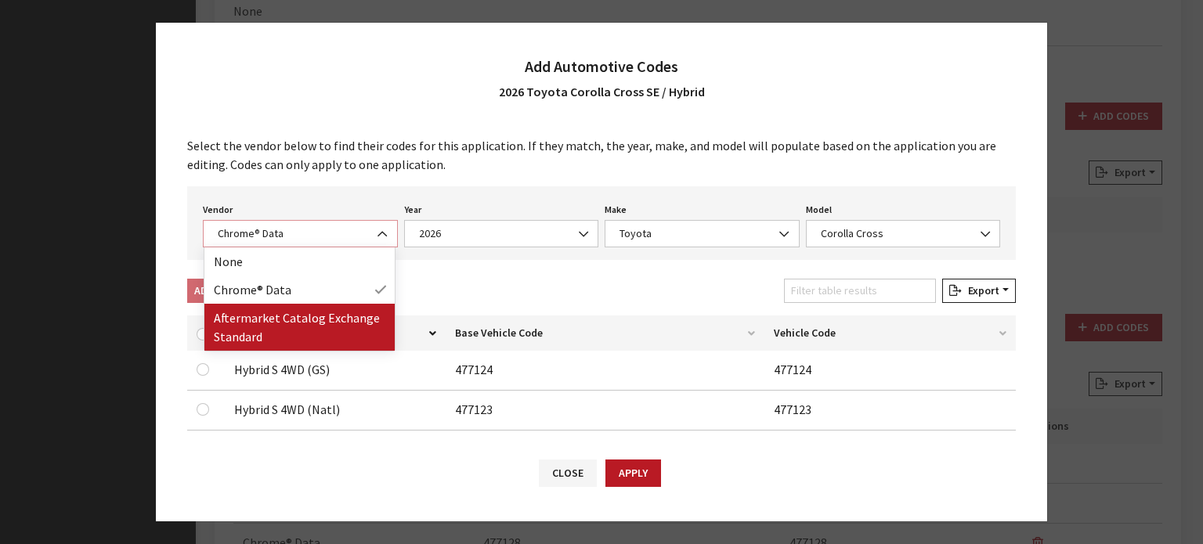
select select "2"
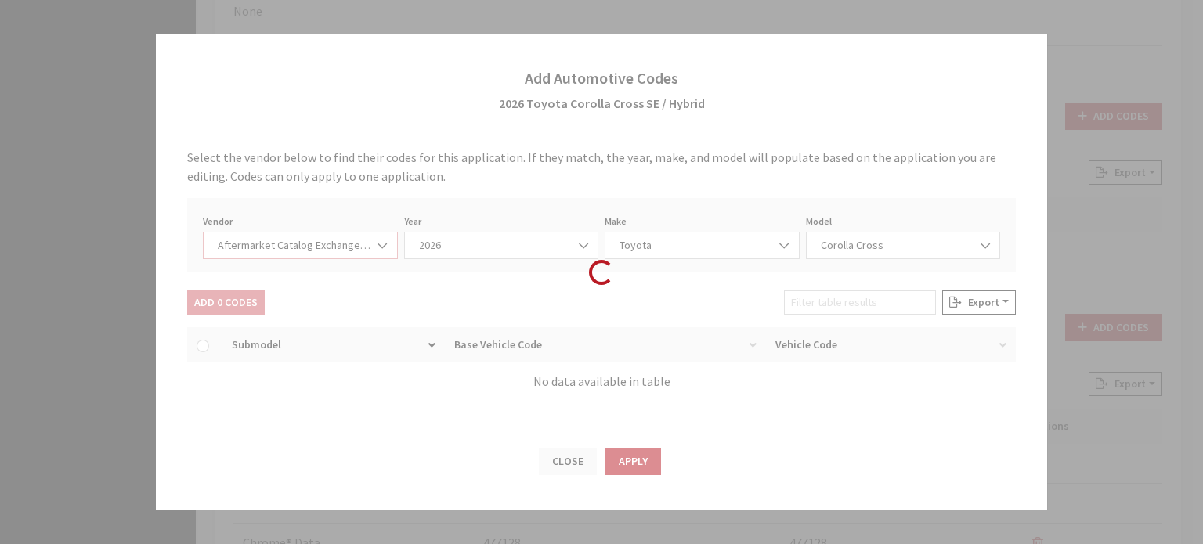
select select "2026"
select select "76"
select select "29374"
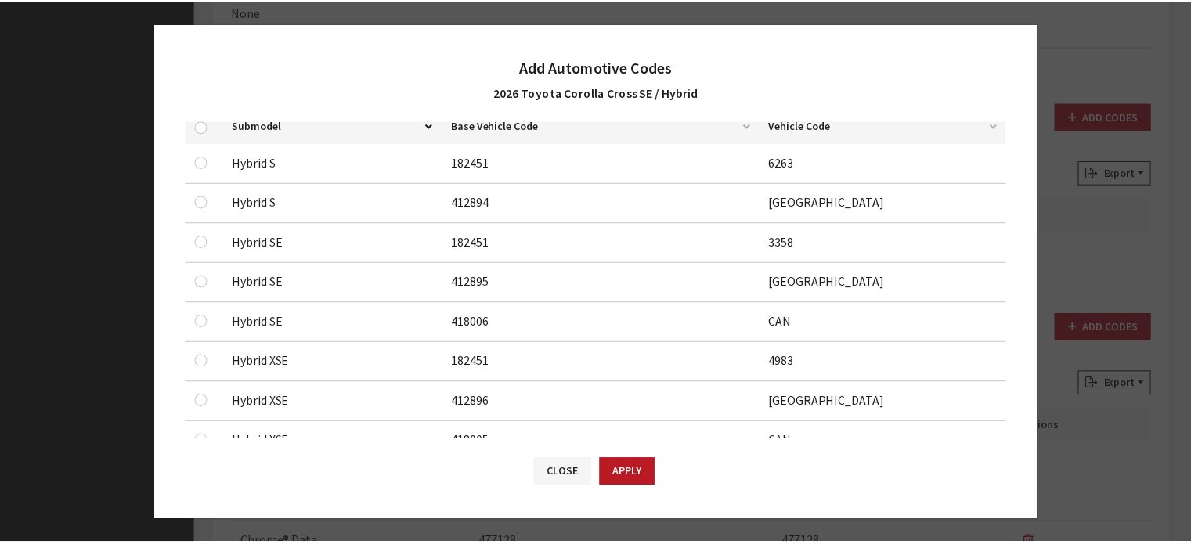
scroll to position [235, 0]
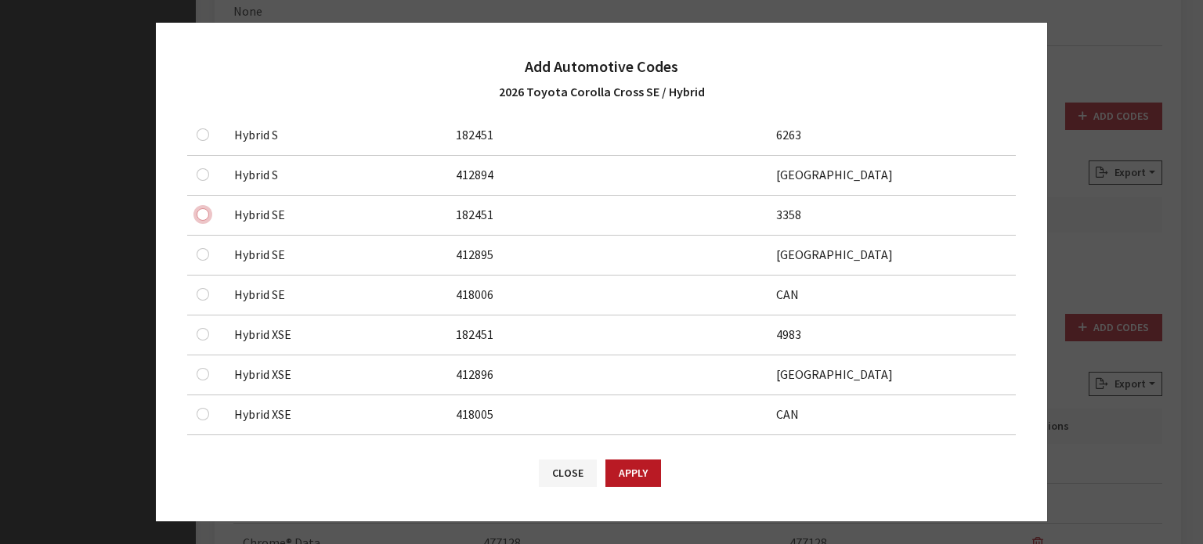
click at [199, 141] on input "checkbox" at bounding box center [203, 134] width 13 height 13
checkbox input "true"
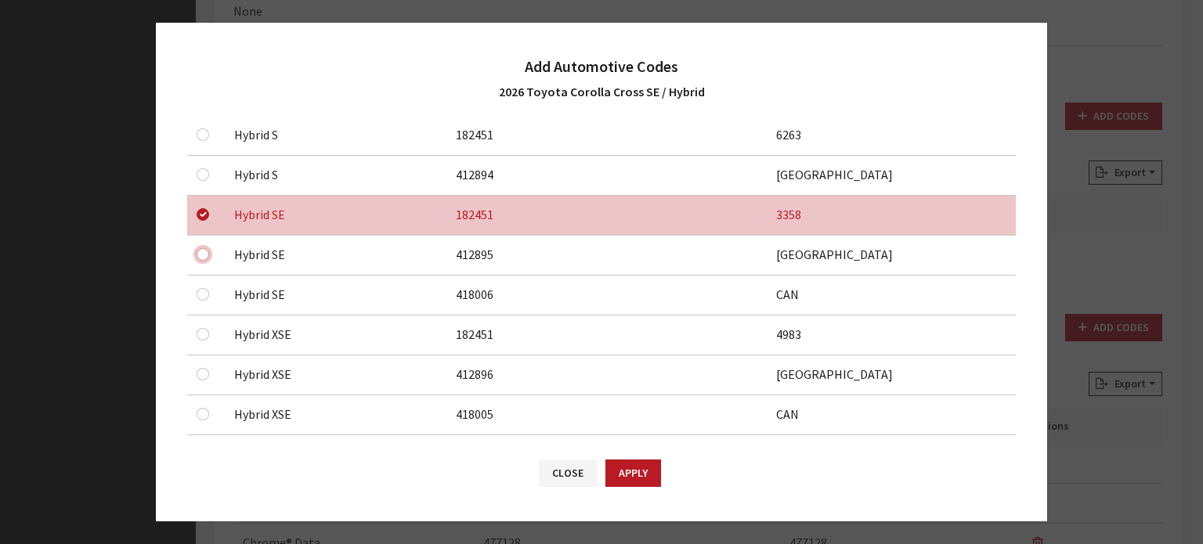
click at [204, 181] on input "checkbox" at bounding box center [203, 174] width 13 height 13
checkbox input "true"
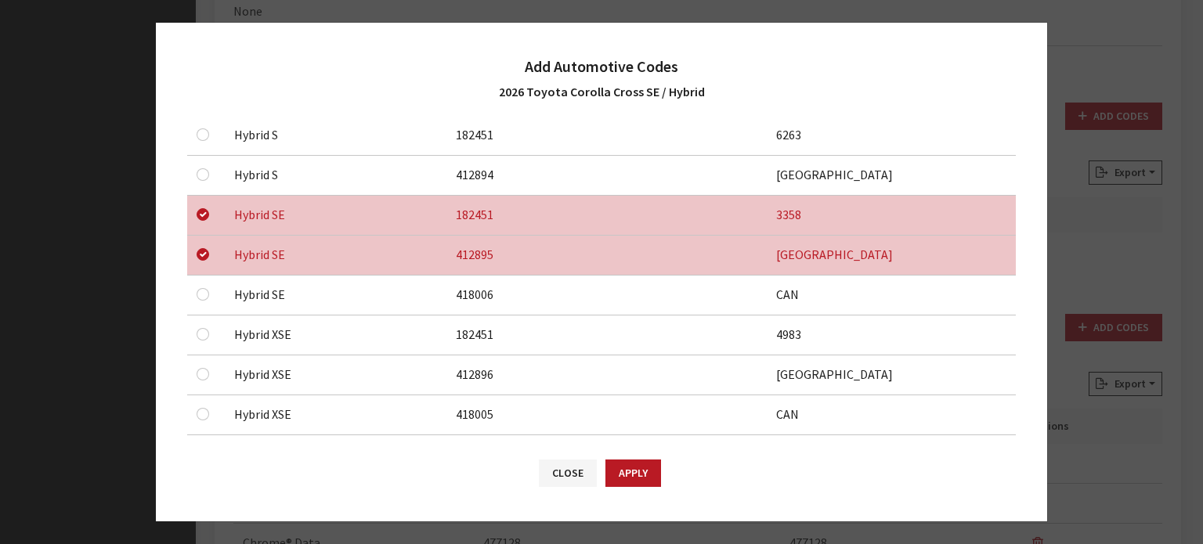
drag, startPoint x: 200, startPoint y: 284, endPoint x: 200, endPoint y: 298, distance: 13.3
click at [200, 285] on div at bounding box center [206, 294] width 19 height 19
click at [200, 141] on input "checkbox" at bounding box center [203, 134] width 13 height 13
checkbox input "true"
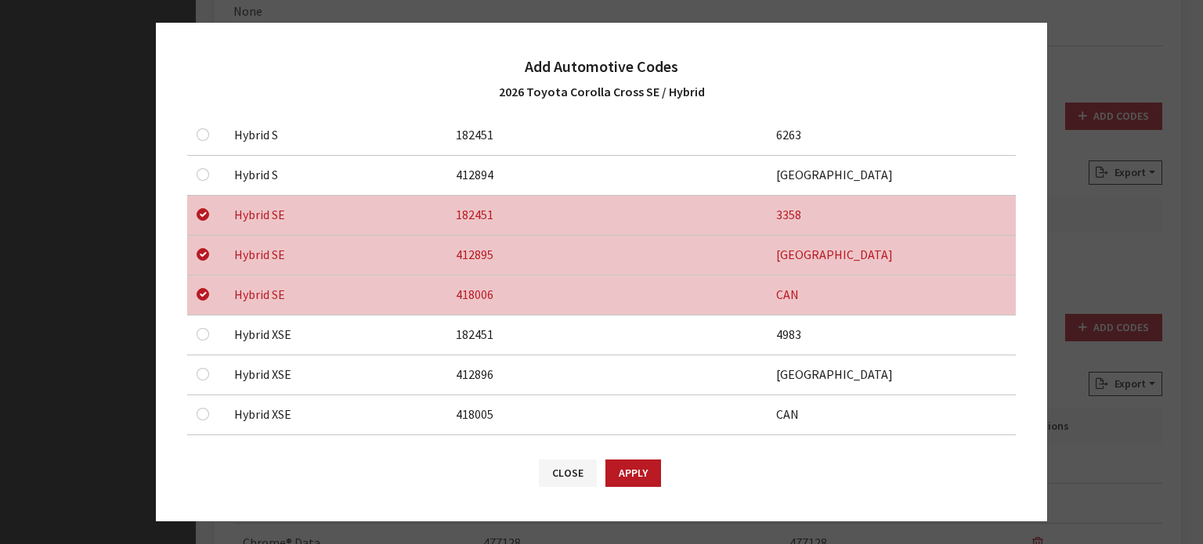
click at [623, 459] on div "Close Apply" at bounding box center [601, 480] width 891 height 81
click at [630, 469] on button "Apply" at bounding box center [633, 473] width 56 height 27
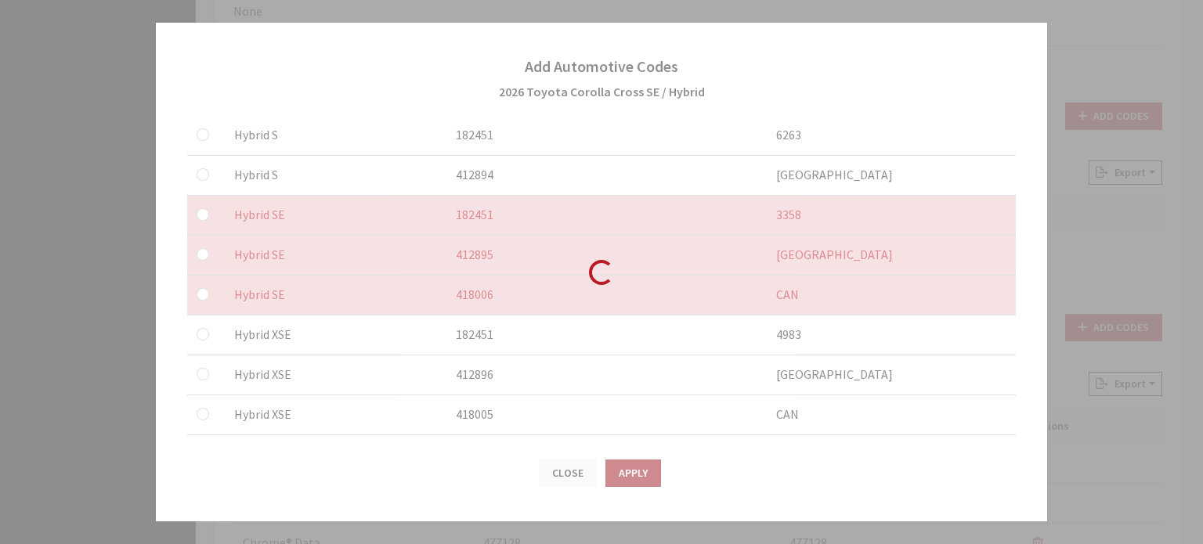
checkbox input "false"
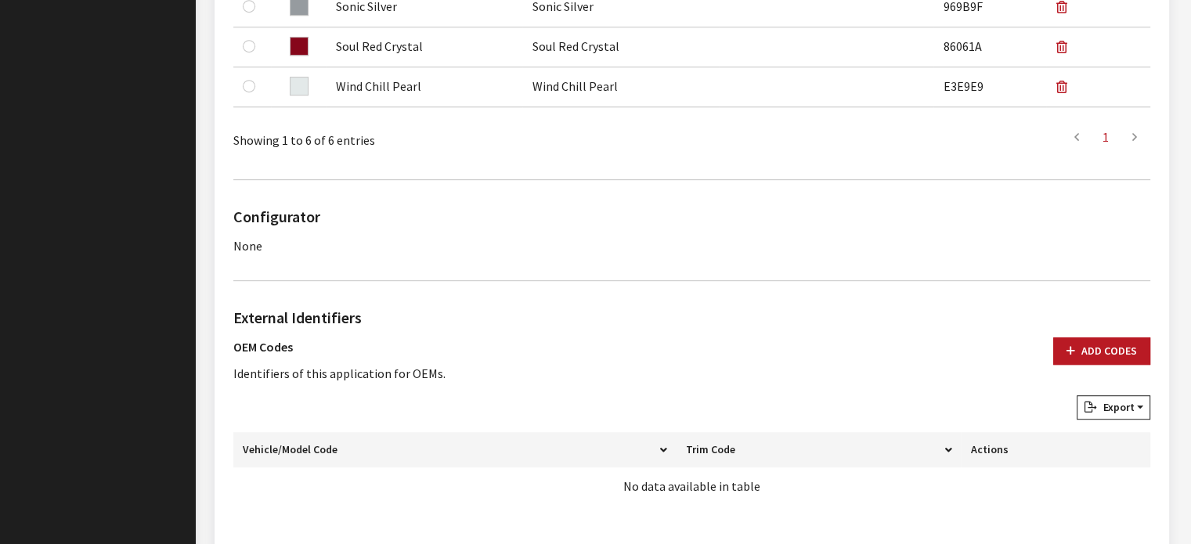
scroll to position [1018, 0]
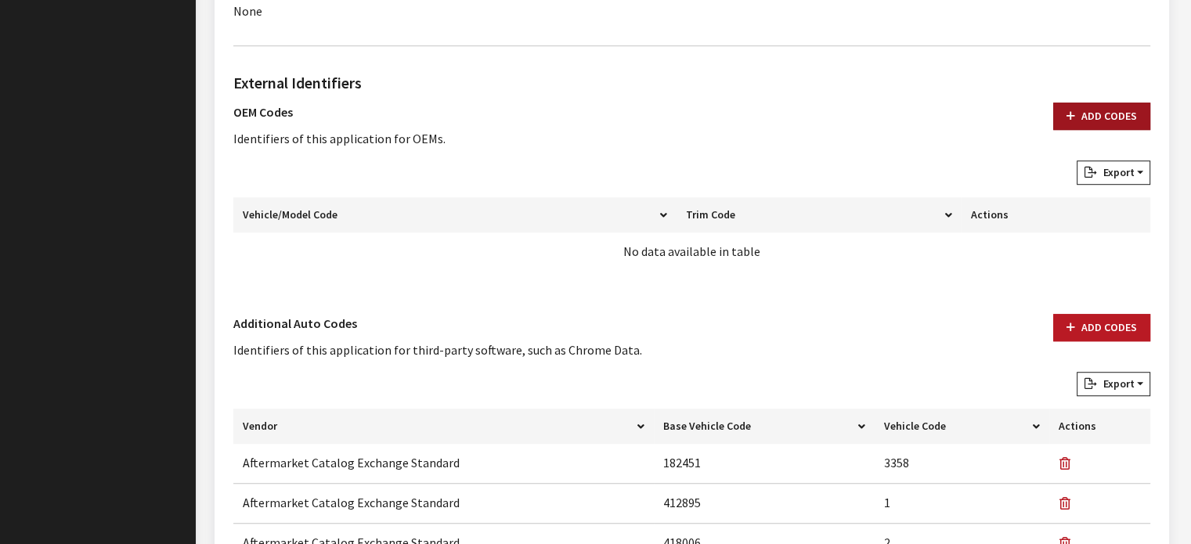
click at [1100, 115] on button "Add Codes" at bounding box center [1101, 116] width 97 height 27
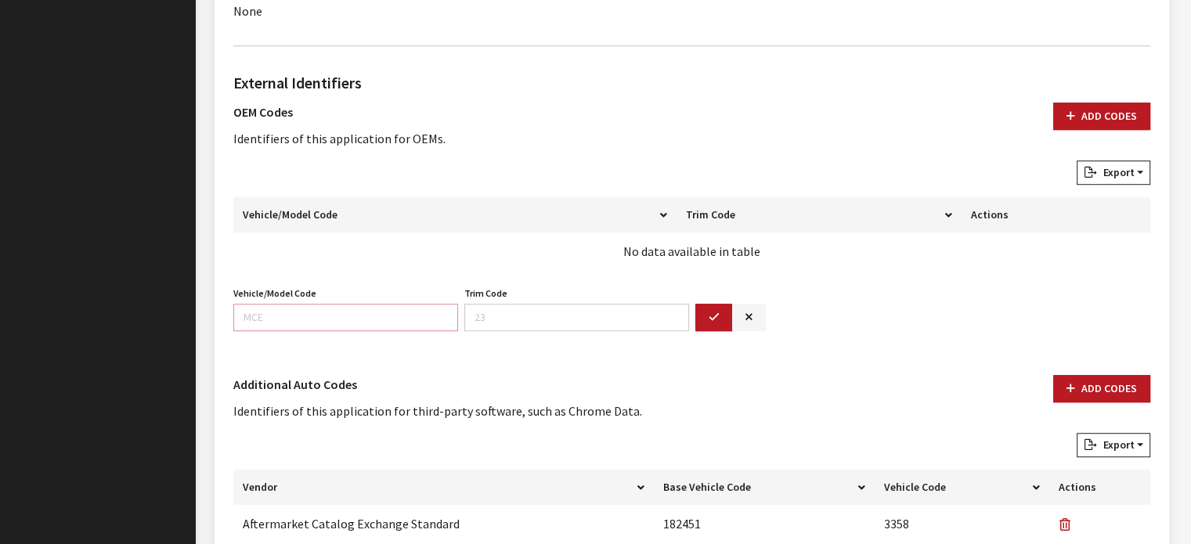
click at [400, 313] on input "Vehicle/Model Code" at bounding box center [345, 317] width 225 height 27
type input "6314"
click at [717, 325] on button "button" at bounding box center [714, 317] width 38 height 27
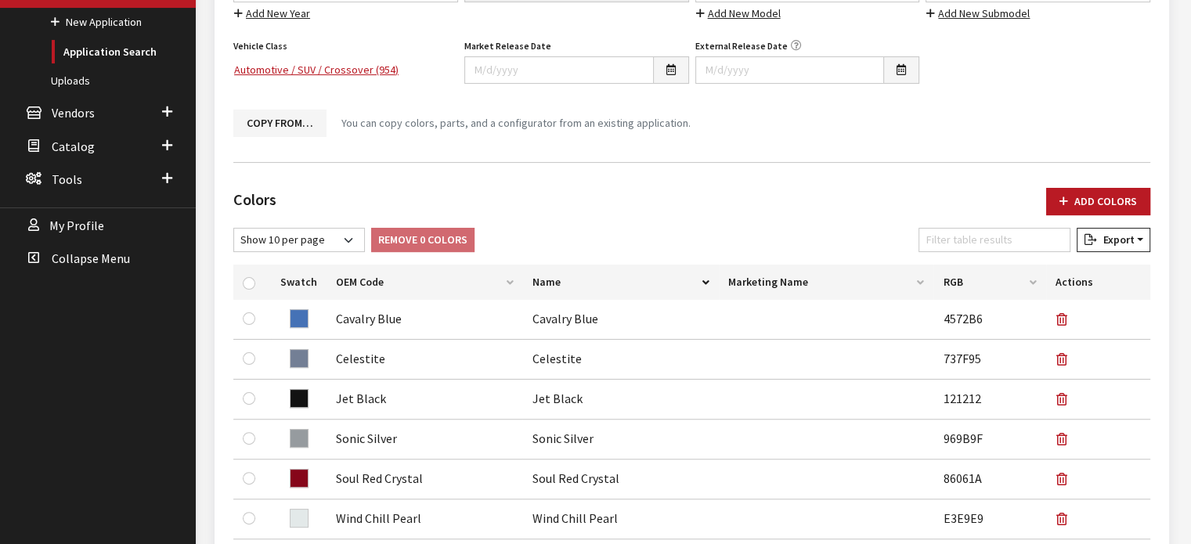
scroll to position [155, 0]
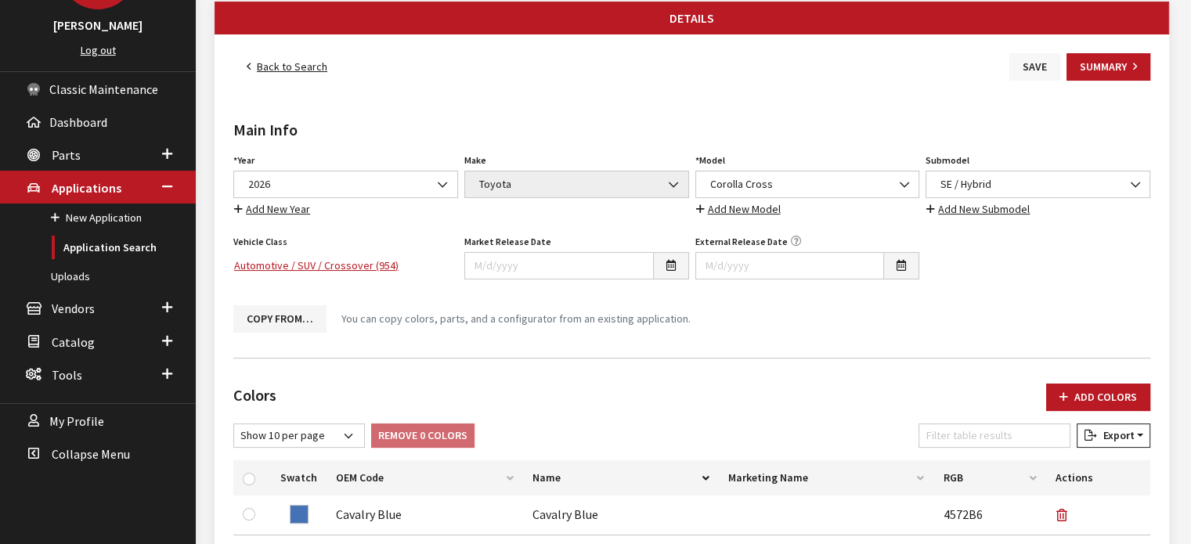
click at [1021, 60] on button "Save" at bounding box center [1035, 66] width 51 height 27
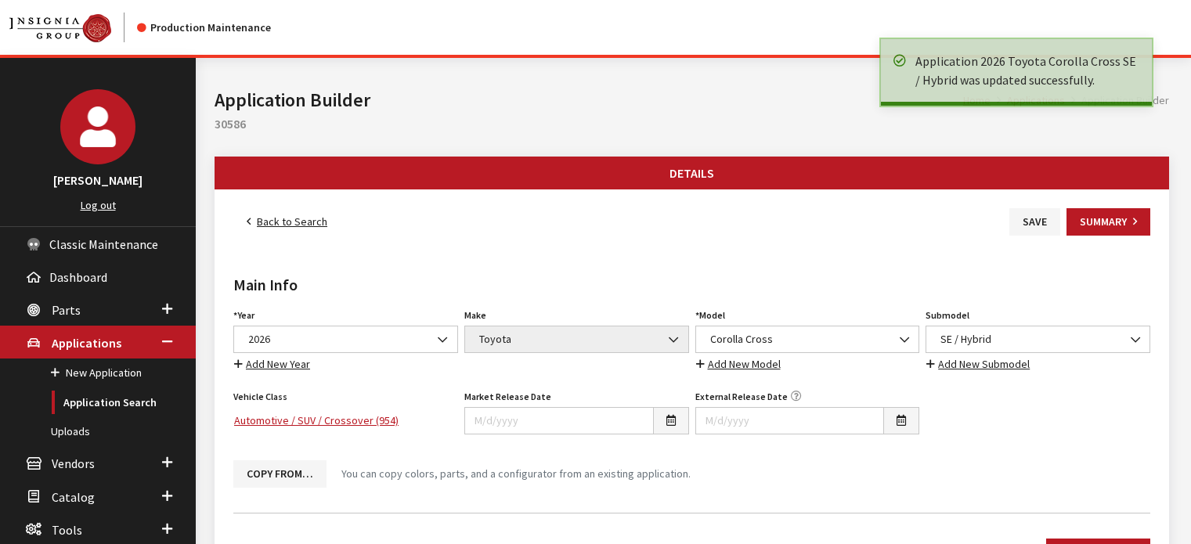
click at [283, 223] on link "Back to Search" at bounding box center [286, 221] width 107 height 27
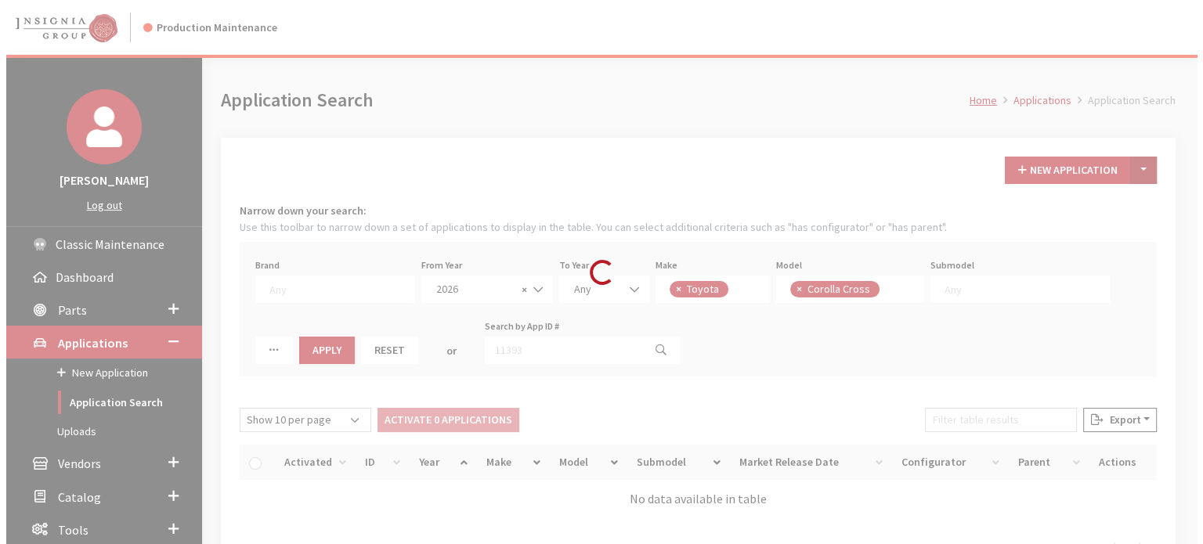
scroll to position [155, 0]
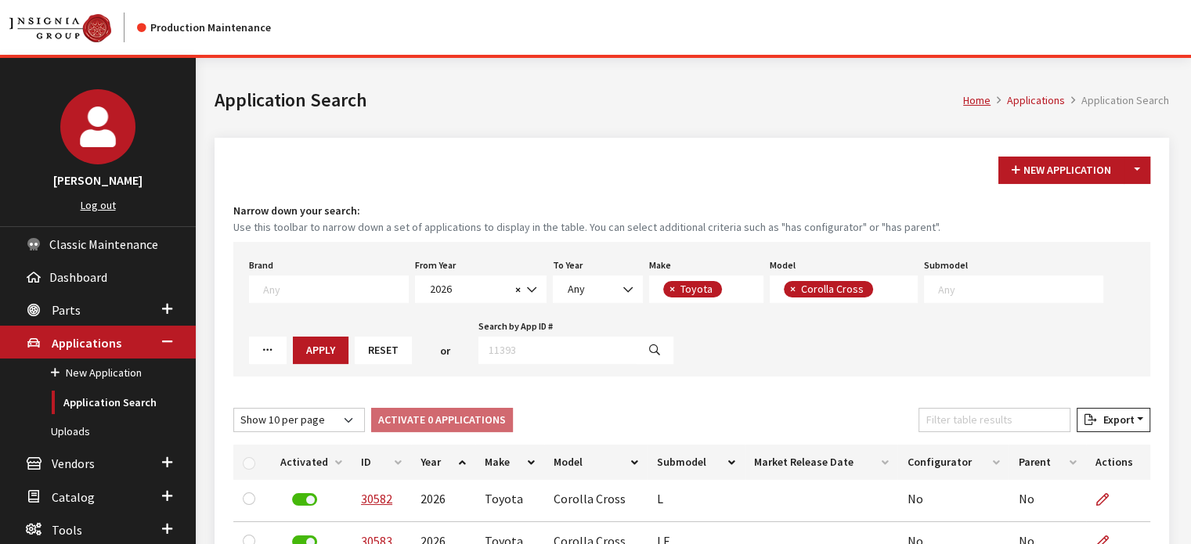
drag, startPoint x: 1128, startPoint y: 176, endPoint x: 1096, endPoint y: 213, distance: 48.3
click at [1126, 175] on button "Toggle Dropdown" at bounding box center [1137, 170] width 27 height 27
click at [1073, 212] on button "New From Existing..." at bounding box center [1083, 203] width 135 height 27
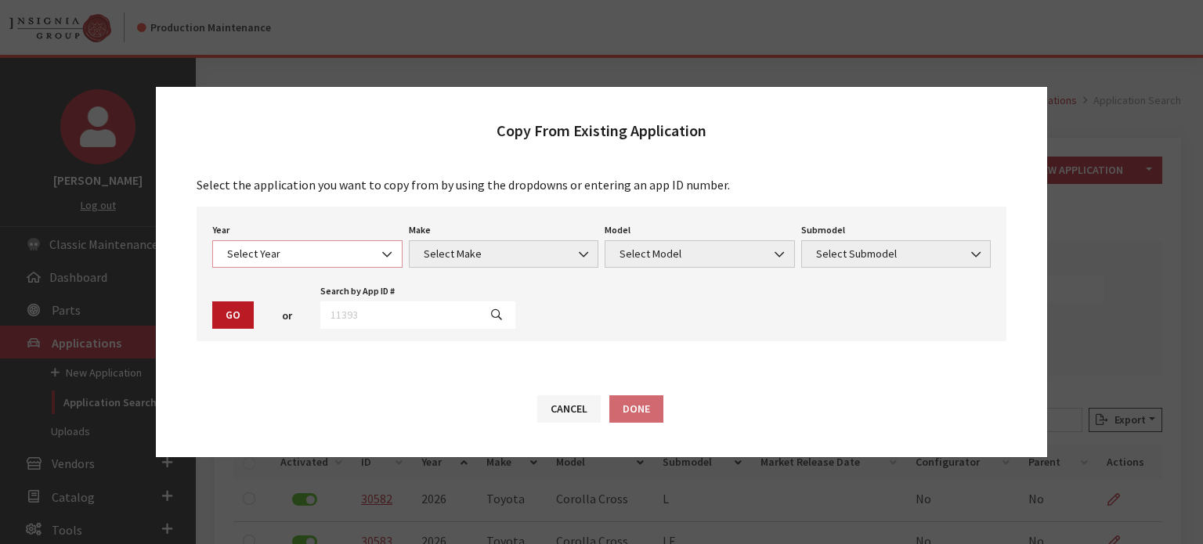
click at [266, 254] on span "Select Year" at bounding box center [307, 254] width 170 height 16
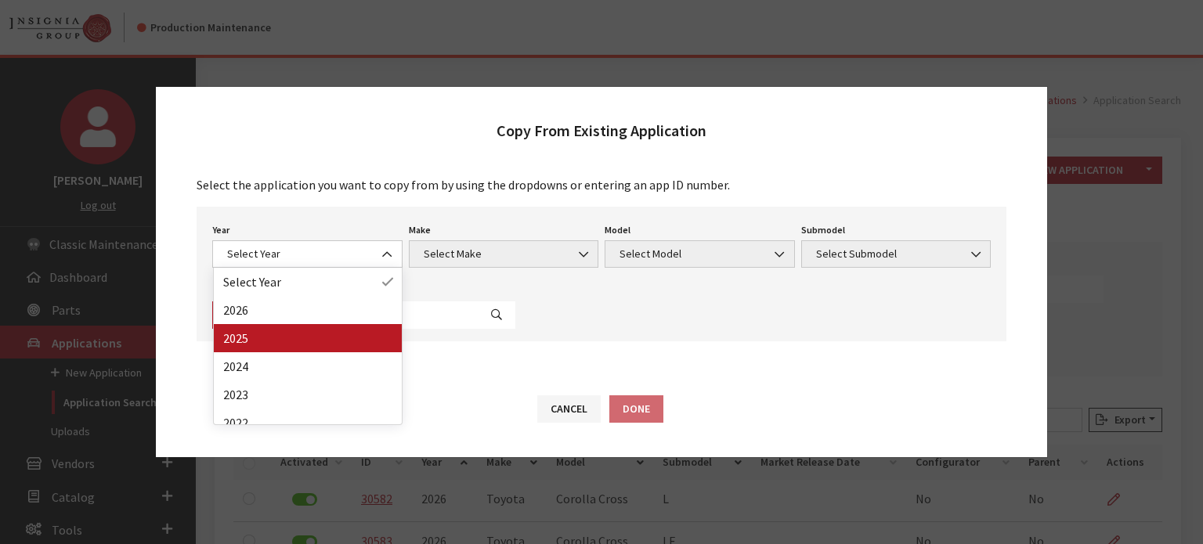
drag, startPoint x: 292, startPoint y: 330, endPoint x: 504, endPoint y: 247, distance: 227.6
select select "44"
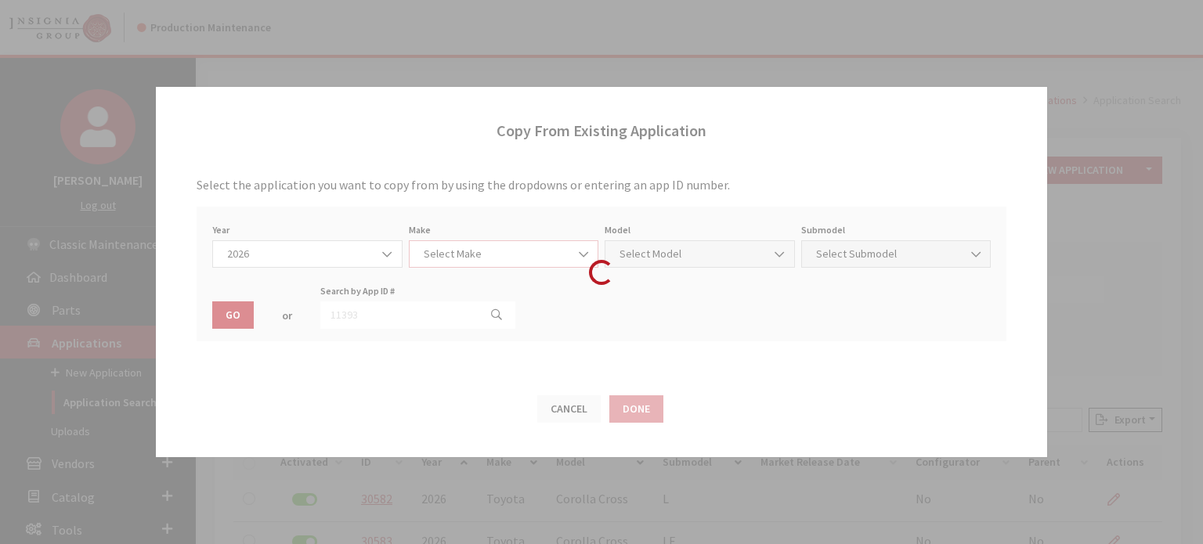
click at [497, 249] on span "Select Make" at bounding box center [504, 254] width 170 height 16
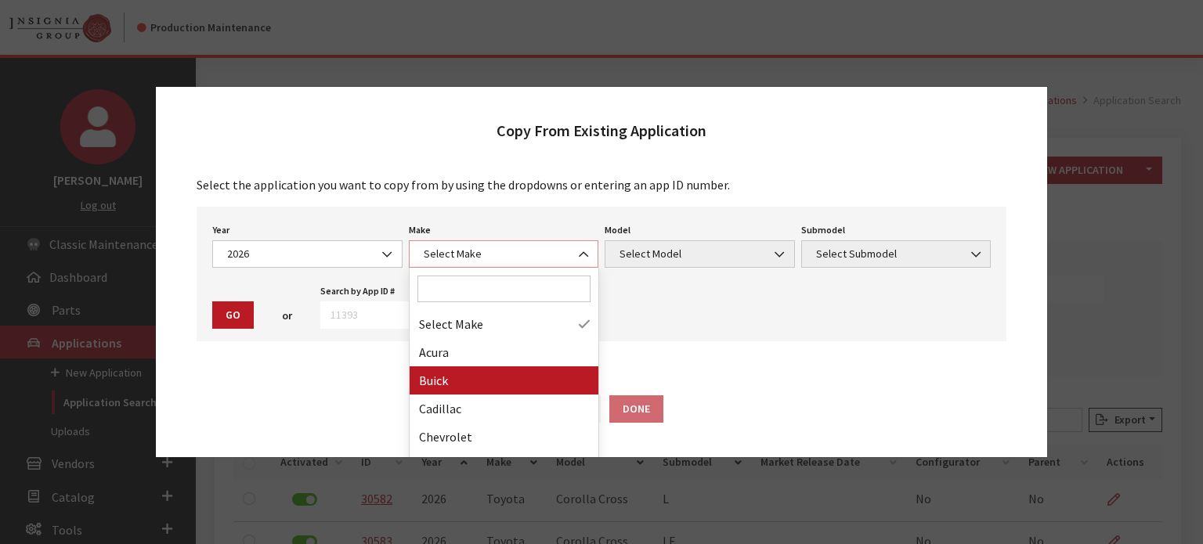
scroll to position [266, 0]
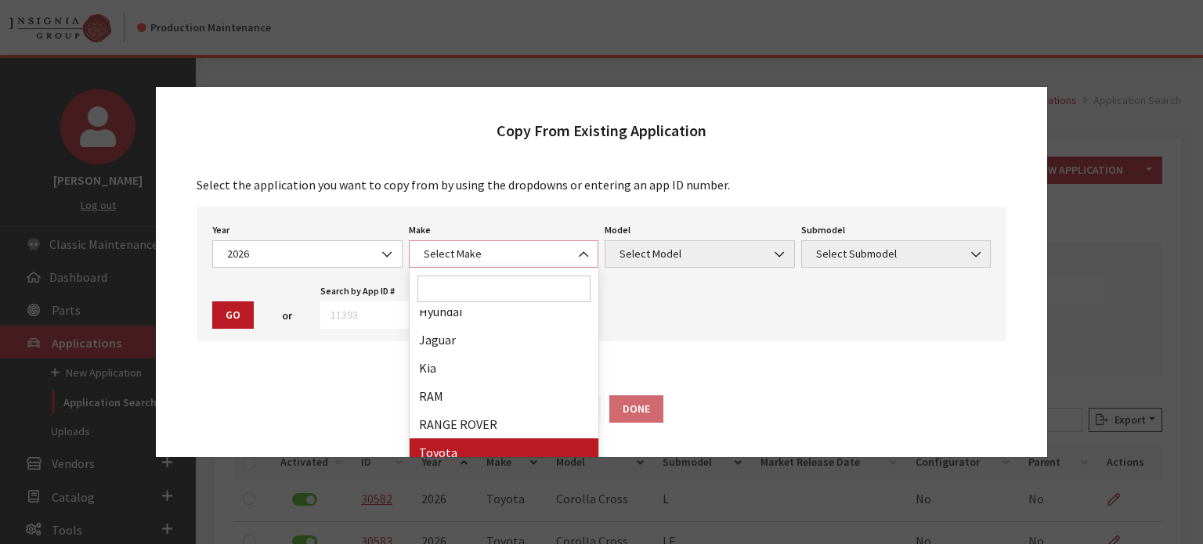
select select "20"
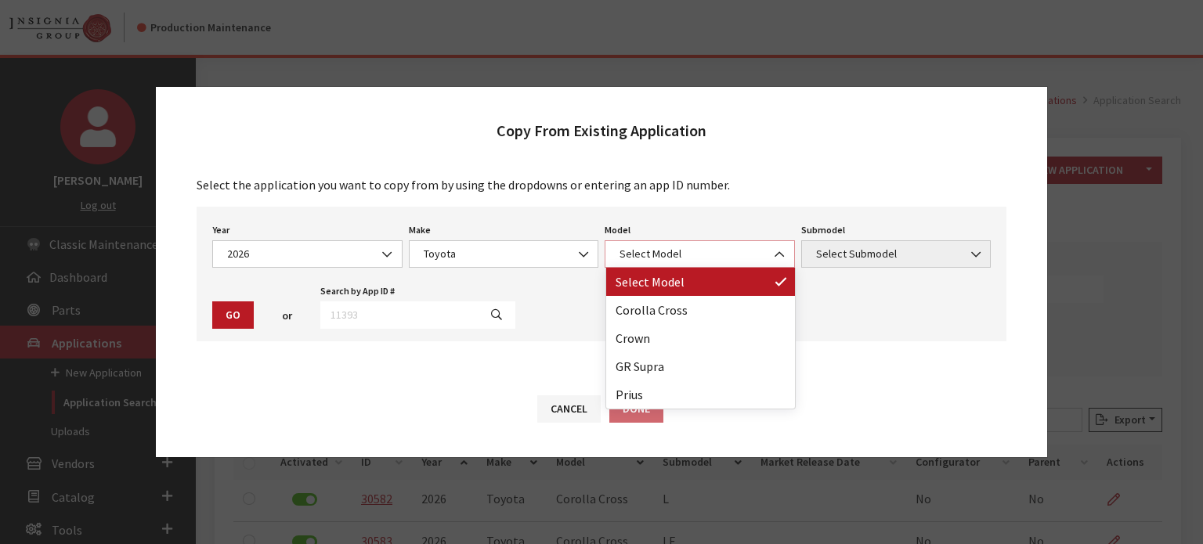
drag, startPoint x: 650, startPoint y: 250, endPoint x: 679, endPoint y: 308, distance: 64.8
click at [650, 255] on span "Select Model" at bounding box center [700, 254] width 170 height 16
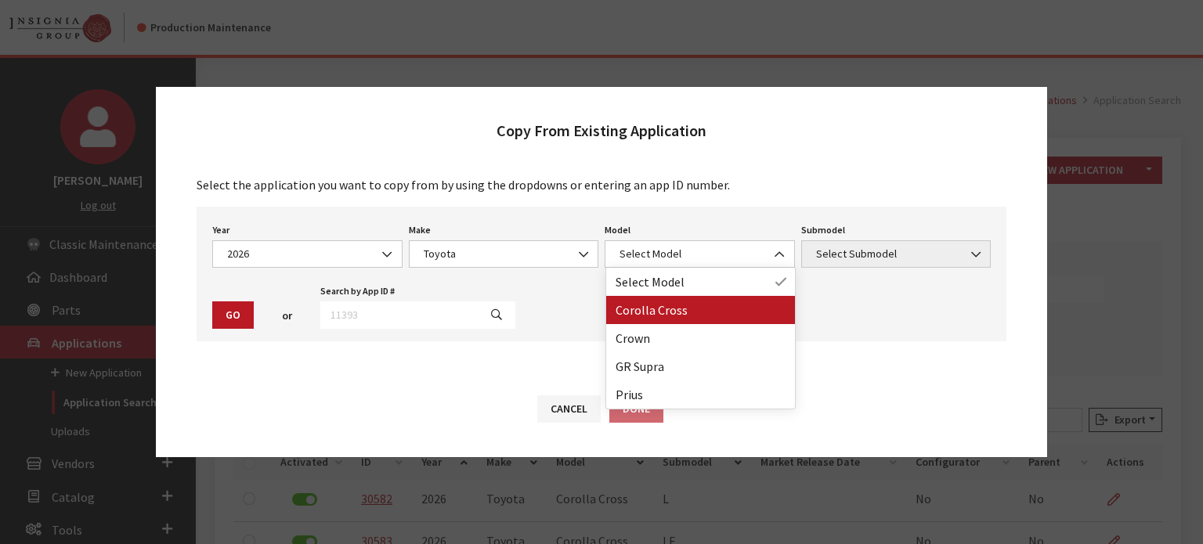
drag, startPoint x: 667, startPoint y: 304, endPoint x: 822, endPoint y: 288, distance: 155.1
select select "1191"
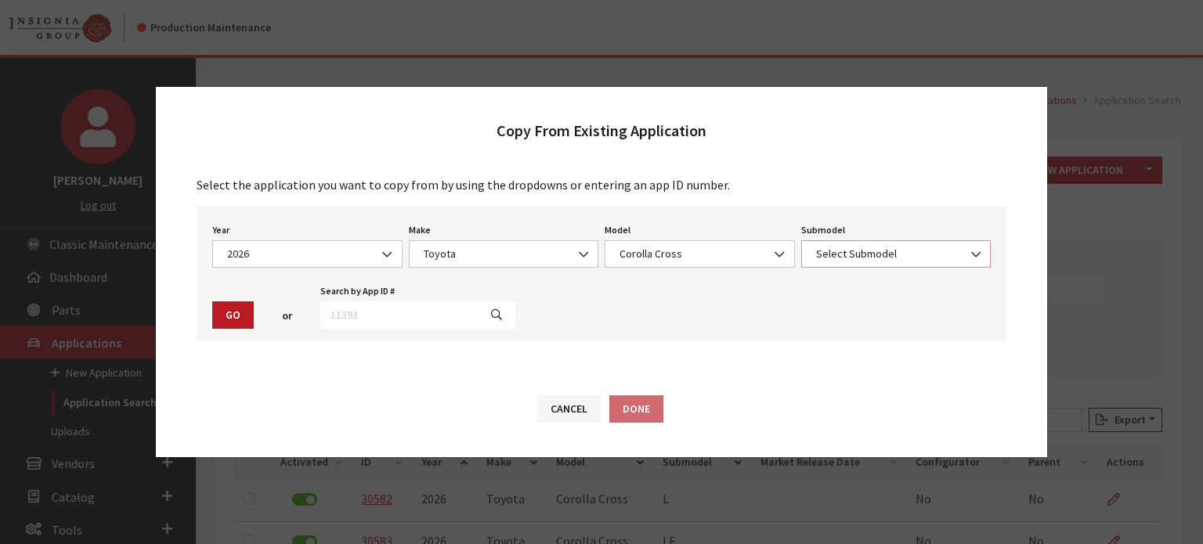
click at [863, 247] on span "Select Submodel" at bounding box center [896, 254] width 170 height 16
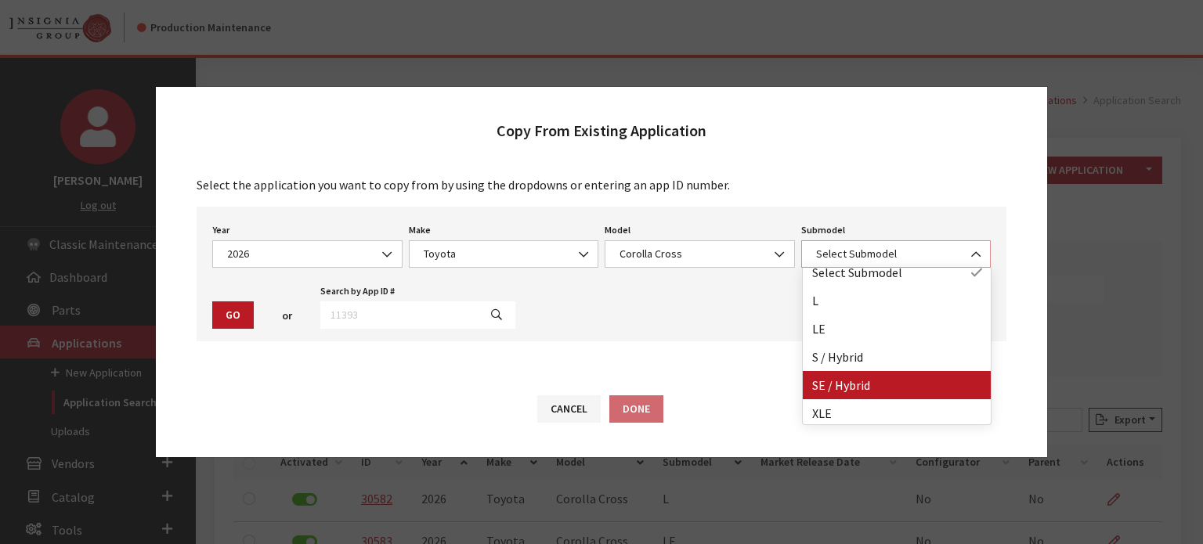
scroll to position [13, 0]
drag, startPoint x: 884, startPoint y: 379, endPoint x: 743, endPoint y: 385, distance: 141.1
select select "2226"
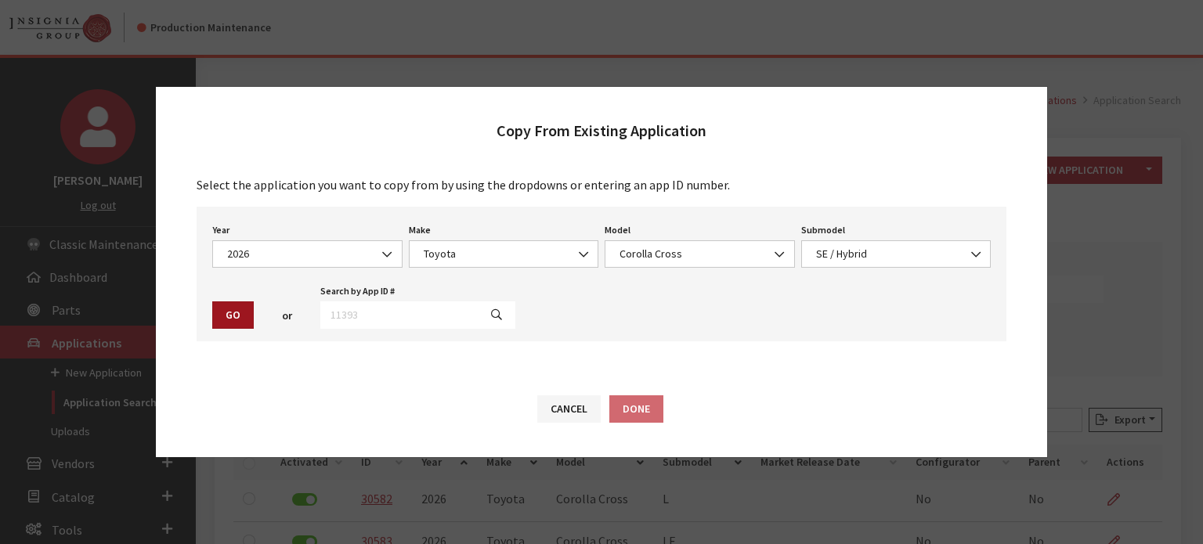
click at [243, 316] on button "Go" at bounding box center [233, 315] width 42 height 27
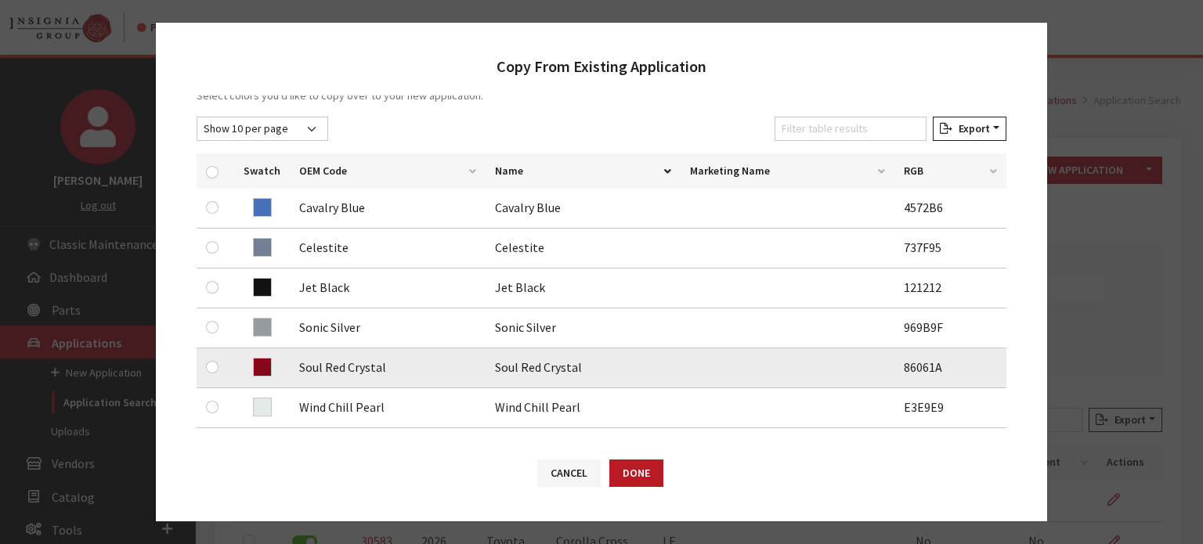
scroll to position [235, 0]
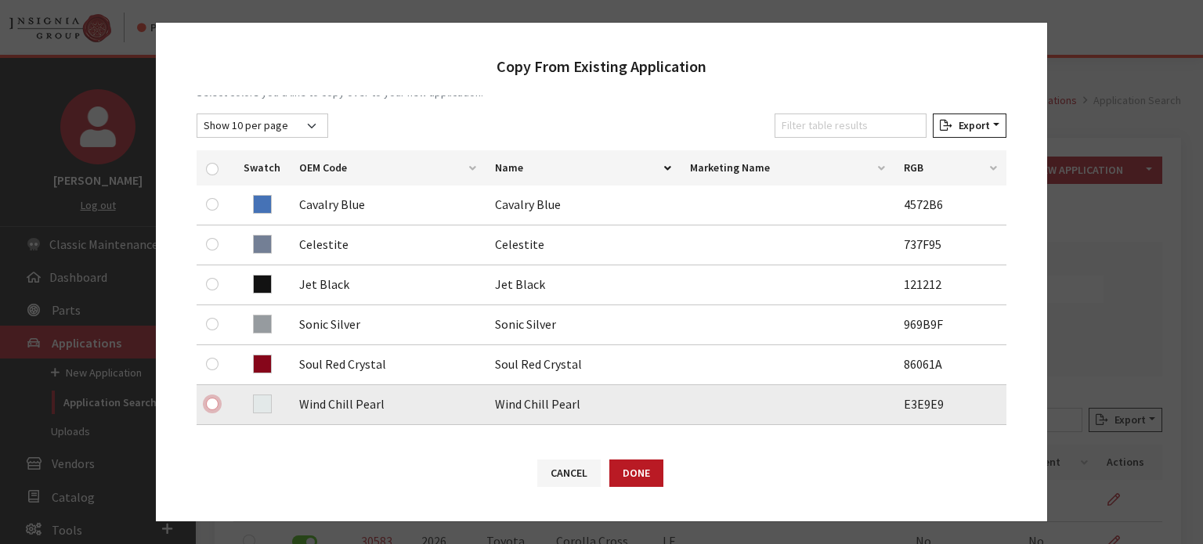
click at [216, 399] on input "checkbox" at bounding box center [212, 404] width 13 height 13
checkbox input "true"
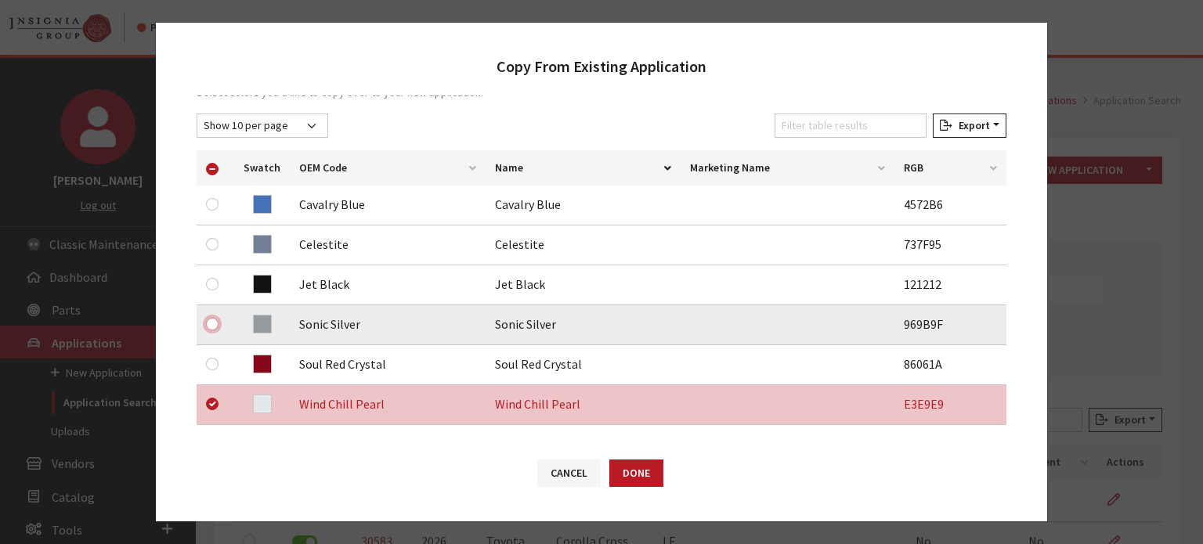
click at [214, 323] on input "checkbox" at bounding box center [212, 324] width 13 height 13
checkbox input "true"
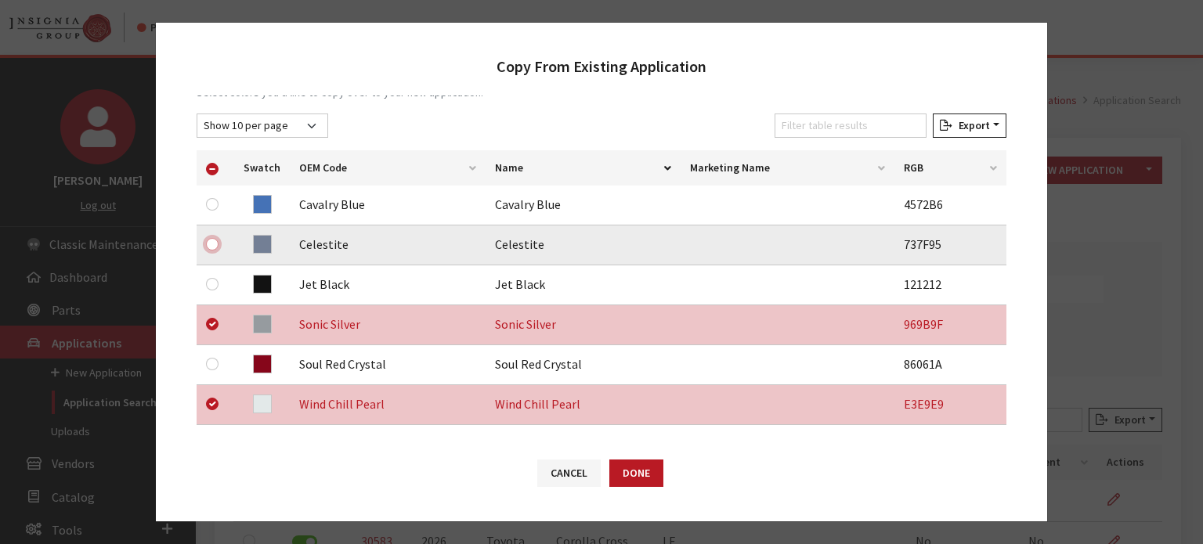
click at [206, 240] on input "checkbox" at bounding box center [212, 244] width 13 height 13
checkbox input "true"
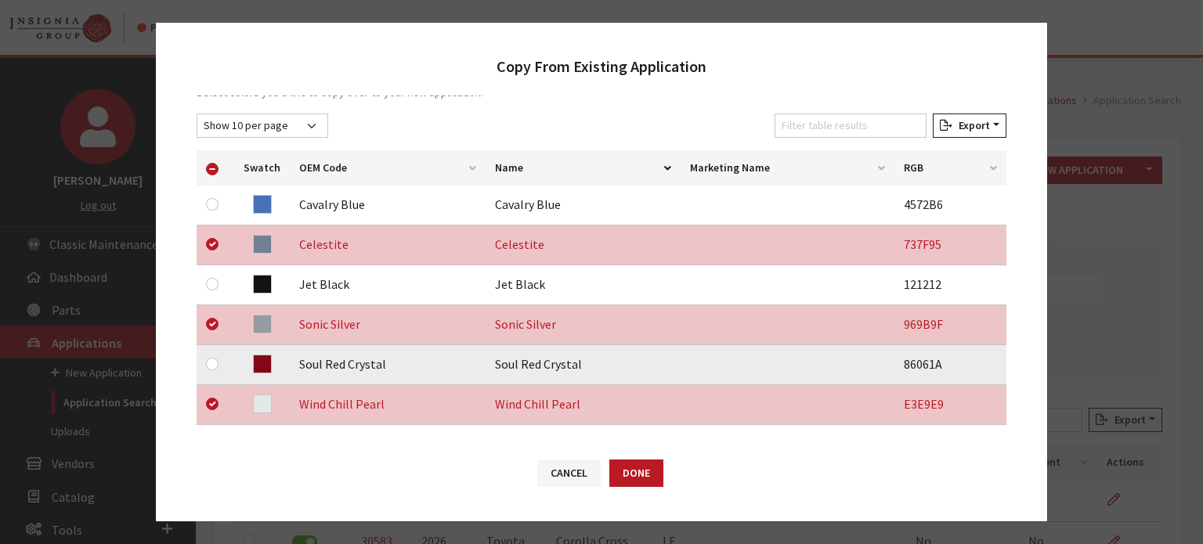
drag, startPoint x: 223, startPoint y: 365, endPoint x: 197, endPoint y: 364, distance: 25.9
click at [208, 366] on div at bounding box center [215, 364] width 19 height 19
click at [197, 363] on td at bounding box center [216, 365] width 38 height 40
click at [208, 367] on input "checkbox" at bounding box center [212, 364] width 13 height 13
checkbox input "true"
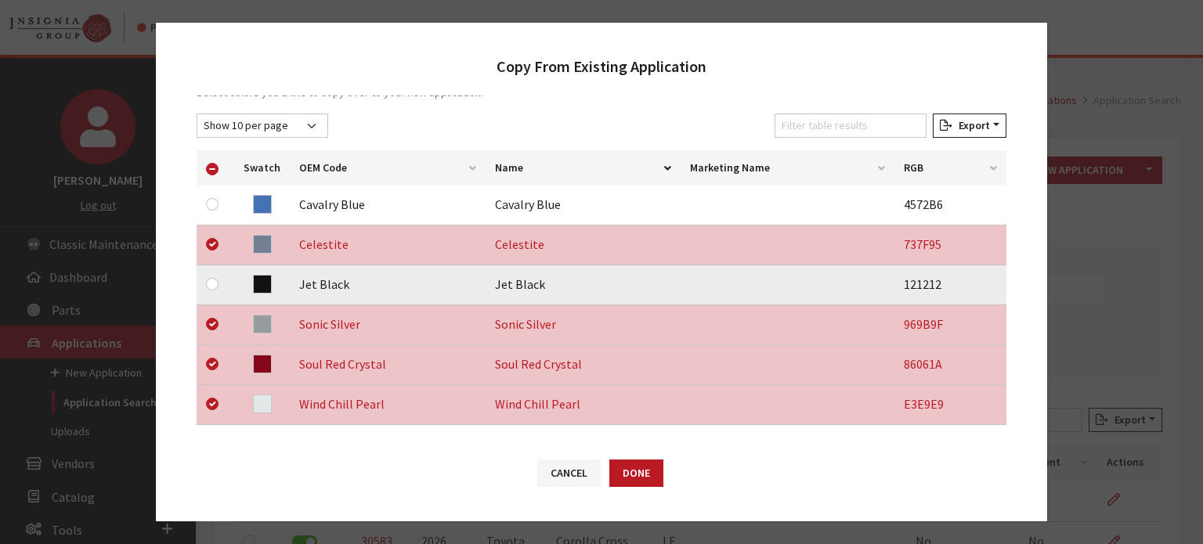
drag, startPoint x: 233, startPoint y: 291, endPoint x: 224, endPoint y: 286, distance: 10.9
click at [229, 287] on tr "Jet Black Jet Black 121212" at bounding box center [602, 285] width 810 height 40
drag, startPoint x: 222, startPoint y: 284, endPoint x: 211, endPoint y: 291, distance: 12.0
click at [219, 284] on div at bounding box center [215, 284] width 19 height 19
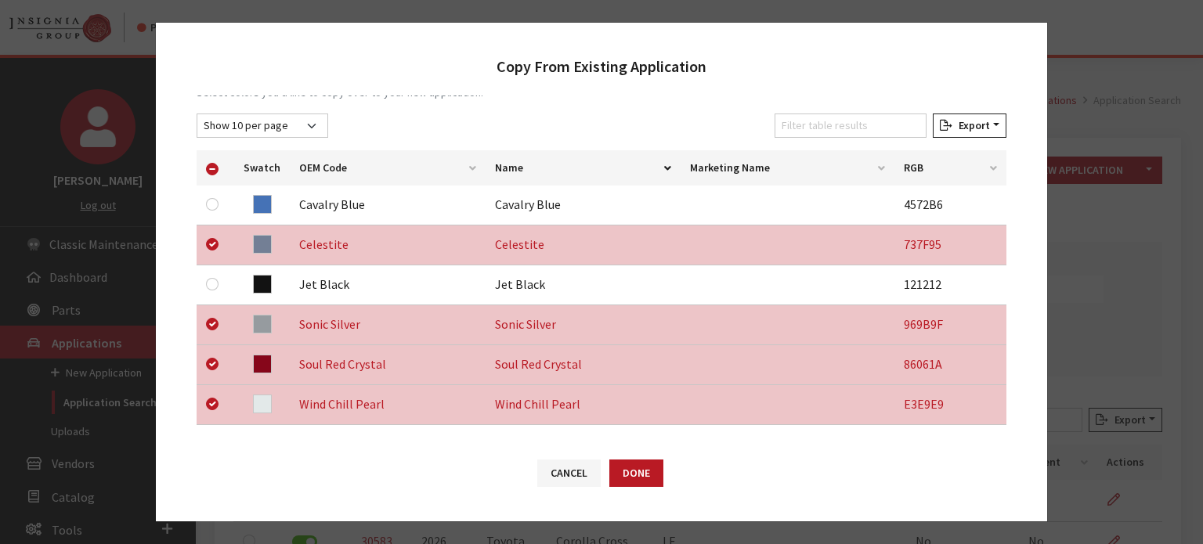
drag, startPoint x: 211, startPoint y: 291, endPoint x: 212, endPoint y: 311, distance: 20.4
click at [213, 295] on td at bounding box center [216, 285] width 38 height 40
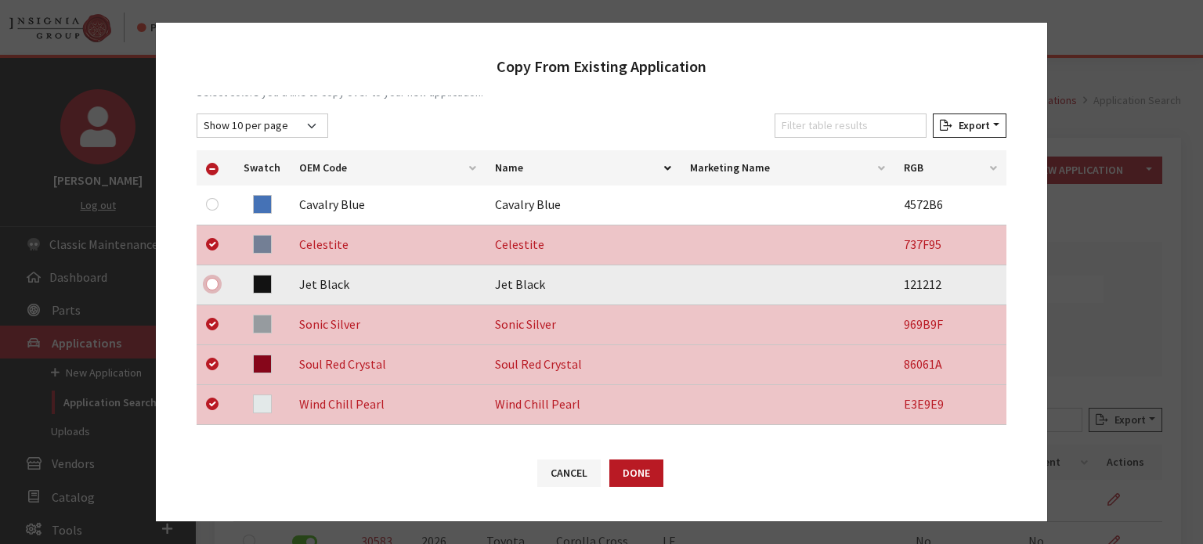
click at [207, 285] on input "checkbox" at bounding box center [212, 284] width 13 height 13
checkbox input "true"
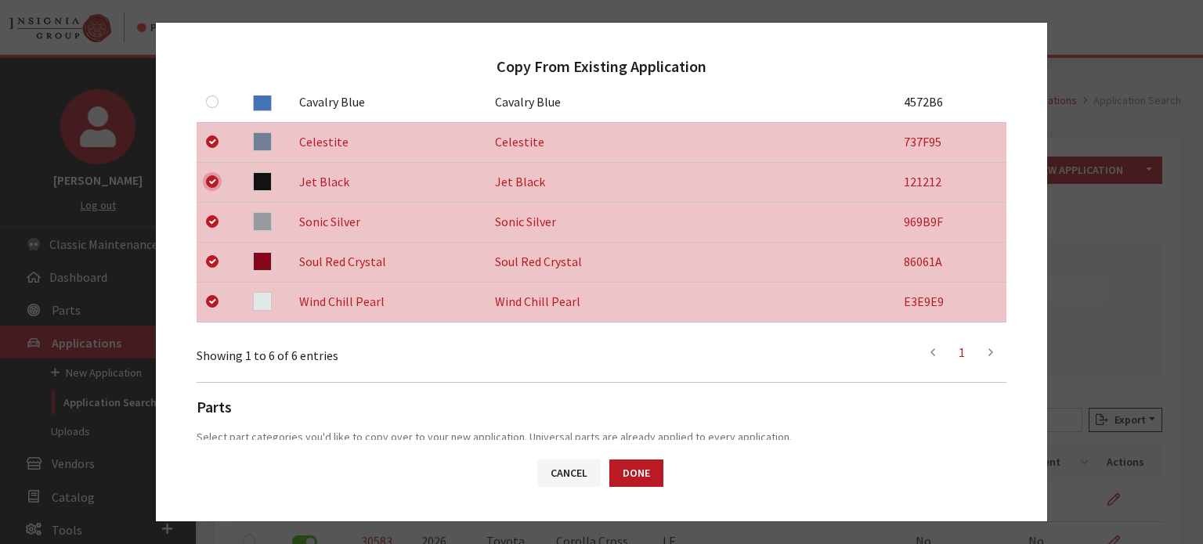
scroll to position [494, 0]
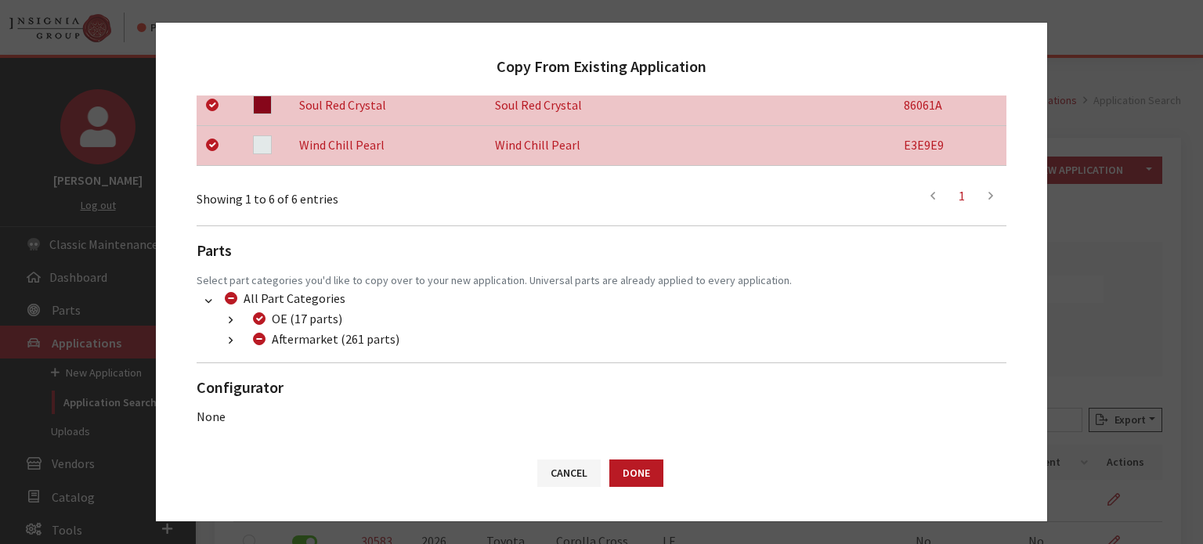
click at [251, 334] on div "Aftermarket (261 parts)" at bounding box center [323, 339] width 151 height 19
click at [258, 334] on input "Aftermarket (261 parts)" at bounding box center [259, 339] width 13 height 13
checkbox input "true"
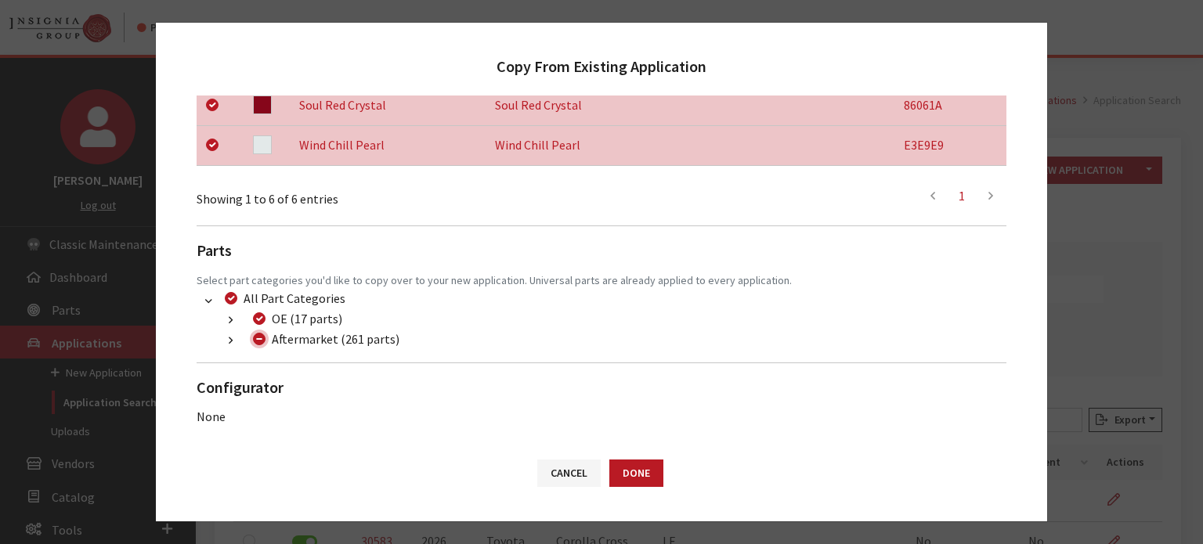
click at [258, 335] on input "Aftermarket (261 parts)" at bounding box center [259, 339] width 13 height 13
checkbox input "false"
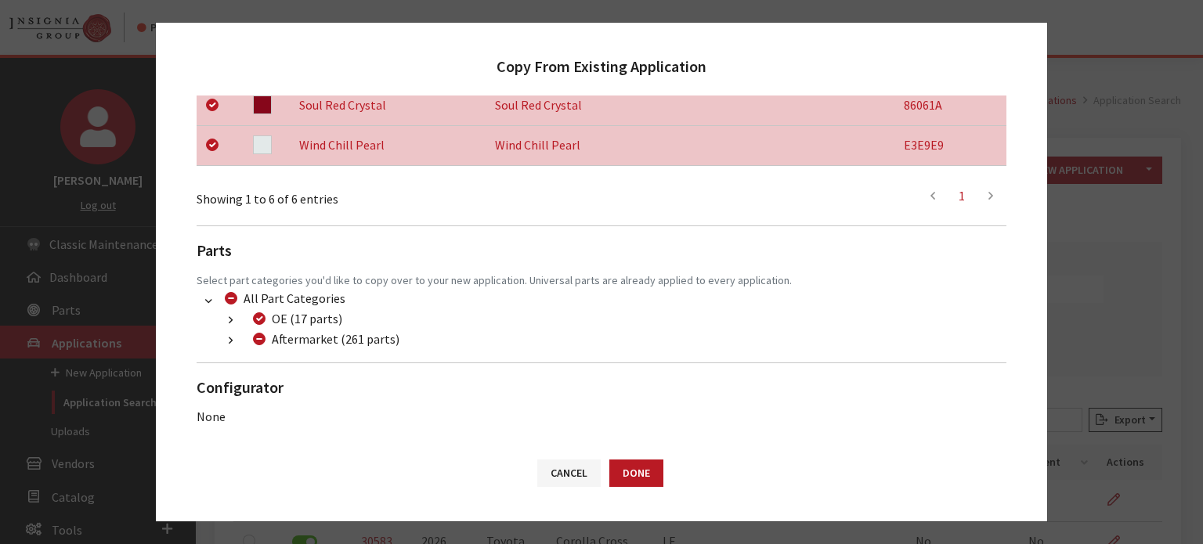
click at [222, 338] on button "button" at bounding box center [230, 341] width 31 height 18
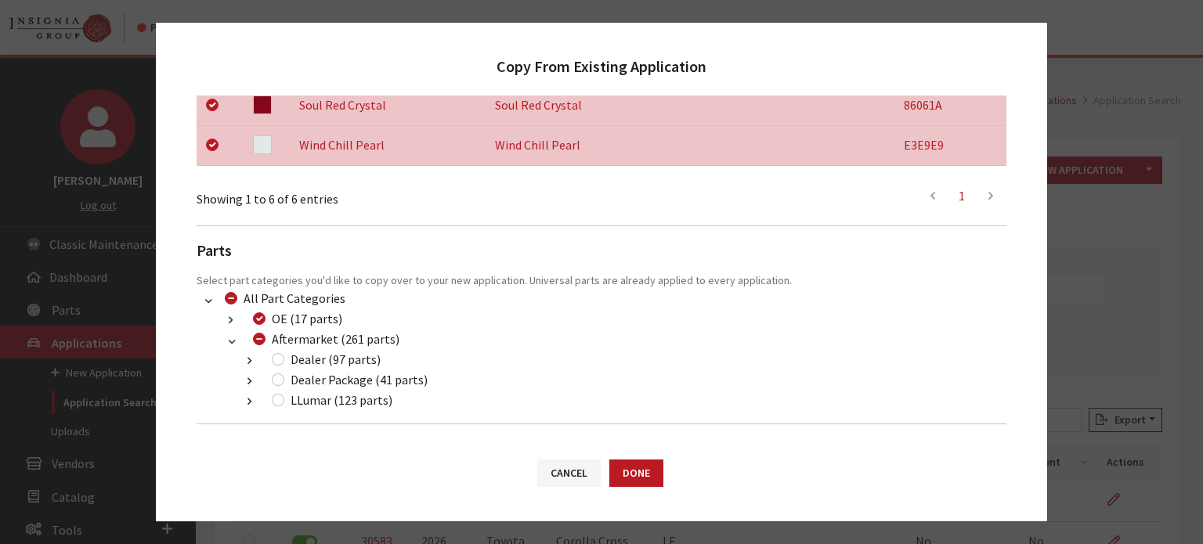
drag, startPoint x: 284, startPoint y: 354, endPoint x: 278, endPoint y: 359, distance: 8.3
click at [284, 354] on div "Dealer (97 parts)" at bounding box center [324, 359] width 114 height 19
click at [278, 359] on input "Dealer (97 parts)" at bounding box center [278, 359] width 13 height 13
checkbox input "true"
click at [280, 378] on input "Dealer Package (41 parts)" at bounding box center [278, 380] width 13 height 13
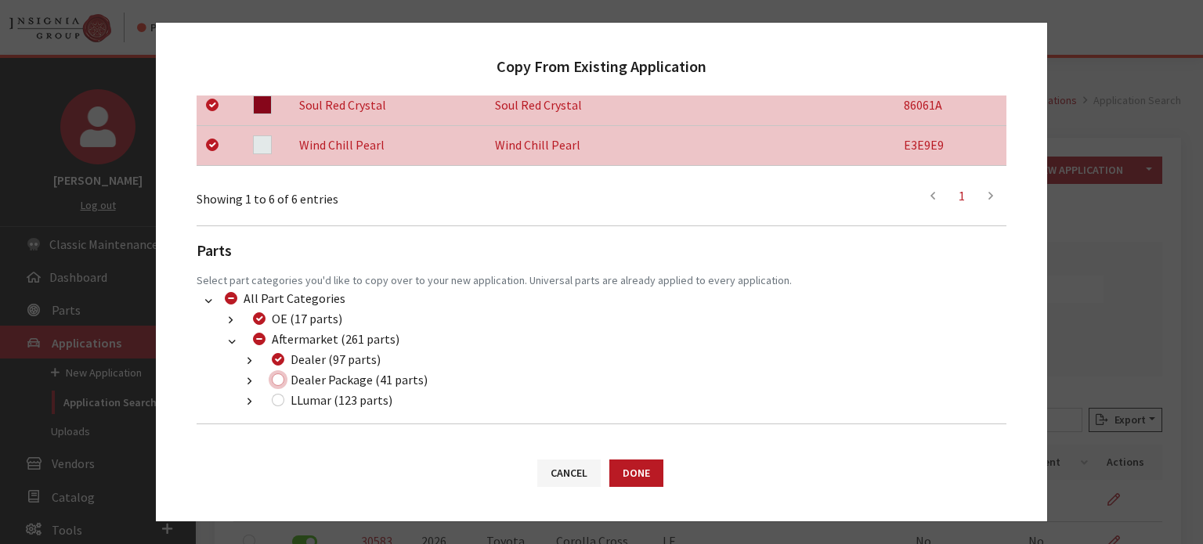
checkbox input "true"
drag, startPoint x: 276, startPoint y: 398, endPoint x: 286, endPoint y: 402, distance: 10.9
click at [276, 399] on input "LLumar (123 parts)" at bounding box center [278, 400] width 13 height 13
checkbox input "true"
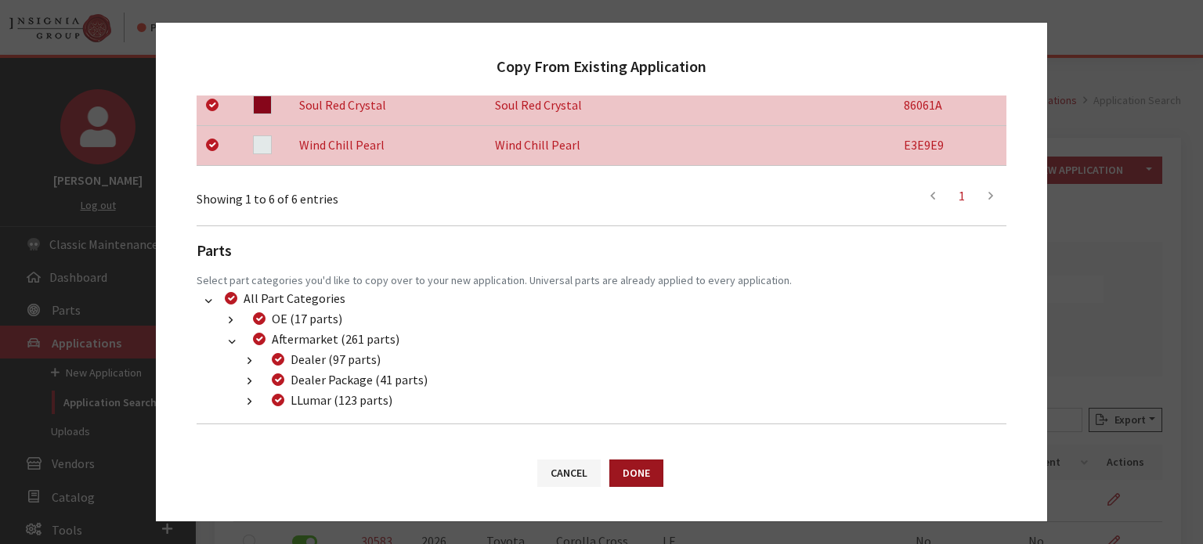
click at [650, 475] on button "Done" at bounding box center [636, 473] width 54 height 27
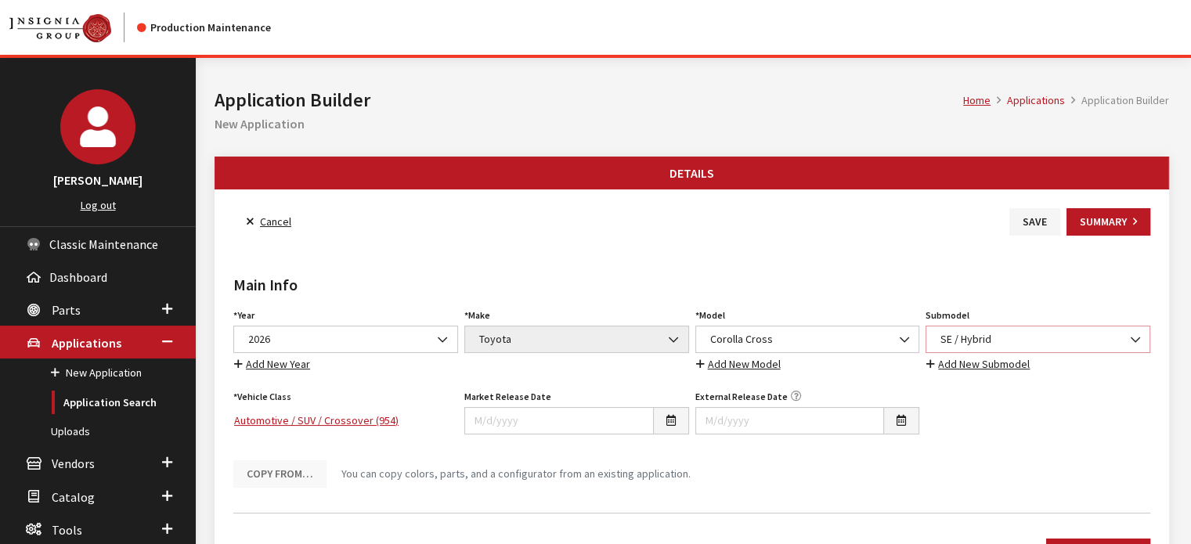
drag, startPoint x: 987, startPoint y: 327, endPoint x: 987, endPoint y: 343, distance: 15.7
click at [987, 327] on span "SE / Hybrid" at bounding box center [1038, 339] width 225 height 27
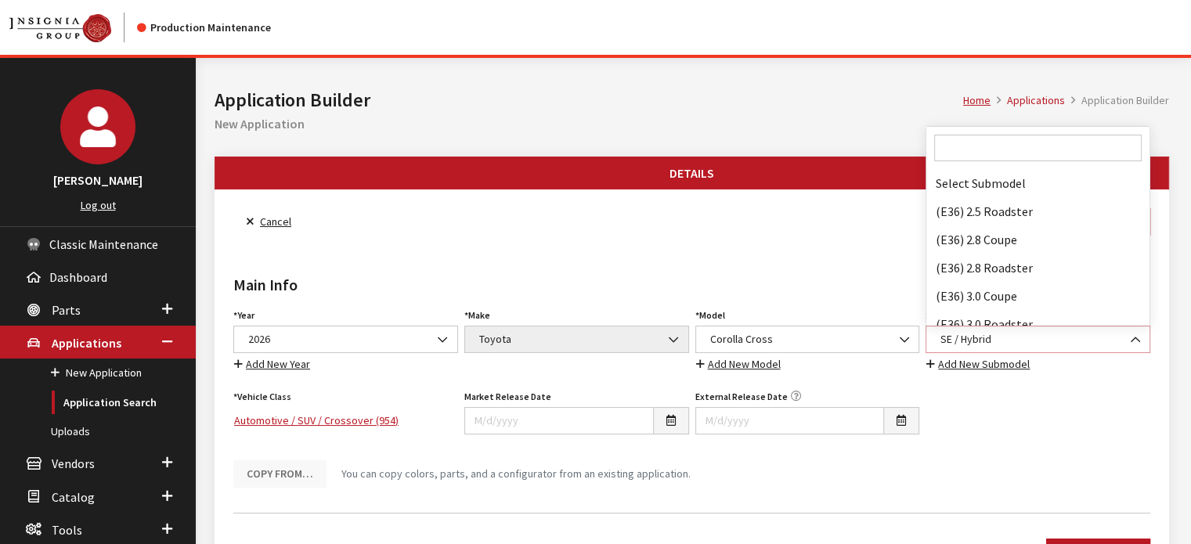
scroll to position [100963, 0]
click at [1002, 137] on input "Search" at bounding box center [1038, 148] width 208 height 27
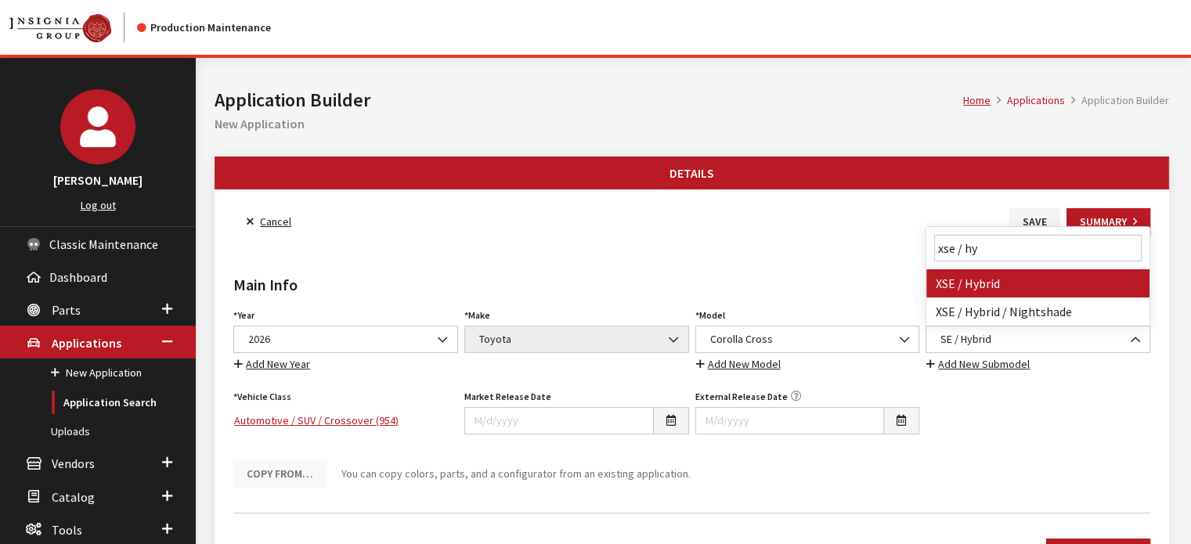
type input "xse / hy"
select select "2767"
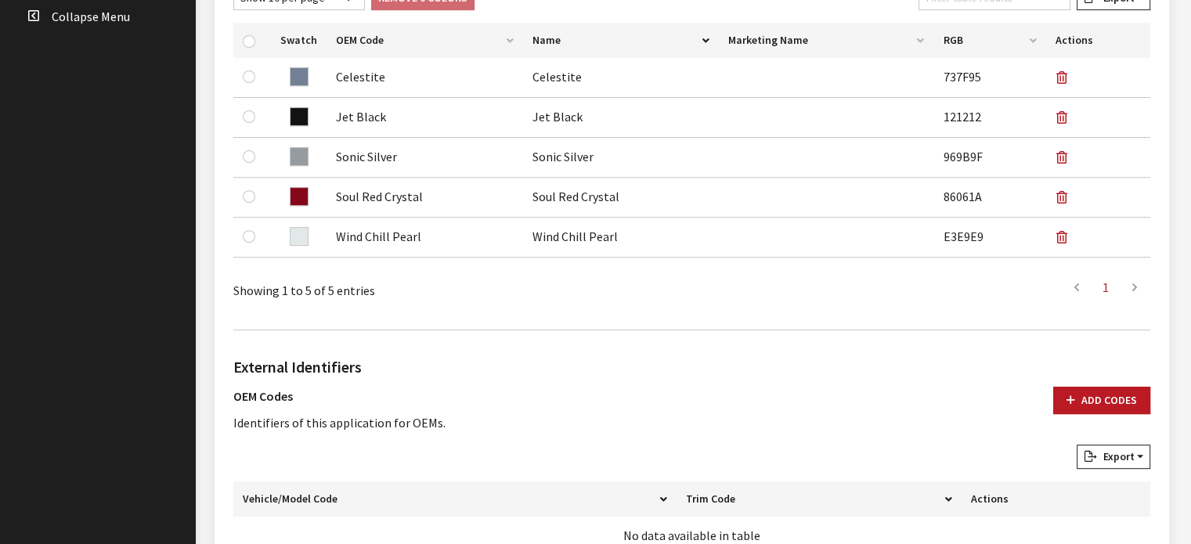
scroll to position [470, 0]
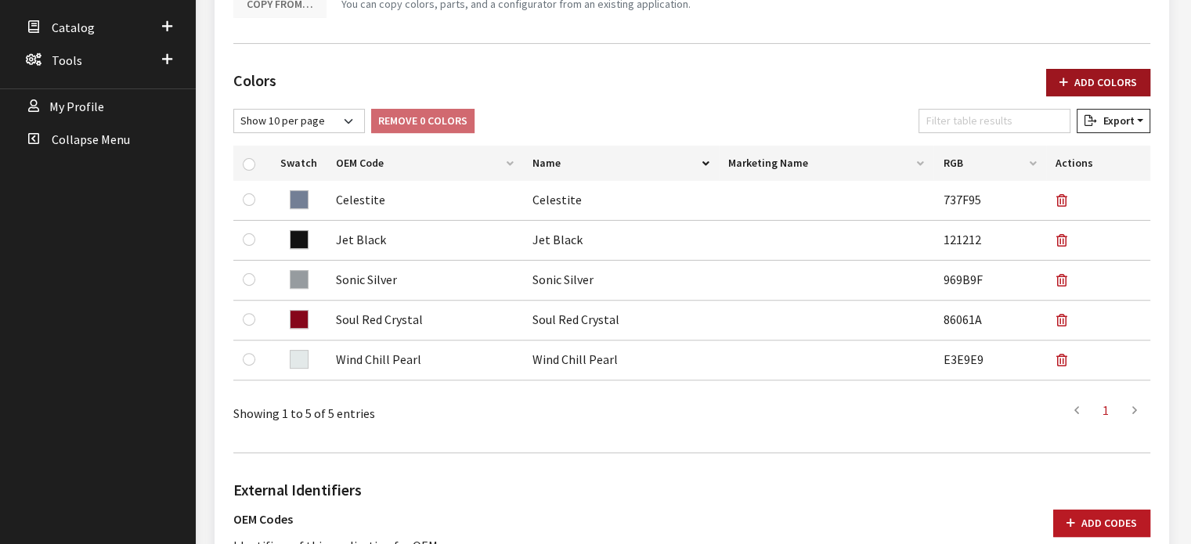
click at [1075, 69] on button "Add Colors" at bounding box center [1098, 82] width 104 height 27
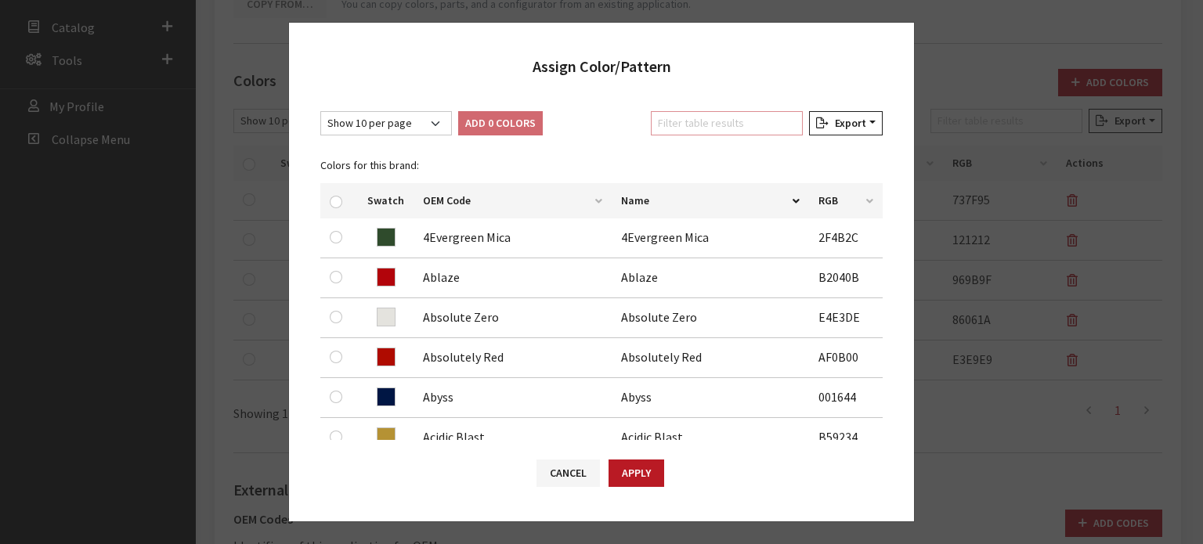
click at [711, 120] on input "Filter table results" at bounding box center [727, 123] width 152 height 24
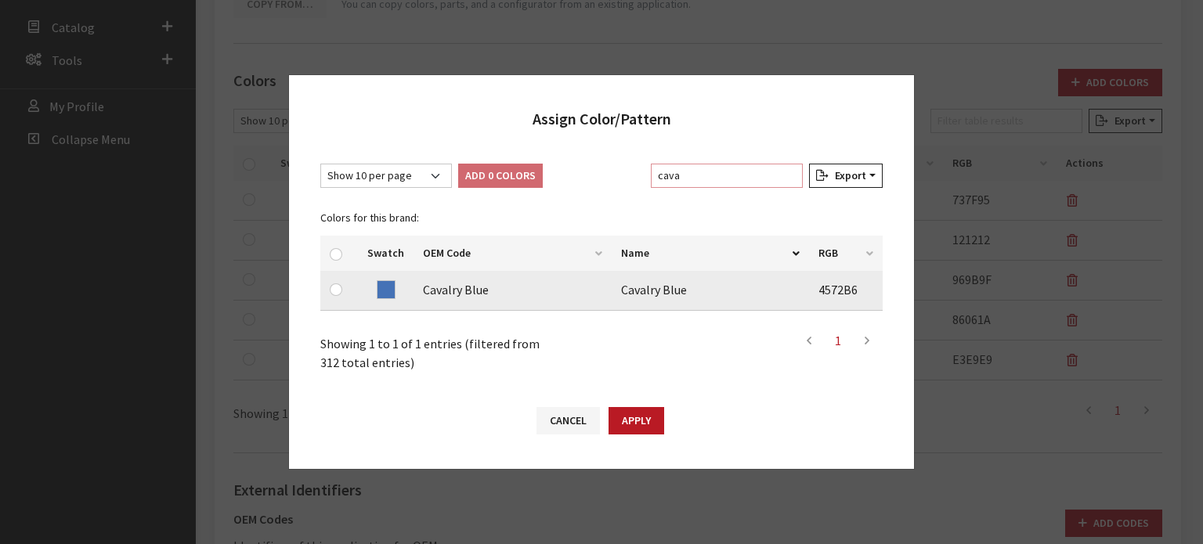
type input "cava"
click at [335, 295] on input "checkbox" at bounding box center [336, 290] width 13 height 13
checkbox input "true"
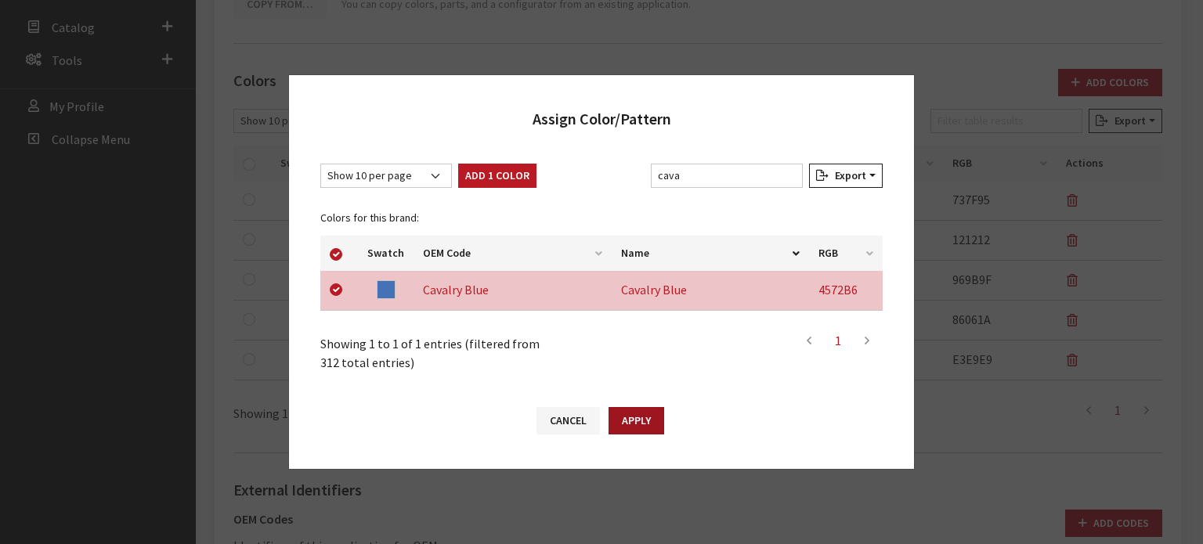
click at [623, 424] on button "Apply" at bounding box center [637, 420] width 56 height 27
checkbox input "false"
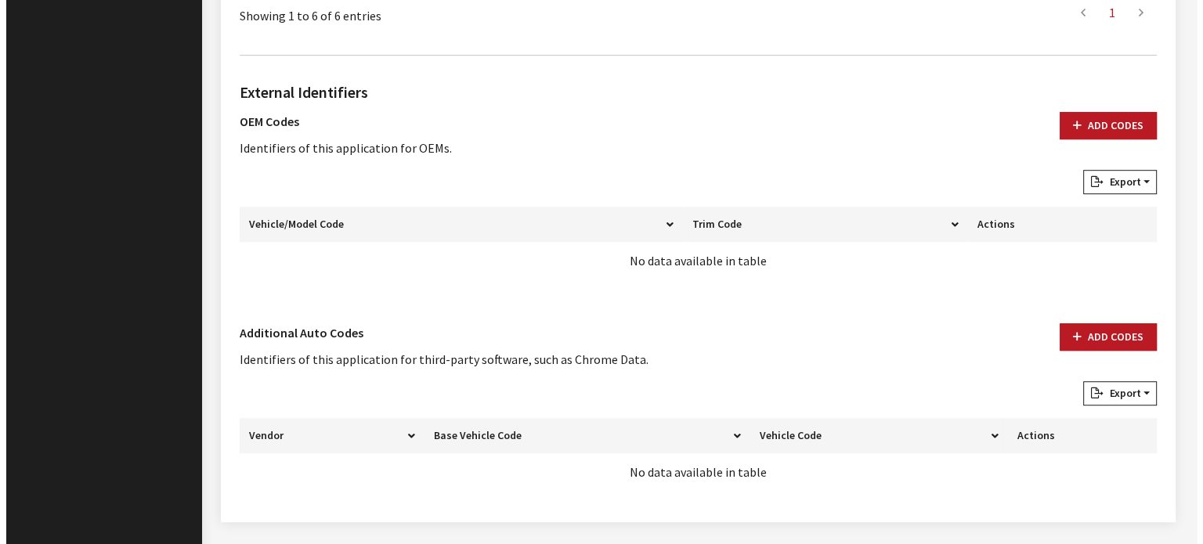
scroll to position [949, 0]
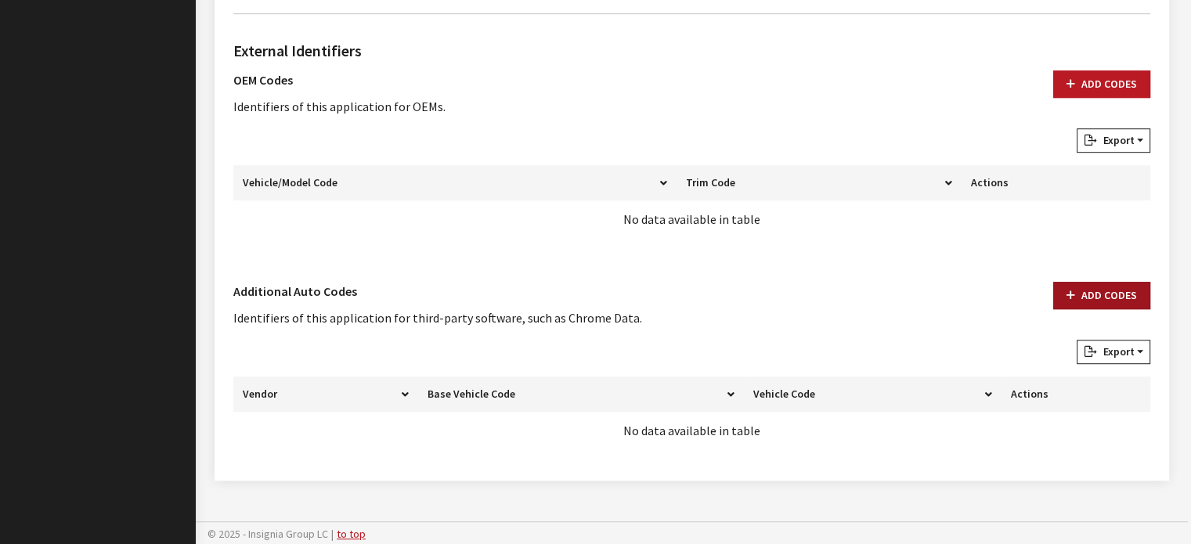
click at [1093, 295] on button "Add Codes" at bounding box center [1101, 295] width 97 height 27
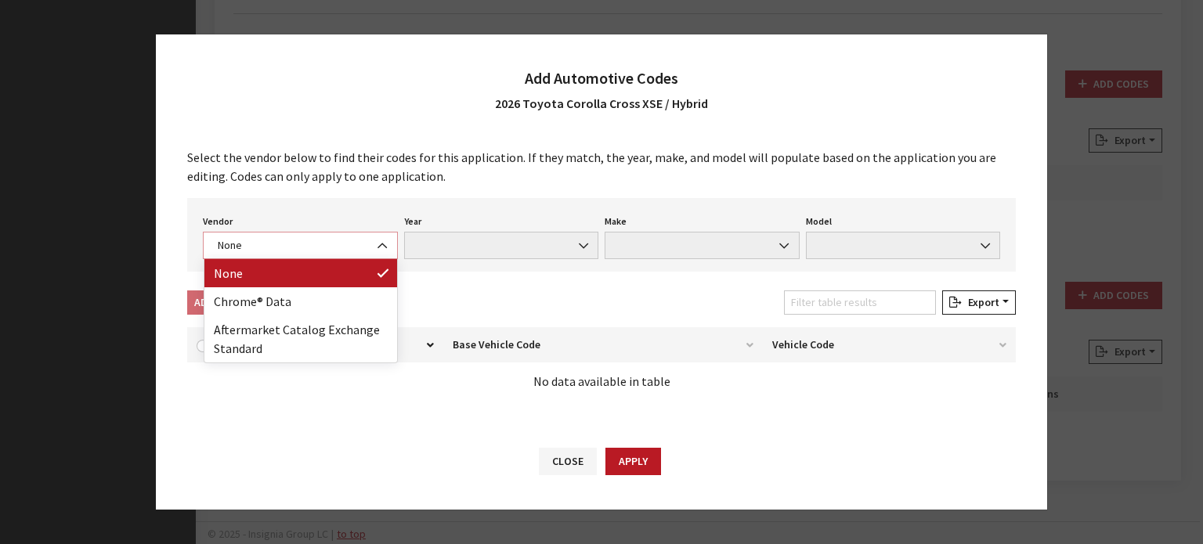
click at [317, 232] on span "None" at bounding box center [300, 245] width 195 height 27
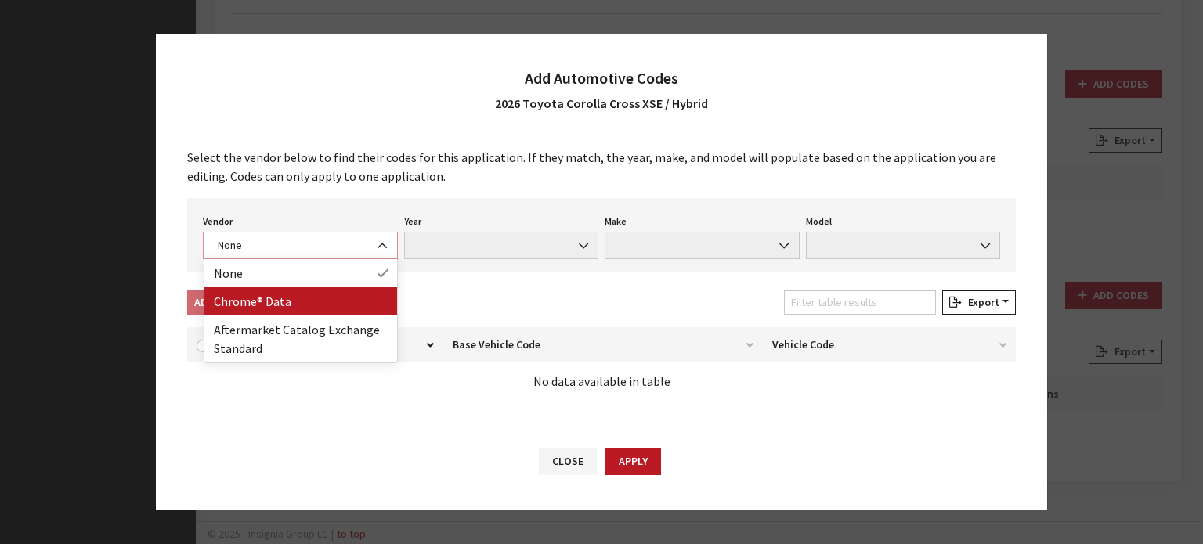
select select "4"
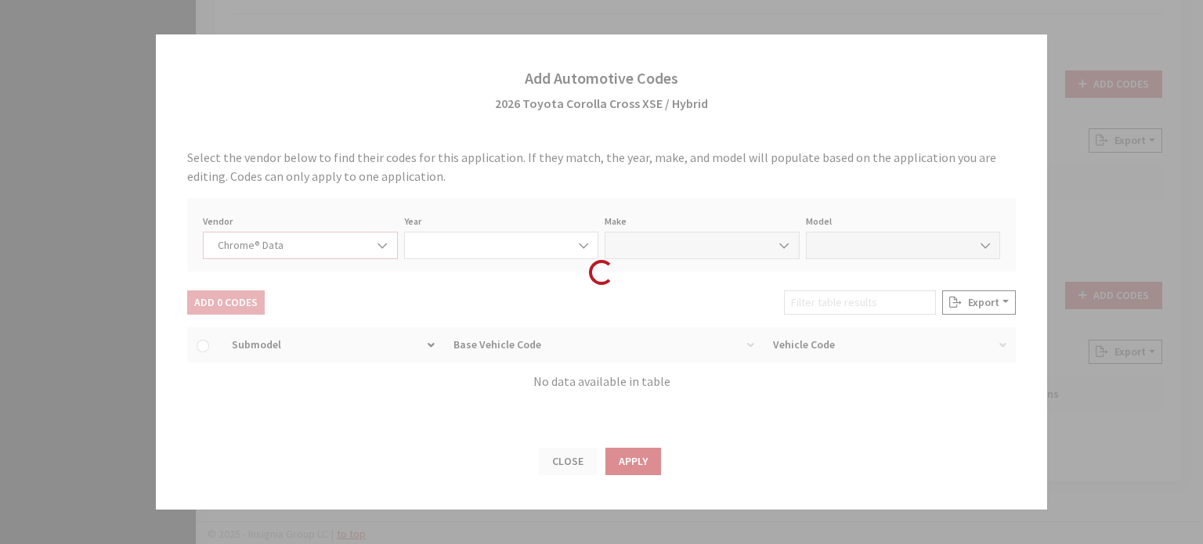
select select "2026"
select select "39"
select select "72000"
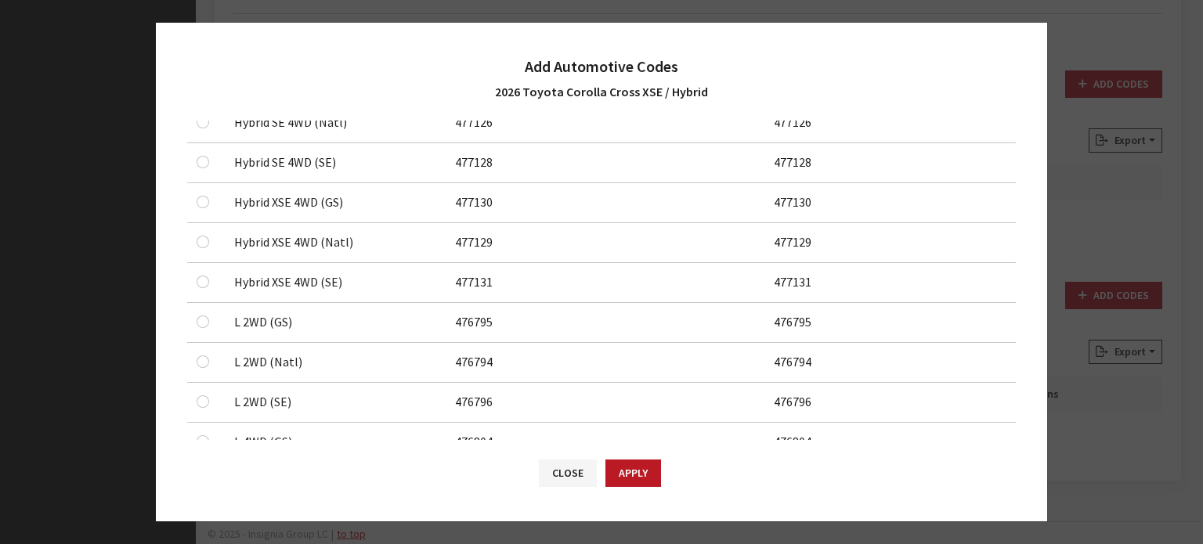
scroll to position [392, 0]
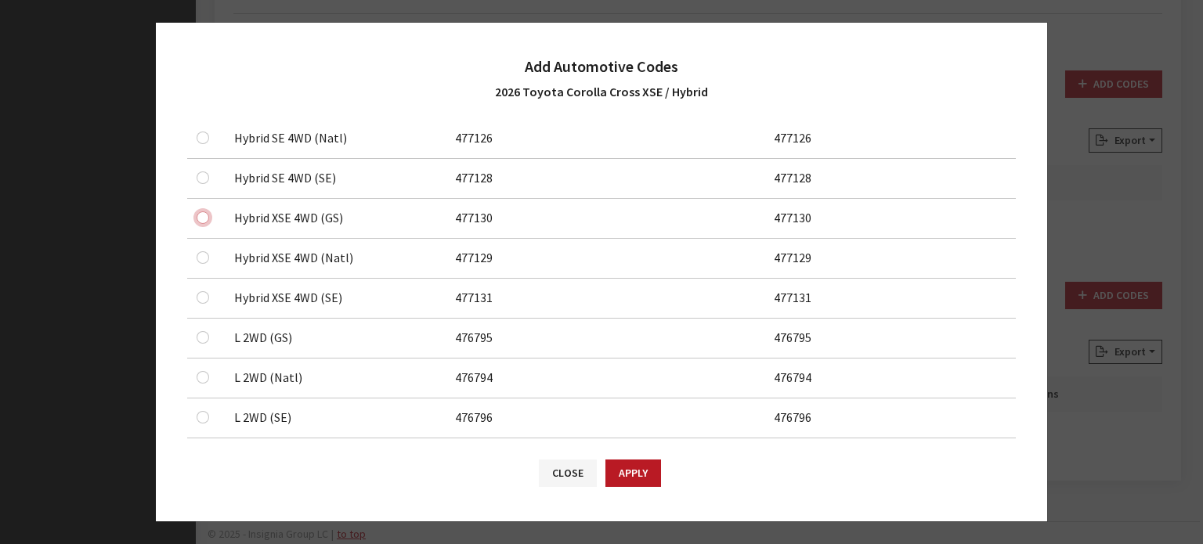
checkbox input "true"
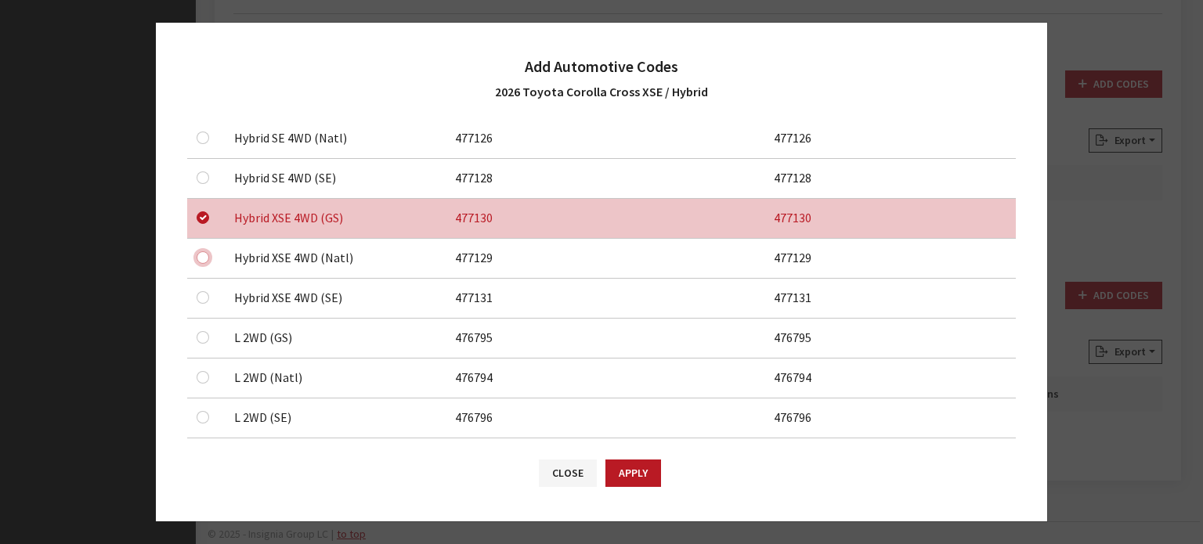
click at [200, 24] on input "checkbox" at bounding box center [203, 18] width 13 height 13
checkbox input "true"
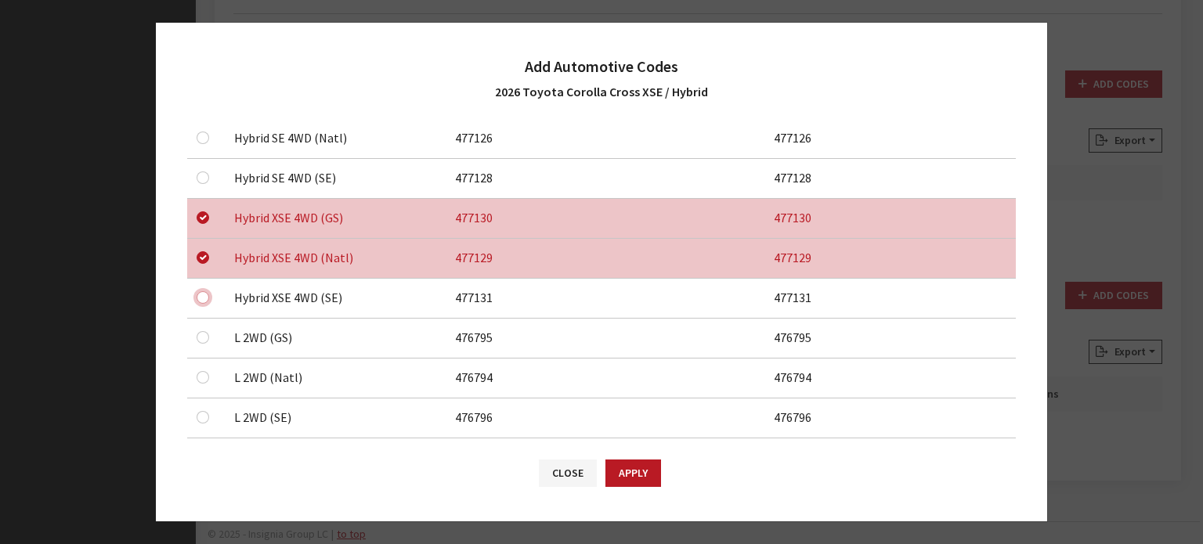
checkbox input "true"
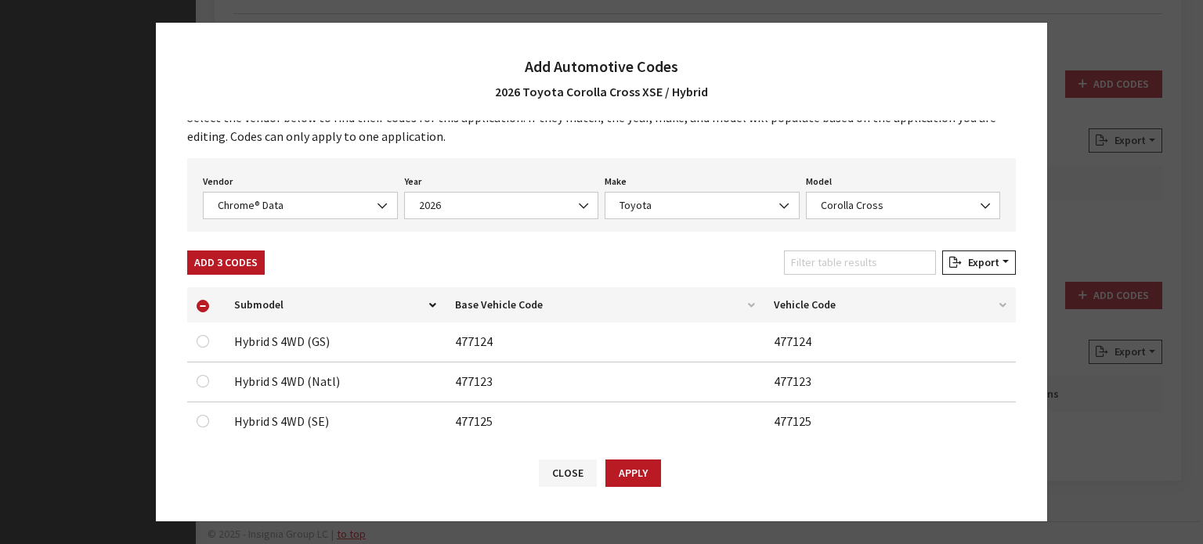
scroll to position [0, 0]
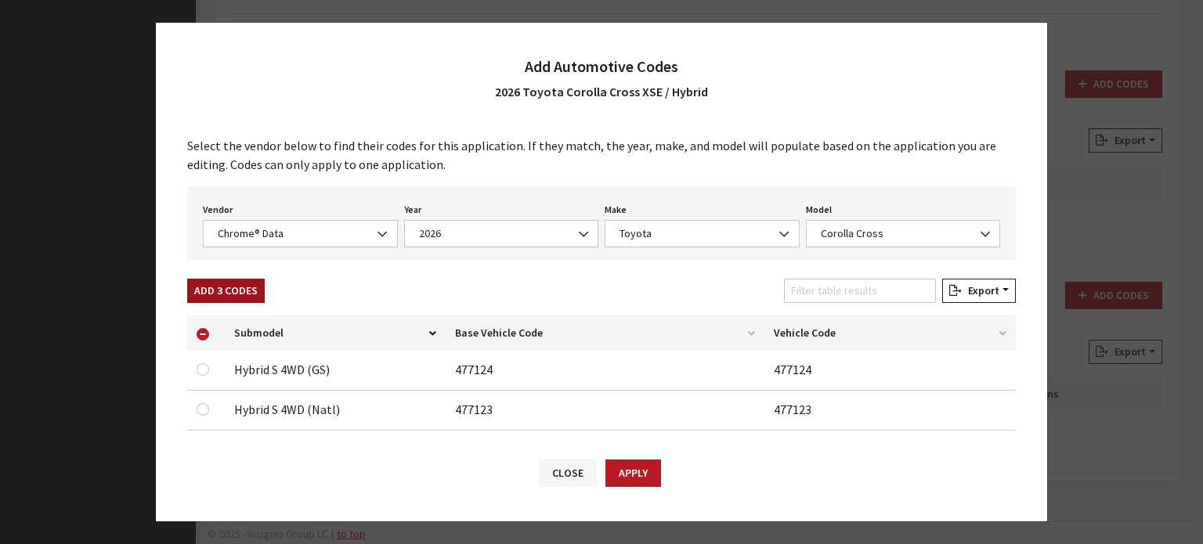
drag, startPoint x: 271, startPoint y: 287, endPoint x: 248, endPoint y: 287, distance: 22.7
click at [256, 287] on div "Add 3 Codes Filter table results Export Excel CSV Print" at bounding box center [601, 294] width 835 height 31
click at [249, 286] on button "Add 3 Codes" at bounding box center [226, 291] width 78 height 24
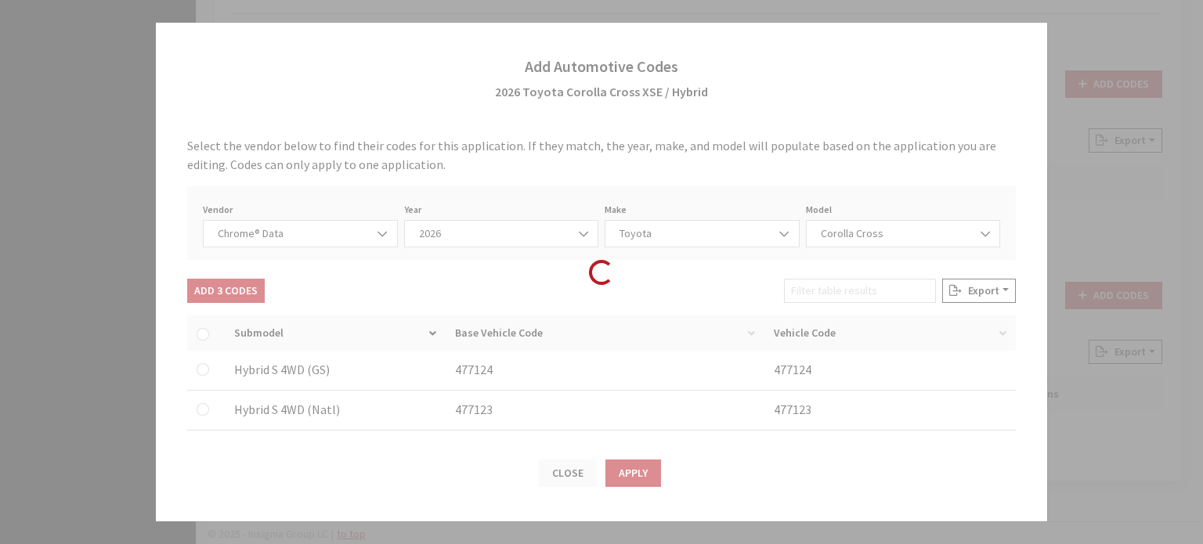
checkbox input "false"
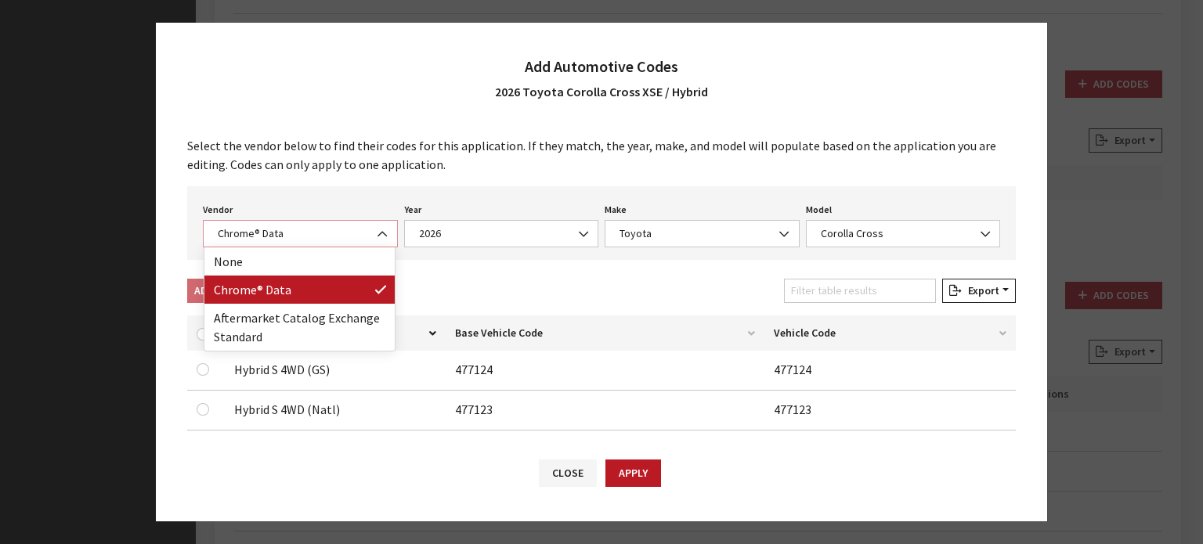
click at [330, 244] on span "Chrome® Data" at bounding box center [300, 233] width 195 height 27
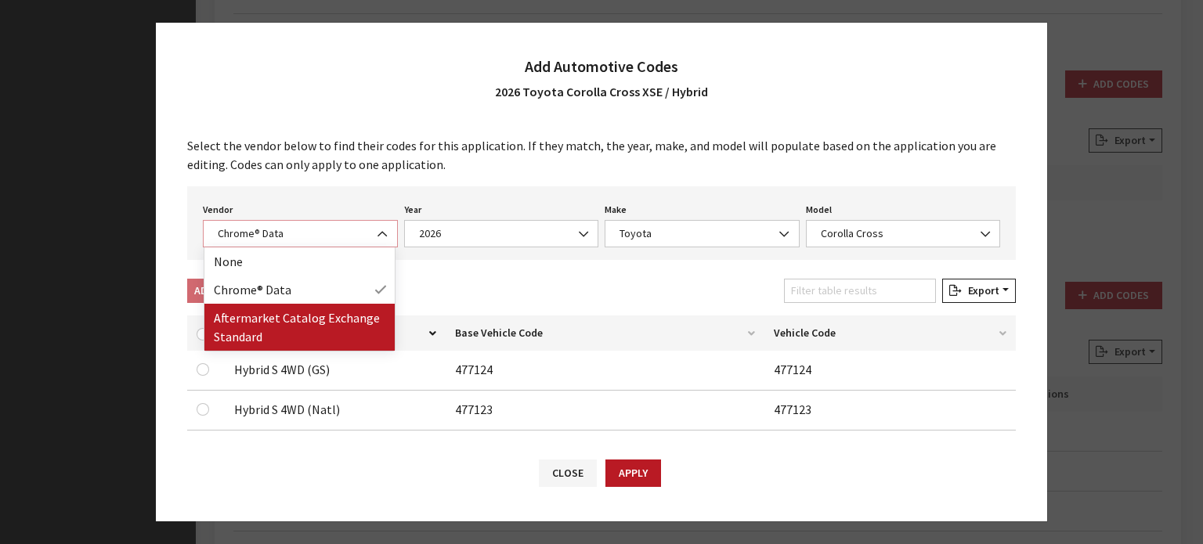
select select "2"
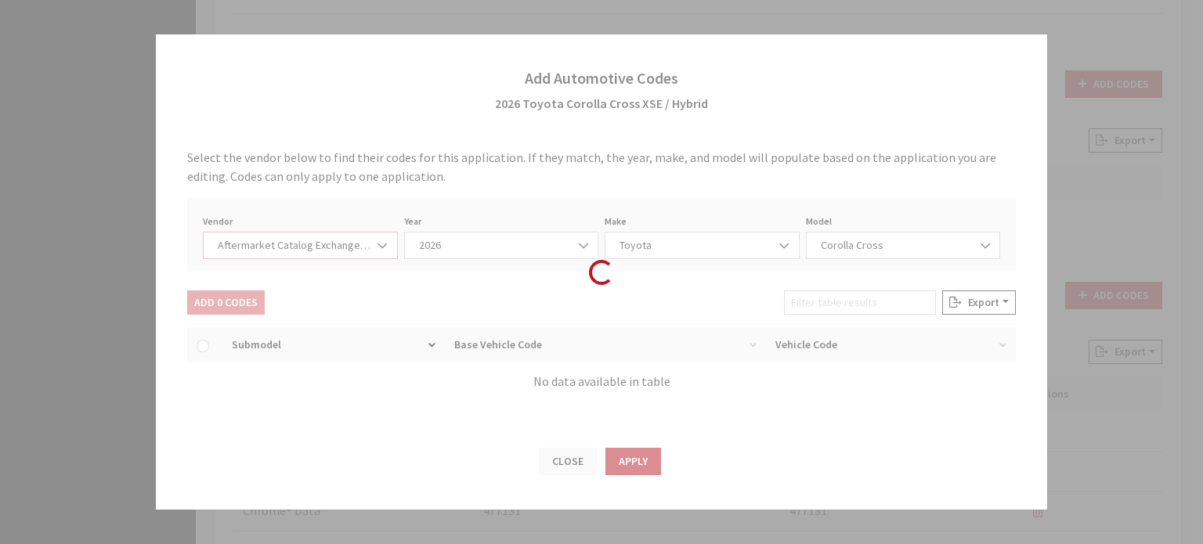
select select "2026"
select select "76"
select select "29374"
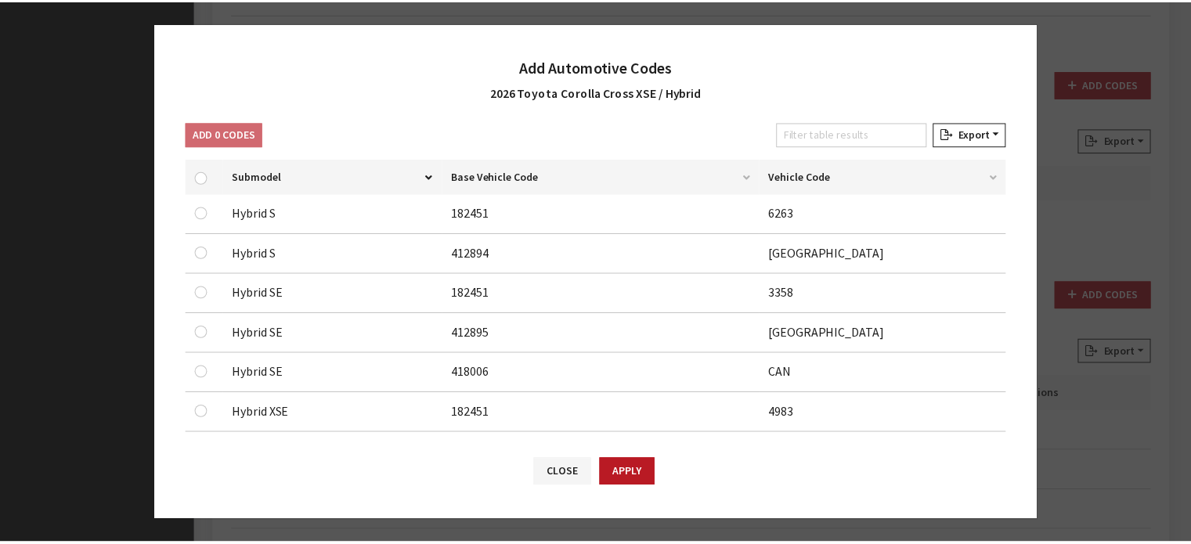
scroll to position [313, 0]
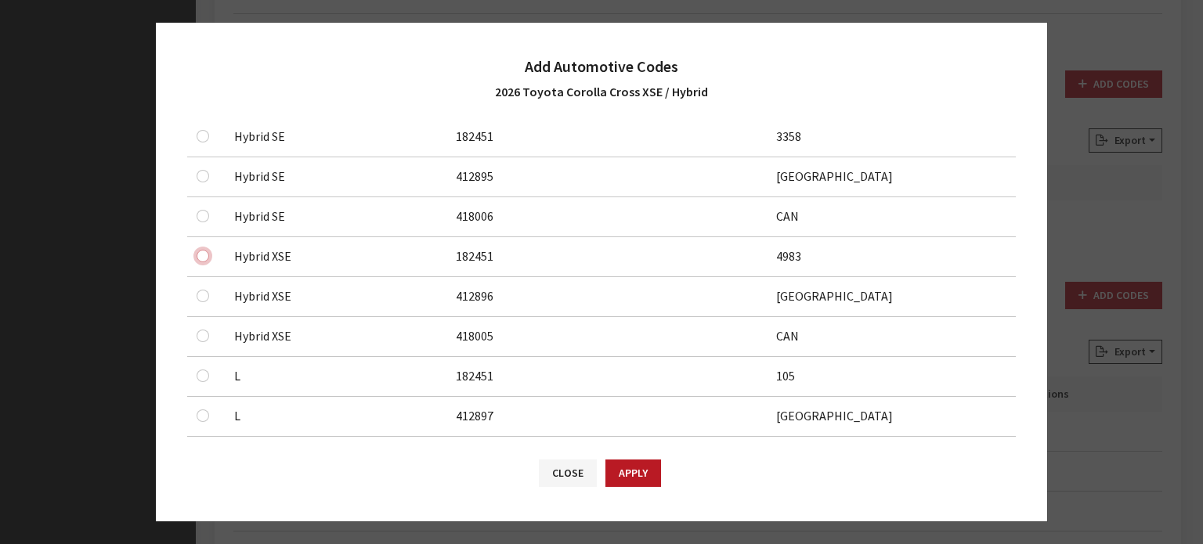
click at [201, 103] on input "checkbox" at bounding box center [203, 96] width 13 height 13
checkbox input "true"
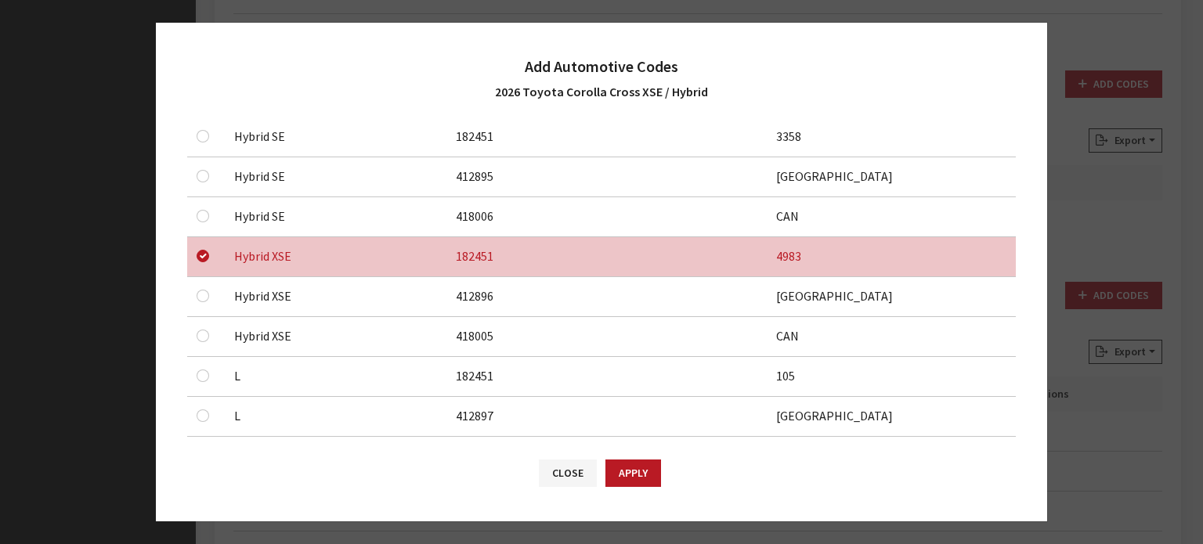
click at [200, 306] on td at bounding box center [206, 297] width 38 height 40
click at [204, 303] on div at bounding box center [206, 296] width 19 height 19
click at [204, 63] on input "checkbox" at bounding box center [203, 56] width 13 height 13
checkbox input "true"
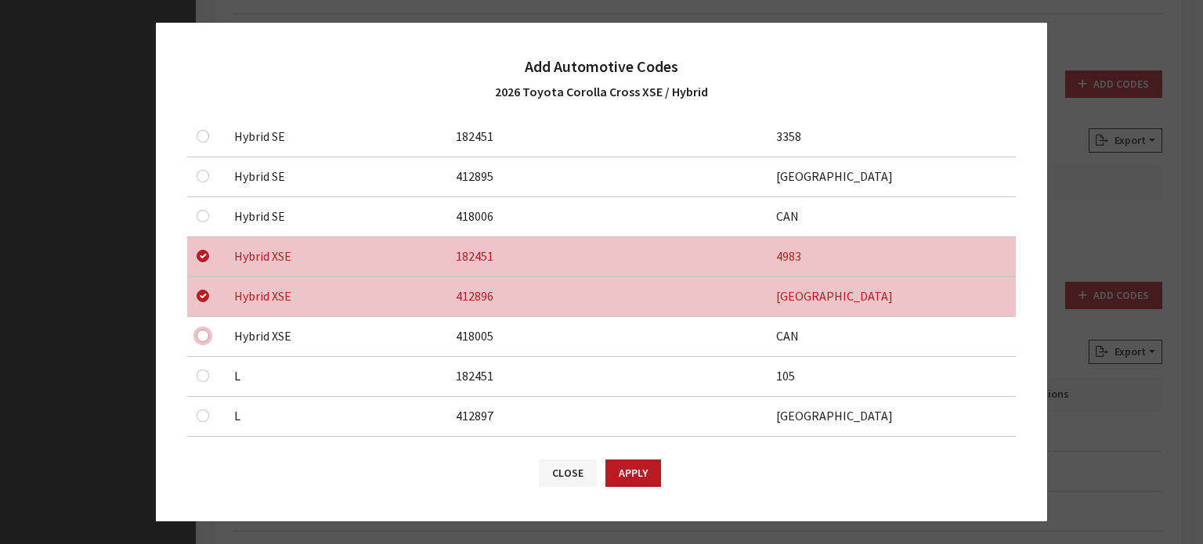
click at [200, 103] on input "checkbox" at bounding box center [203, 96] width 13 height 13
checkbox input "true"
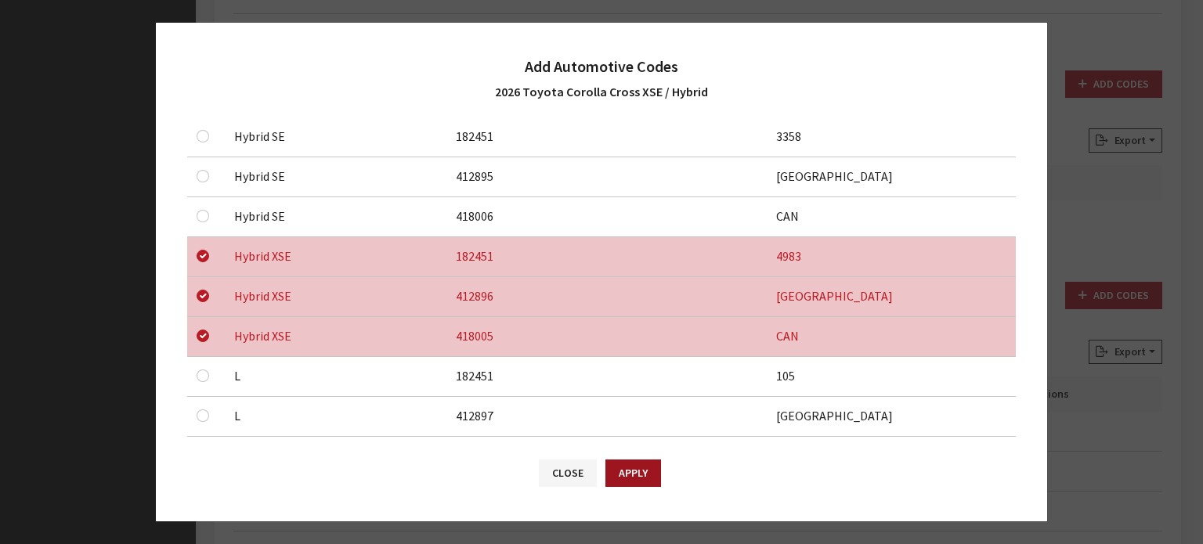
click at [647, 475] on button "Apply" at bounding box center [633, 473] width 56 height 27
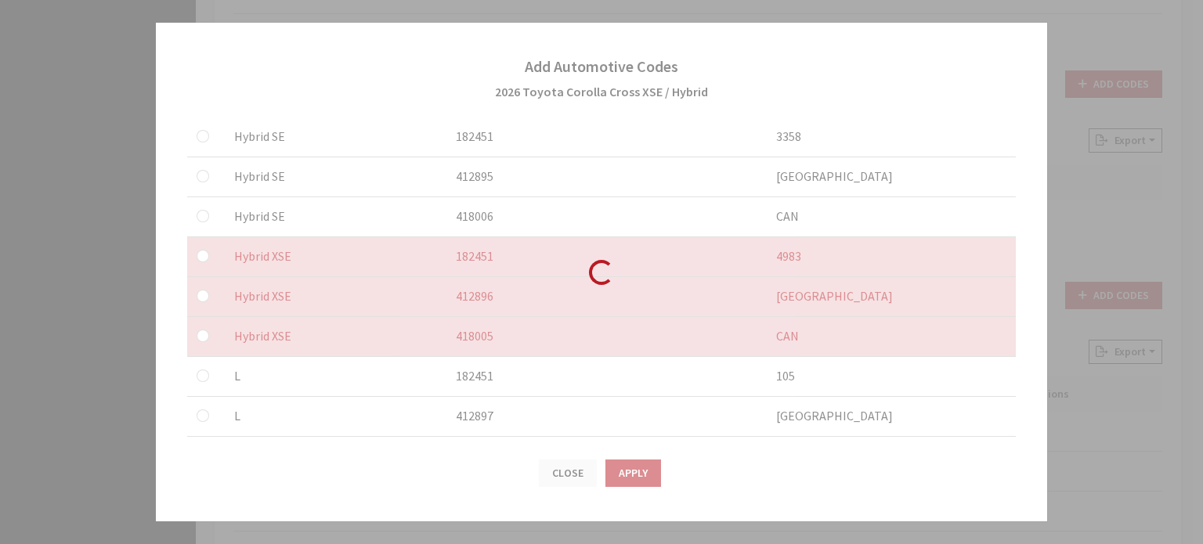
checkbox input "false"
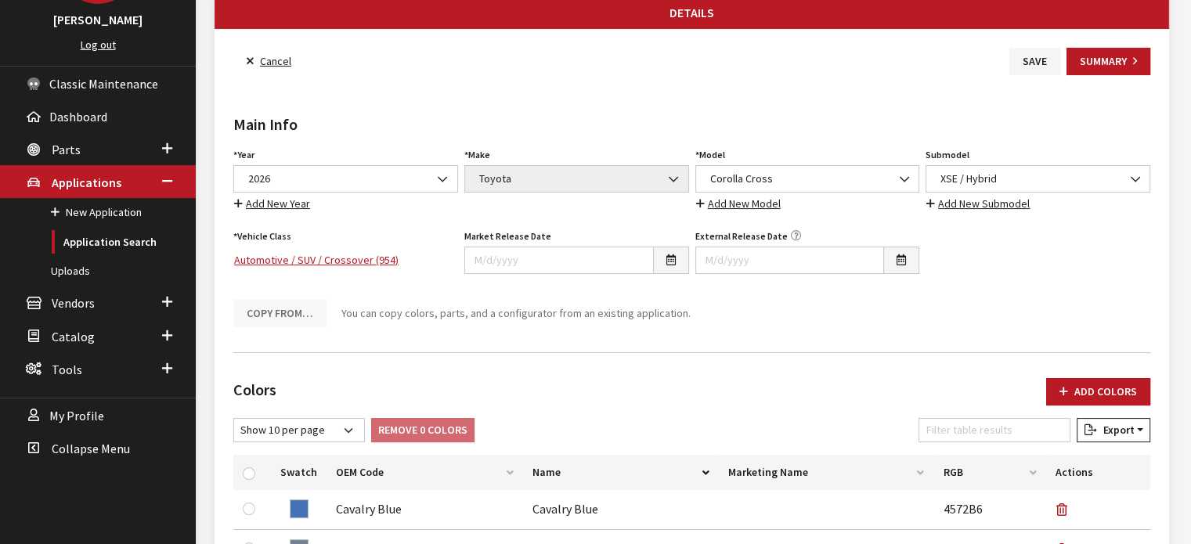
scroll to position [0, 0]
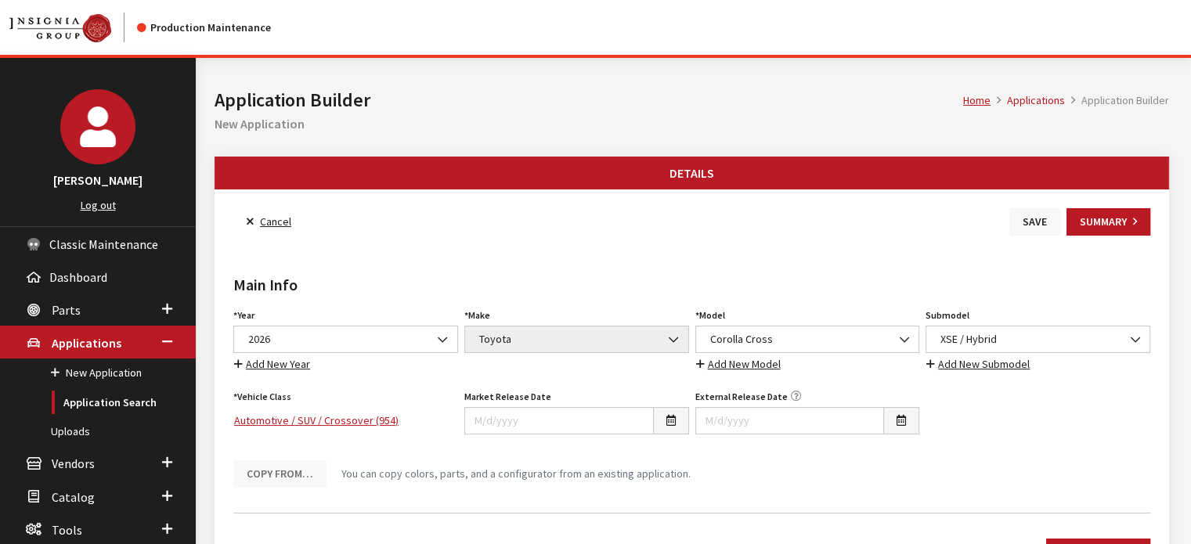
click at [1045, 213] on button "Save" at bounding box center [1035, 221] width 51 height 27
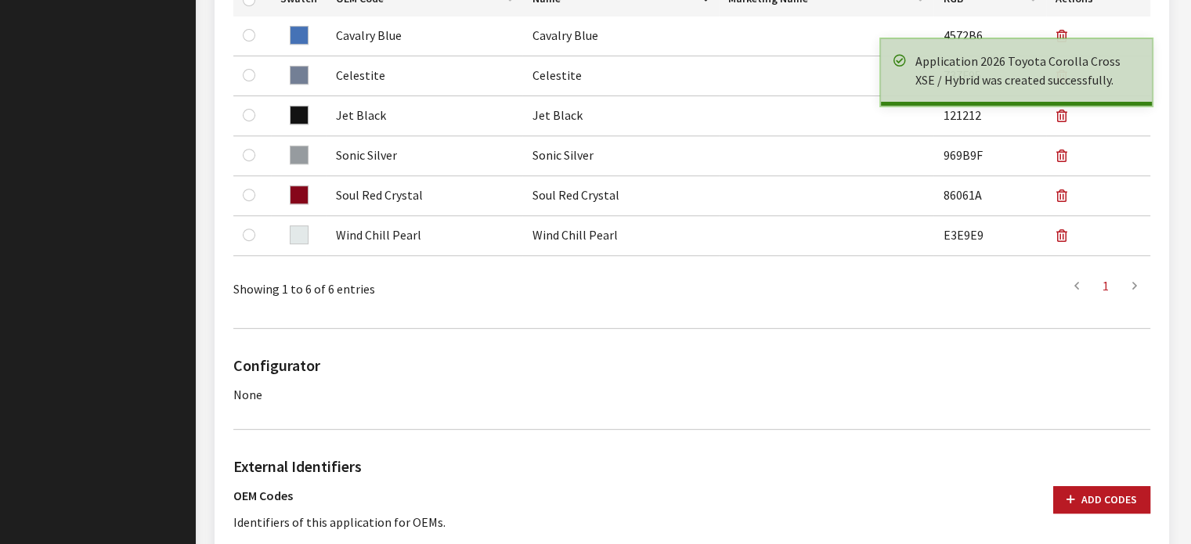
scroll to position [783, 0]
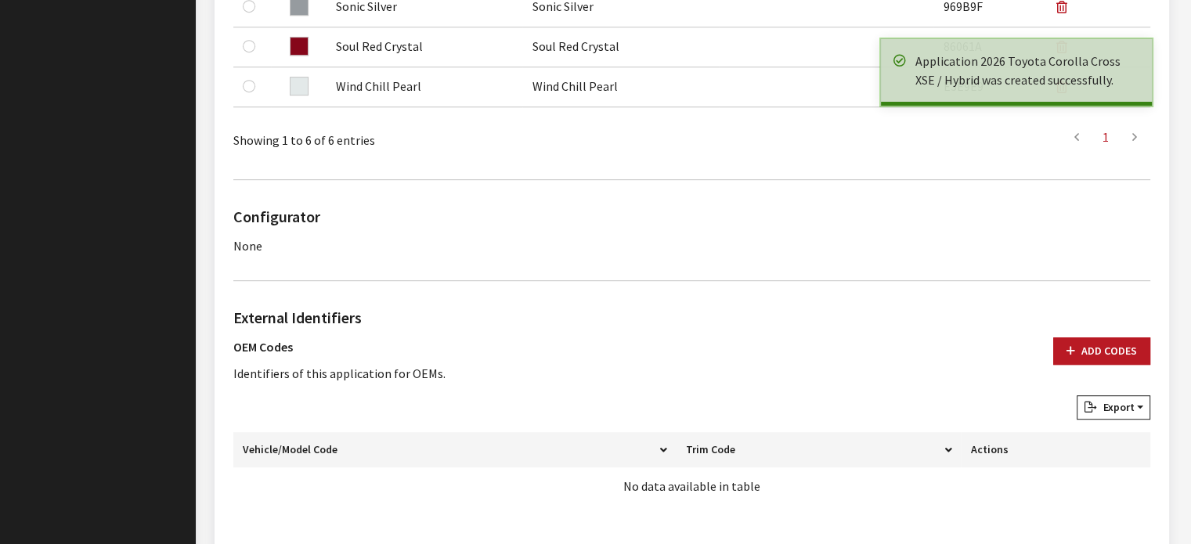
click at [1093, 334] on div "External Identifiers OEM Codes Identifiers of this application for OEMs. Add Co…" at bounding box center [691, 411] width 923 height 211
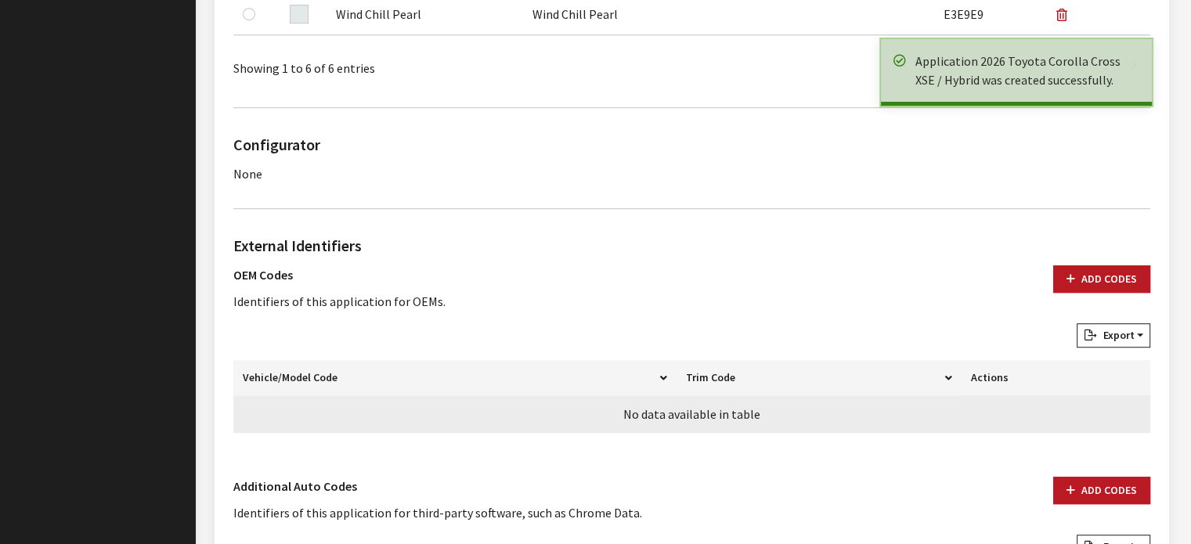
scroll to position [940, 0]
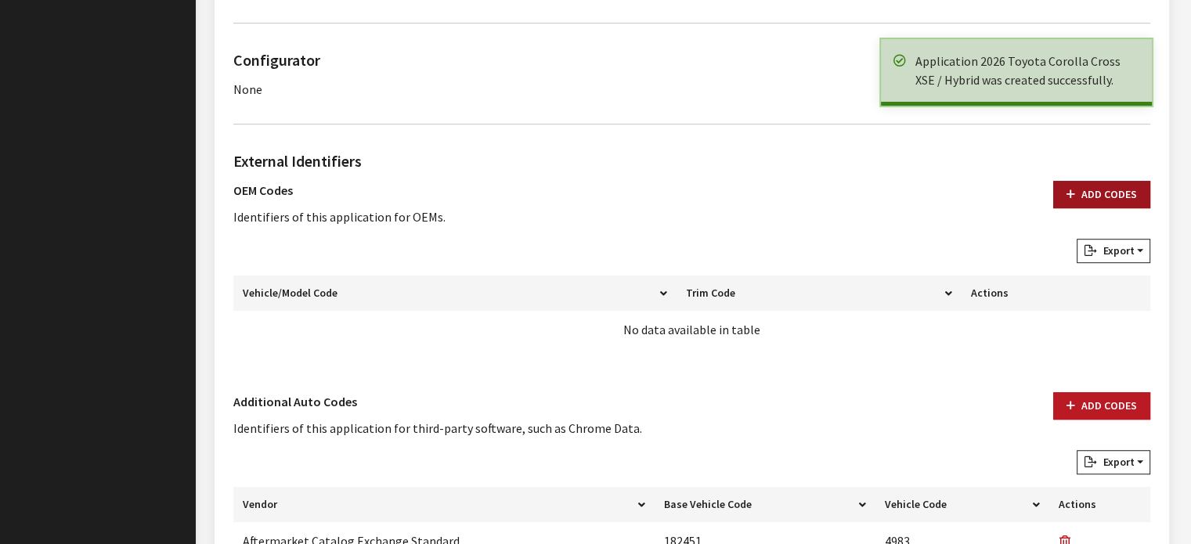
drag, startPoint x: 1078, startPoint y: 180, endPoint x: 1082, endPoint y: 197, distance: 16.9
click at [1079, 186] on button "Add Codes" at bounding box center [1101, 194] width 97 height 27
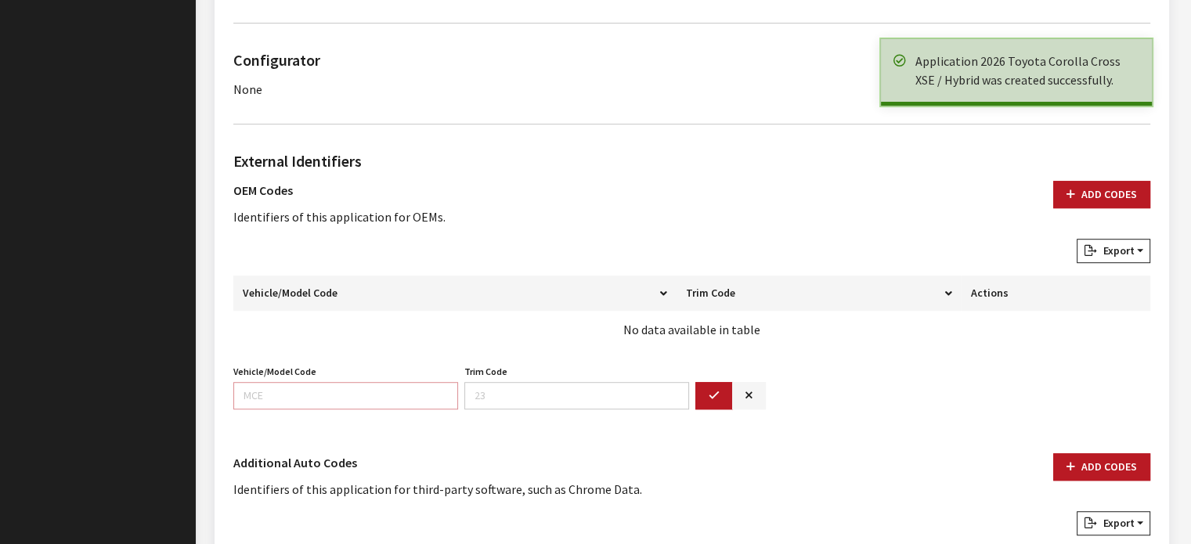
click at [276, 399] on input "Vehicle/Model Code" at bounding box center [345, 395] width 225 height 27
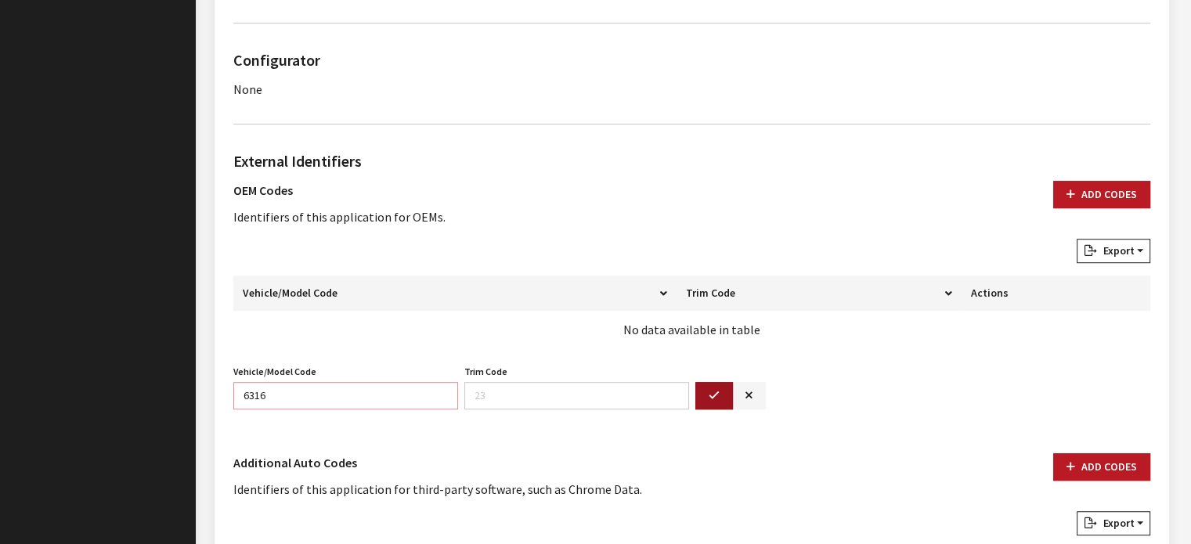
type input "6316"
click at [724, 386] on button "button" at bounding box center [714, 395] width 38 height 27
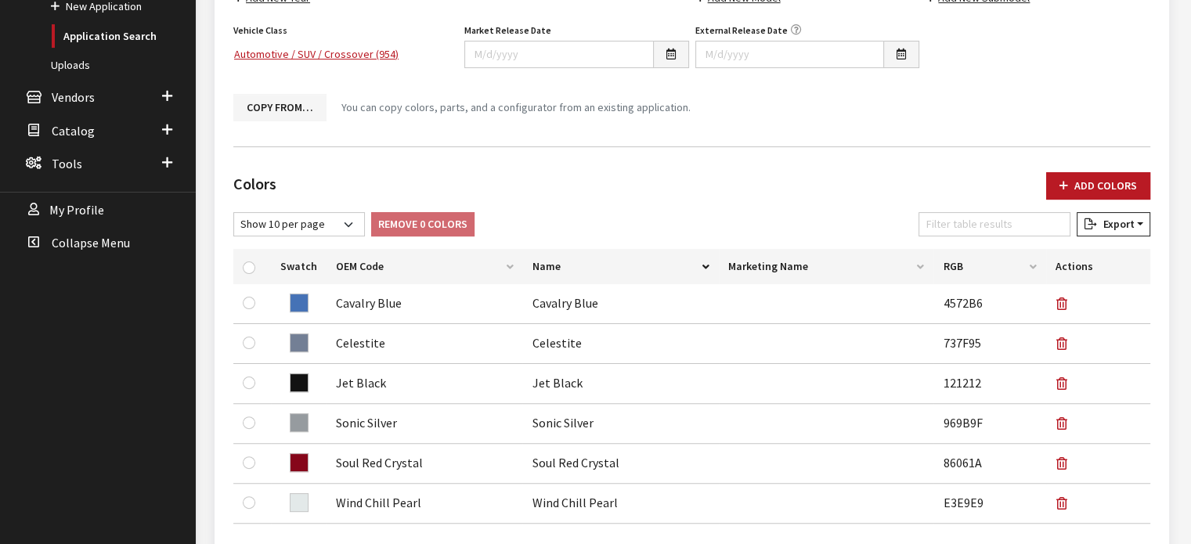
scroll to position [157, 0]
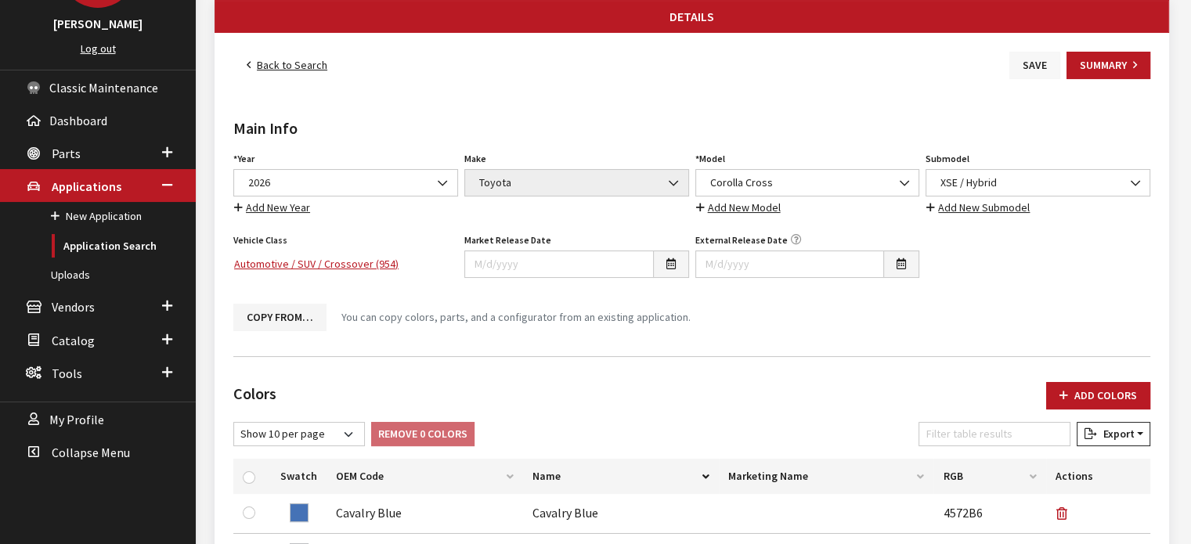
click at [1038, 59] on button "Save" at bounding box center [1035, 65] width 51 height 27
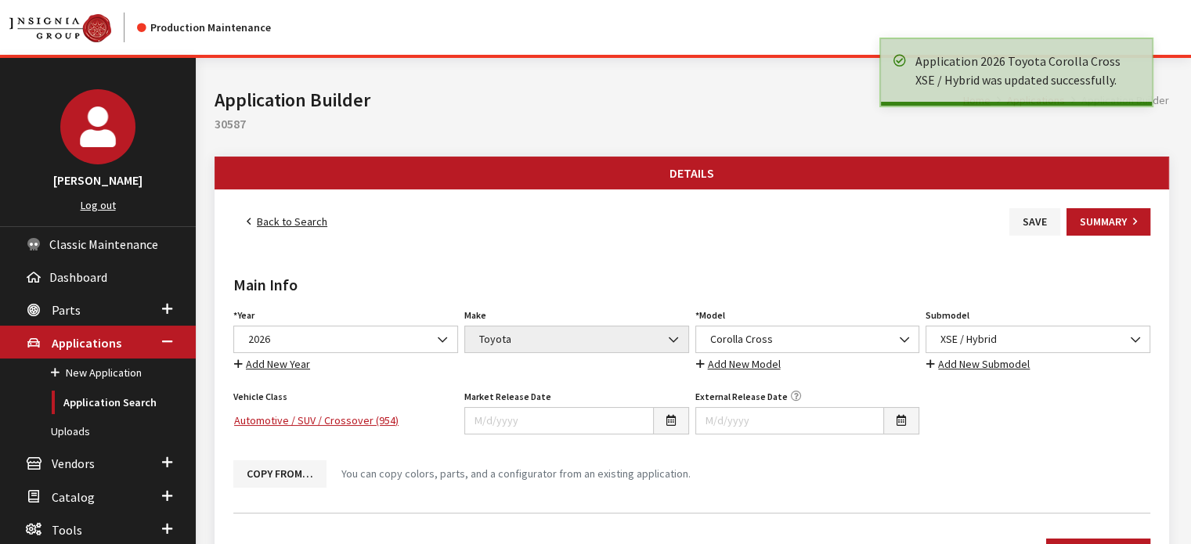
click at [291, 222] on link "Back to Search" at bounding box center [286, 221] width 107 height 27
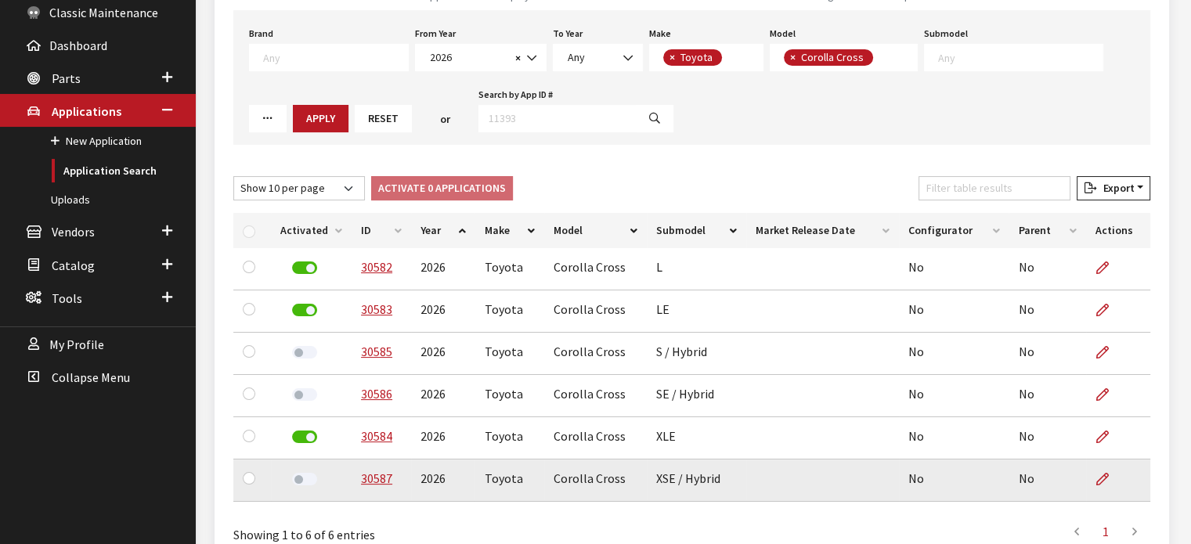
scroll to position [313, 0]
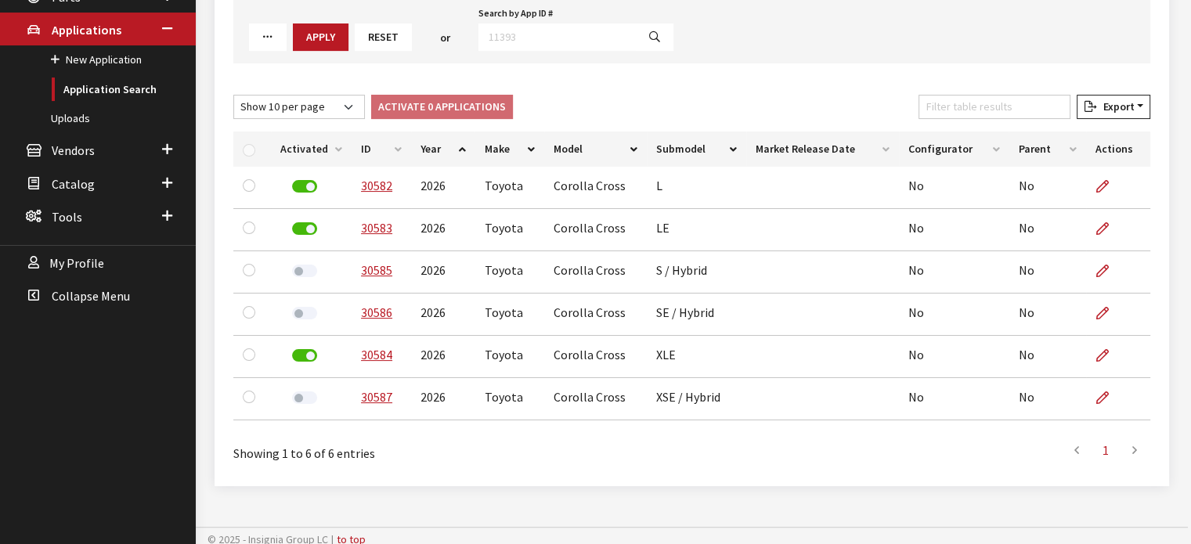
click at [318, 141] on th "Activated" at bounding box center [311, 149] width 81 height 35
click at [306, 186] on label at bounding box center [304, 186] width 25 height 13
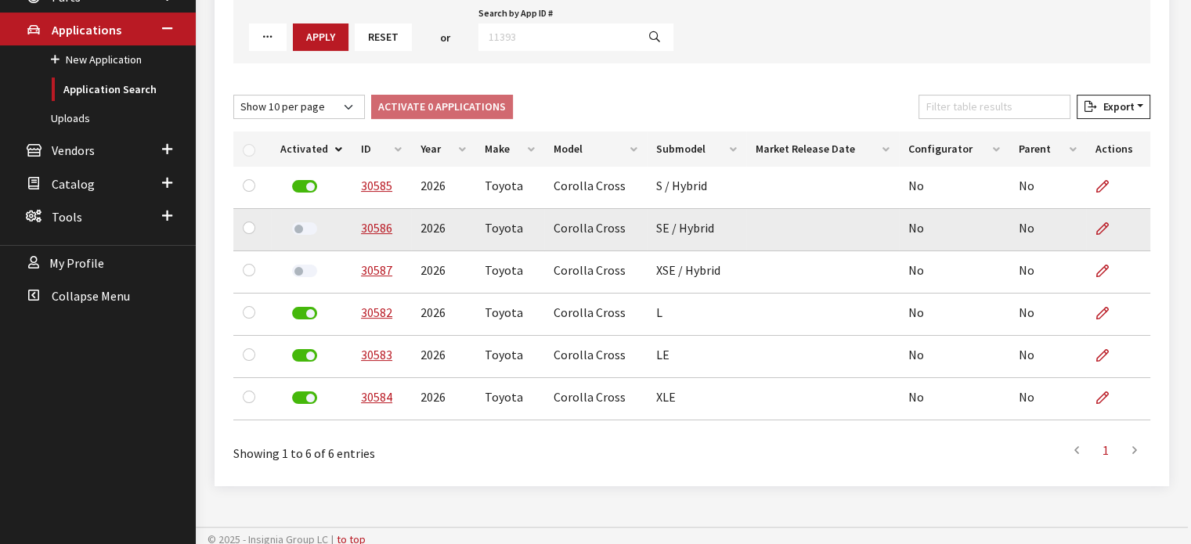
click at [301, 221] on div at bounding box center [304, 230] width 48 height 23
click at [305, 233] on label at bounding box center [304, 228] width 25 height 13
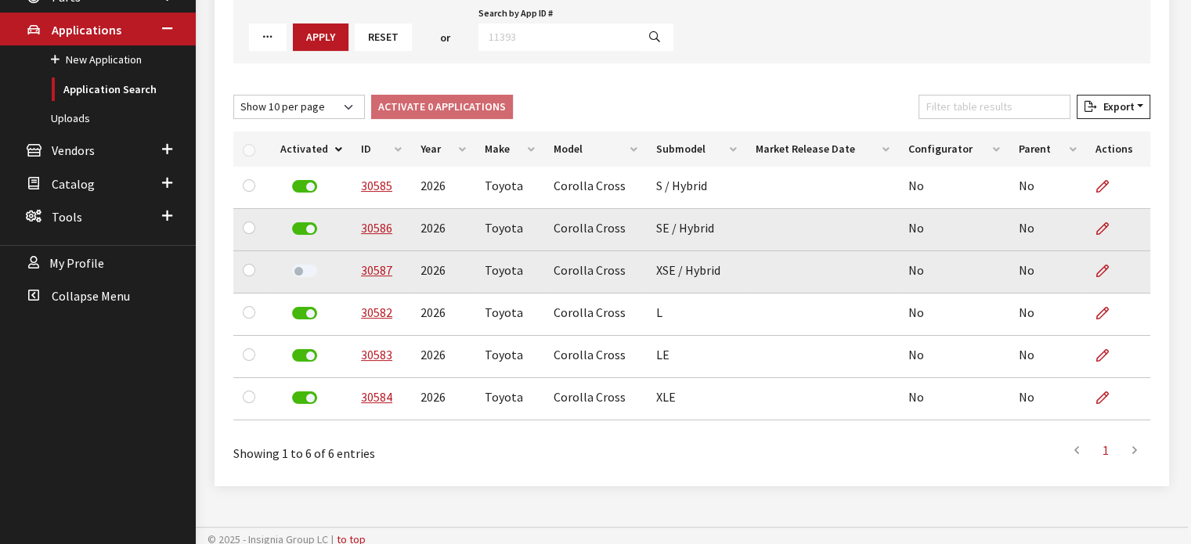
click at [302, 270] on label at bounding box center [304, 271] width 25 height 13
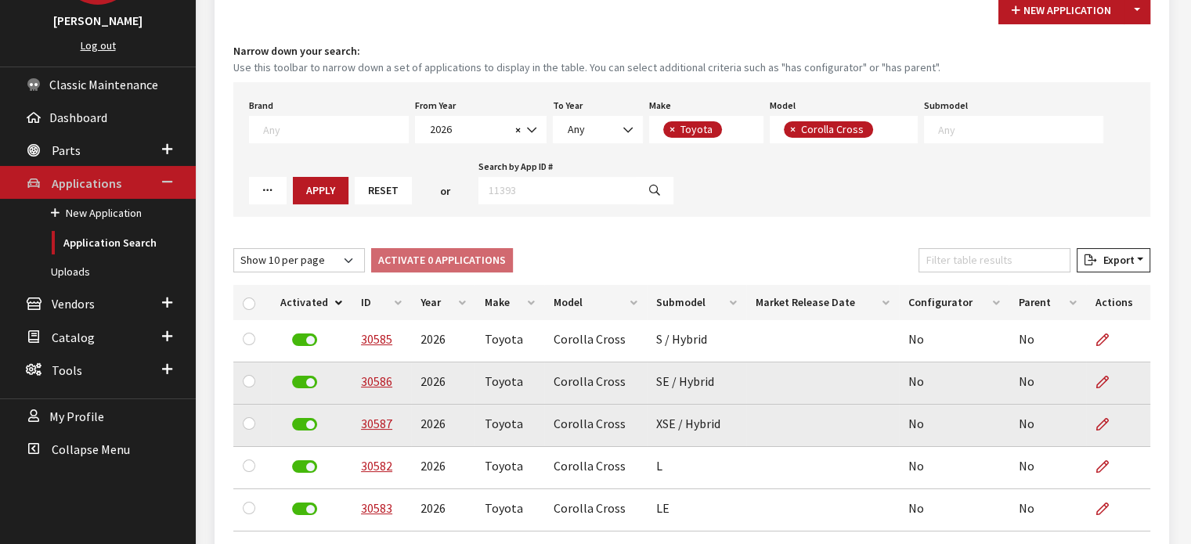
scroll to position [157, 0]
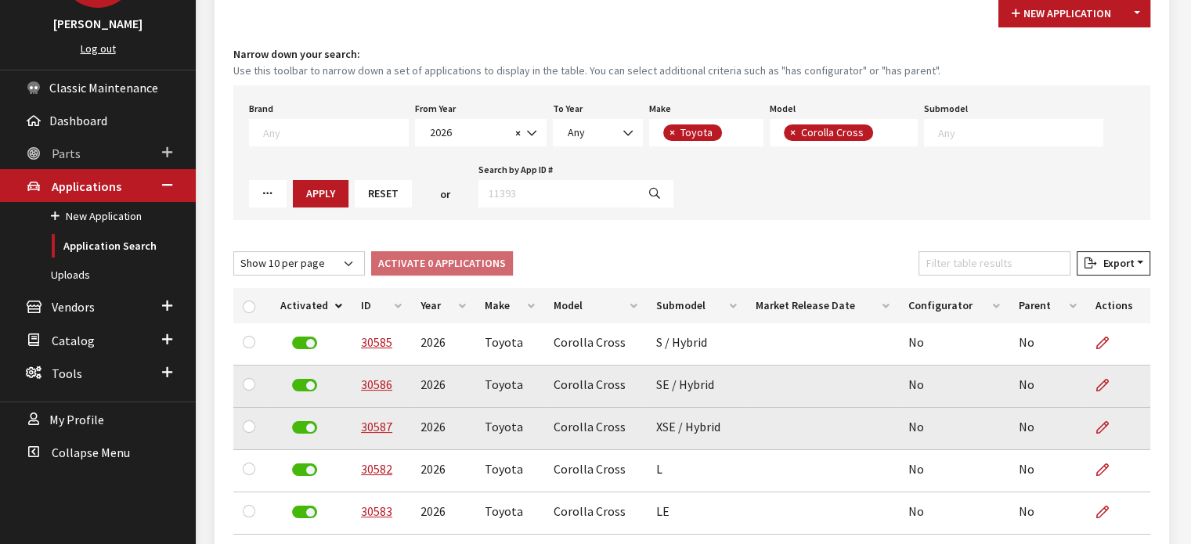
click at [154, 147] on link "Parts" at bounding box center [98, 152] width 196 height 33
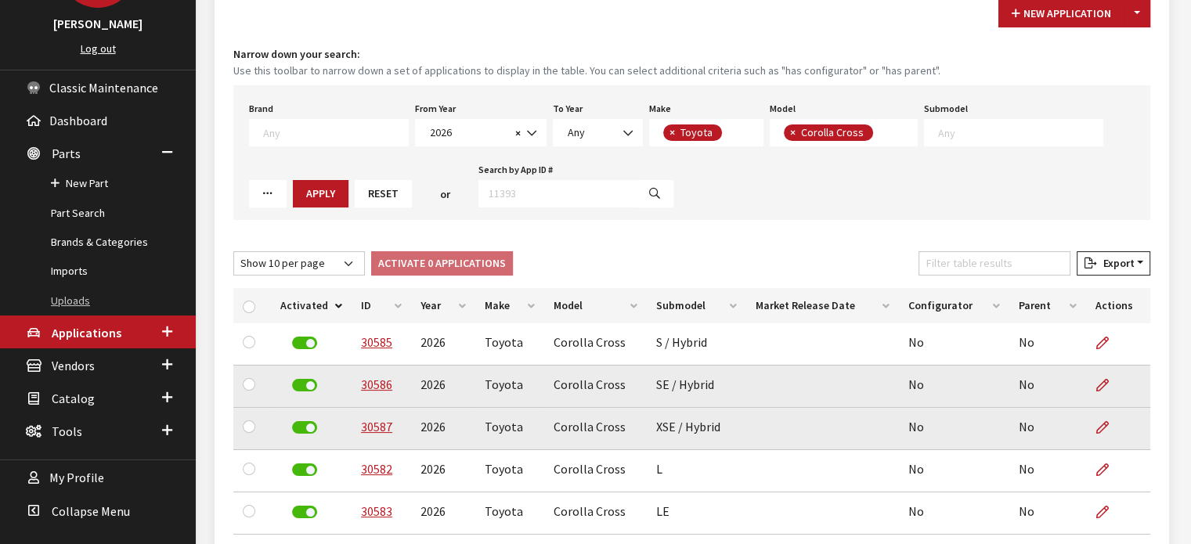
click at [74, 302] on link "Uploads" at bounding box center [98, 301] width 196 height 29
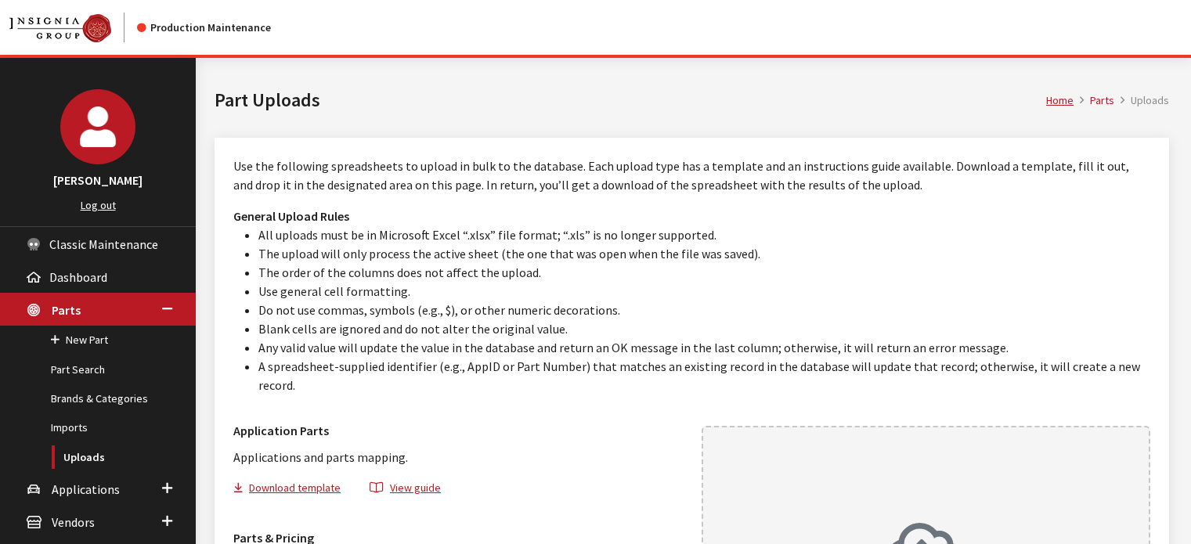
scroll to position [235, 0]
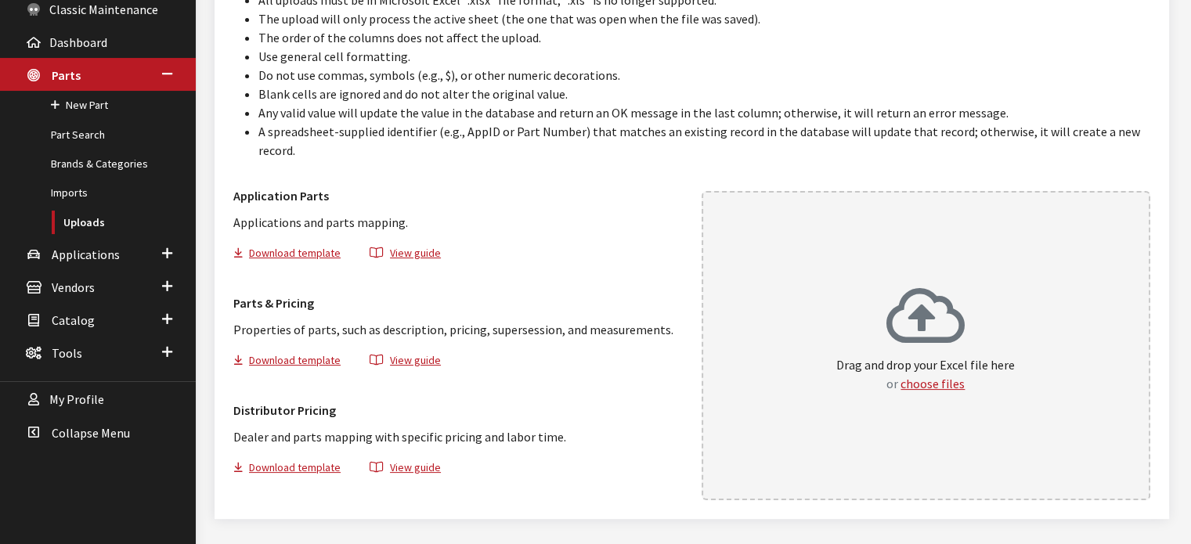
click at [869, 356] on p "Drag and drop your Excel file here or choose files" at bounding box center [925, 375] width 179 height 38
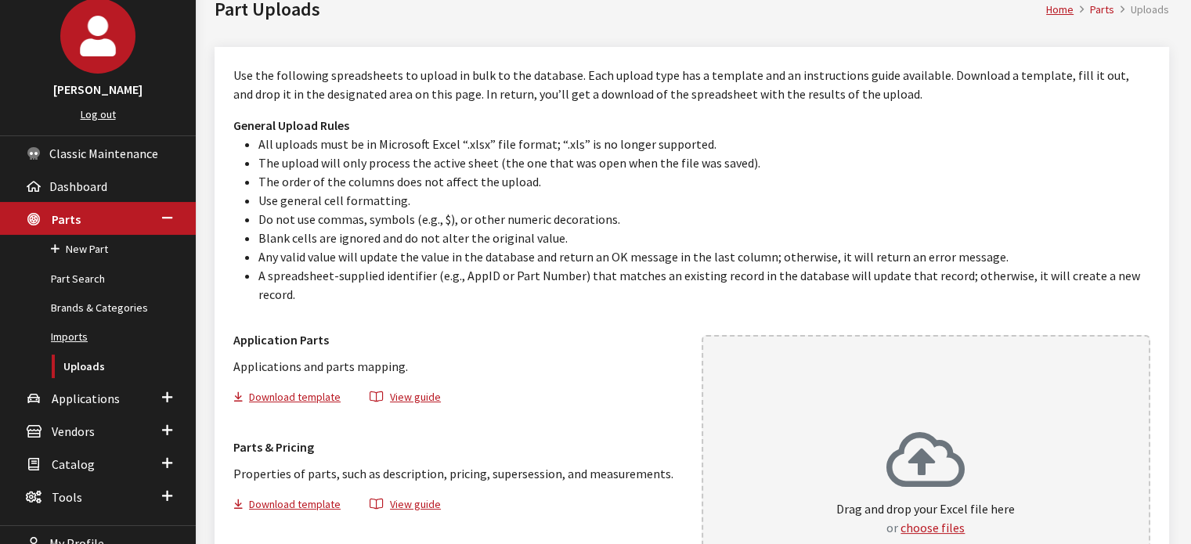
scroll to position [157, 0]
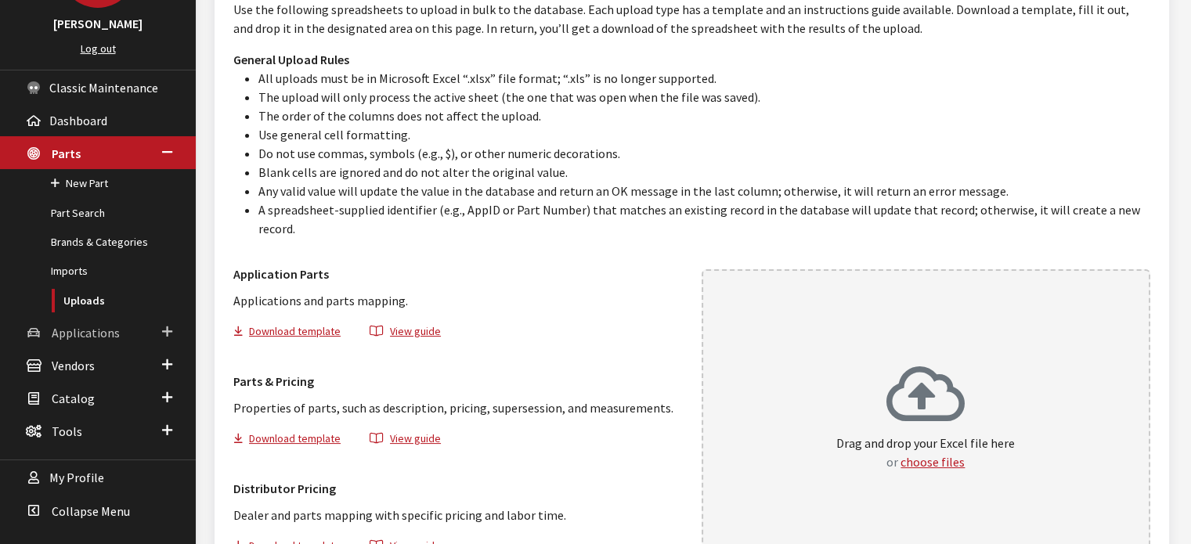
click at [92, 337] on span "Applications" at bounding box center [86, 333] width 68 height 16
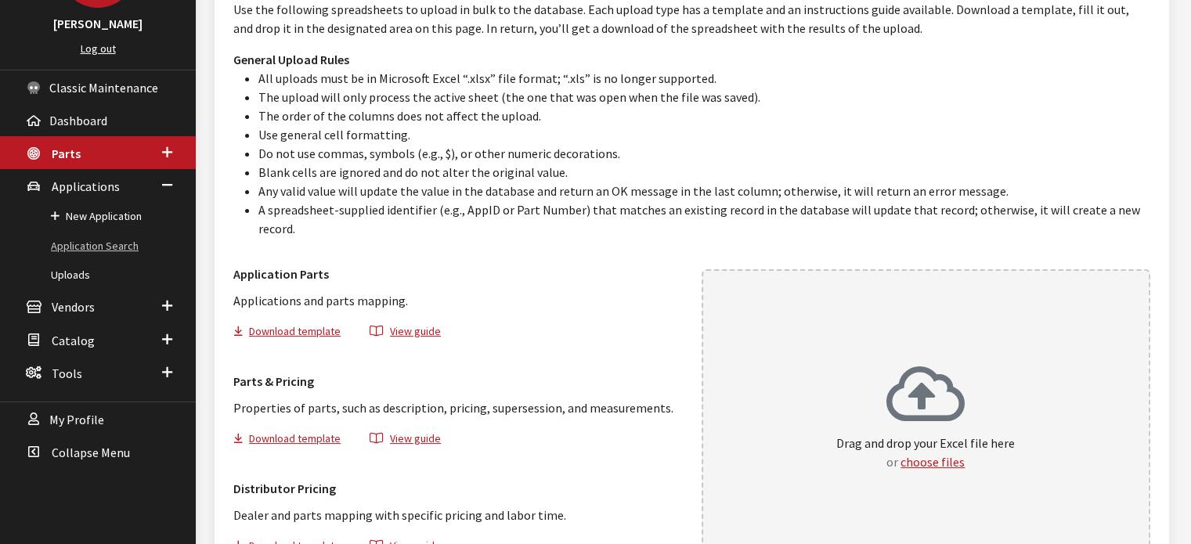
click at [95, 247] on link "Application Search" at bounding box center [98, 246] width 196 height 29
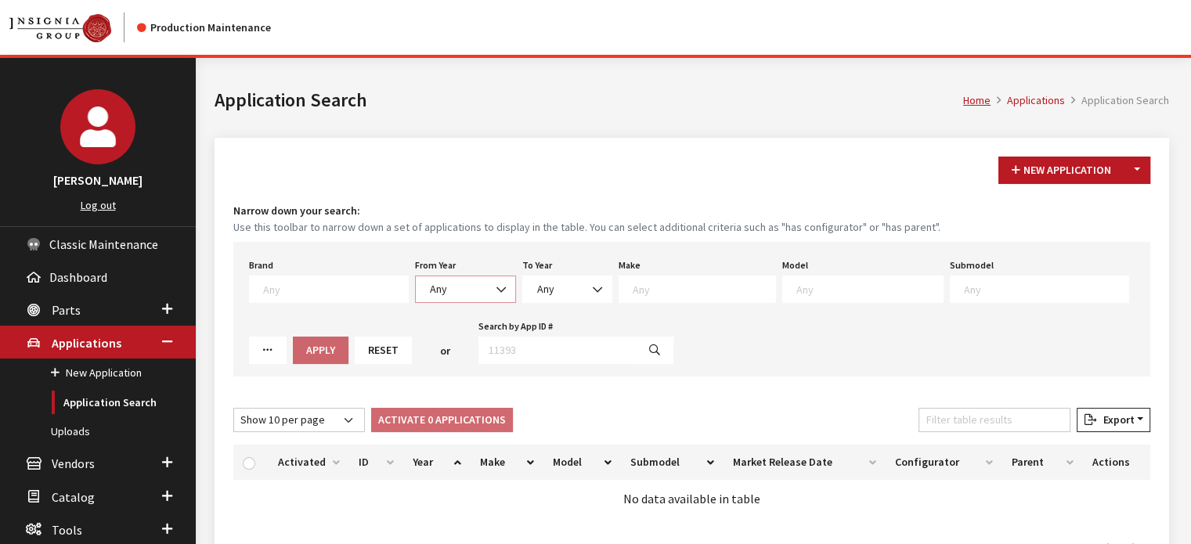
click at [415, 279] on span "Any" at bounding box center [465, 289] width 101 height 27
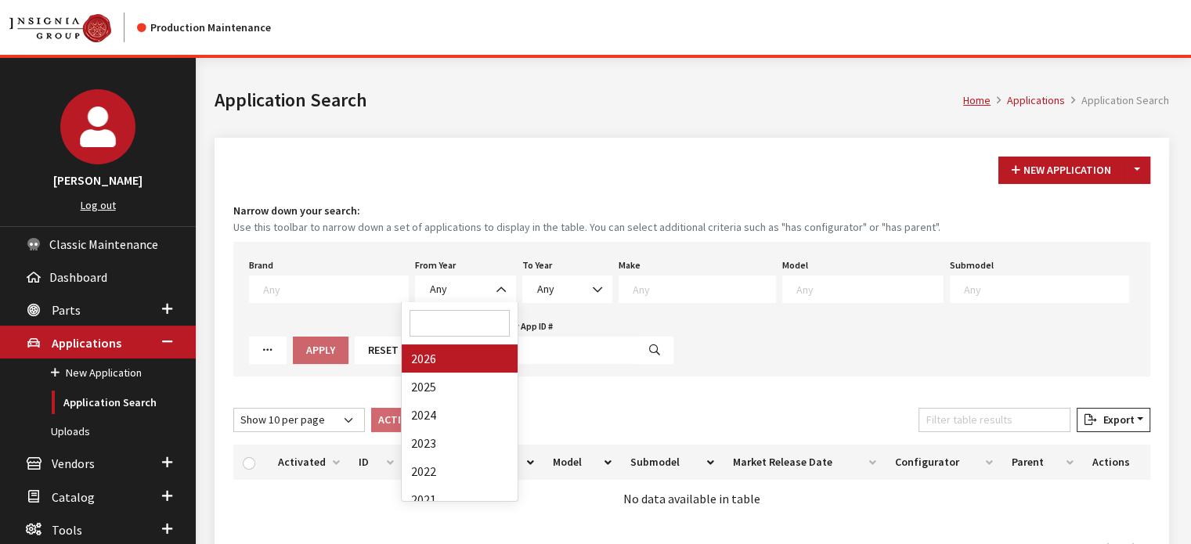
click at [401, 352] on span "2026 2025 2024 2023 2022 2021 2020 2019 2018 2017 2016 2015 2014 2013 2012 2011…" at bounding box center [459, 402] width 117 height 200
drag, startPoint x: 481, startPoint y: 360, endPoint x: 670, endPoint y: 211, distance: 241.4
select select "2026"
select select
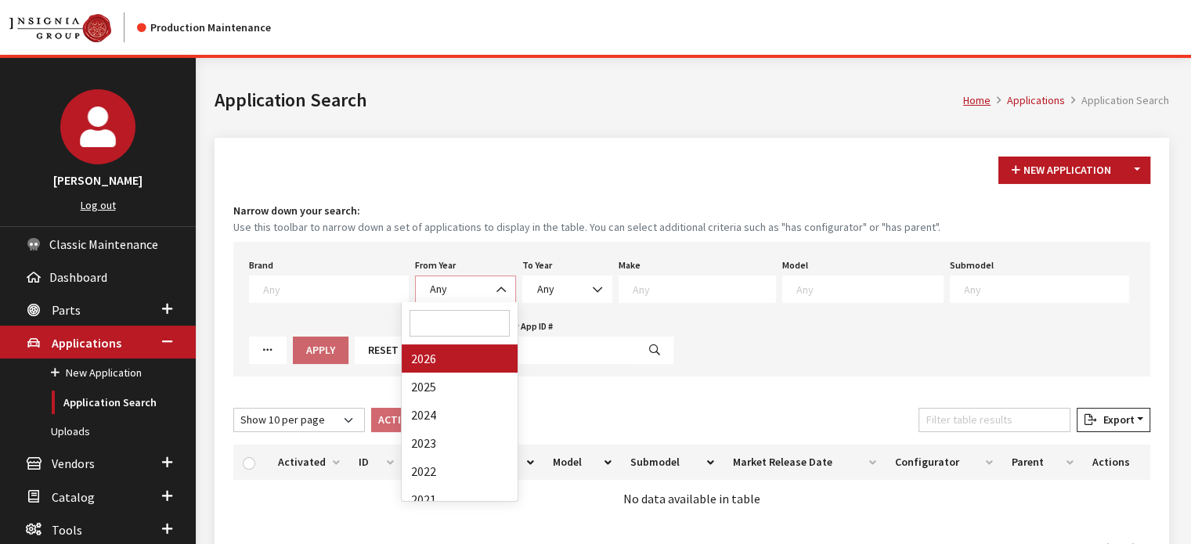
select select
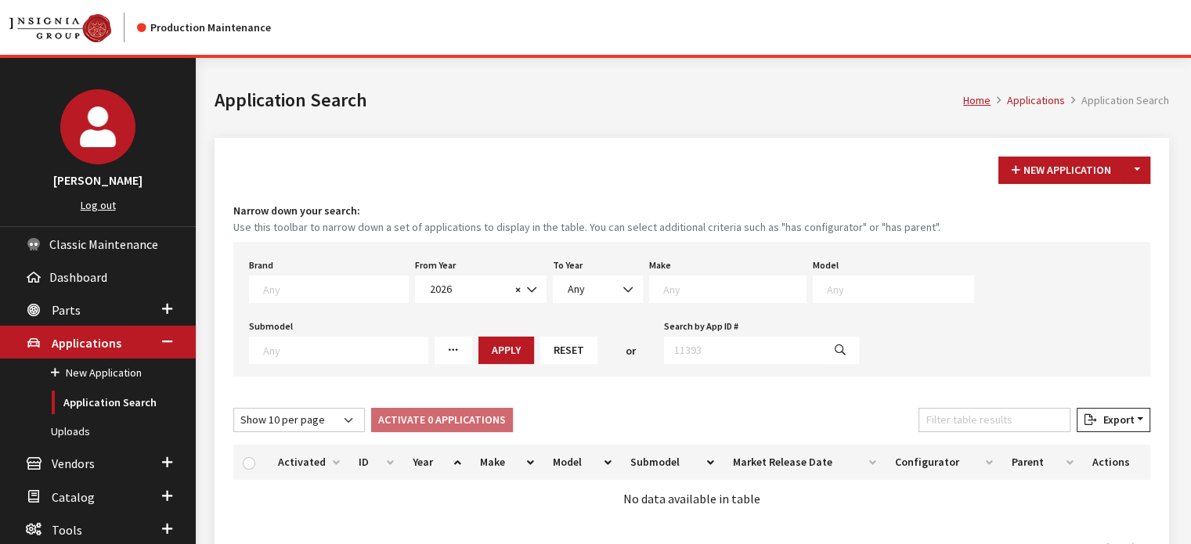
drag, startPoint x: 675, startPoint y: 280, endPoint x: 671, endPoint y: 298, distance: 18.4
click at [673, 285] on span at bounding box center [732, 287] width 146 height 14
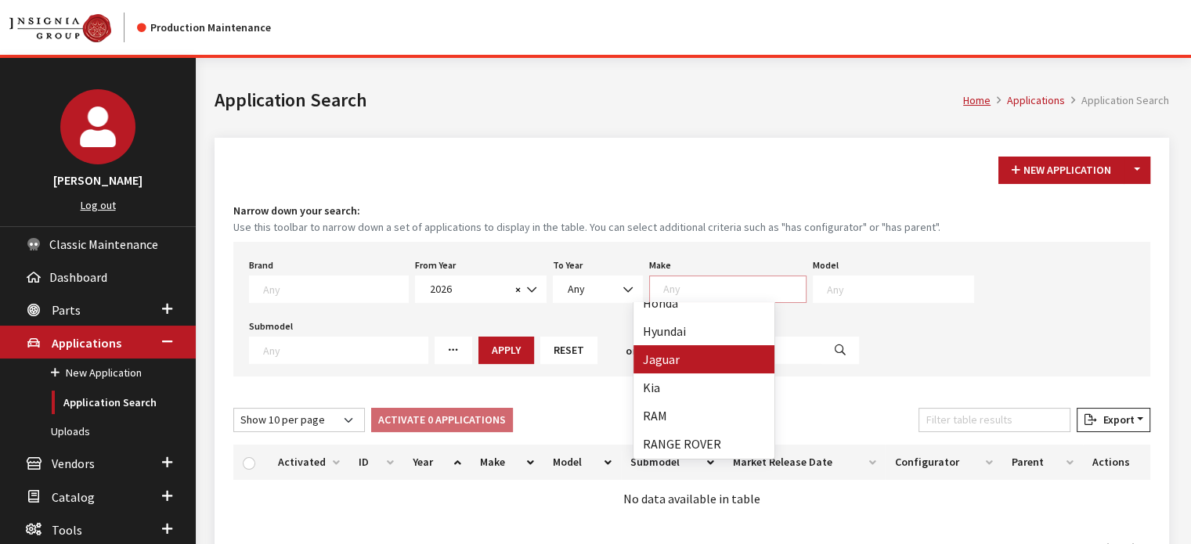
scroll to position [238, 0]
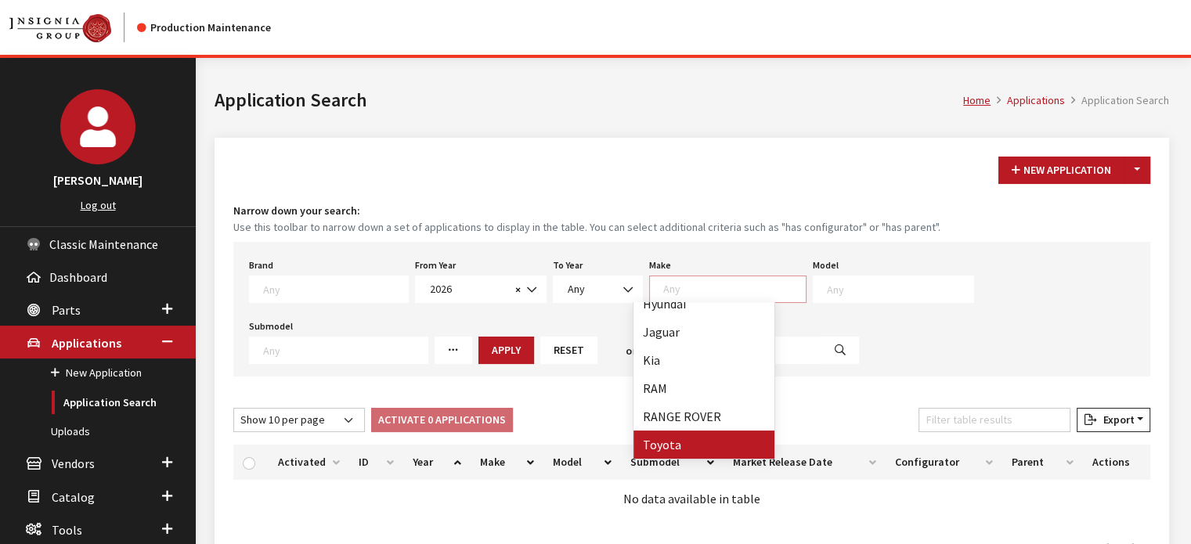
select select "20"
select select
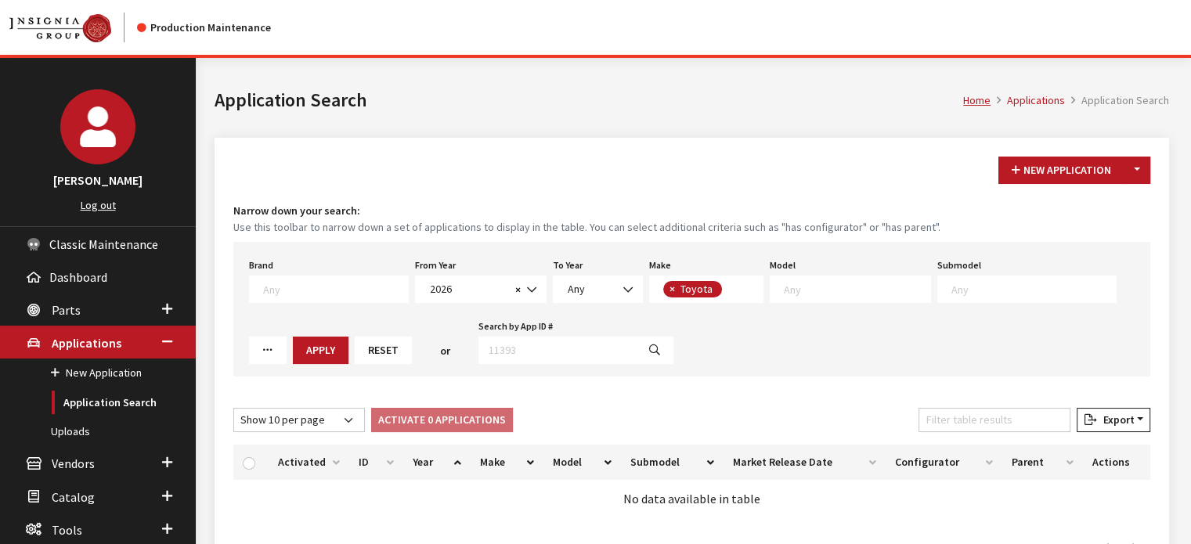
scroll to position [160, 0]
click at [801, 277] on span at bounding box center [850, 289] width 161 height 27
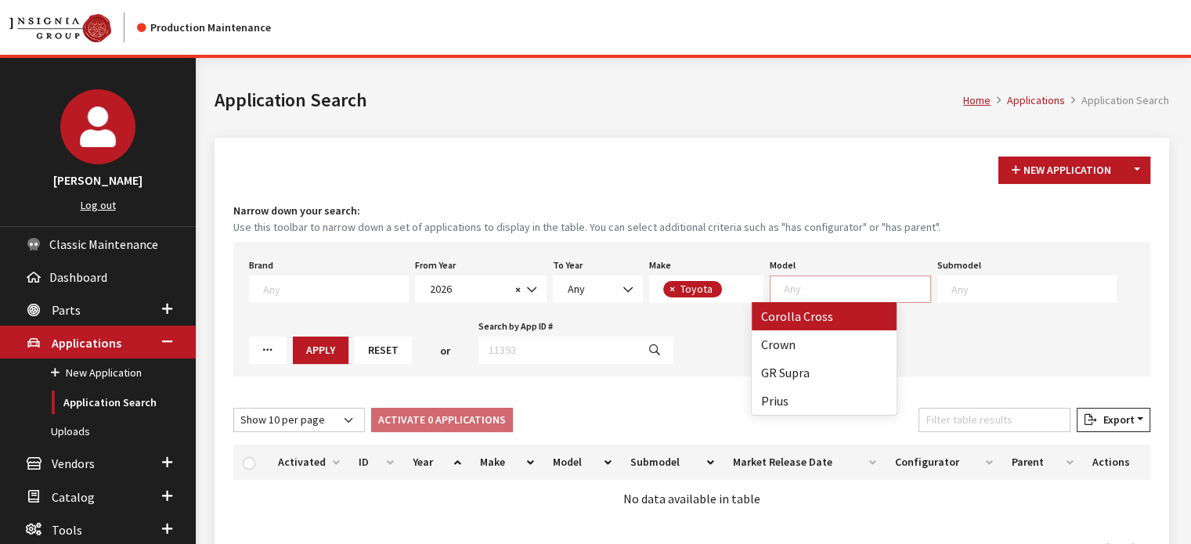
select select "1191"
select select
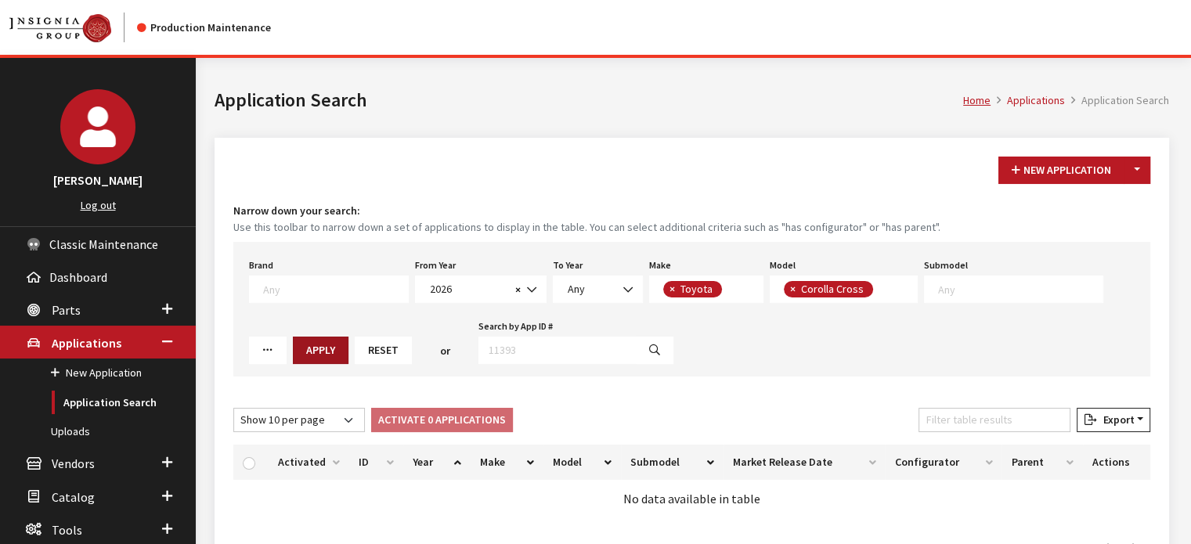
click at [293, 343] on button "Apply" at bounding box center [321, 350] width 56 height 27
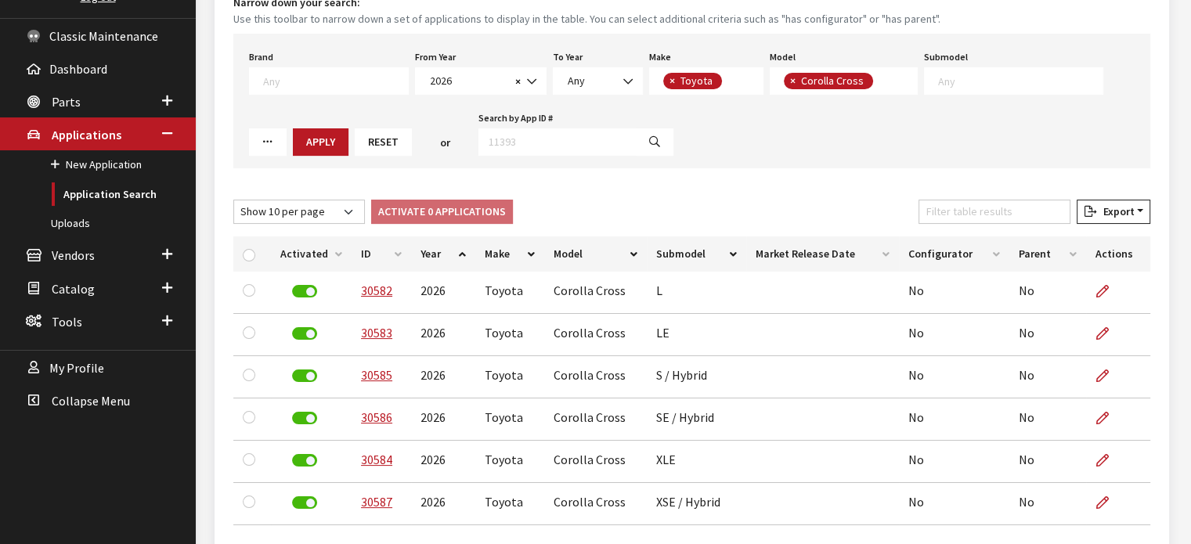
scroll to position [0, 0]
